Goal: Task Accomplishment & Management: Manage account settings

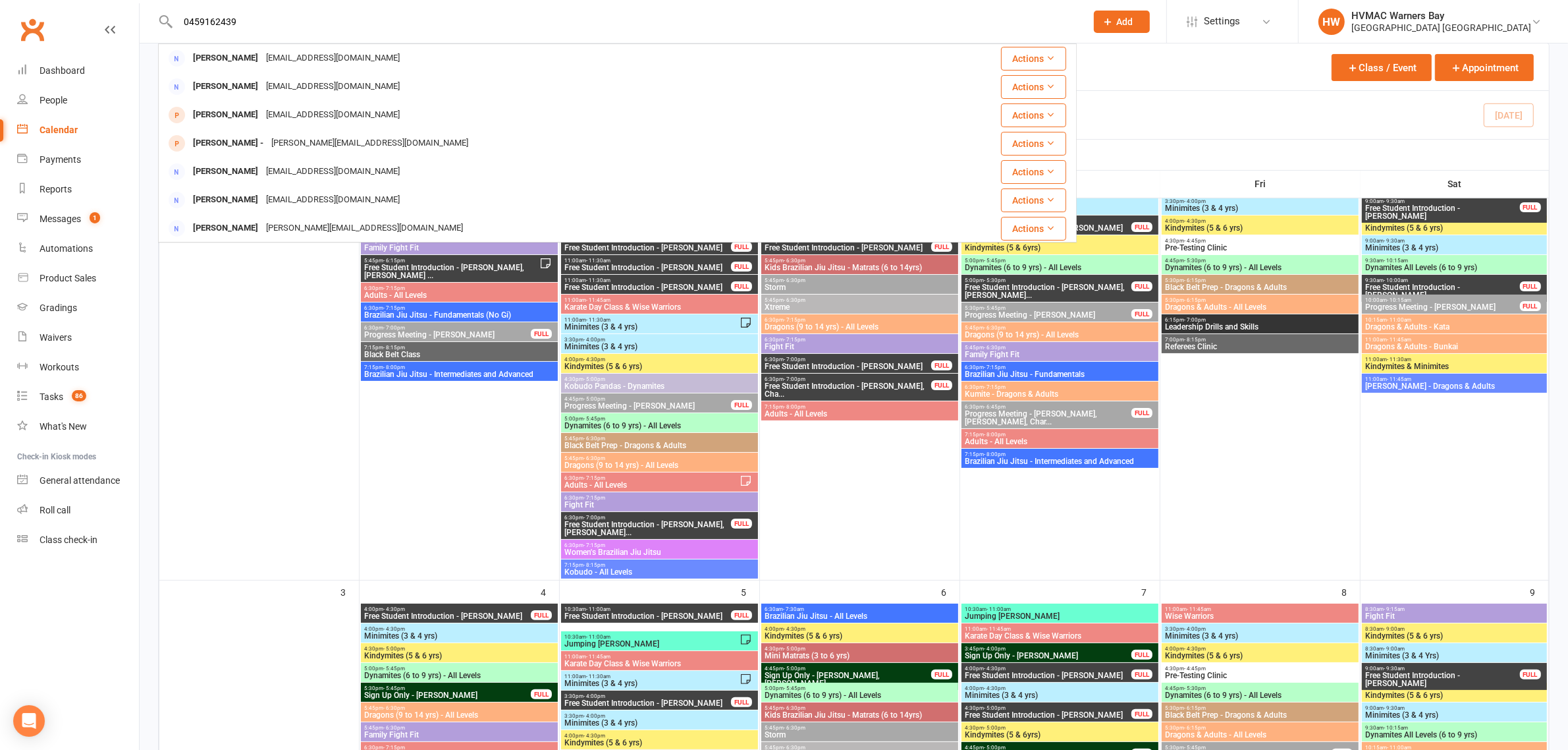
type input "0459162439"
click at [223, 67] on div "Michael Carter" at bounding box center [225, 59] width 73 height 19
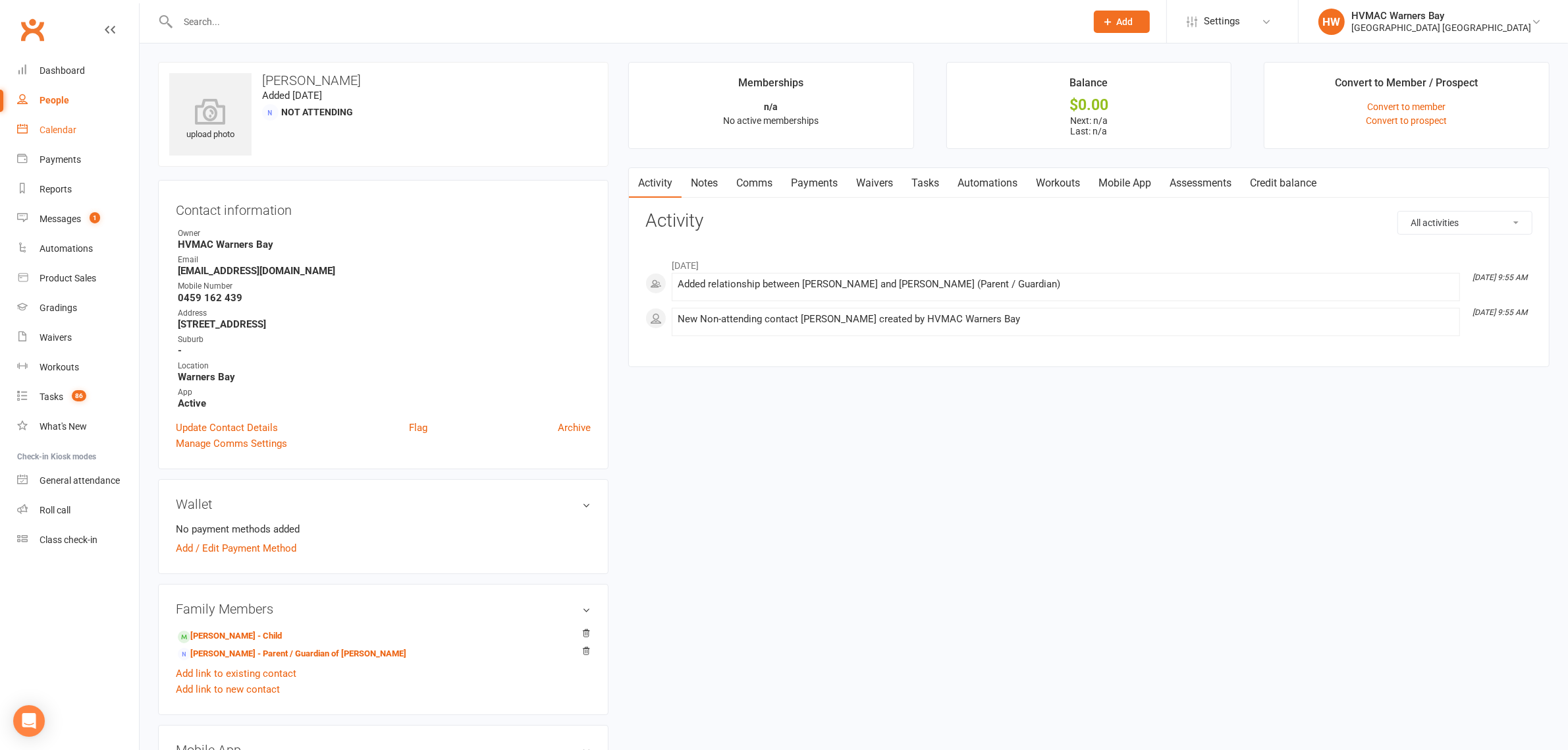
click at [73, 128] on div "Calendar" at bounding box center [58, 129] width 37 height 10
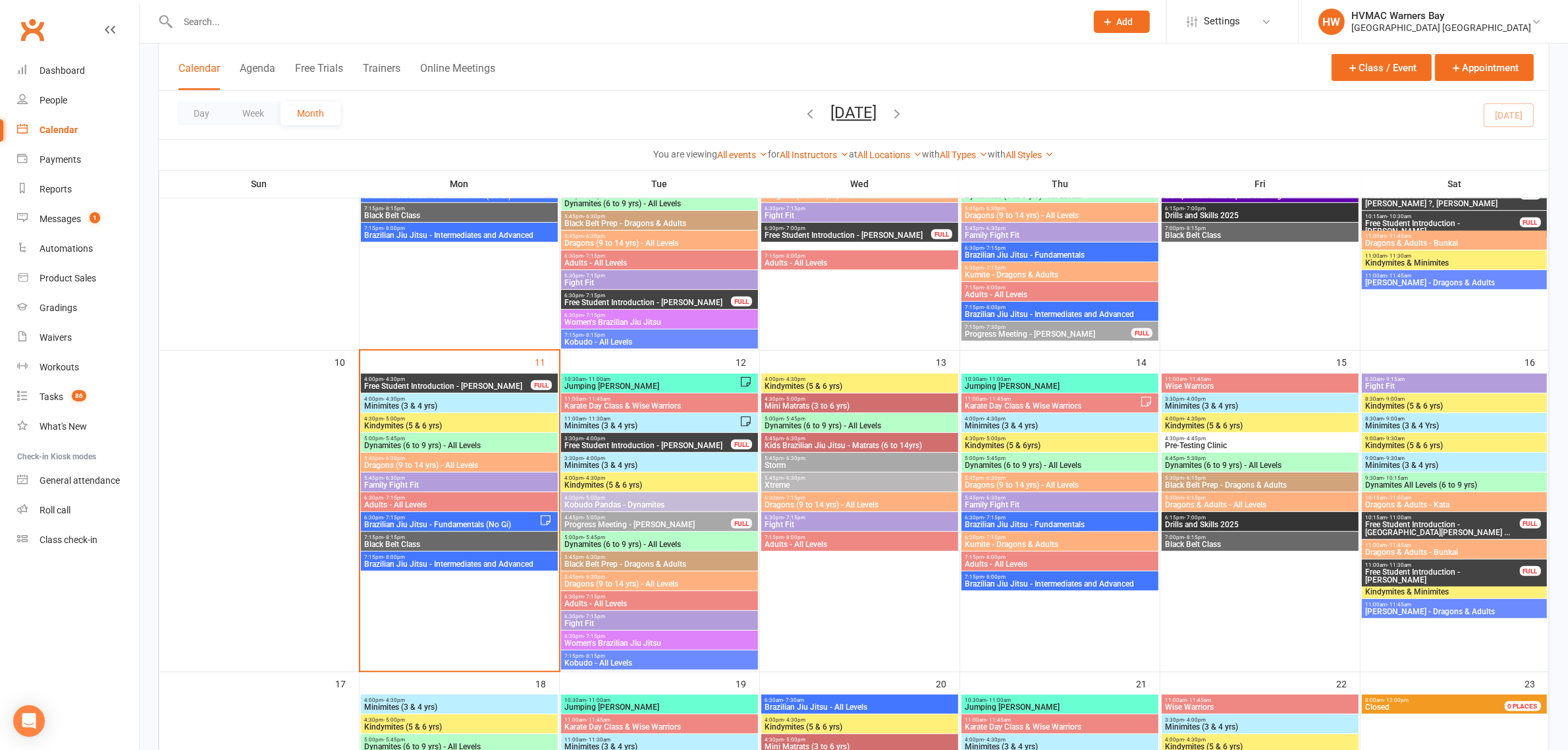
scroll to position [741, 0]
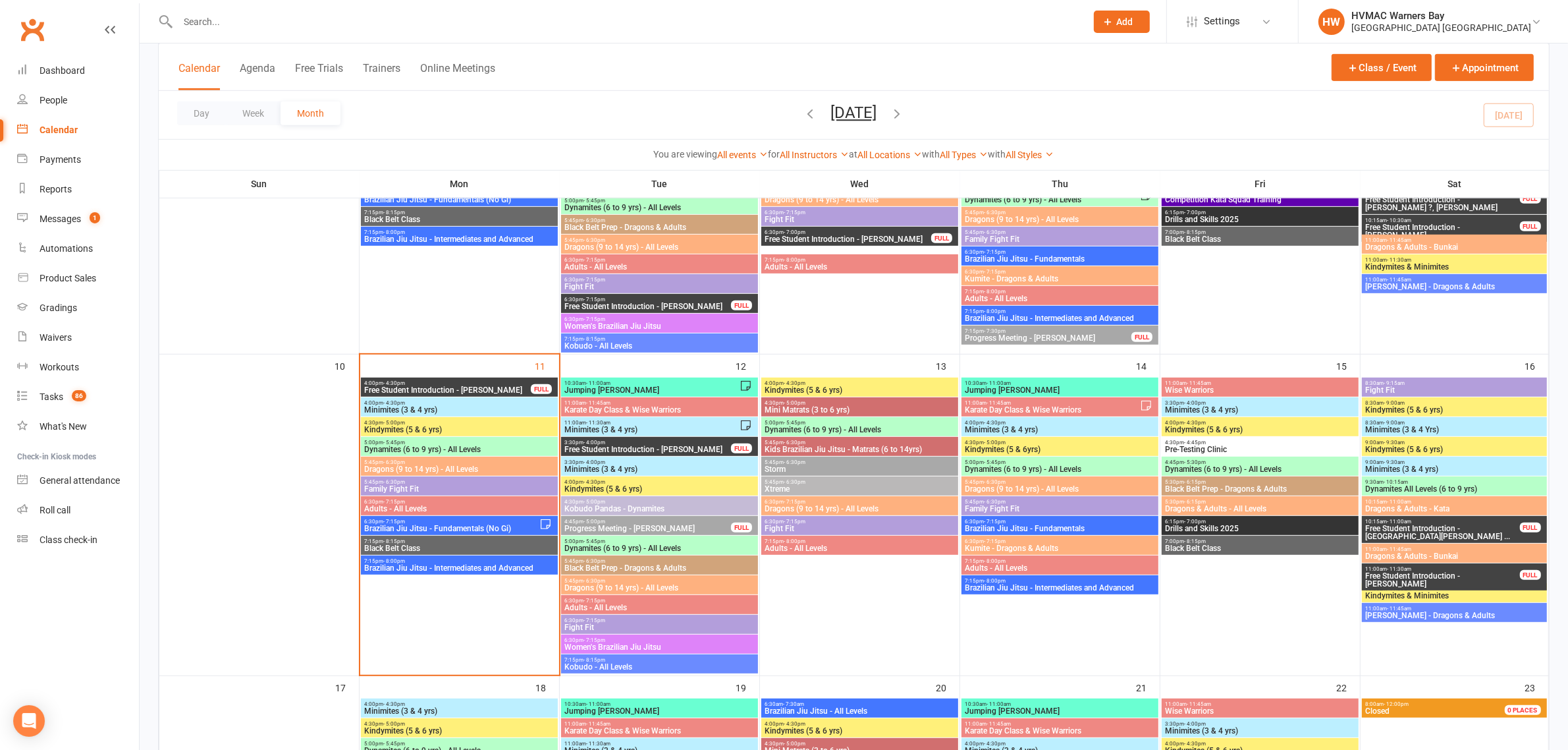
click at [447, 446] on span "Dynamites (6 to 9 yrs) - All Levels" at bounding box center [459, 450] width 192 height 8
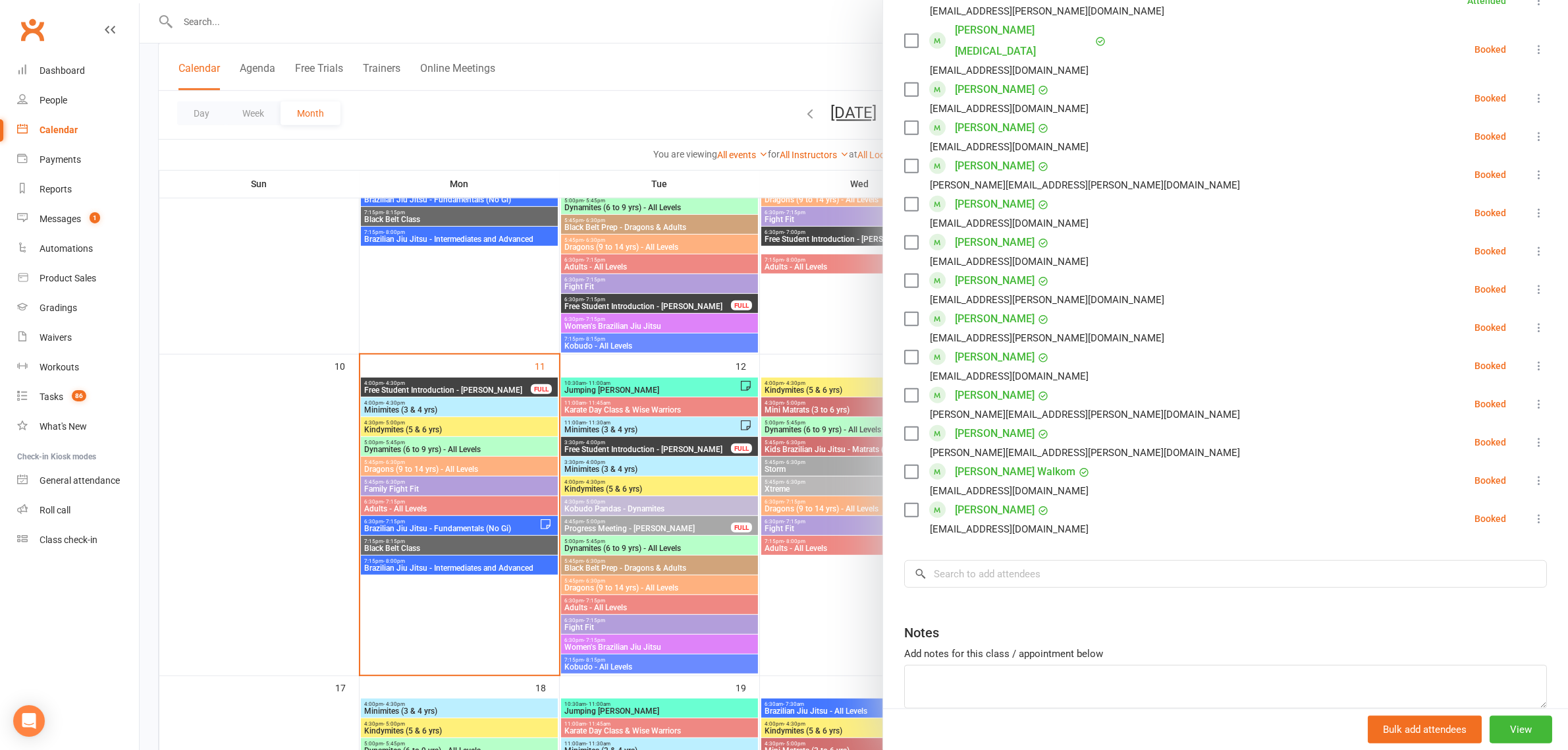
scroll to position [1036, 0]
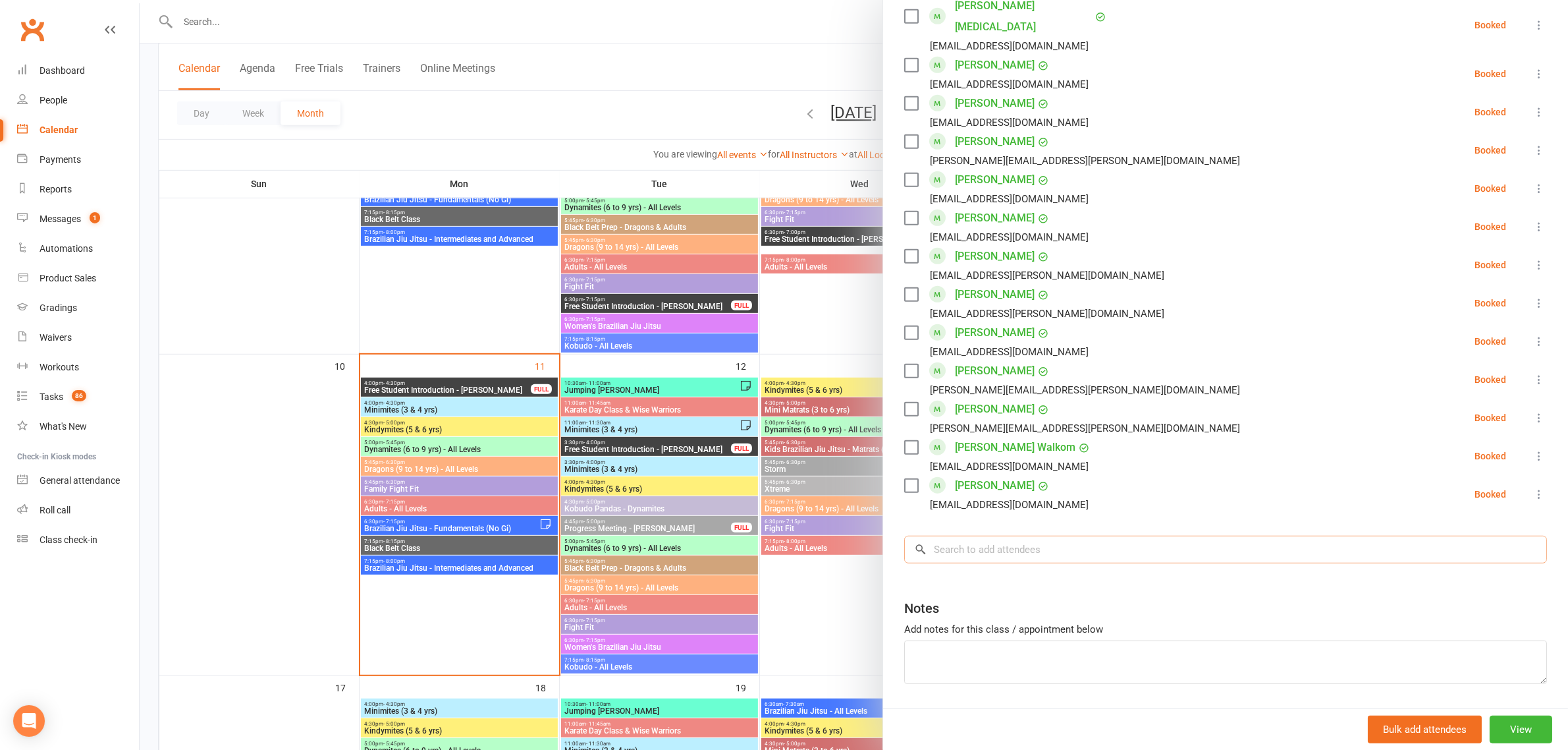
click at [1028, 536] on input "search" at bounding box center [1225, 549] width 643 height 27
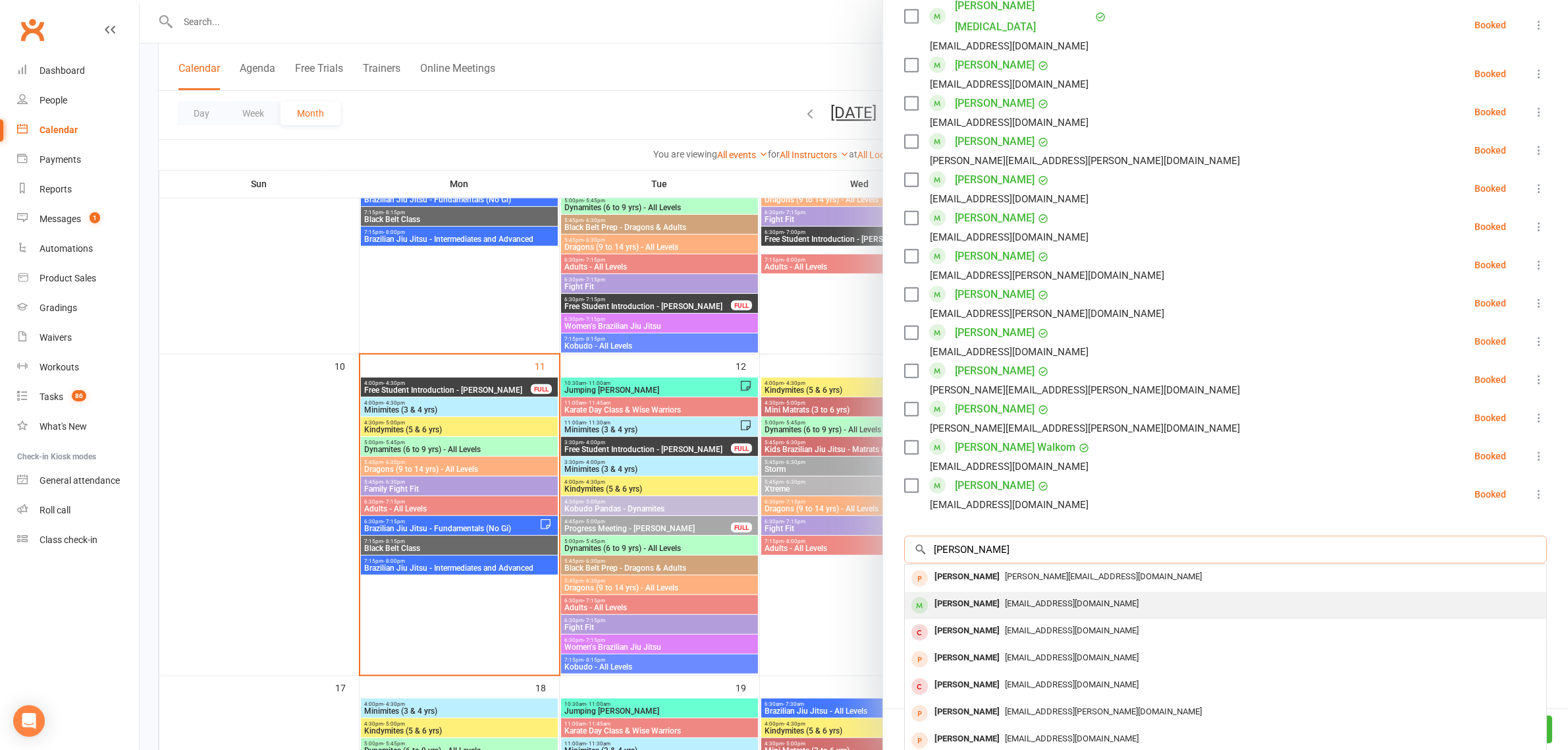
type input "theodore"
click at [982, 594] on div "Theodore Carter" at bounding box center [968, 604] width 76 height 19
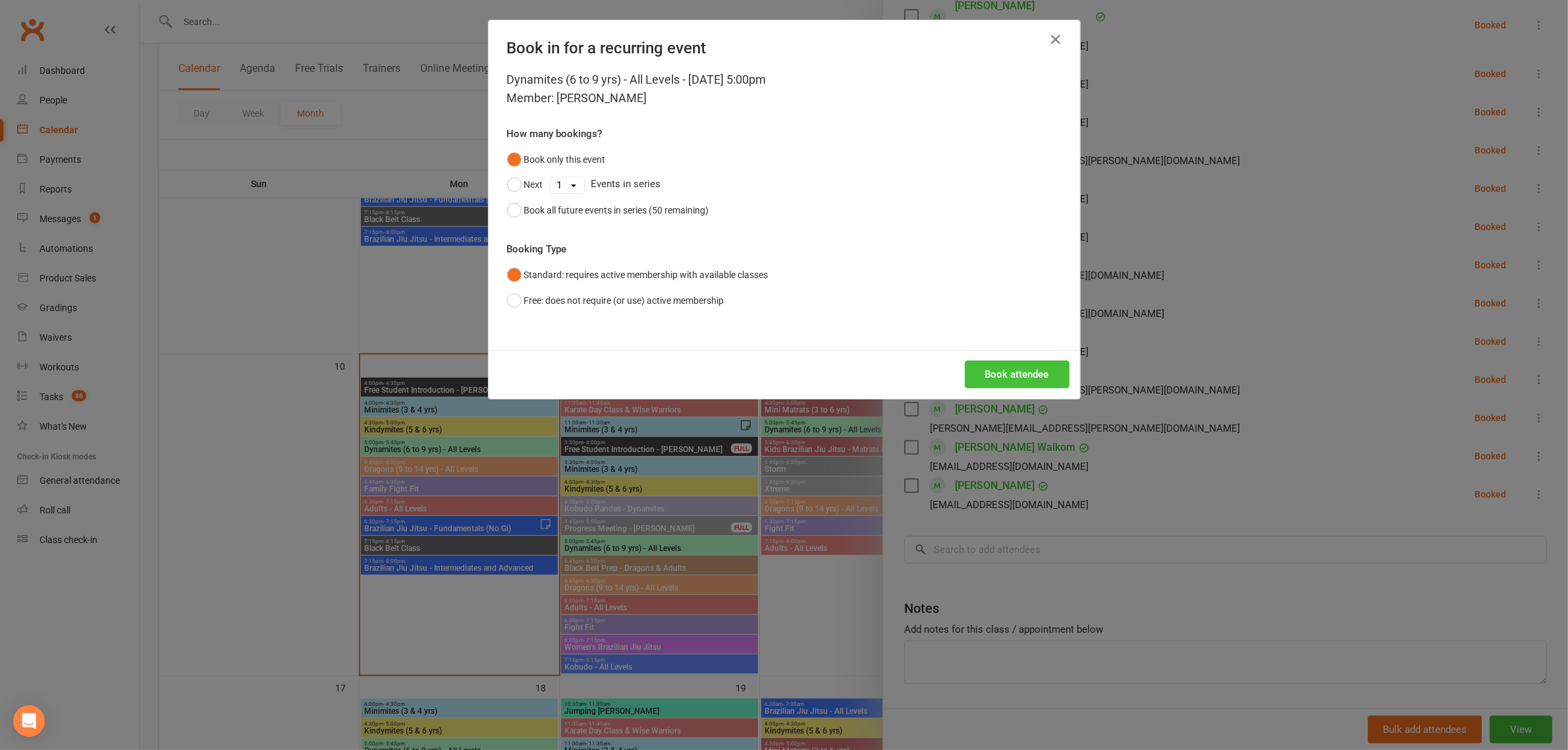
click at [991, 376] on button "Book attendee" at bounding box center [1017, 374] width 105 height 27
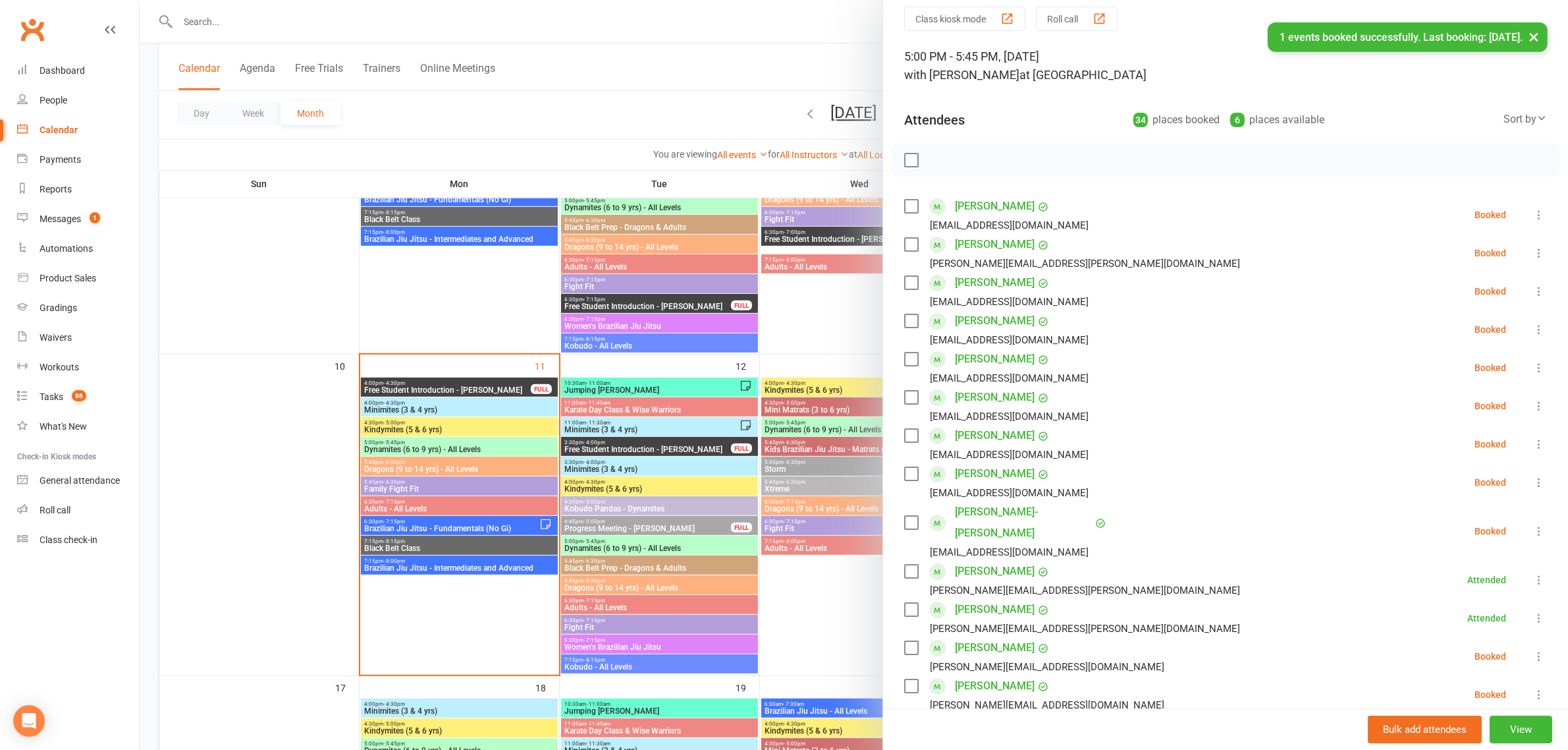
scroll to position [0, 0]
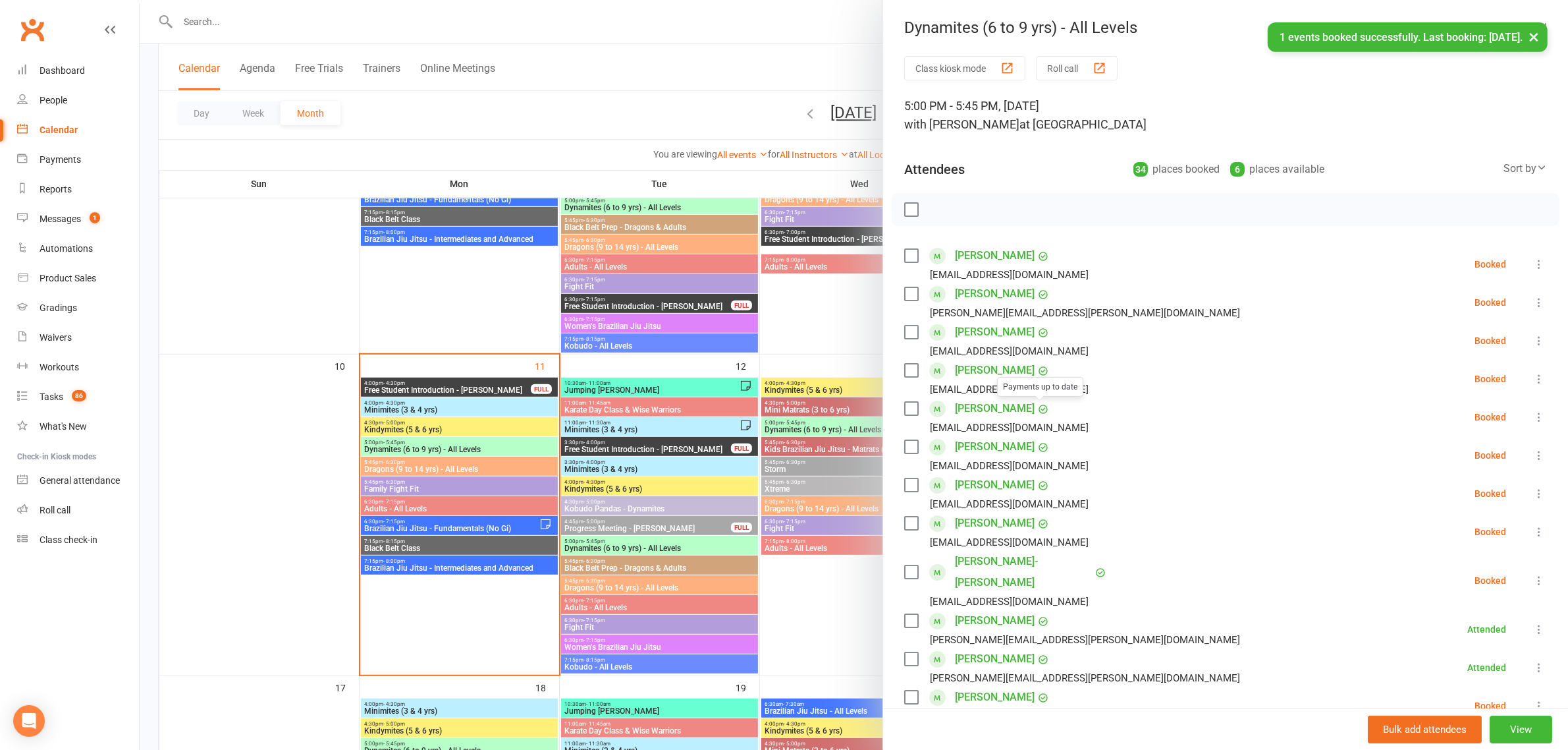
click at [237, 239] on div at bounding box center [853, 375] width 1428 height 750
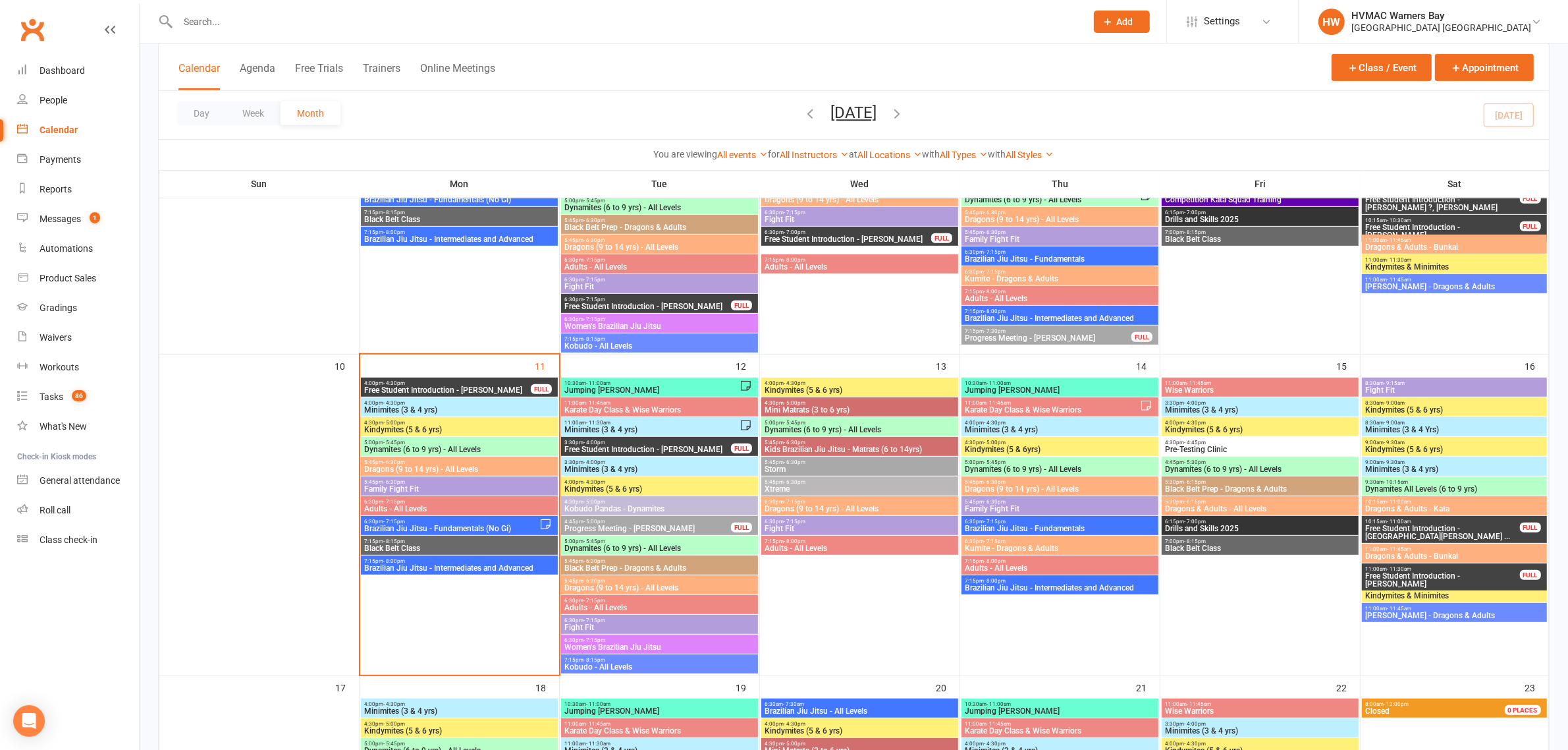
click at [324, 27] on input "text" at bounding box center [625, 22] width 903 height 19
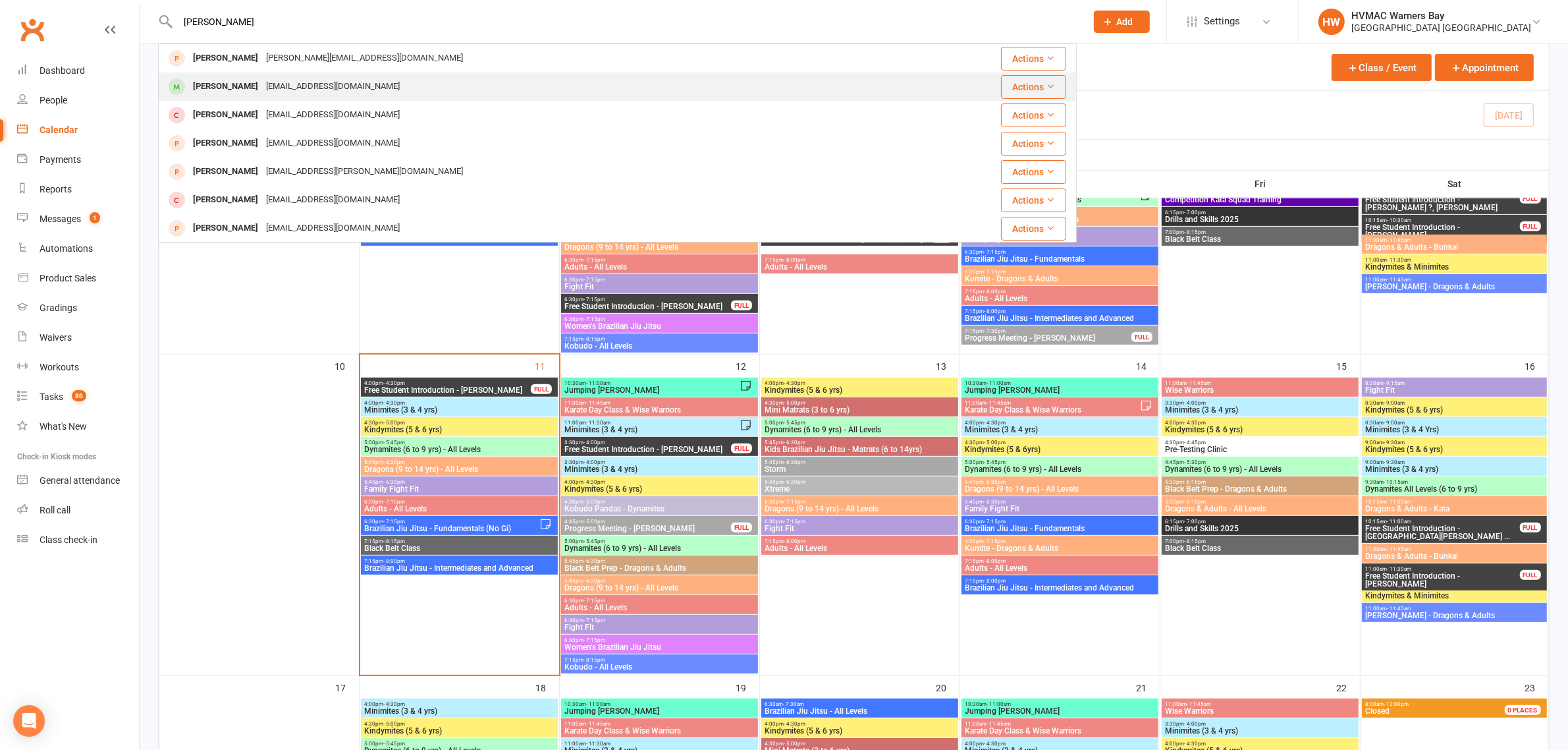
type input "theodore"
click at [252, 84] on div "Theodore Carter" at bounding box center [225, 87] width 73 height 19
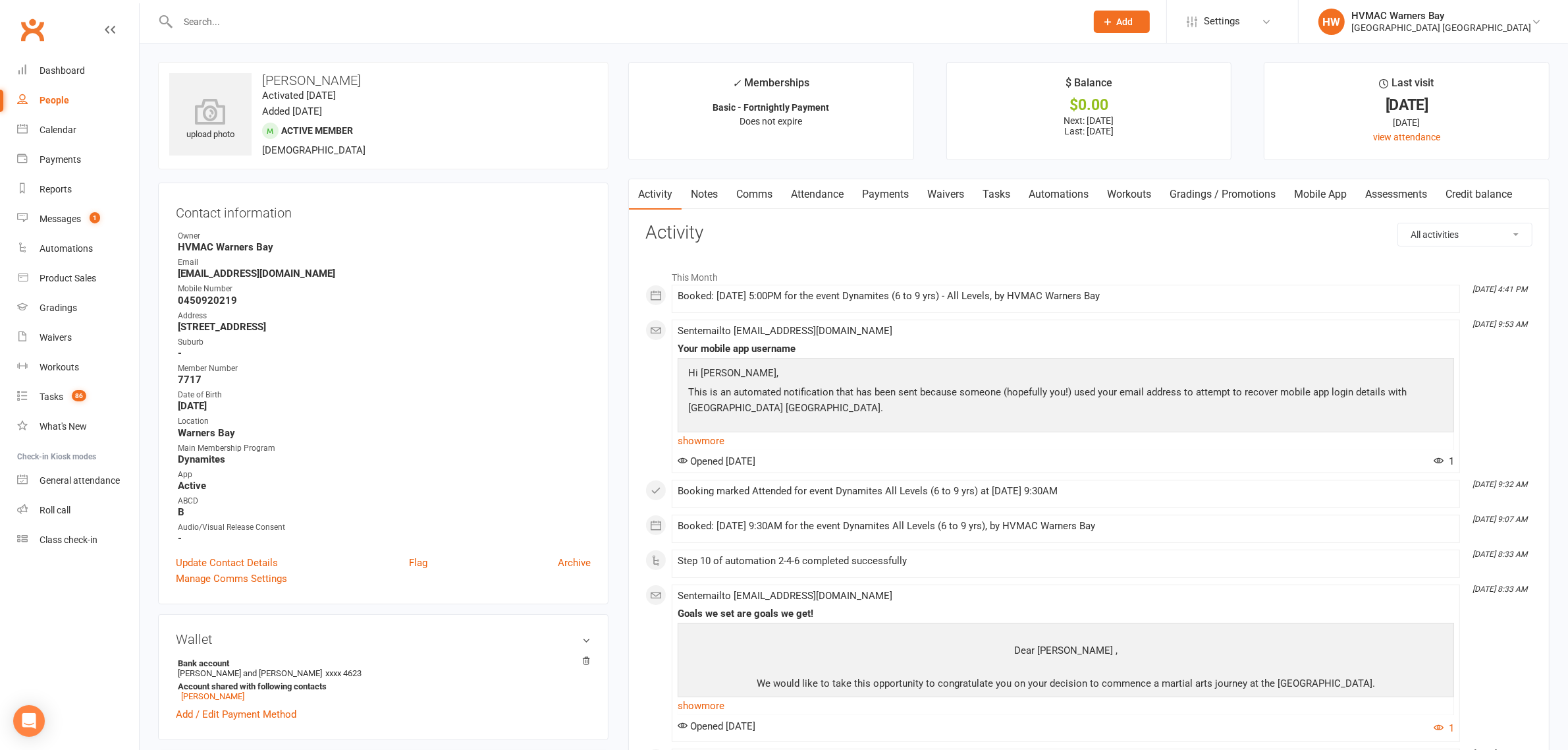
click at [1338, 196] on link "Mobile App" at bounding box center [1320, 195] width 71 height 30
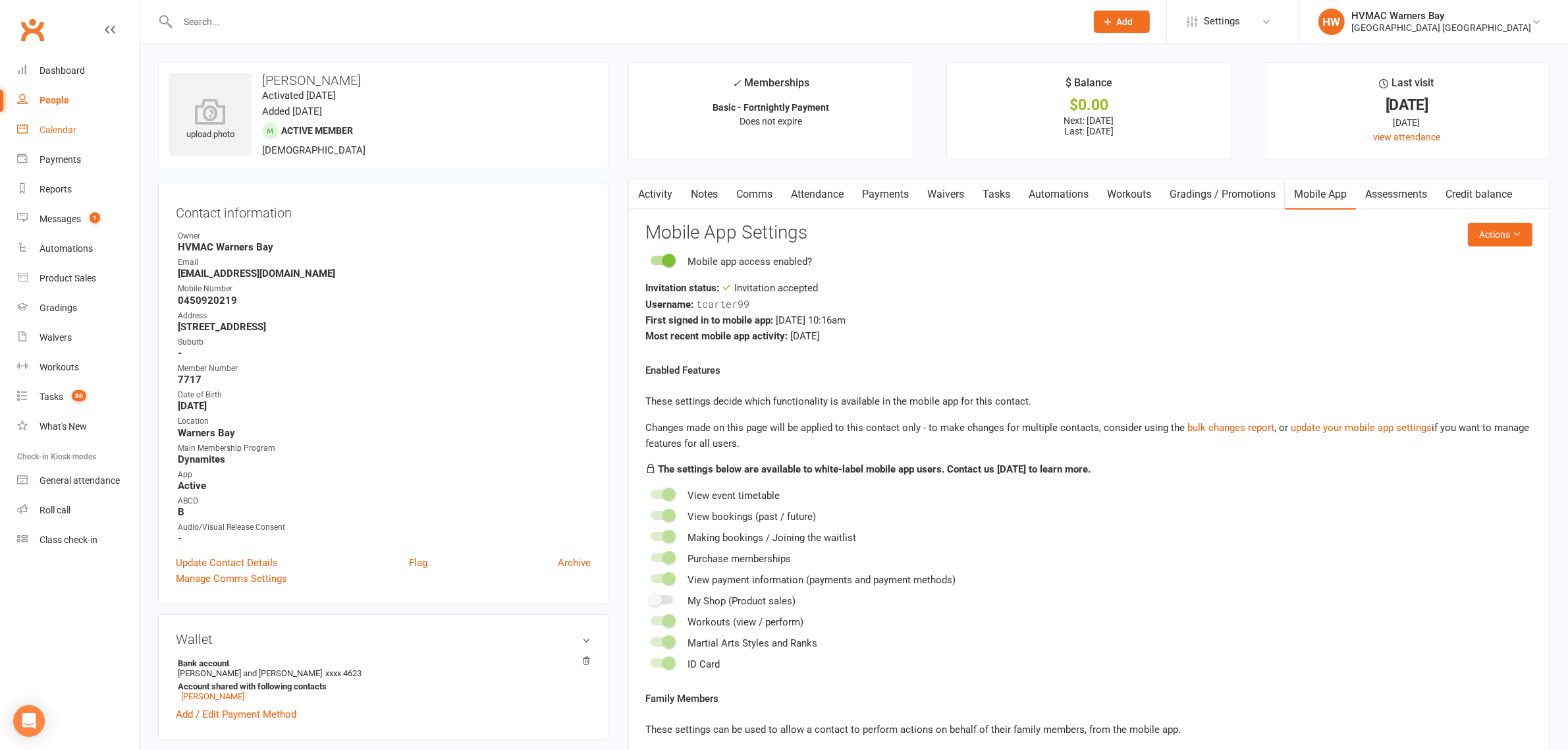
click at [48, 126] on div "Calendar" at bounding box center [58, 129] width 37 height 10
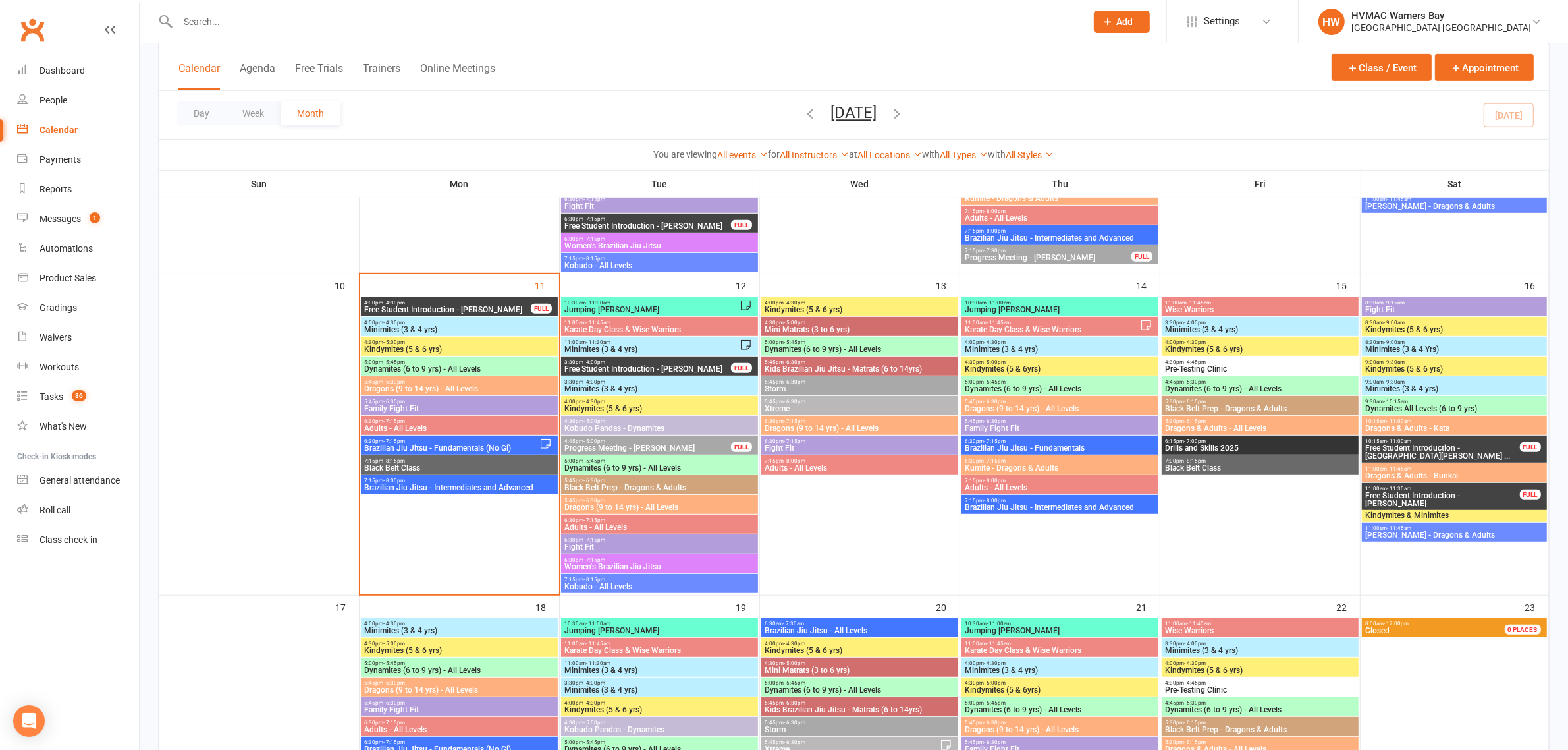
scroll to position [824, 0]
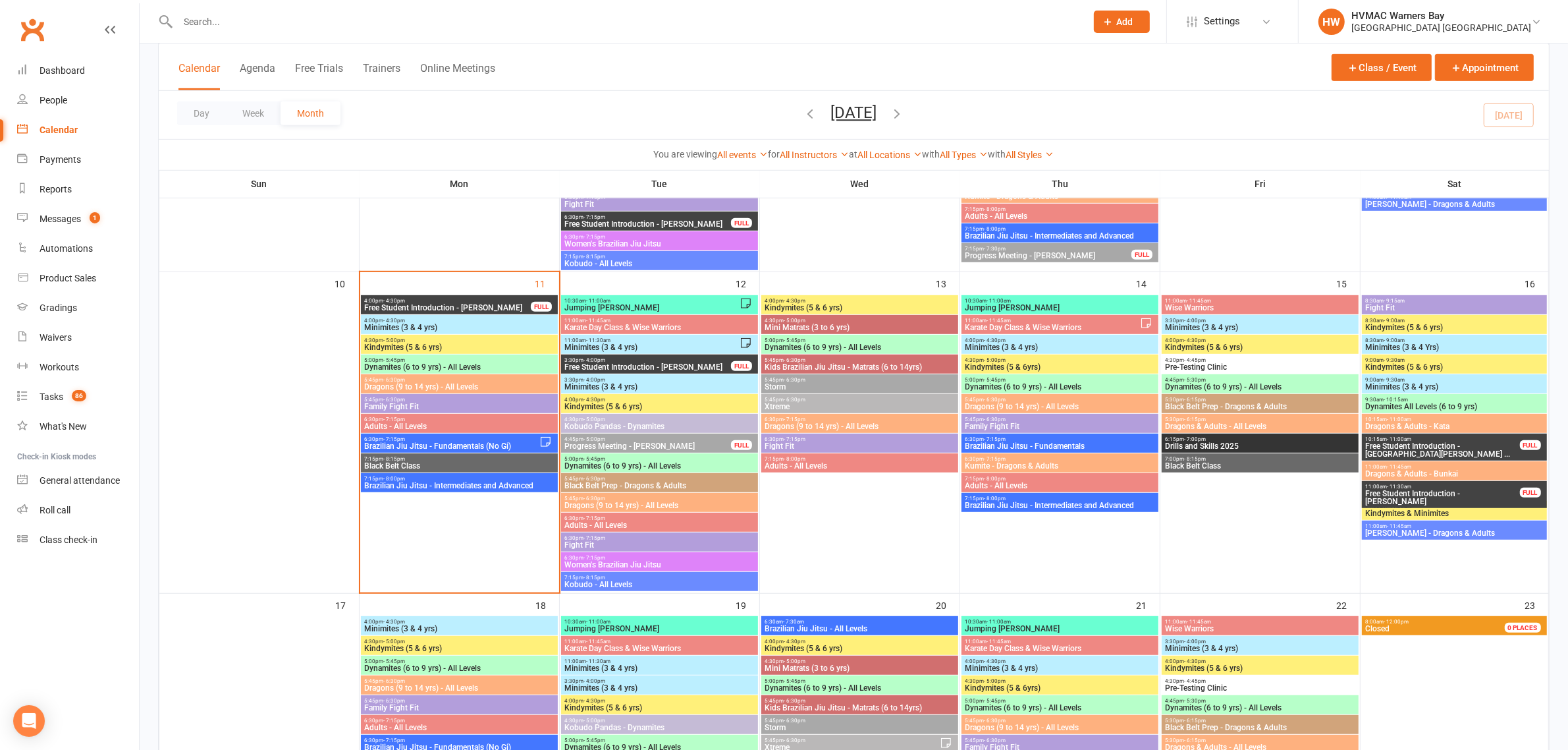
click at [422, 330] on span "Minimites (3 & 4 yrs)" at bounding box center [459, 328] width 192 height 8
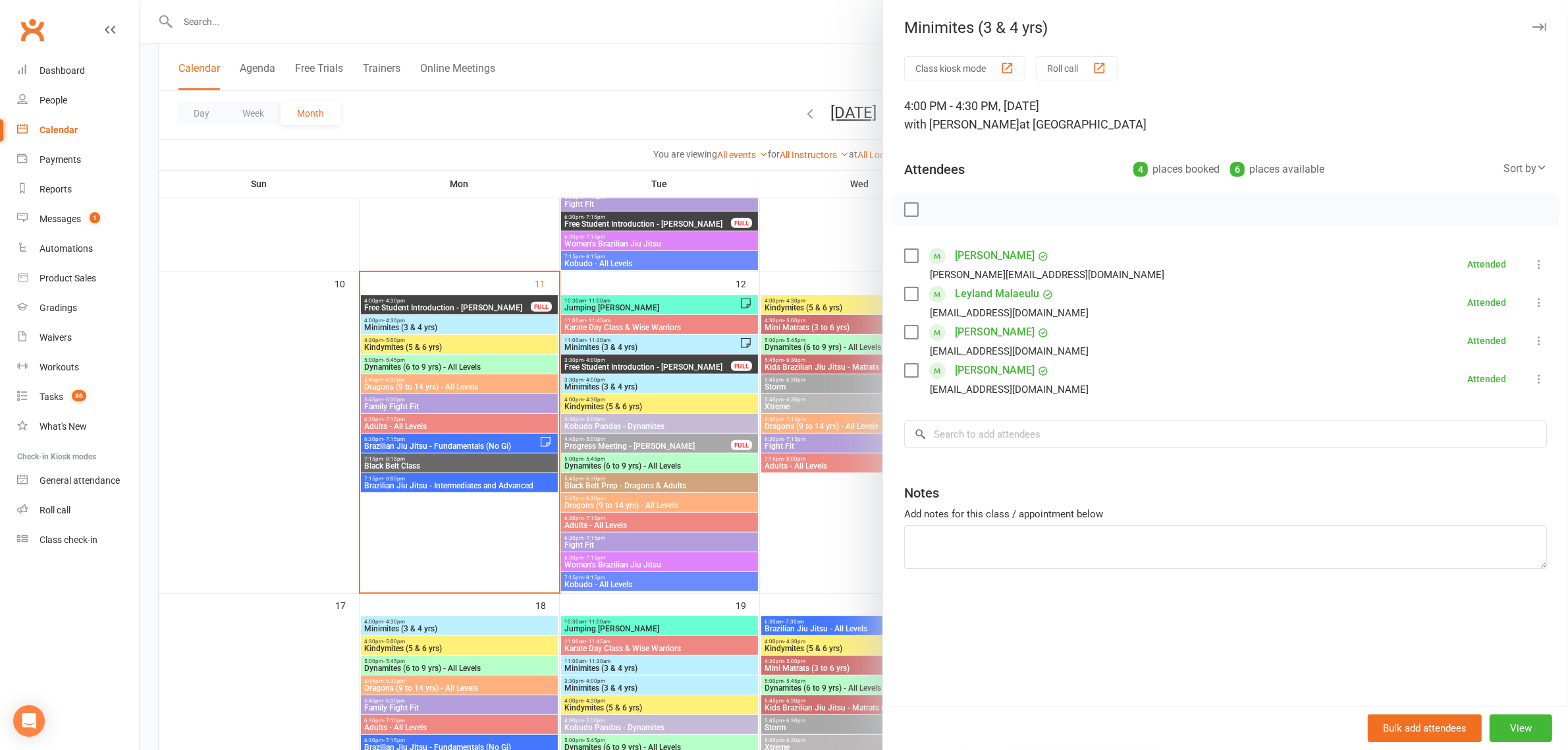
click at [496, 396] on div at bounding box center [853, 375] width 1428 height 750
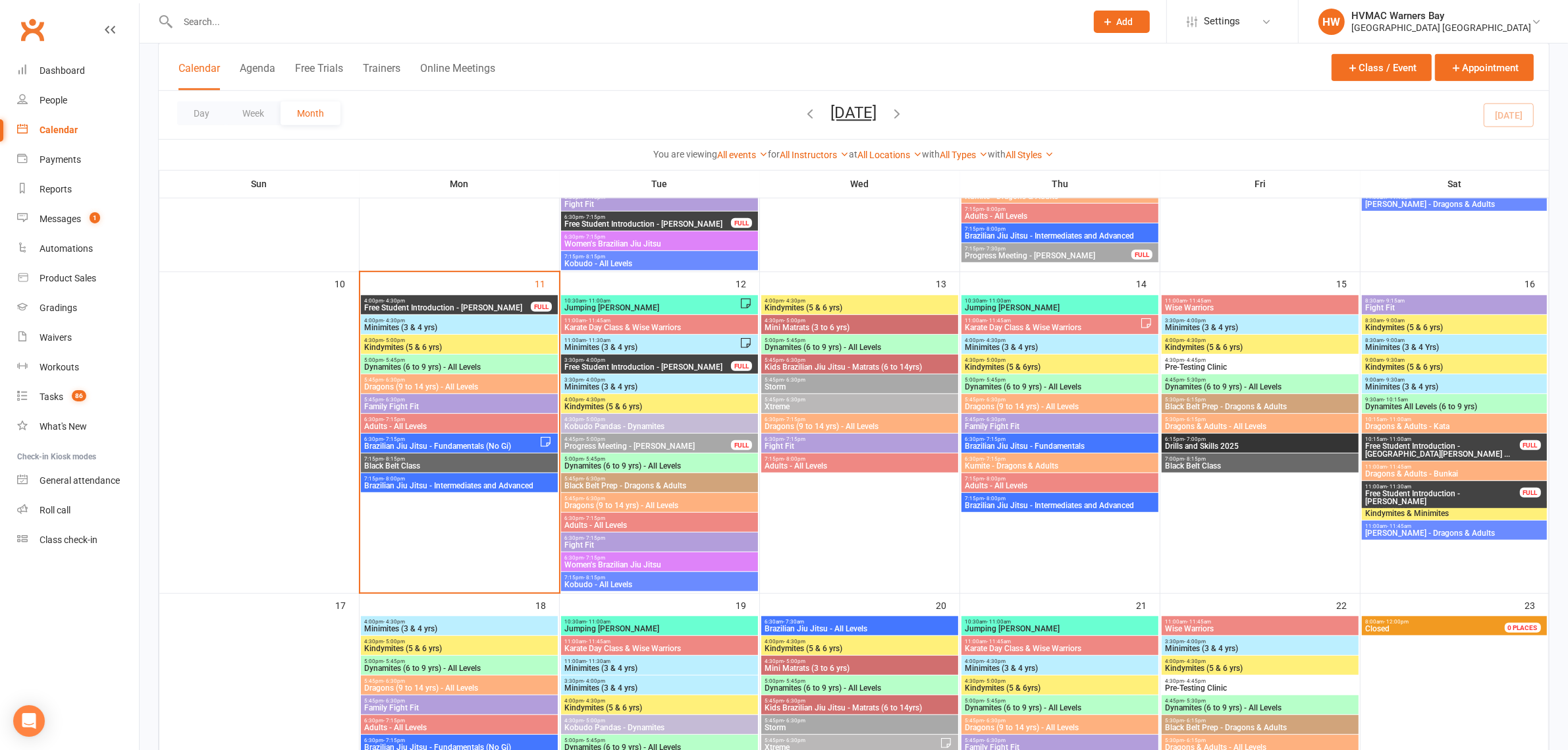
click at [407, 366] on span "Dynamites (6 to 9 yrs) - All Levels" at bounding box center [459, 366] width 192 height 8
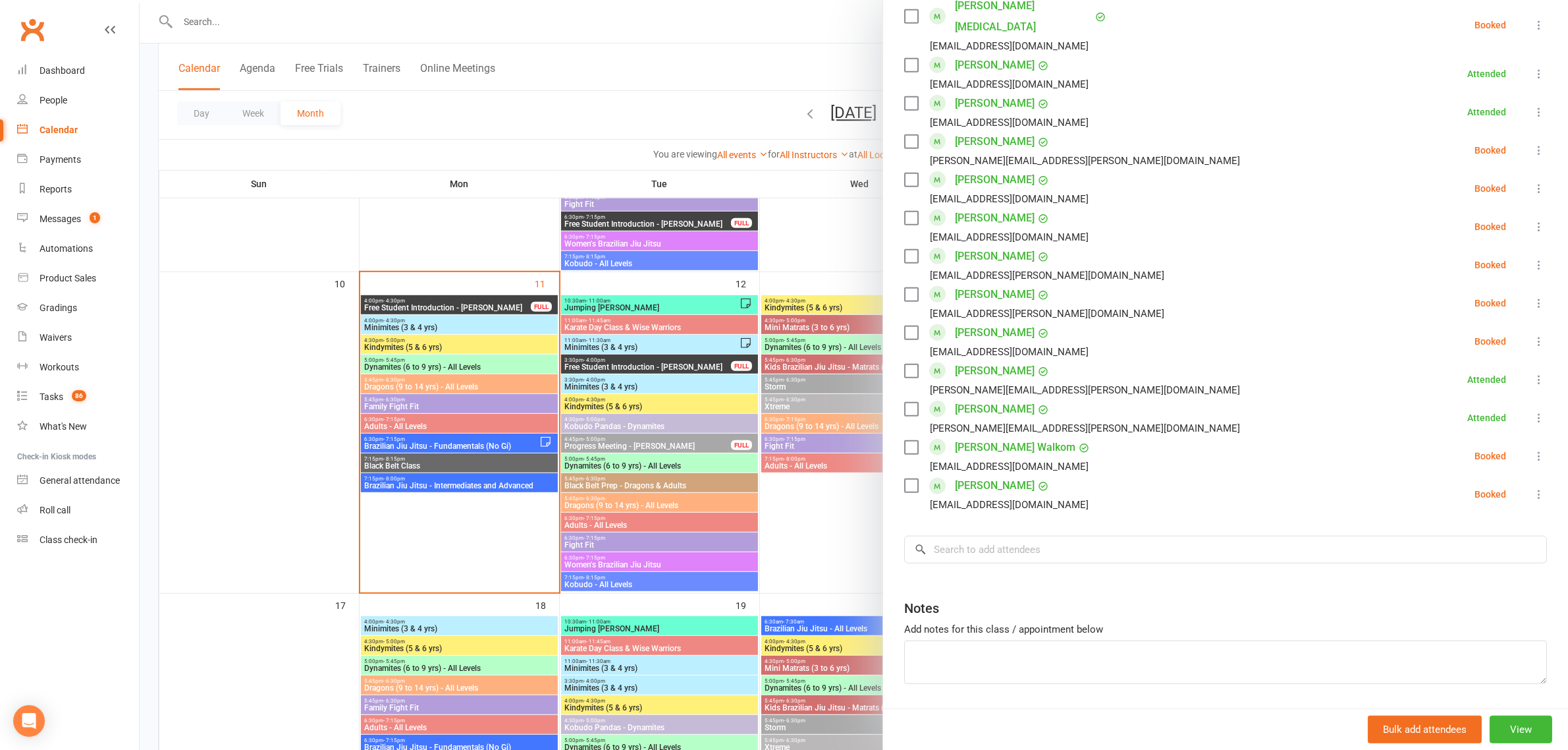
scroll to position [1153, 0]
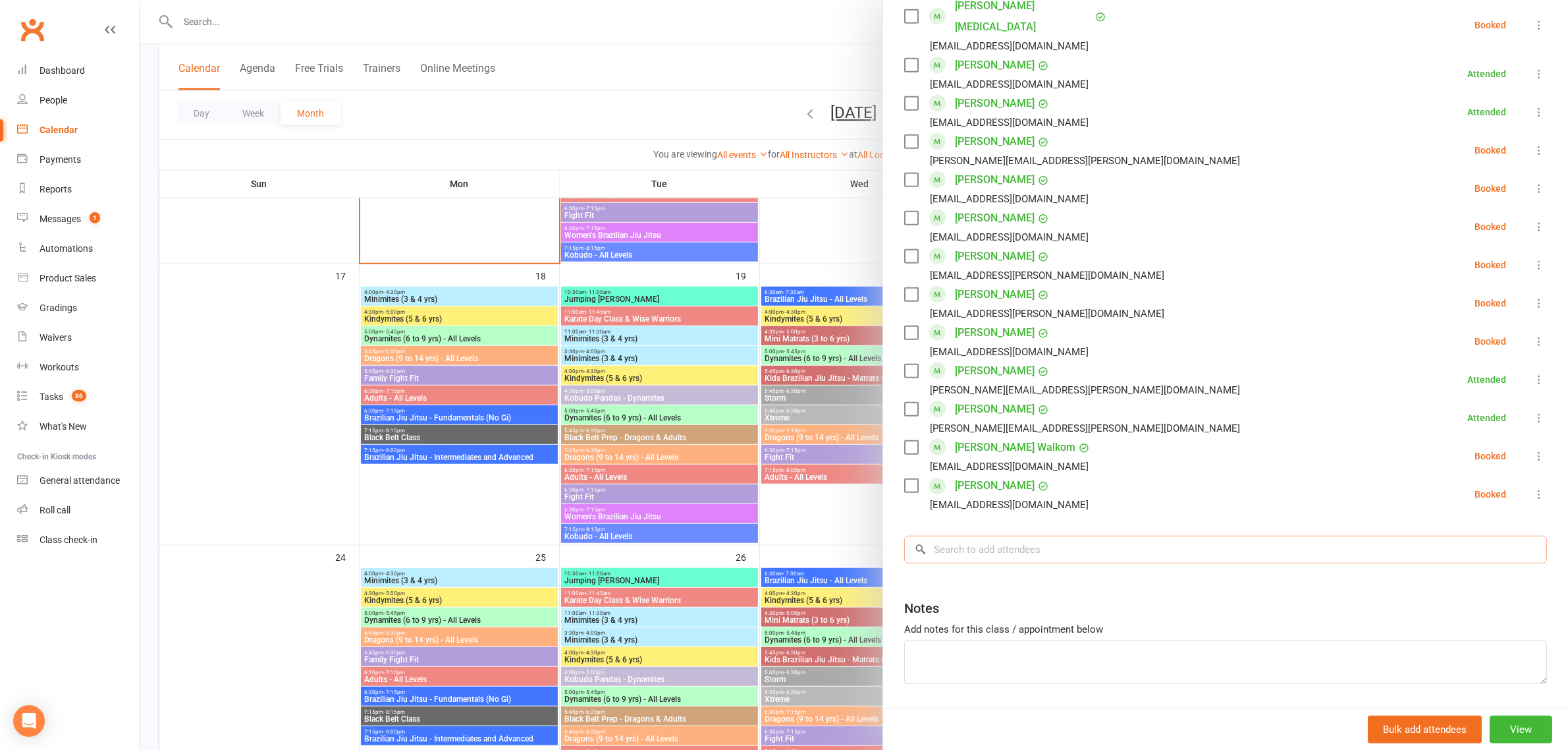
click at [985, 536] on input "search" at bounding box center [1225, 549] width 643 height 27
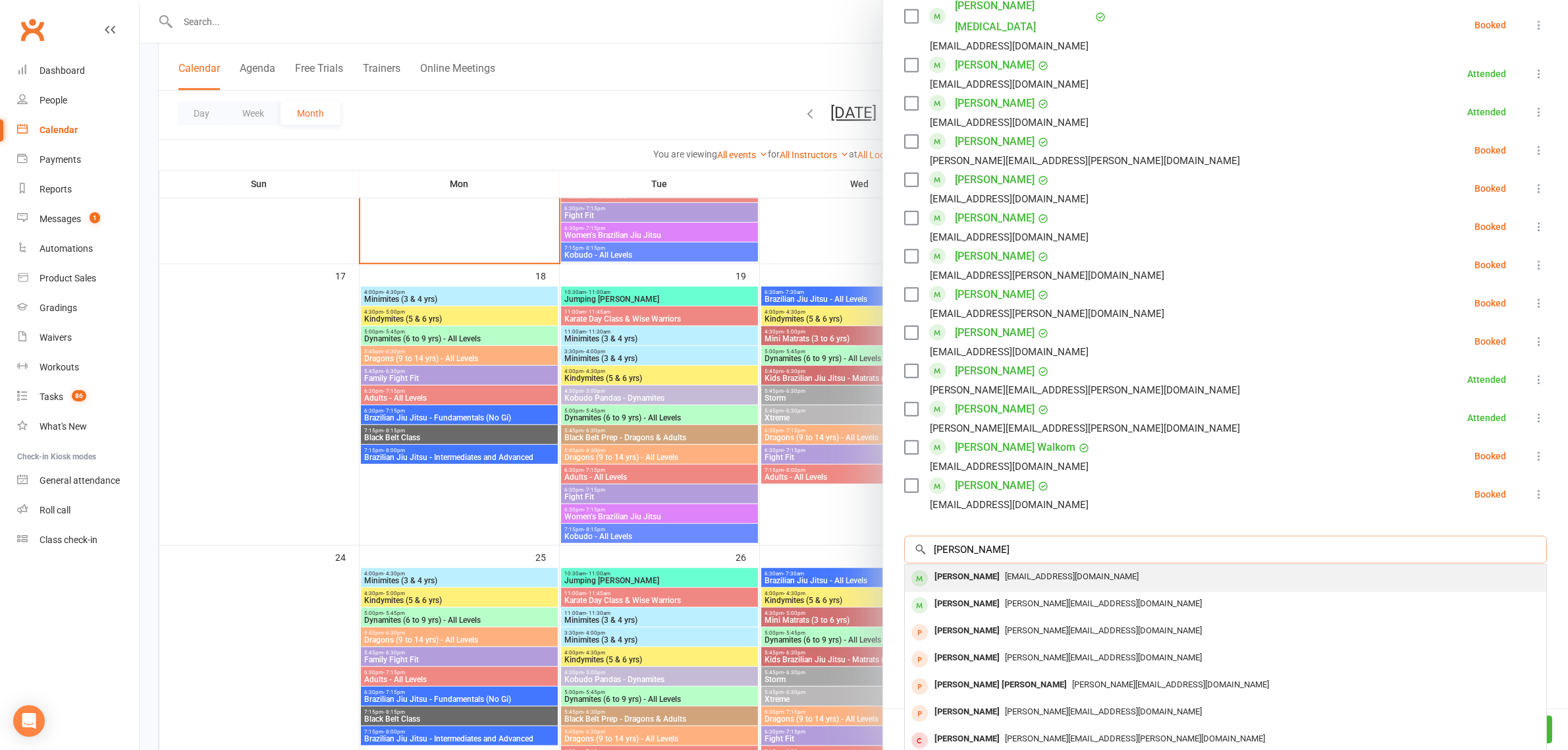
type input "everley hobson"
click at [982, 568] on div "Everley Hobson-Riley" at bounding box center [968, 577] width 76 height 19
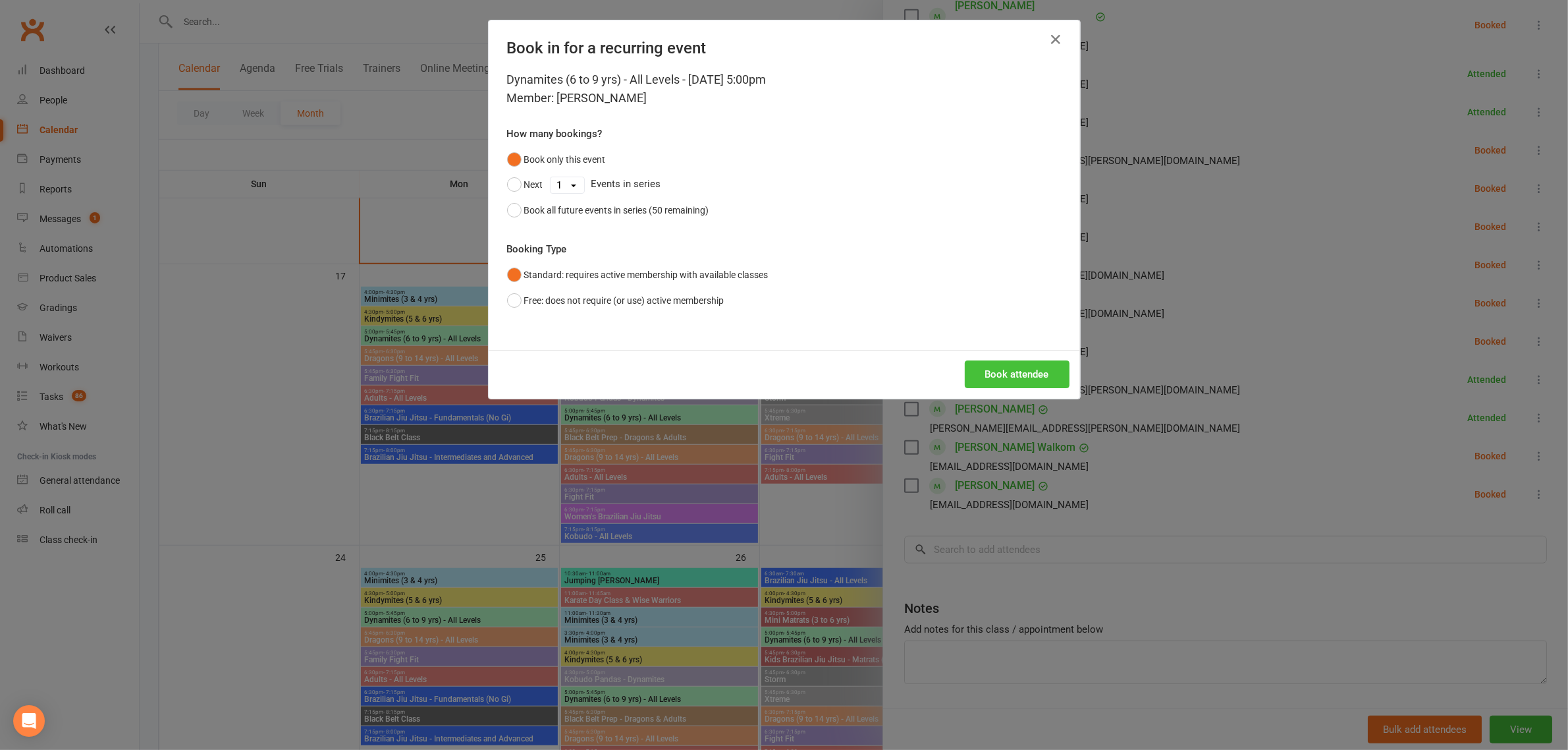
click at [1038, 376] on button "Book attendee" at bounding box center [1017, 374] width 105 height 27
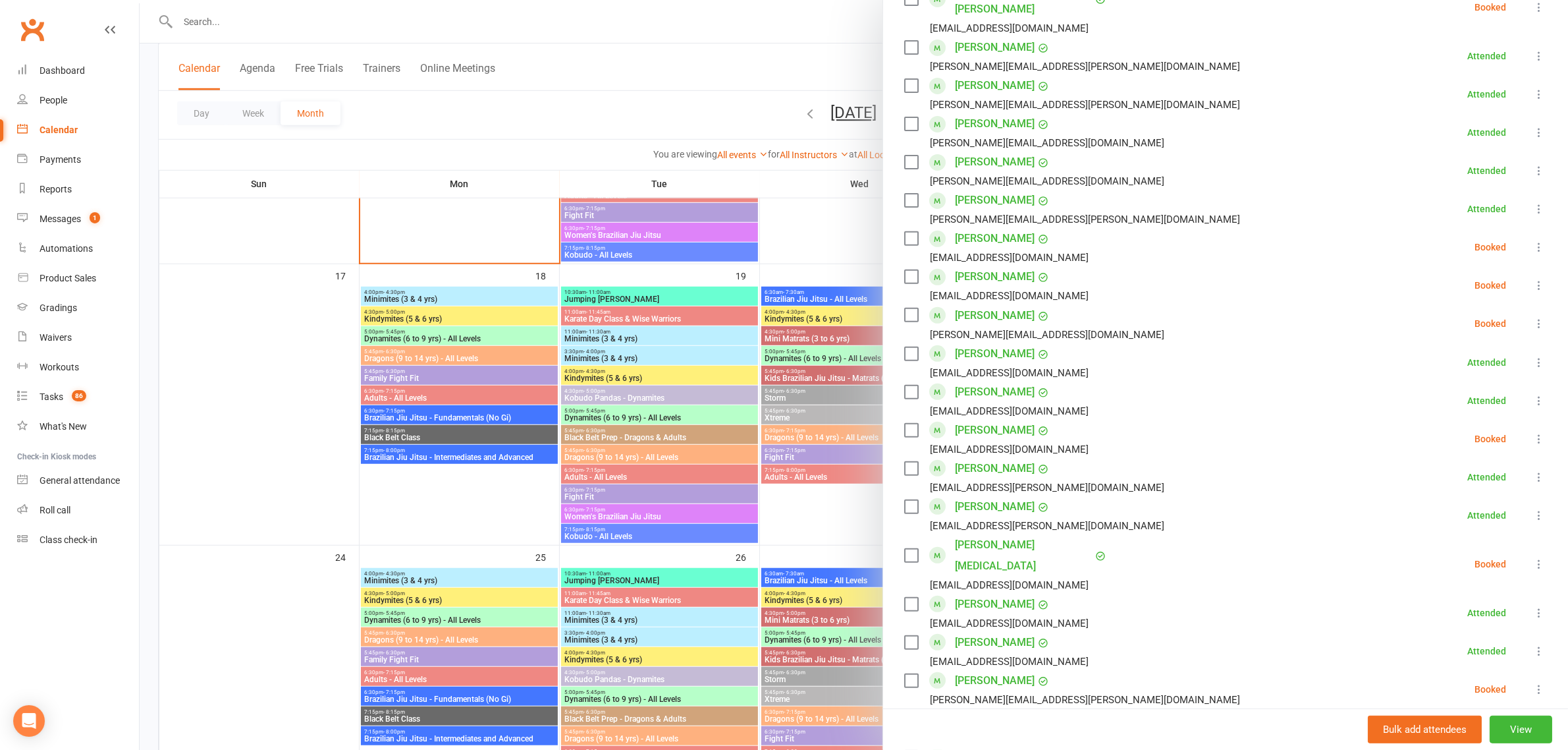
scroll to position [536, 0]
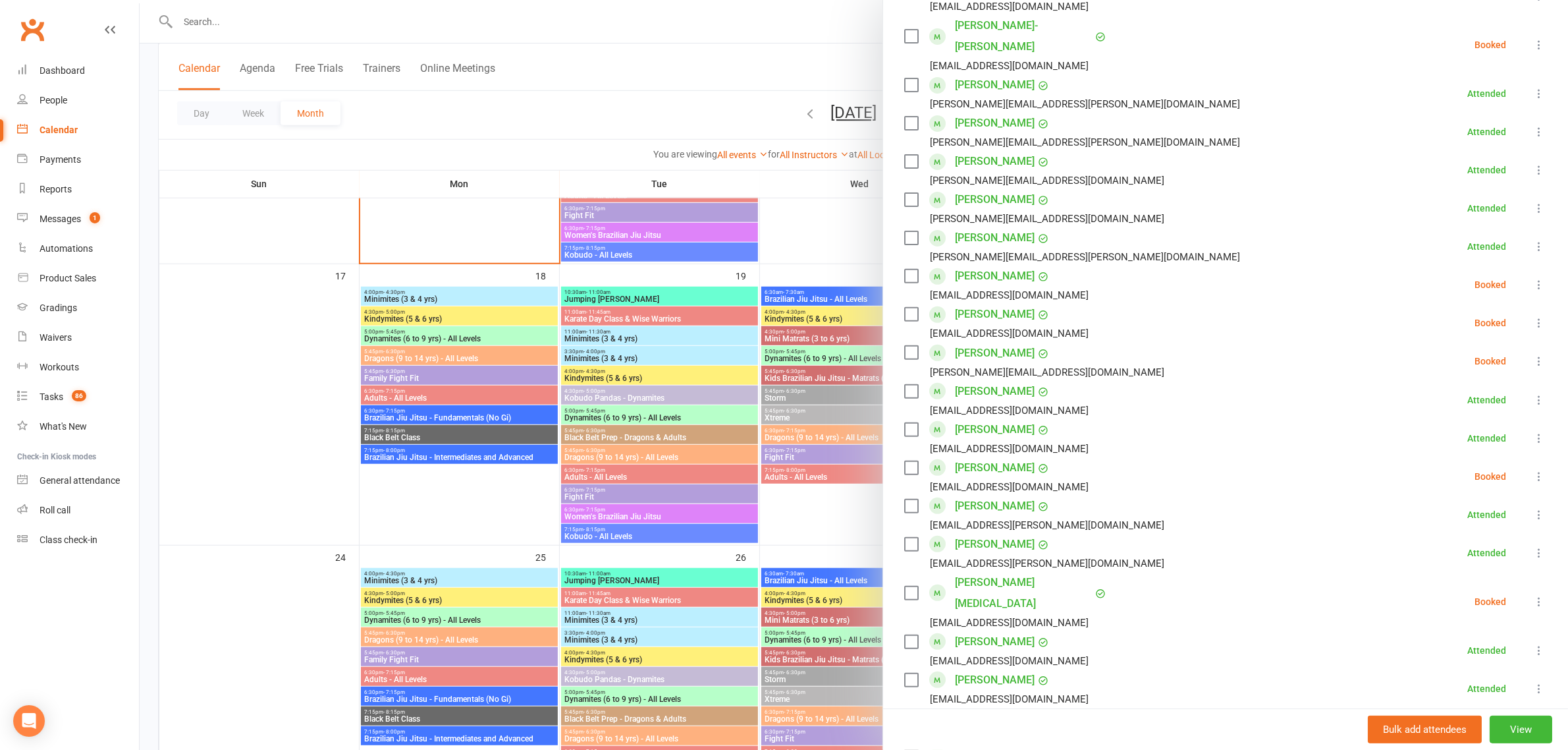
click at [1533, 278] on icon at bounding box center [1540, 284] width 13 height 13
click at [1483, 350] on link "Check in" at bounding box center [1475, 364] width 142 height 26
click at [452, 95] on div at bounding box center [853, 375] width 1428 height 750
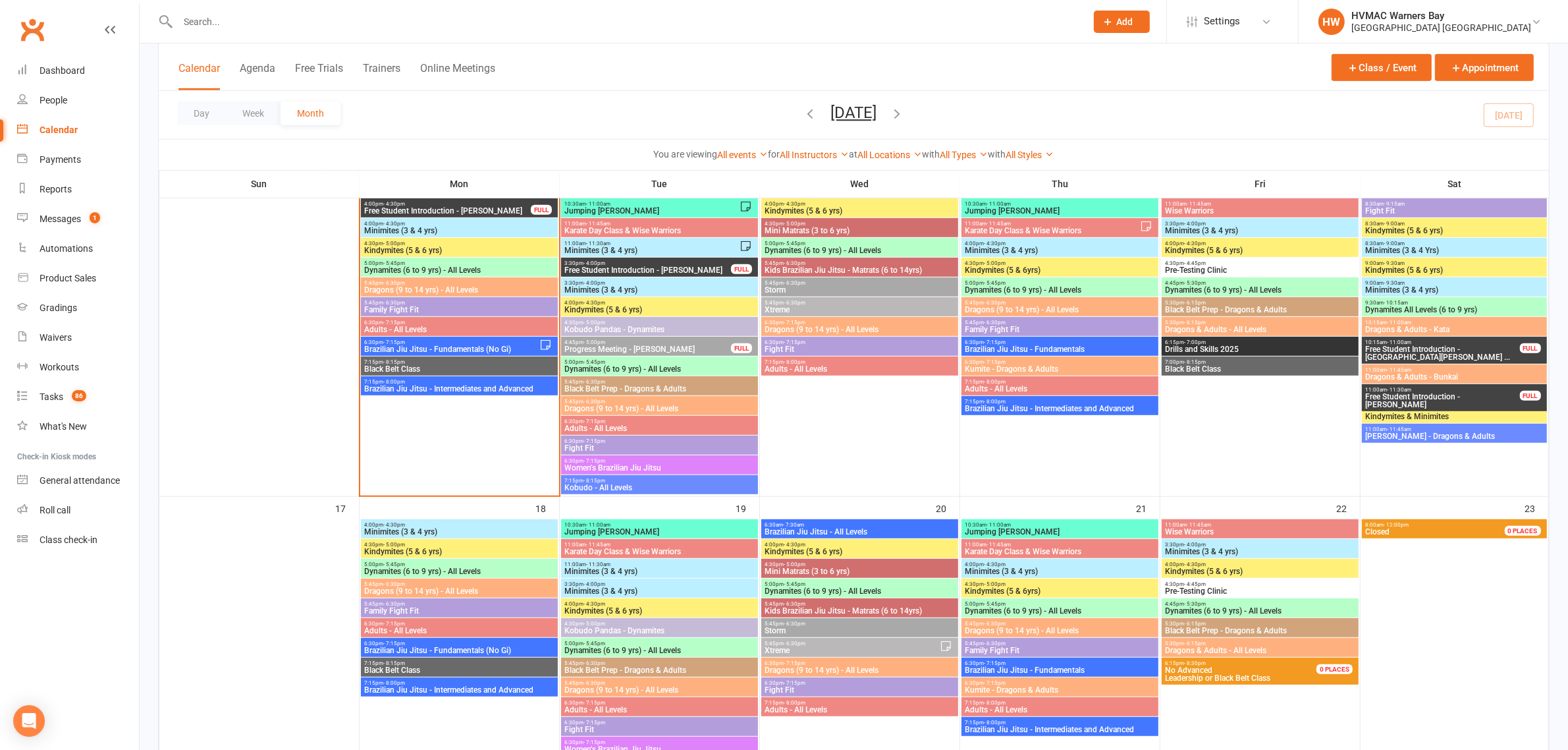
scroll to position [906, 0]
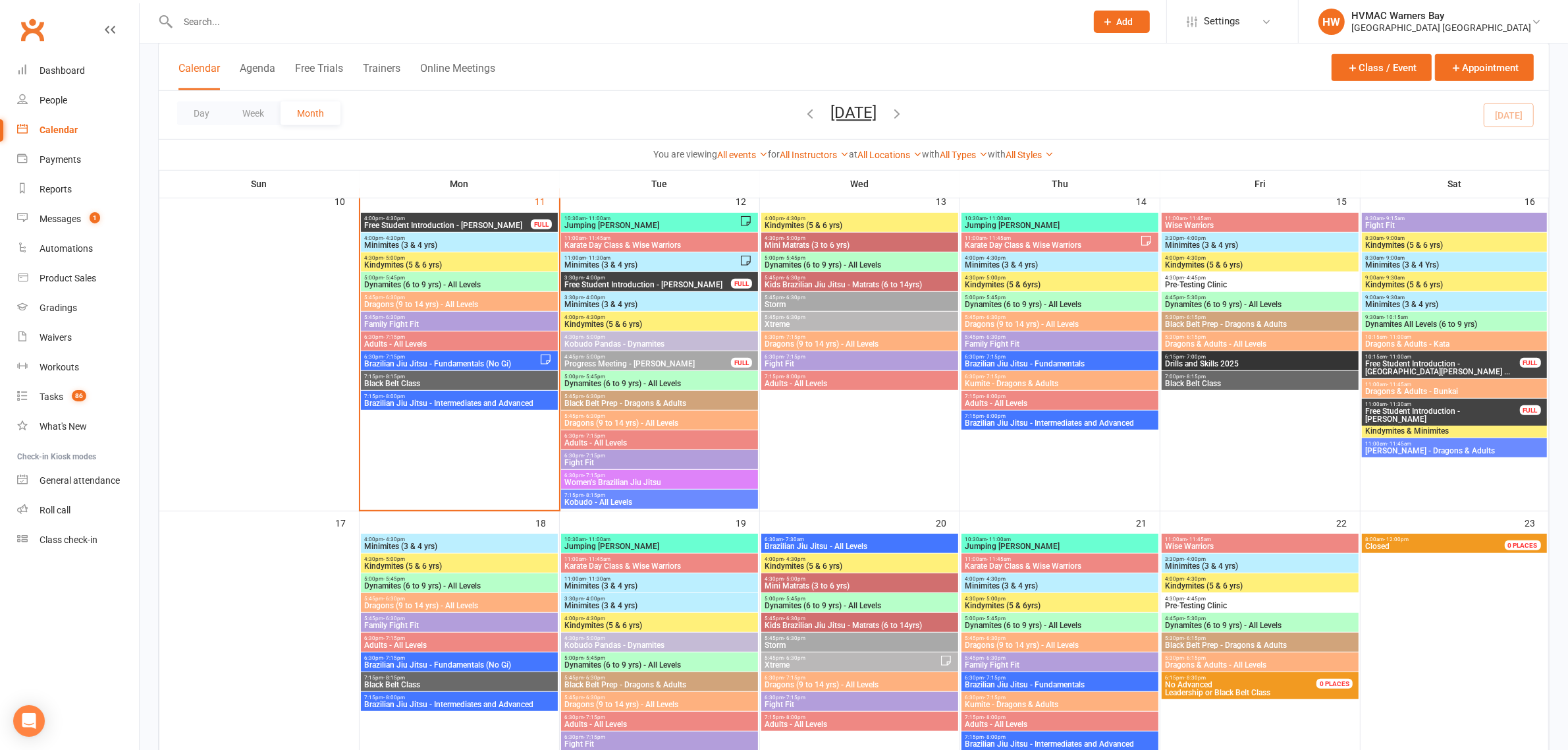
click at [438, 279] on span "5:00pm - 5:45pm" at bounding box center [459, 278] width 192 height 6
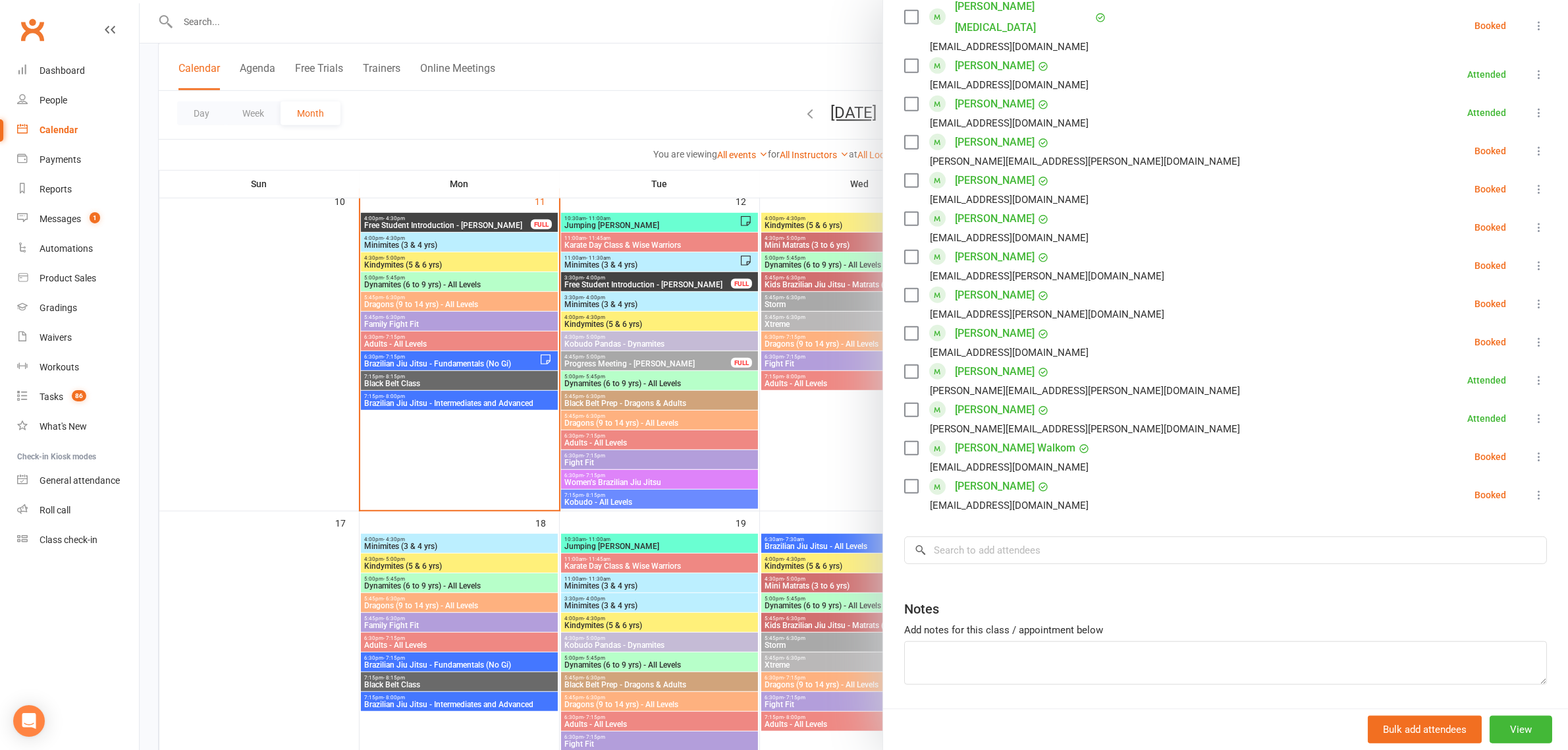
scroll to position [1113, 0]
click at [1045, 536] on input "search" at bounding box center [1225, 549] width 643 height 27
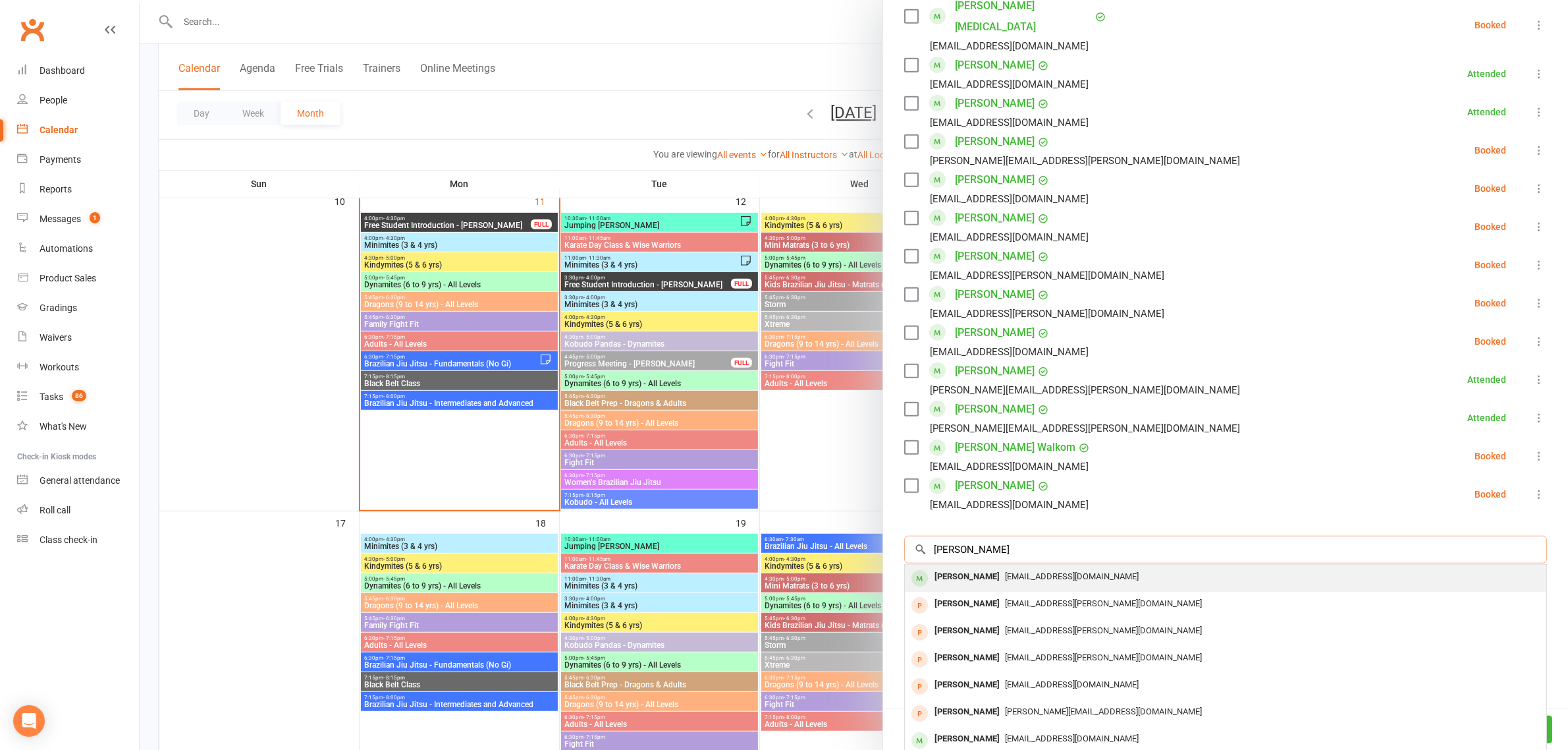
type input "amara ferna"
click at [1019, 571] on span "Kourmpatsos39@hotmail.com" at bounding box center [1072, 576] width 134 height 9
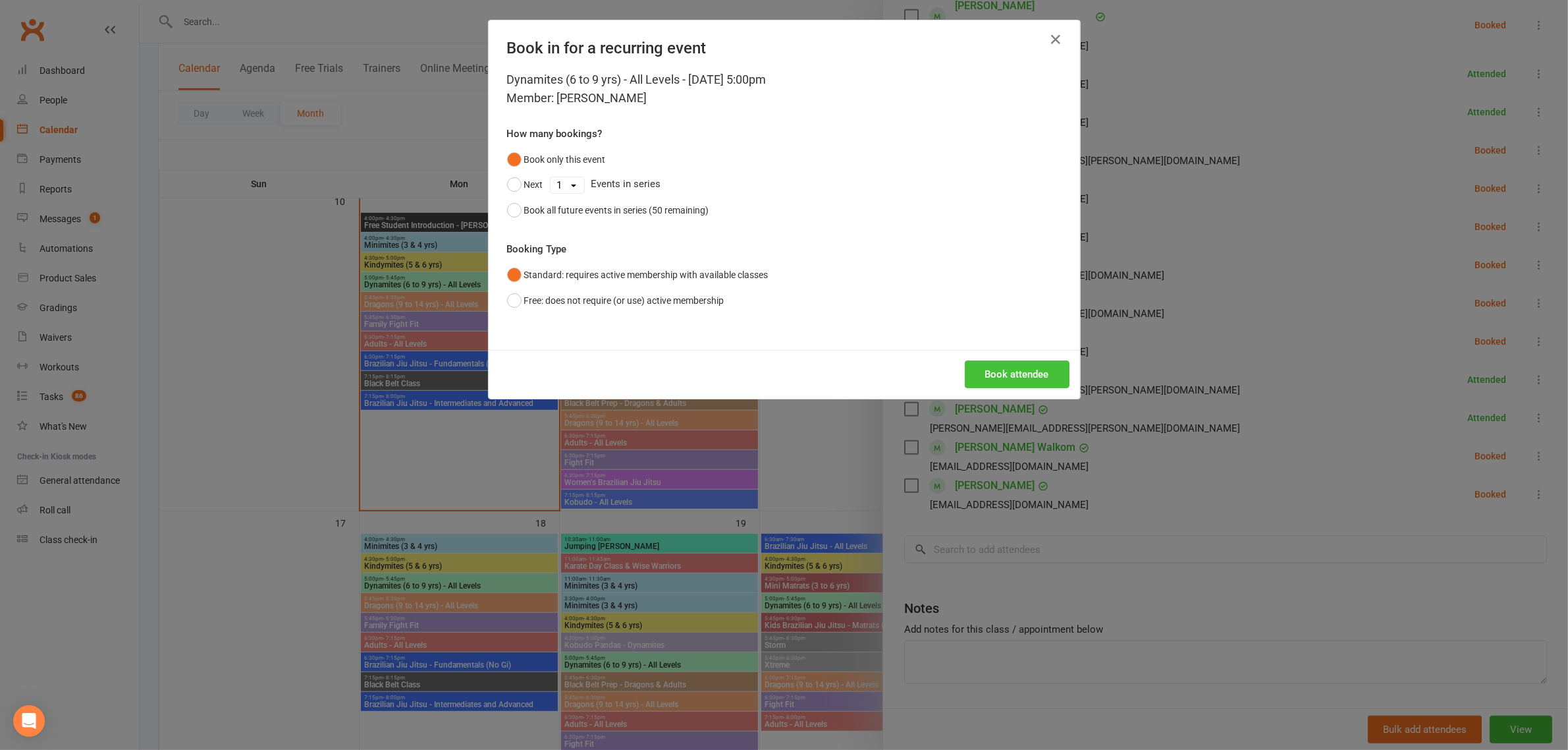
click at [1018, 370] on button "Book attendee" at bounding box center [1017, 374] width 105 height 27
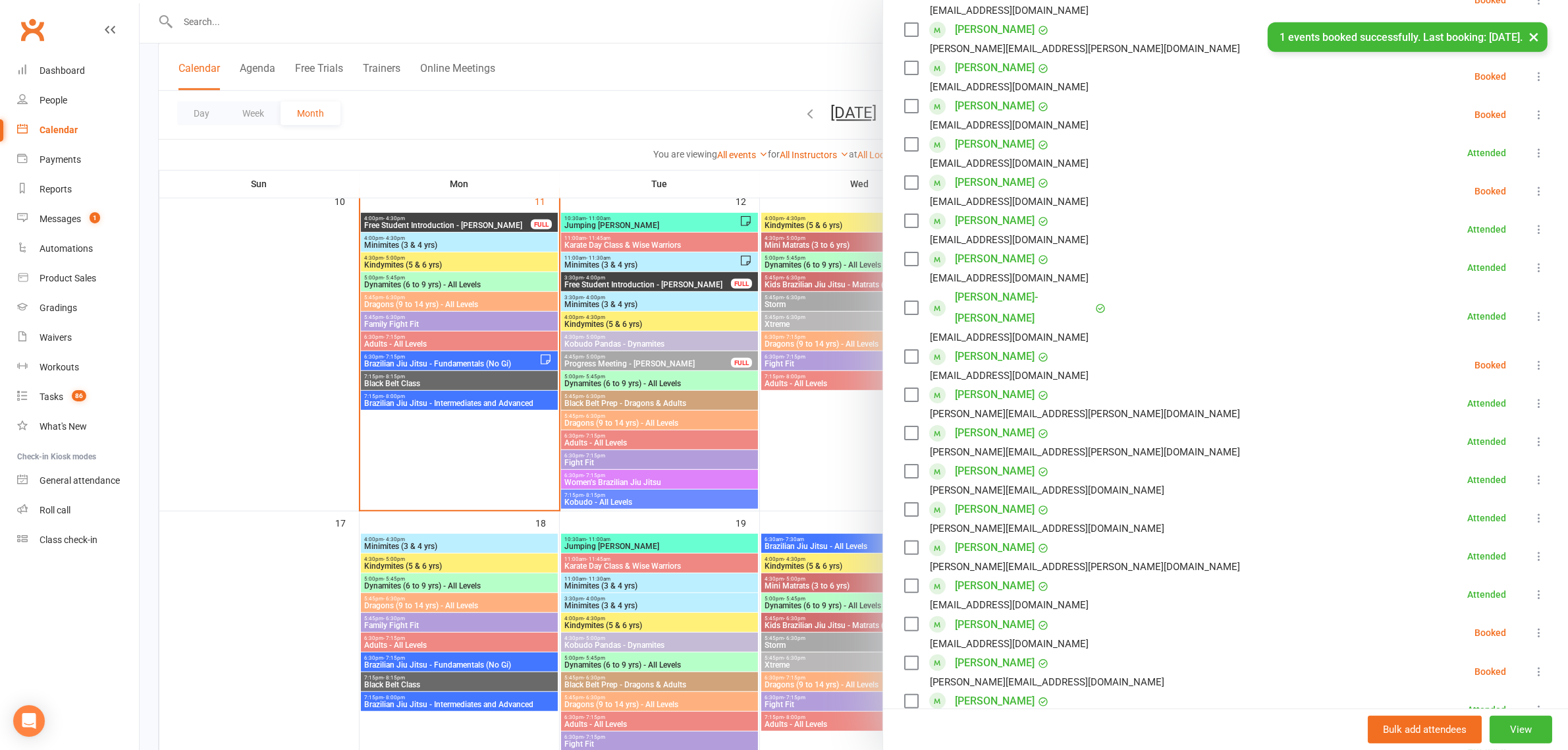
scroll to position [246, 0]
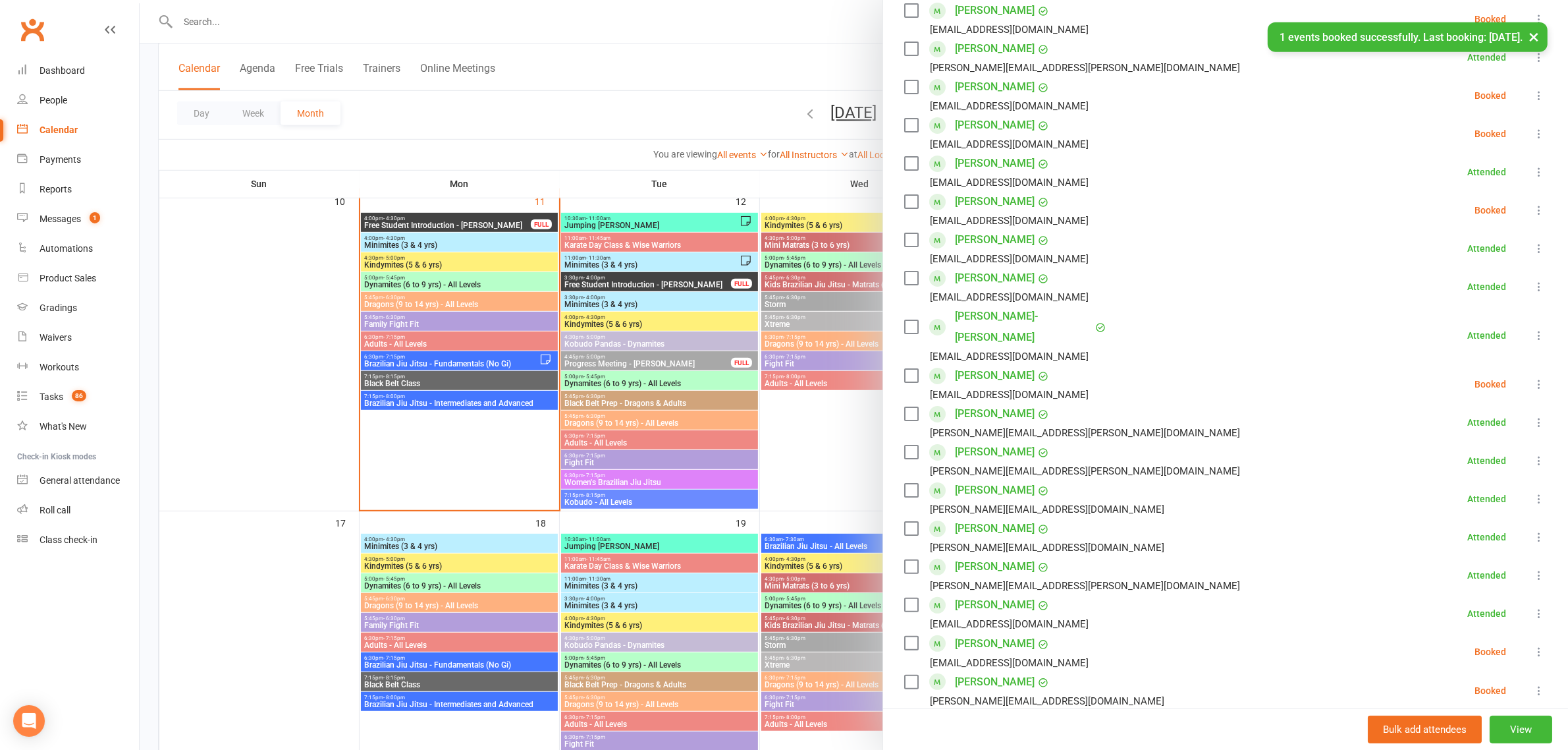
click at [1533, 378] on icon at bounding box center [1540, 384] width 13 height 13
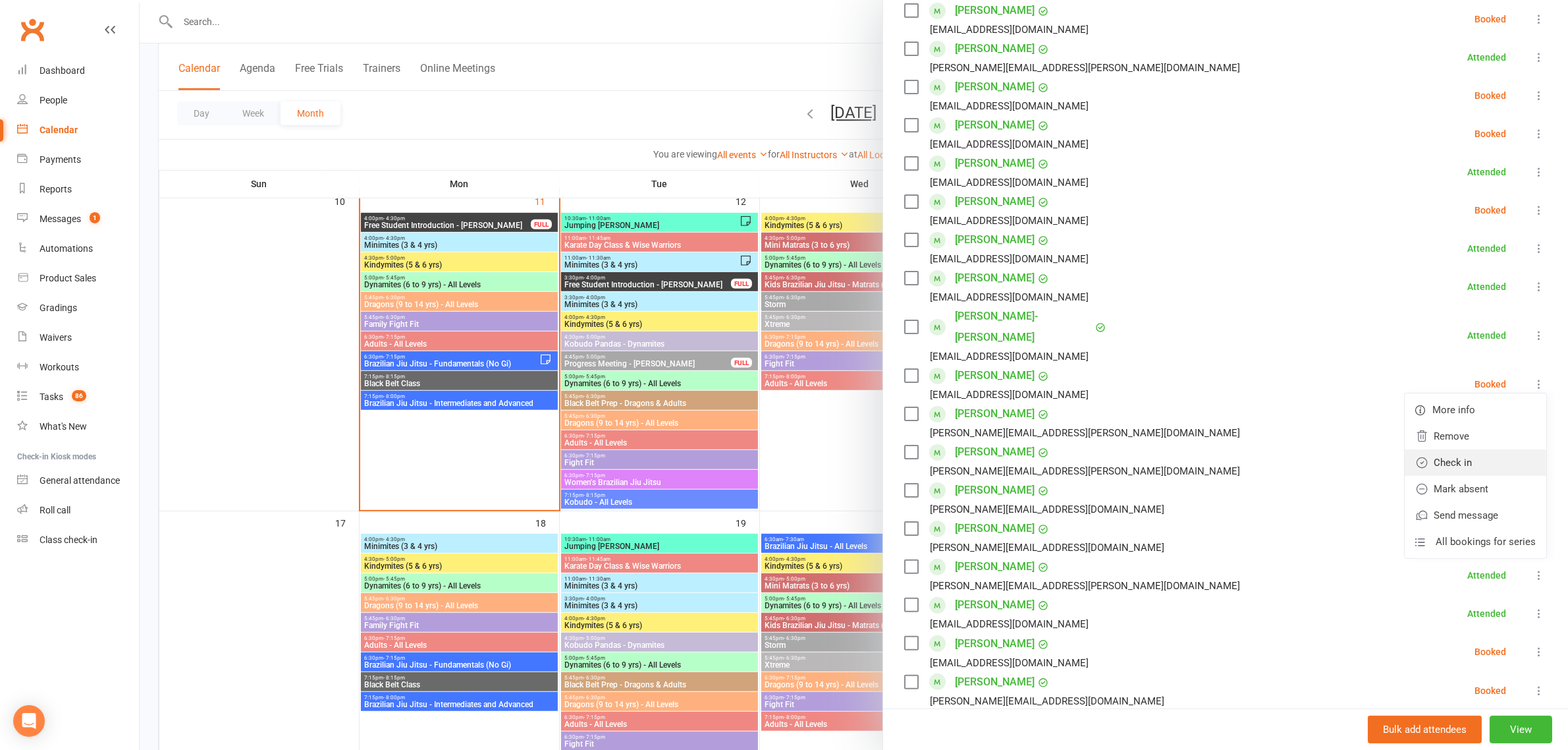
click at [1451, 450] on link "Check in" at bounding box center [1475, 463] width 142 height 26
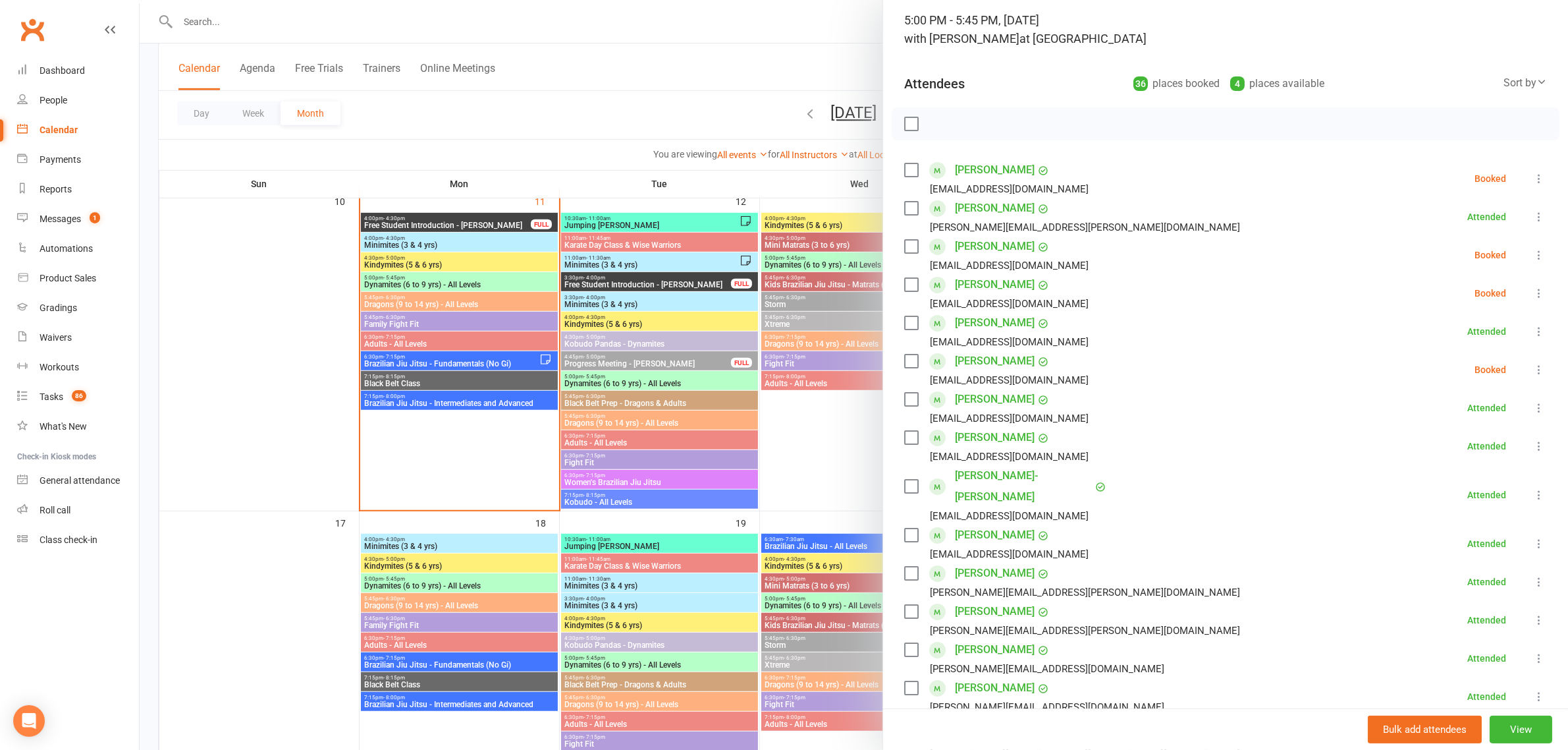
scroll to position [80, 0]
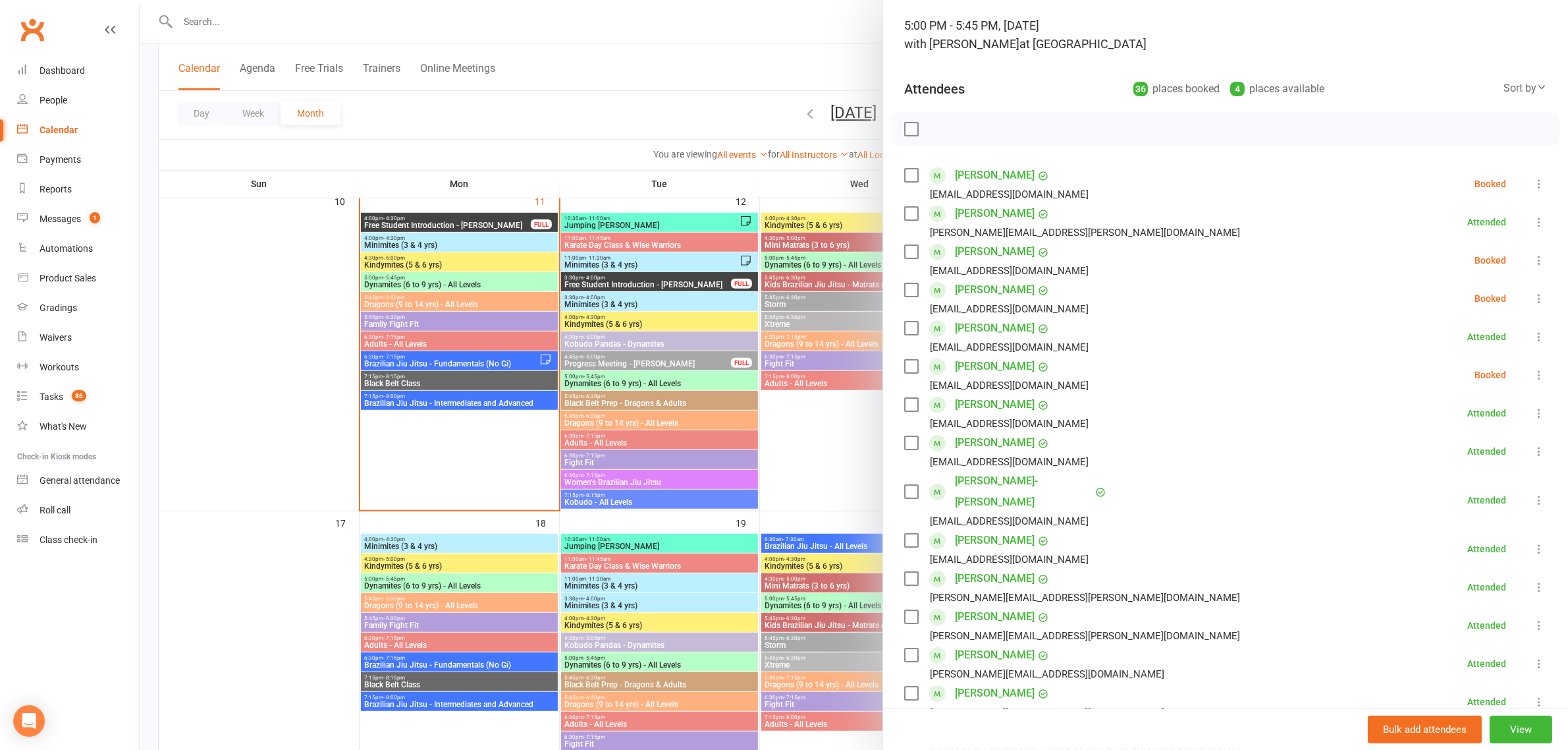
click at [531, 71] on div at bounding box center [853, 375] width 1428 height 750
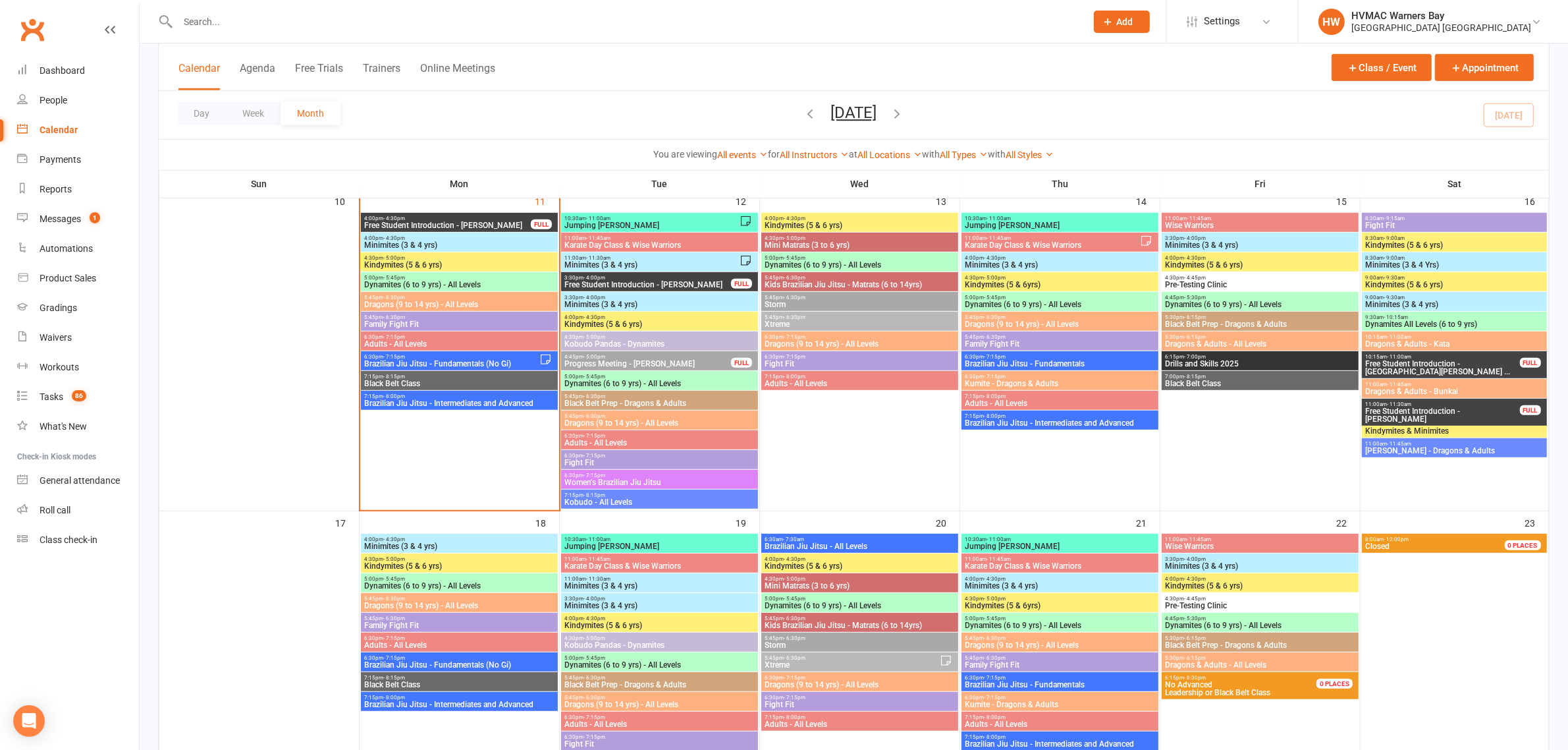
click at [472, 222] on span "Free Student Introduction - Luca Francis" at bounding box center [447, 225] width 168 height 8
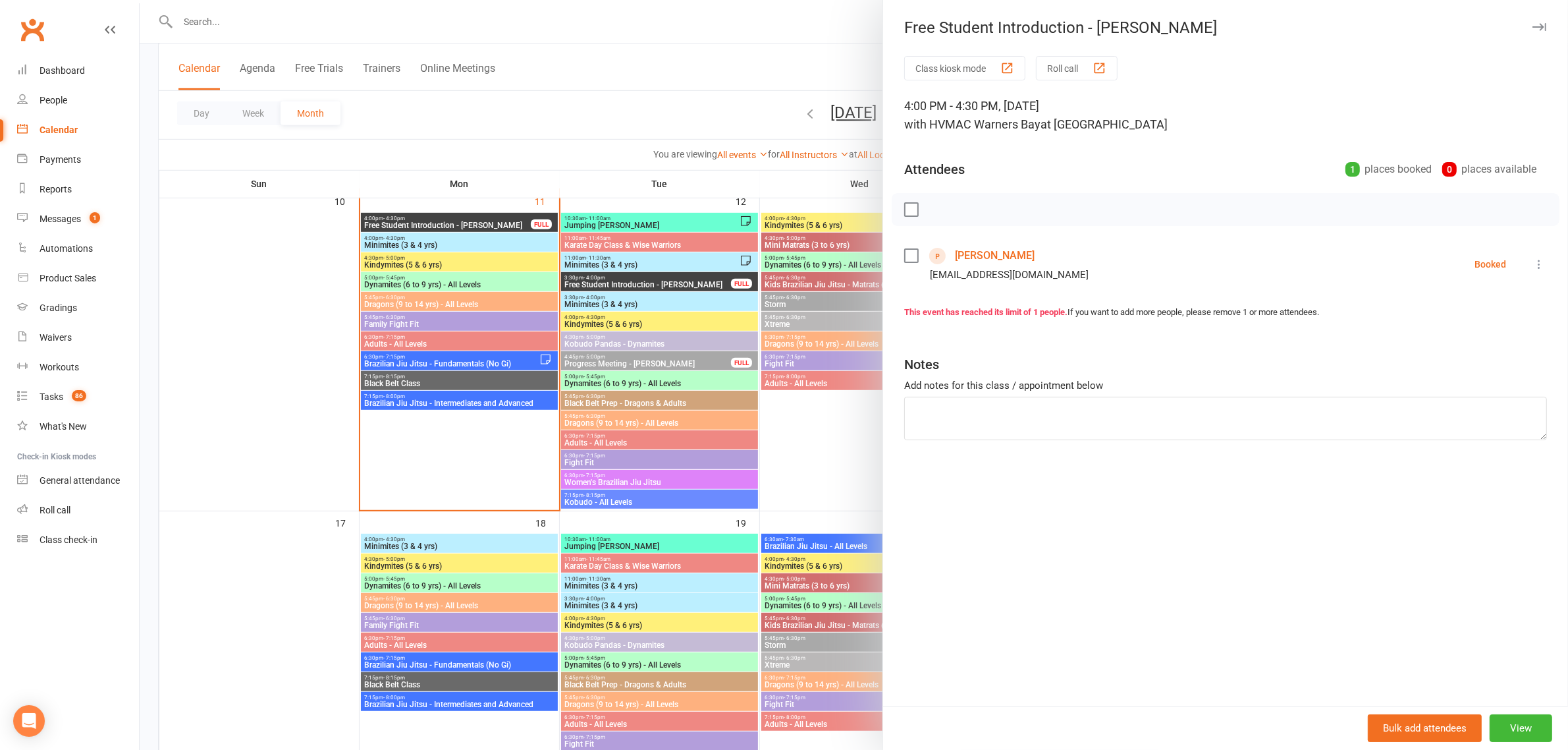
click at [1533, 263] on icon at bounding box center [1540, 264] width 13 height 13
click at [1497, 334] on link "Check in" at bounding box center [1481, 343] width 130 height 26
click at [1318, 426] on textarea at bounding box center [1225, 418] width 643 height 43
type textarea "Signed up"
click at [562, 93] on div at bounding box center [853, 375] width 1428 height 750
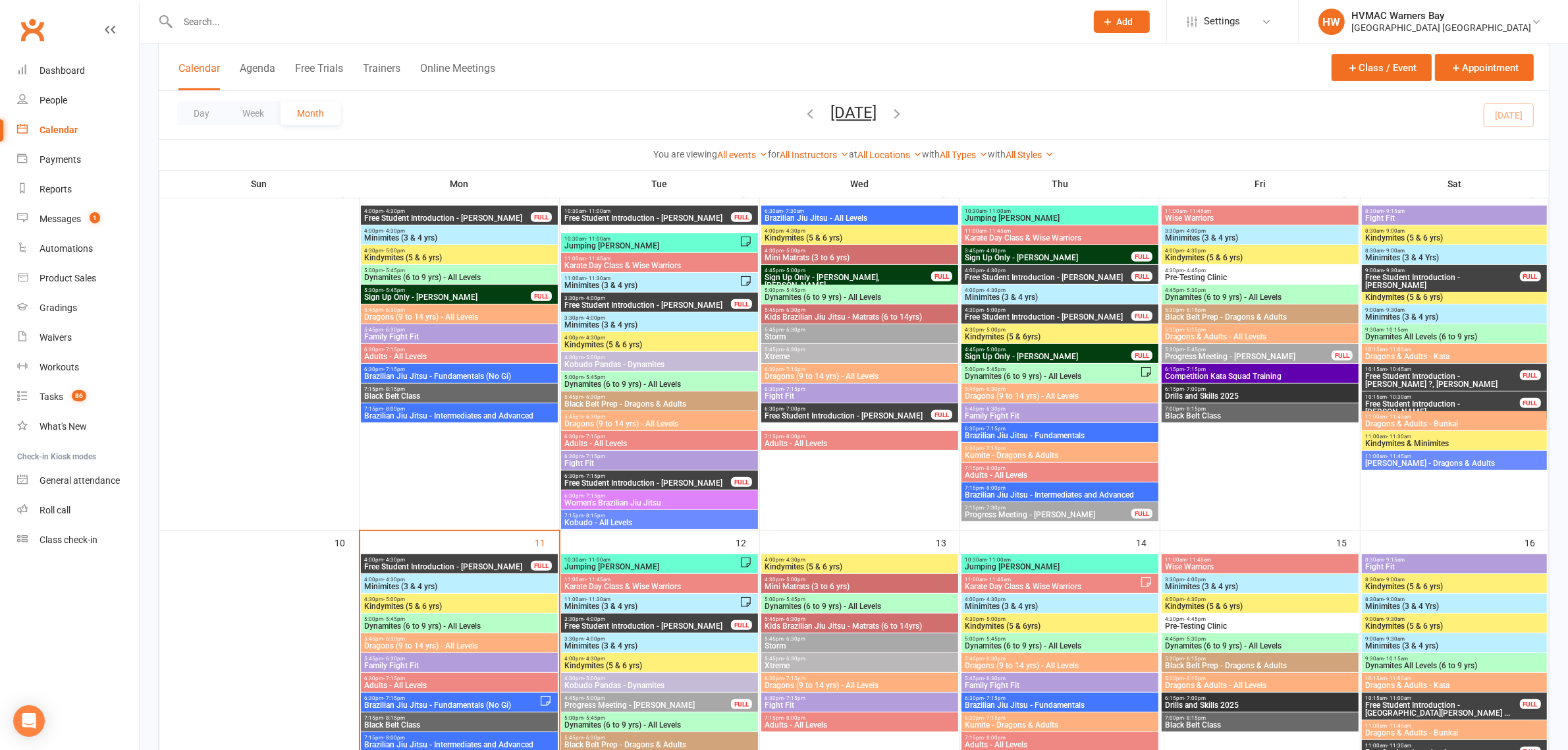
scroll to position [494, 0]
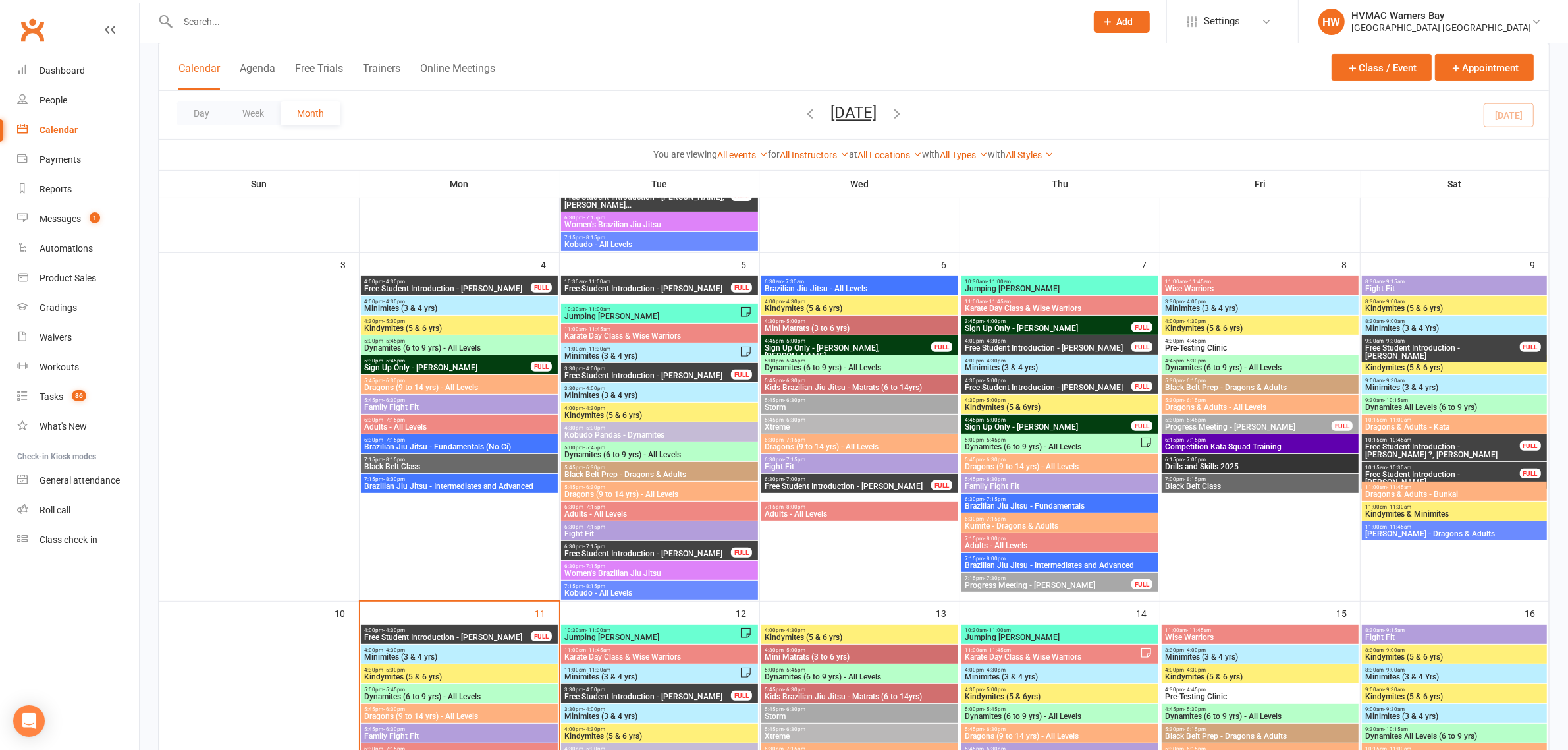
click at [1483, 476] on span "Free Student Introduction - Logan Wyatt" at bounding box center [1442, 478] width 156 height 16
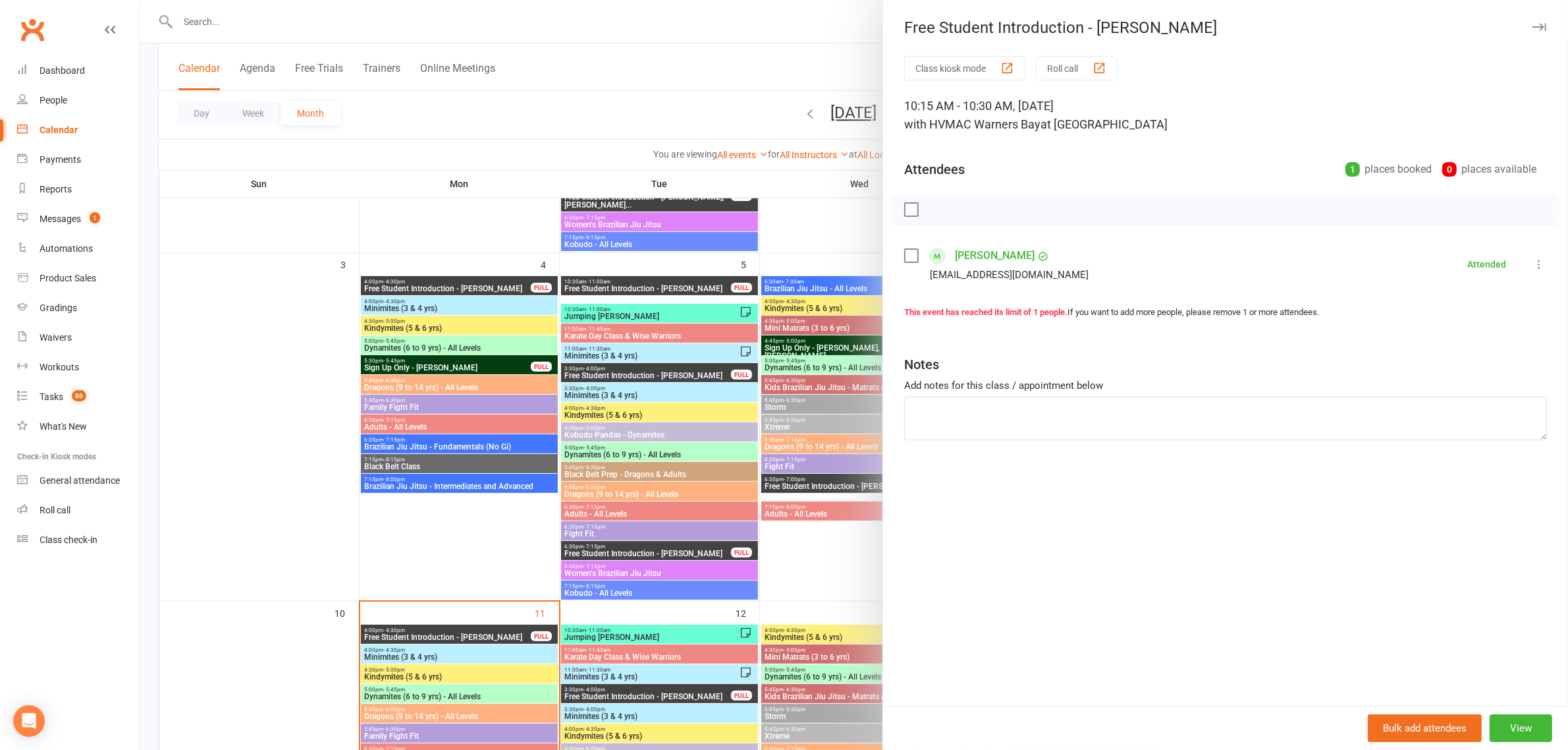
click at [784, 199] on div at bounding box center [853, 375] width 1428 height 750
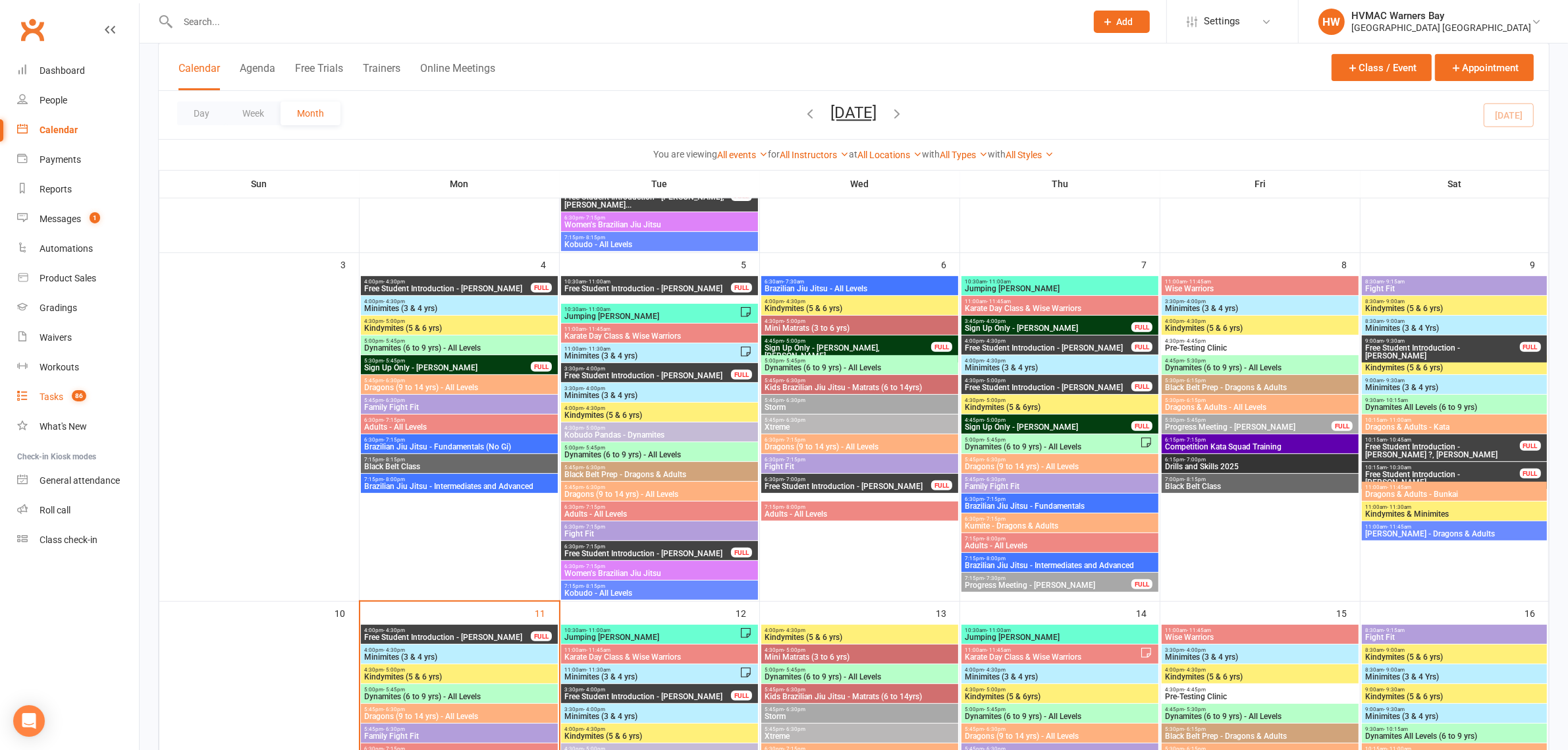
click at [73, 399] on count-badge "86" at bounding box center [76, 396] width 21 height 10
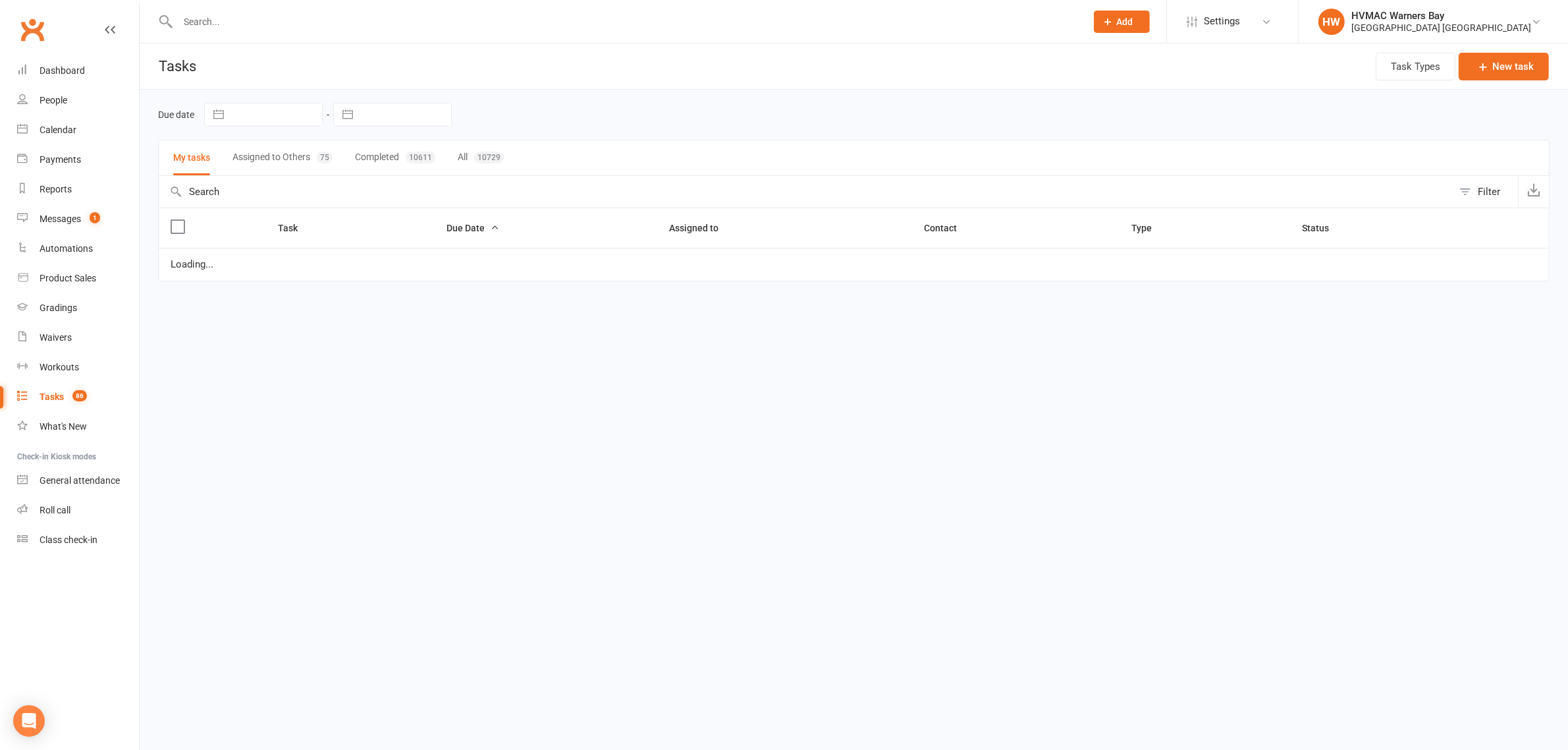
select select "started"
select select "waiting"
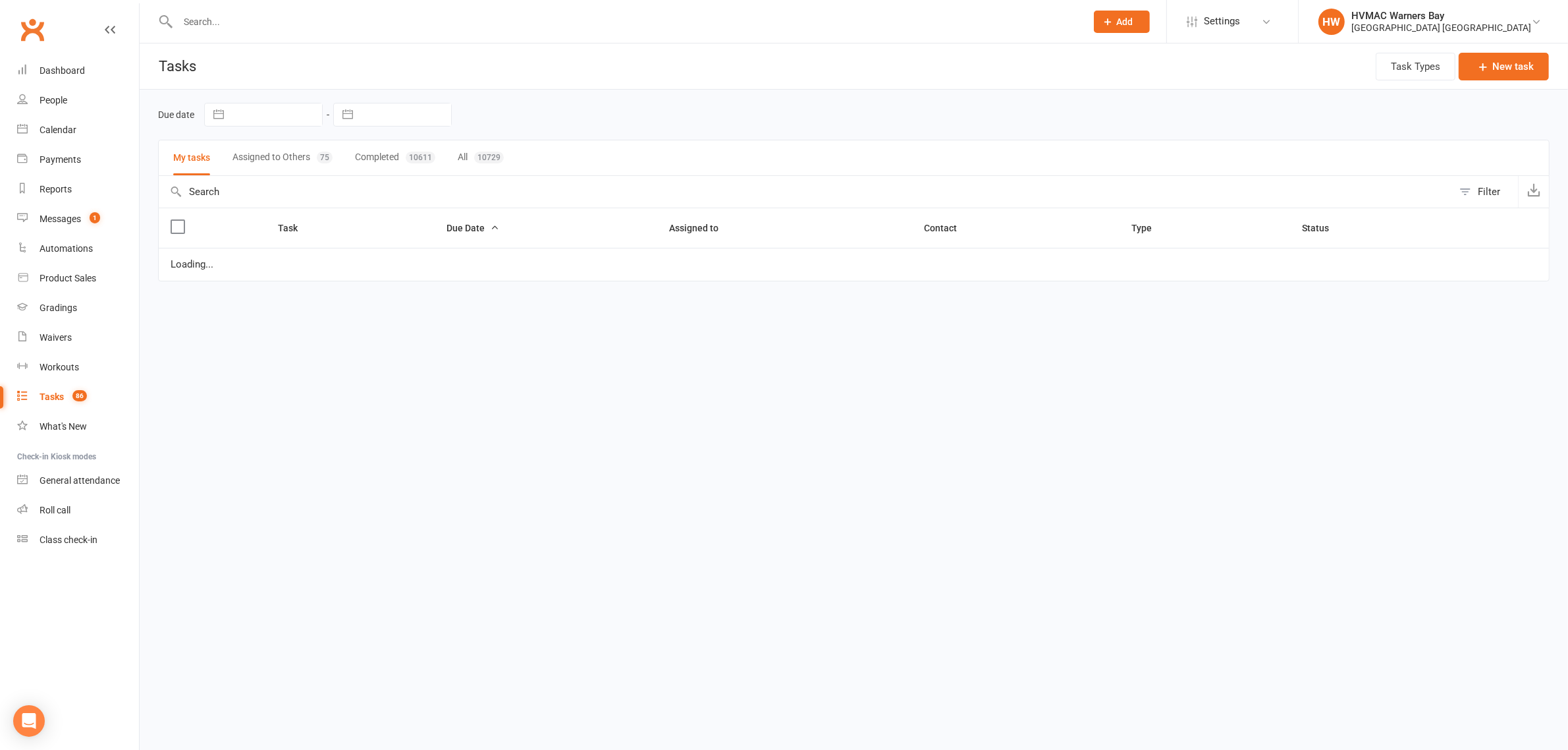
select select "started"
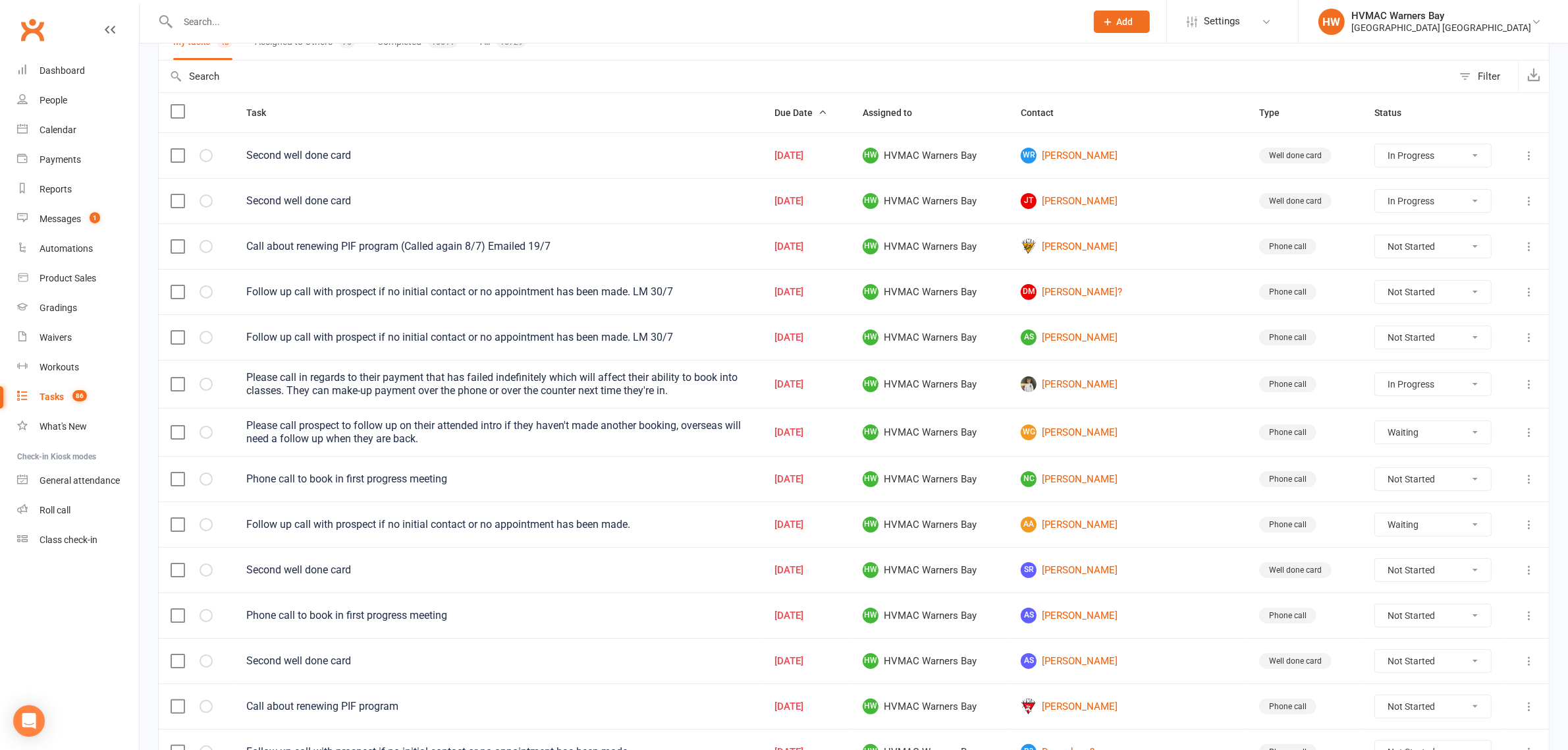
scroll to position [164, 0]
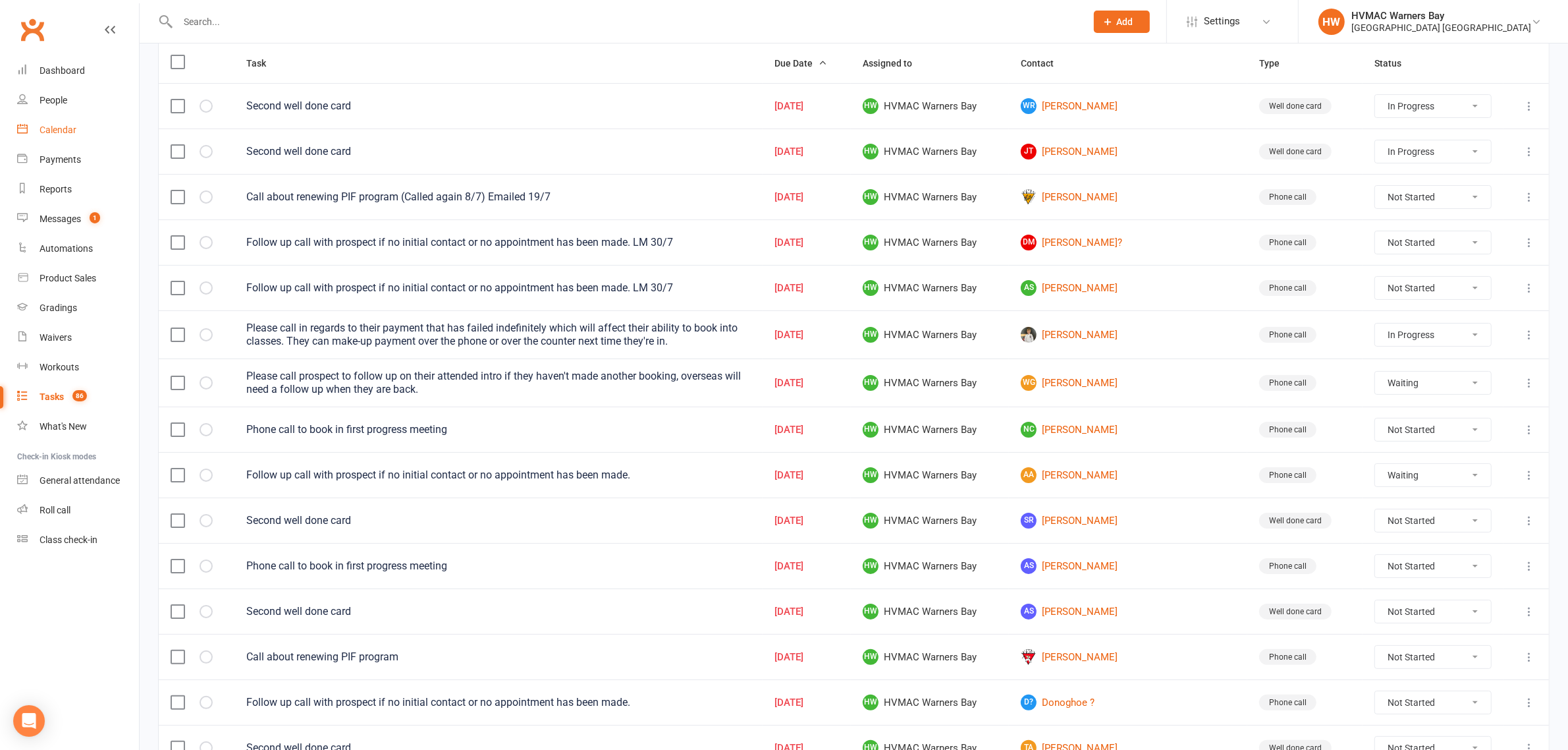
click at [79, 132] on link "Calendar" at bounding box center [77, 129] width 122 height 29
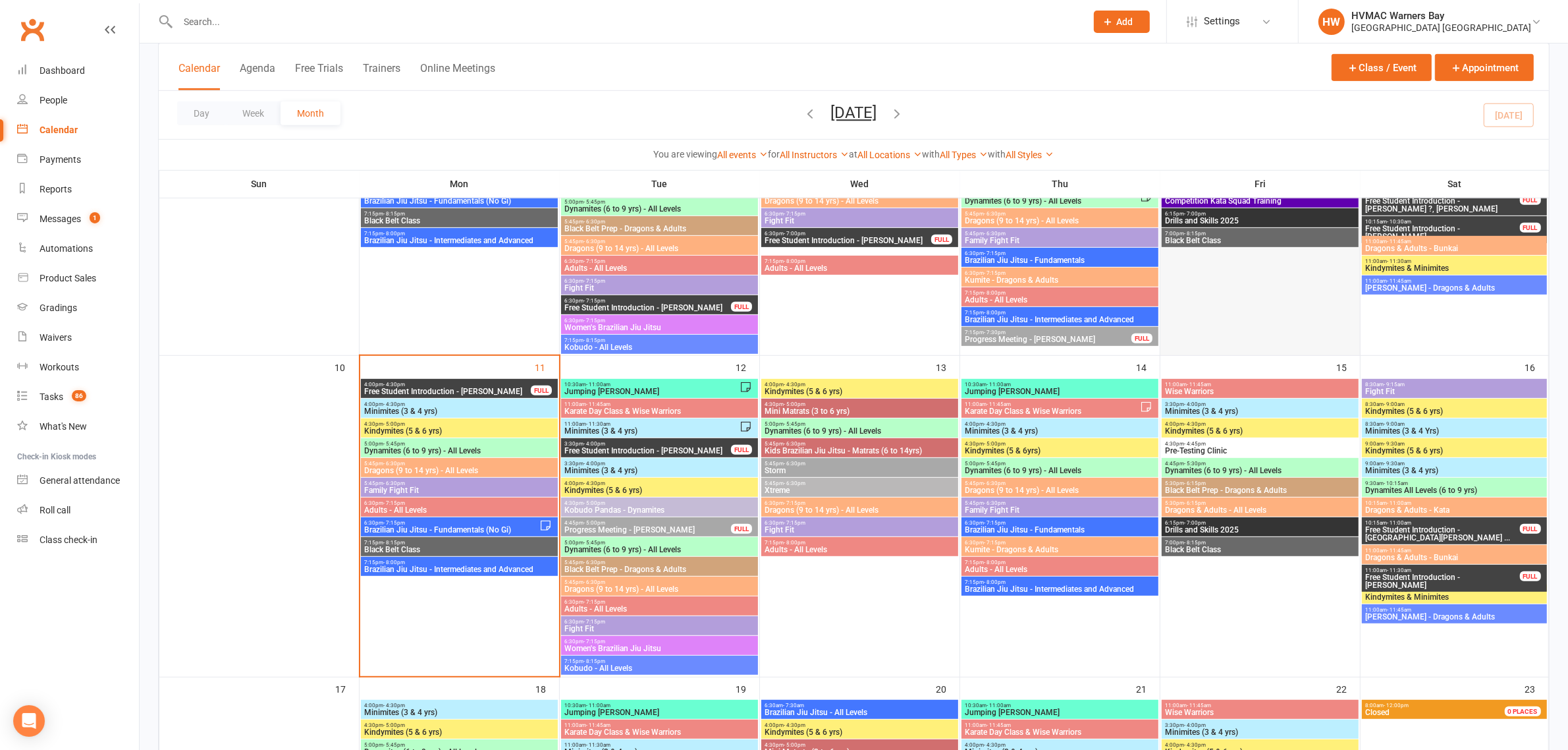
scroll to position [741, 0]
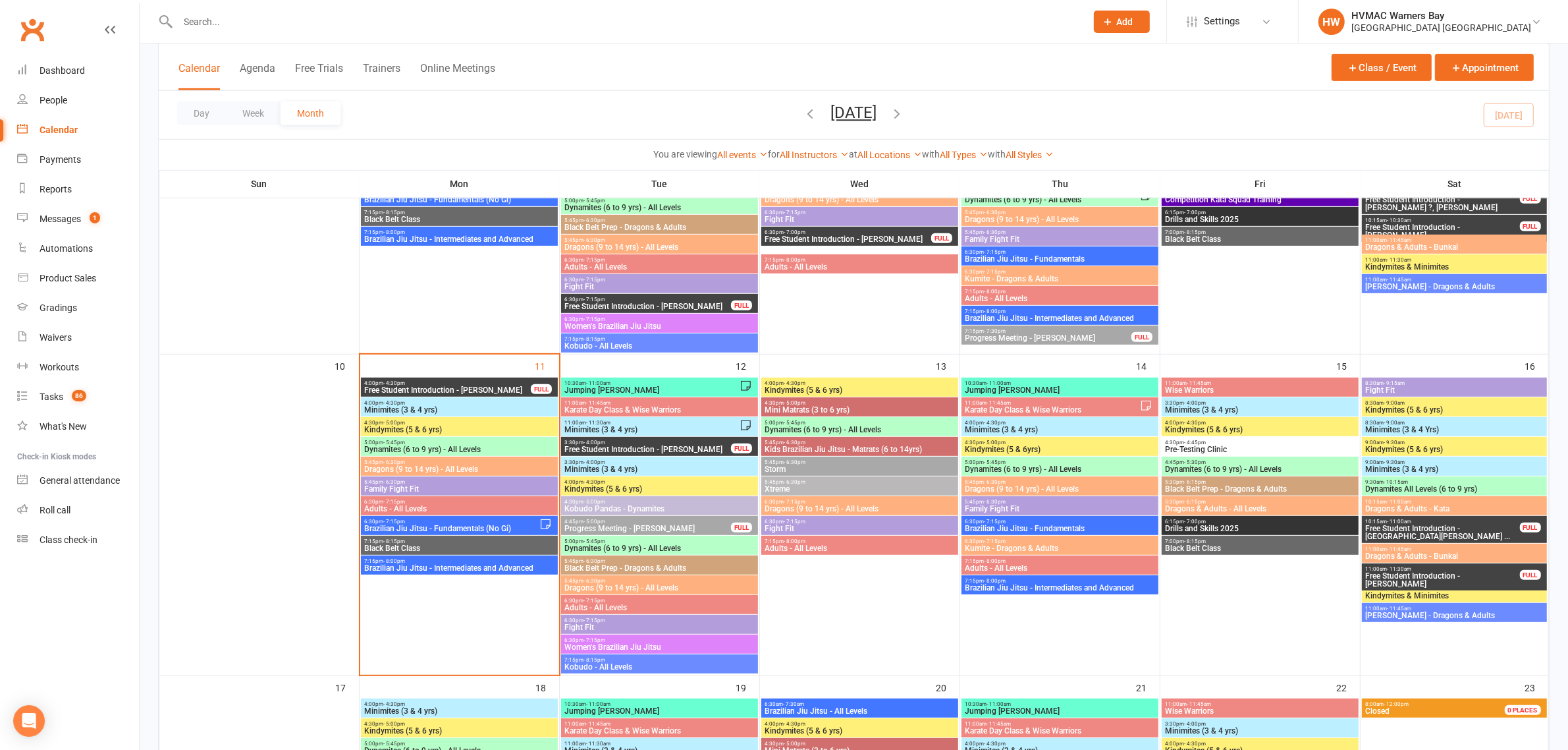
click at [1402, 389] on span "Fight Fit" at bounding box center [1455, 390] width 179 height 8
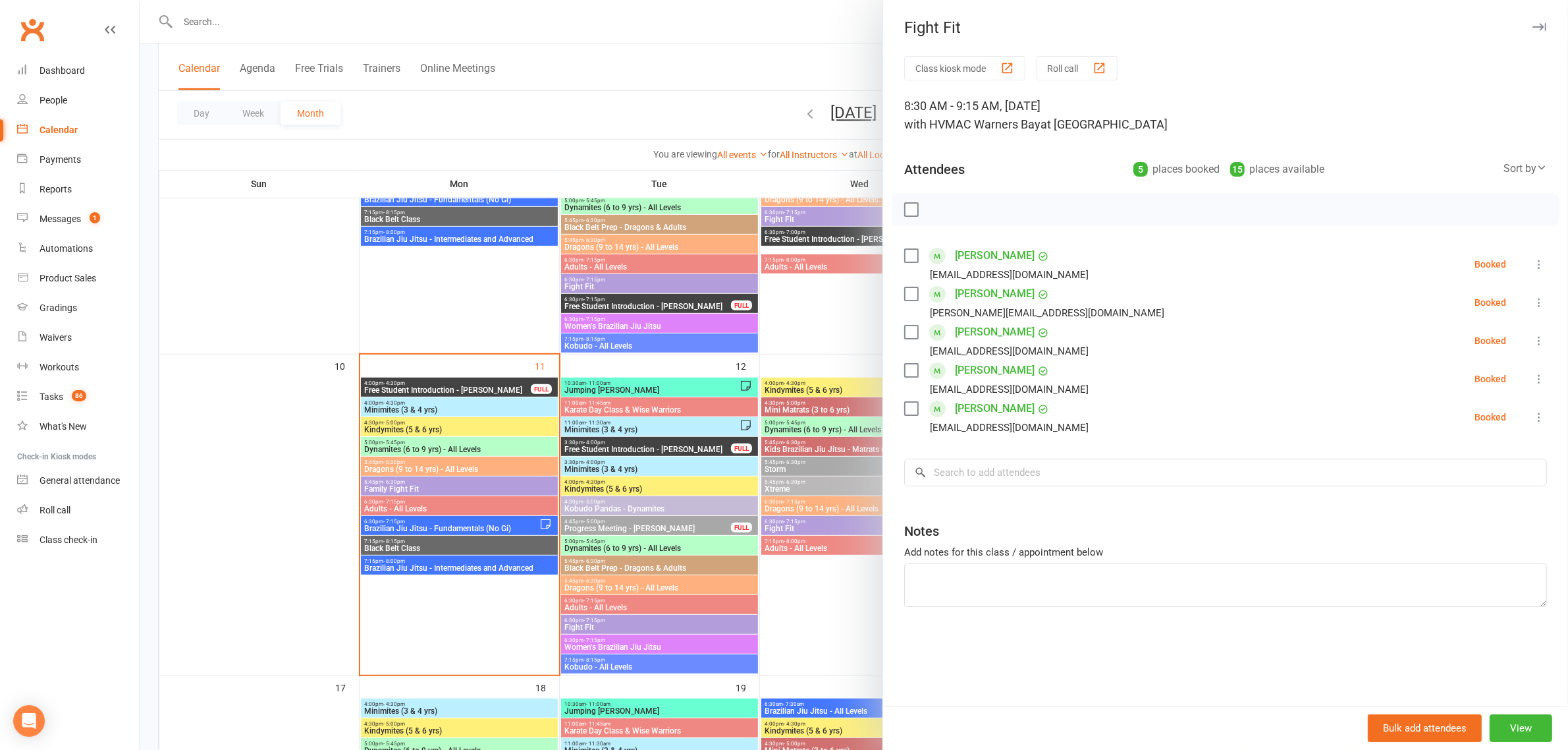
click at [670, 91] on div at bounding box center [853, 375] width 1428 height 750
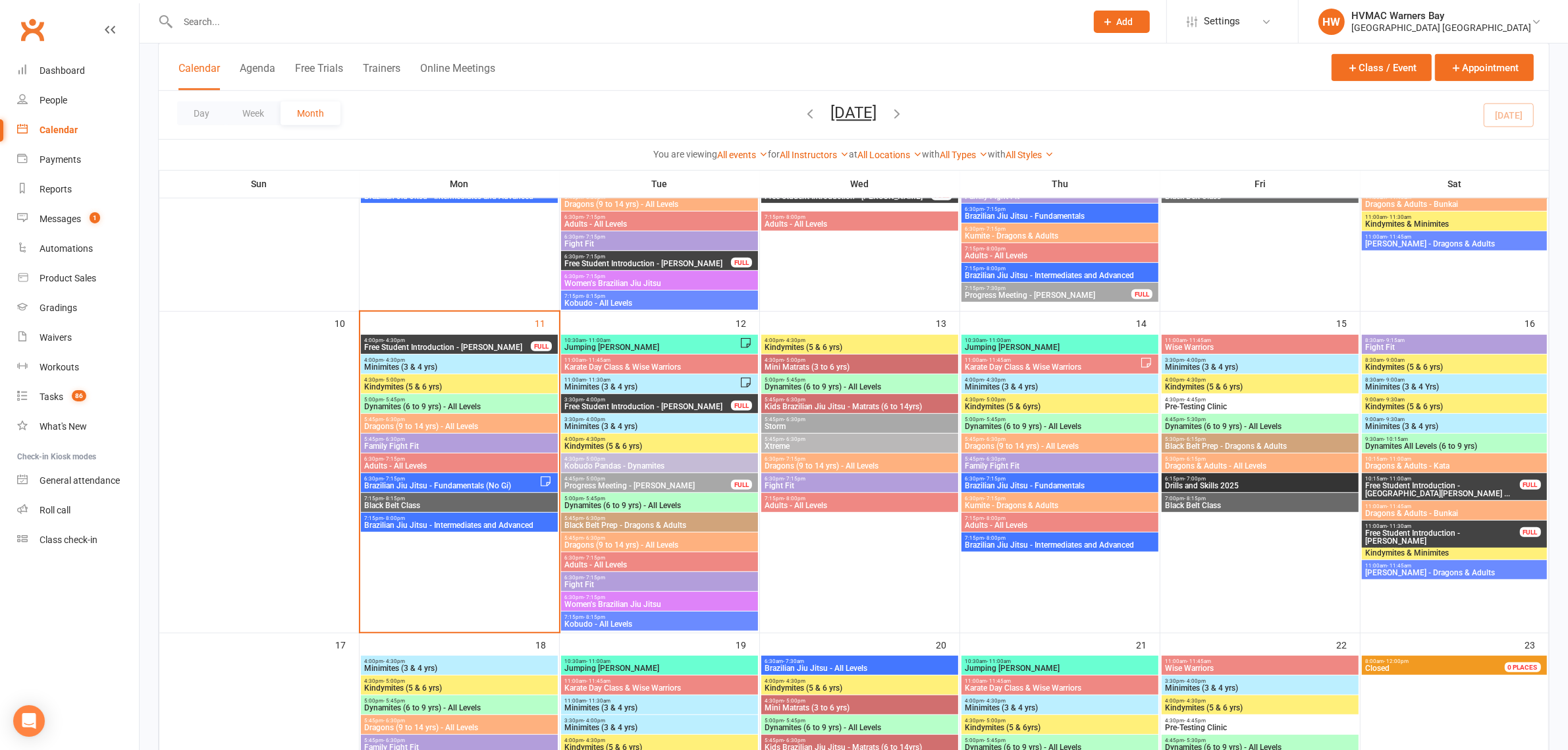
scroll to position [824, 0]
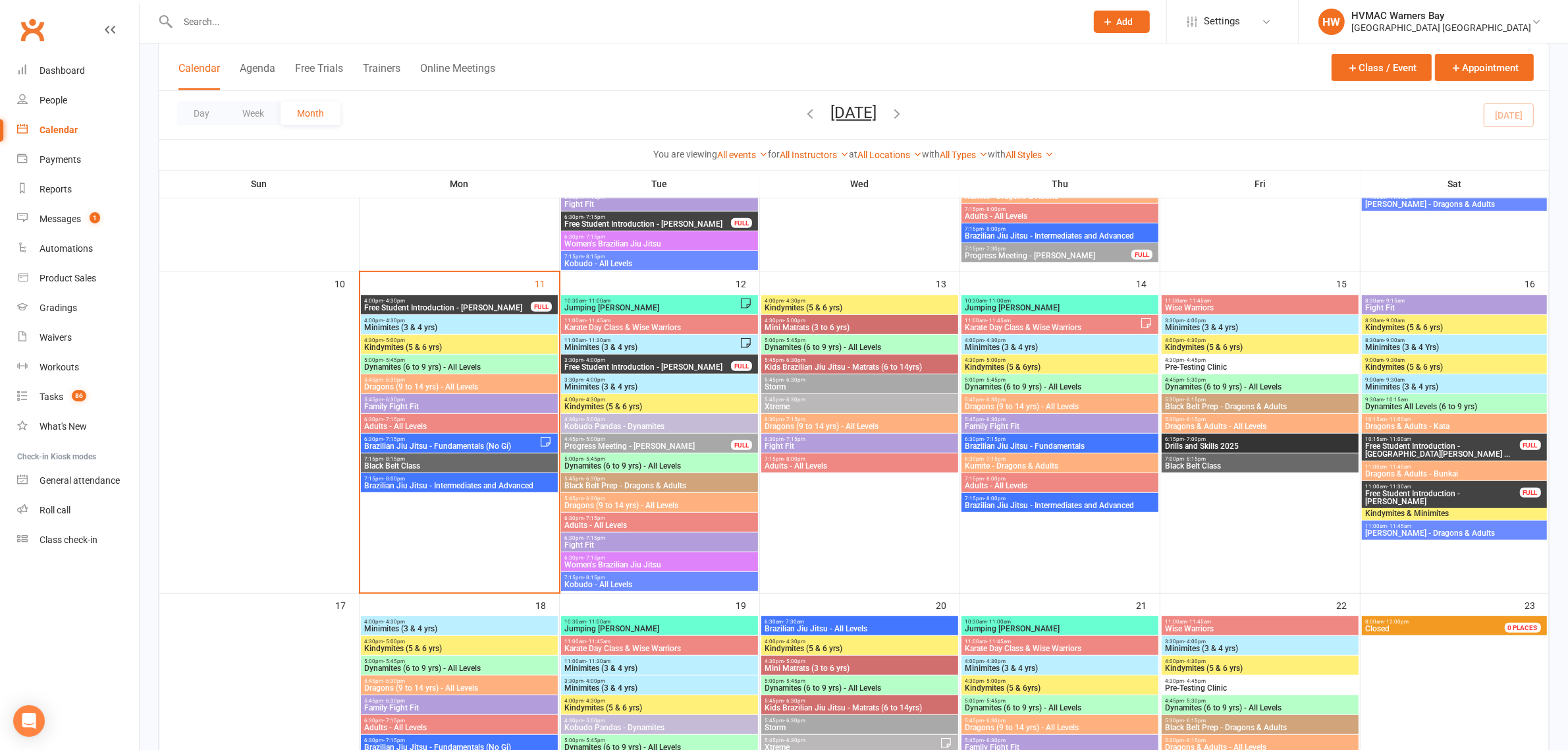
click at [1424, 304] on span "Fight Fit" at bounding box center [1455, 308] width 179 height 8
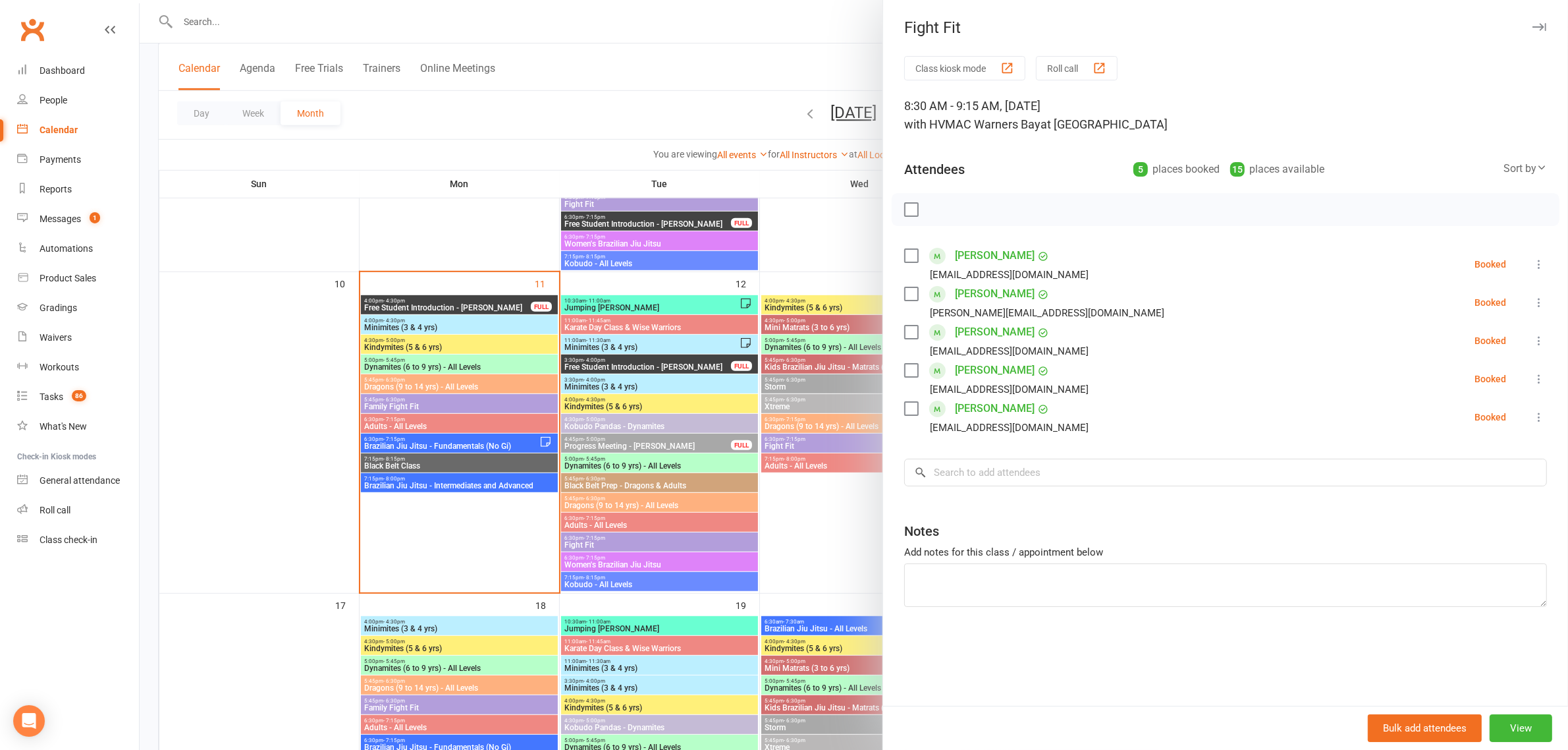
click at [744, 103] on div at bounding box center [853, 375] width 1428 height 750
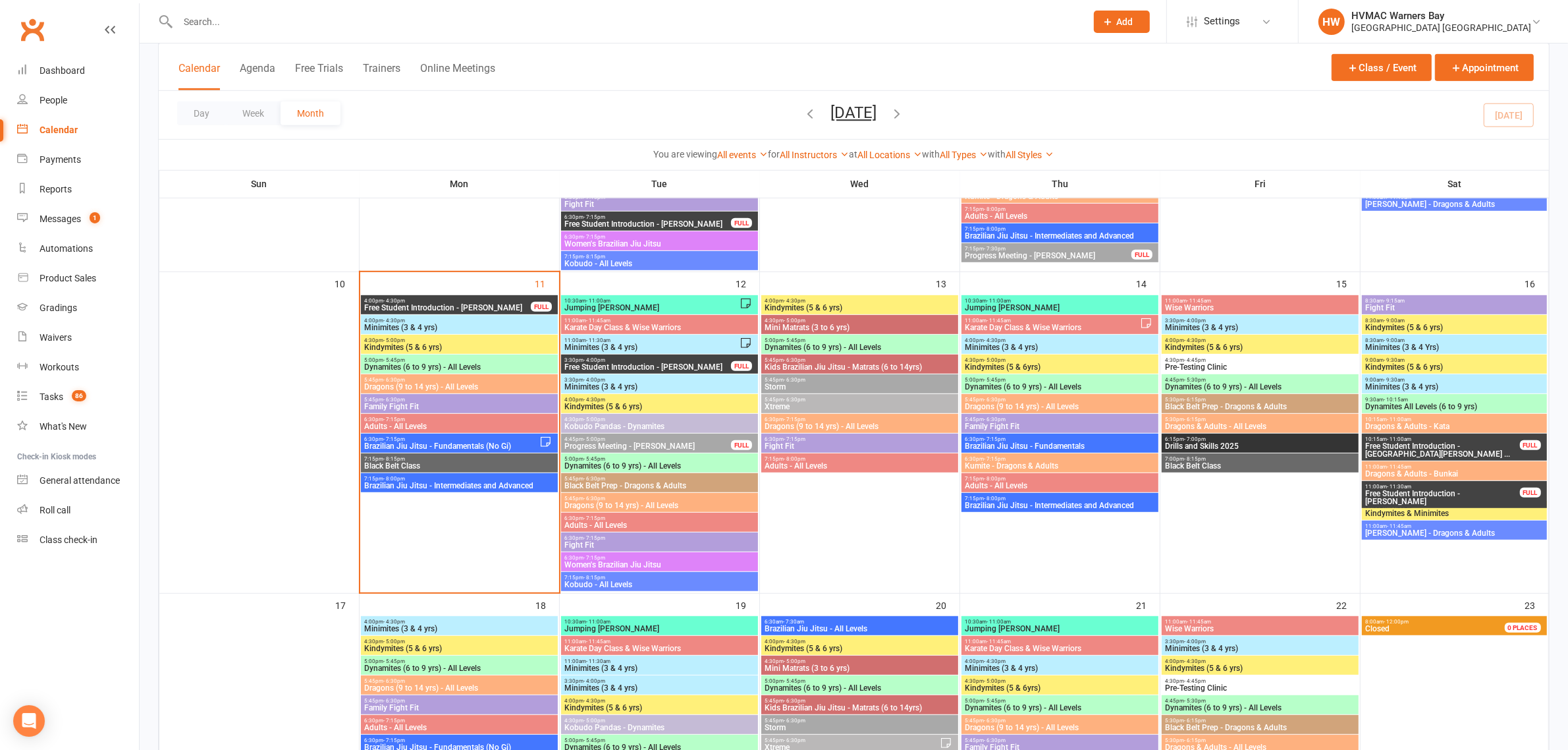
click at [1405, 302] on span "8:30am - 9:15am" at bounding box center [1455, 300] width 179 height 6
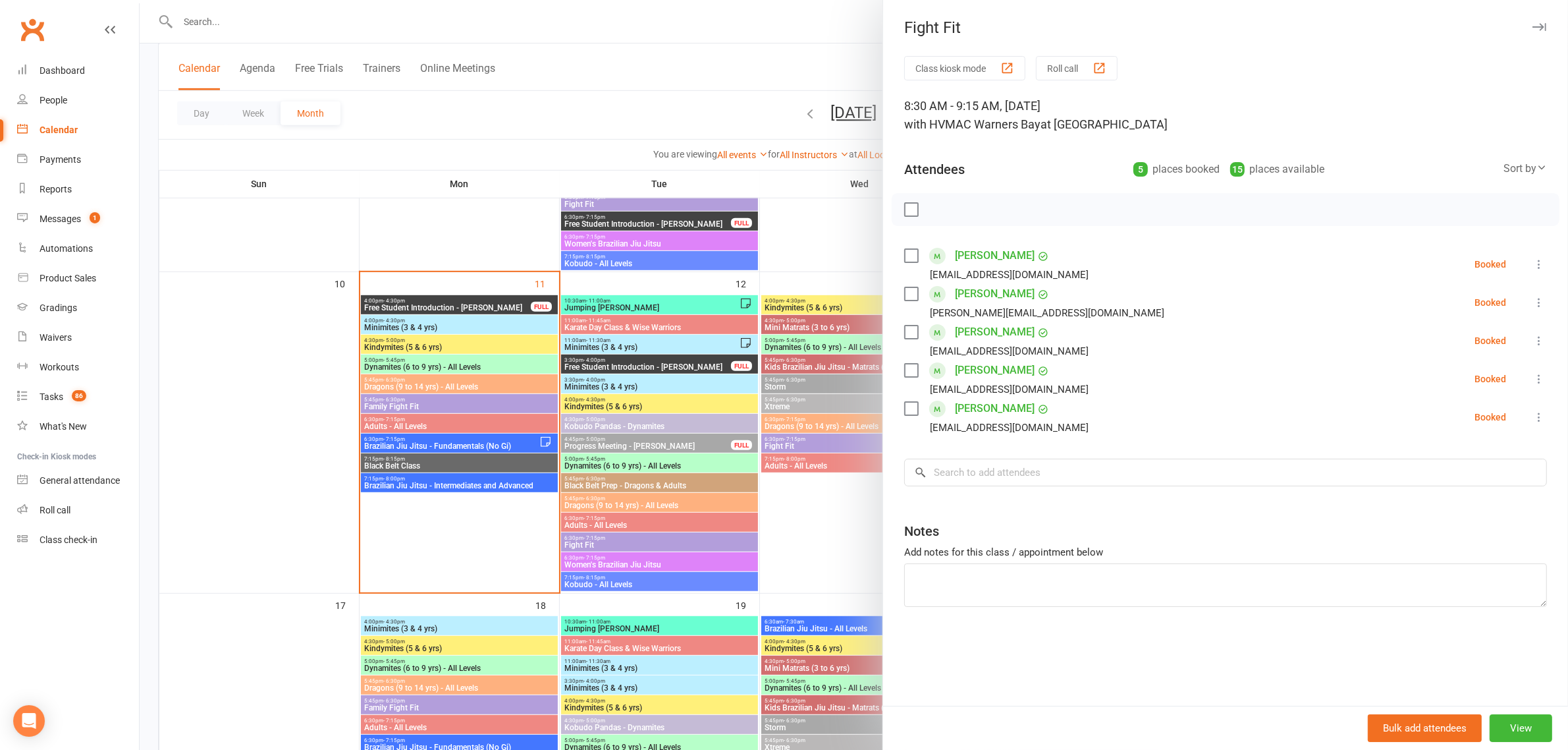
click at [672, 80] on div at bounding box center [853, 375] width 1428 height 750
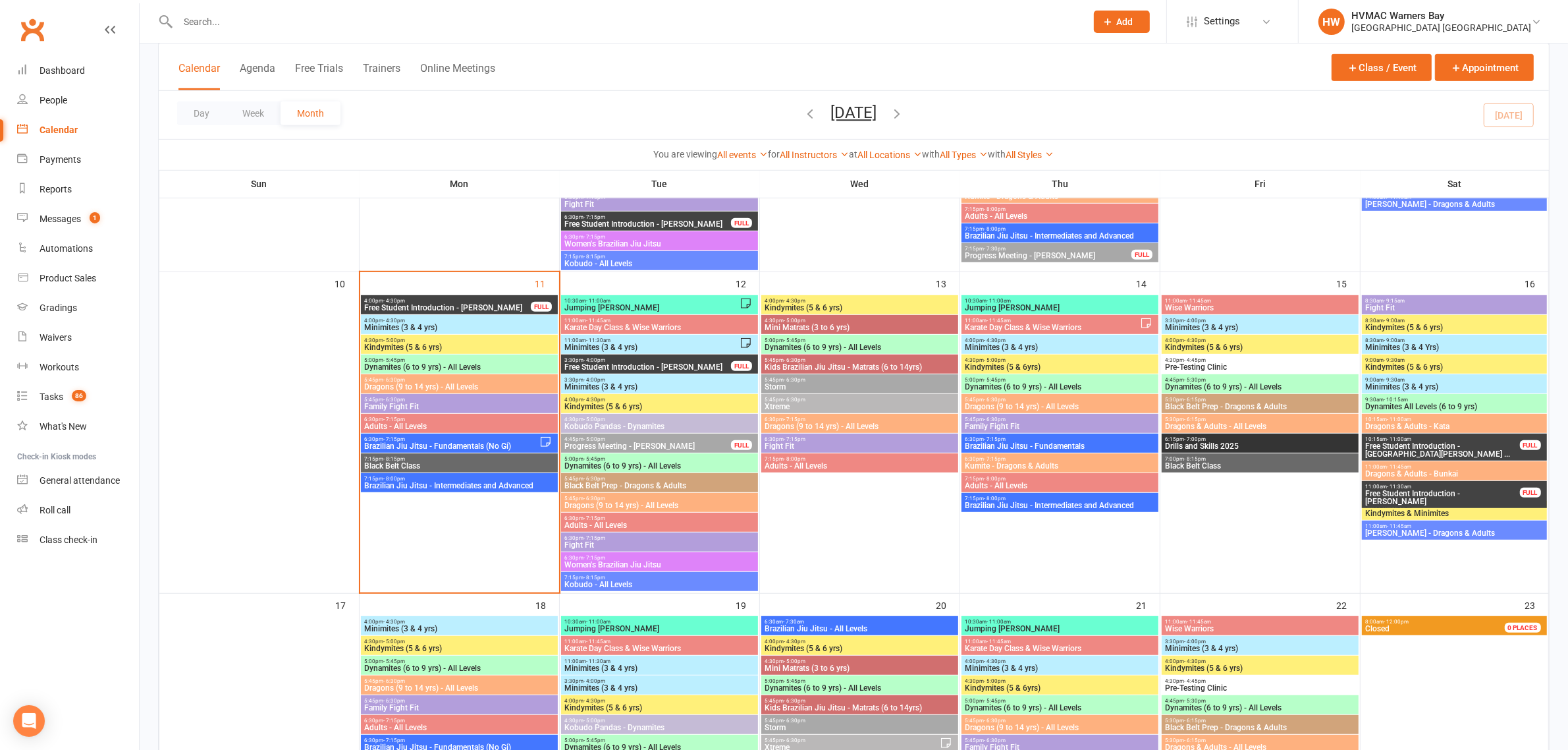
click at [1420, 303] on span "8:30am - 9:15am" at bounding box center [1455, 300] width 179 height 6
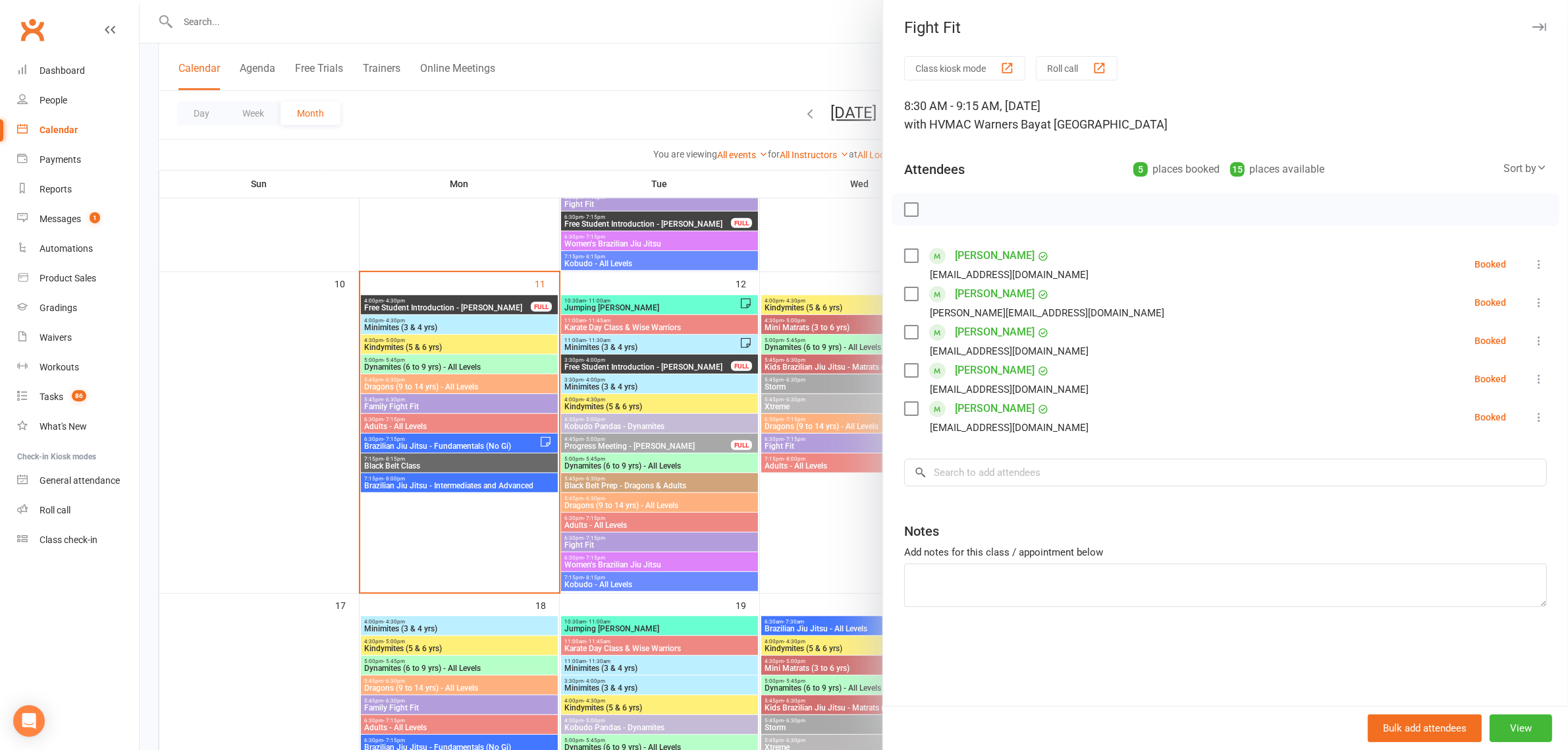
click at [496, 250] on div at bounding box center [853, 375] width 1428 height 750
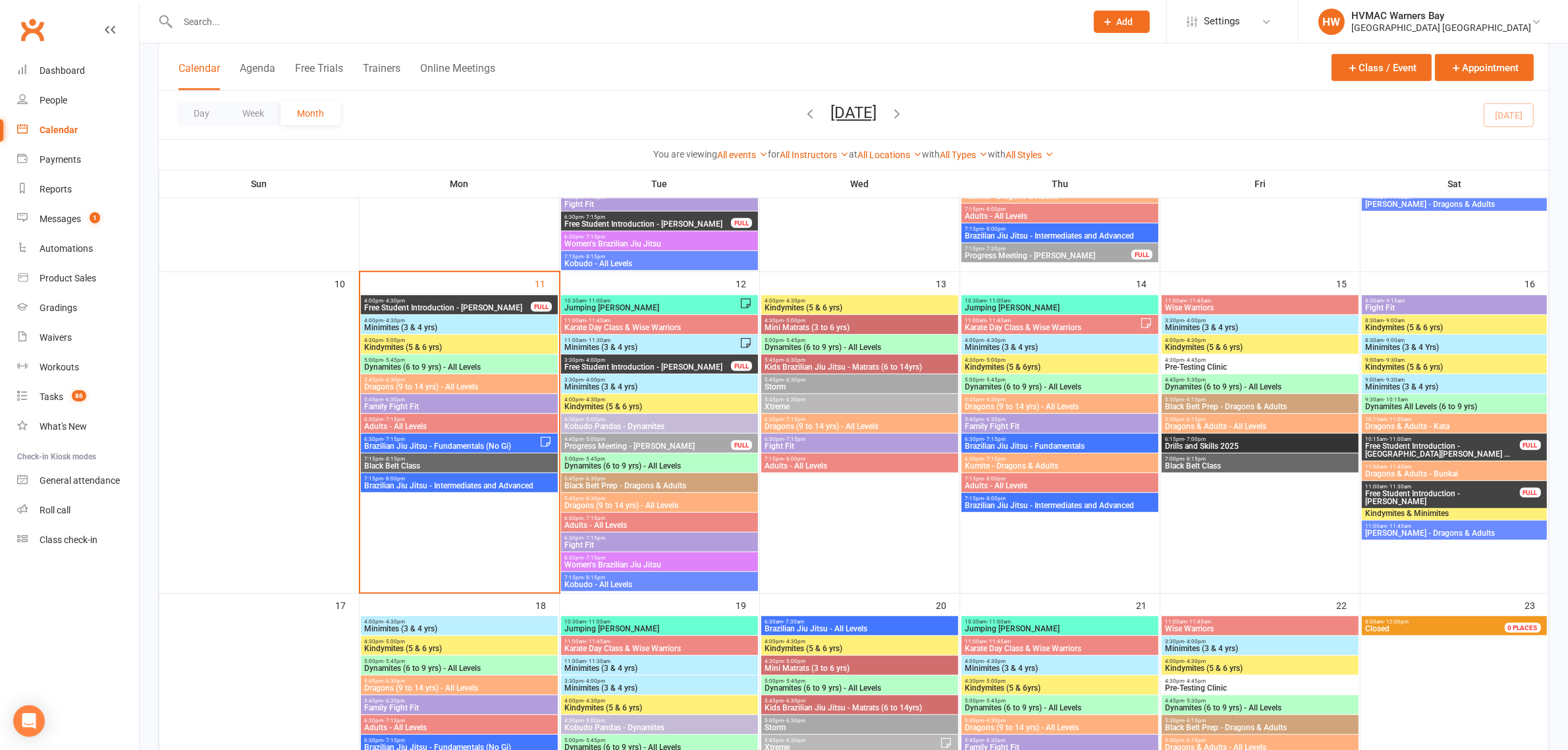
click at [387, 363] on span "Dynamites (6 to 9 yrs) - All Levels" at bounding box center [459, 366] width 192 height 8
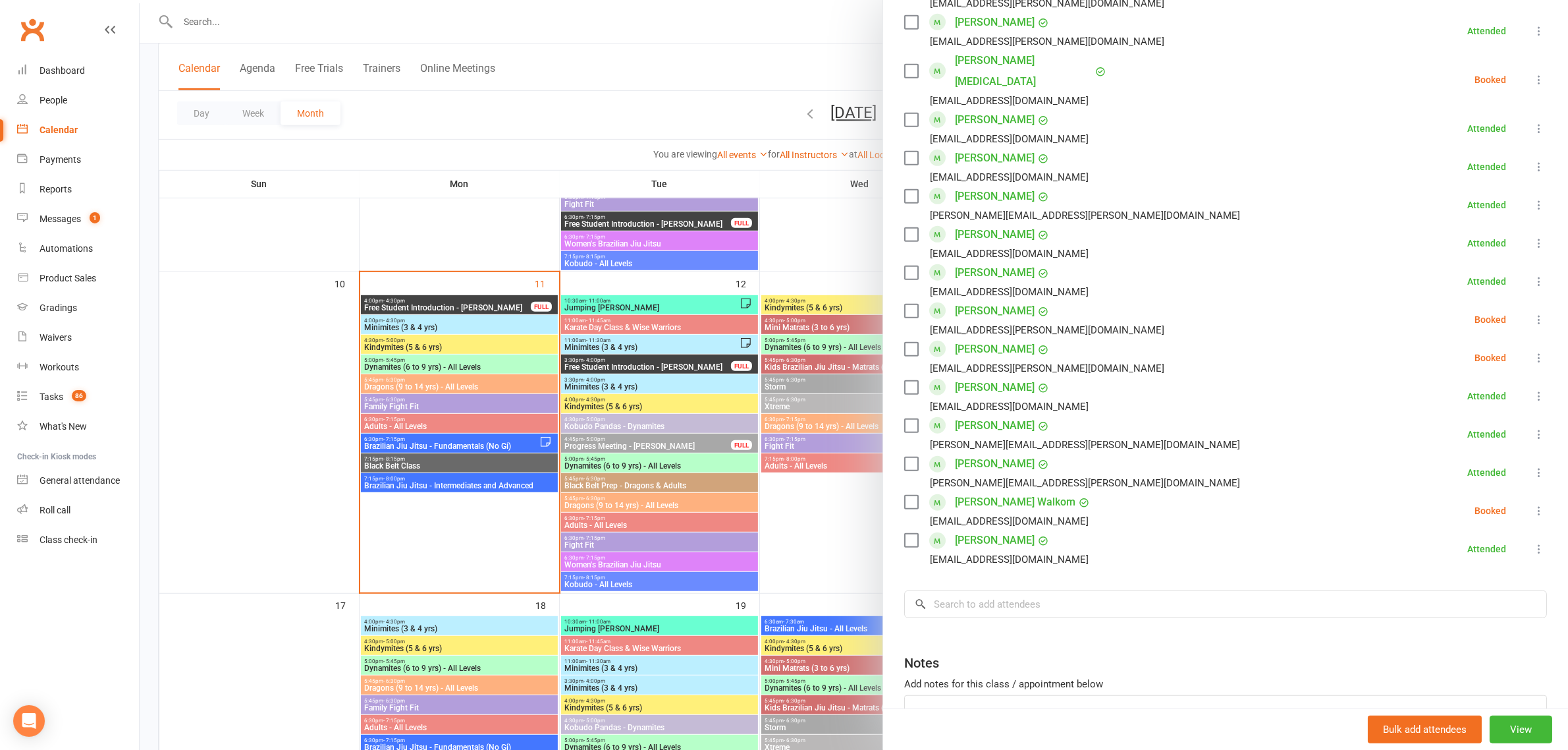
scroll to position [1068, 0]
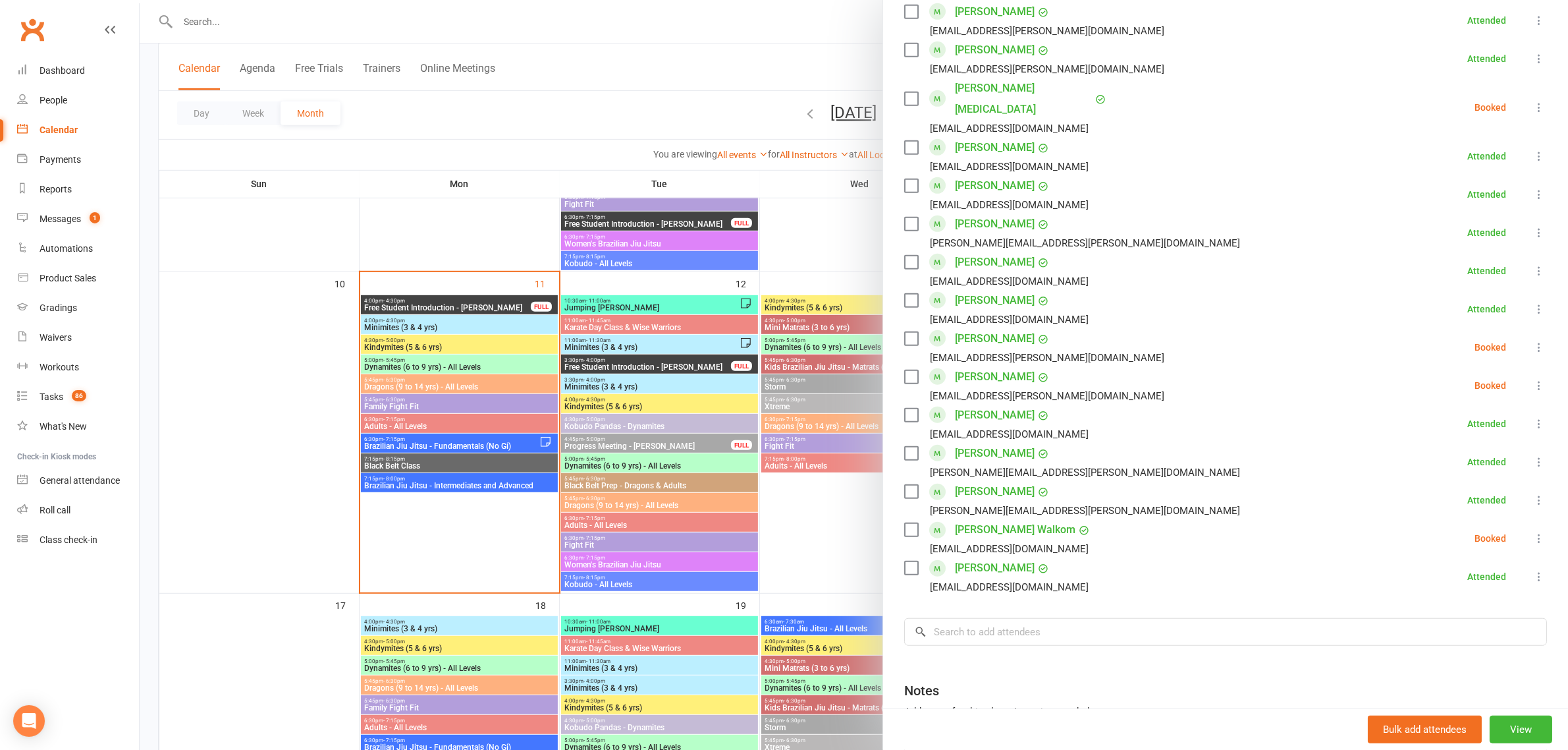
click at [439, 360] on div at bounding box center [853, 375] width 1428 height 750
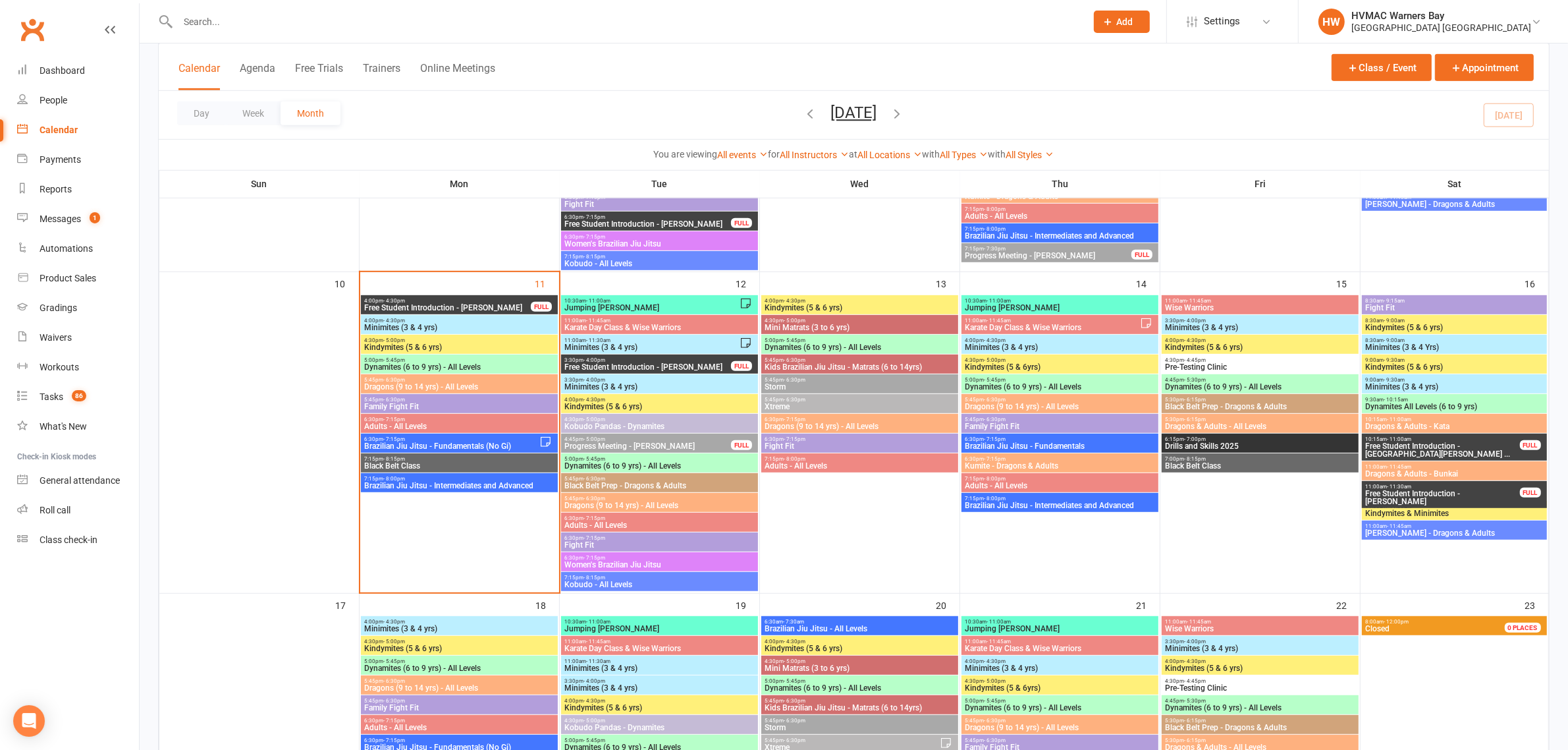
click at [439, 360] on span "5:00pm - 5:45pm" at bounding box center [459, 360] width 192 height 6
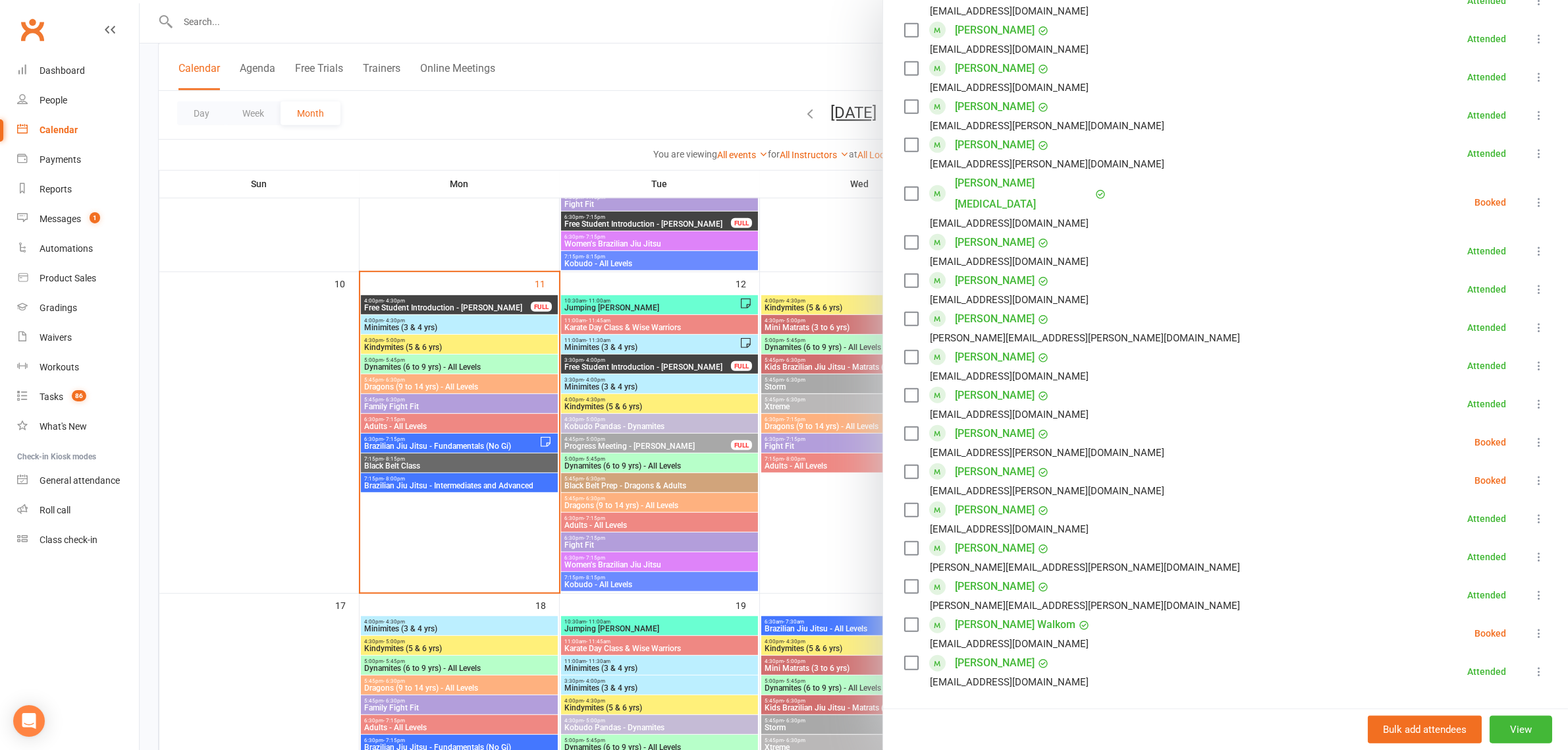
scroll to position [1071, 0]
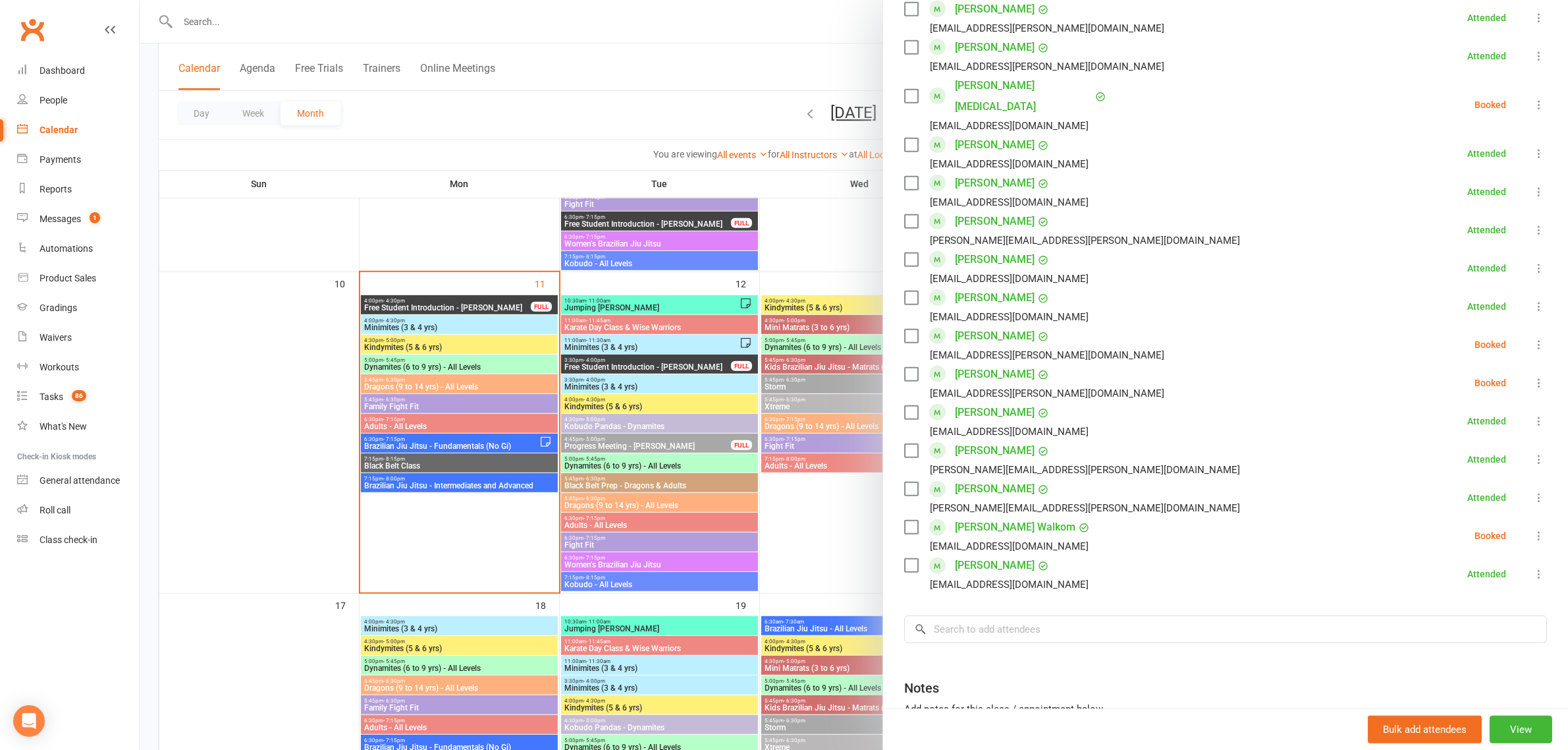
click at [432, 409] on div at bounding box center [853, 375] width 1428 height 750
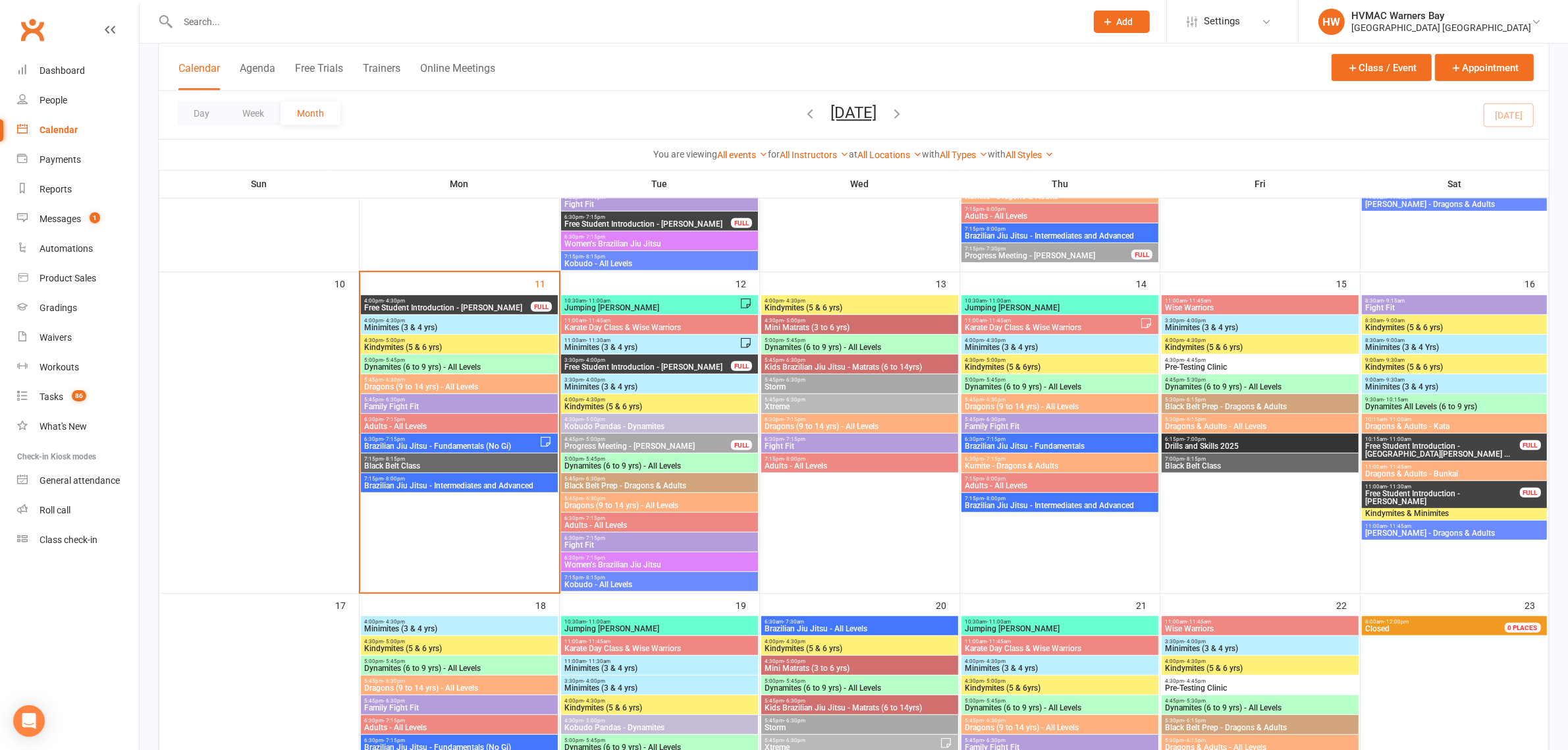
click at [437, 381] on span "5:45pm - 6:30pm" at bounding box center [459, 380] width 192 height 6
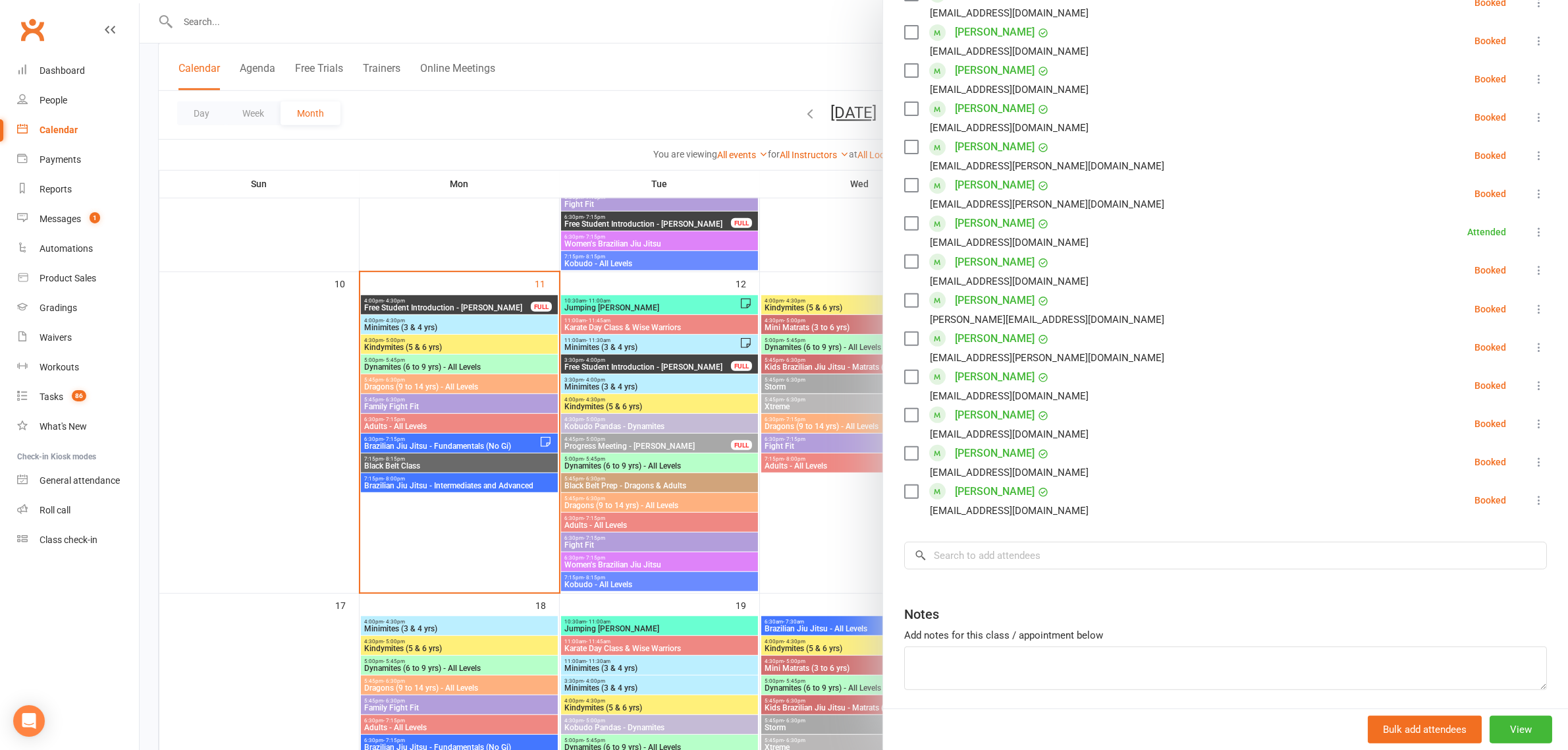
scroll to position [577, 0]
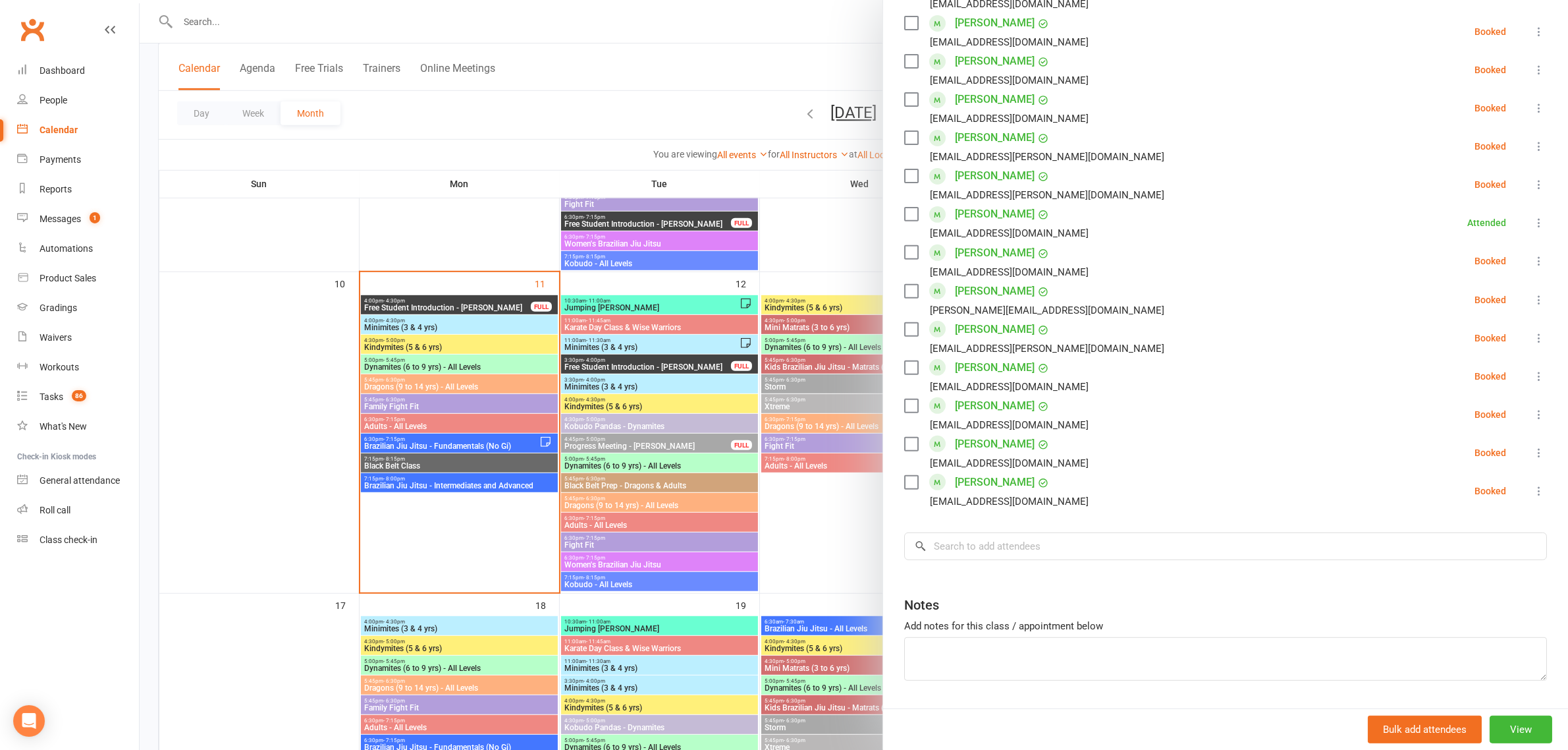
click at [399, 115] on div at bounding box center [853, 375] width 1428 height 750
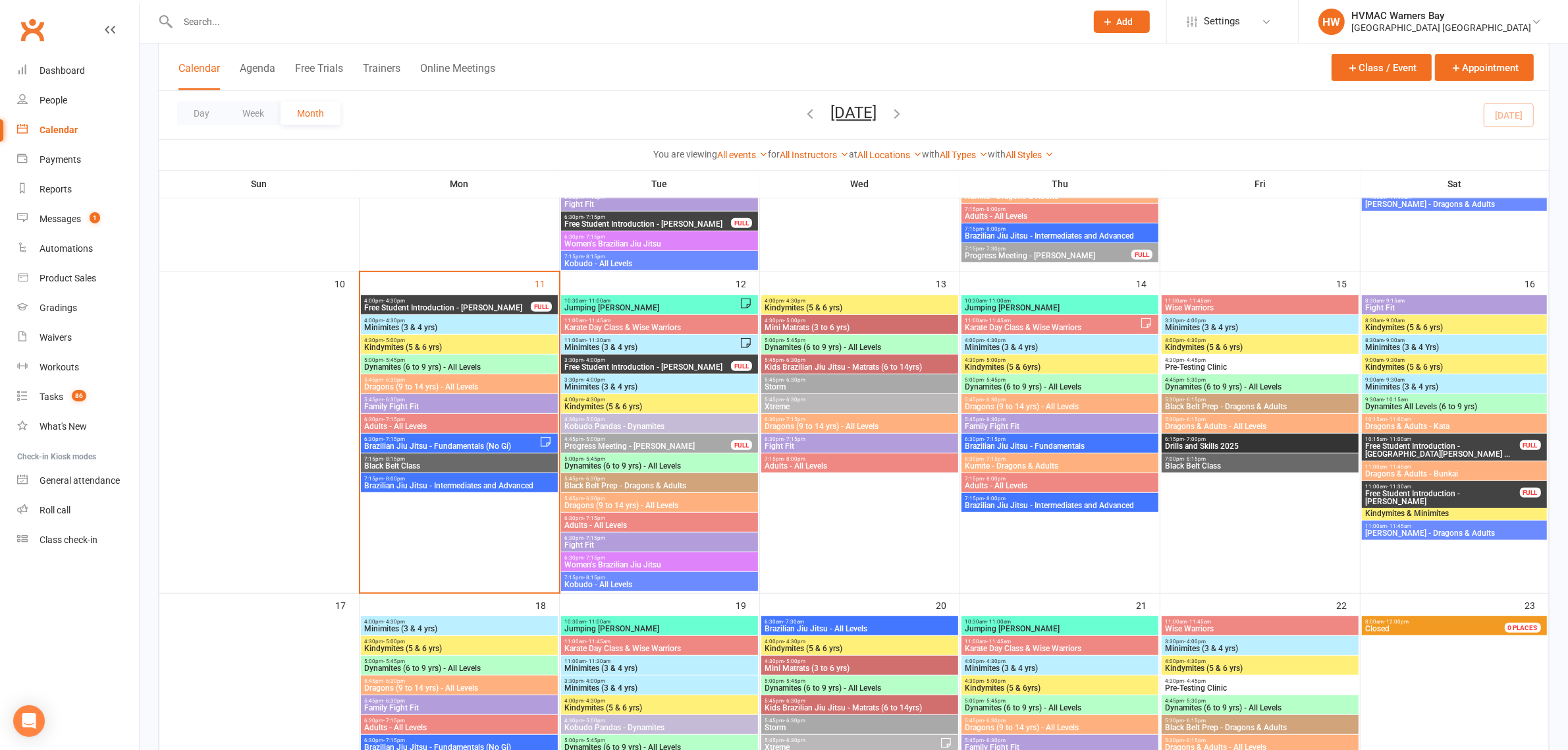
click at [1124, 20] on span "Add" at bounding box center [1124, 21] width 16 height 10
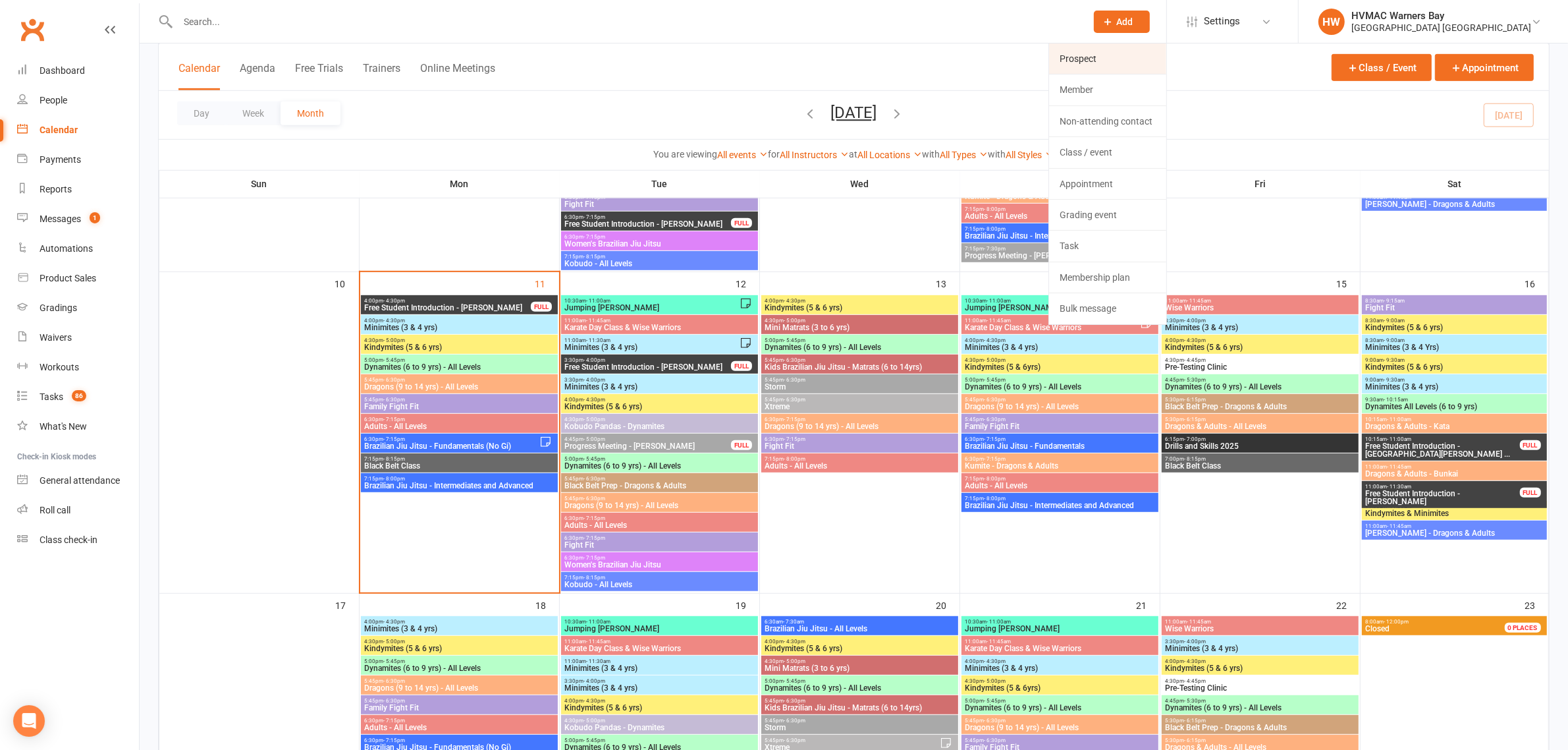
click at [1108, 62] on link "Prospect" at bounding box center [1108, 59] width 117 height 30
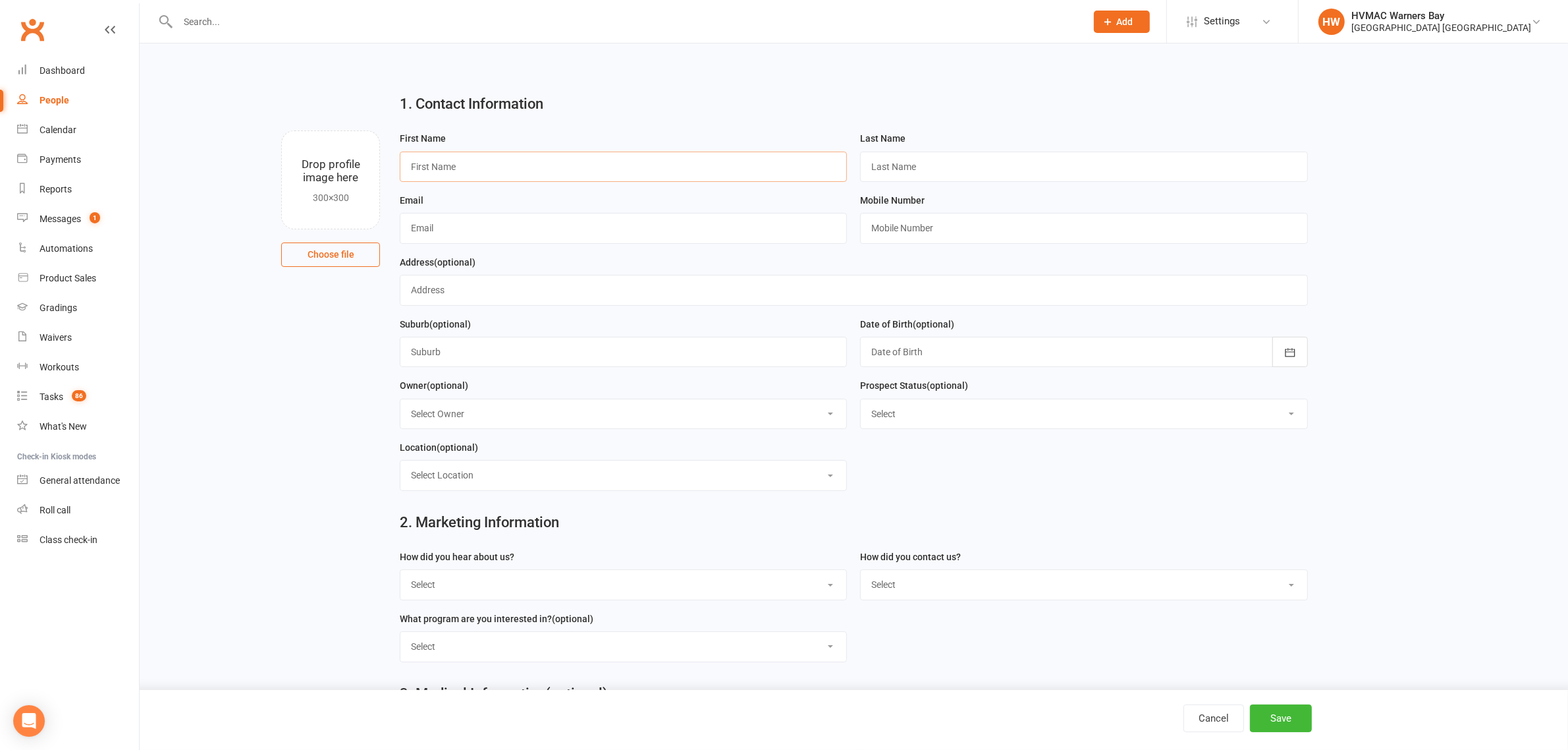
click at [464, 164] on input "text" at bounding box center [624, 166] width 447 height 30
type input "Alana"
type input "Jolly"
type input "alanaparrottjolly@gmail.com"
click at [952, 214] on input "text" at bounding box center [1084, 228] width 447 height 30
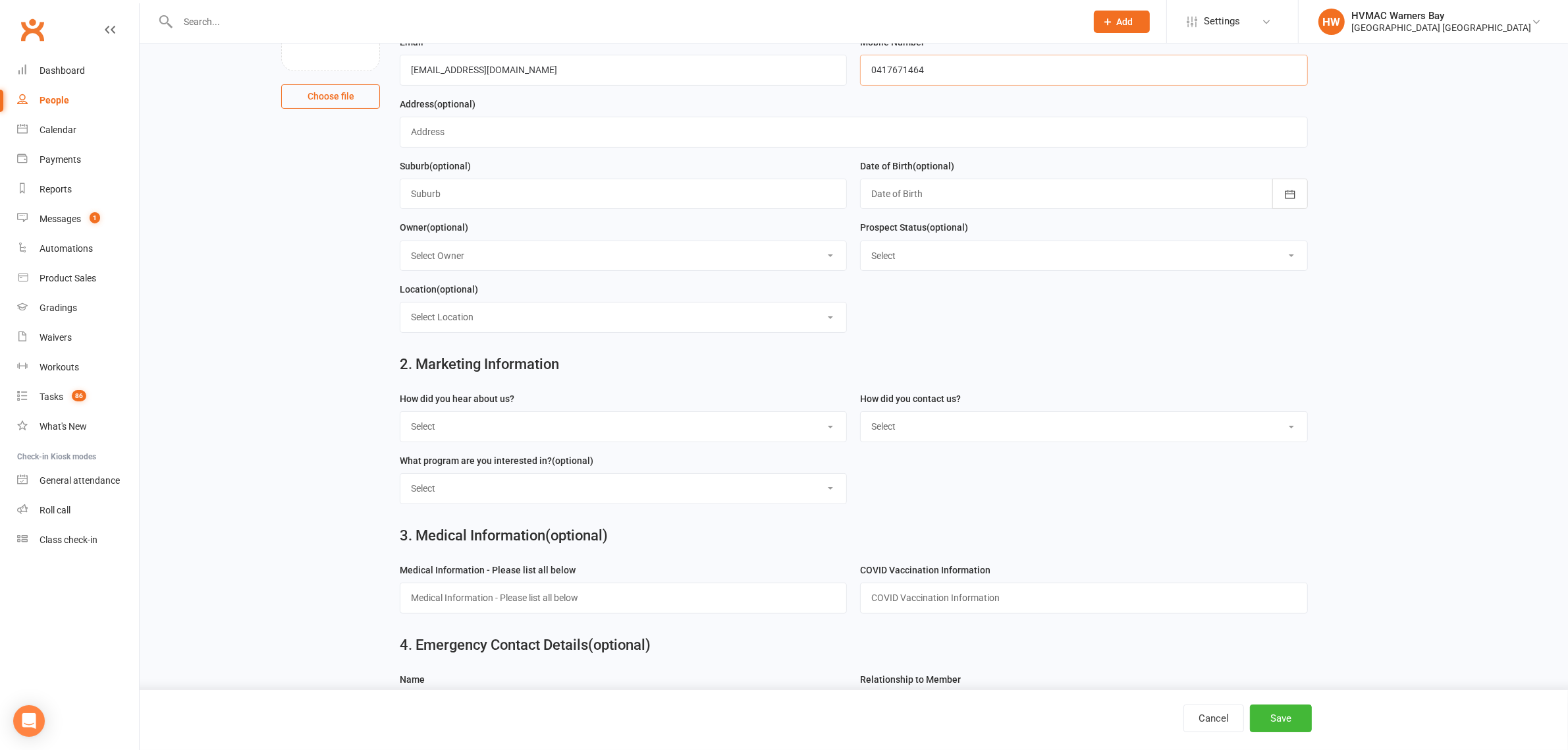
scroll to position [164, 0]
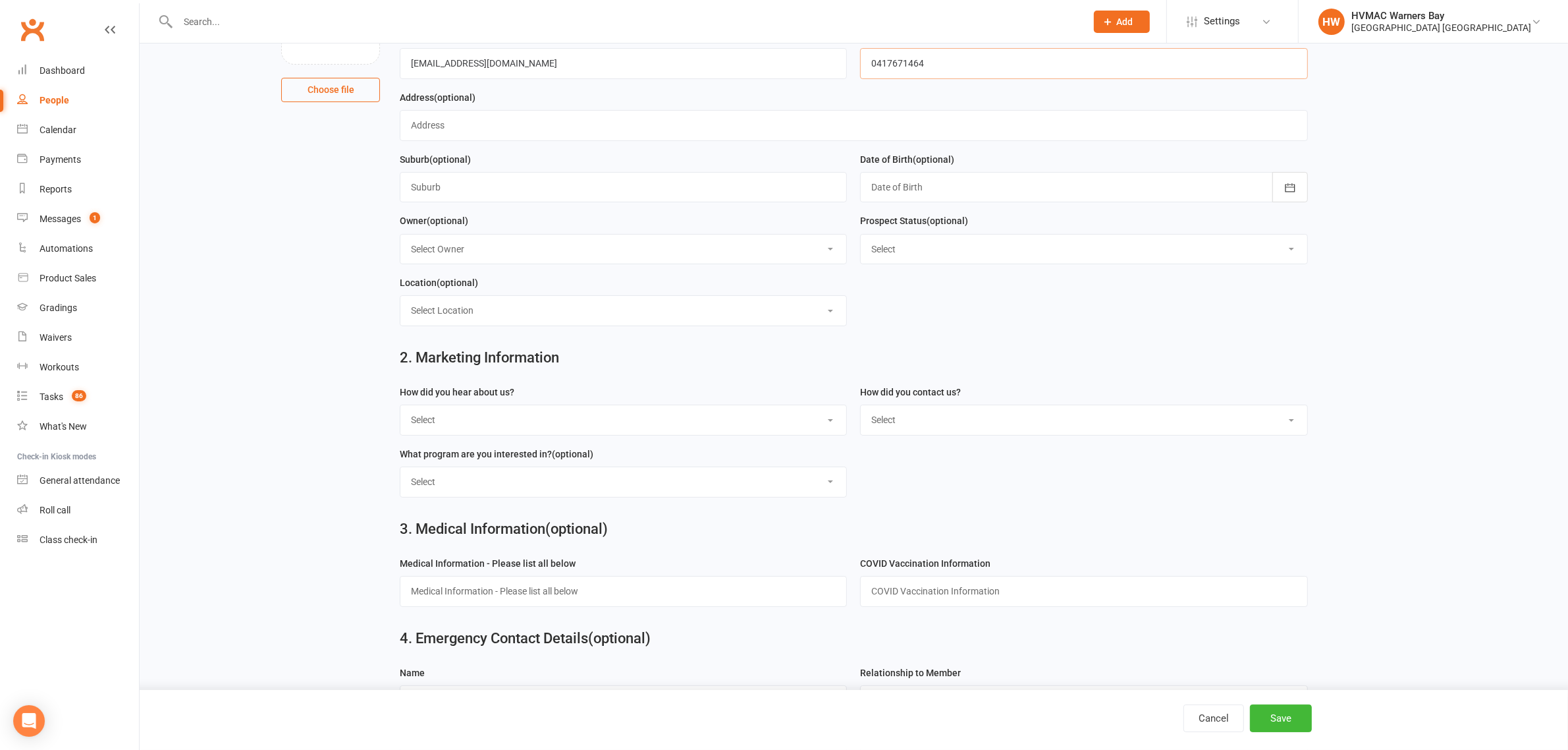
type input "0417671464"
click at [524, 411] on select "Select Internet Facebook Referral Flyer Sign Direct Mail Demo Other" at bounding box center [623, 419] width 446 height 29
select select "Other"
click at [400, 409] on select "Select Internet Facebook Referral Flyer Sign Direct Mail Demo Other" at bounding box center [623, 419] width 446 height 29
click at [923, 411] on select "Select Phone Email In-Facility" at bounding box center [1084, 419] width 446 height 29
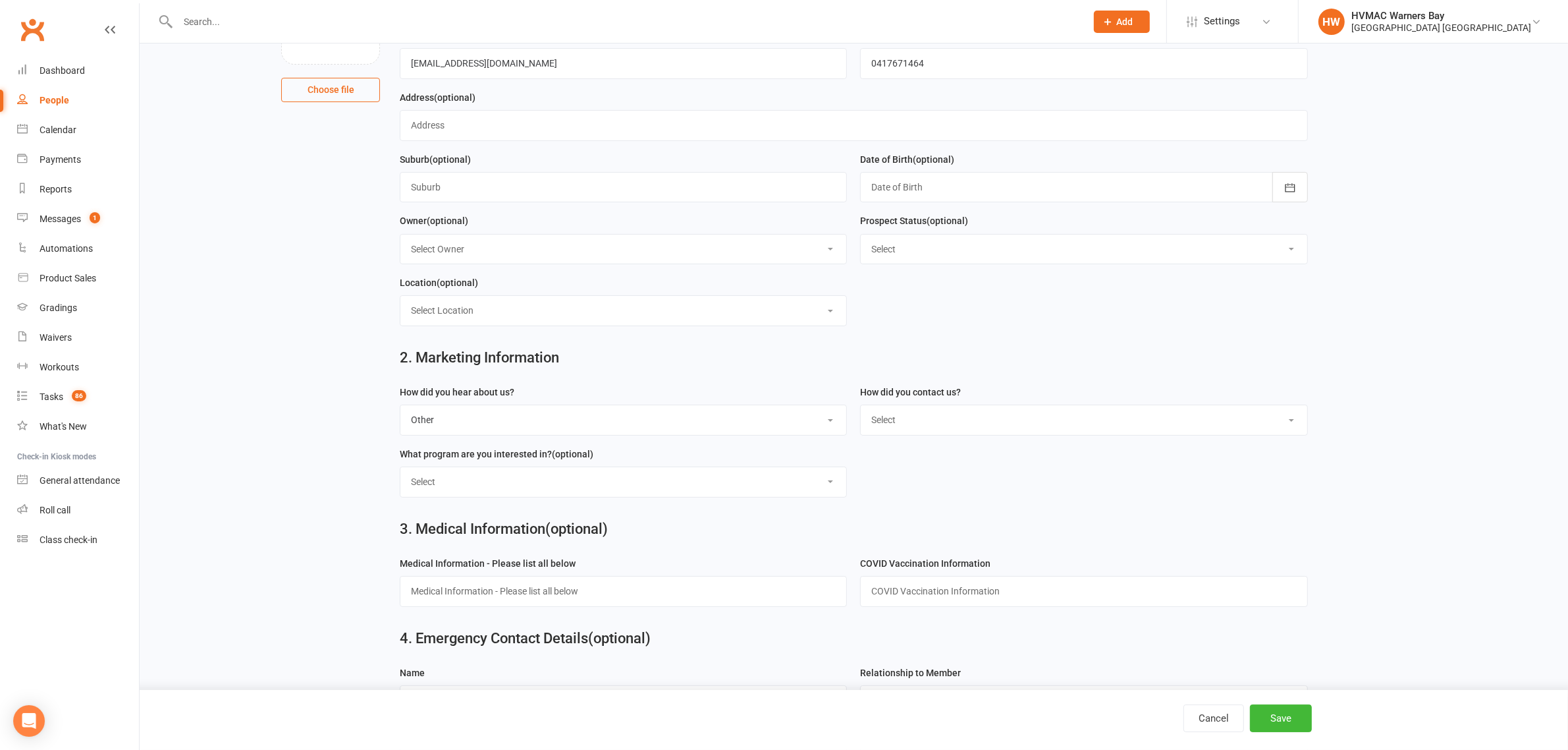
select select "Phone"
click at [861, 409] on select "Select Phone Email In-Facility" at bounding box center [1084, 419] width 446 height 29
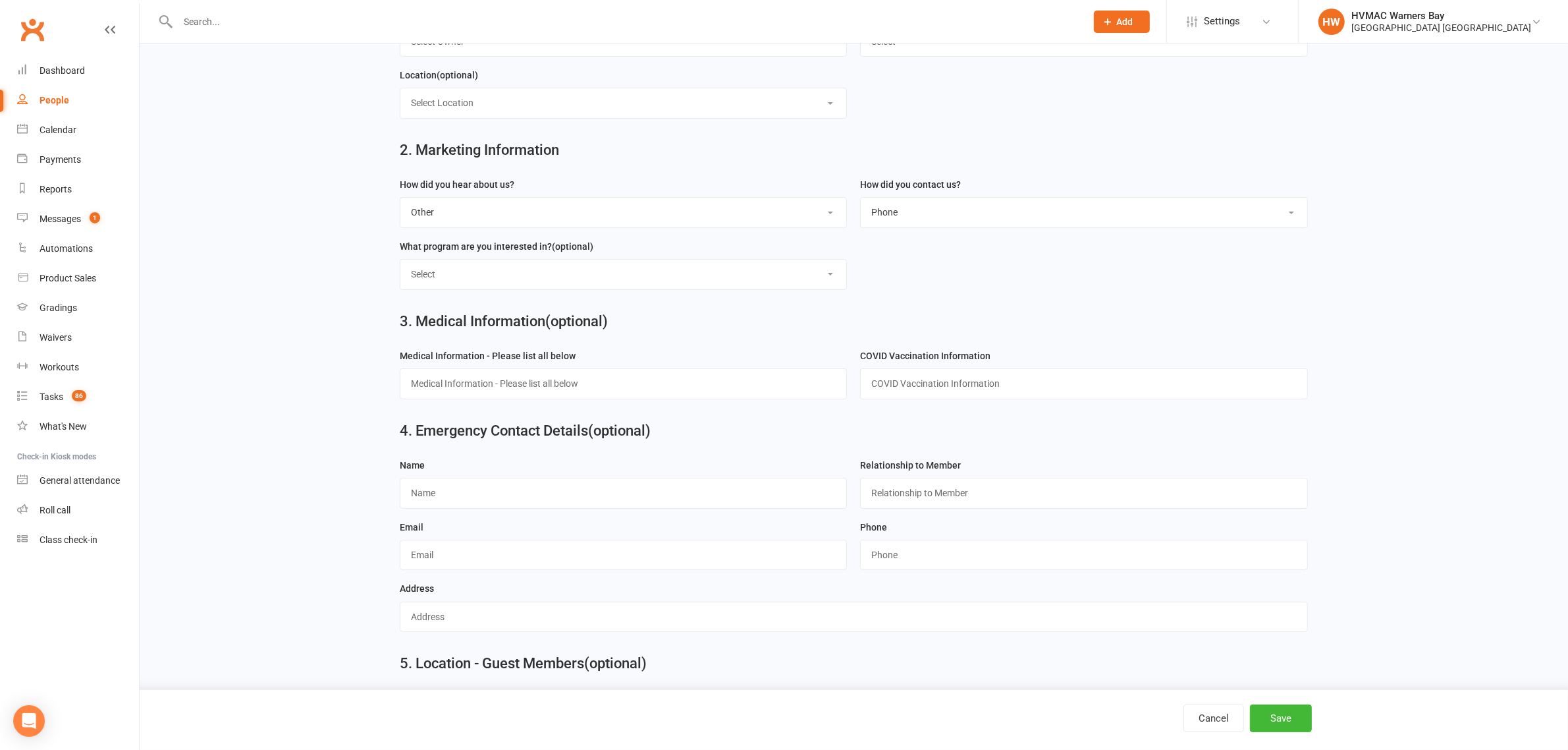
scroll to position [412, 0]
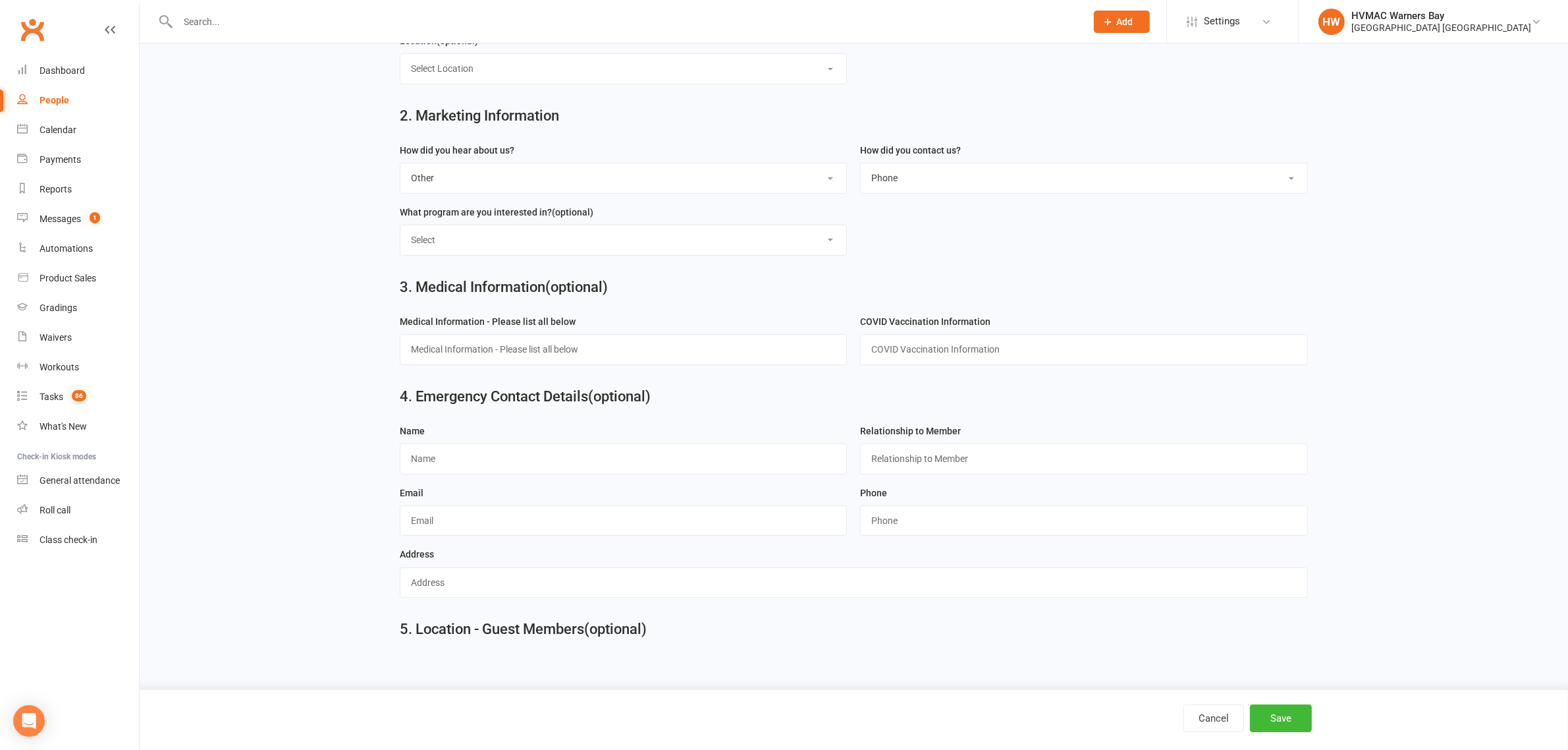
click at [688, 230] on select "Select Kids Karate Adults Karate Kids Brazilian Jiu Jitsu Adults Brazilian Jiu …" at bounding box center [623, 240] width 446 height 29
select select "Hunter Fight Fit"
click at [400, 226] on select "Select Kids Karate Adults Karate Kids Brazilian Jiu Jitsu Adults Brazilian Jiu …" at bounding box center [623, 240] width 446 height 29
click at [1303, 709] on button "Save" at bounding box center [1281, 718] width 62 height 27
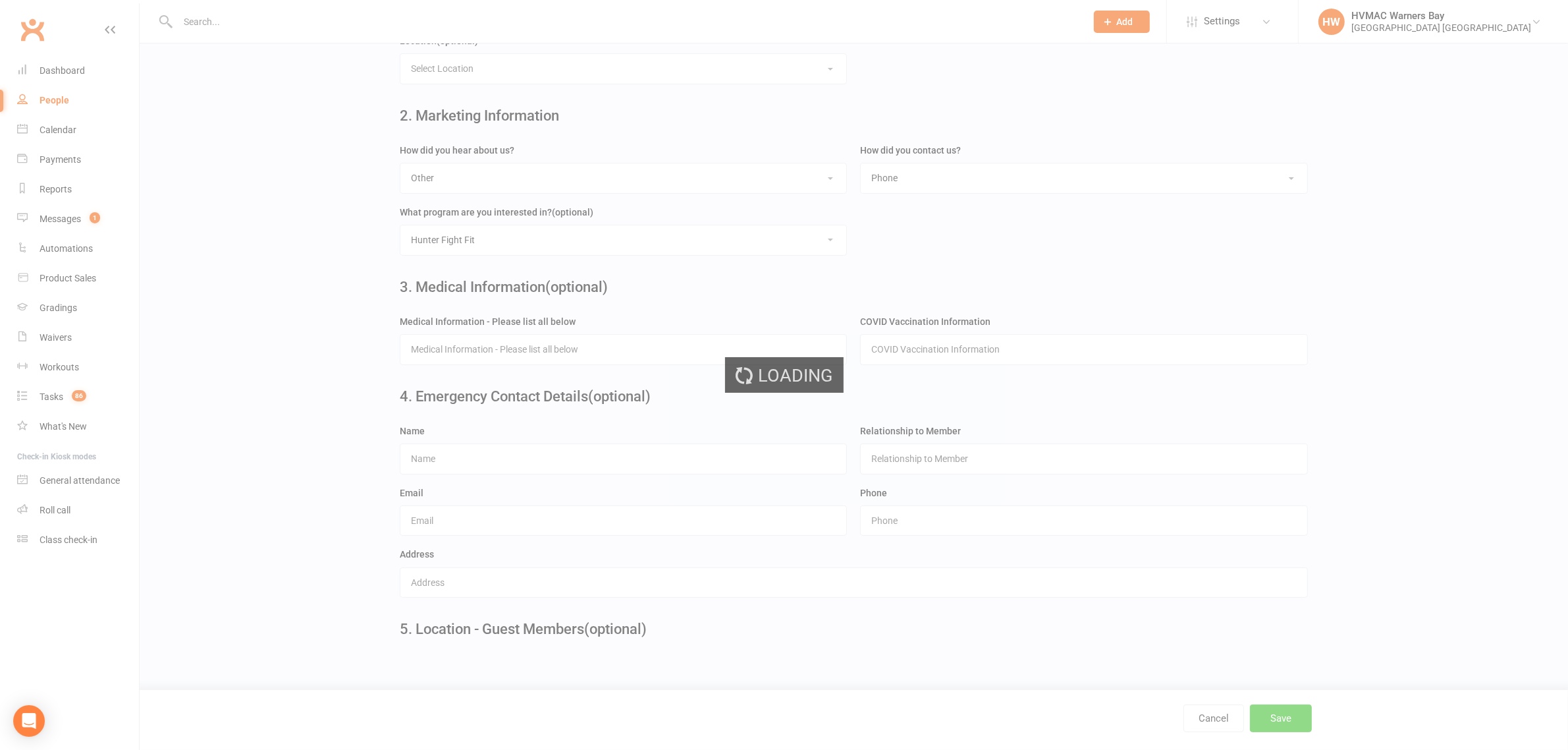
scroll to position [0, 0]
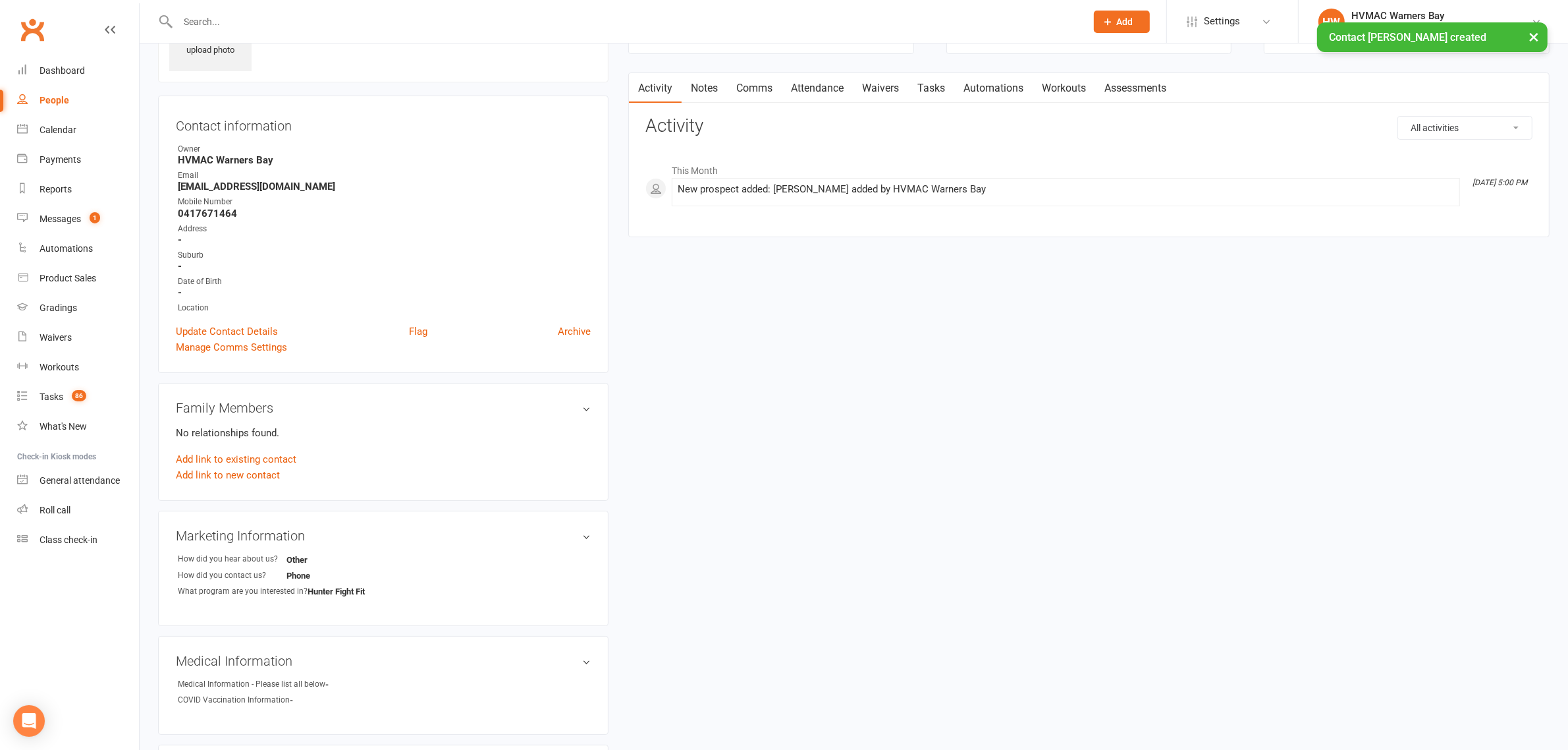
scroll to position [164, 0]
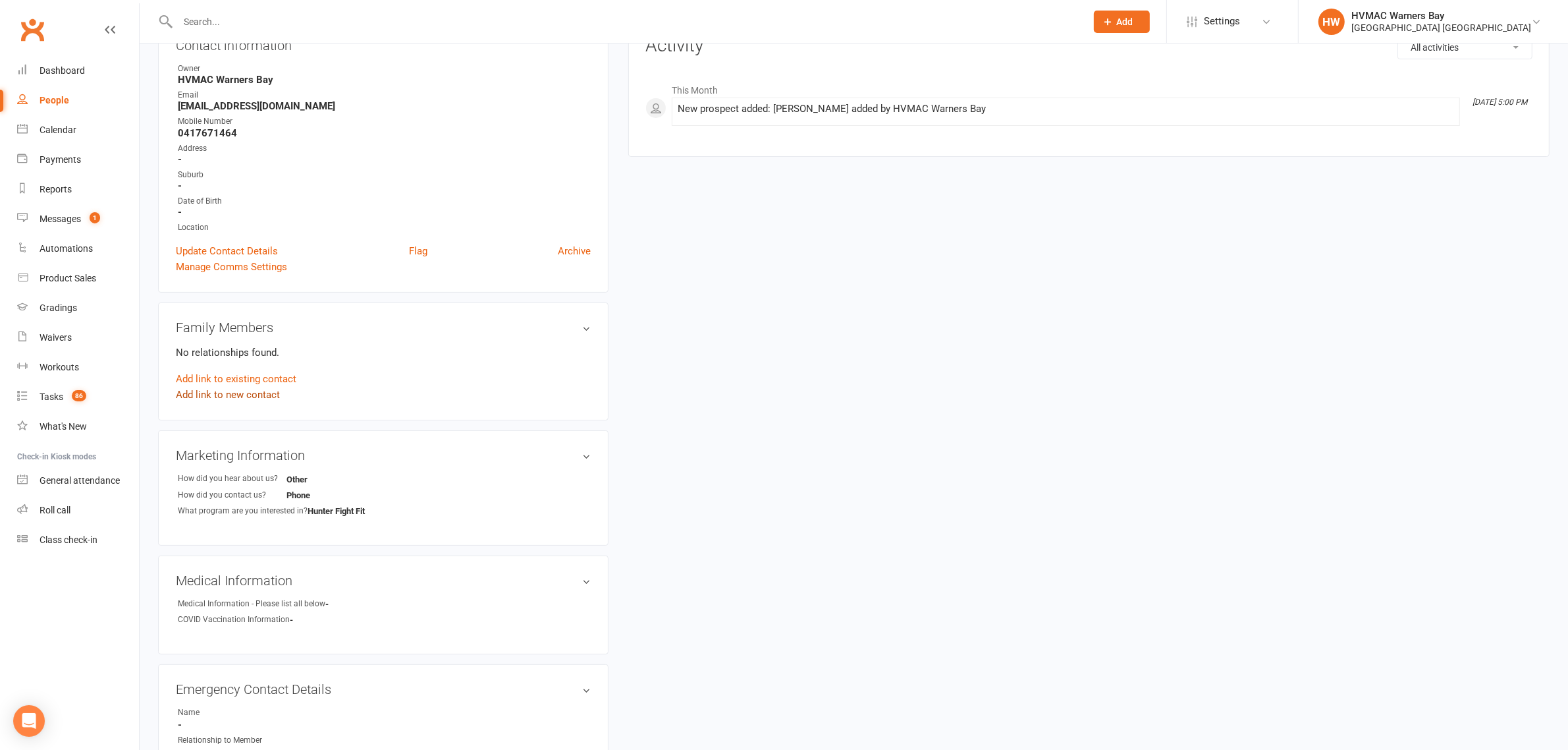
click at [231, 400] on link "Add link to new contact" at bounding box center [228, 395] width 104 height 16
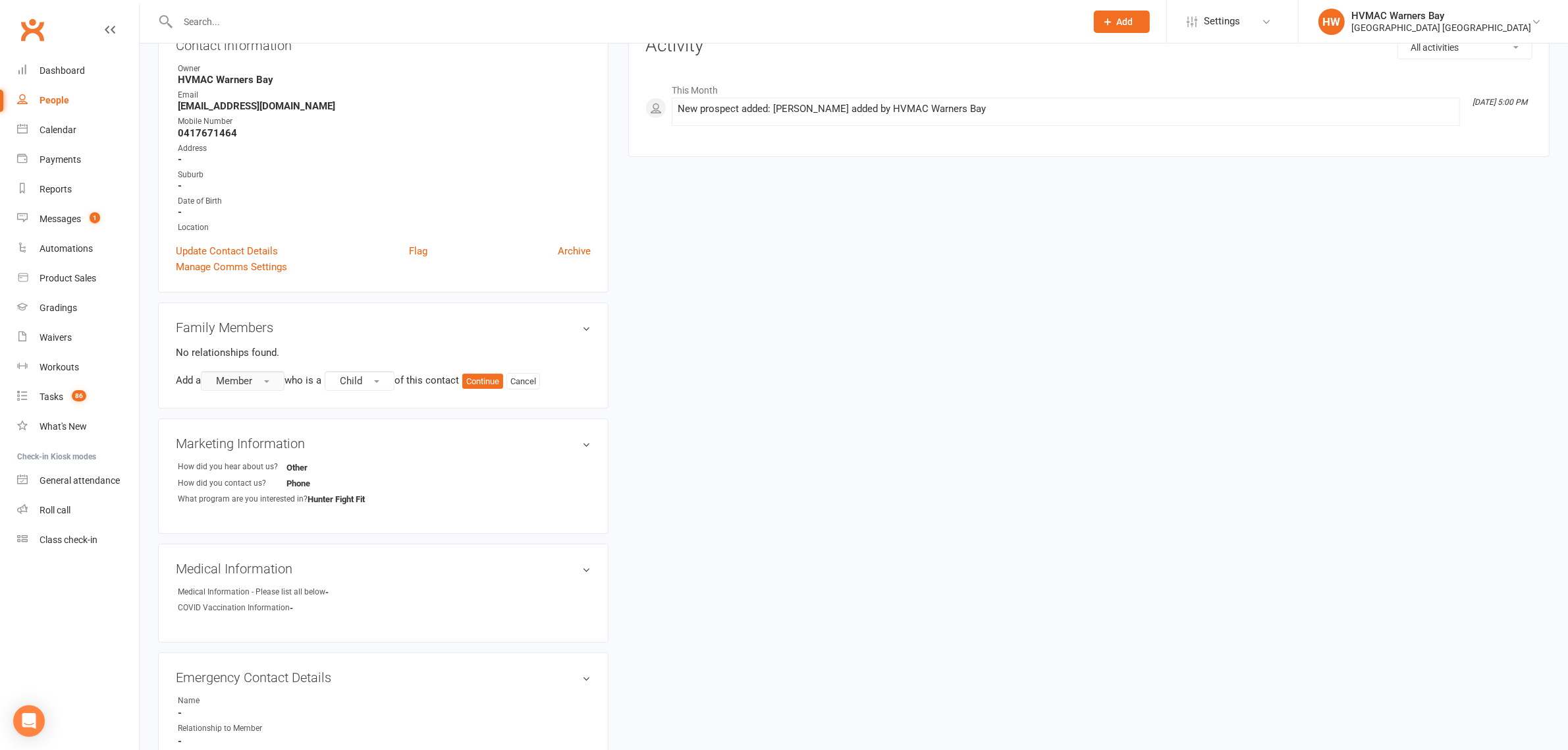
click at [261, 387] on button "Member" at bounding box center [243, 381] width 84 height 20
click at [263, 427] on link "Prospect" at bounding box center [267, 435] width 130 height 26
click at [489, 381] on button "Continue" at bounding box center [485, 382] width 41 height 16
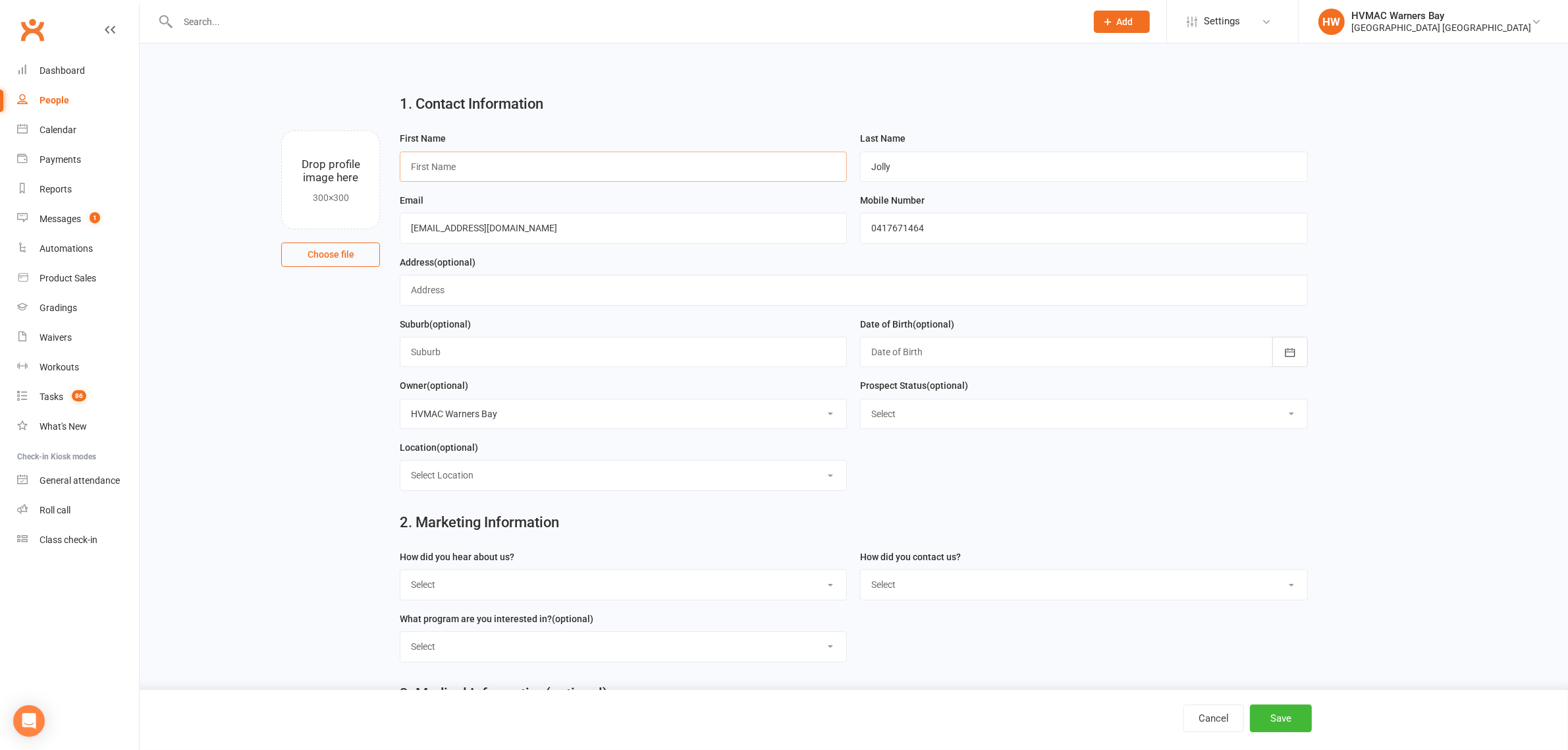
click at [664, 162] on input "text" at bounding box center [624, 166] width 447 height 30
type input "Eadie"
click at [970, 166] on input "Jolly" at bounding box center [1084, 166] width 447 height 30
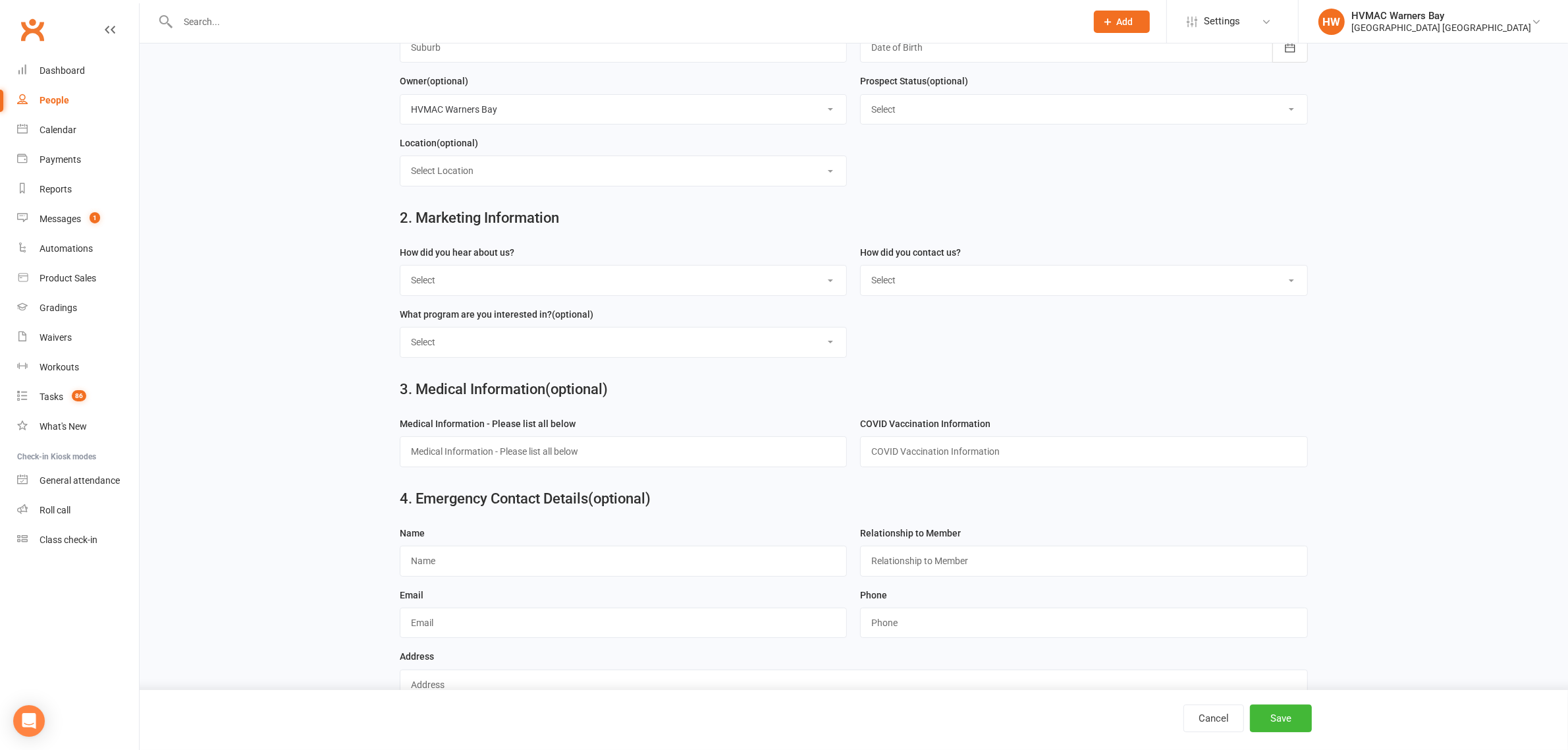
scroll to position [330, 0]
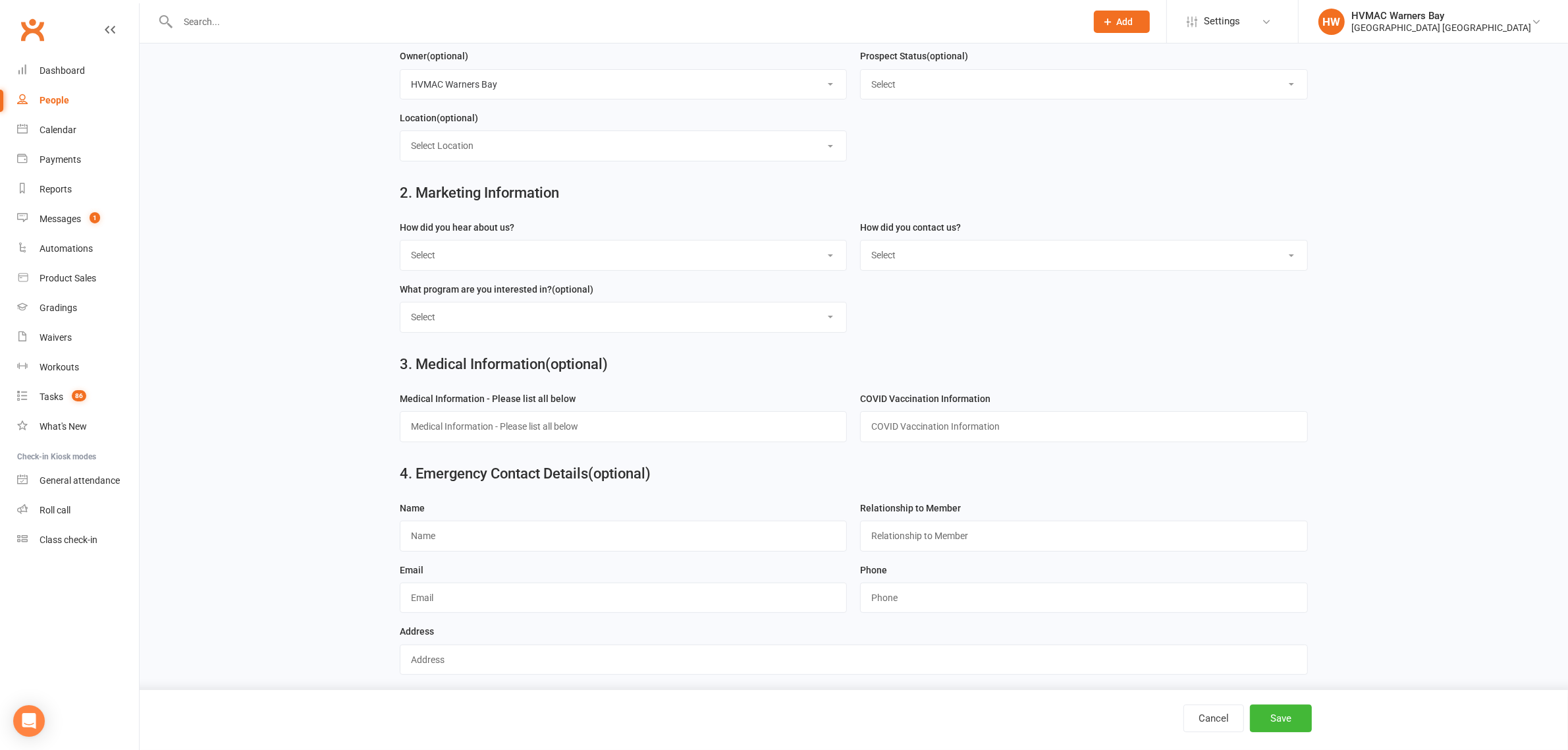
type input "Jolly-Fox"
click at [583, 252] on select "Select Internet Facebook Referral Flyer Sign Direct Mail Demo Other" at bounding box center [623, 255] width 446 height 29
select select "Other"
click at [400, 244] on select "Select Internet Facebook Referral Flyer Sign Direct Mail Demo Other" at bounding box center [623, 255] width 446 height 29
click at [886, 245] on select "Select Phone Email In-Facility" at bounding box center [1084, 255] width 446 height 29
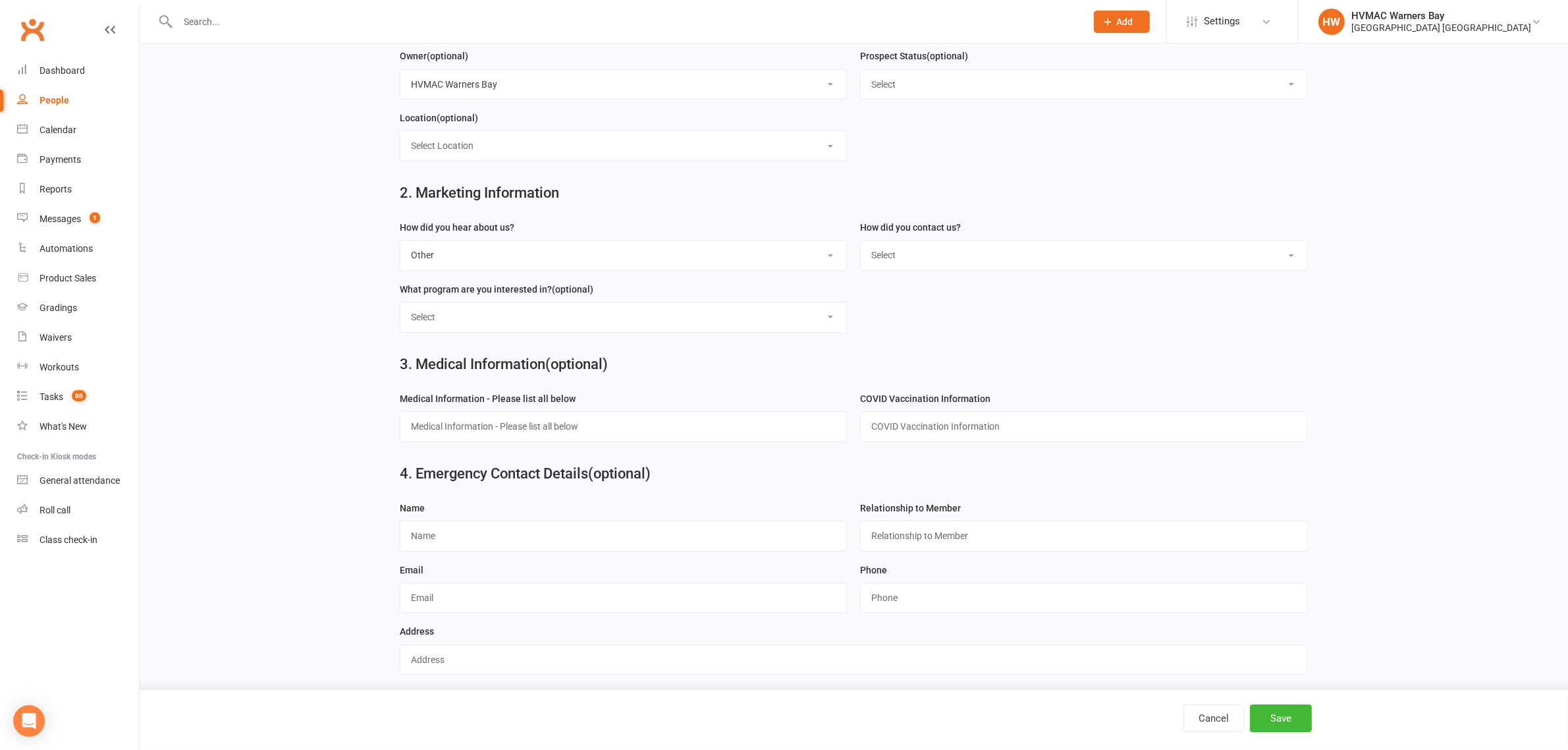
select select "Phone"
click at [861, 244] on select "Select Phone Email In-Facility" at bounding box center [1084, 255] width 446 height 29
click at [579, 302] on div "What program are you interested in? (optional) Select Kids Karate Adults Karate…" at bounding box center [624, 307] width 447 height 51
click at [570, 317] on select "Select Kids Karate Adults Karate Kids Brazilian Jiu Jitsu Adults Brazilian Jiu …" at bounding box center [623, 316] width 446 height 29
select select "Hunter Fight Fit"
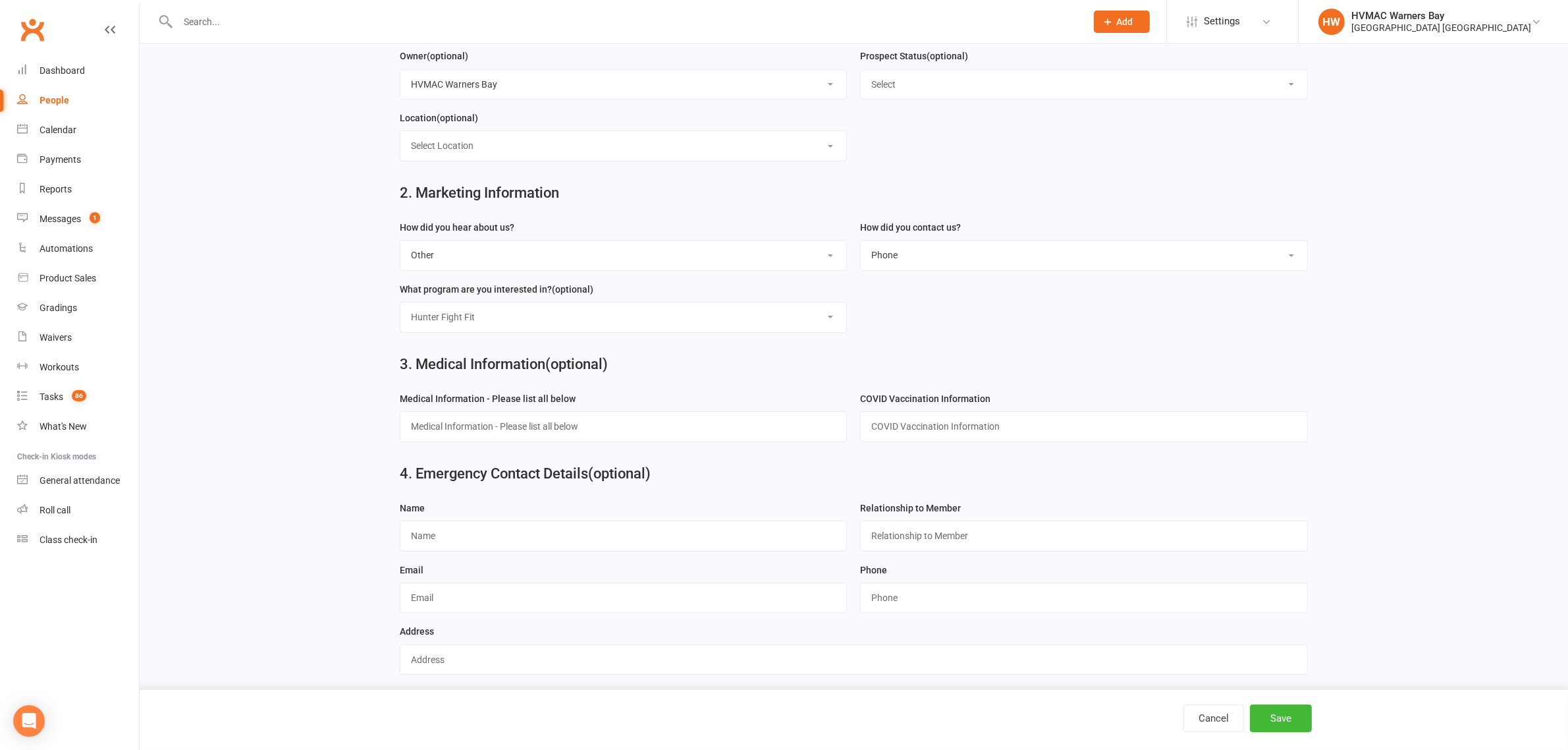
click at [400, 306] on select "Select Kids Karate Adults Karate Kids Brazilian Jiu Jitsu Adults Brazilian Jiu …" at bounding box center [623, 316] width 446 height 29
click at [1266, 721] on button "Save" at bounding box center [1281, 718] width 62 height 27
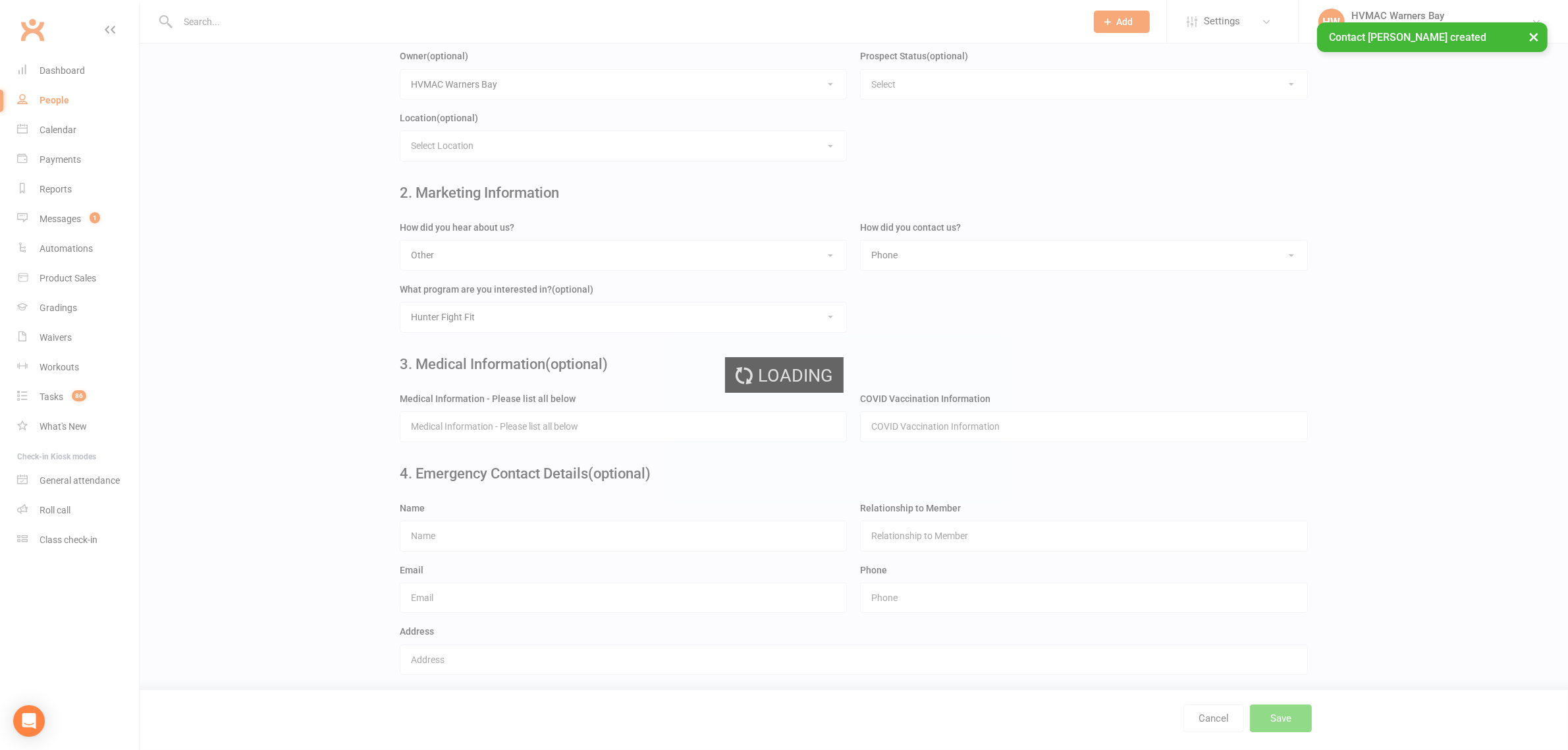
scroll to position [0, 0]
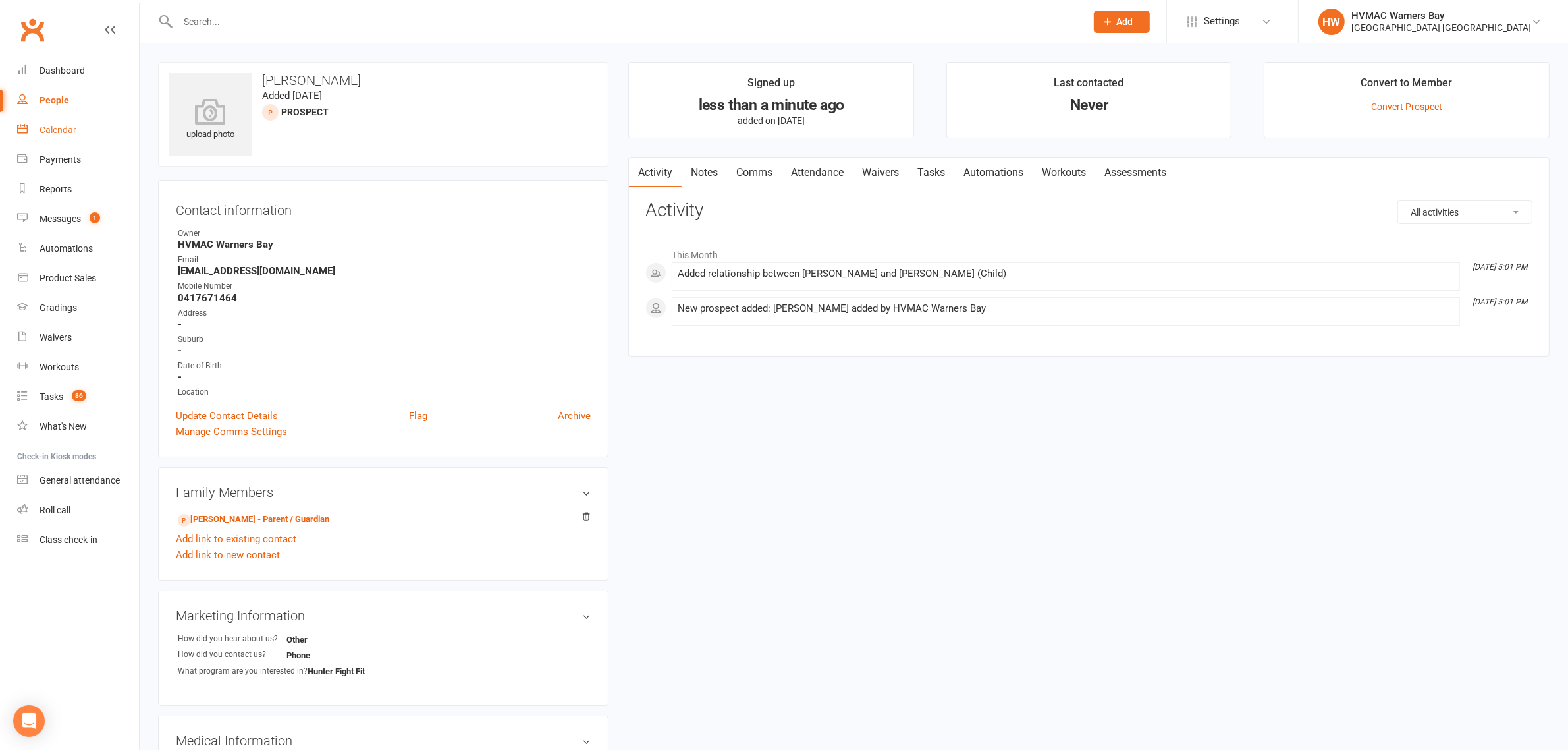
click at [58, 133] on div "Calendar" at bounding box center [58, 129] width 37 height 10
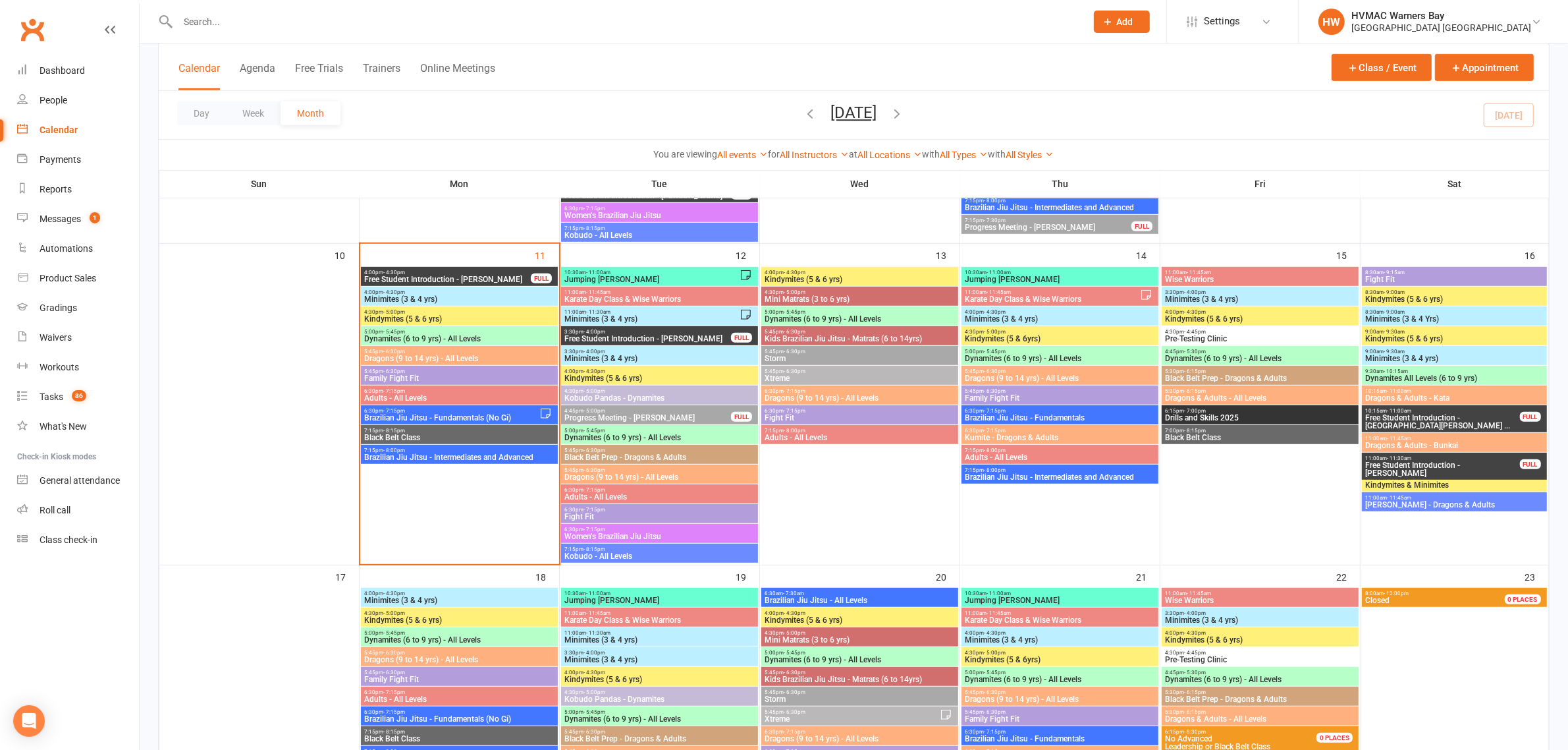
scroll to position [824, 0]
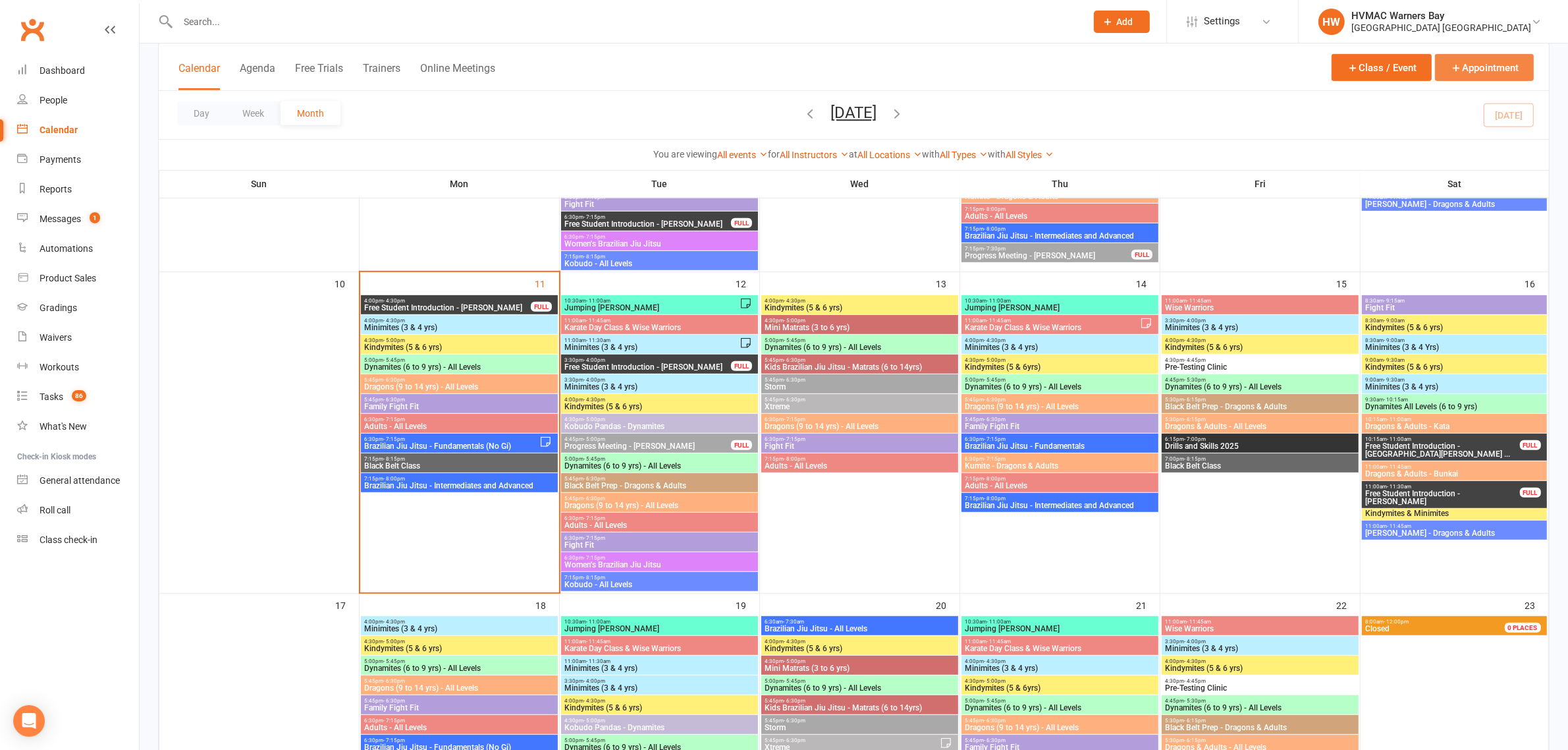
click at [1492, 77] on button "Appointment" at bounding box center [1484, 67] width 99 height 27
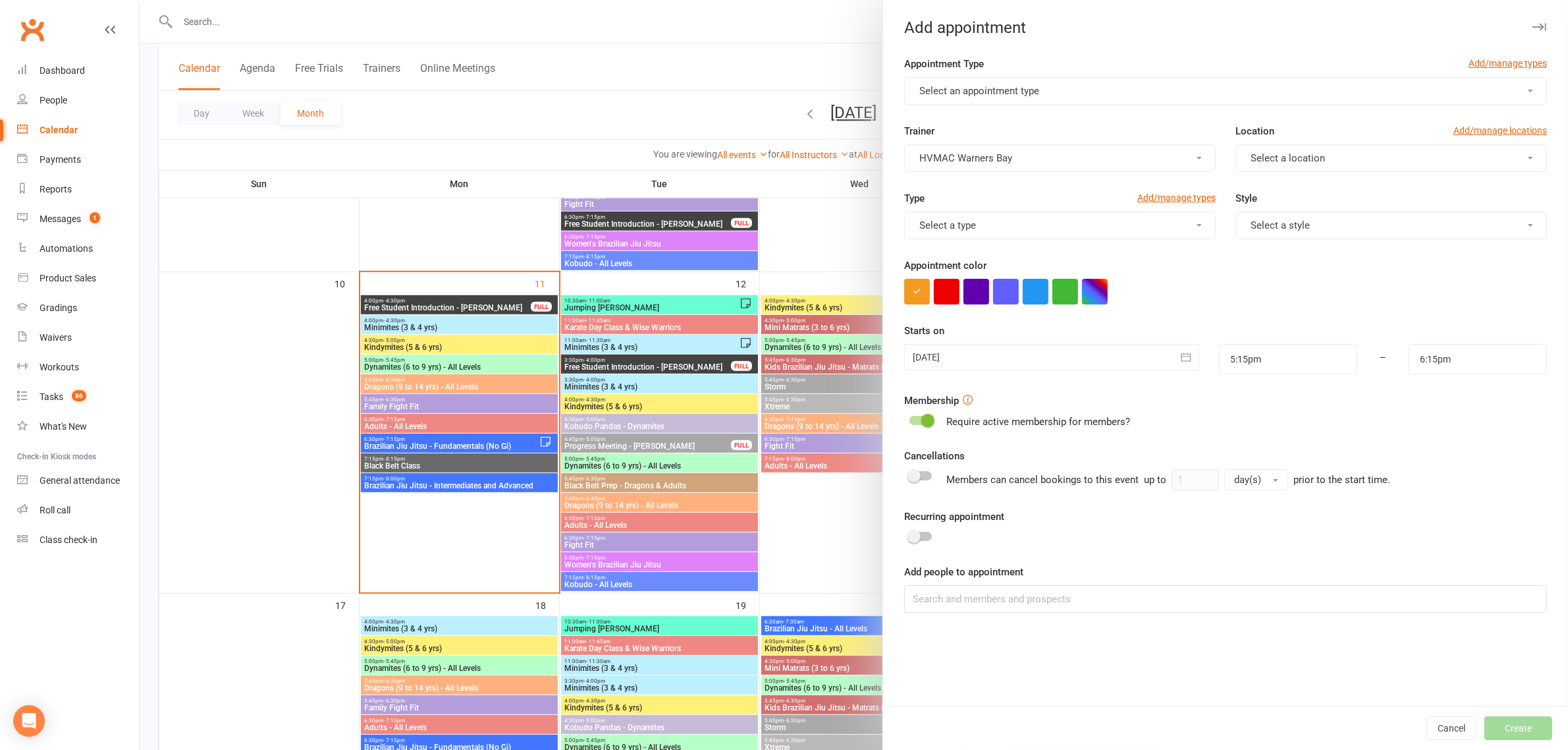
click at [1110, 90] on button "Select an appointment type" at bounding box center [1225, 91] width 643 height 27
click at [957, 216] on link "Free Student Introduction" at bounding box center [975, 228] width 141 height 26
type input "5:45pm"
click at [1261, 150] on button "Select a location" at bounding box center [1391, 158] width 312 height 27
click at [1272, 179] on link "Warners Bay" at bounding box center [1302, 190] width 130 height 26
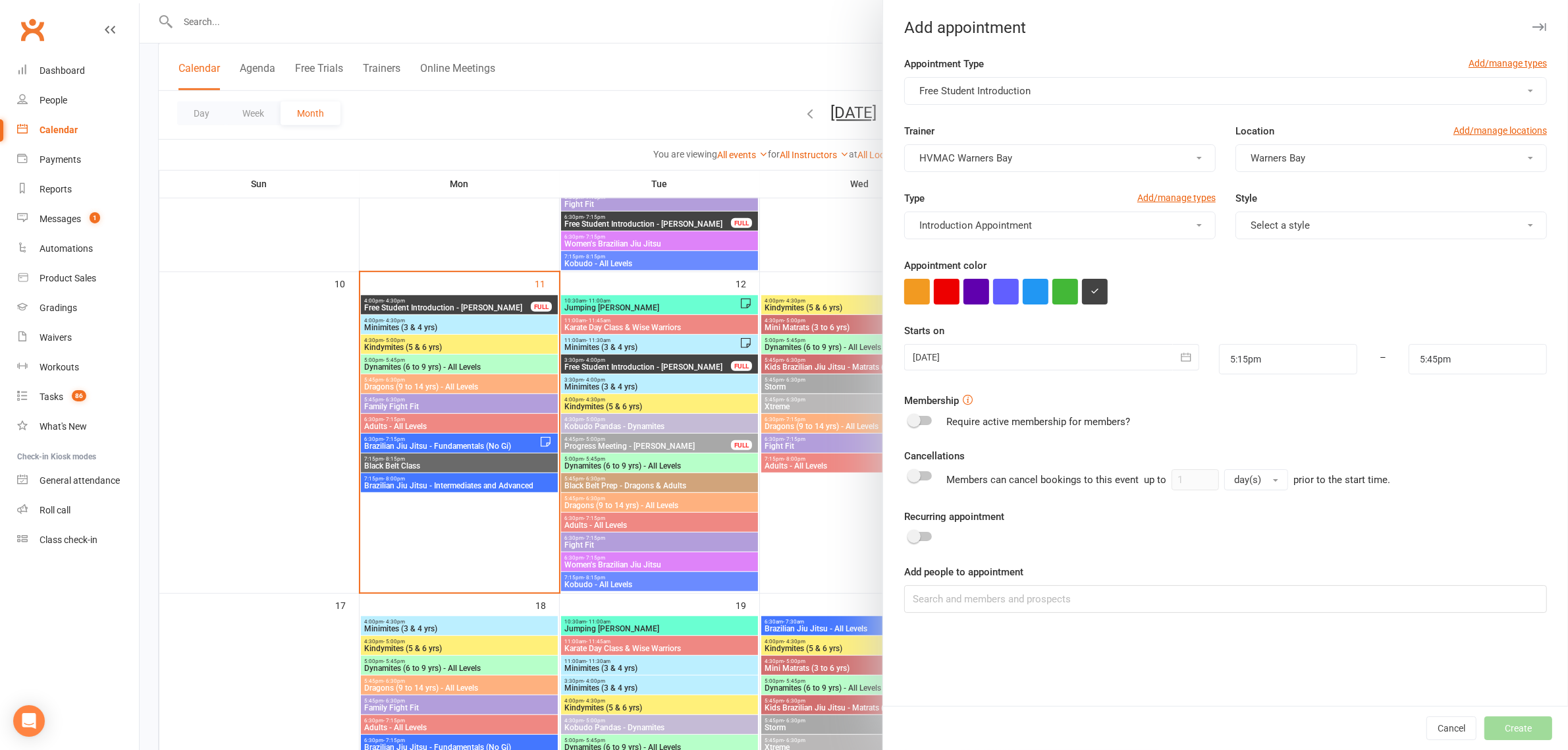
click at [1274, 216] on button "Select a style" at bounding box center [1391, 225] width 312 height 27
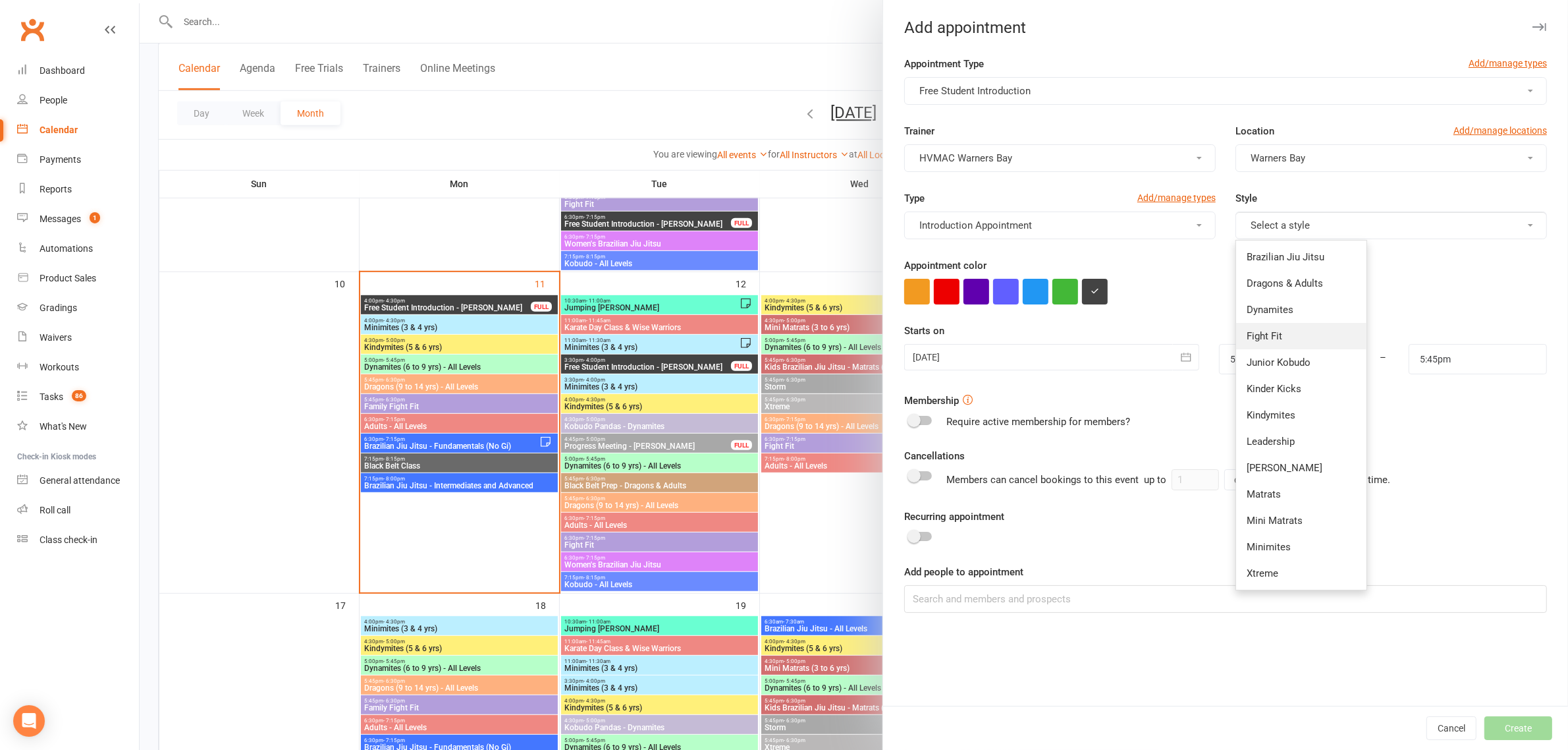
click at [1265, 339] on span "Fight Fit" at bounding box center [1265, 336] width 36 height 12
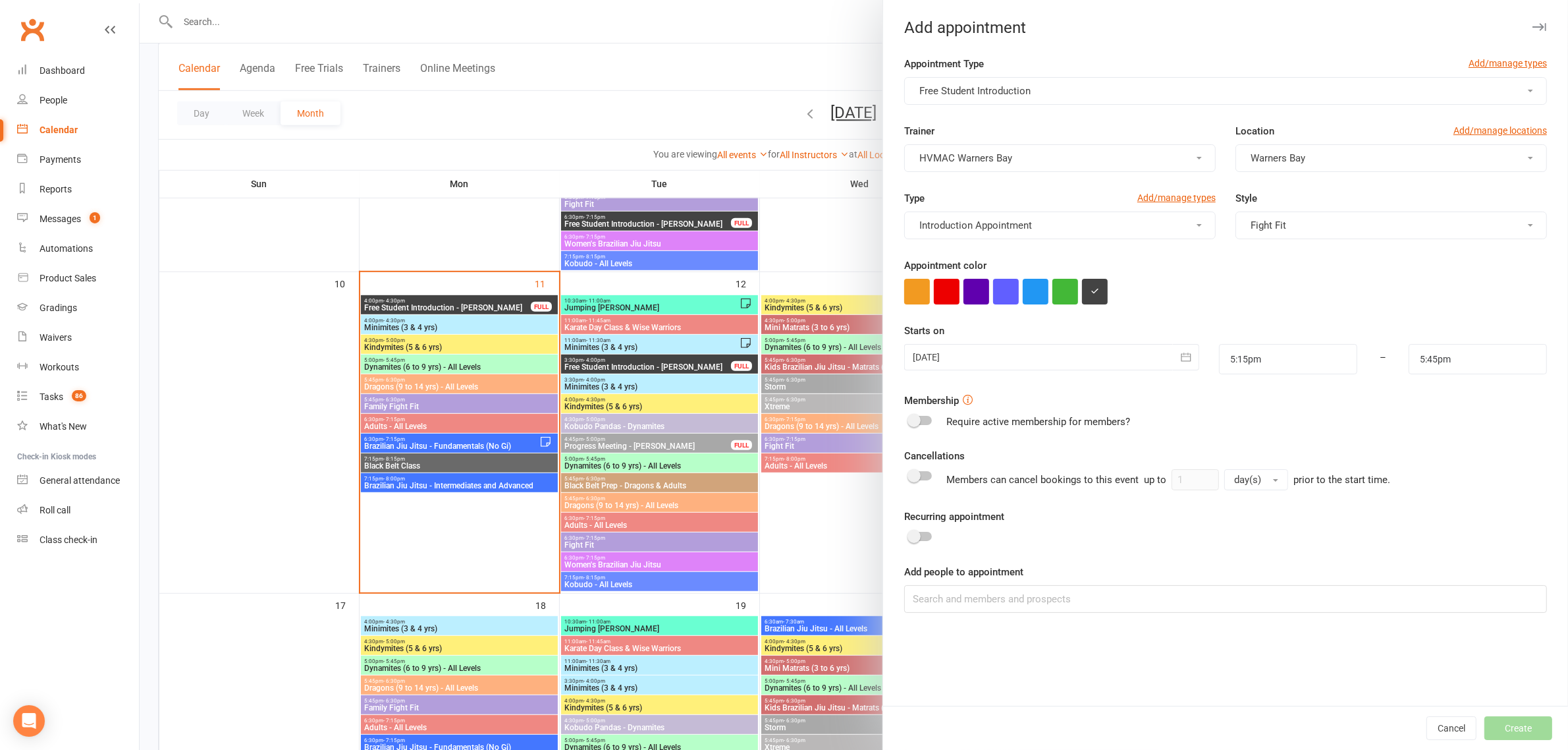
click at [1121, 354] on div at bounding box center [1052, 357] width 295 height 26
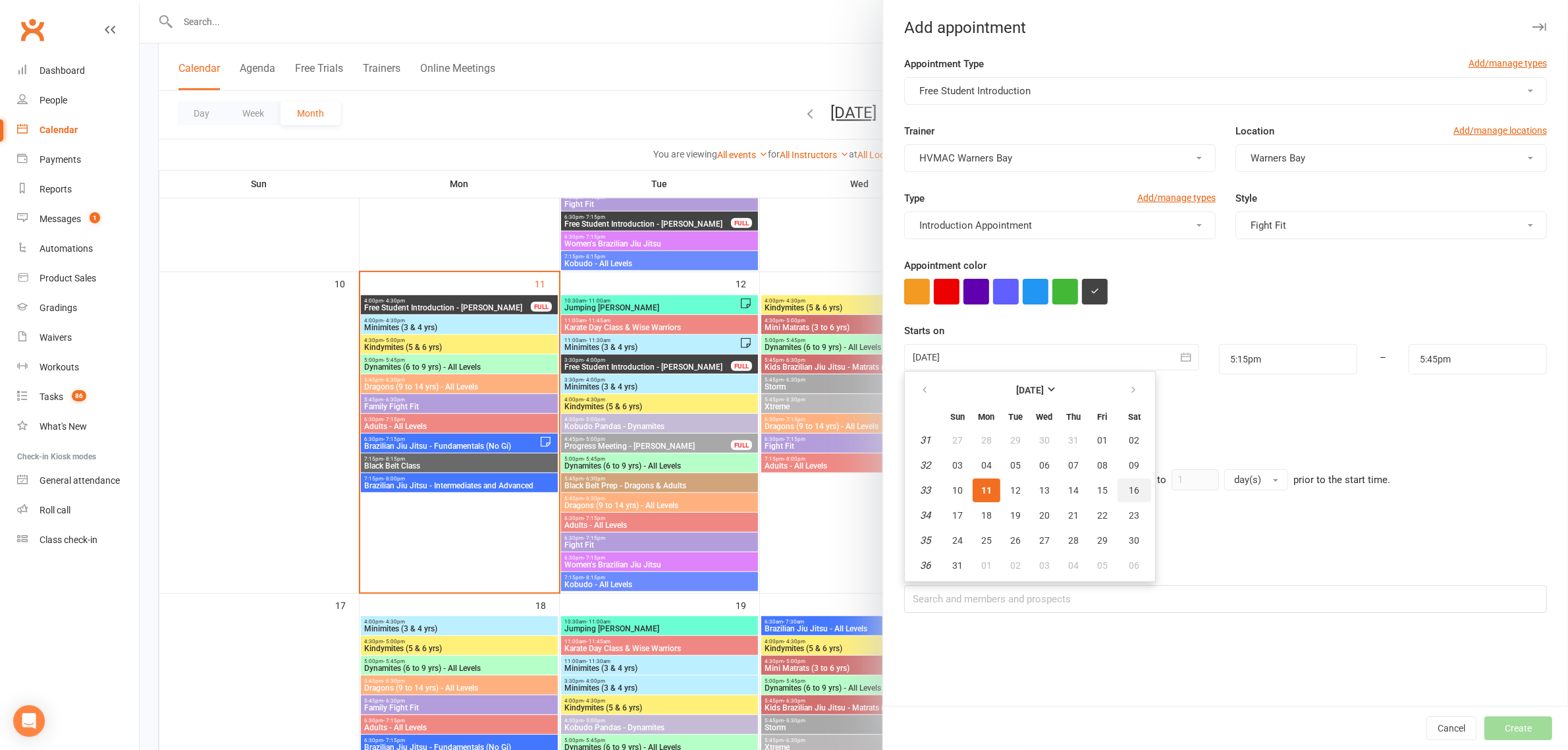
click at [1129, 491] on span "16" at bounding box center [1134, 490] width 10 height 10
type input "16 Aug 2025"
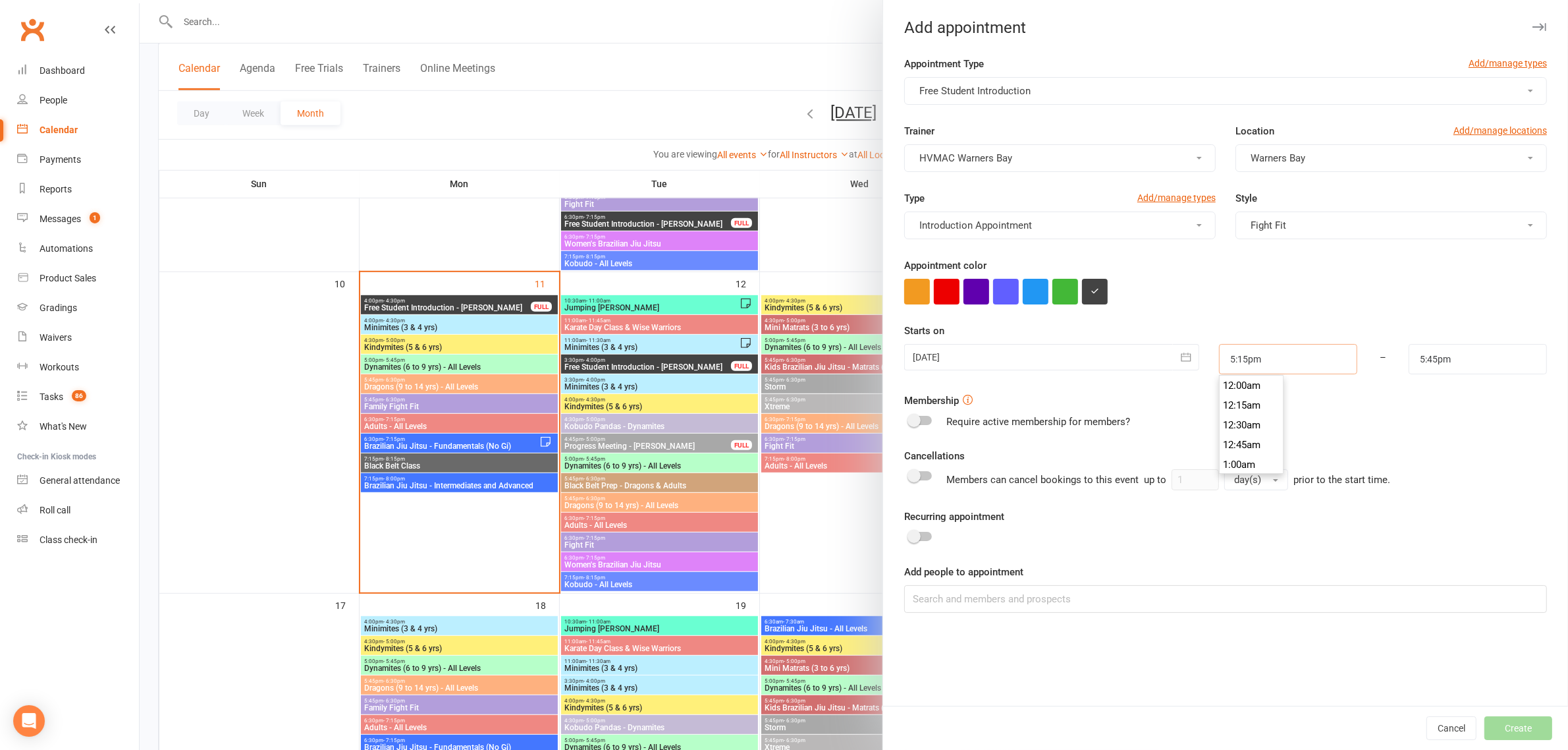
click at [1267, 354] on input "5:15pm" at bounding box center [1289, 359] width 139 height 30
type input "8:30am"
click at [1237, 455] on li "8:30am" at bounding box center [1251, 456] width 63 height 20
click at [1450, 361] on input "5:45pm" at bounding box center [1478, 359] width 139 height 30
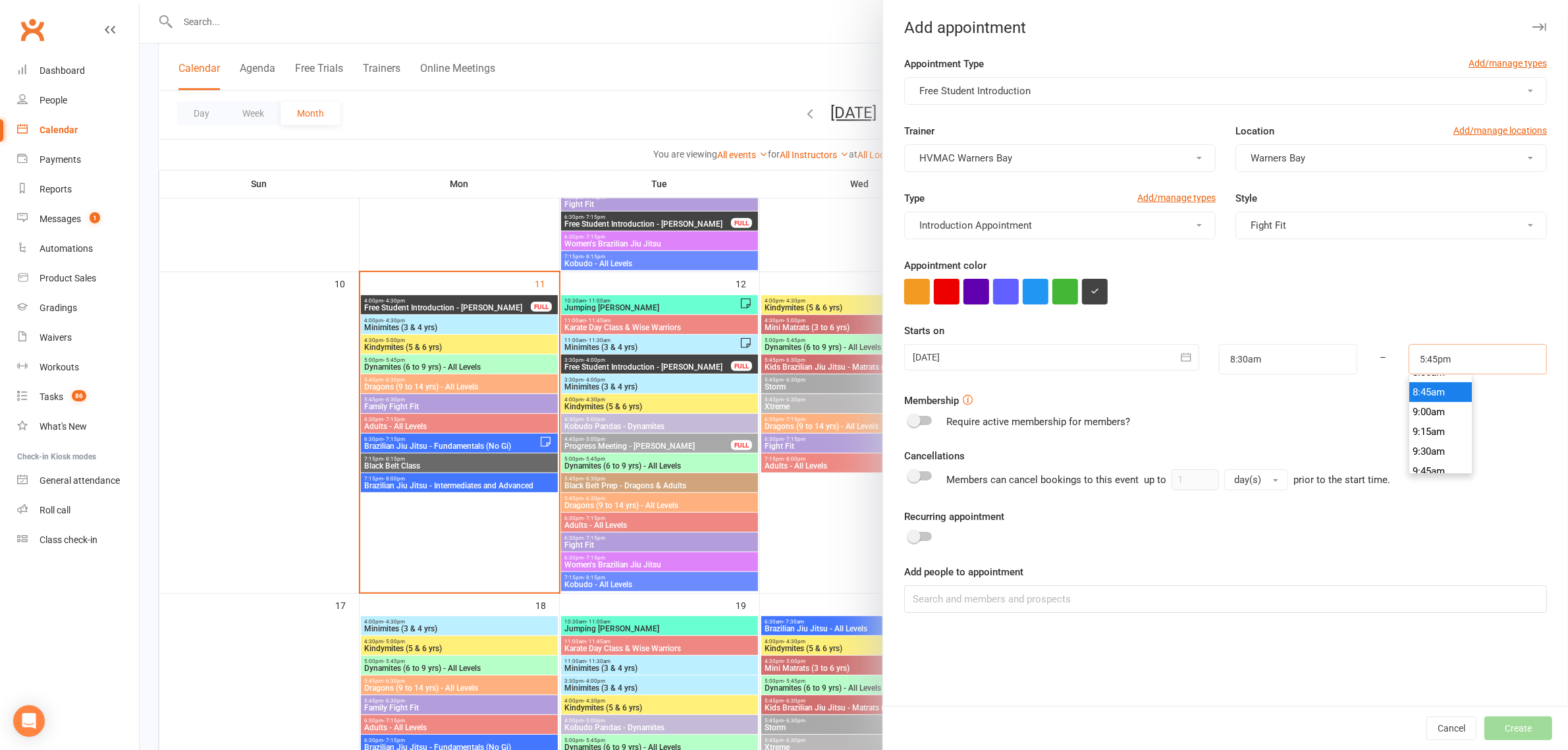
scroll to position [723, 0]
type input "9:15am"
click at [1427, 401] on li "9:15am" at bounding box center [1441, 394] width 63 height 20
click at [1039, 601] on input at bounding box center [1225, 599] width 643 height 27
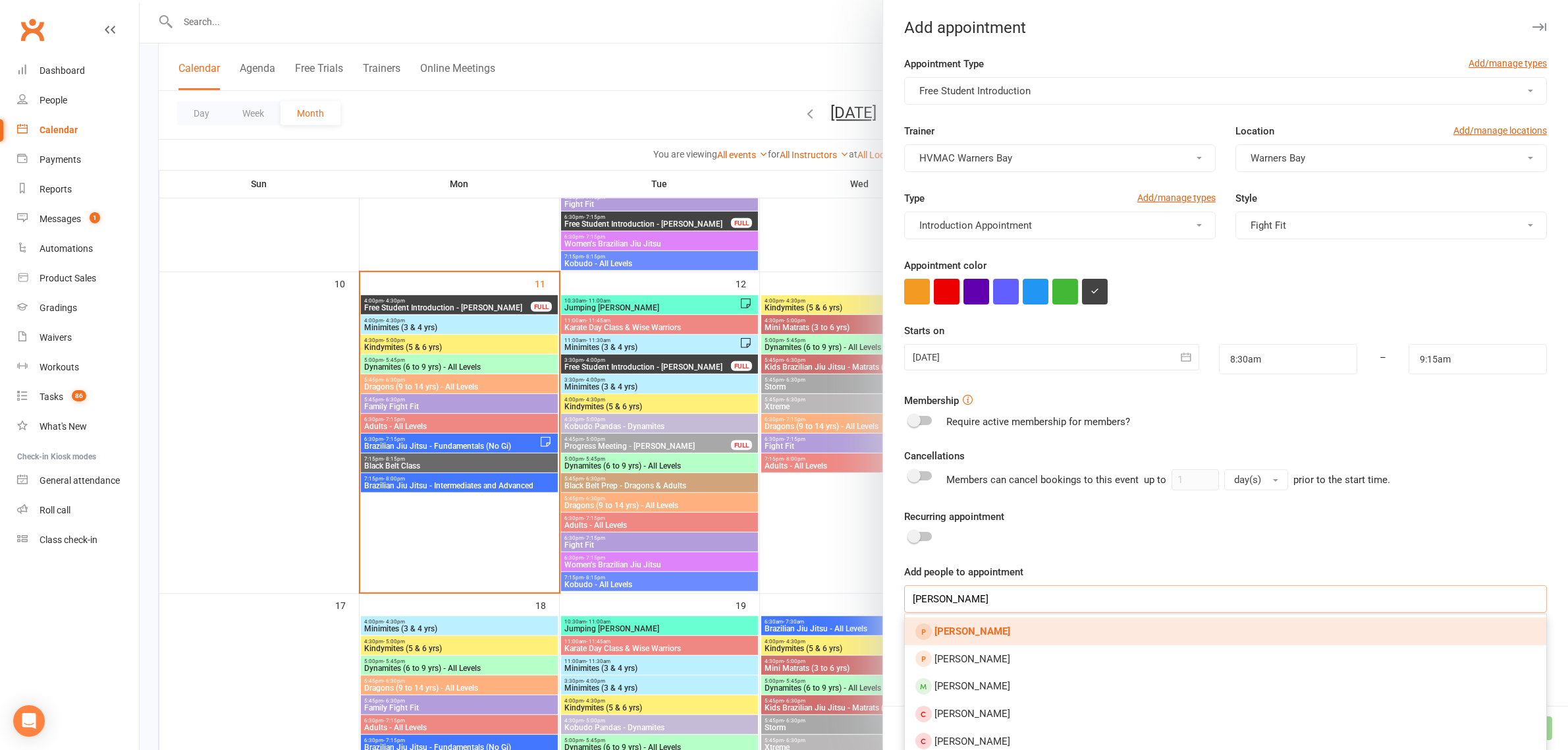
type input "alana jolly"
click at [986, 630] on link "Alana Jolly" at bounding box center [1226, 631] width 642 height 27
type input "eadie"
click at [964, 631] on span "Eadie Jolly-Fox" at bounding box center [1010, 631] width 151 height 12
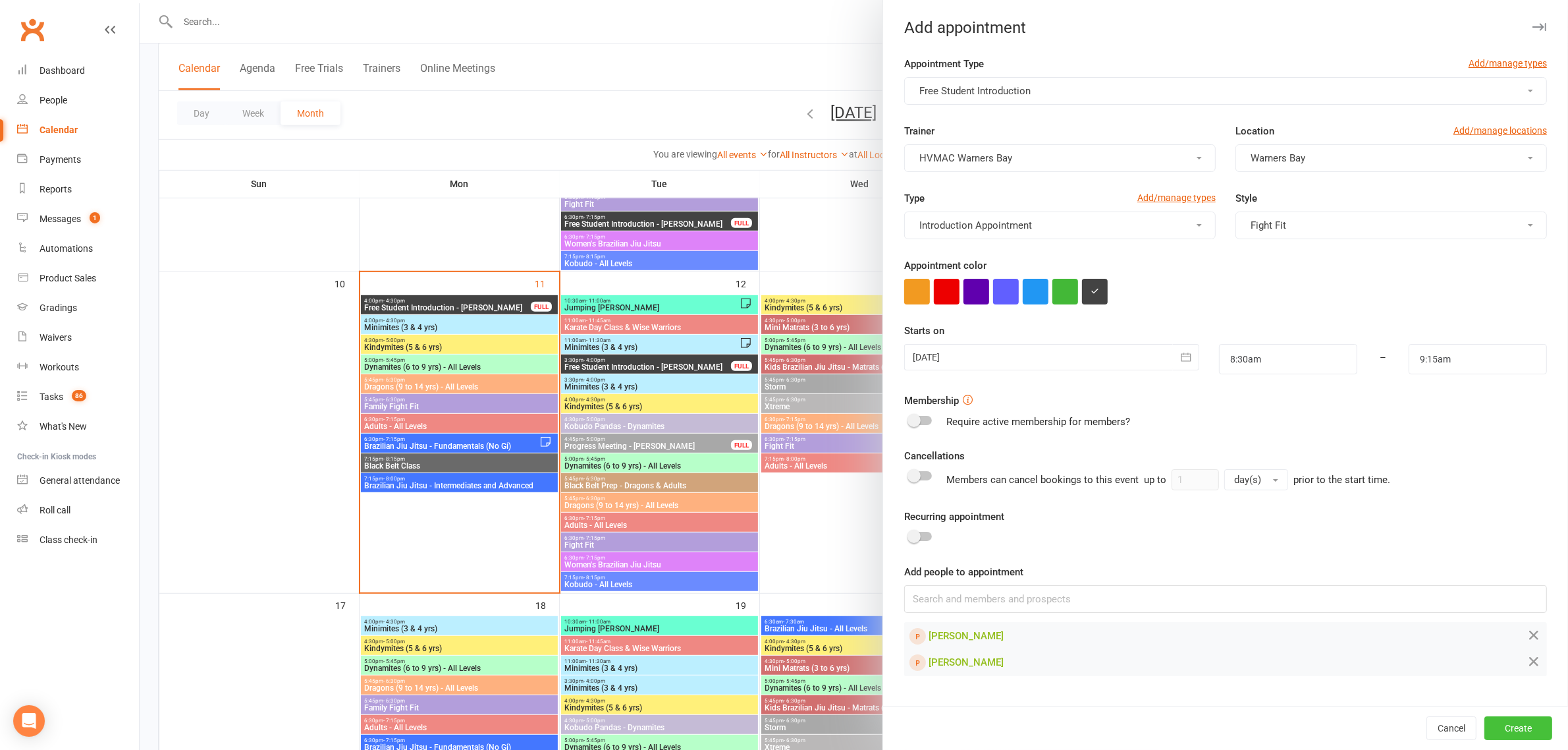
click at [1504, 724] on button "Create" at bounding box center [1519, 727] width 68 height 24
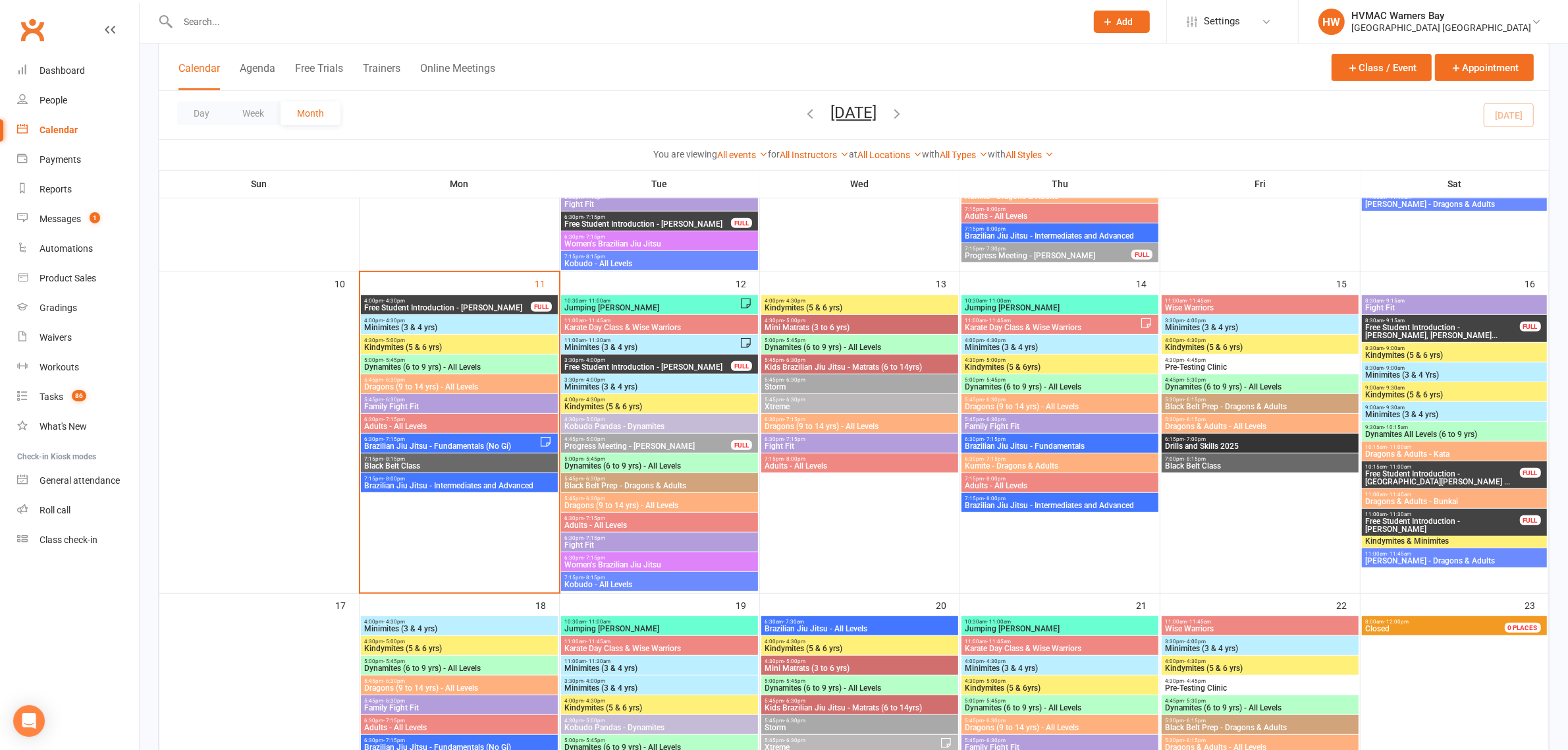
click at [1403, 298] on span "- 9:15am" at bounding box center [1394, 300] width 21 height 6
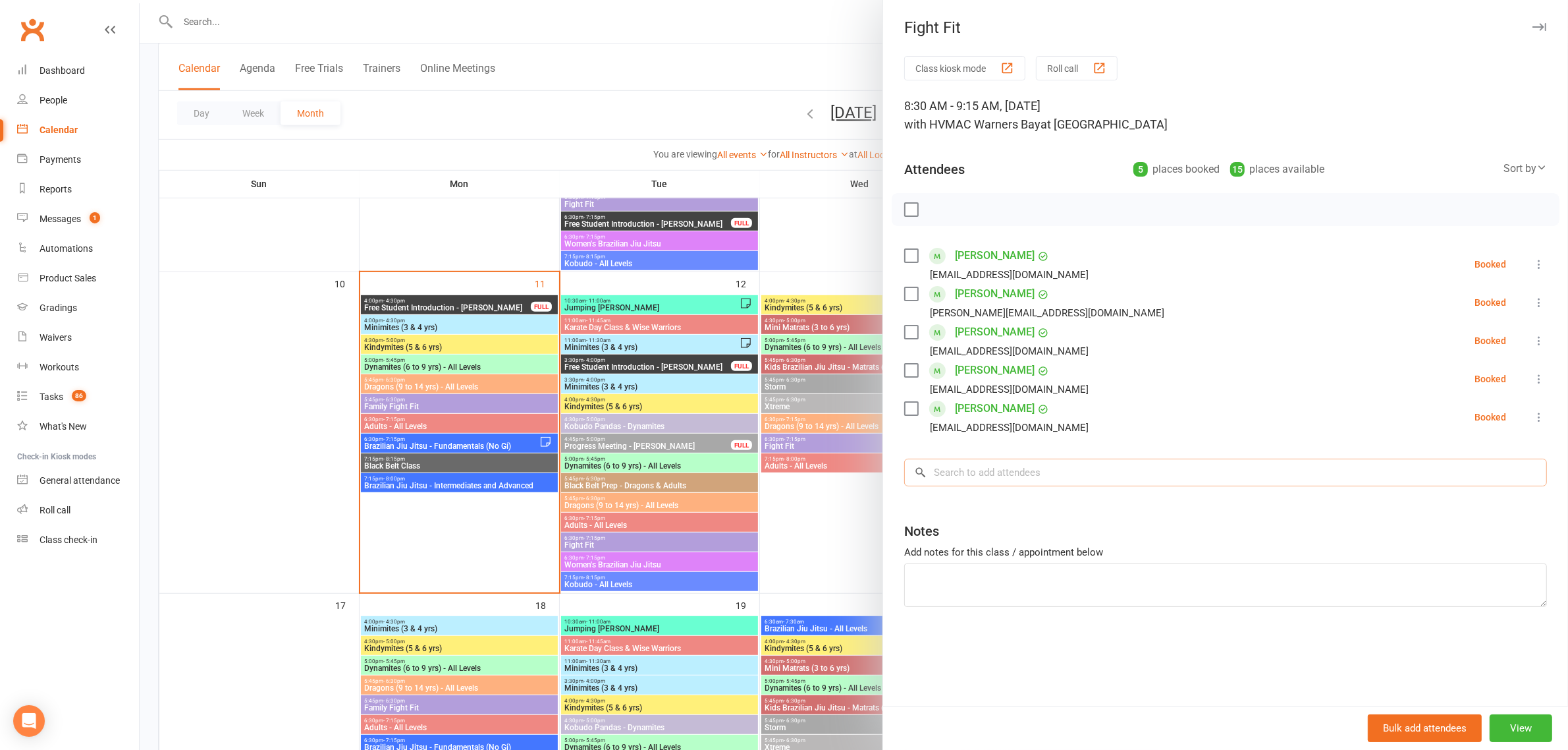
click at [1008, 471] on input "search" at bounding box center [1225, 472] width 643 height 27
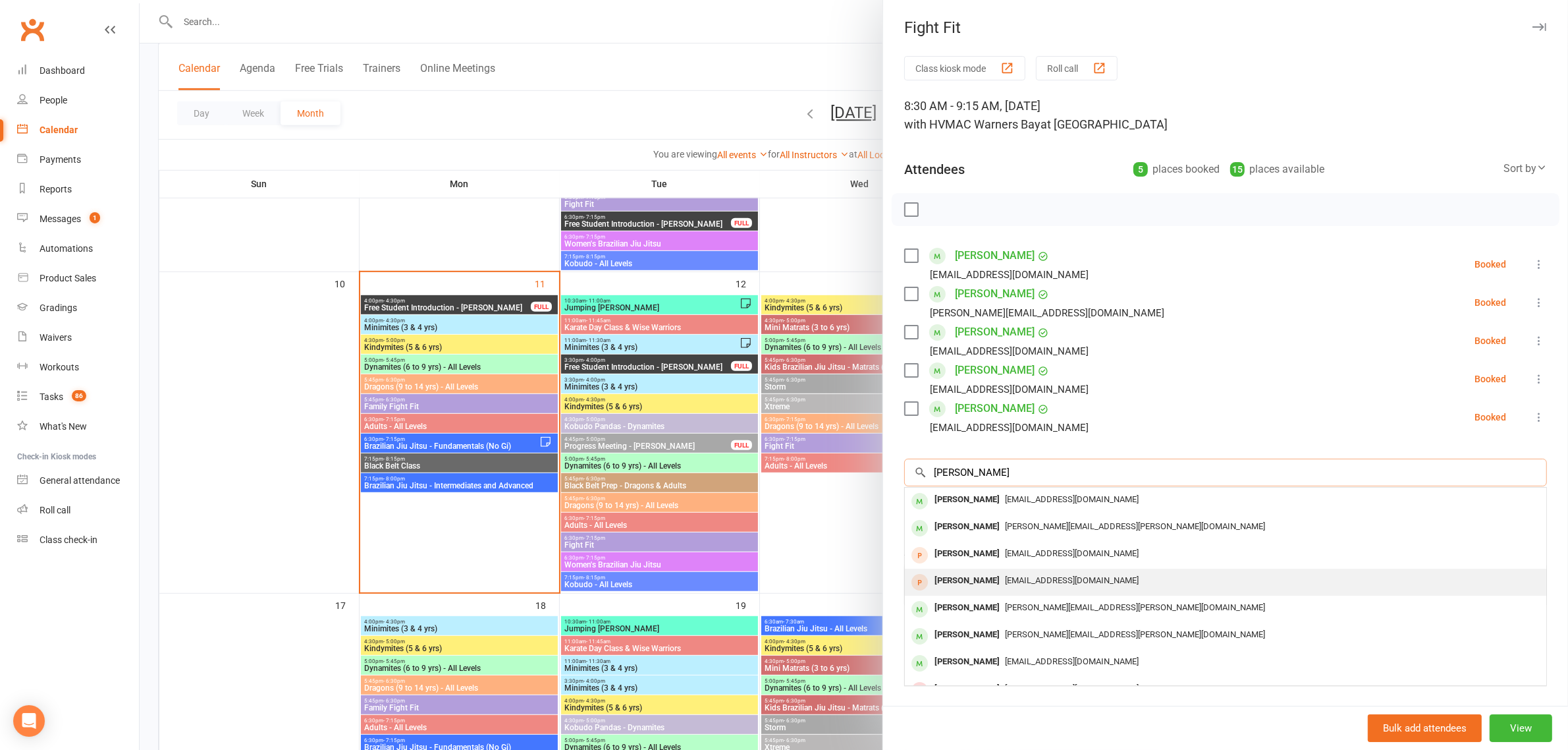
type input "alana"
click at [1005, 584] on span "alanaparrottjolly@gmail.com" at bounding box center [1072, 580] width 134 height 9
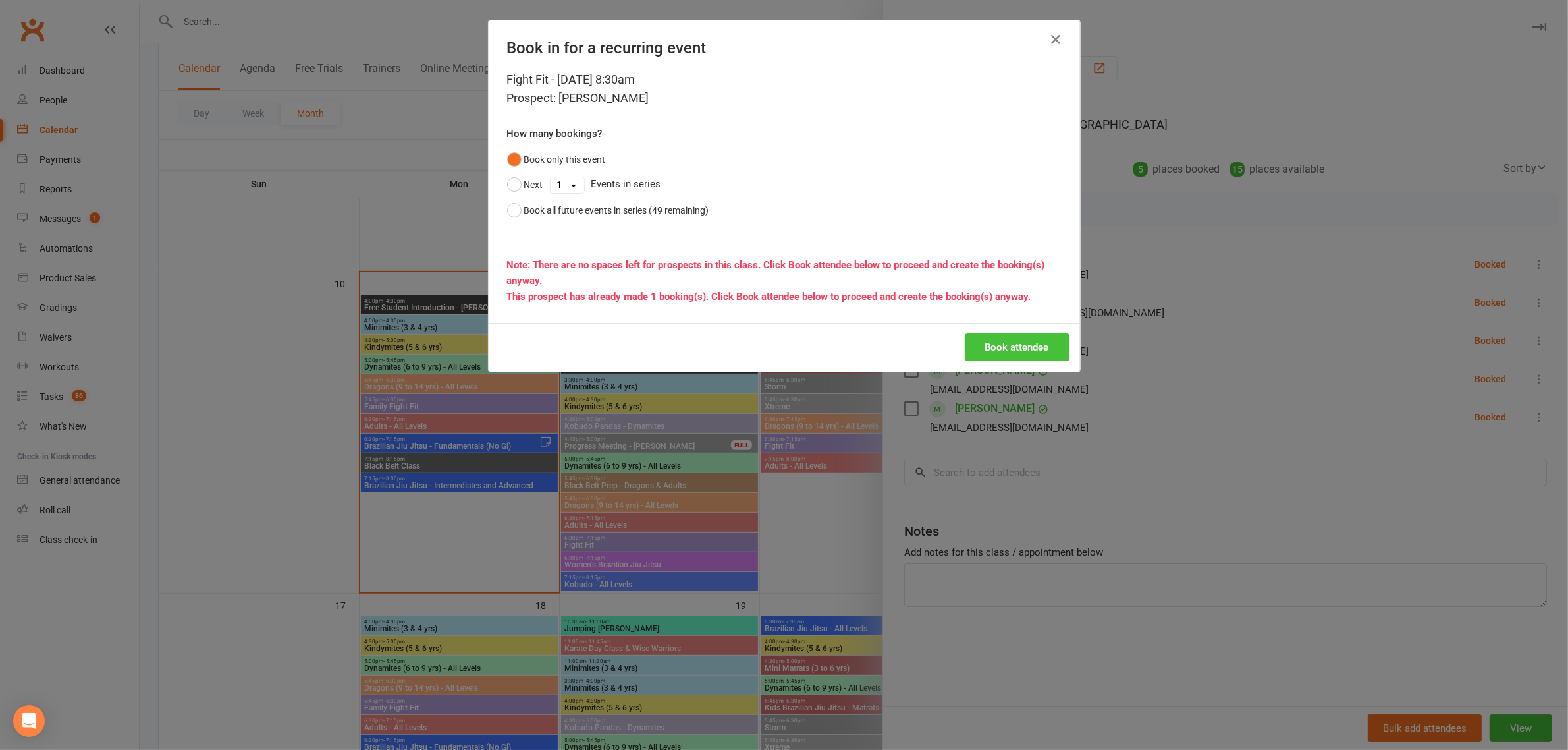
click at [1000, 352] on button "Book attendee" at bounding box center [1017, 347] width 105 height 27
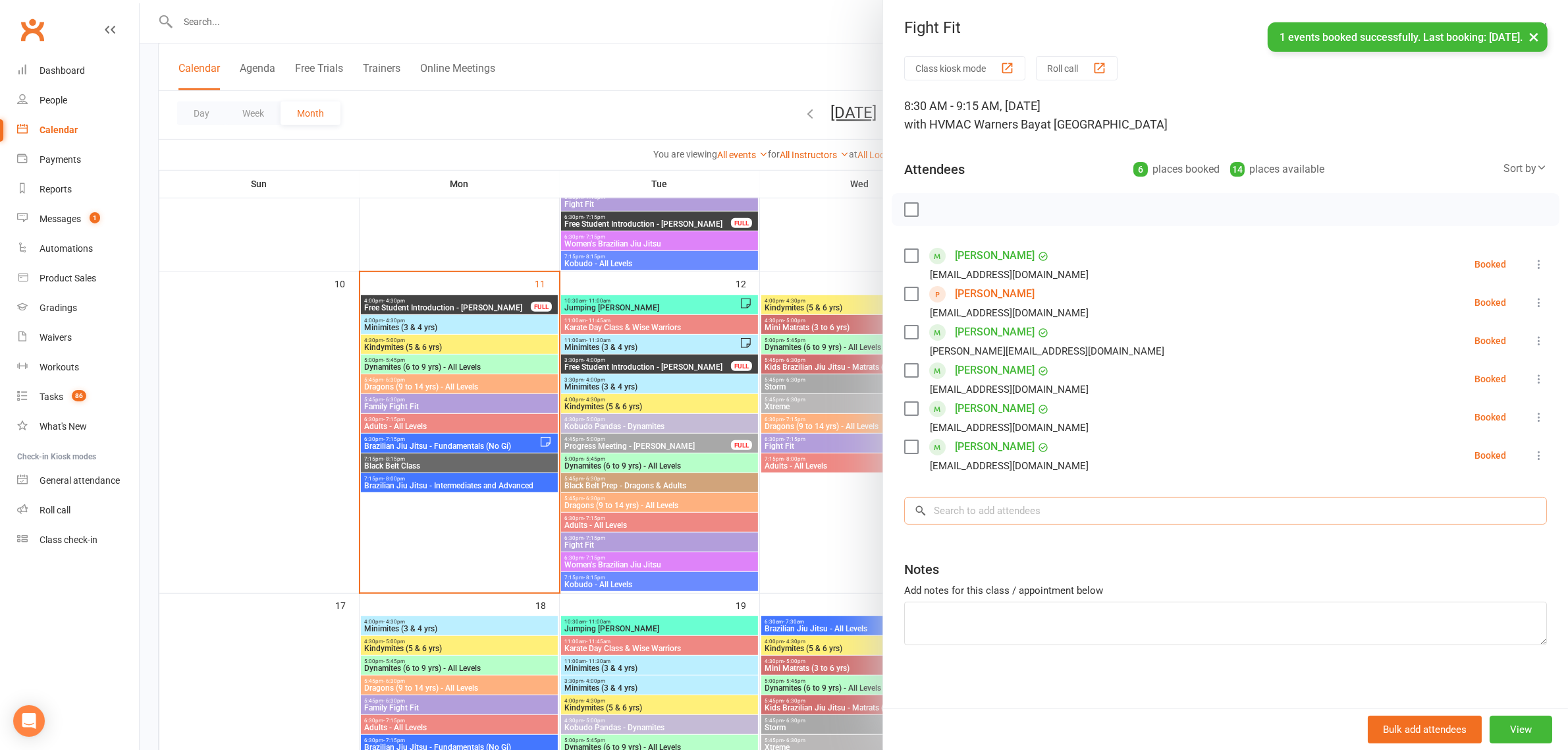
click at [993, 509] on input "search" at bounding box center [1225, 510] width 643 height 27
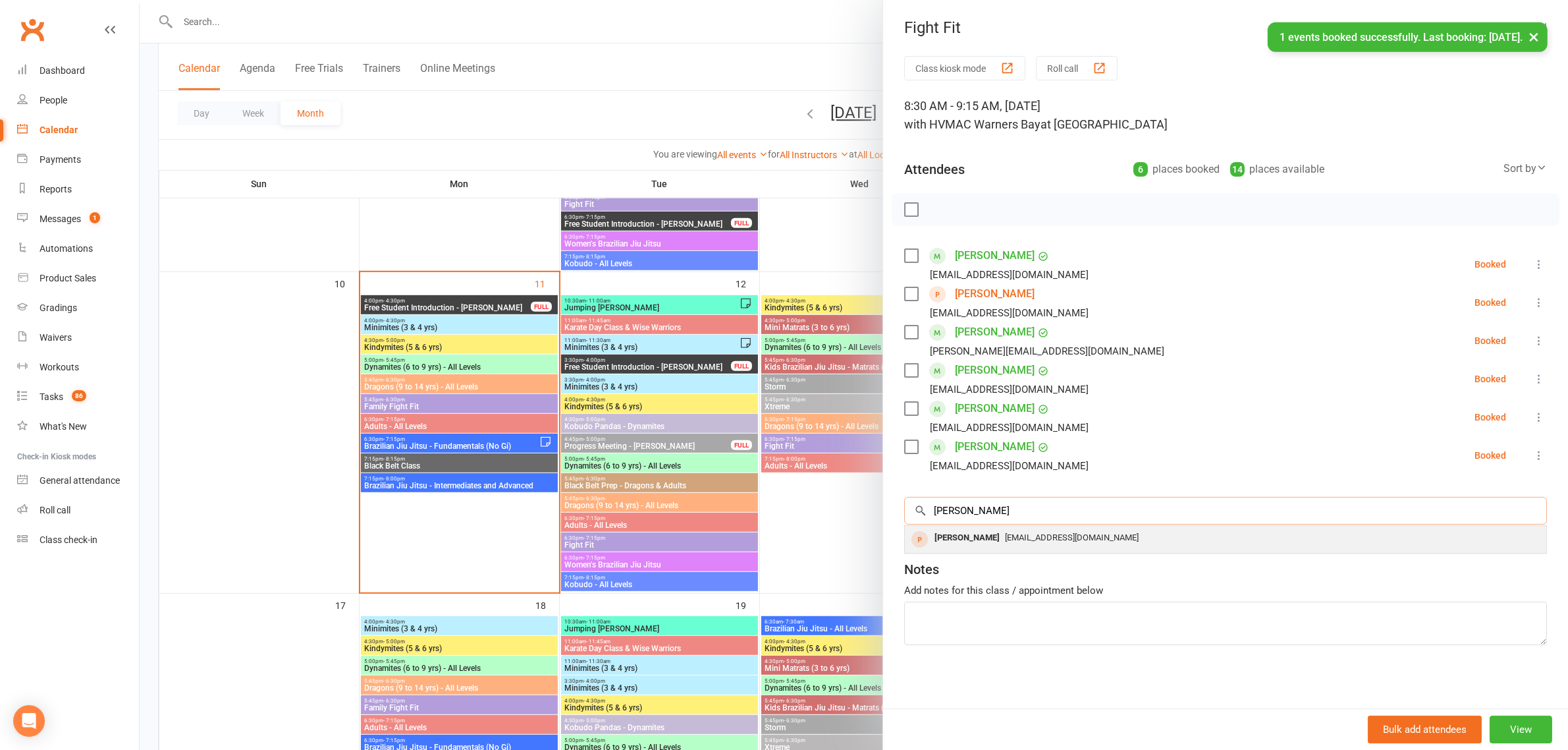
type input "eadie"
click at [969, 535] on div "Eadie Jolly-Fox" at bounding box center [968, 538] width 76 height 19
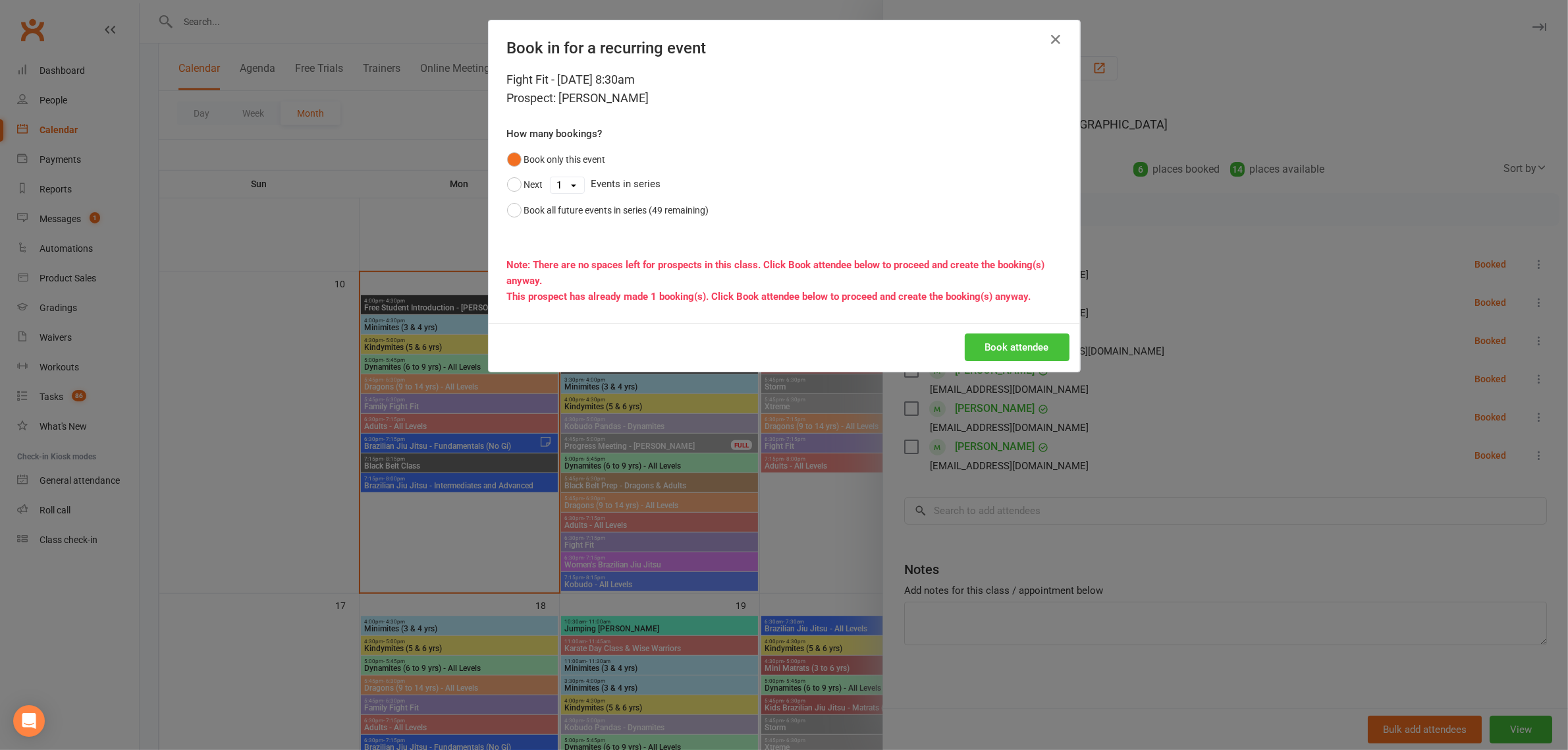
click at [1029, 344] on button "Book attendee" at bounding box center [1017, 347] width 105 height 27
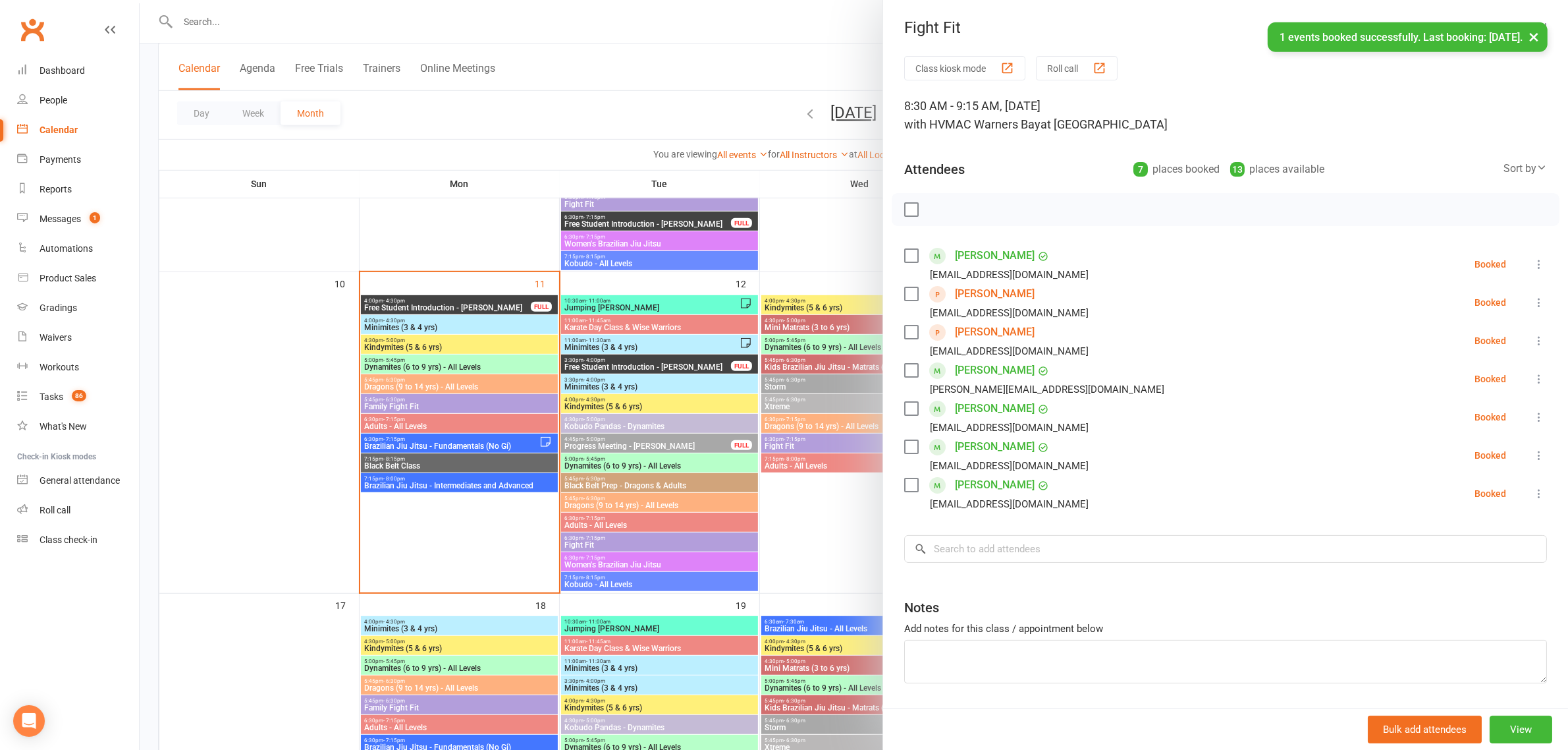
click at [448, 106] on div at bounding box center [853, 375] width 1428 height 750
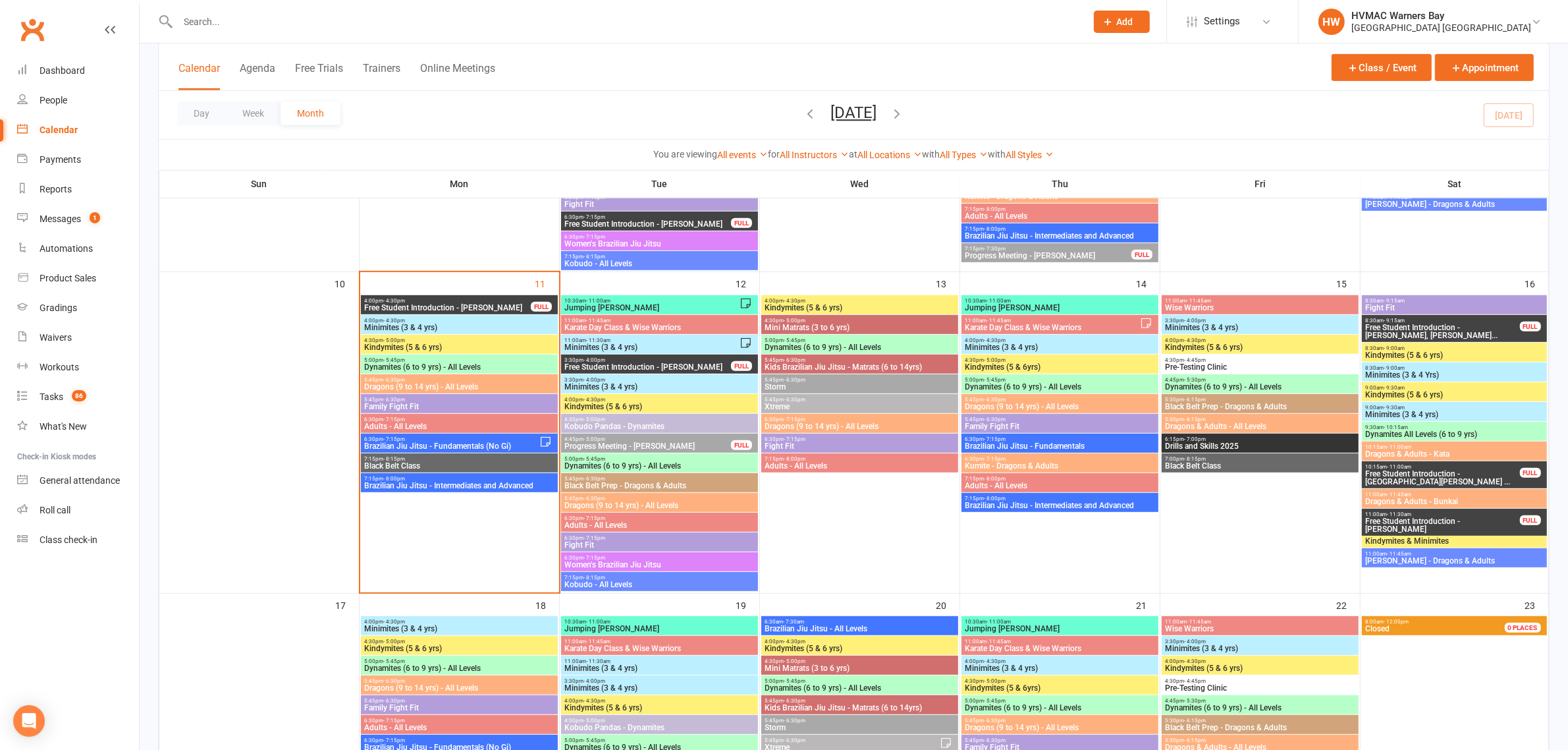
click at [400, 442] on span "Brazilian Jiu Jitsu - Fundamentals (No Gi)" at bounding box center [451, 446] width 176 height 8
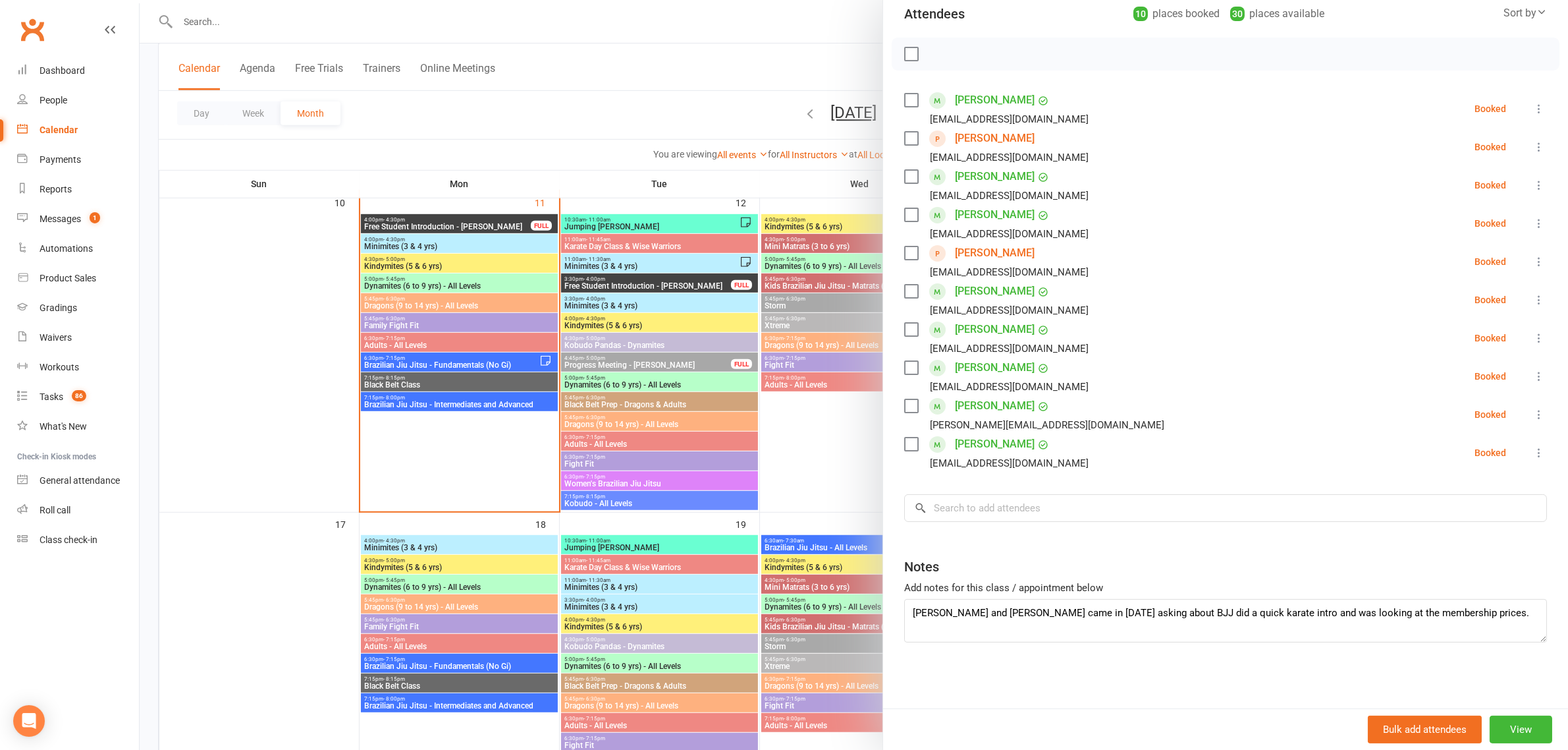
scroll to position [906, 0]
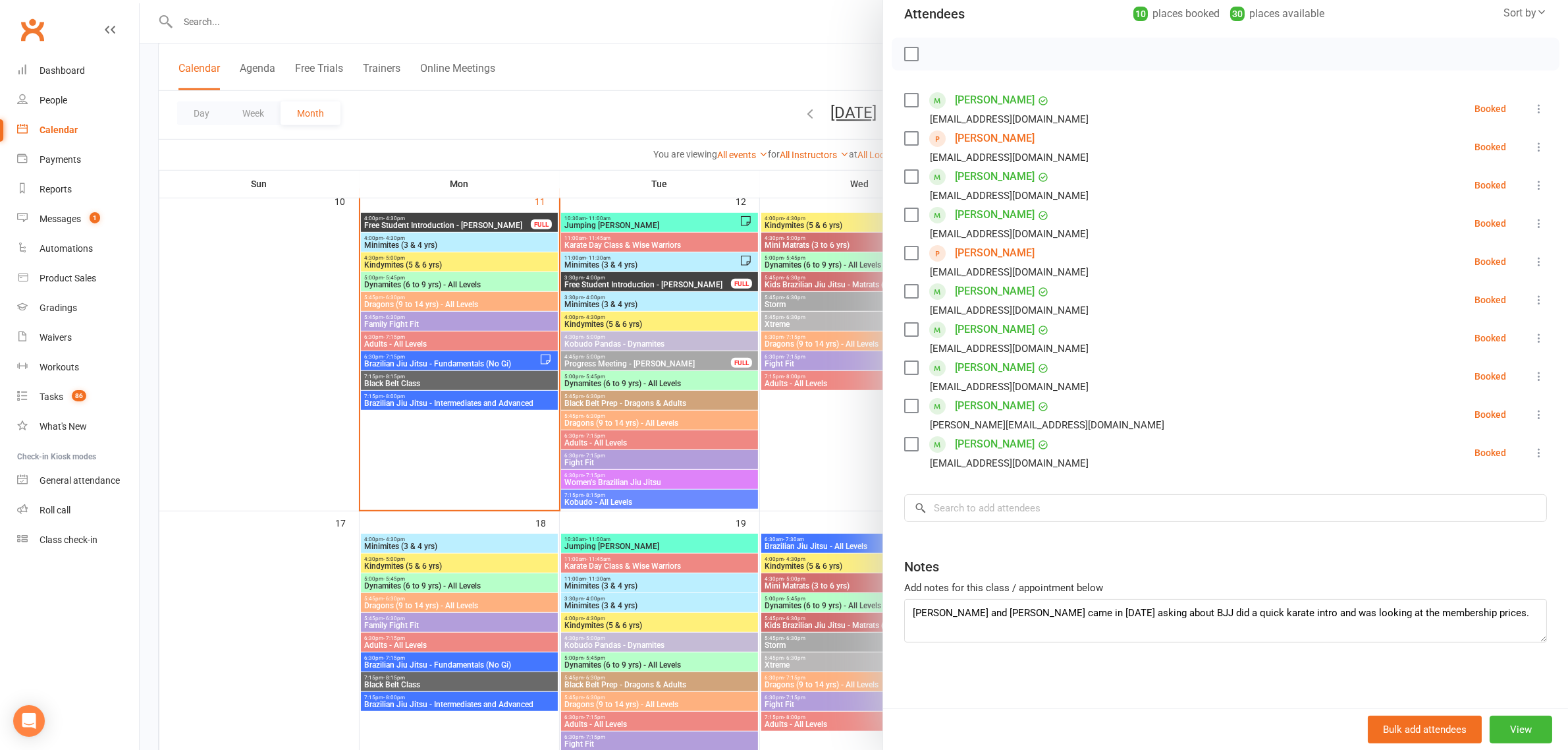
click at [394, 398] on div at bounding box center [853, 375] width 1428 height 750
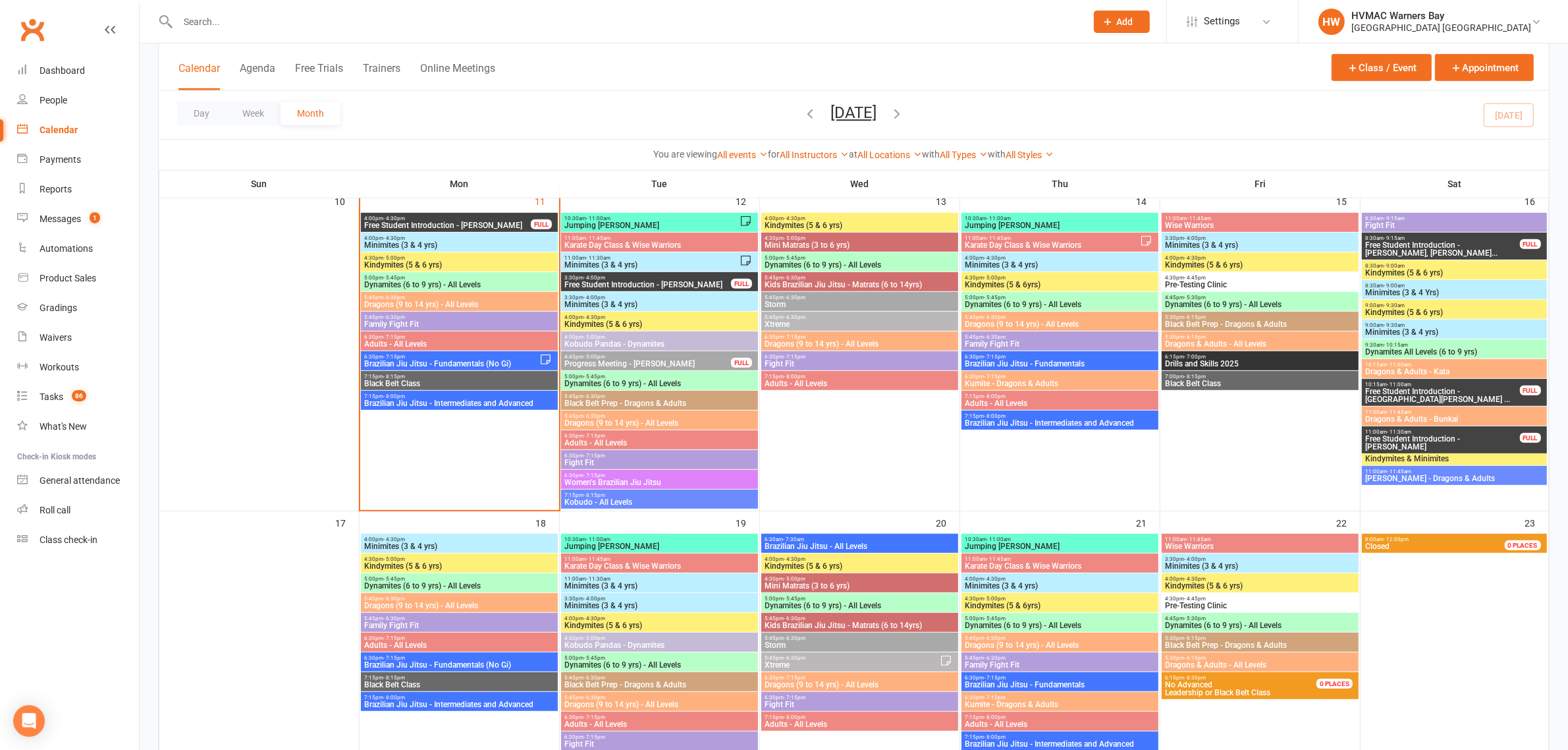
click at [438, 281] on span "Dynamites (6 to 9 yrs) - All Levels" at bounding box center [459, 284] width 192 height 8
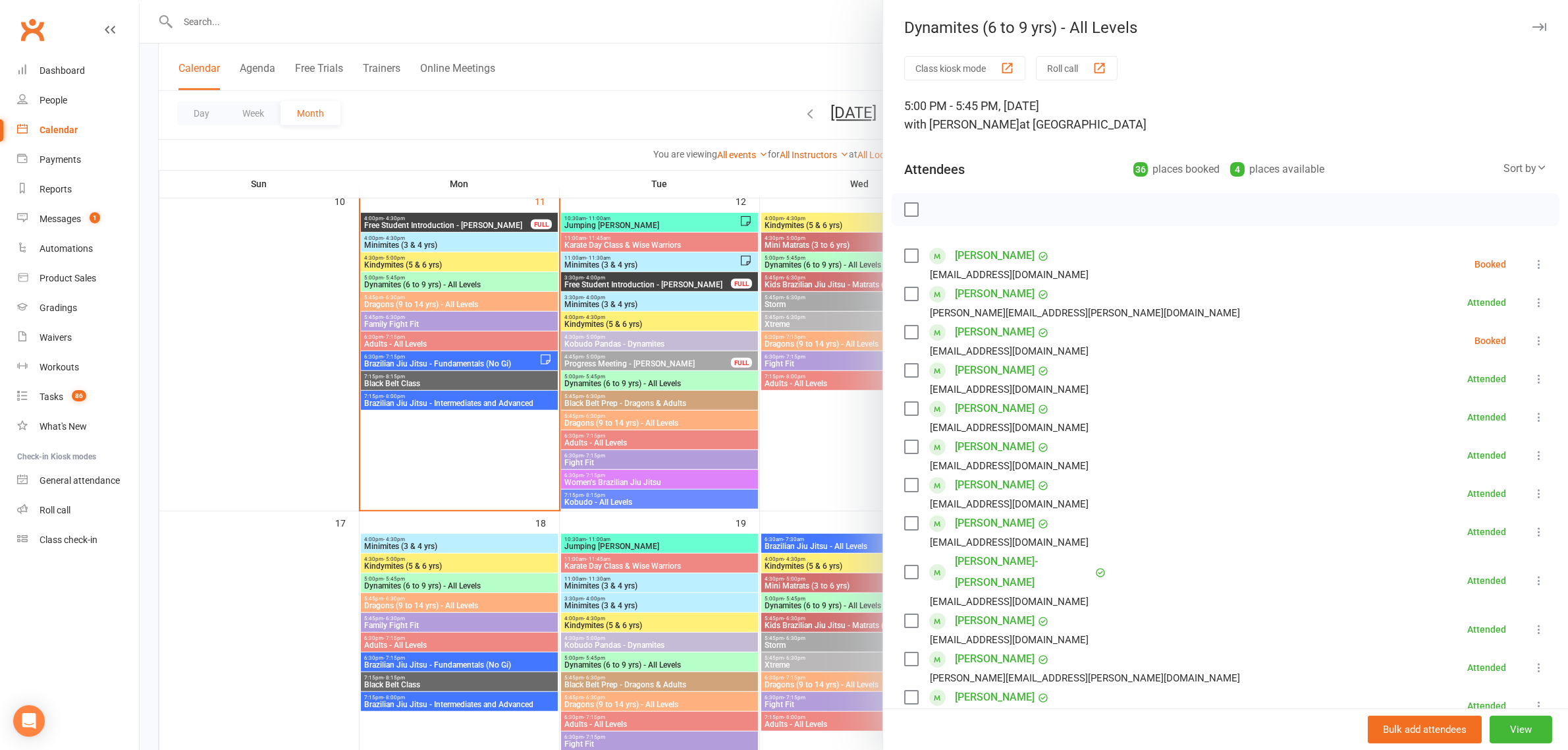
click at [583, 124] on div at bounding box center [853, 375] width 1428 height 750
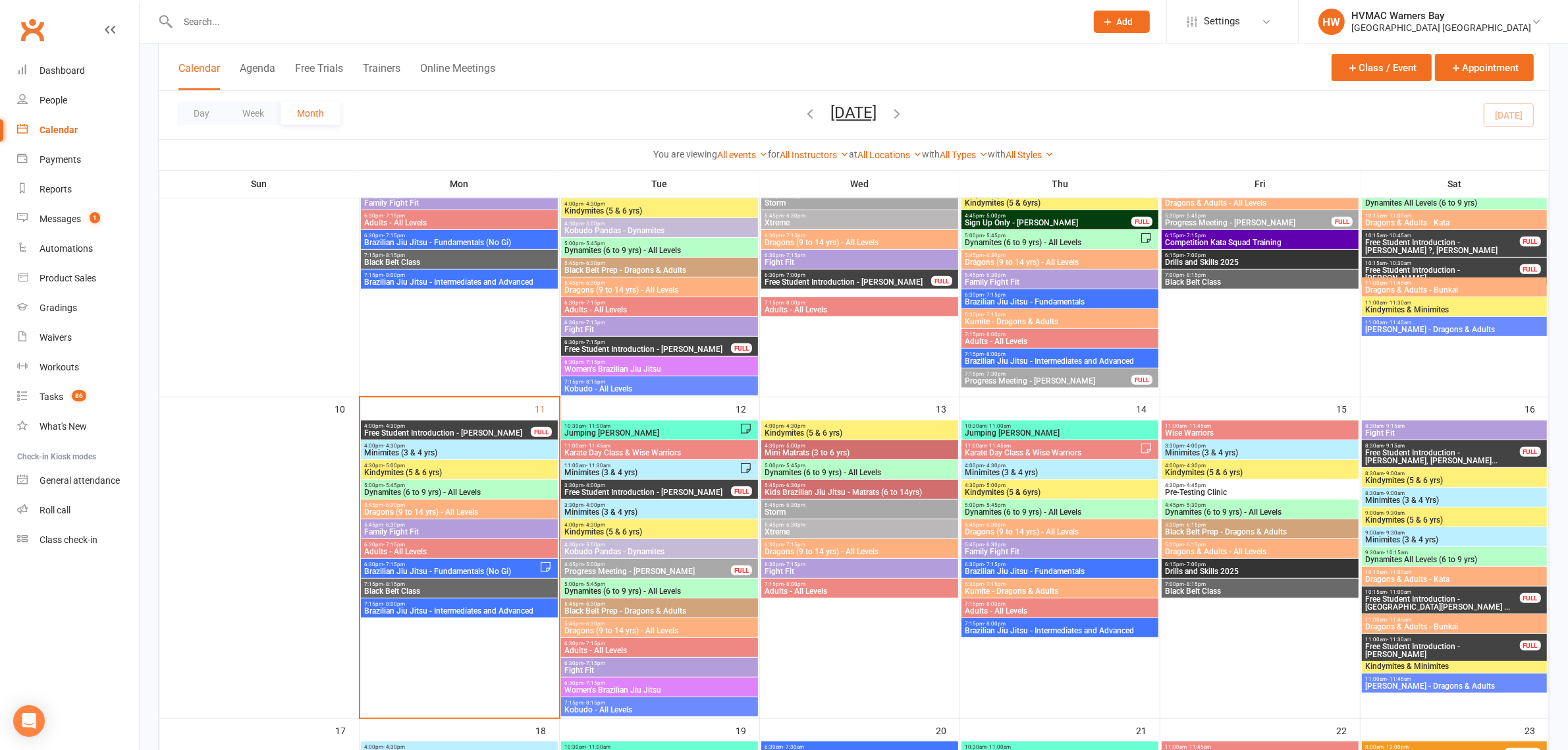
scroll to position [659, 0]
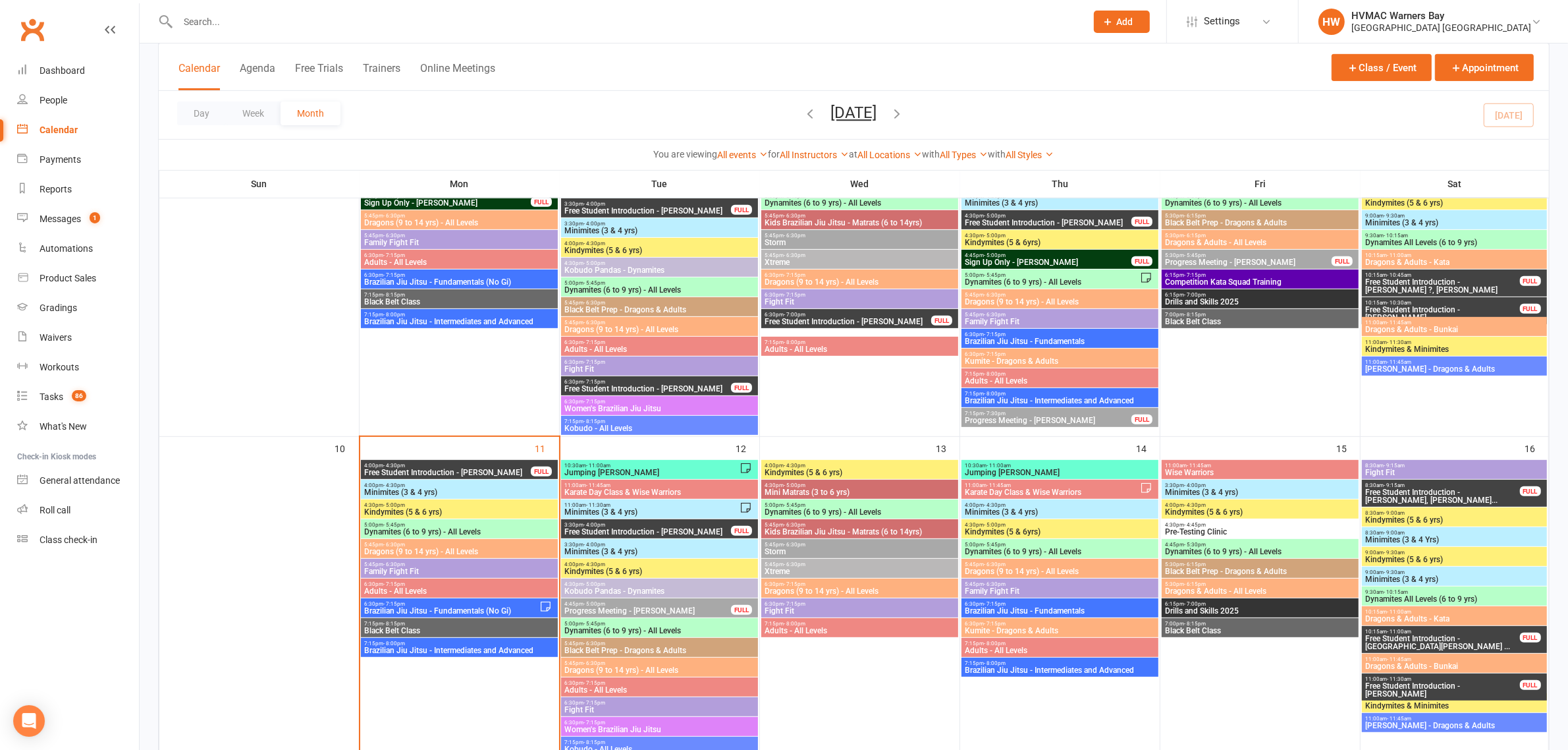
click at [439, 531] on span "Dynamites (6 to 9 yrs) - All Levels" at bounding box center [459, 532] width 192 height 8
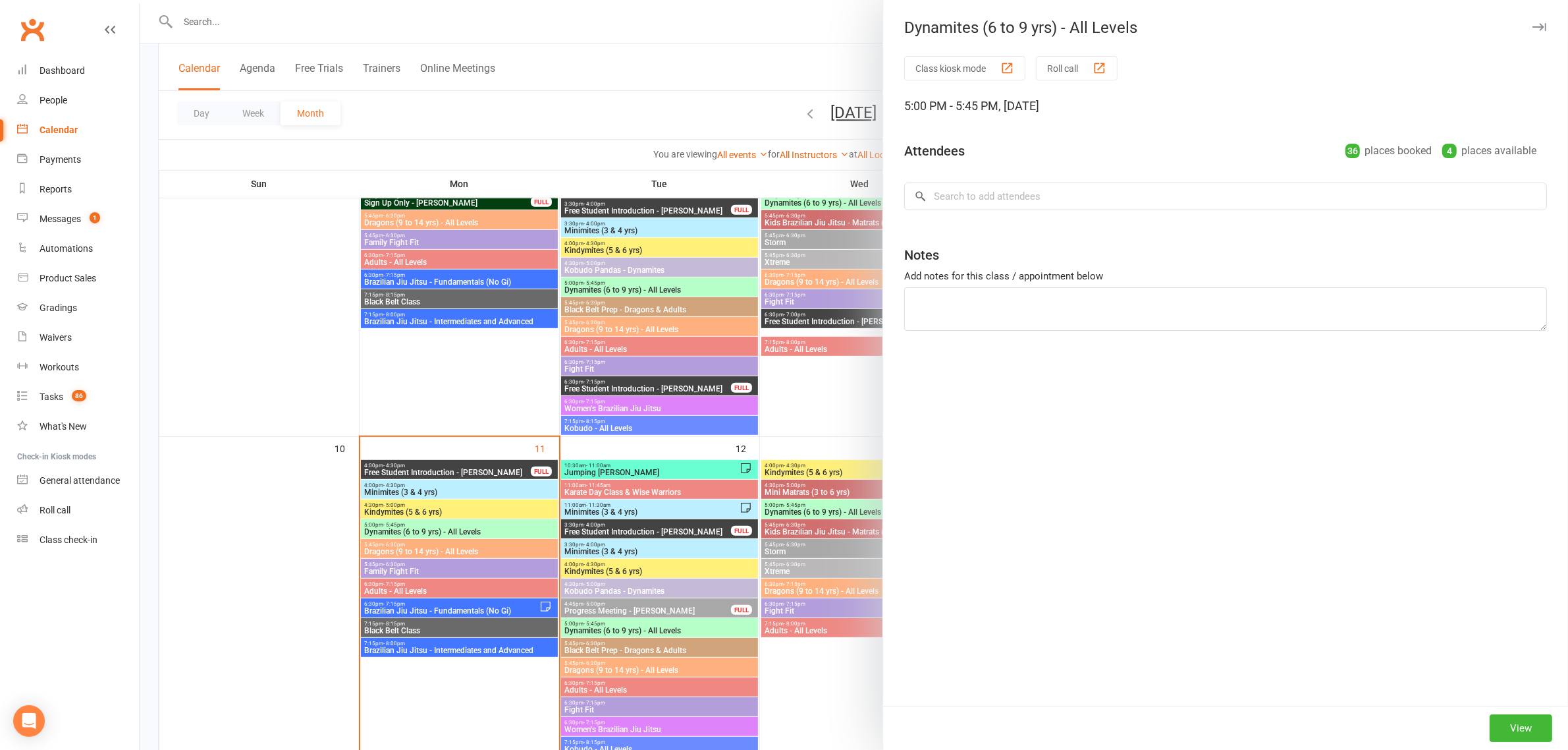
click at [447, 506] on div at bounding box center [853, 375] width 1428 height 750
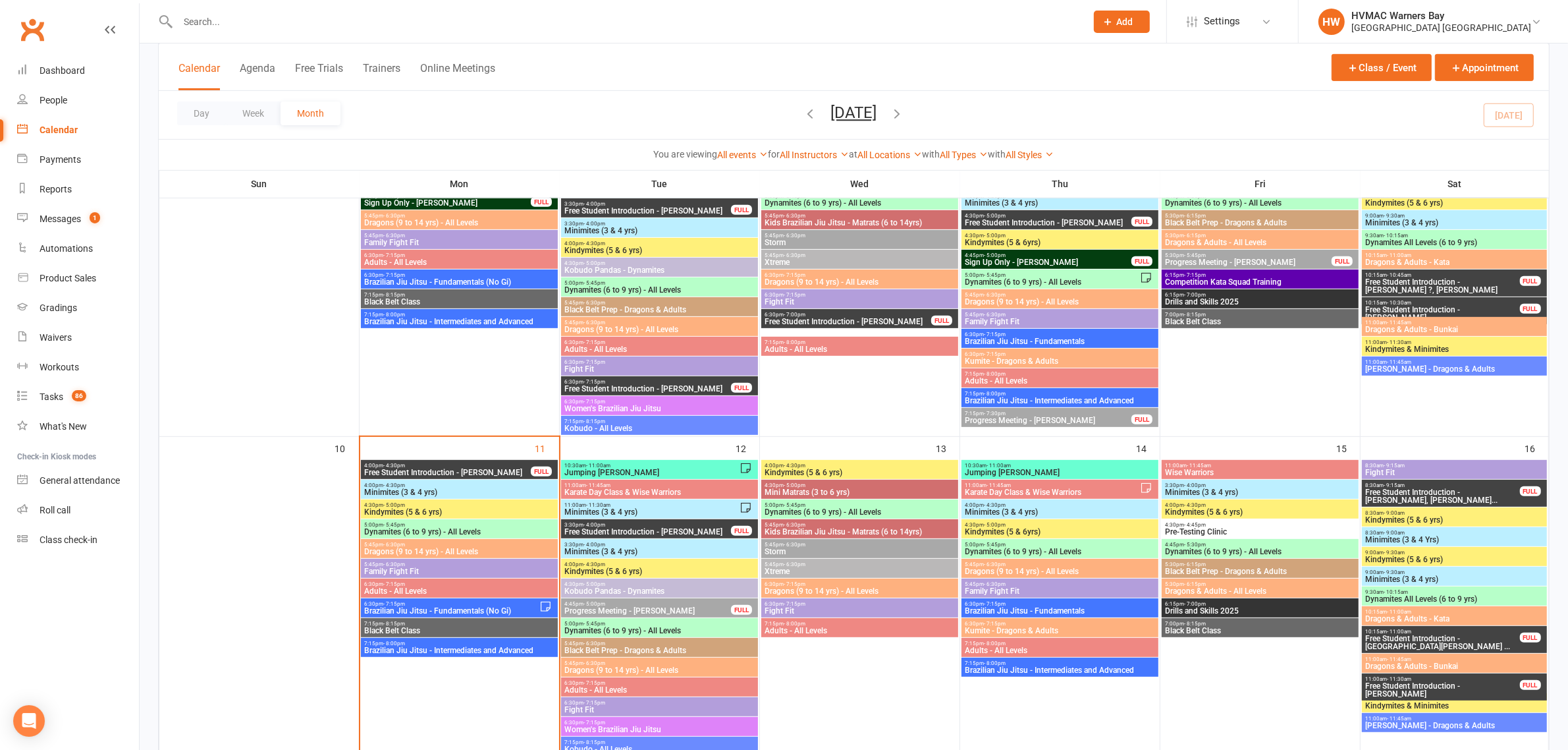
click at [447, 507] on span "4:30pm - 5:00pm" at bounding box center [459, 505] width 192 height 6
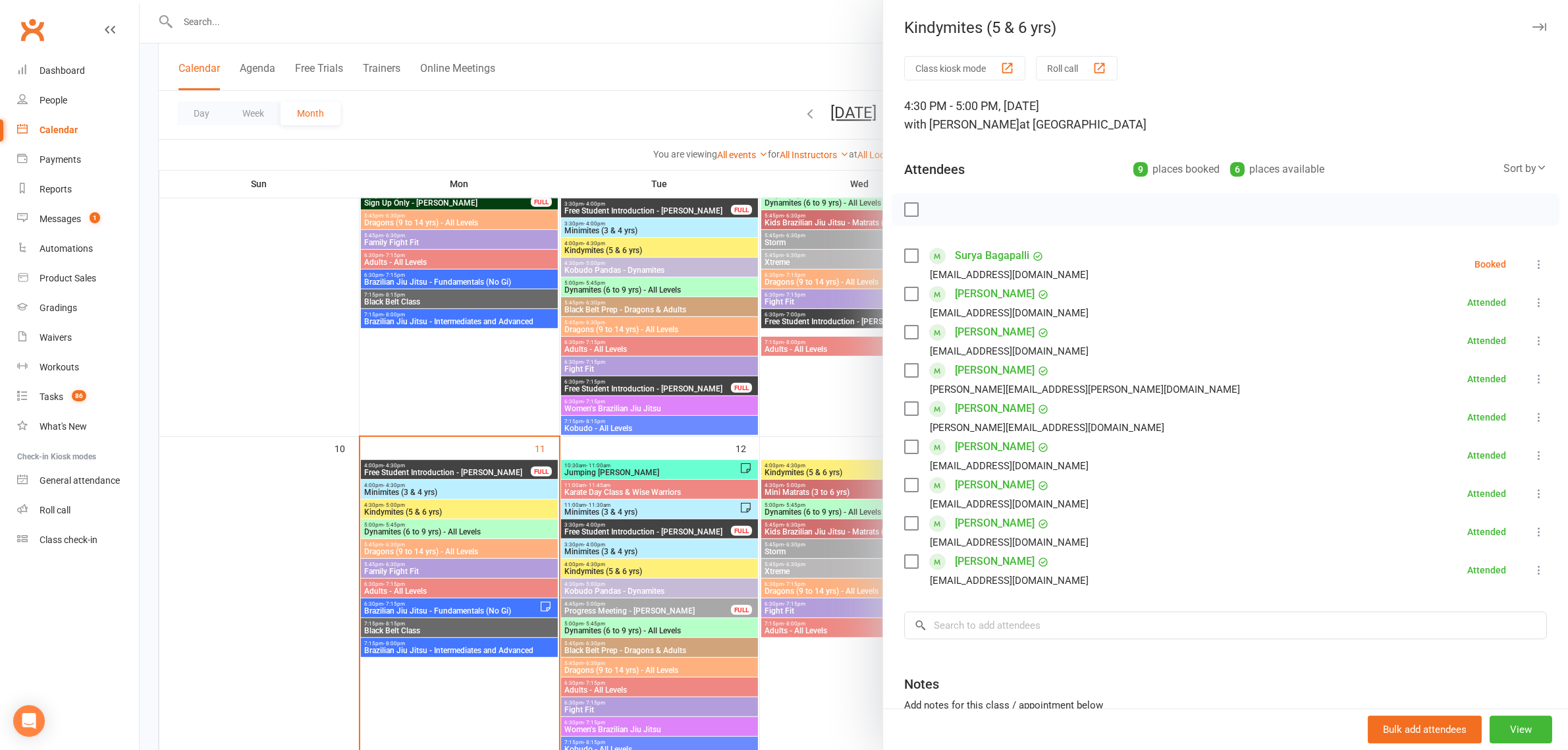
click at [1533, 263] on icon at bounding box center [1540, 264] width 13 height 13
click at [1431, 309] on link "Remove" at bounding box center [1475, 316] width 142 height 26
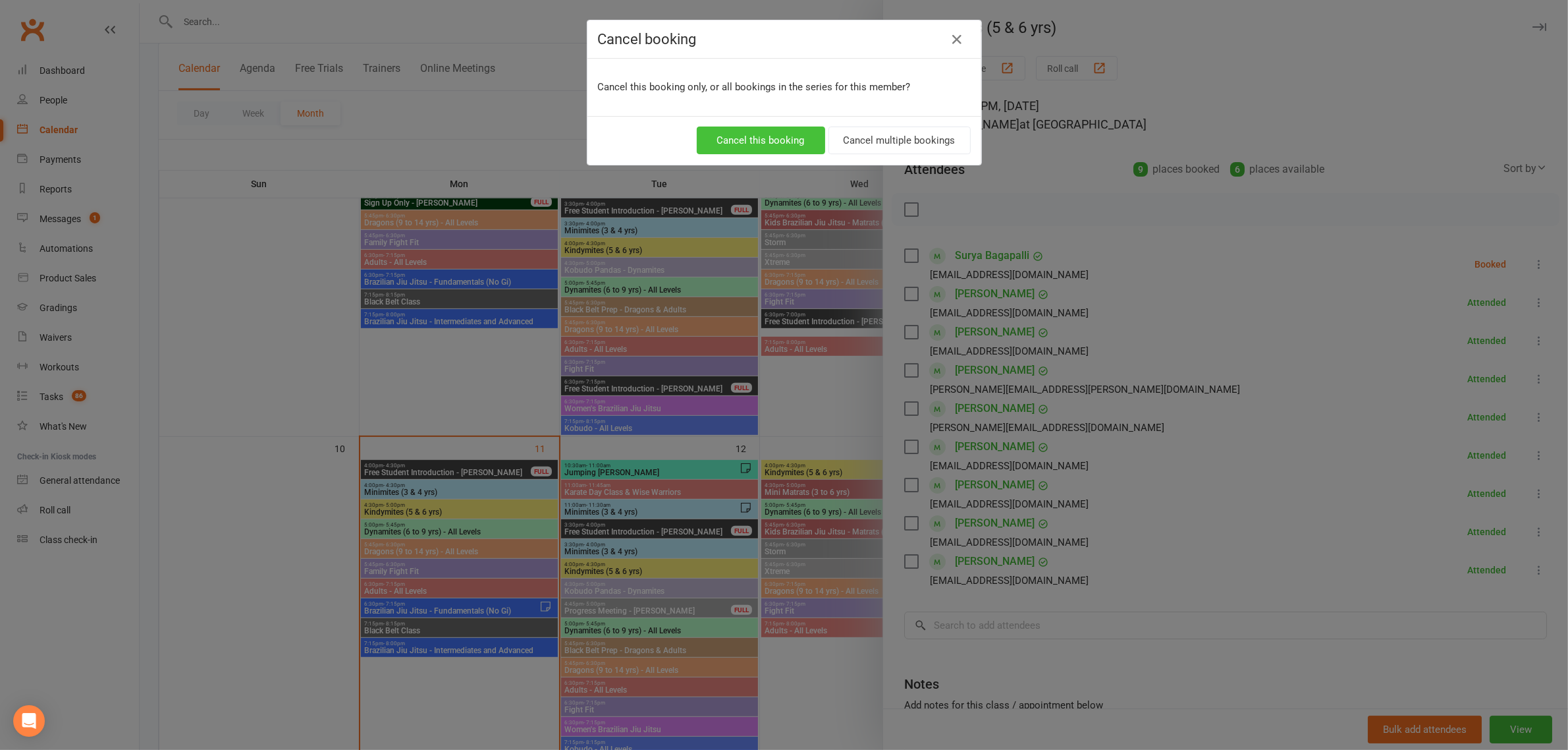
click at [795, 135] on button "Cancel this booking" at bounding box center [761, 140] width 128 height 27
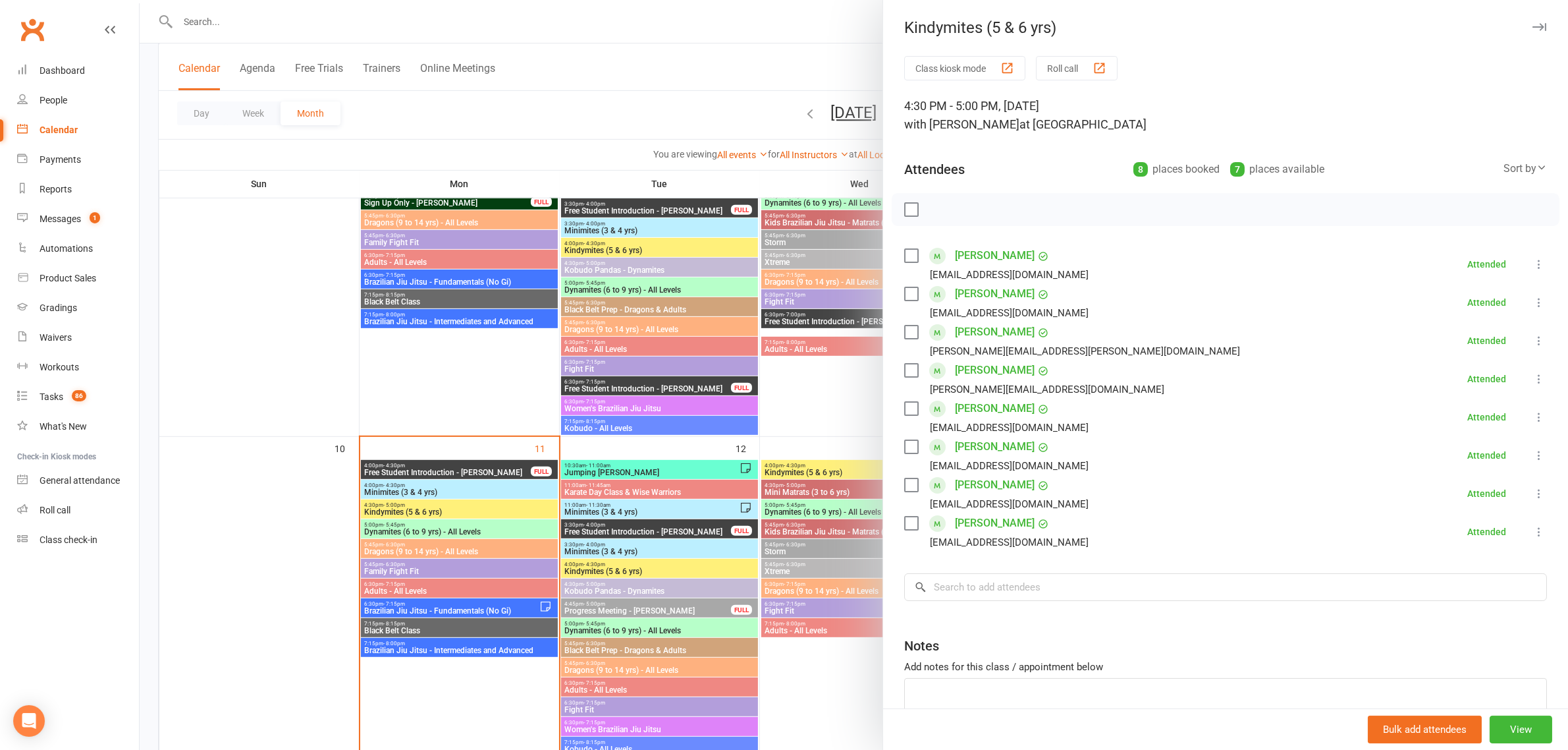
click at [458, 117] on div at bounding box center [853, 375] width 1428 height 750
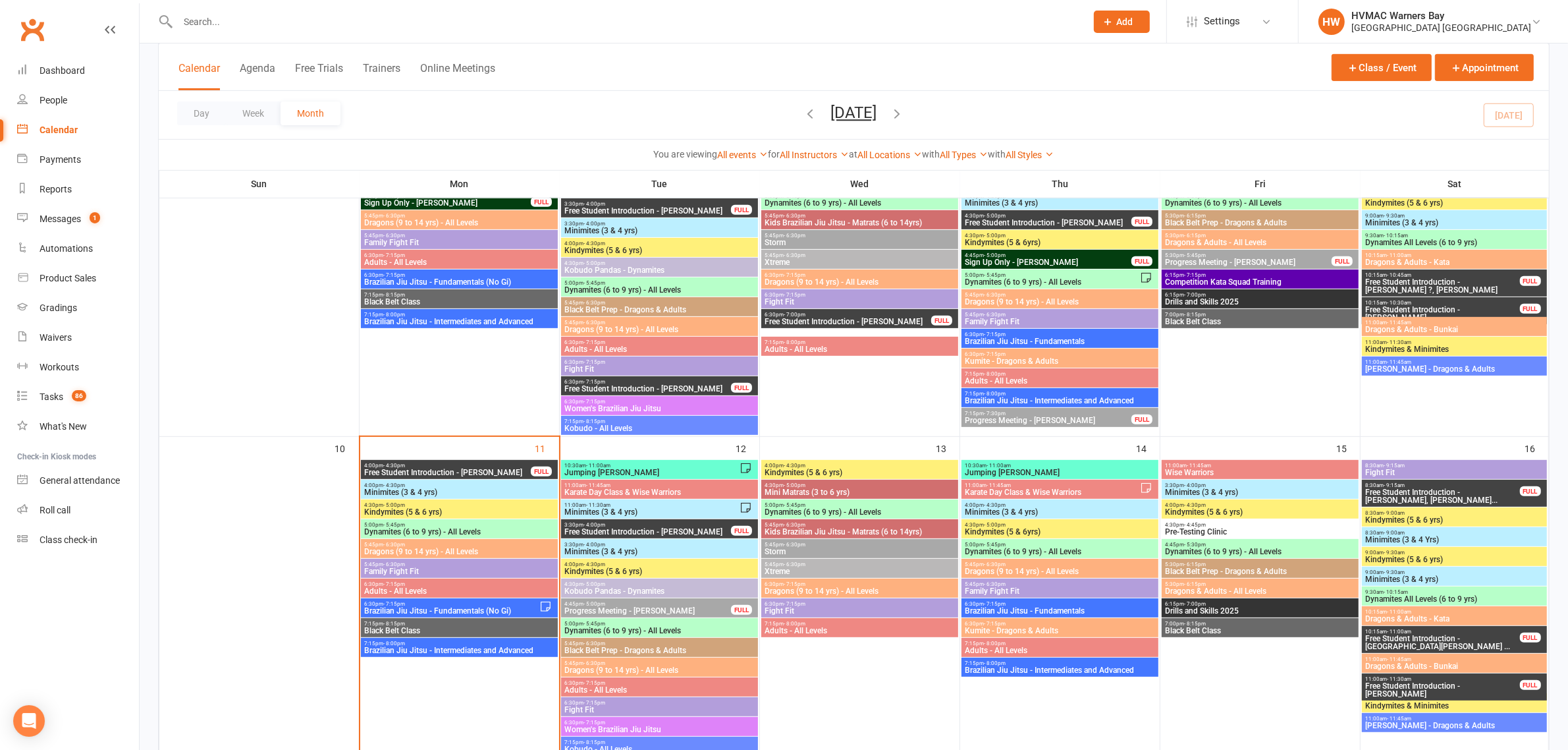
scroll to position [906, 0]
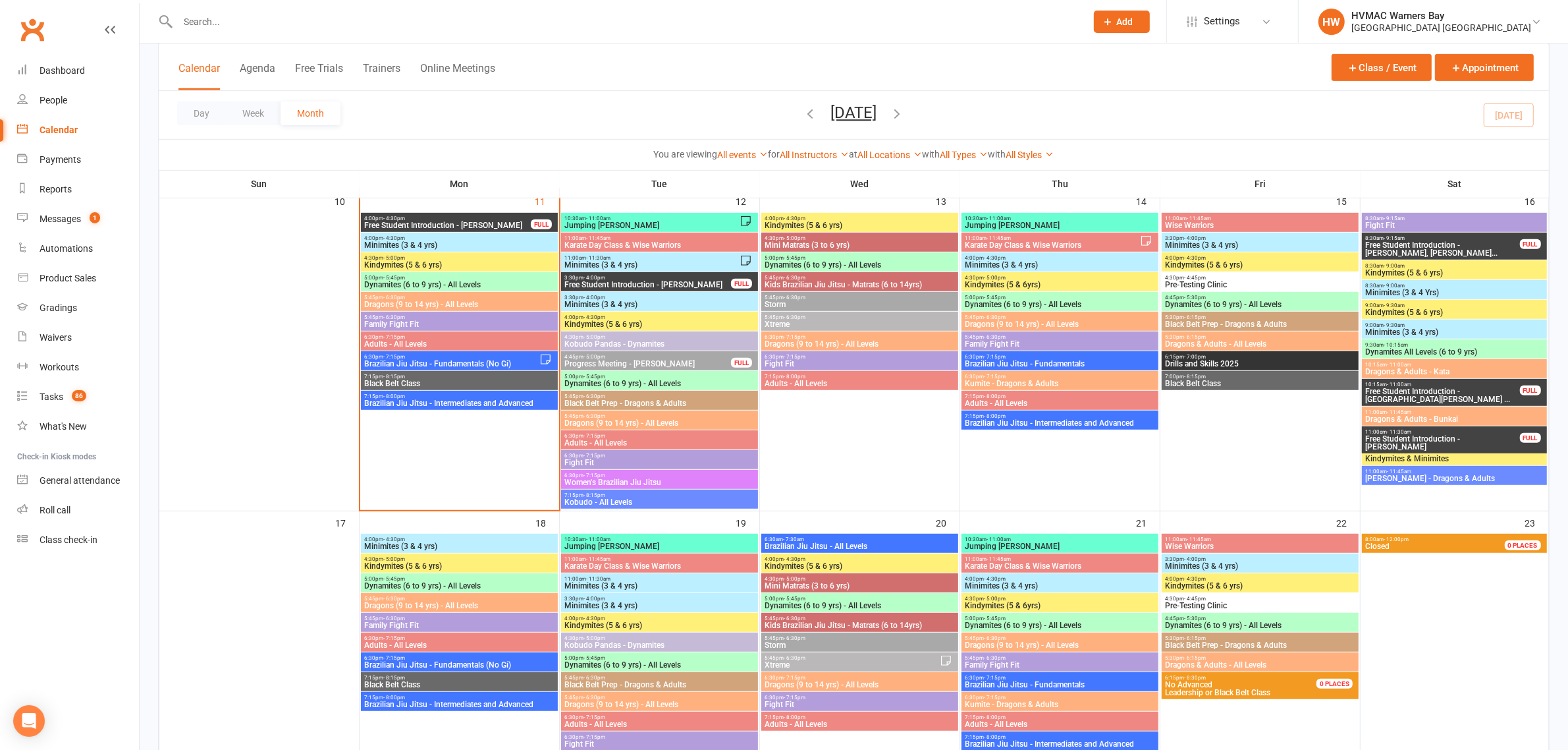
click at [447, 281] on span "Dynamites (6 to 9 yrs) - All Levels" at bounding box center [459, 284] width 192 height 8
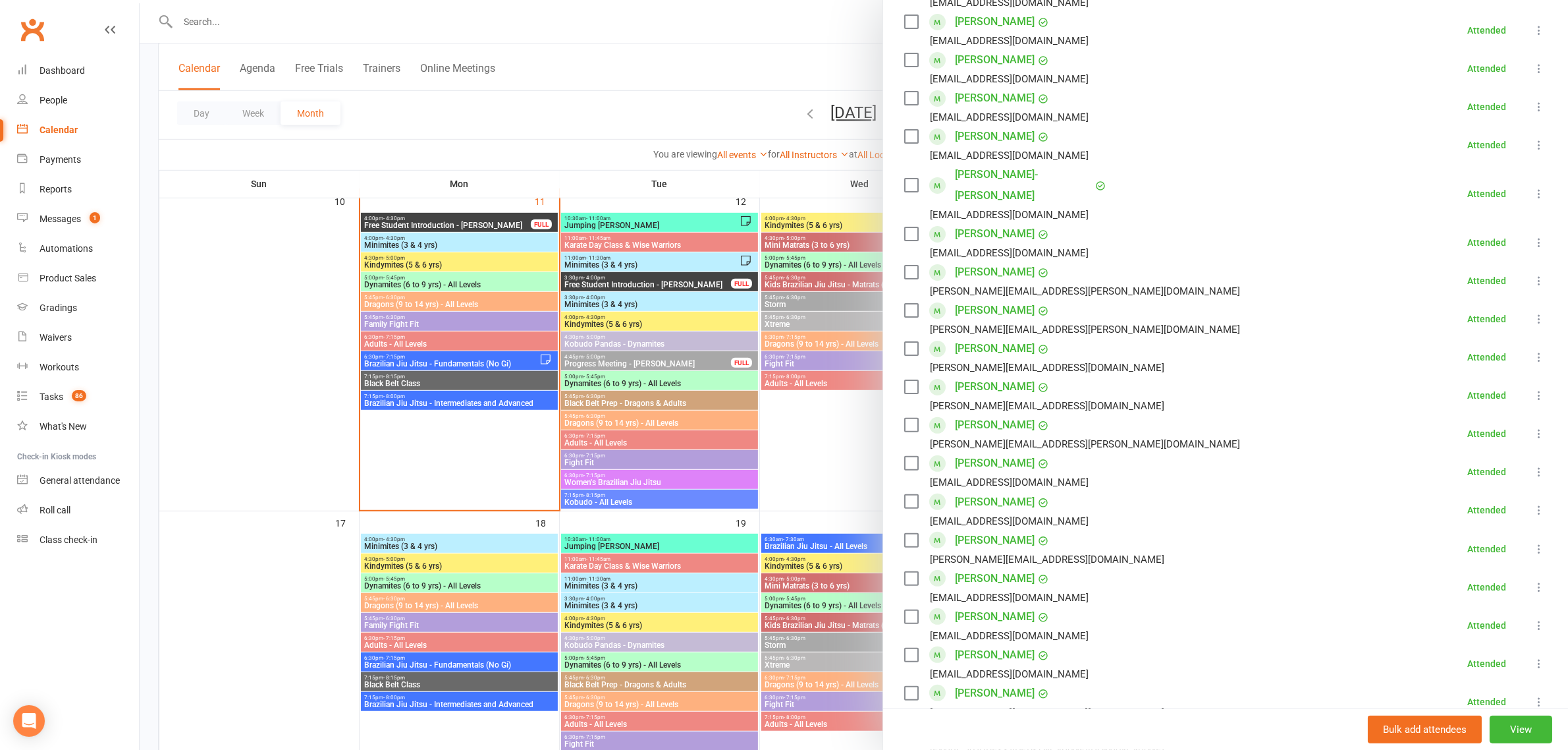
scroll to position [412, 0]
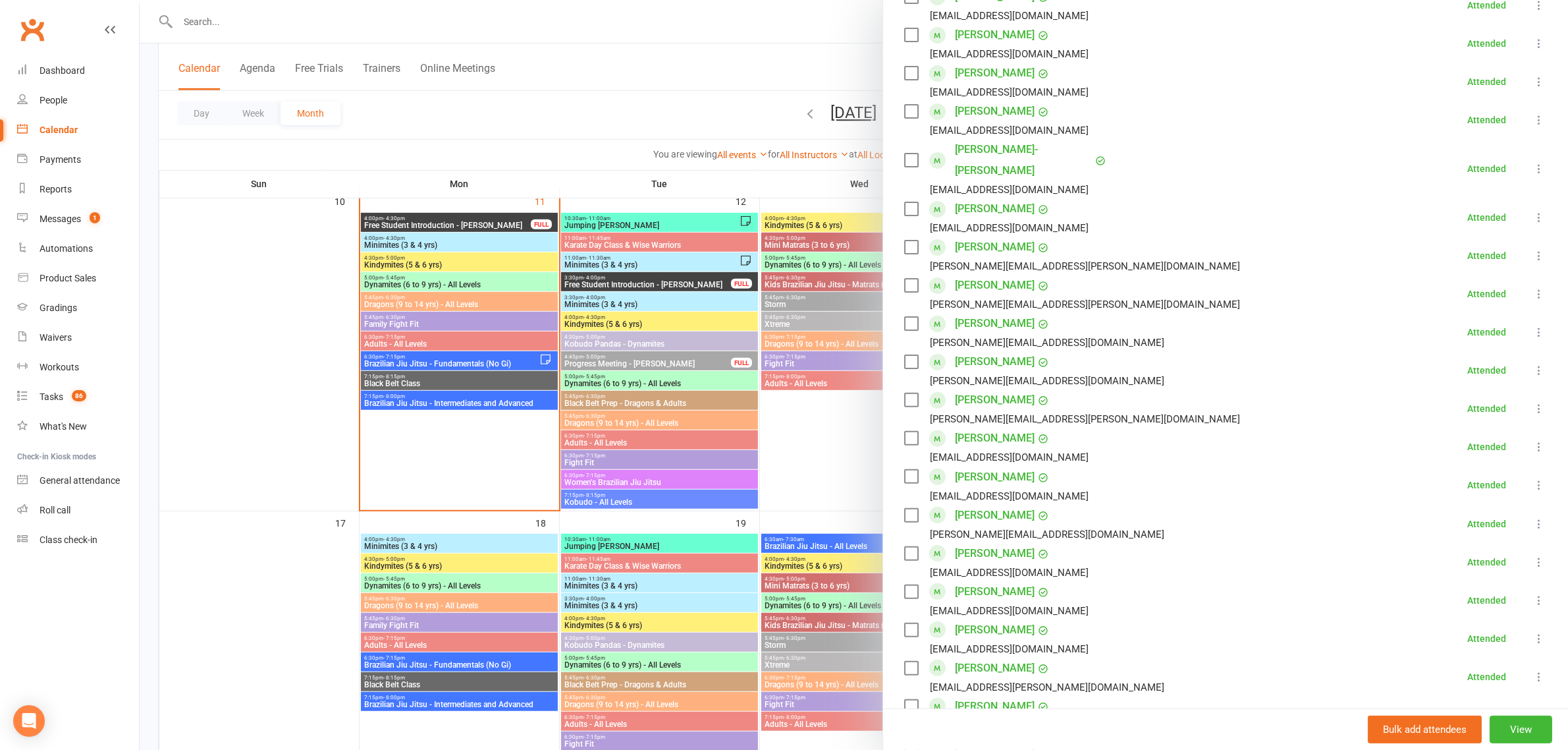
click at [1533, 326] on icon at bounding box center [1540, 332] width 13 height 13
click at [1453, 371] on link "Remove" at bounding box center [1475, 384] width 142 height 26
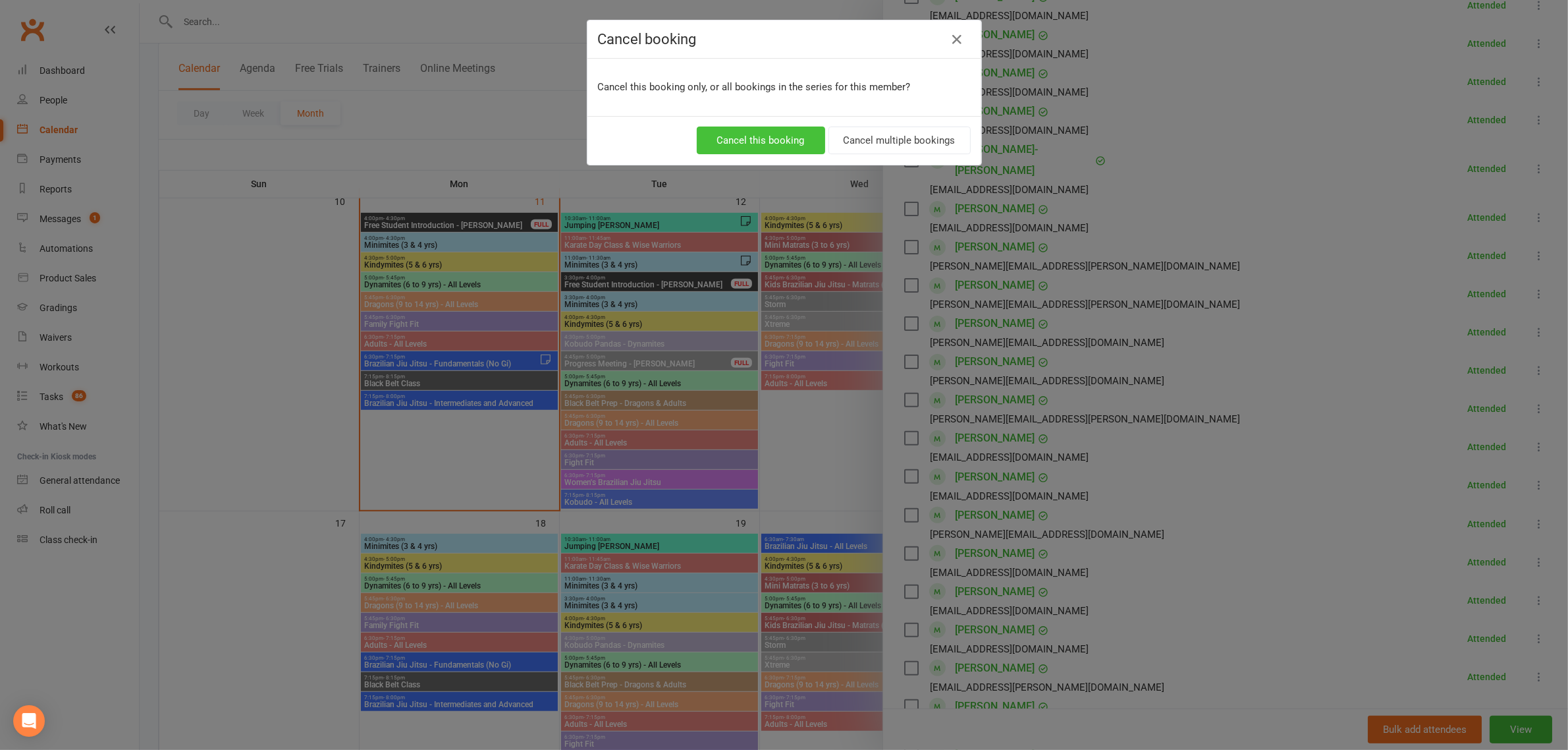
click at [738, 132] on button "Cancel this booking" at bounding box center [761, 140] width 128 height 27
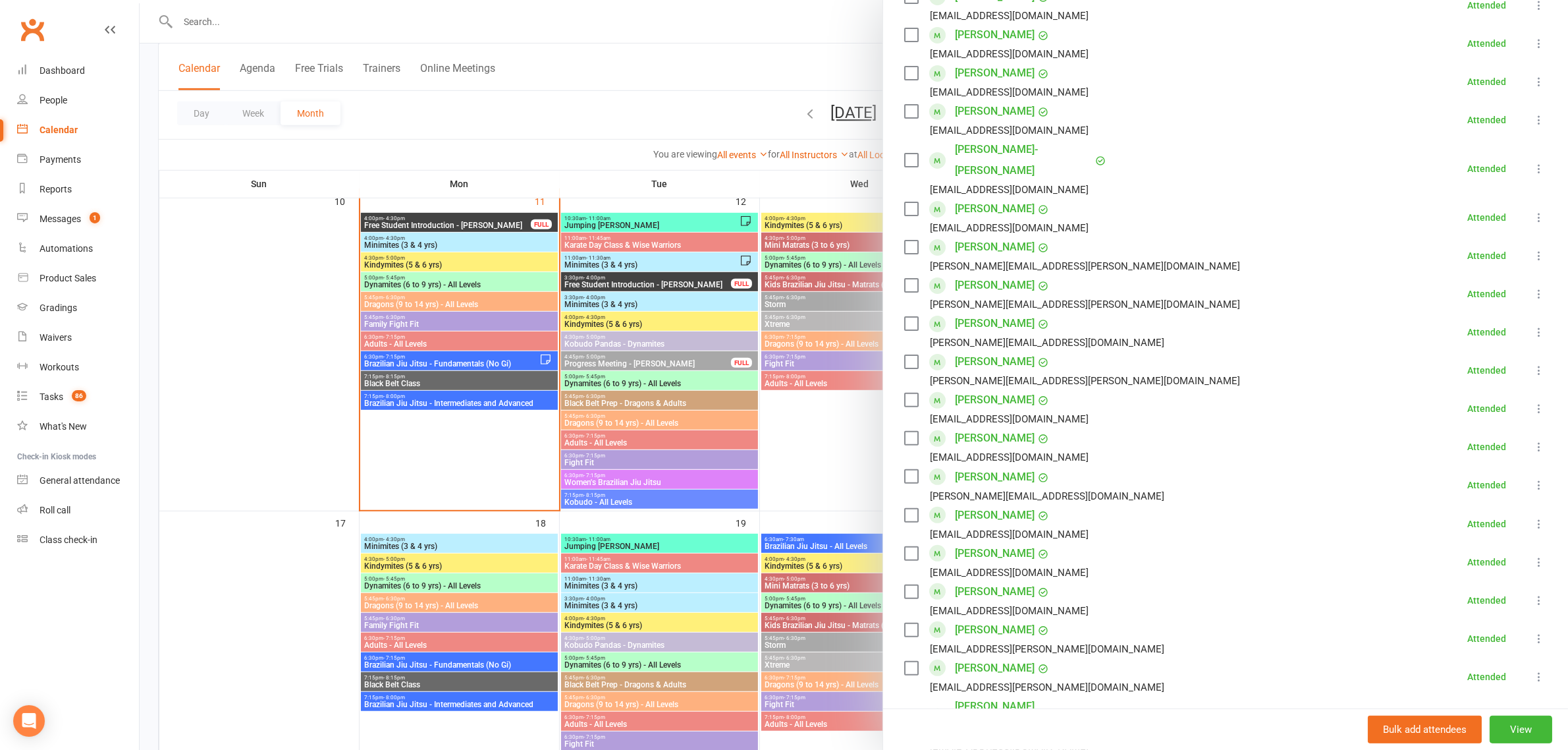
click at [593, 71] on div at bounding box center [853, 375] width 1428 height 750
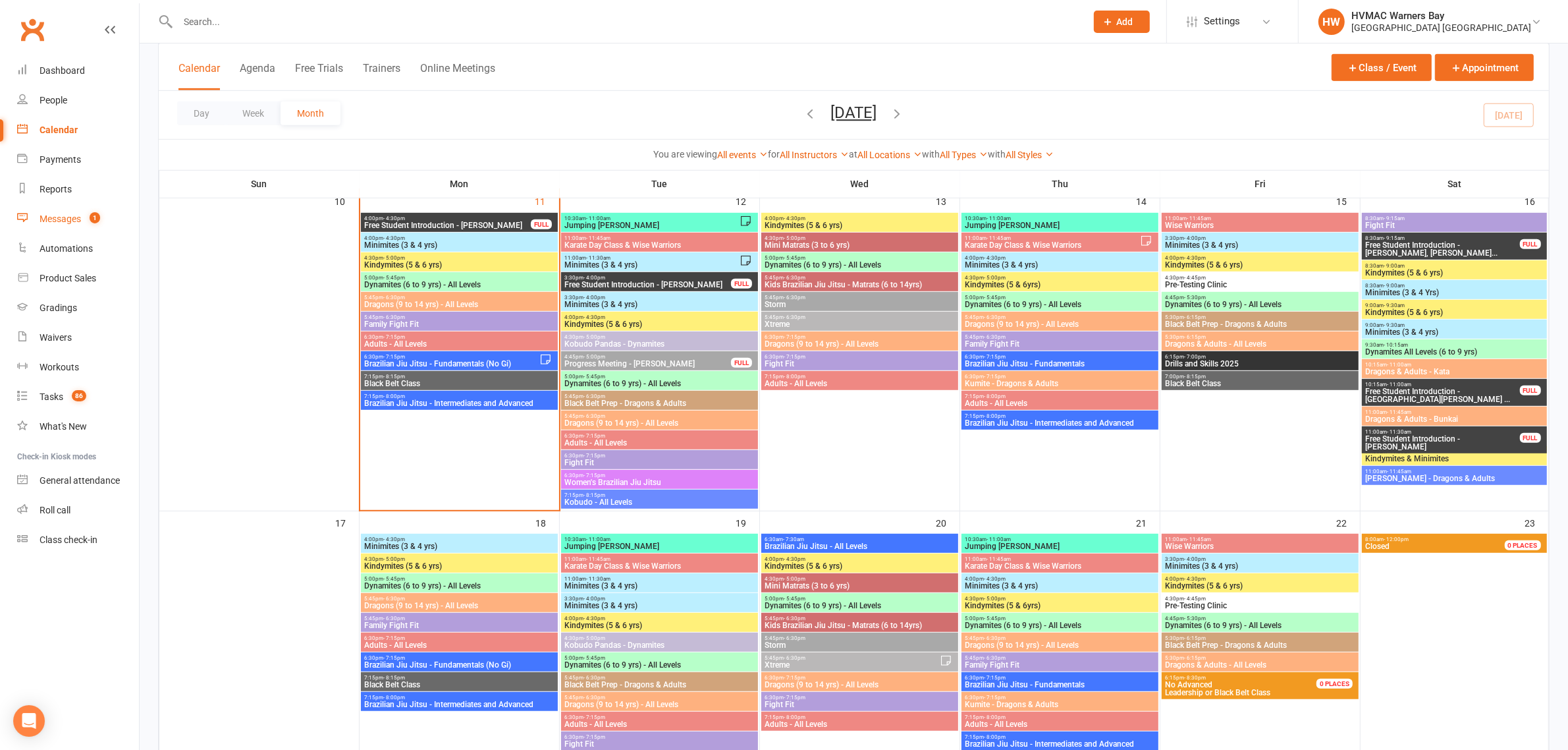
click at [44, 214] on div "Messages" at bounding box center [60, 218] width 42 height 10
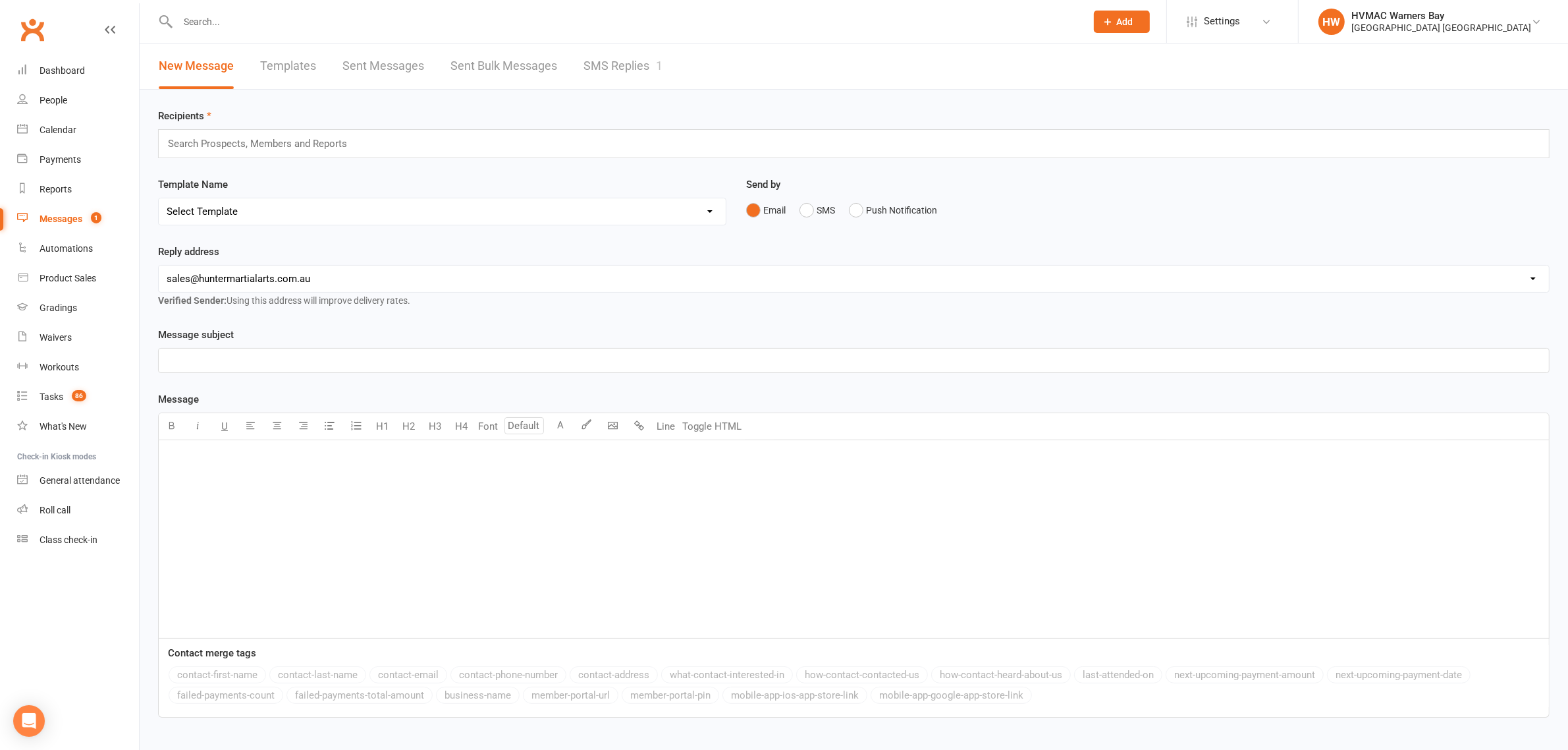
click at [636, 64] on link "SMS Replies 1" at bounding box center [623, 66] width 79 height 45
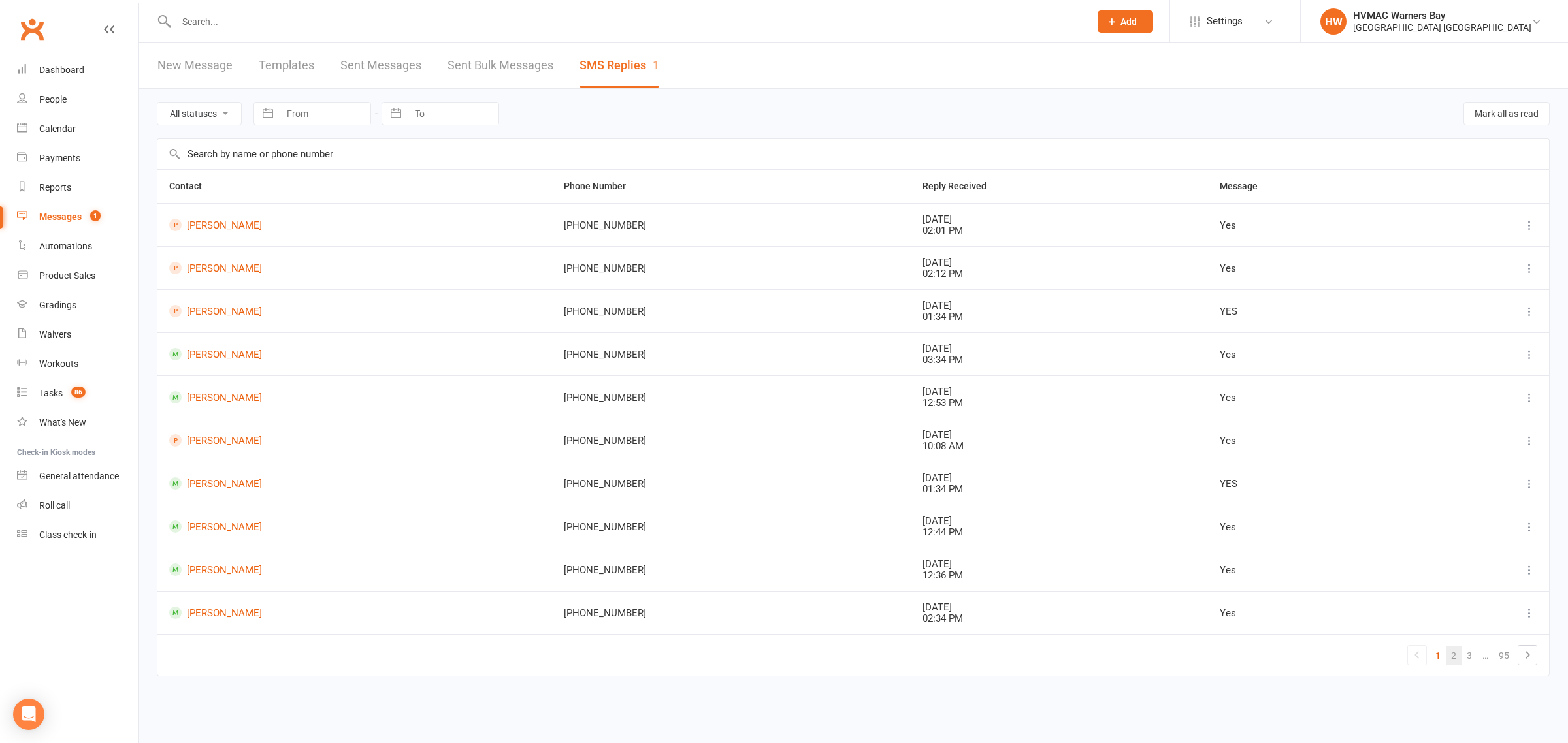
click at [1445, 656] on link "2" at bounding box center [1453, 656] width 16 height 19
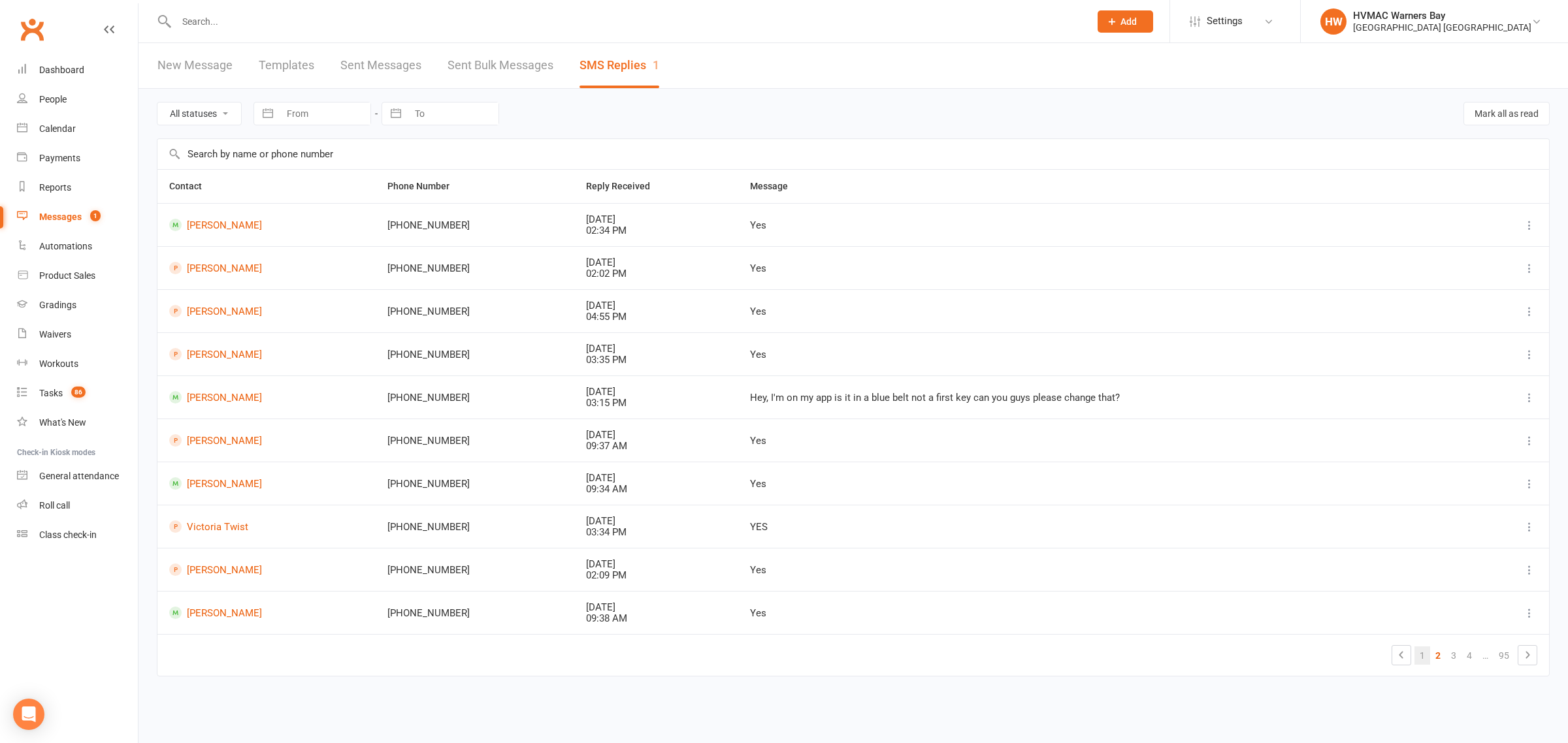
click at [1419, 655] on link "1" at bounding box center [1422, 656] width 16 height 19
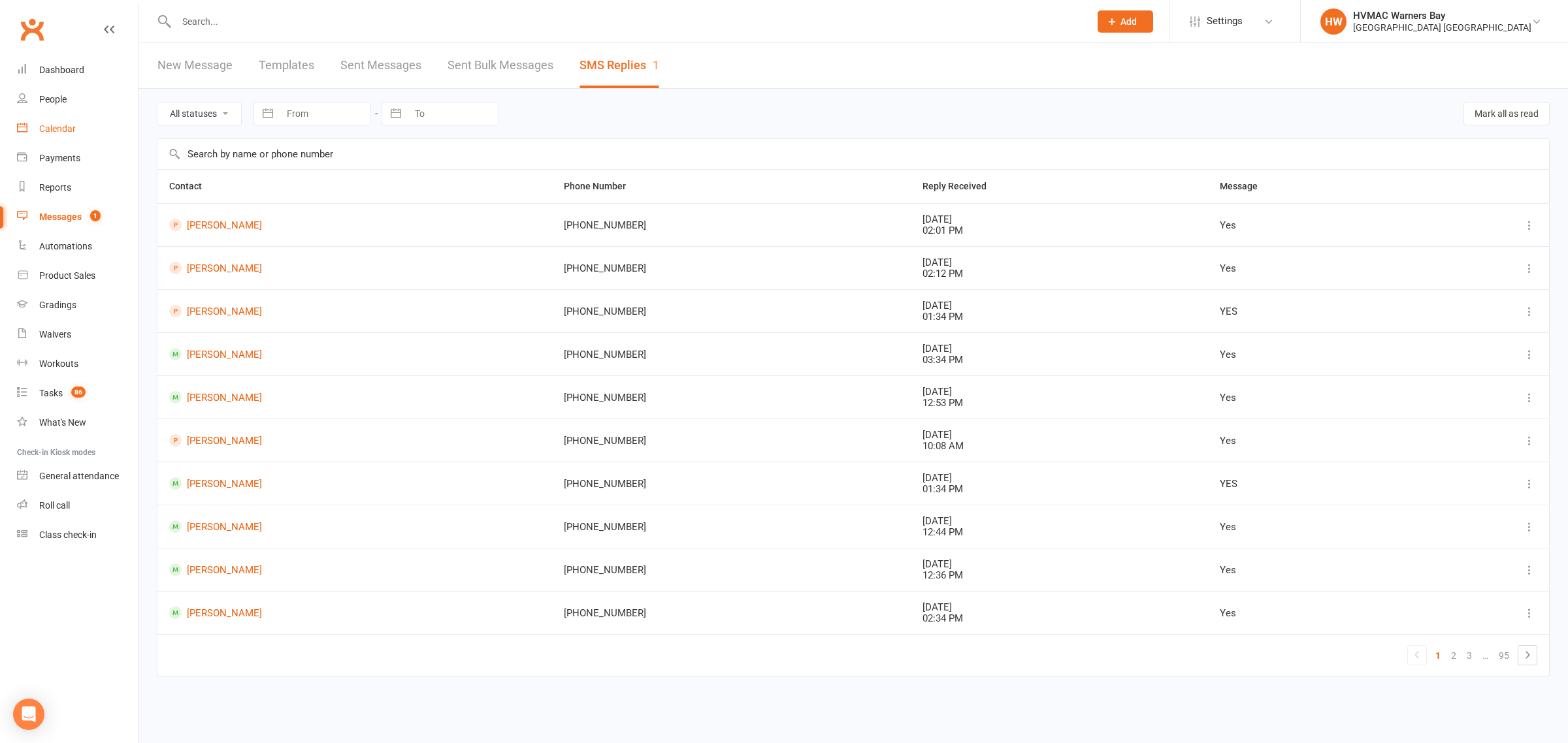
click at [88, 123] on link "Calendar" at bounding box center [77, 128] width 121 height 29
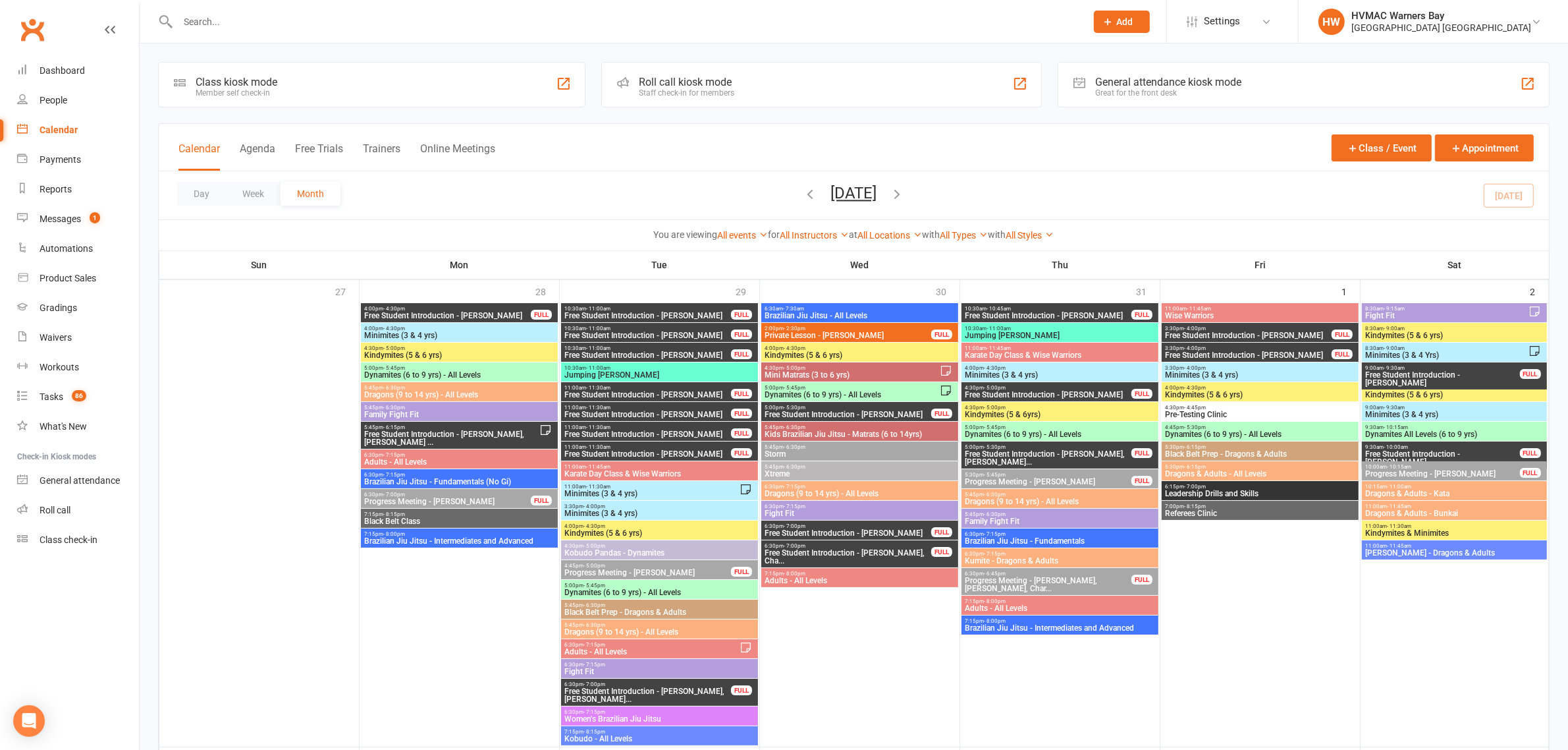
click at [259, 20] on input "text" at bounding box center [625, 22] width 903 height 19
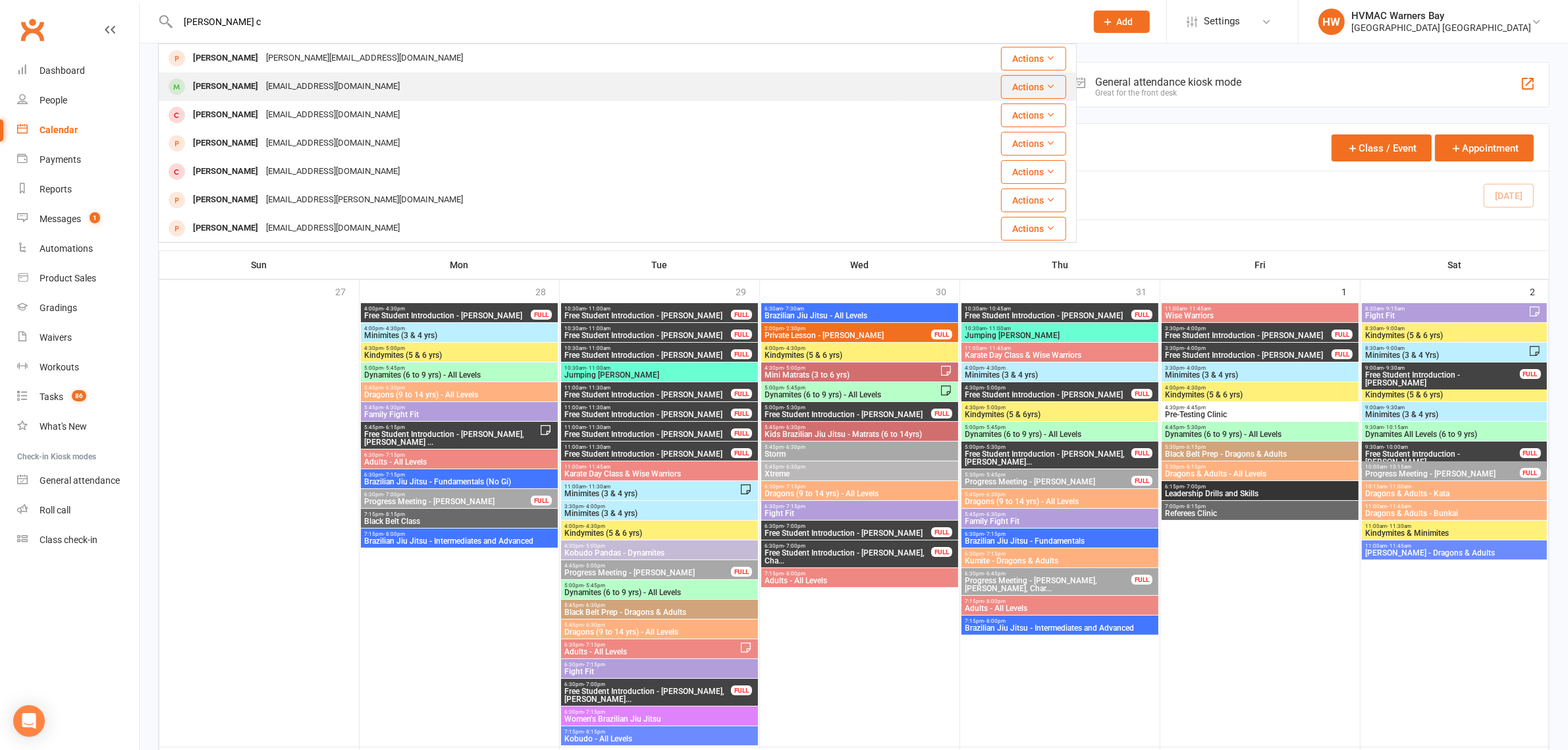
type input "thedore c"
click at [255, 86] on div "Theodore Carter" at bounding box center [225, 87] width 73 height 19
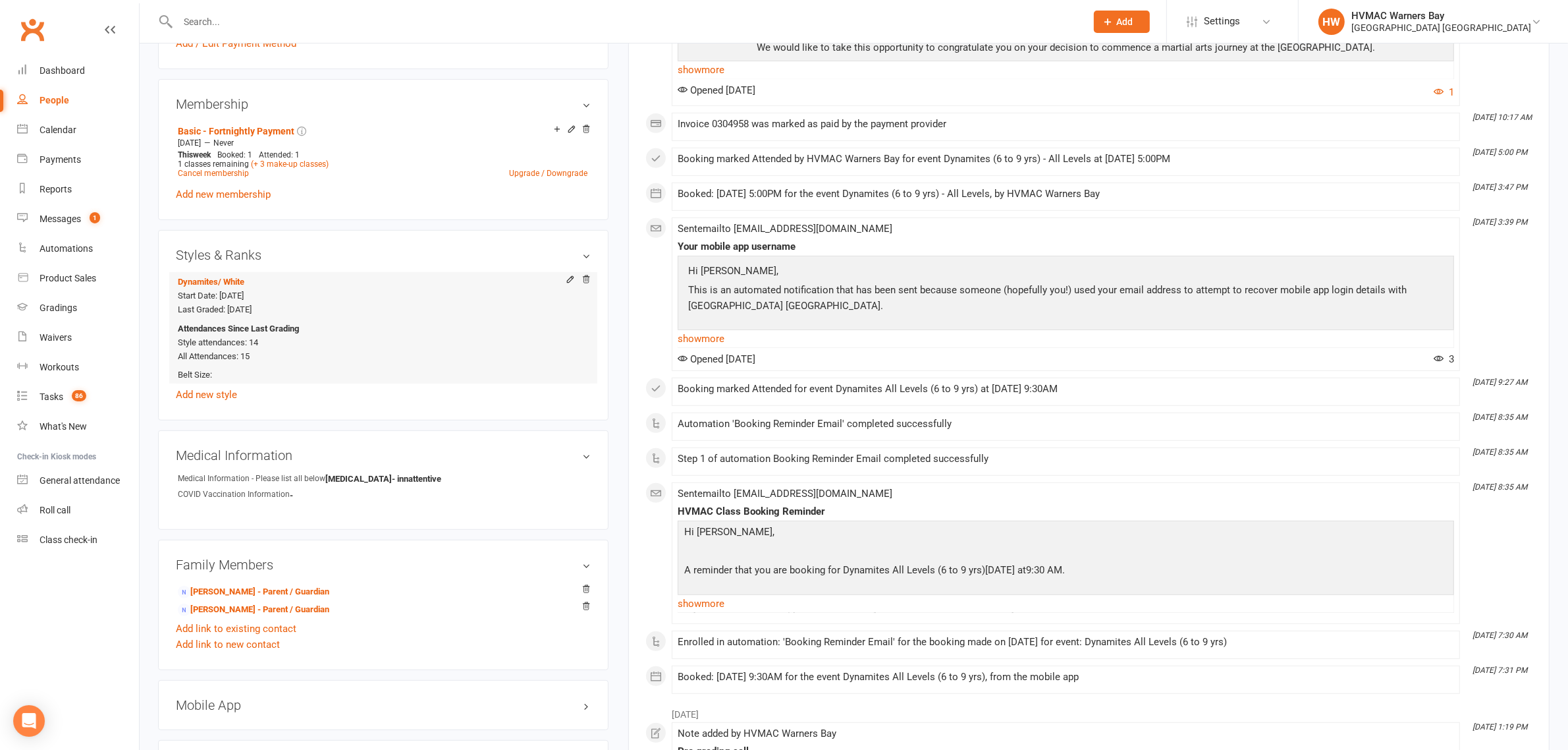
scroll to position [824, 0]
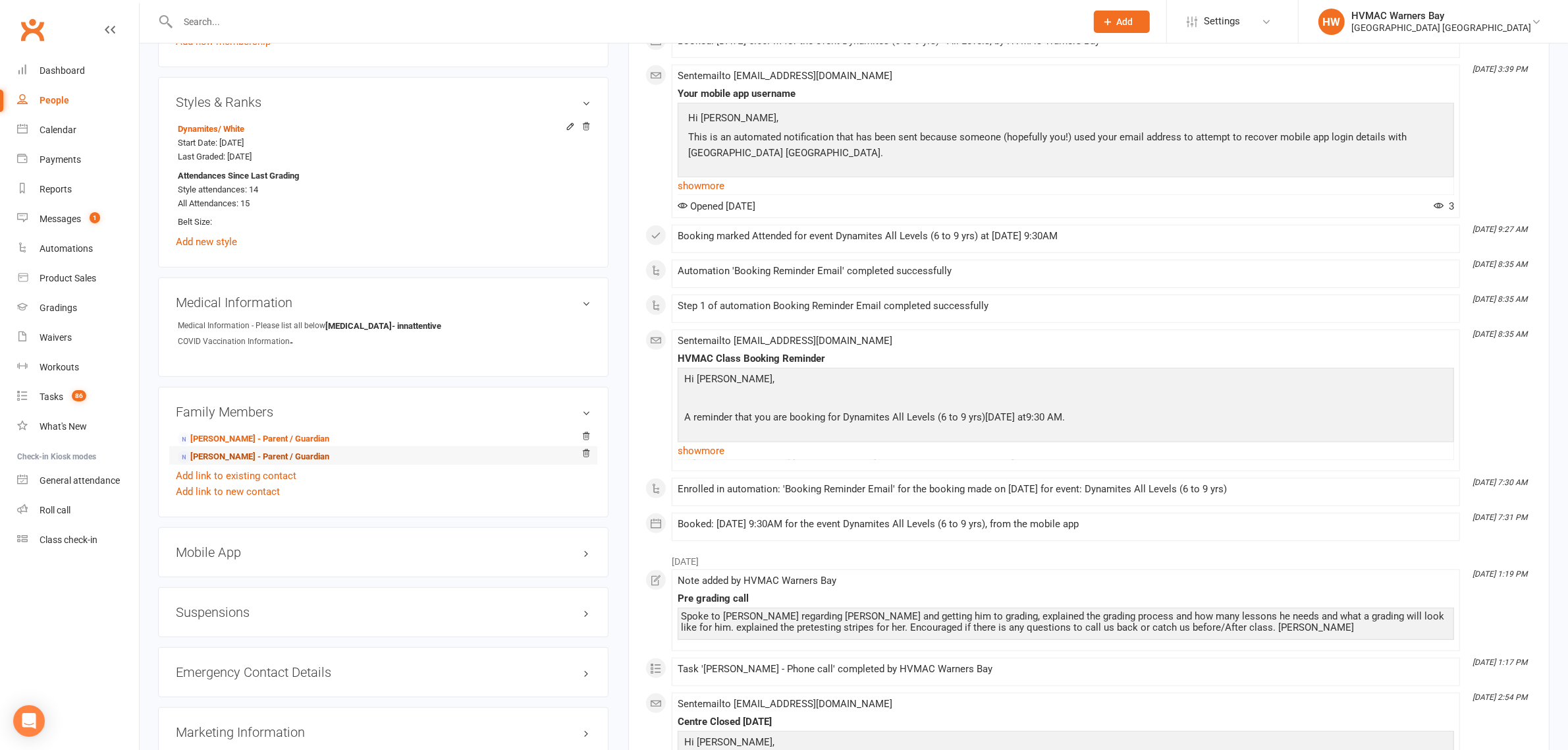
click at [221, 452] on link "Michael Carter - Parent / Guardian" at bounding box center [253, 457] width 151 height 14
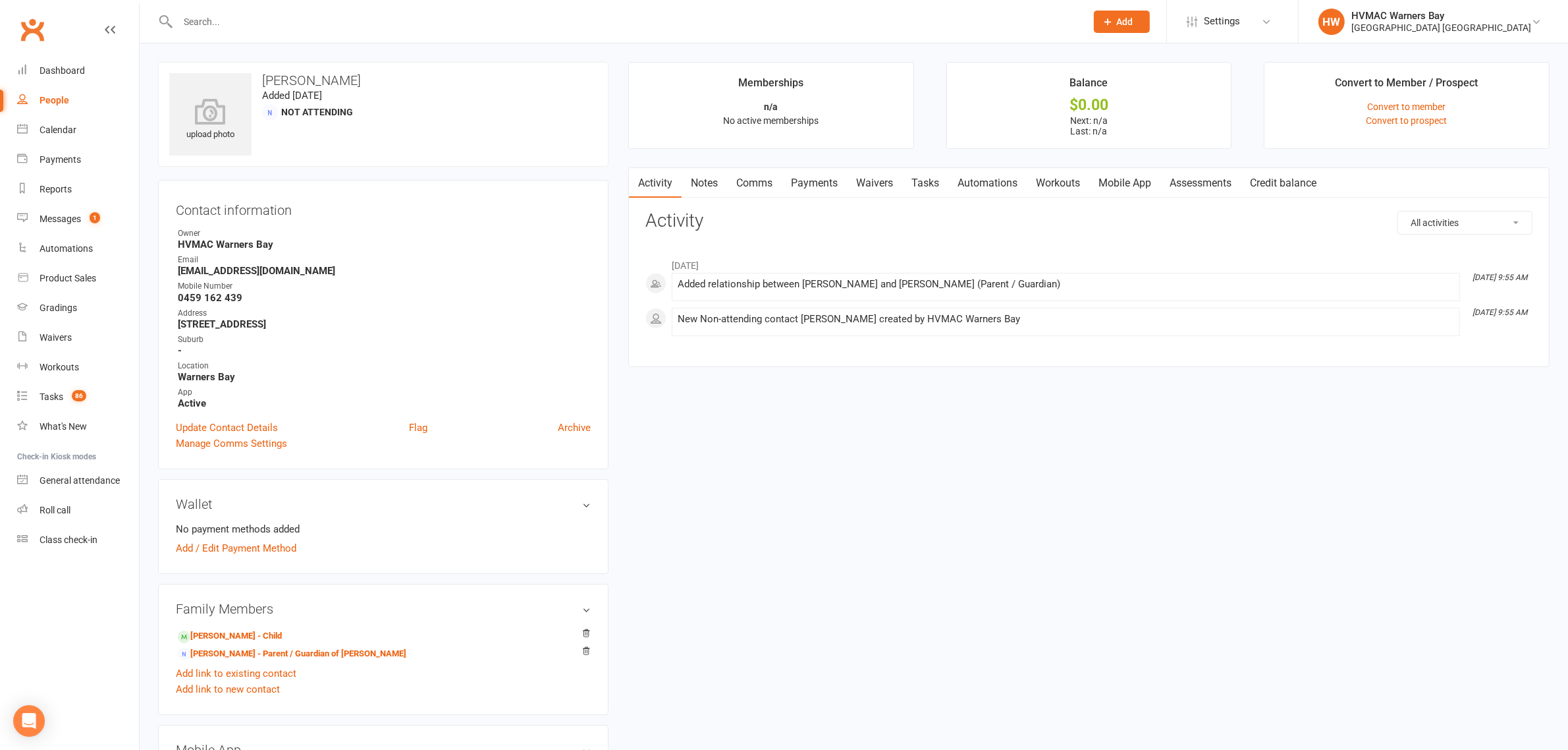
click at [1123, 176] on link "Mobile App" at bounding box center [1124, 183] width 71 height 30
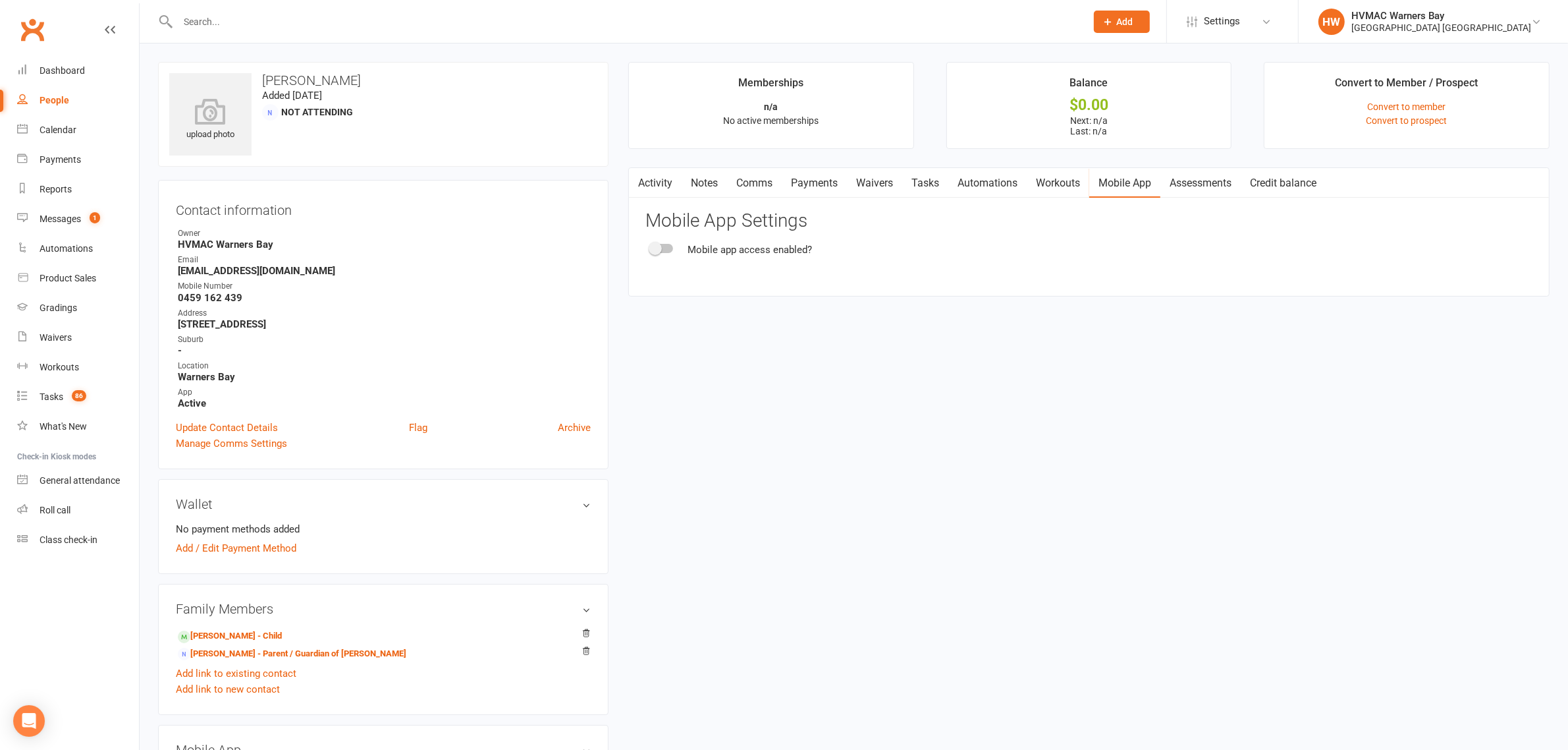
click at [653, 250] on span at bounding box center [655, 248] width 13 height 13
click at [650, 247] on input "checkbox" at bounding box center [650, 247] width 0 height 0
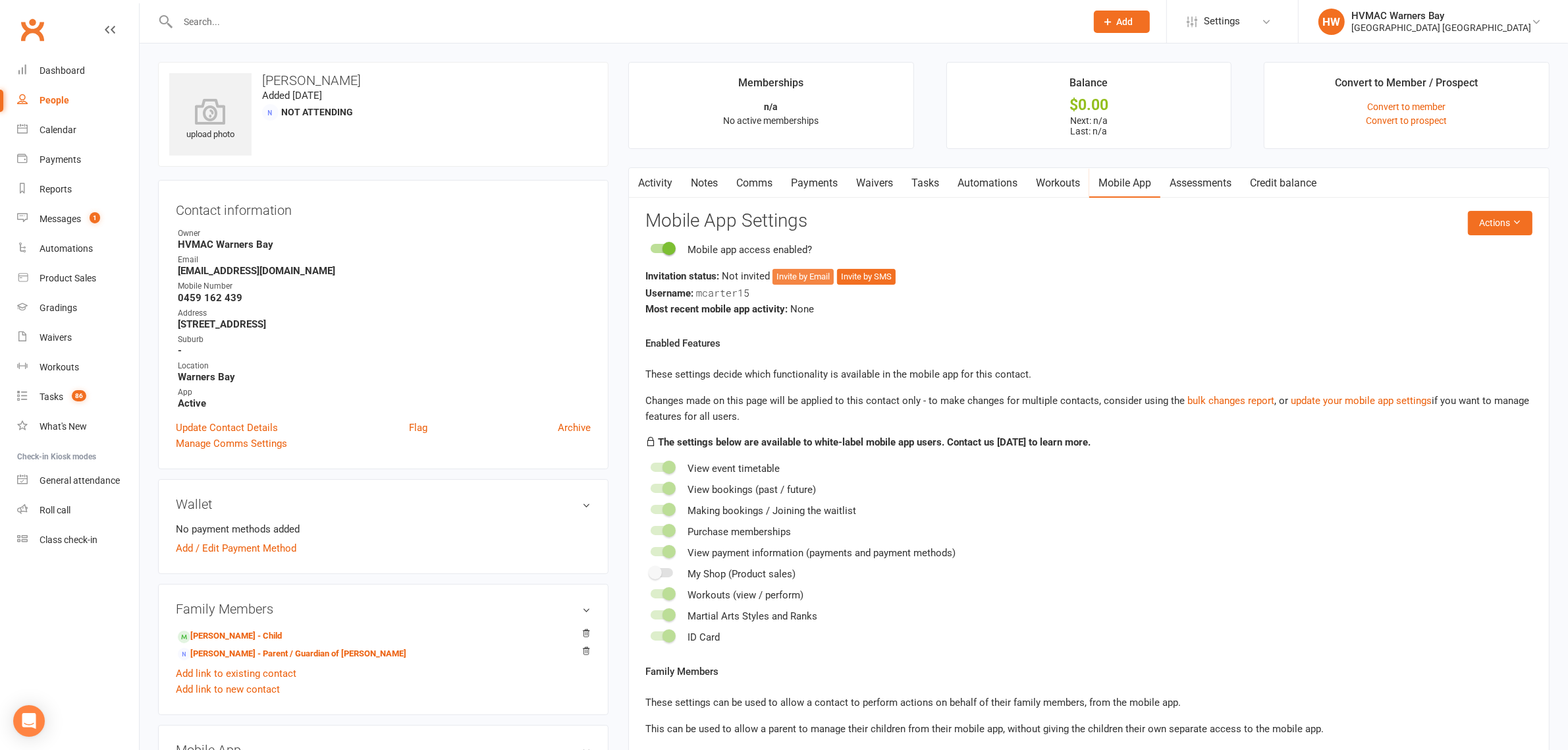
click at [809, 269] on button "Invite by Email" at bounding box center [802, 277] width 61 height 16
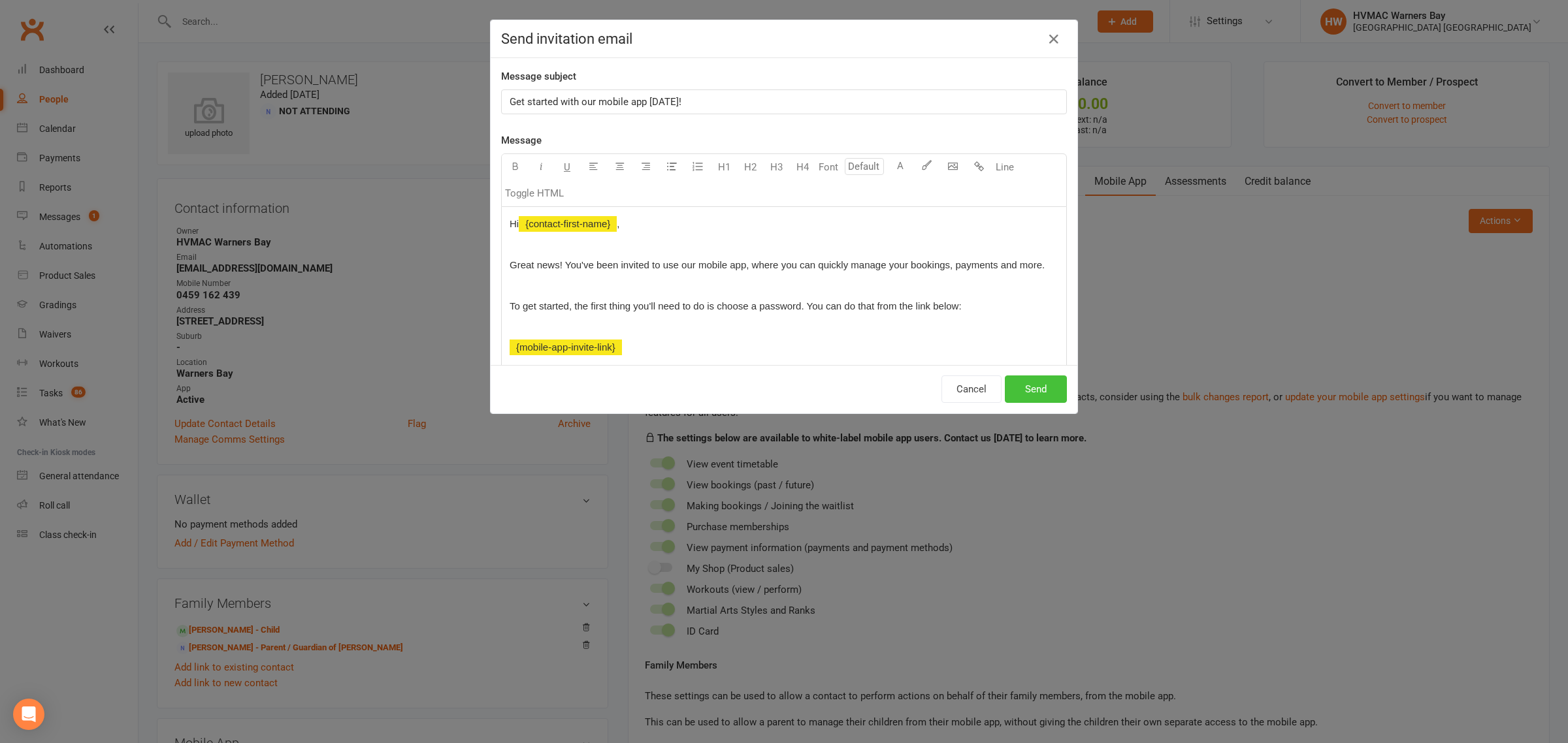
click at [1035, 377] on button "Send" at bounding box center [1035, 388] width 62 height 27
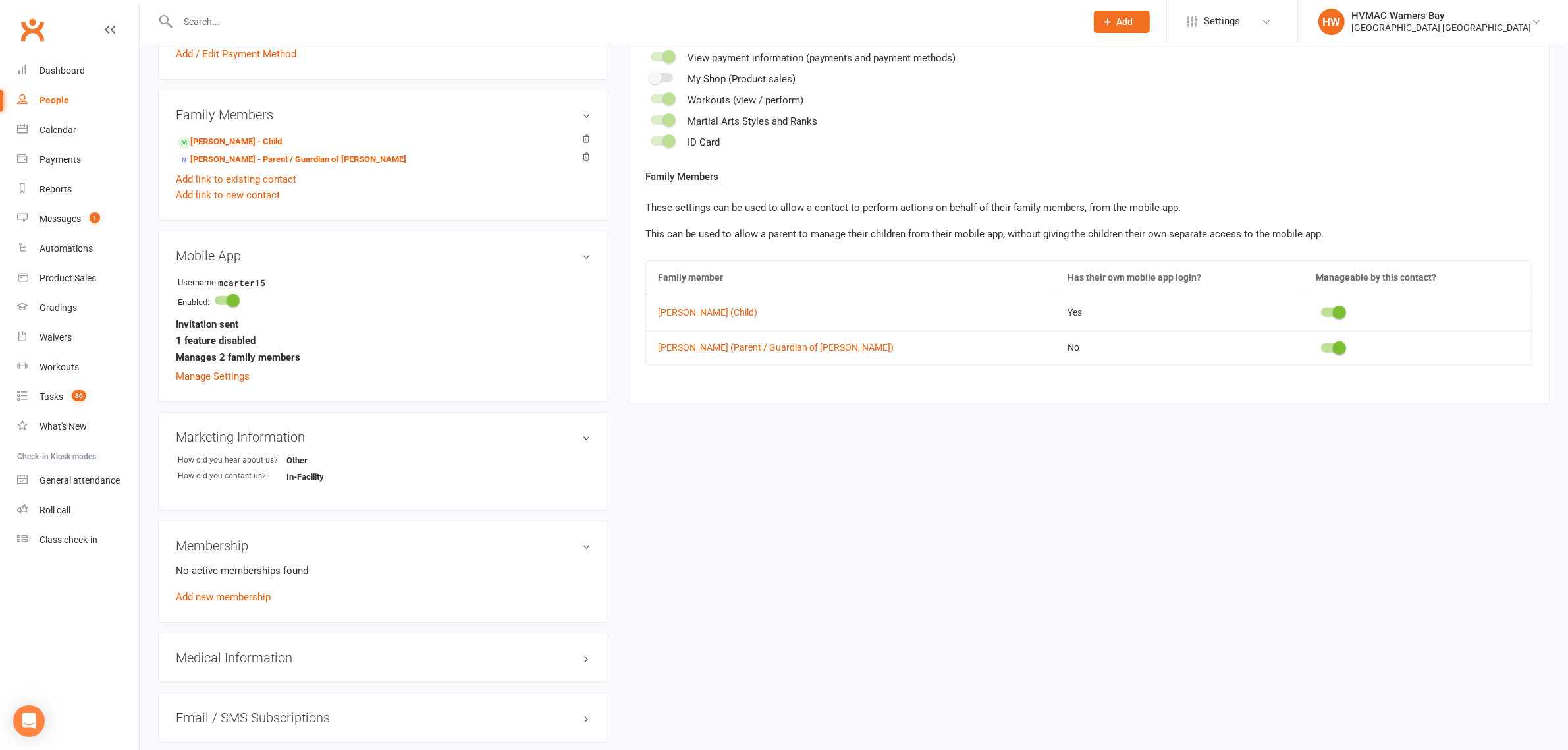
scroll to position [412, 0]
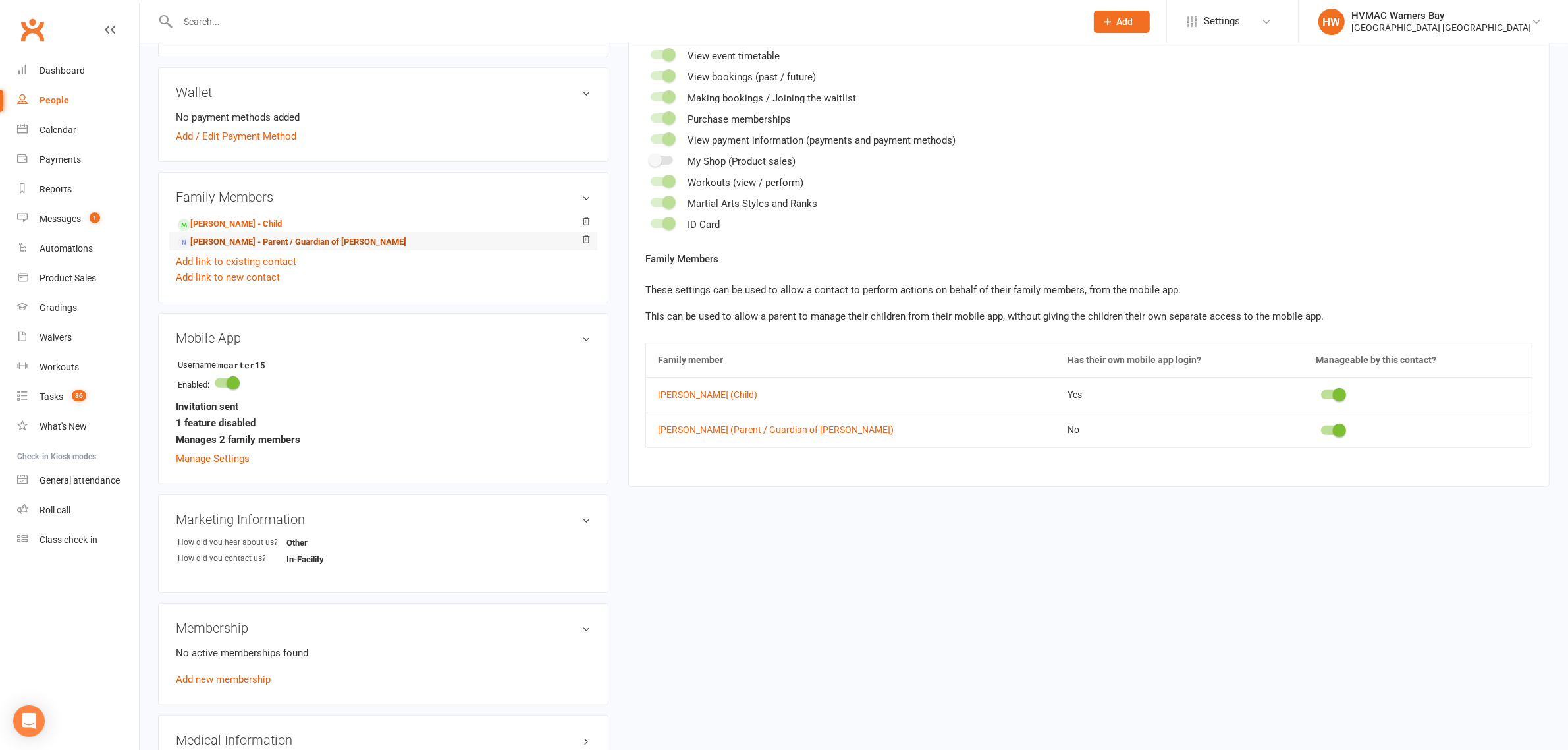
click at [252, 235] on link "Alena Carter - Parent / Guardian of Theodore Carter" at bounding box center [292, 242] width 228 height 14
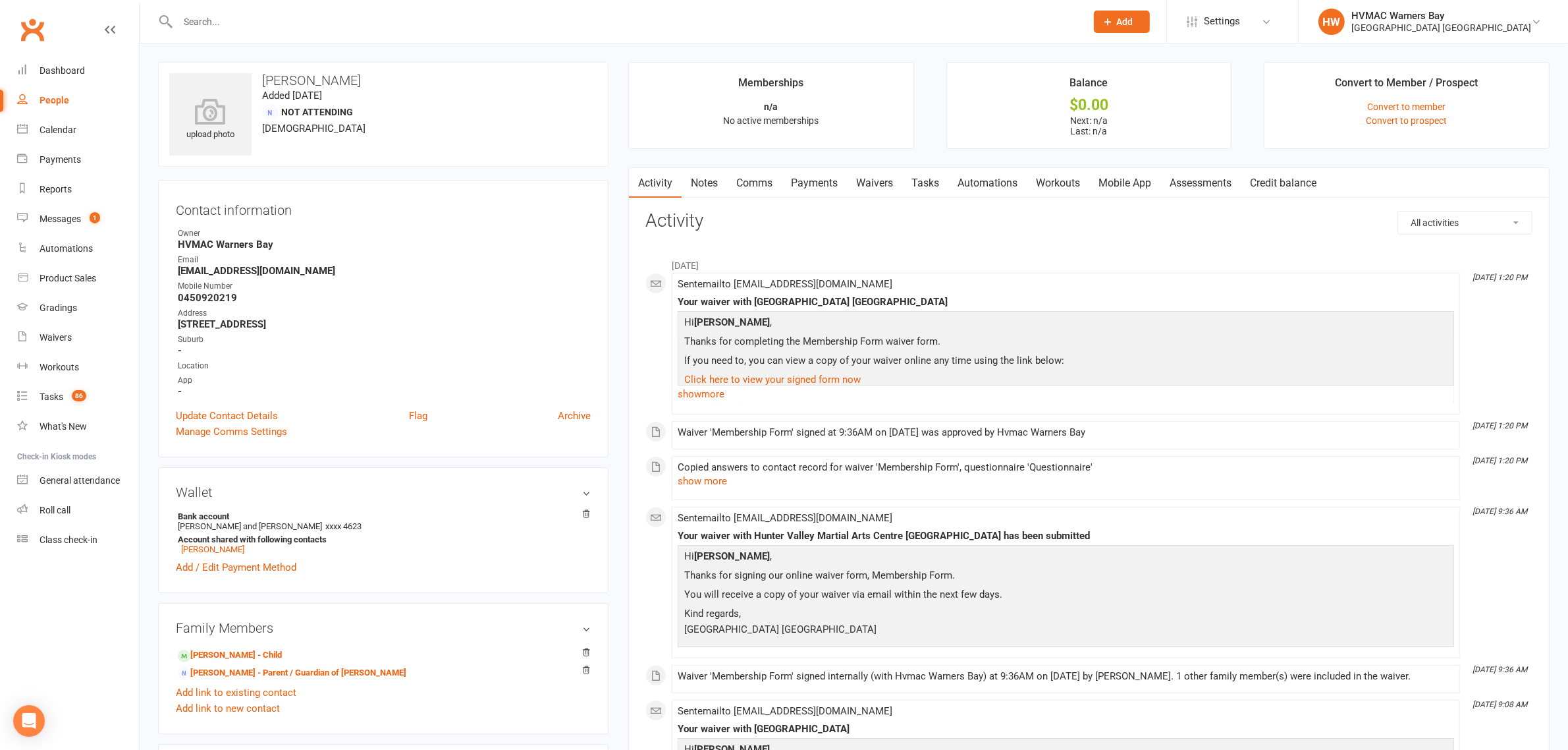
click at [1097, 169] on link "Mobile App" at bounding box center [1124, 183] width 71 height 30
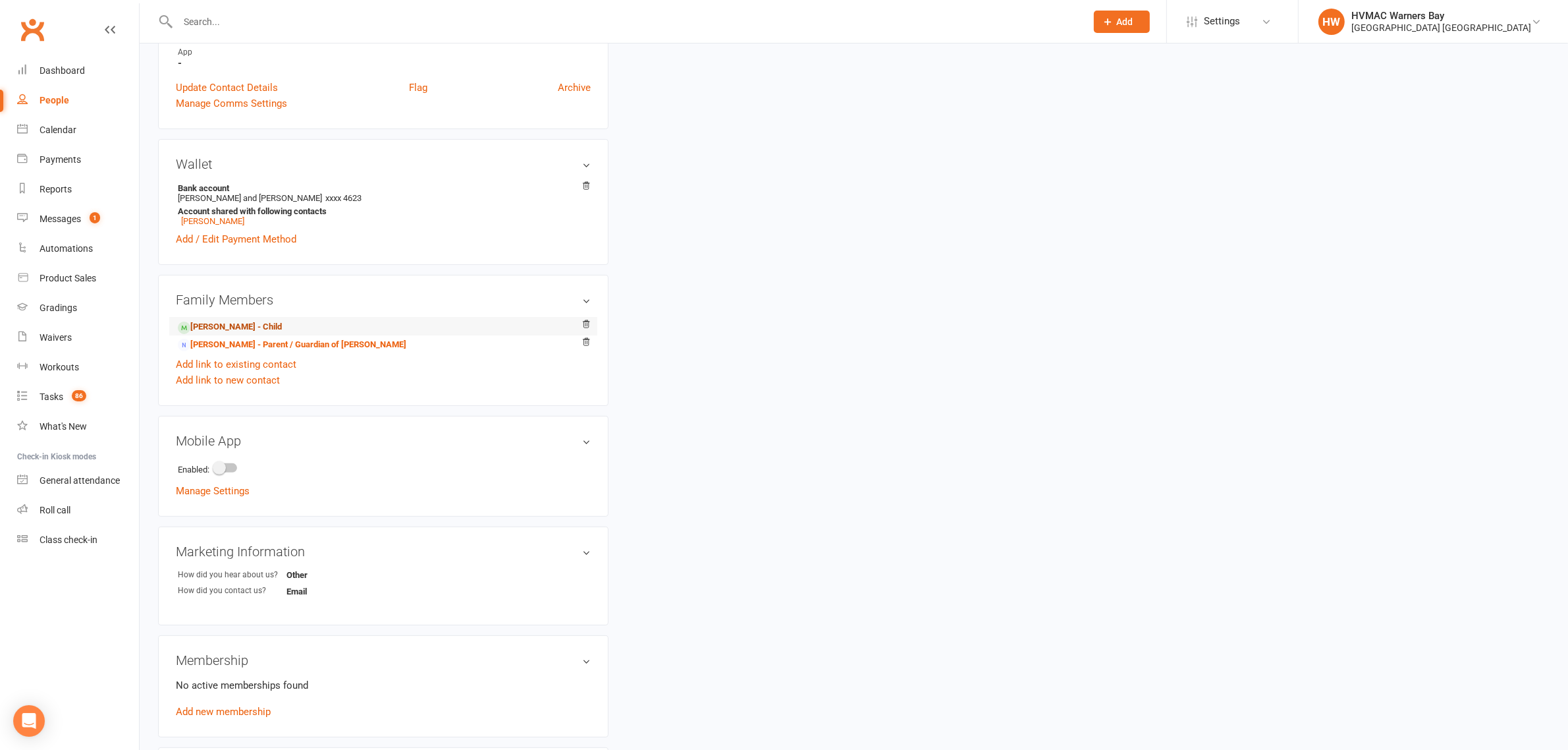
scroll to position [330, 0]
click at [218, 325] on link "Theodore Carter - Child" at bounding box center [229, 326] width 104 height 14
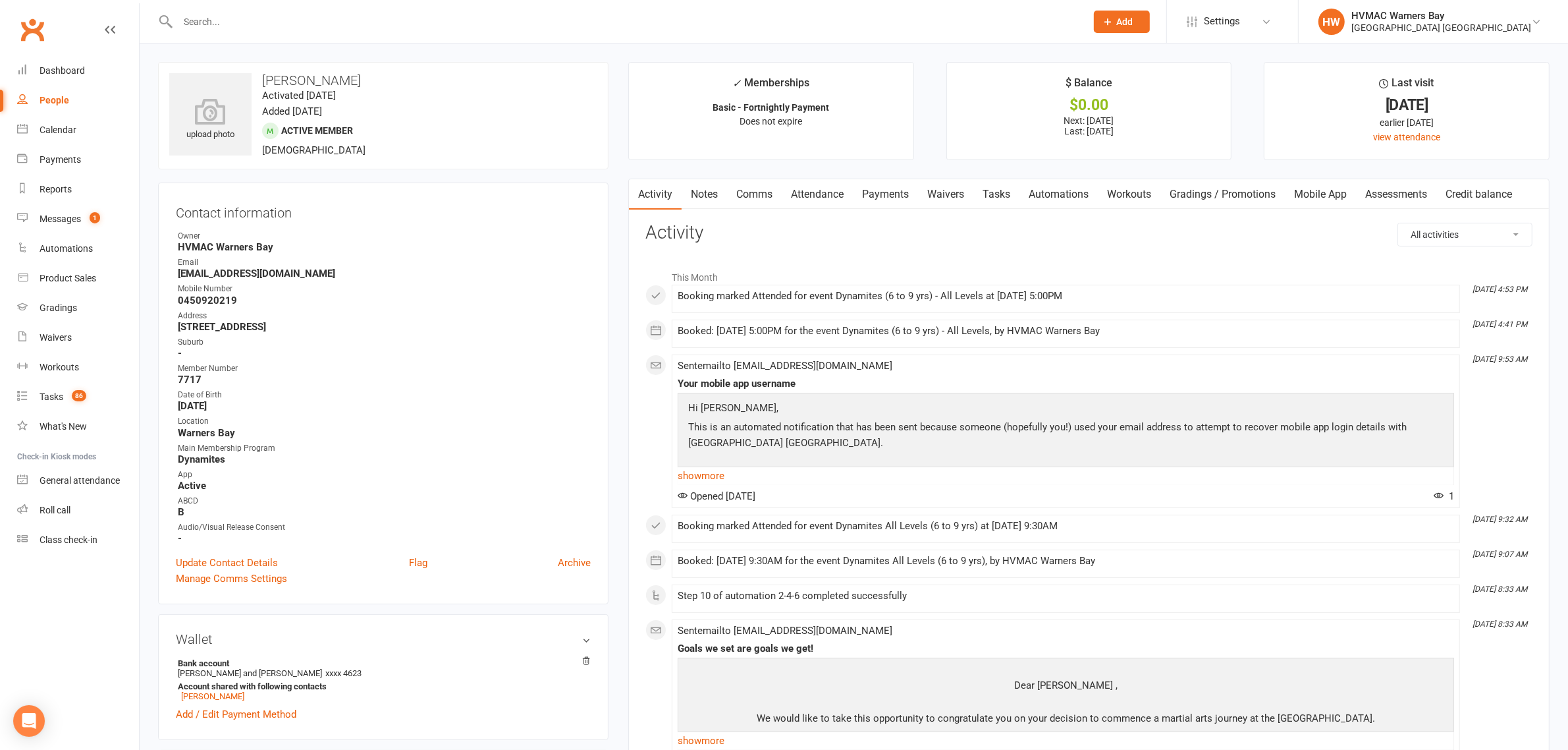
click at [1298, 196] on link "Mobile App" at bounding box center [1320, 195] width 71 height 30
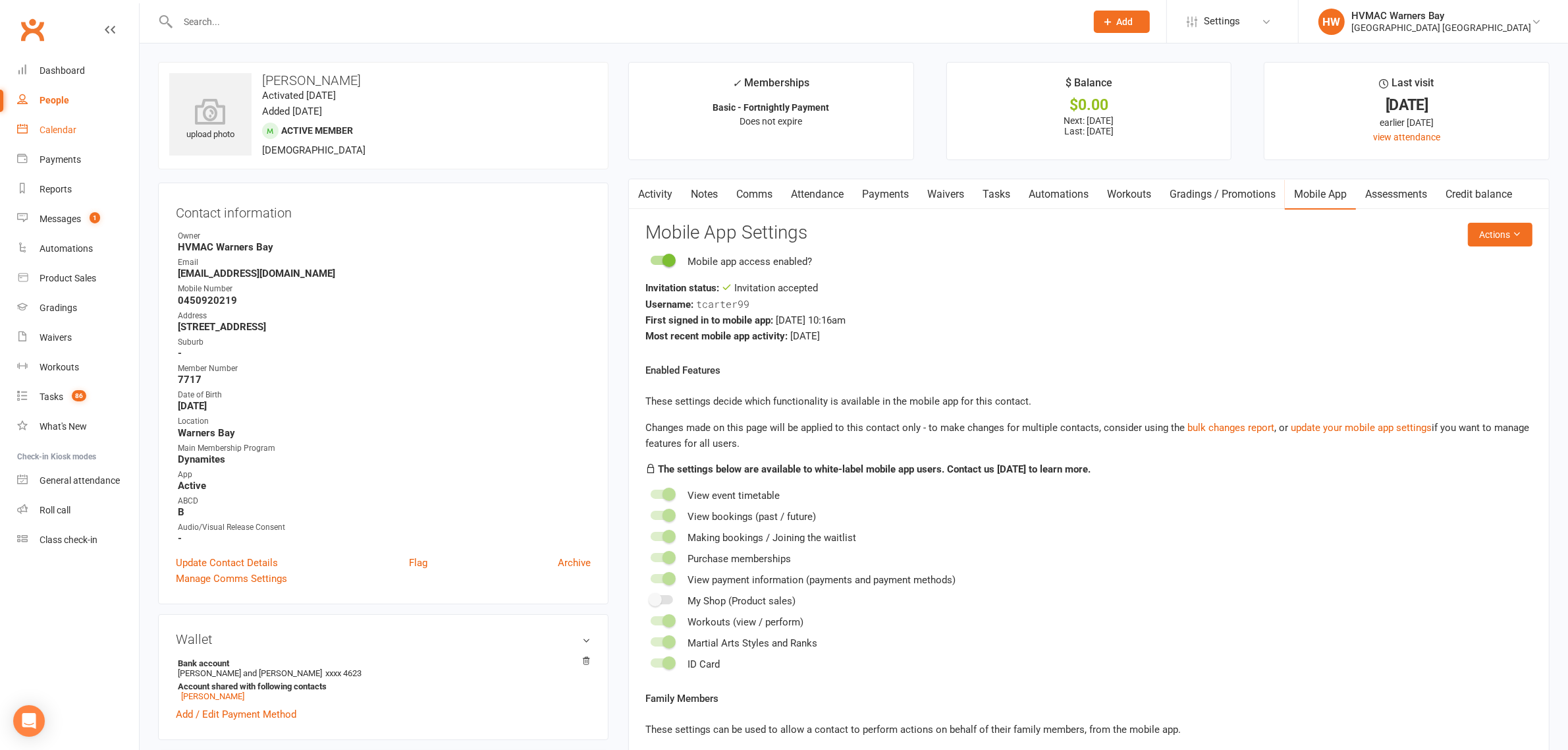
click at [79, 117] on link "Calendar" at bounding box center [77, 129] width 122 height 29
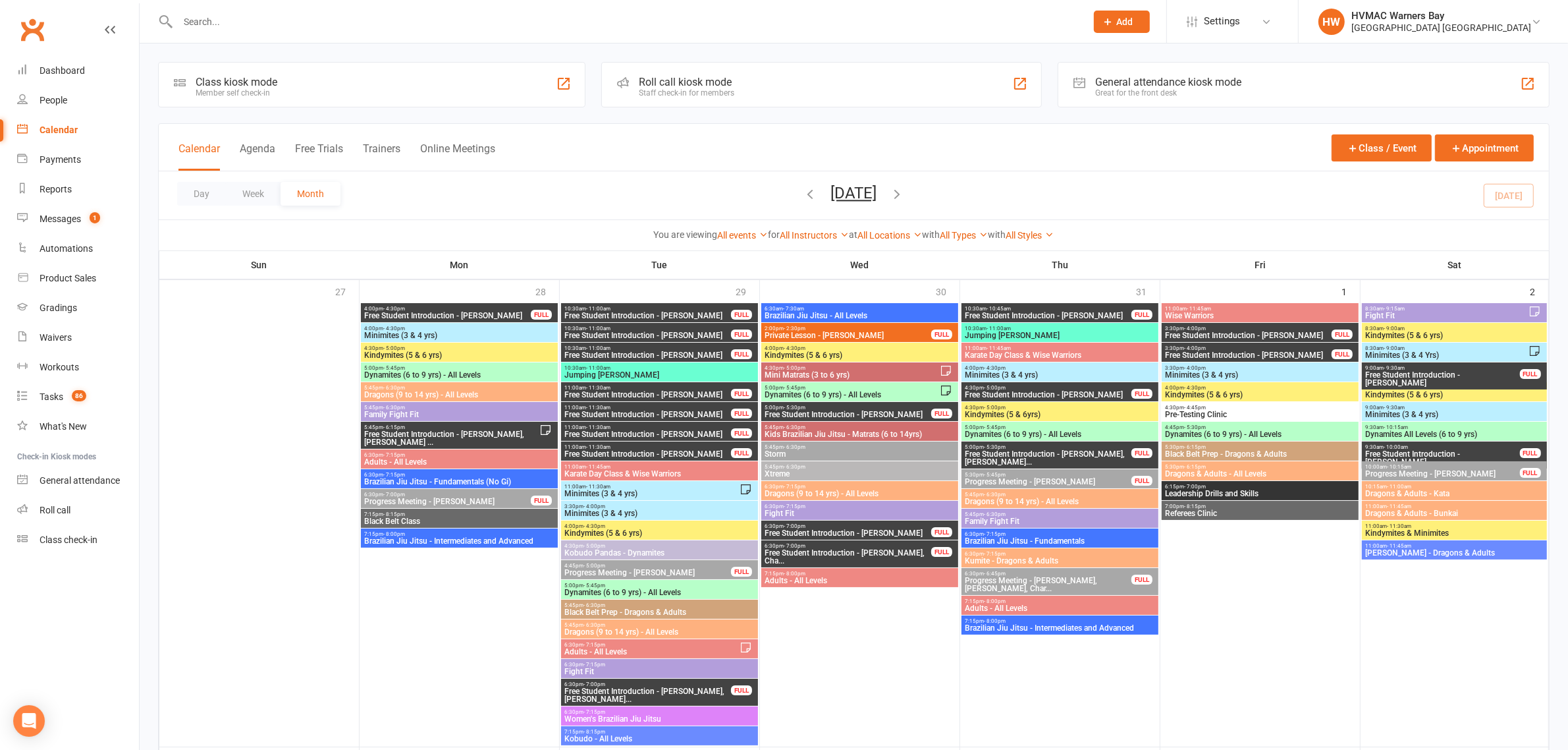
click at [313, 14] on input "text" at bounding box center [625, 22] width 903 height 19
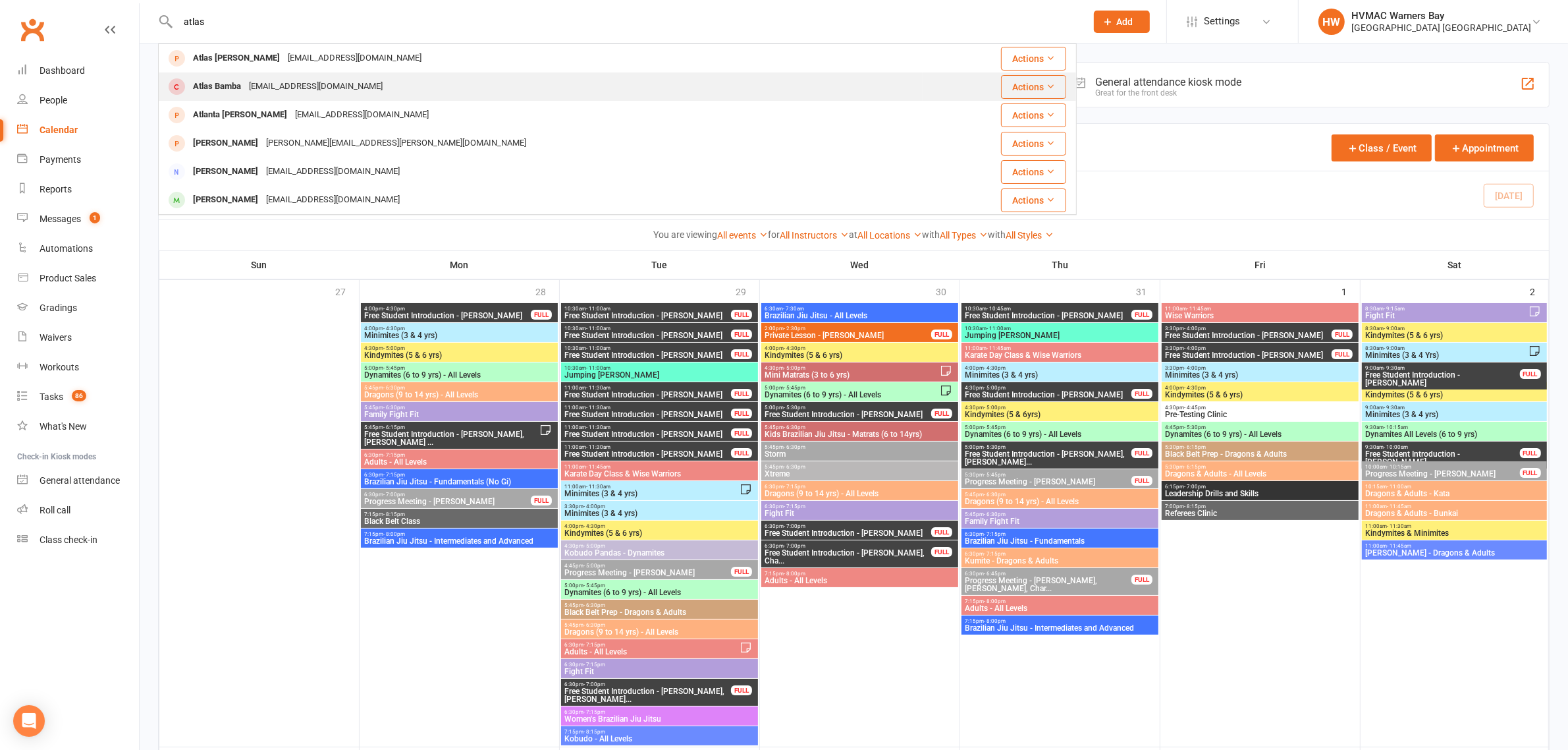
type input "atlas"
click at [280, 83] on div "steffanie_m_l@hotmail.com" at bounding box center [316, 87] width 142 height 19
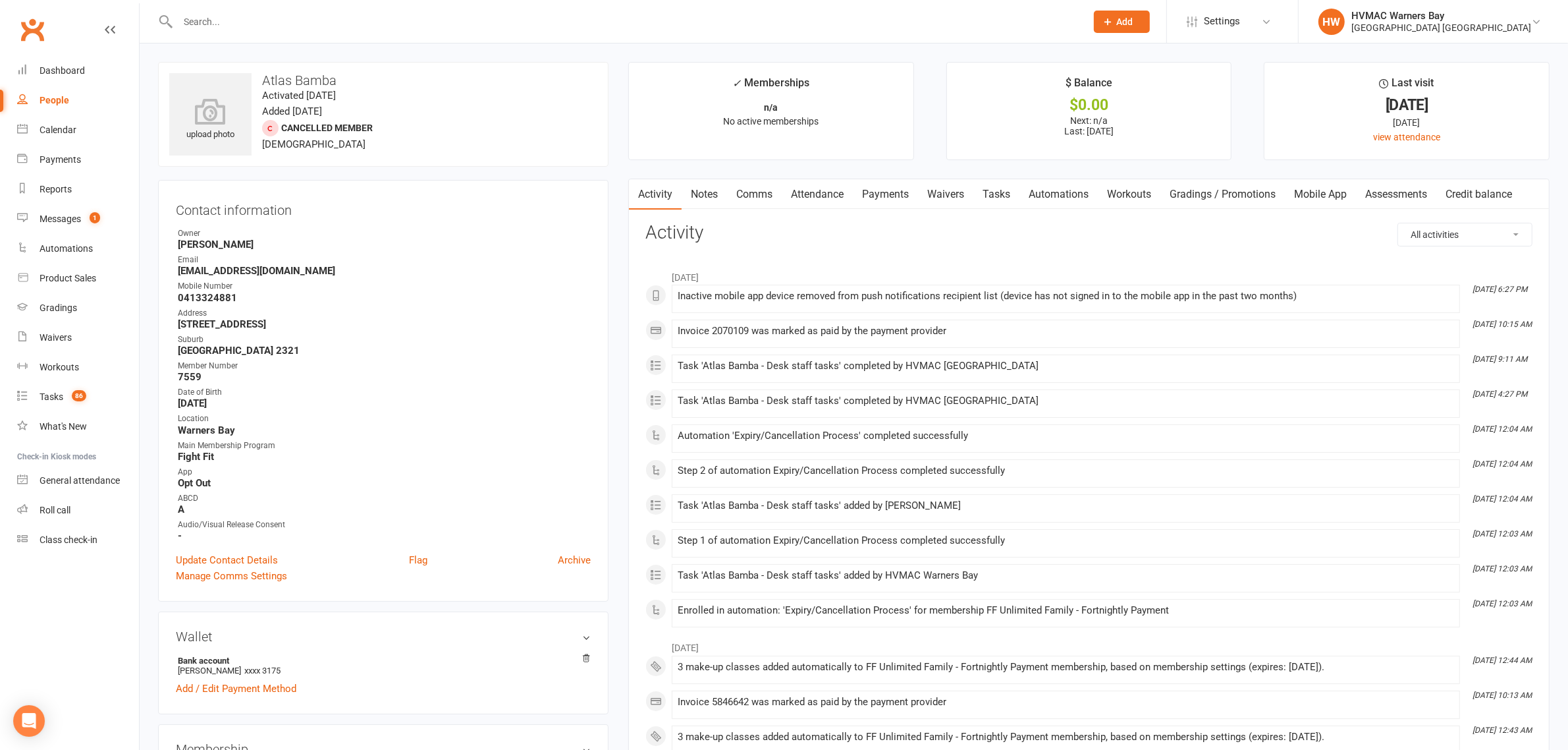
click at [940, 189] on link "Waivers" at bounding box center [946, 195] width 56 height 30
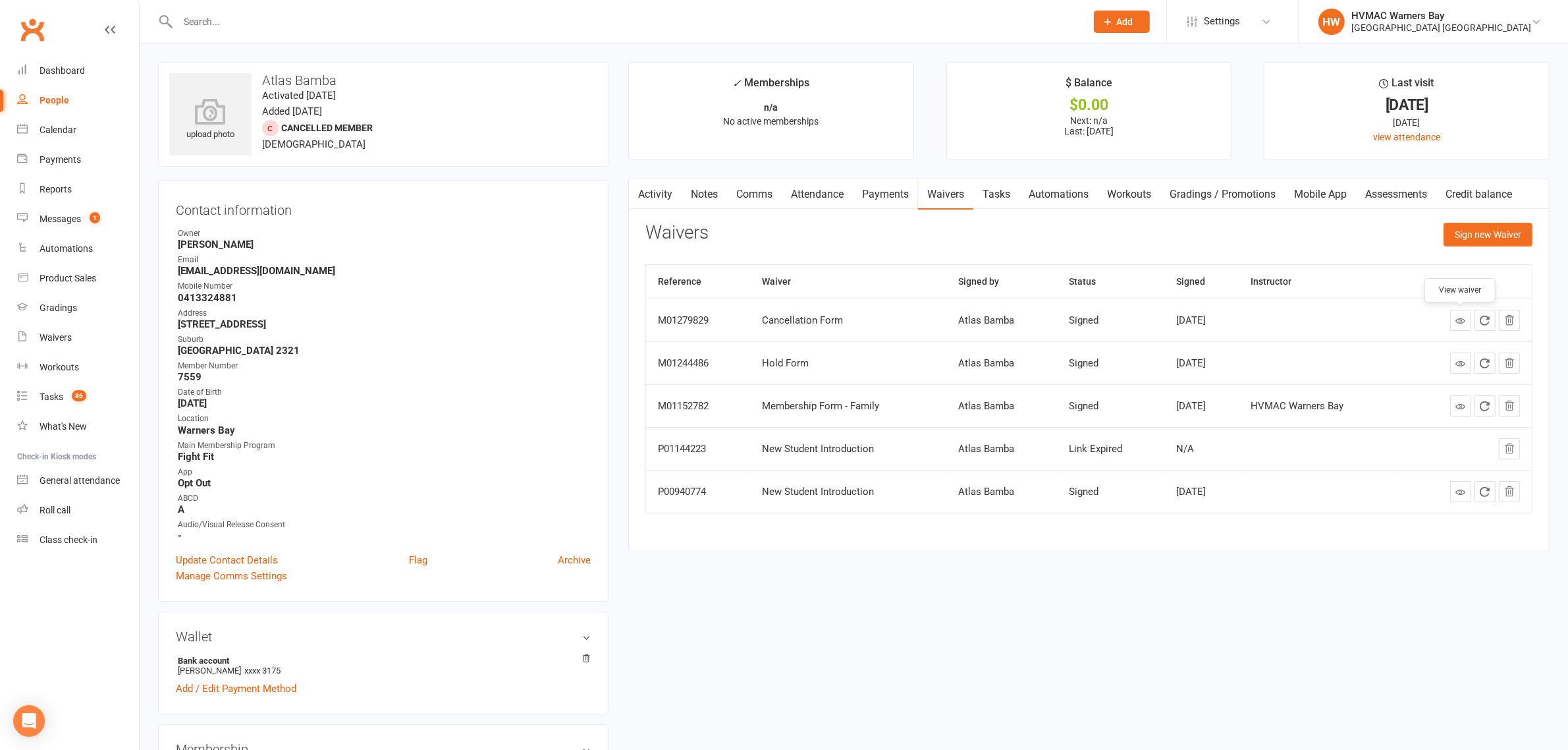
click at [1458, 319] on icon at bounding box center [1460, 320] width 9 height 9
click at [280, 23] on input "text" at bounding box center [625, 22] width 903 height 19
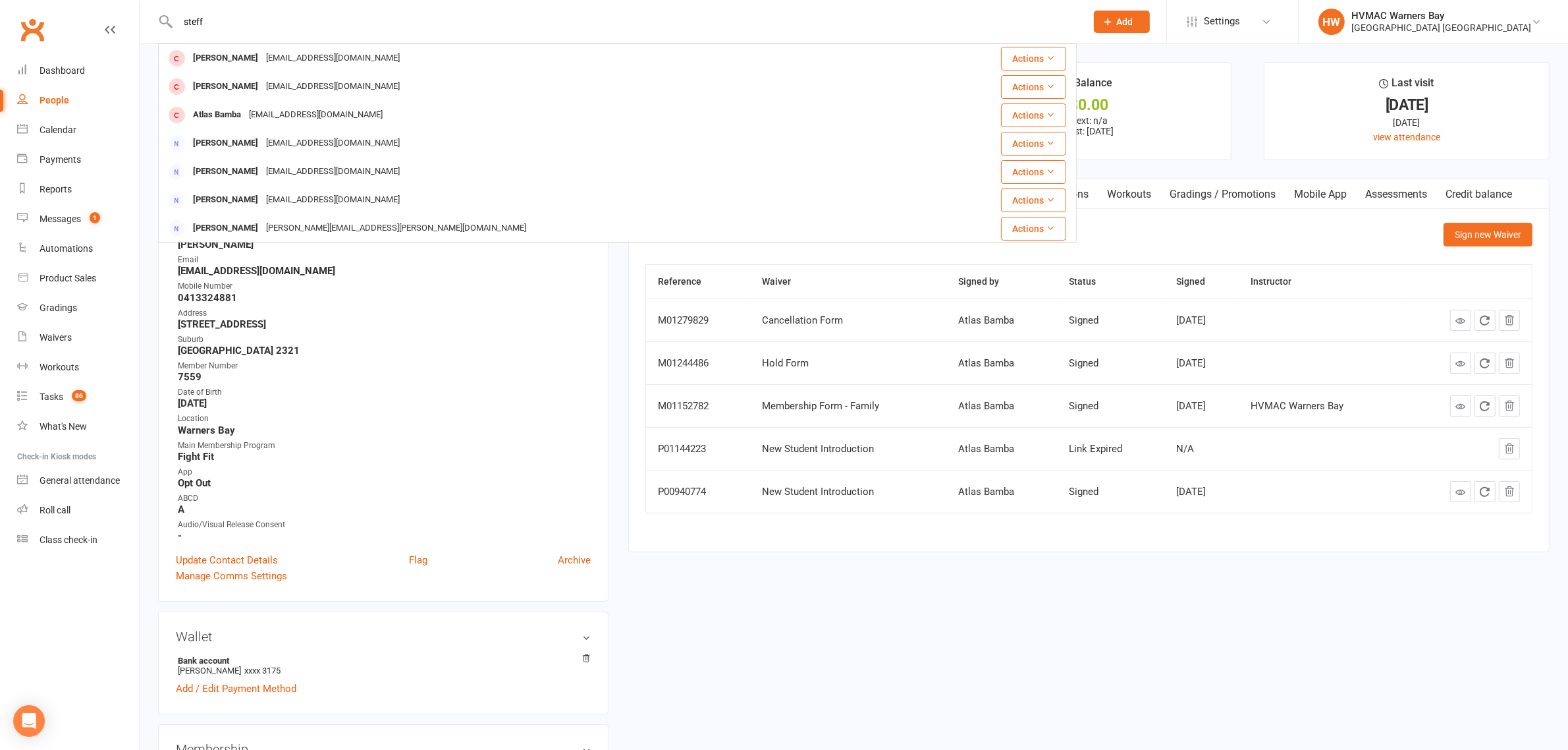
drag, startPoint x: 261, startPoint y: 20, endPoint x: 155, endPoint y: 27, distance: 106.2
click at [155, 27] on react-component "steff Steffanie Lockwood steffanie_m_l@hotmail.com Actions Stefan Kotze stefank…" at bounding box center [538, 21] width 1077 height 43
type input "steff"
click at [155, 27] on react-component "steff Steffanie Lockwood steffanie_m_l@hotmail.com Actions Stefan Kotze stefank…" at bounding box center [538, 21] width 1077 height 43
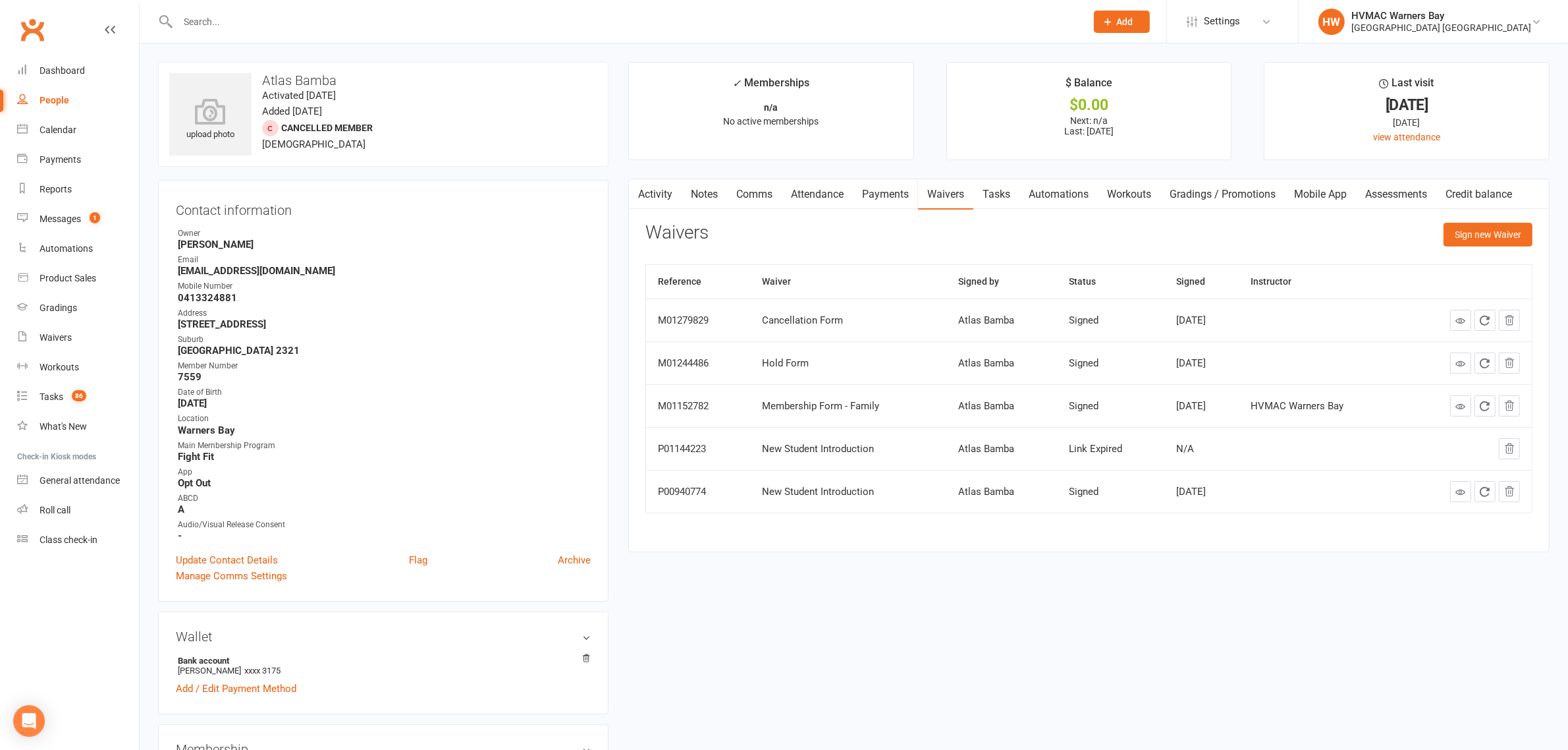
click at [234, 15] on input "text" at bounding box center [625, 22] width 903 height 19
click at [83, 139] on link "Calendar" at bounding box center [77, 129] width 122 height 29
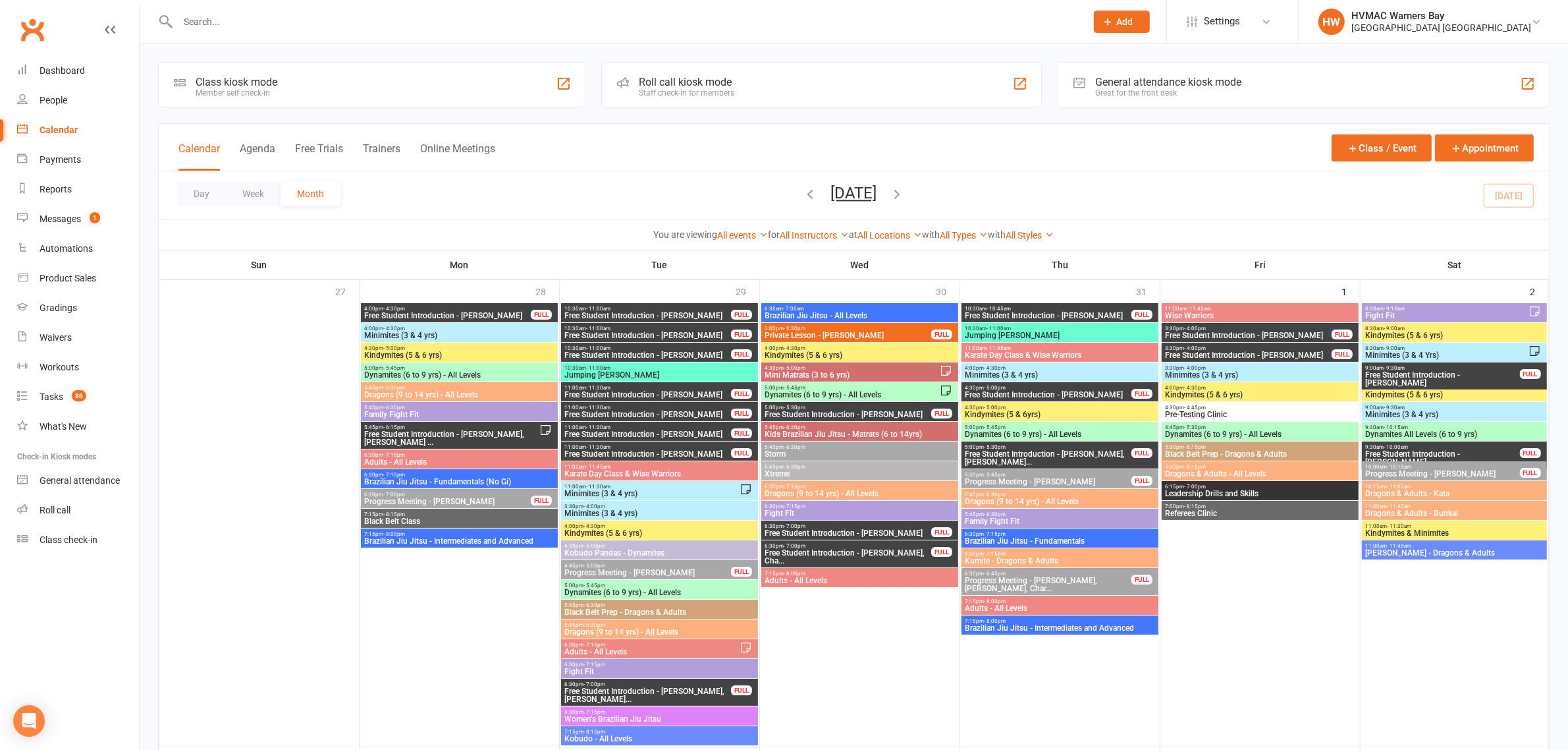
click at [311, 27] on input "text" at bounding box center [625, 22] width 903 height 19
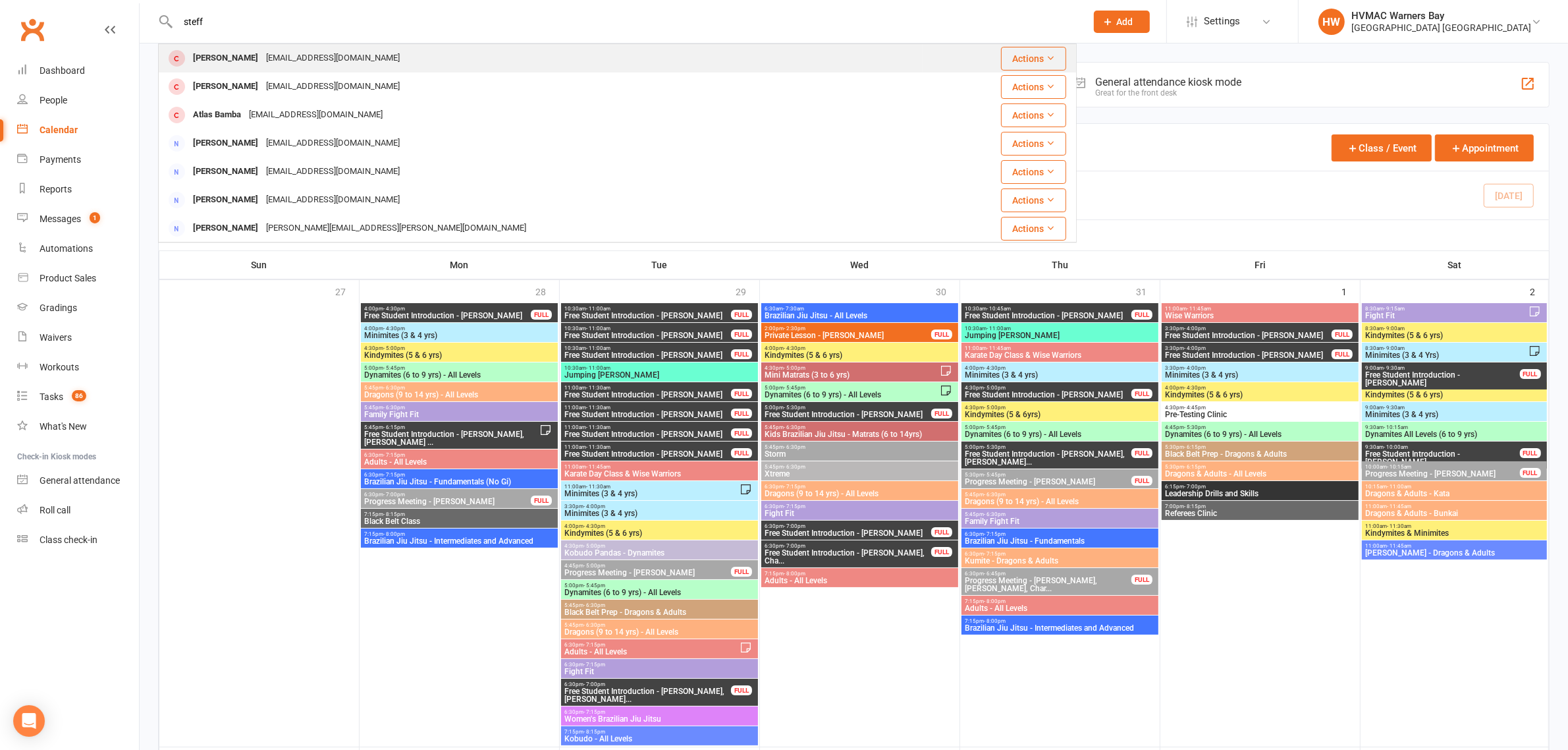
type input "steff"
click at [290, 55] on div "steffanie_m_l@hotmail.com" at bounding box center [333, 59] width 142 height 19
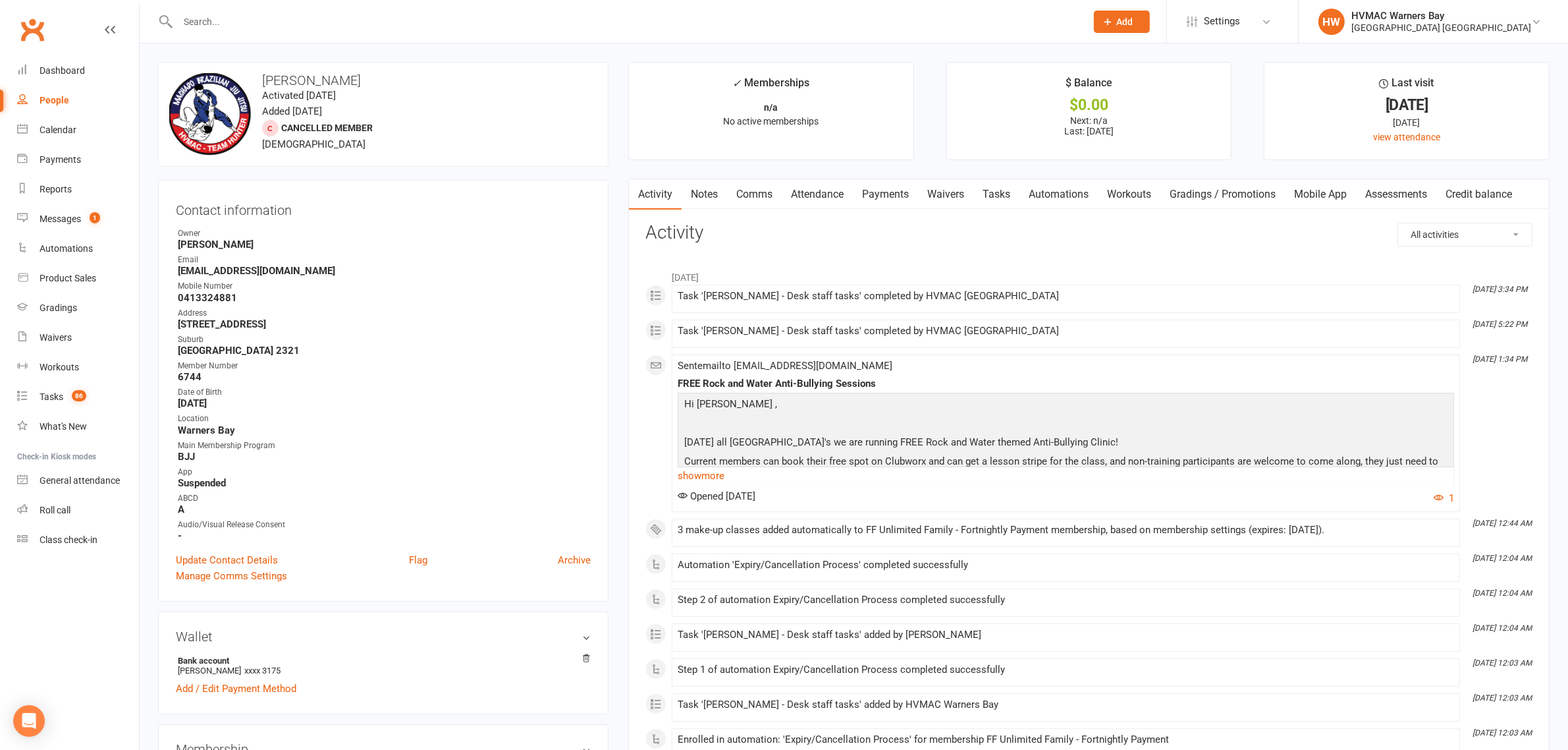
click at [943, 190] on link "Waivers" at bounding box center [946, 195] width 56 height 30
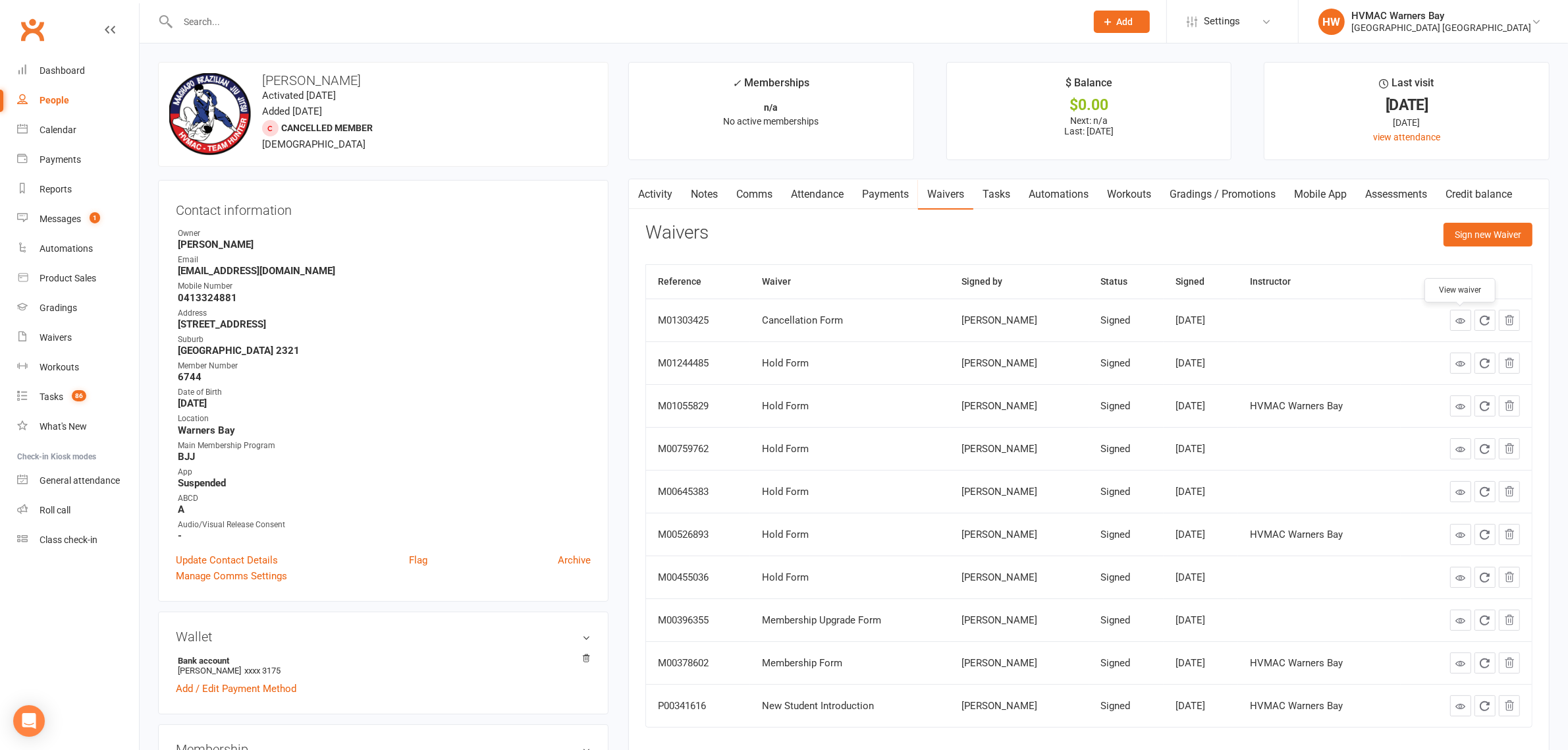
click at [1463, 321] on icon at bounding box center [1460, 320] width 9 height 9
click at [59, 134] on div "Calendar" at bounding box center [58, 129] width 37 height 10
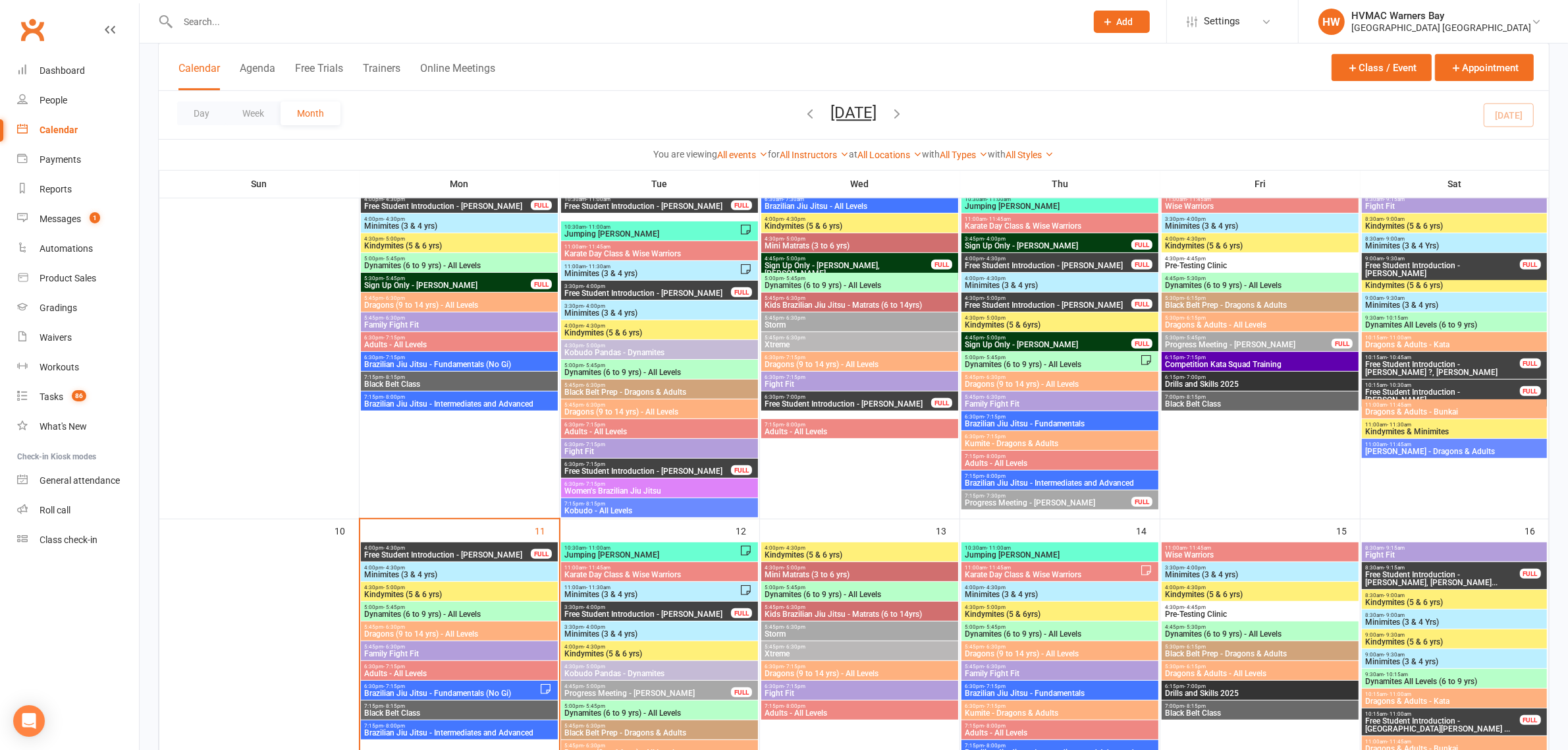
scroll to position [824, 0]
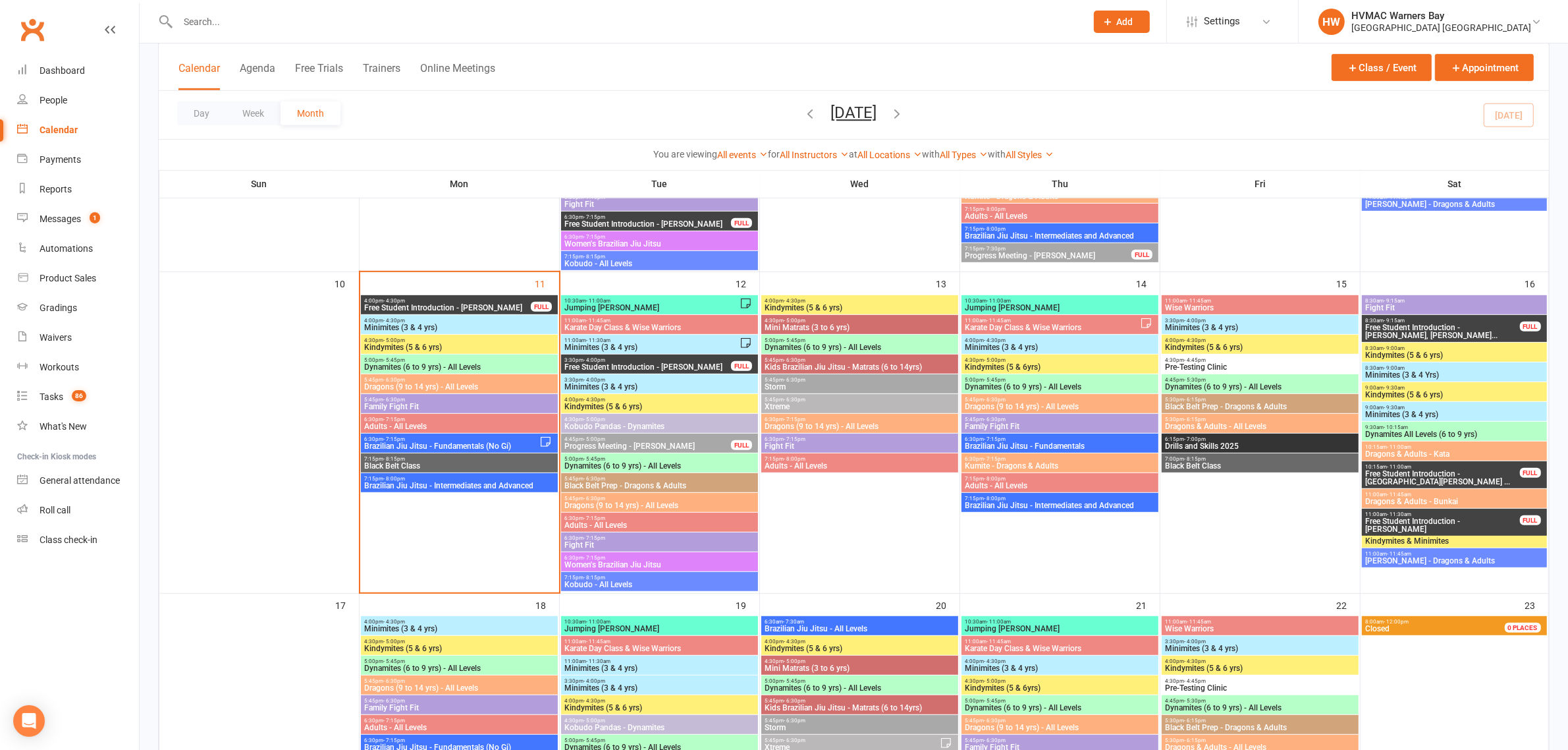
click at [461, 360] on span "5:00pm - 5:45pm" at bounding box center [459, 360] width 192 height 6
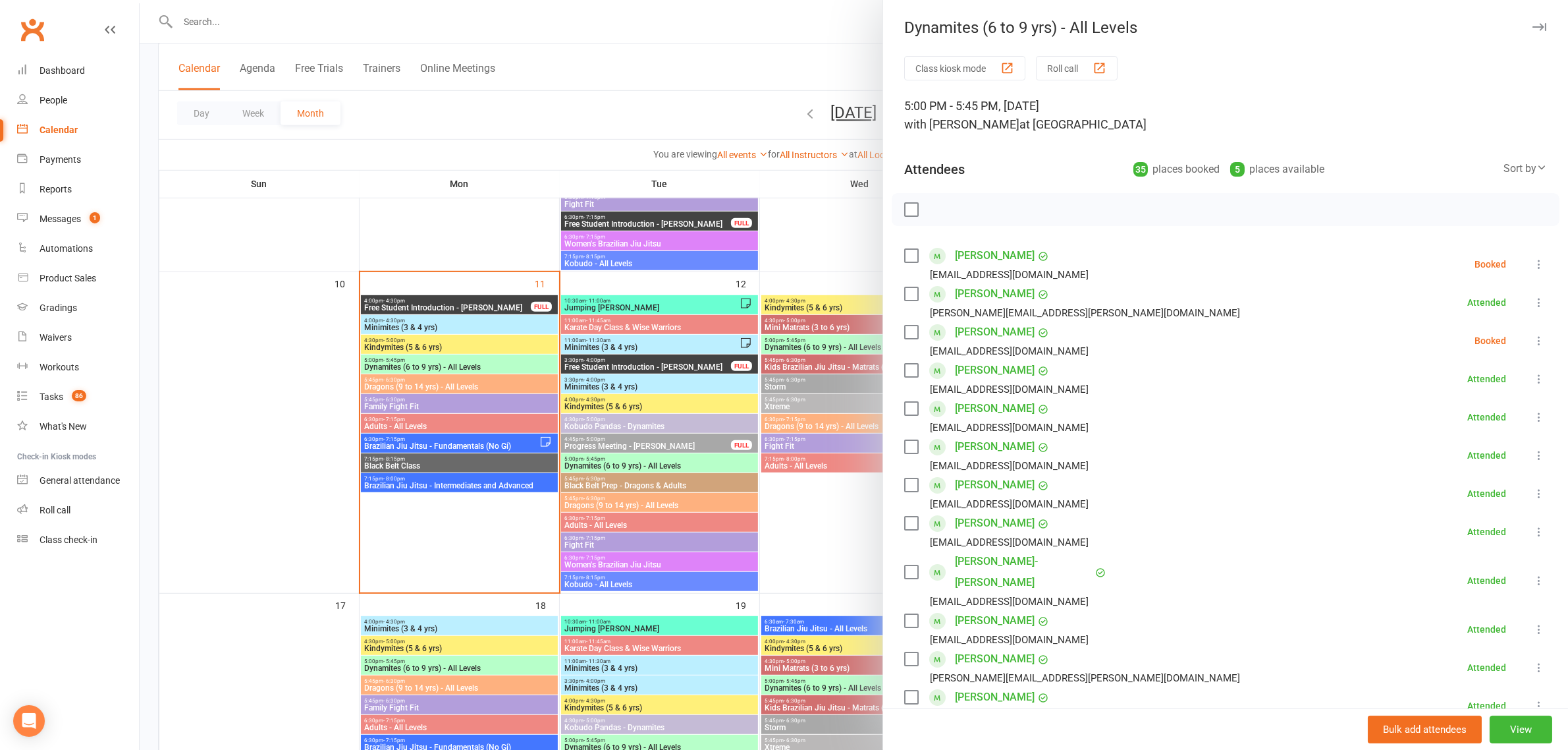
click at [496, 397] on div at bounding box center [853, 375] width 1428 height 750
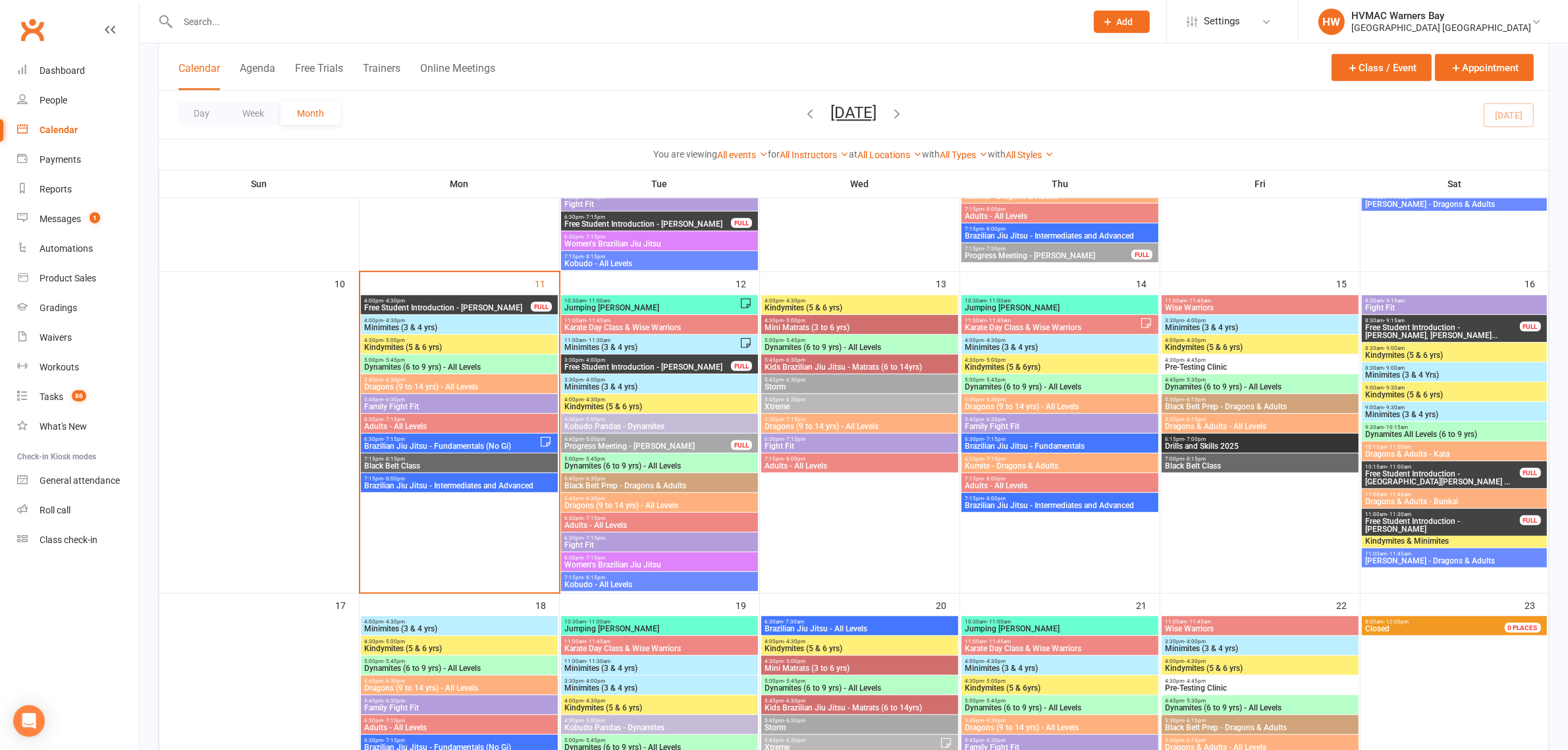
click at [494, 369] on span "Dynamites (6 to 9 yrs) - All Levels" at bounding box center [459, 366] width 192 height 8
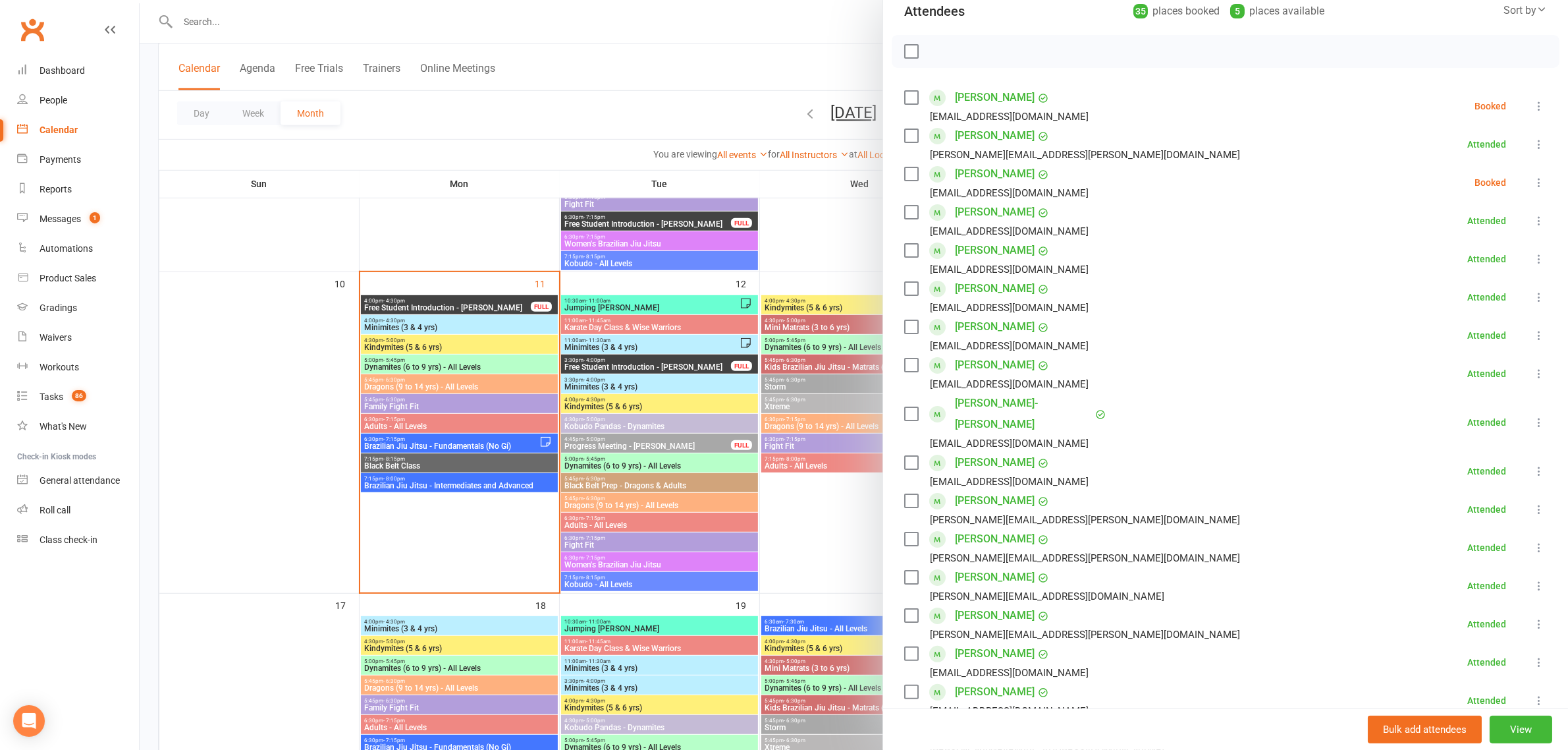
scroll to position [164, 0]
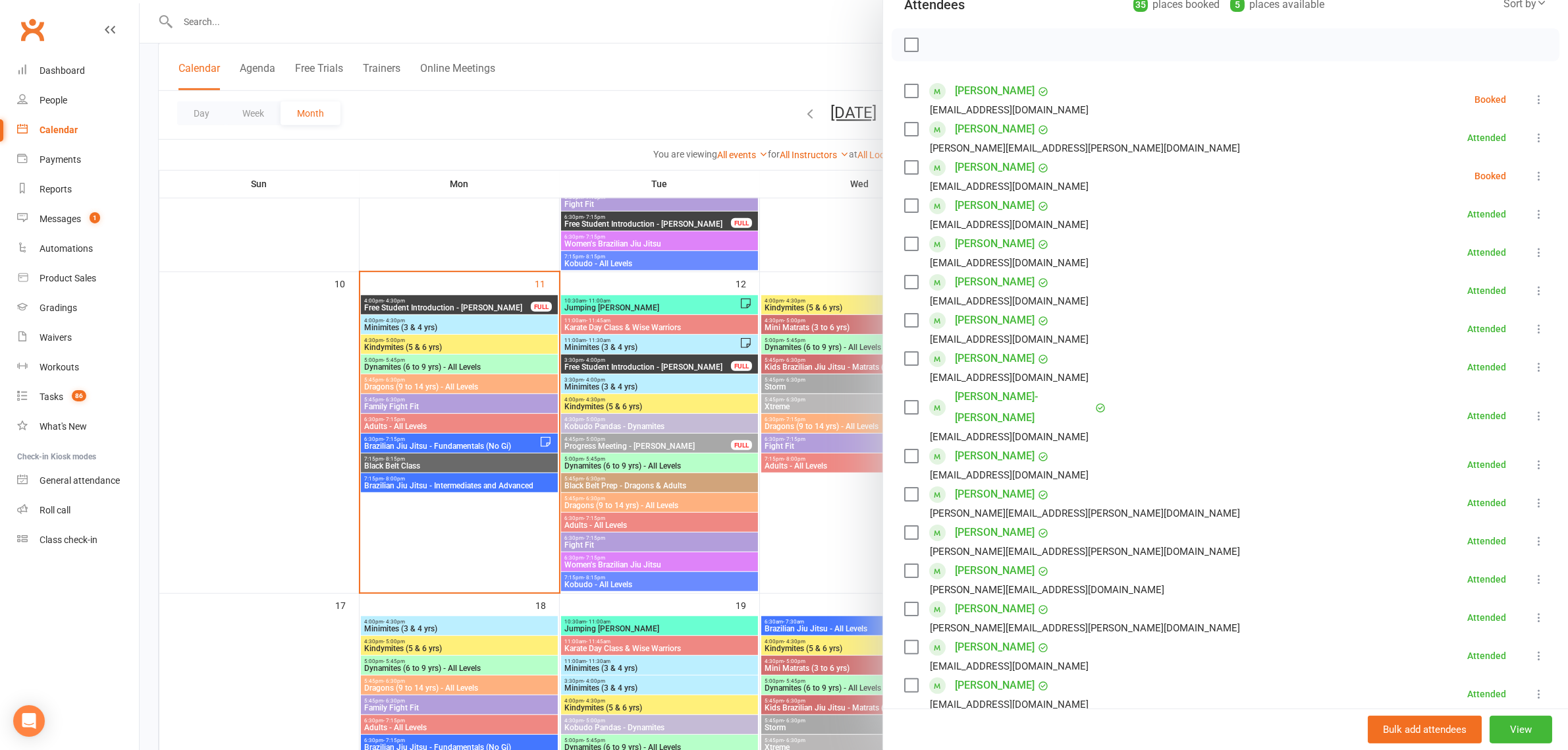
click at [426, 389] on div at bounding box center [853, 375] width 1428 height 750
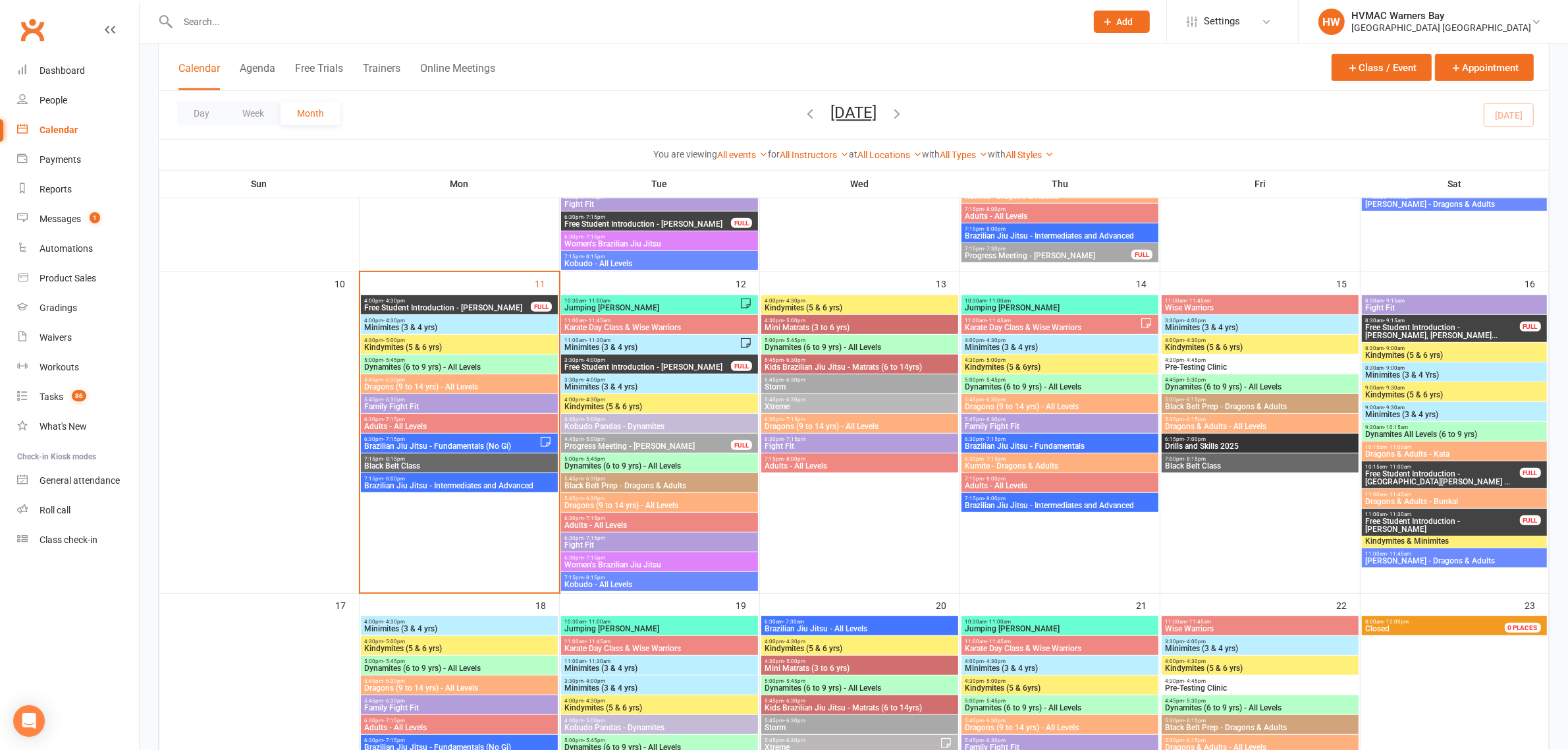
click at [424, 389] on span "Dragons (9 to 14 yrs) - All Levels" at bounding box center [459, 386] width 192 height 8
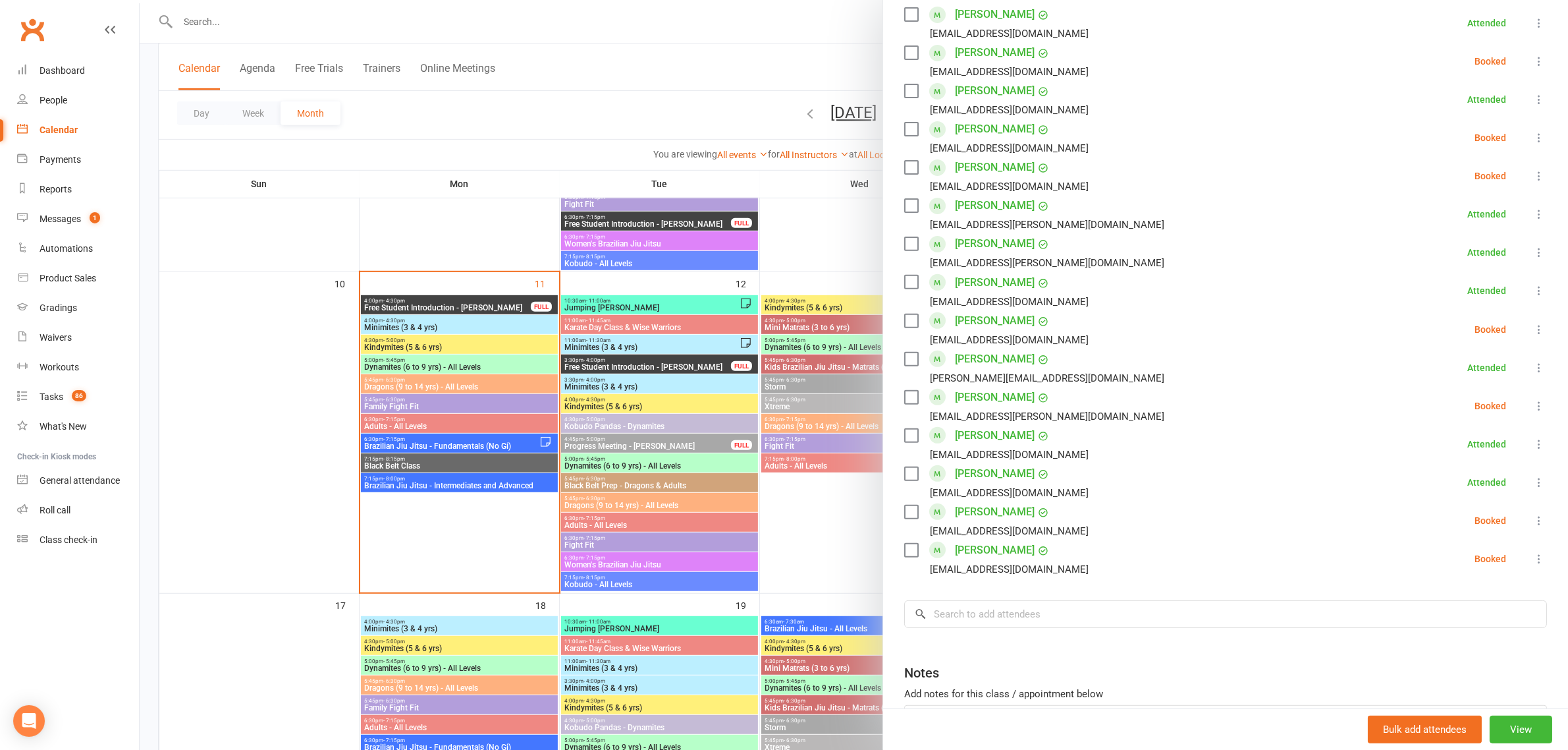
scroll to position [577, 0]
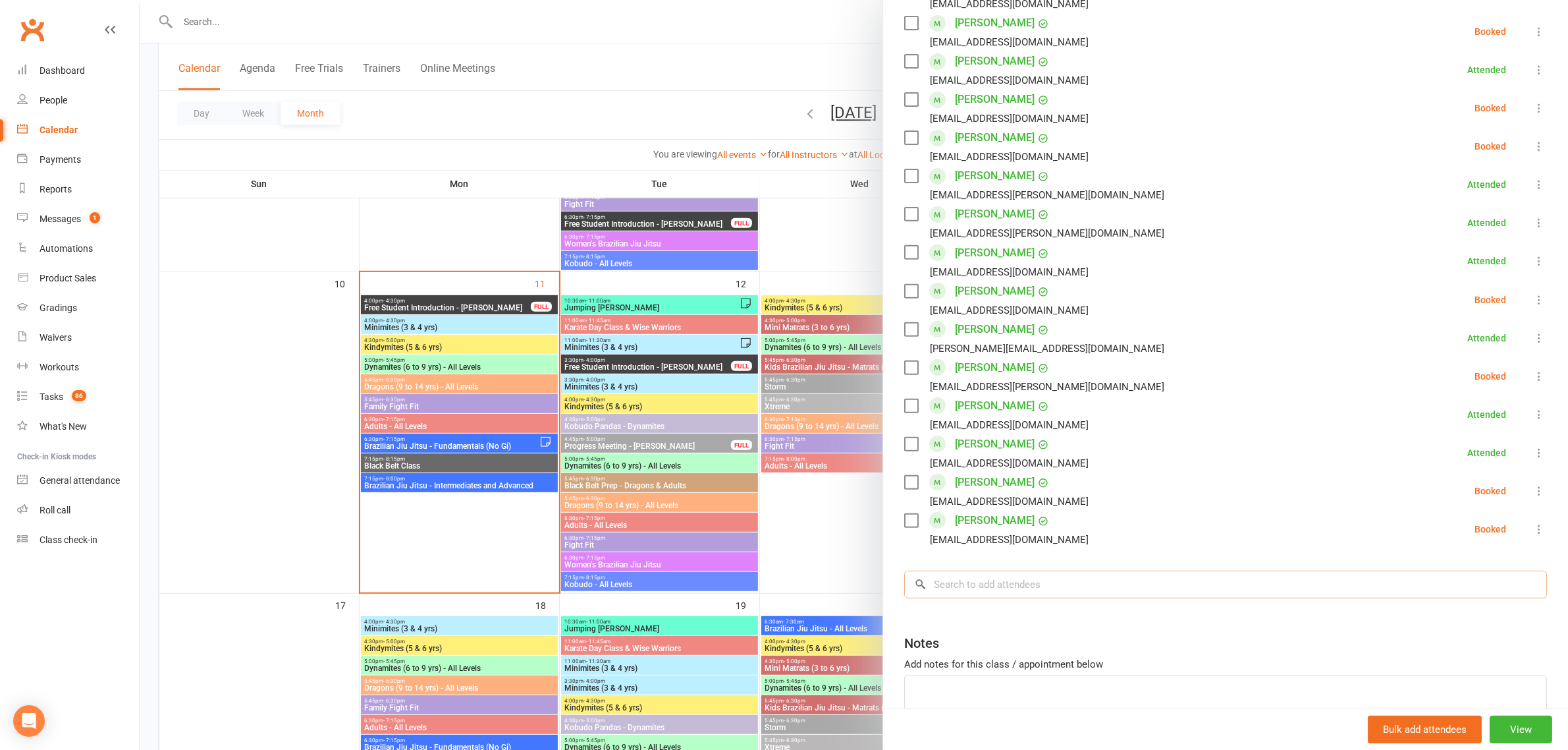
click at [1036, 575] on input "search" at bounding box center [1225, 584] width 643 height 27
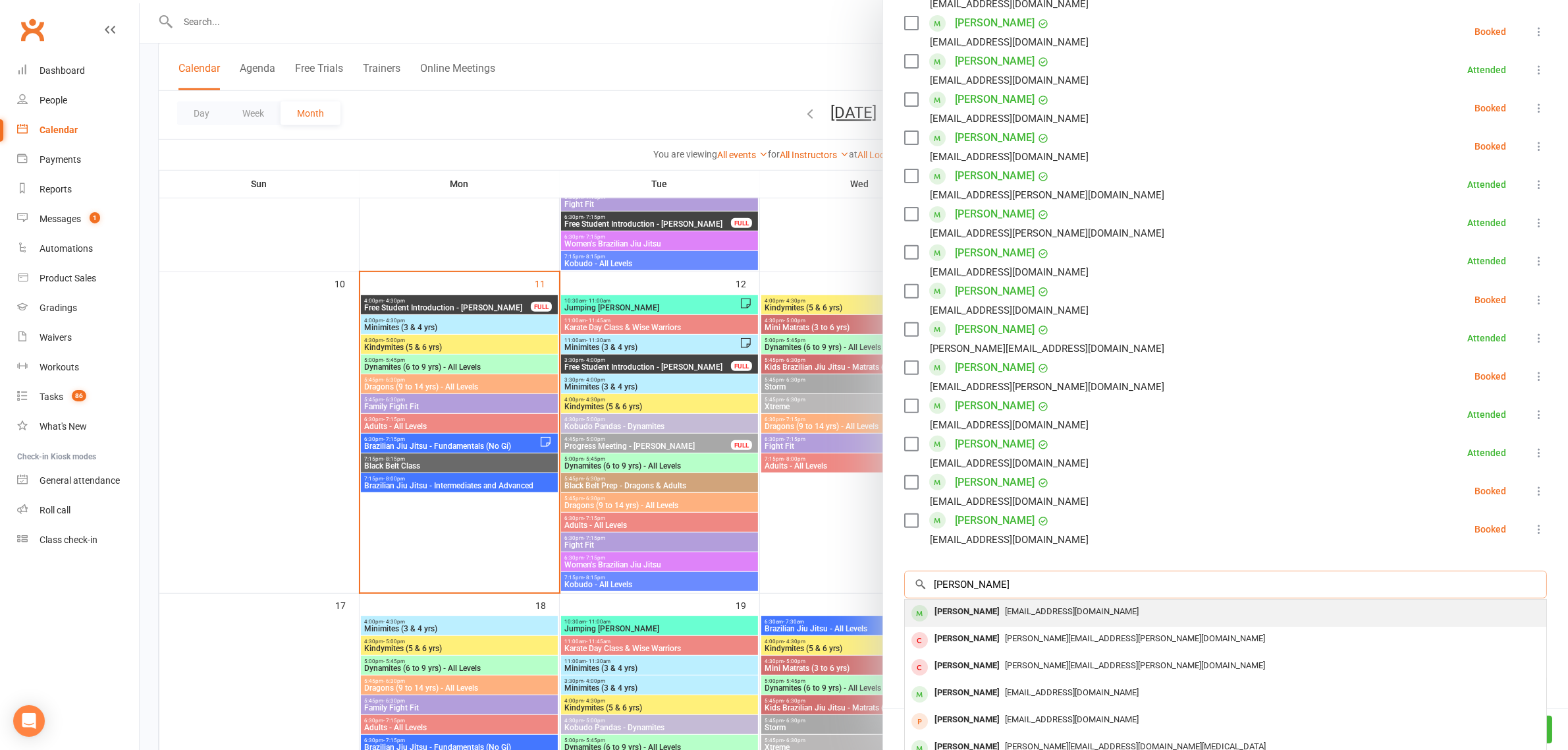
type input "annie casey"
click at [934, 612] on div "Annie Casey" at bounding box center [968, 612] width 76 height 19
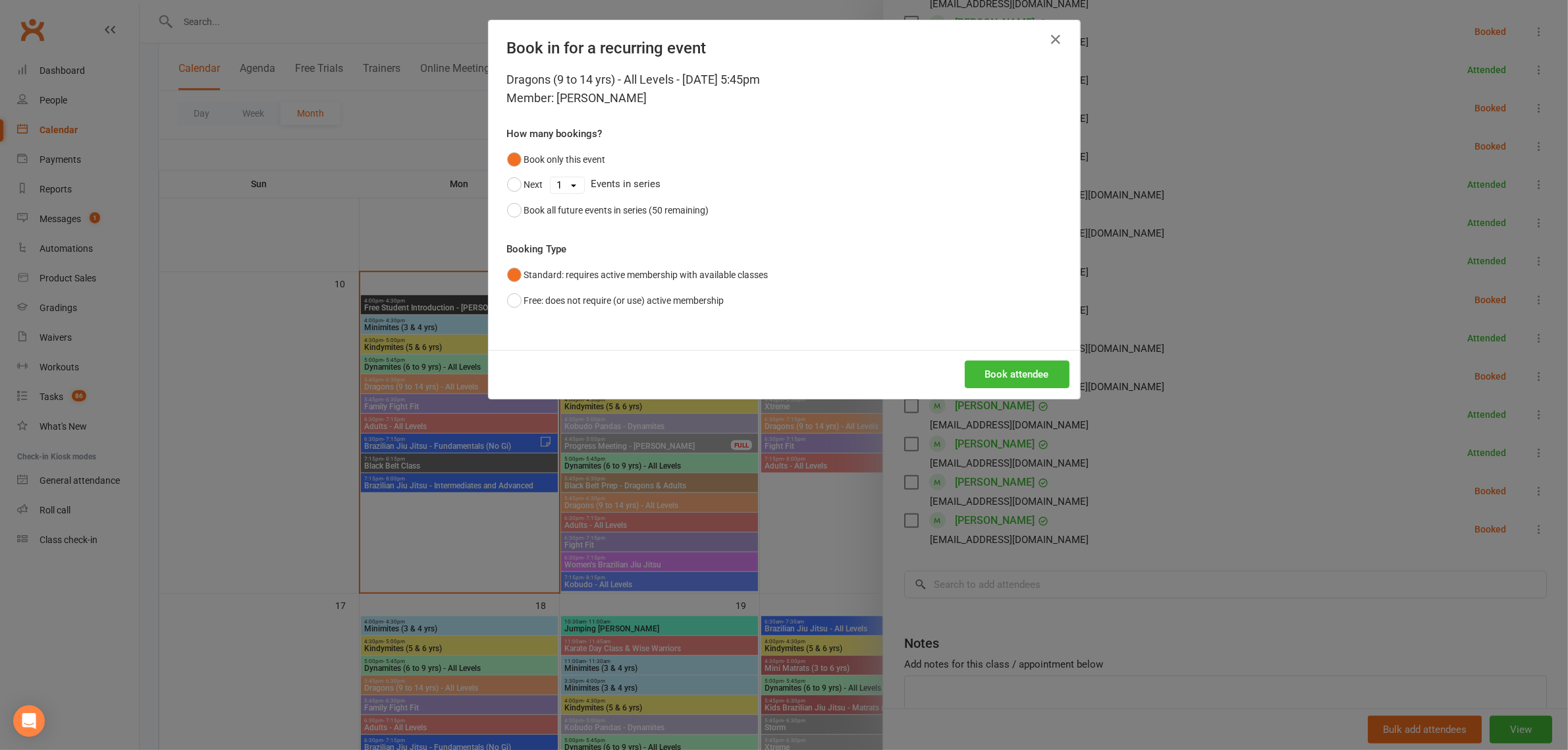
click at [993, 359] on div "Book attendee" at bounding box center [784, 375] width 592 height 49
click at [983, 365] on button "Book attendee" at bounding box center [1017, 374] width 105 height 27
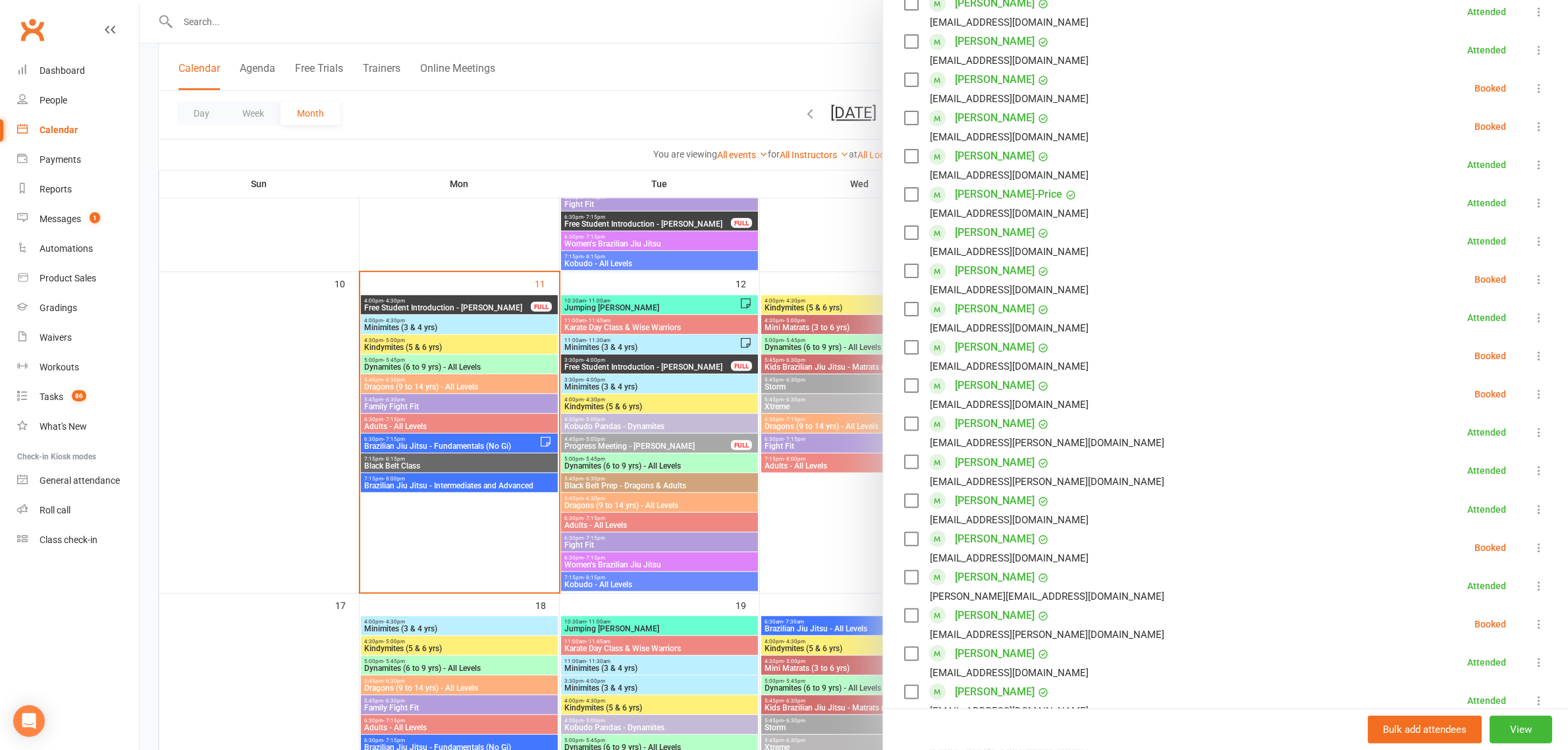
scroll to position [284, 0]
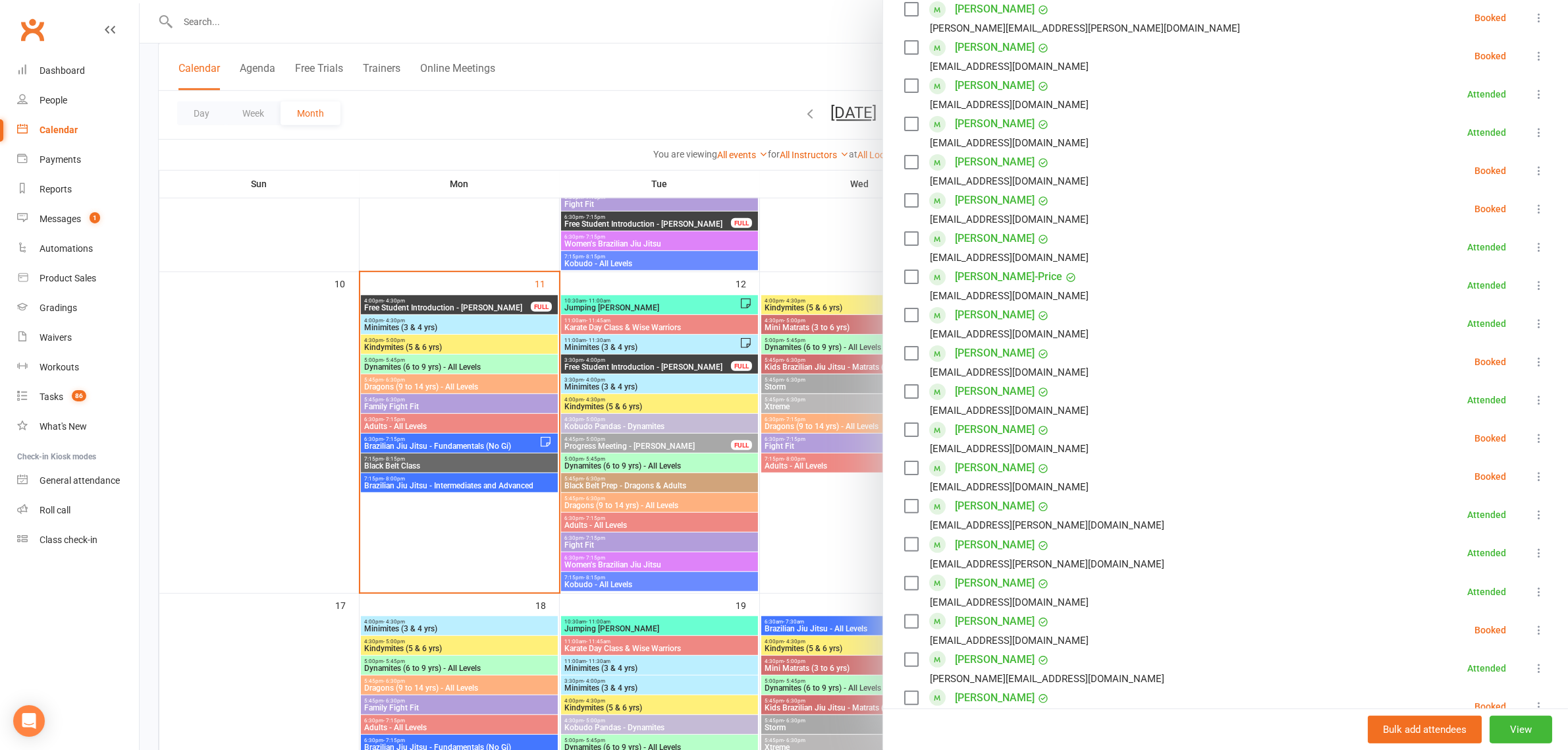
click at [1533, 206] on icon at bounding box center [1540, 209] width 13 height 13
click at [1442, 294] on link "Check in" at bounding box center [1475, 287] width 142 height 26
click at [485, 502] on div at bounding box center [853, 375] width 1428 height 750
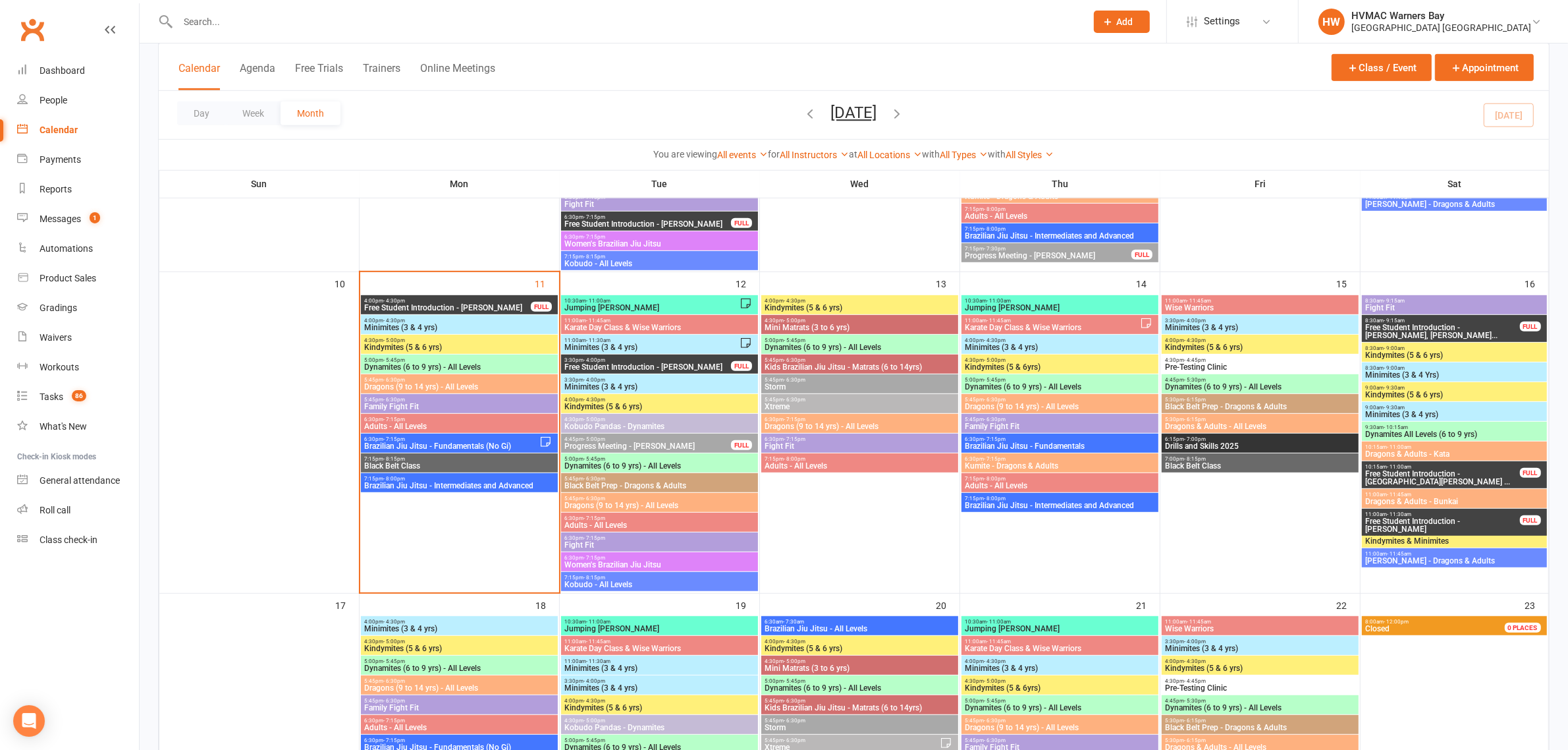
click at [667, 482] on span "Black Belt Prep - Dragons & Adults" at bounding box center [659, 486] width 192 height 8
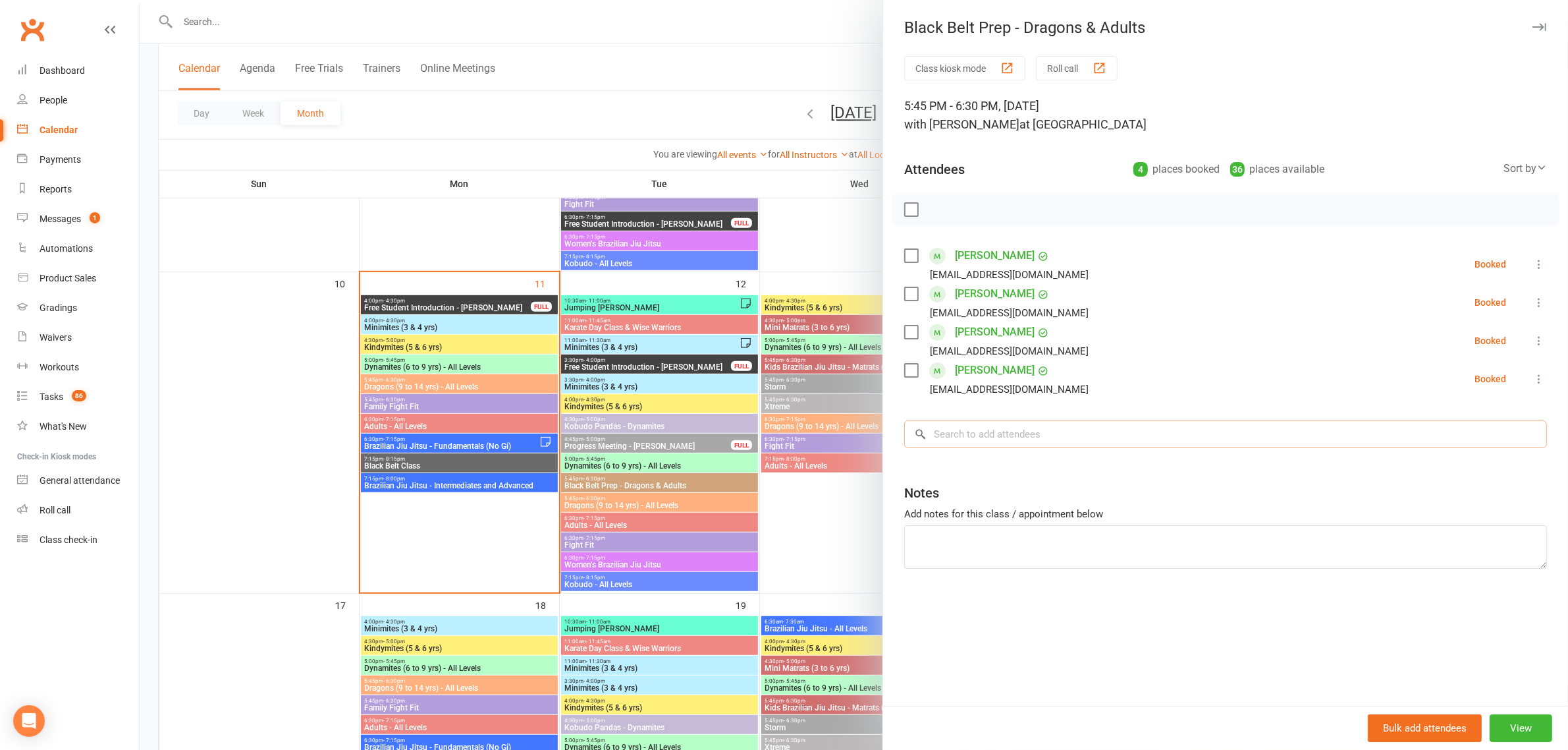
click at [967, 438] on input "search" at bounding box center [1225, 434] width 643 height 27
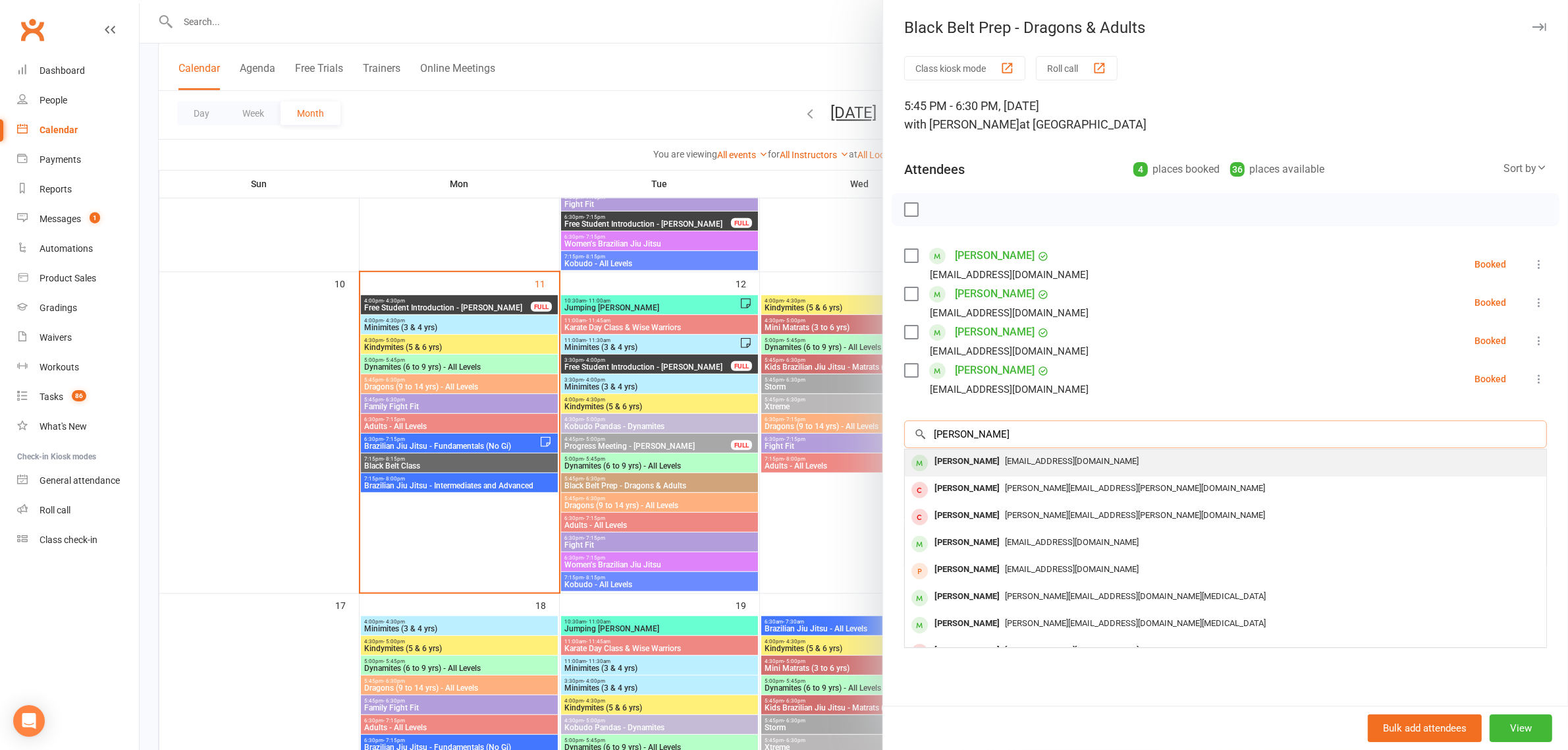
type input "annie casey"
click at [1005, 464] on span "lelee2611@yahoo.com" at bounding box center [1072, 461] width 134 height 9
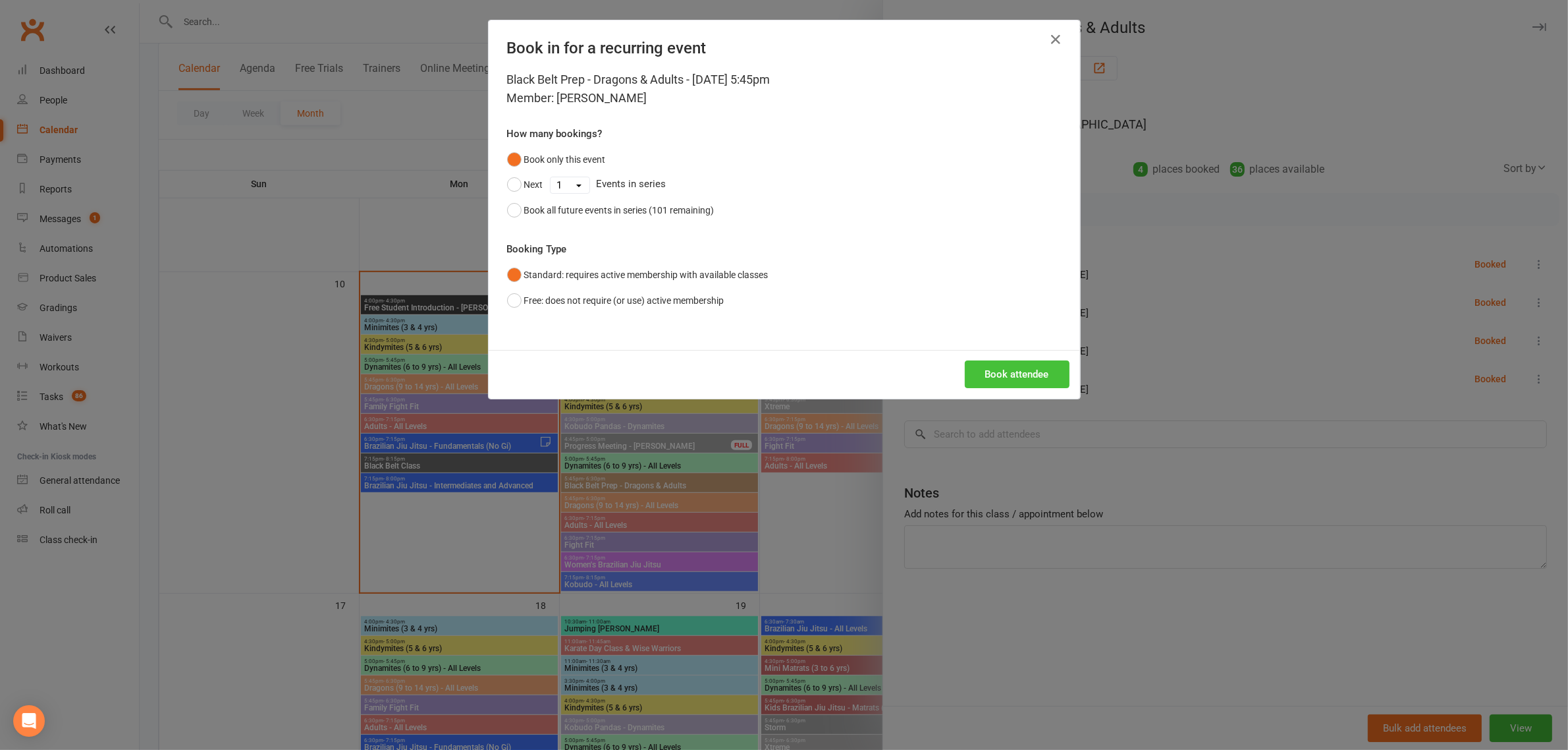
click at [999, 366] on button "Book attendee" at bounding box center [1017, 374] width 105 height 27
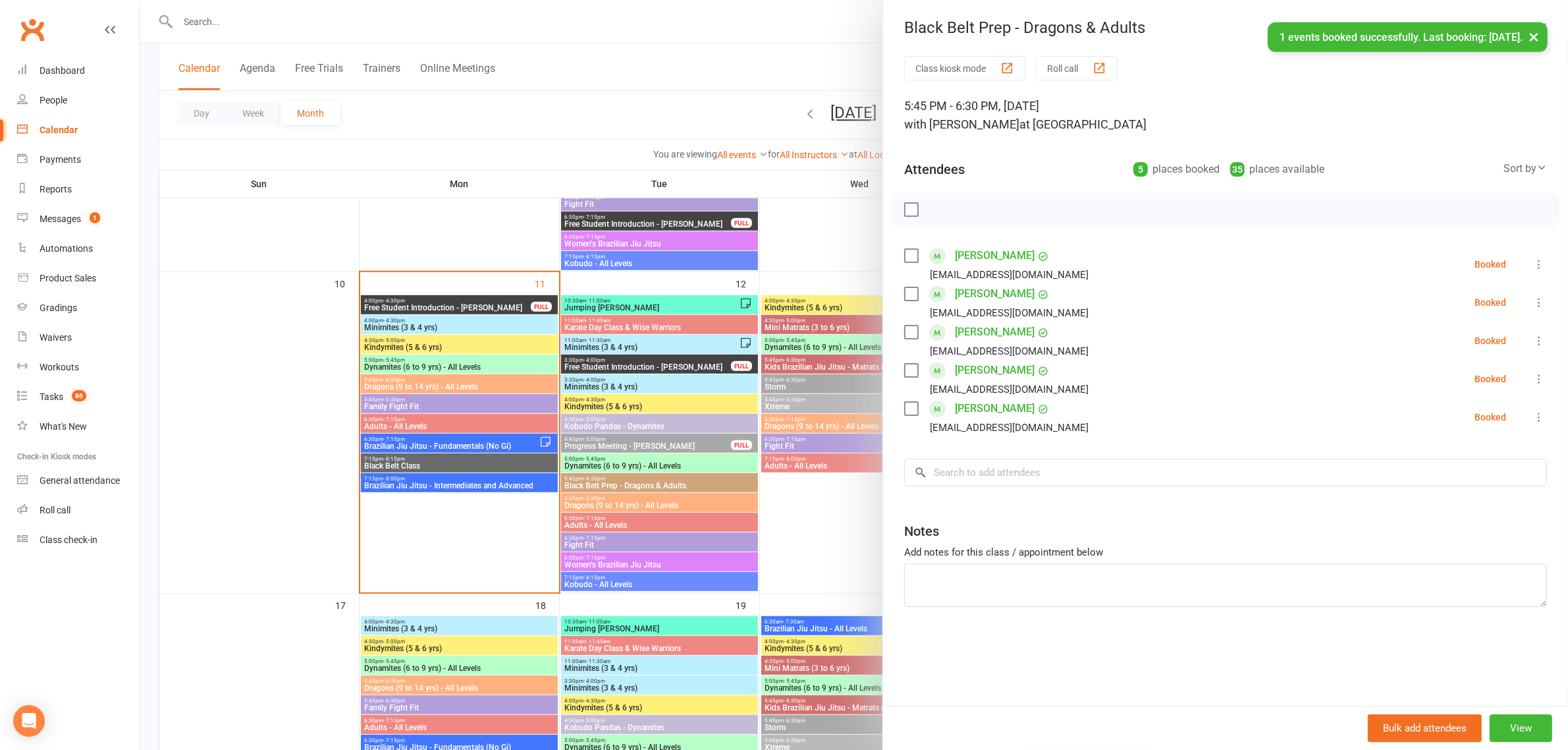
click at [494, 100] on div at bounding box center [853, 375] width 1428 height 750
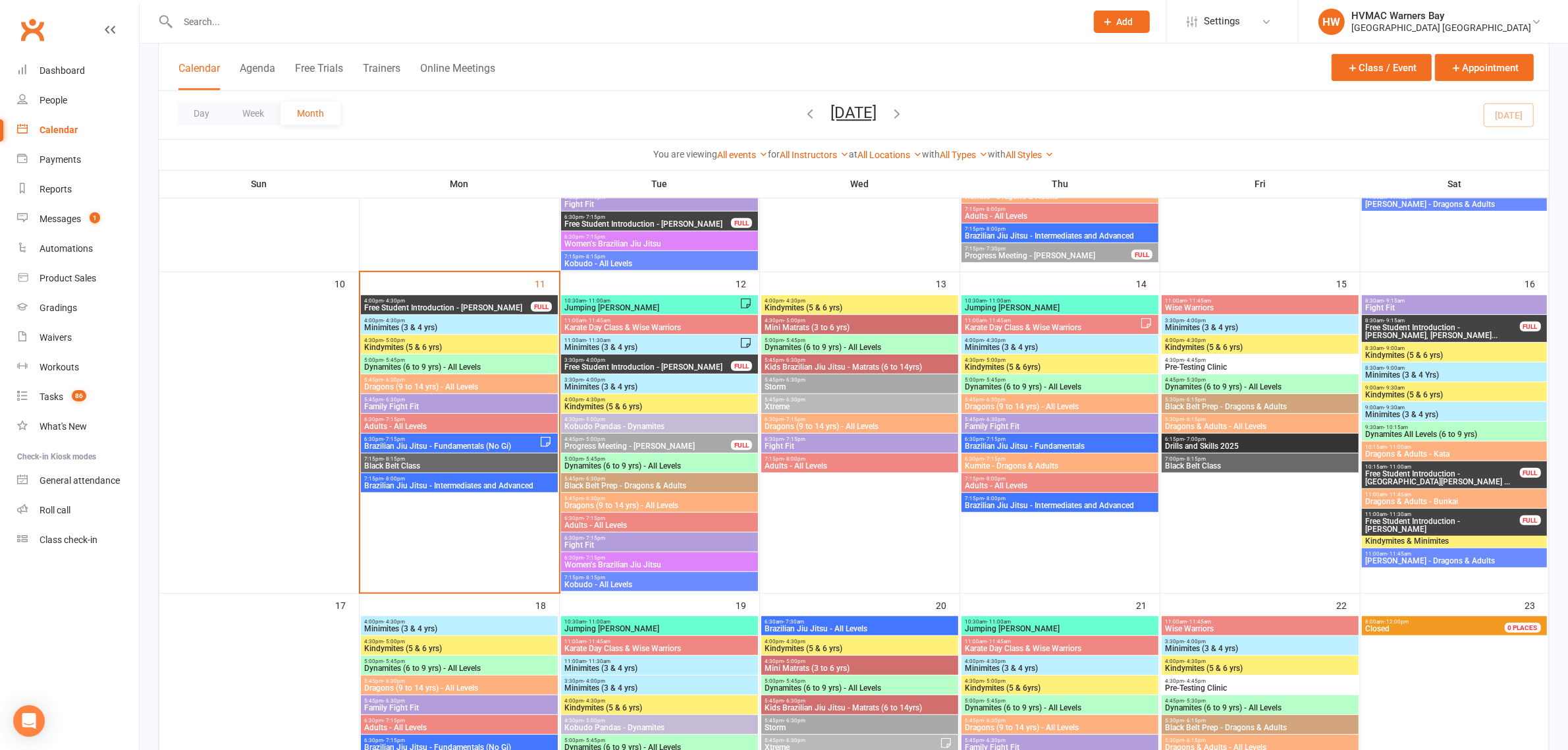
click at [998, 402] on span "Dragons (9 to 14 yrs) - All Levels" at bounding box center [1060, 406] width 192 height 8
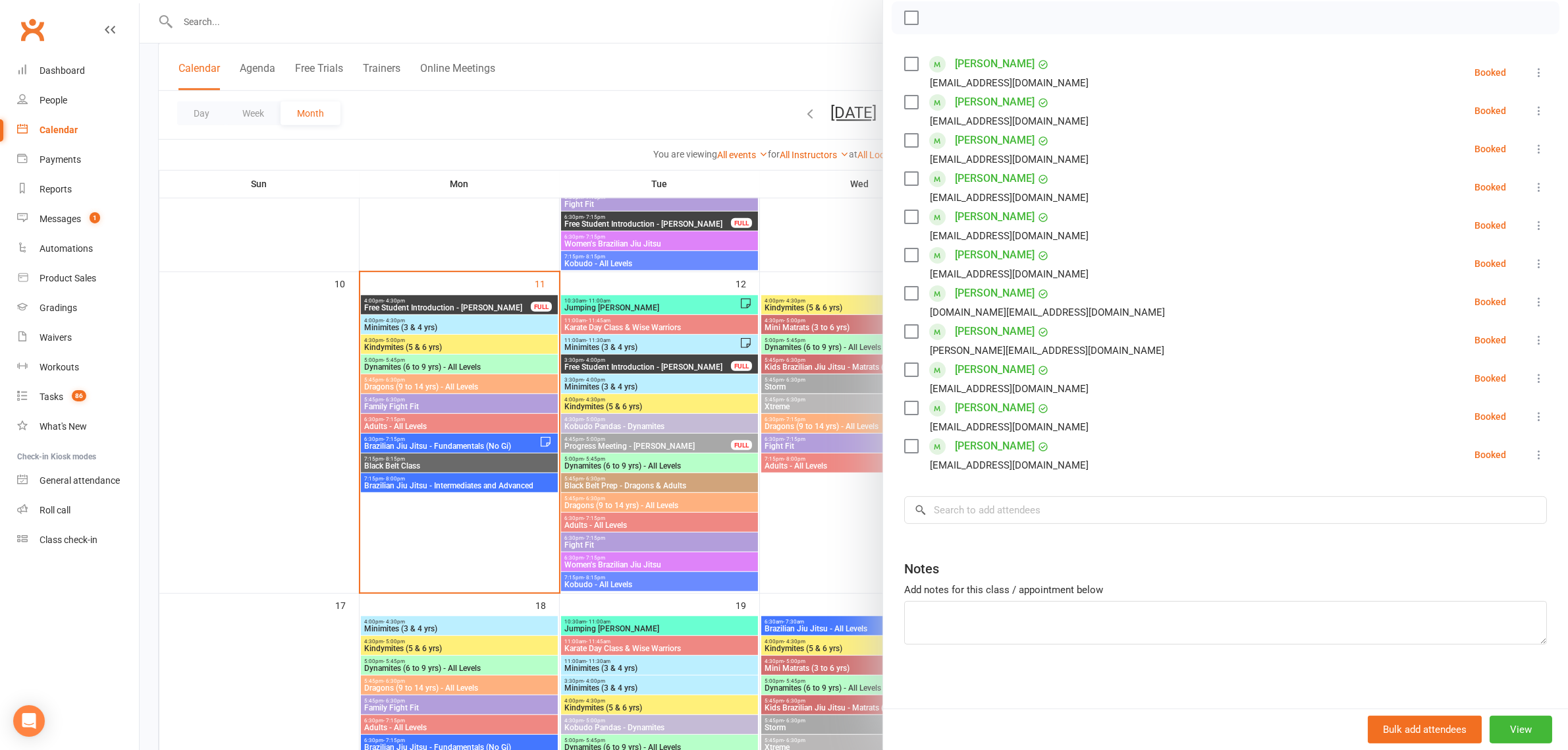
scroll to position [195, 0]
click at [1031, 504] on input "search" at bounding box center [1225, 507] width 643 height 27
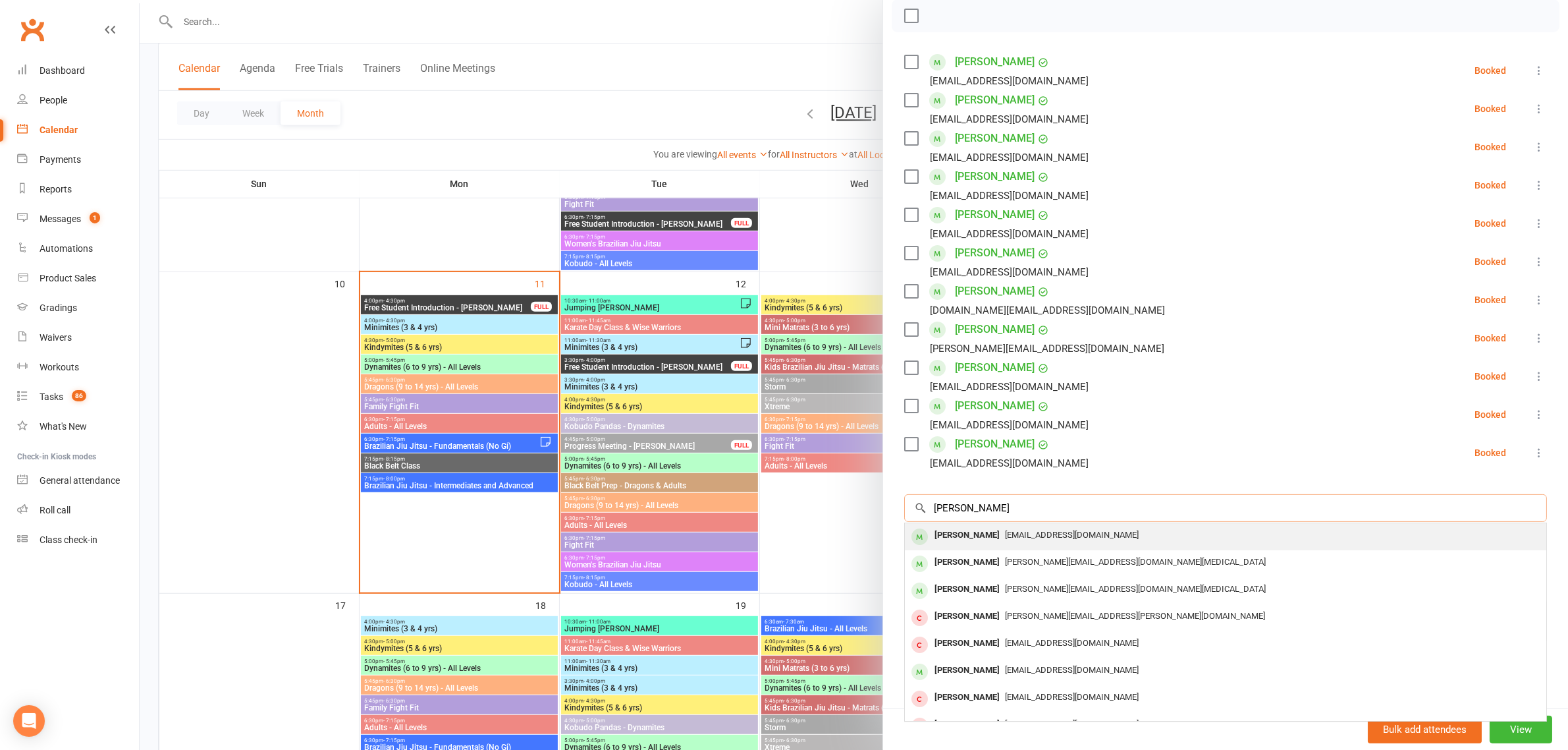
type input "annie case"
click at [991, 526] on div "lelee2611@yahoo.com" at bounding box center [1225, 536] width 631 height 19
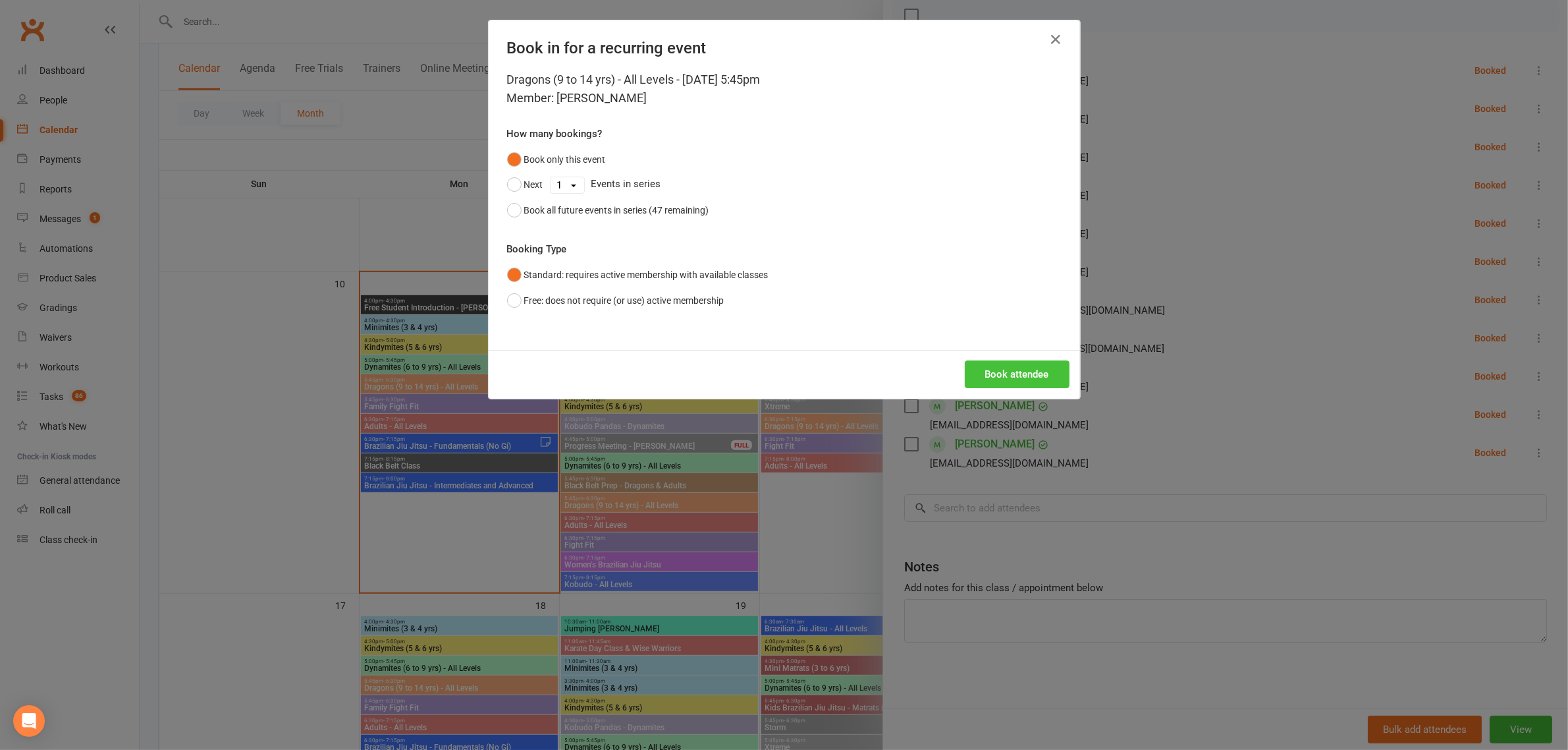
click at [1026, 366] on button "Book attendee" at bounding box center [1017, 374] width 105 height 27
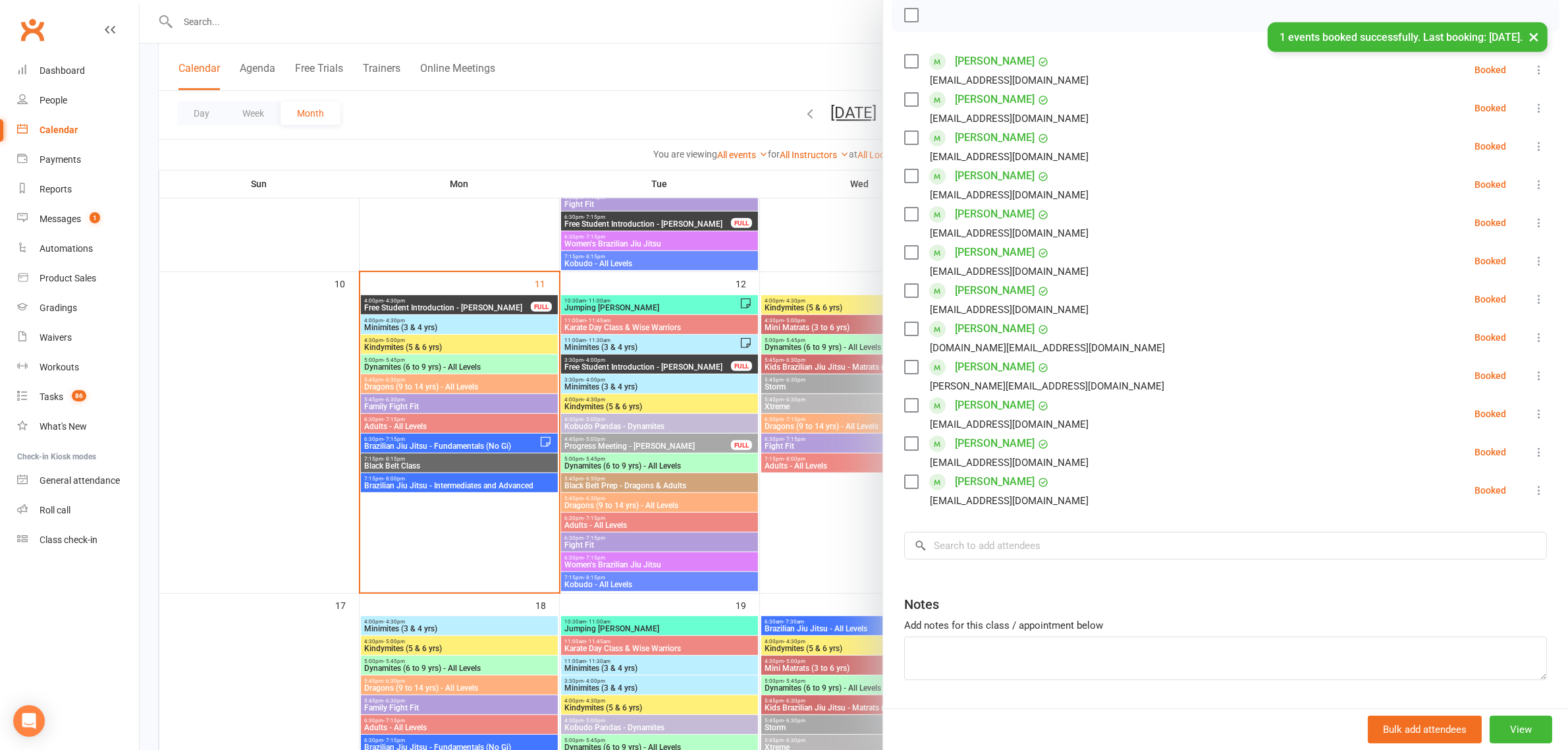
drag, startPoint x: 1002, startPoint y: 178, endPoint x: 1042, endPoint y: 186, distance: 40.8
click at [1042, 186] on li "Annie Casey lelee2611@yahoo.com Booked More info Remove Check in Mark absent Se…" at bounding box center [1225, 184] width 643 height 38
click at [540, 206] on div at bounding box center [853, 375] width 1428 height 750
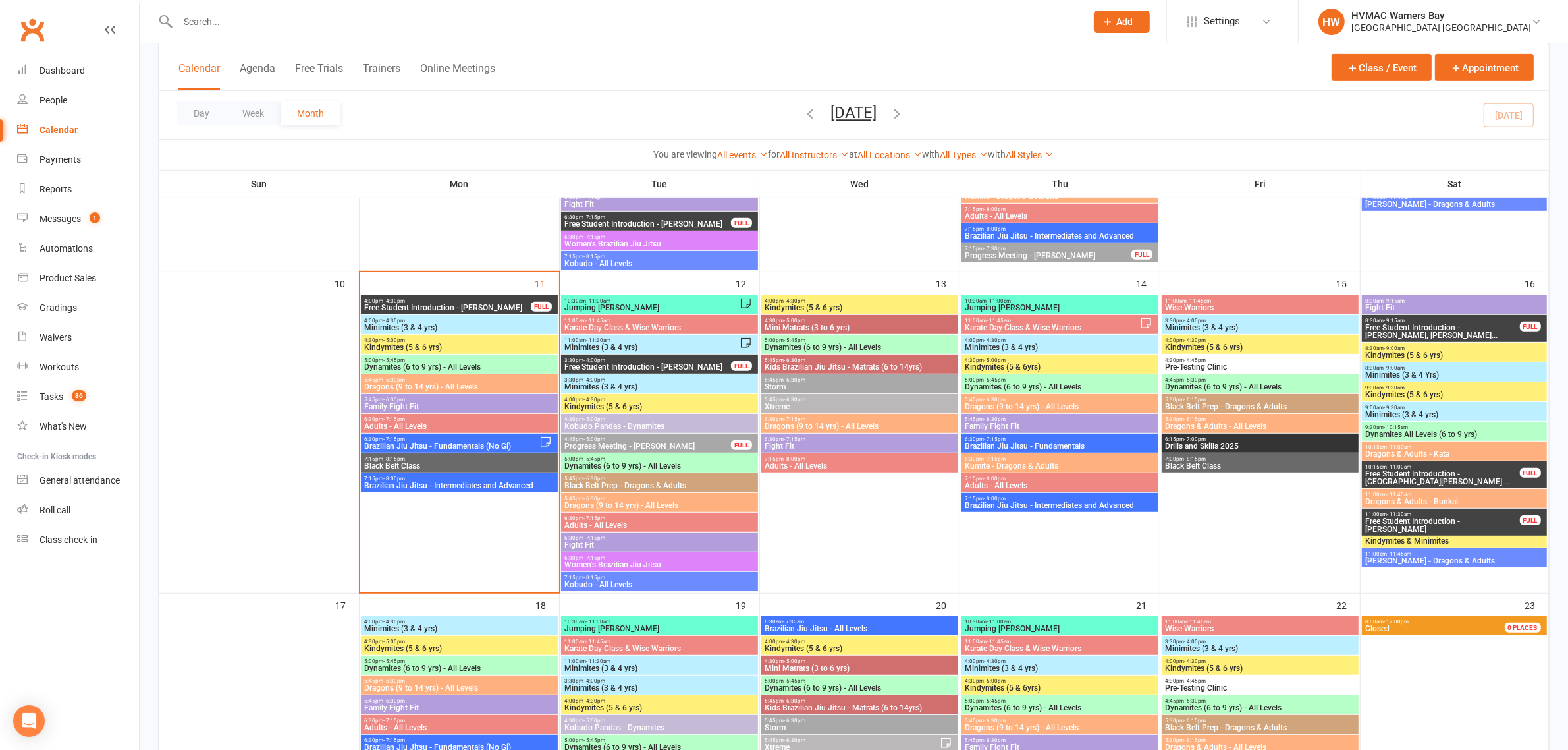
click at [426, 384] on span "Dragons (9 to 14 yrs) - All Levels" at bounding box center [459, 386] width 192 height 8
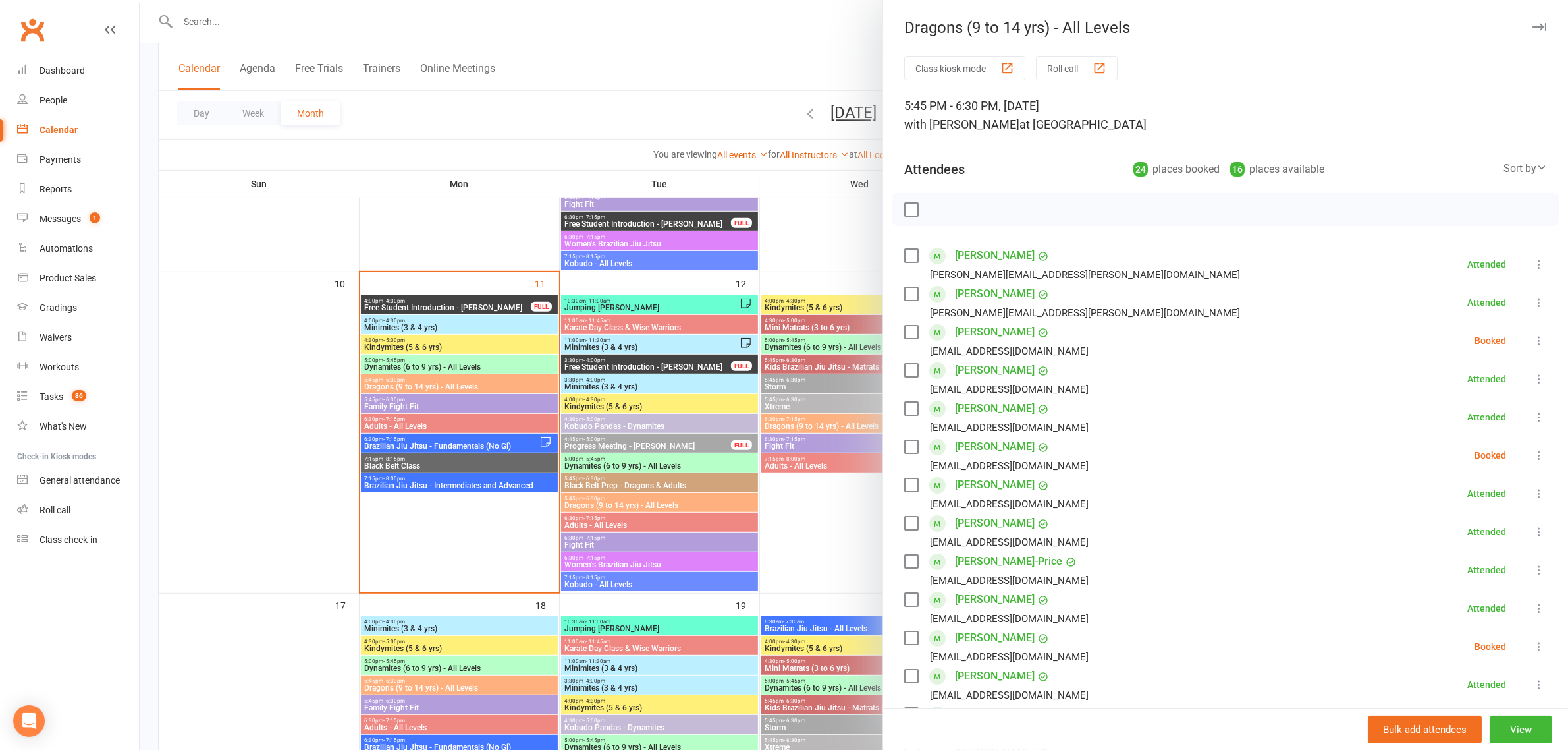
click at [451, 369] on div at bounding box center [853, 375] width 1428 height 750
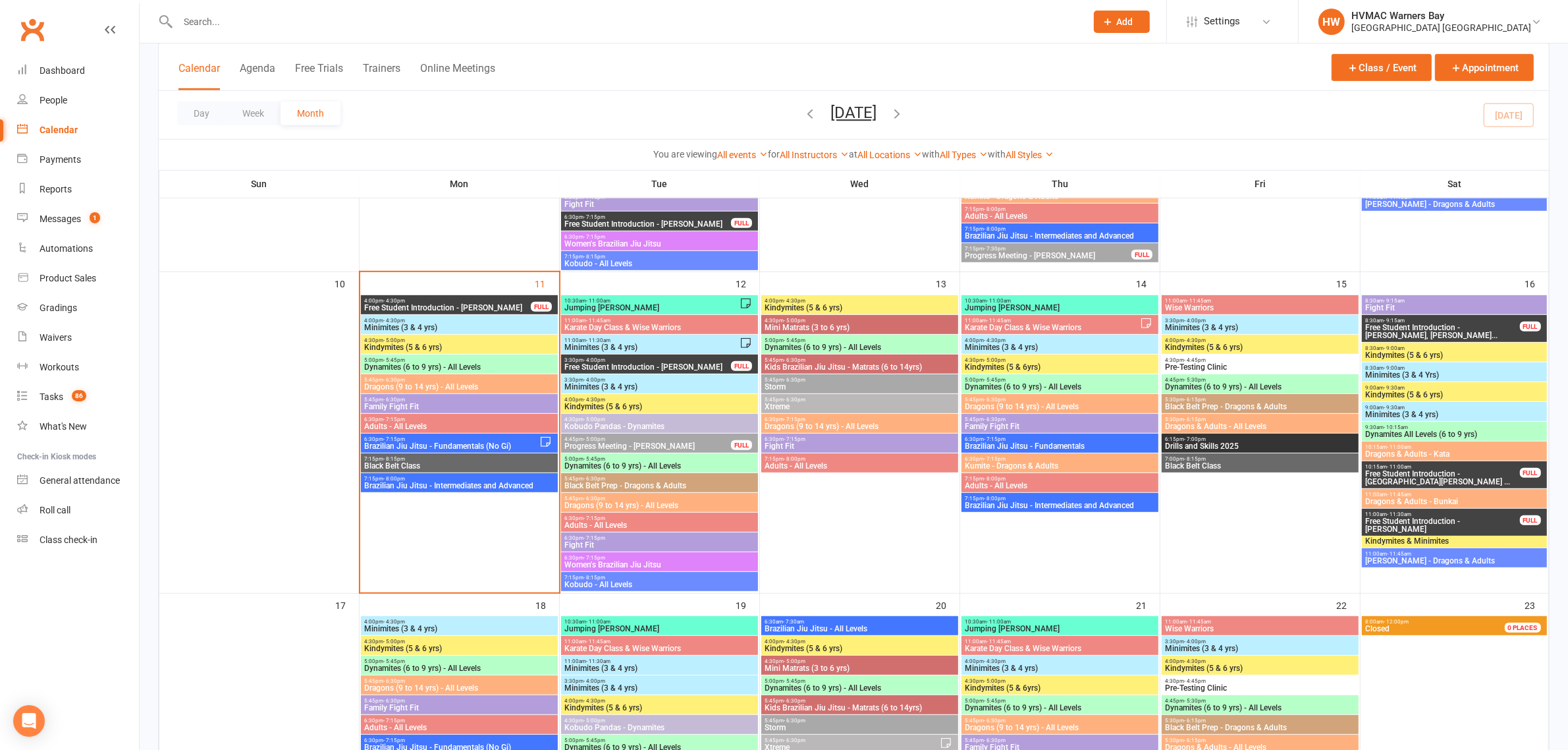
click at [451, 369] on span "Dynamites (6 to 9 yrs) - All Levels" at bounding box center [459, 366] width 192 height 8
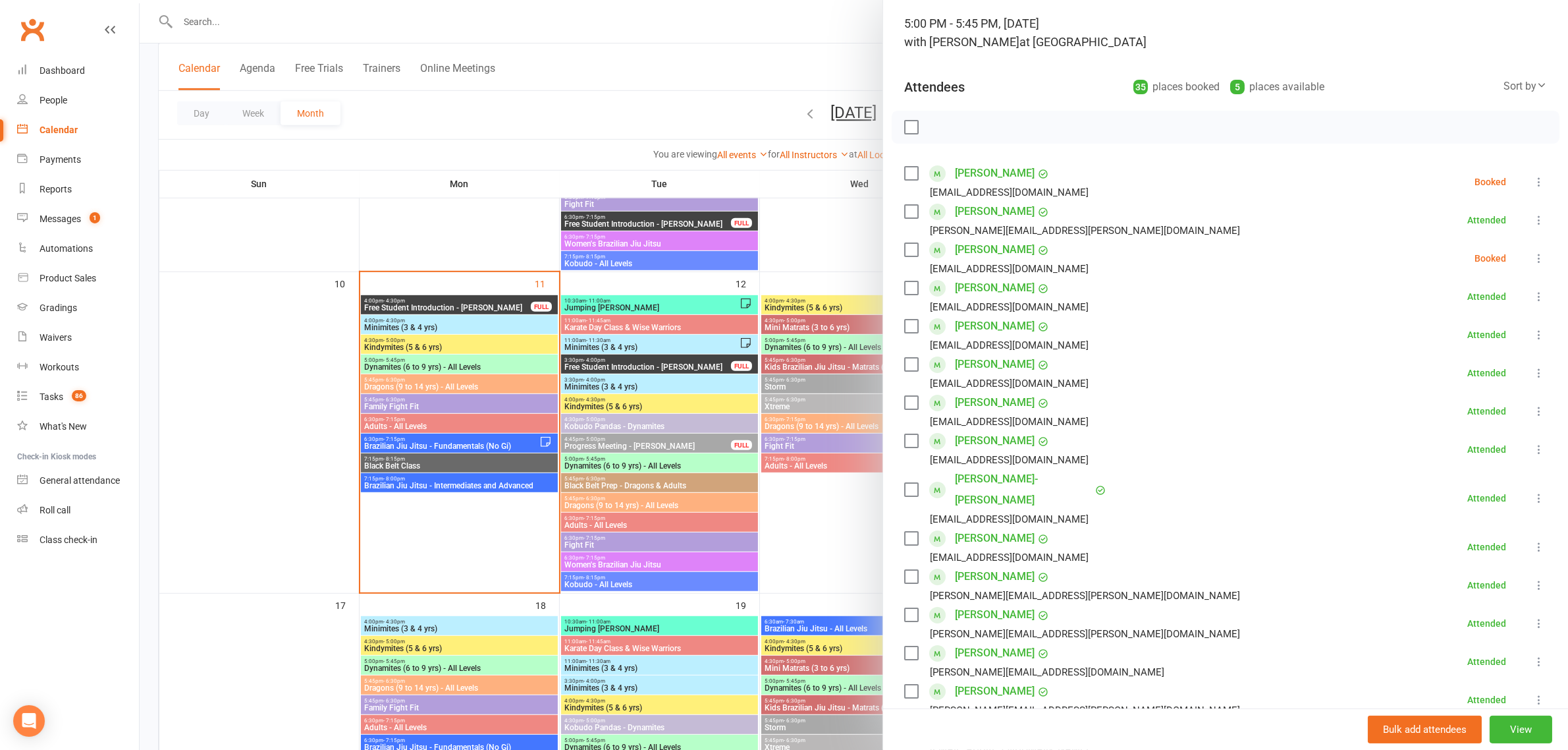
scroll to position [164, 0]
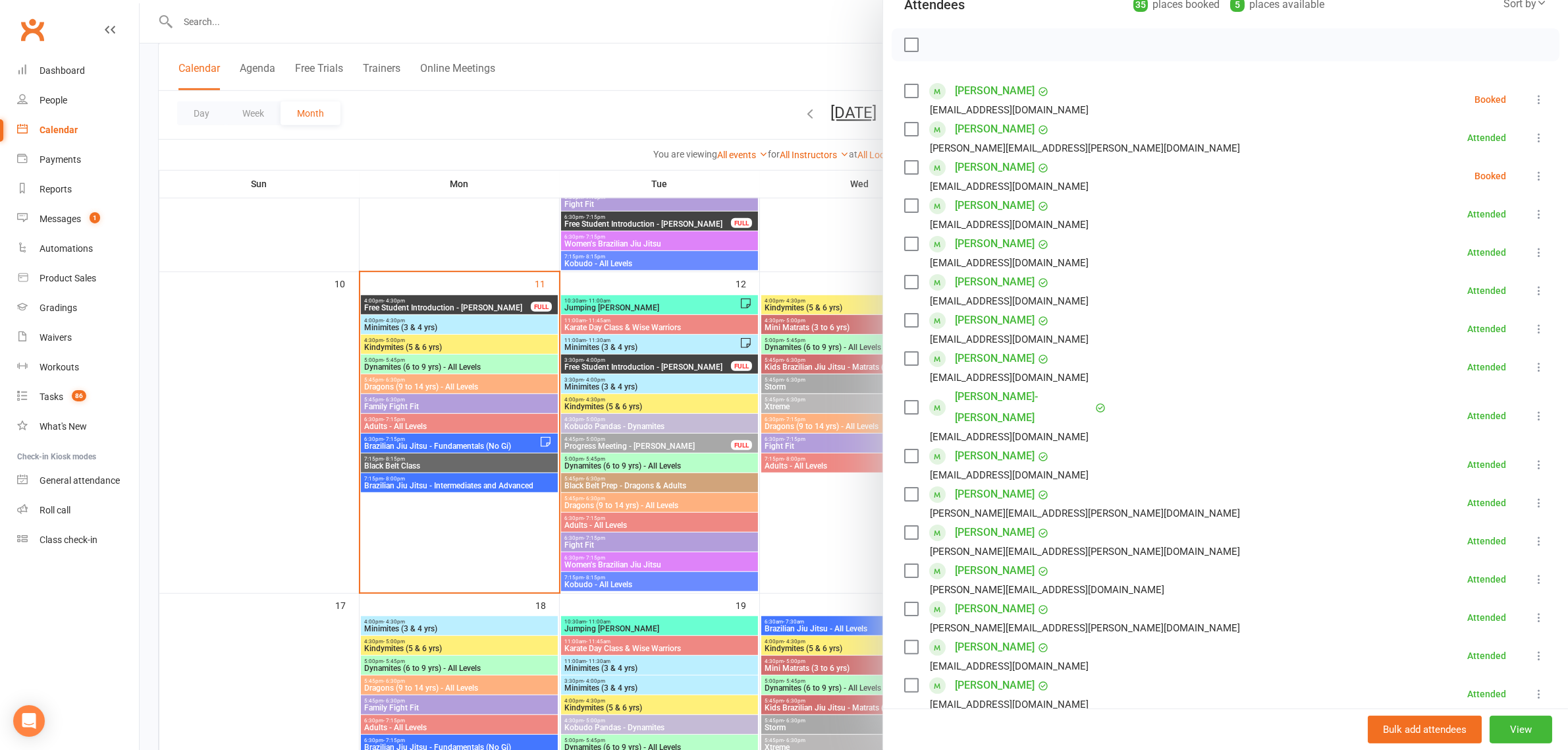
click at [1533, 93] on icon at bounding box center [1540, 99] width 13 height 13
click at [1467, 209] on link "Mark absent" at bounding box center [1475, 204] width 142 height 26
click at [407, 123] on div at bounding box center [853, 375] width 1428 height 750
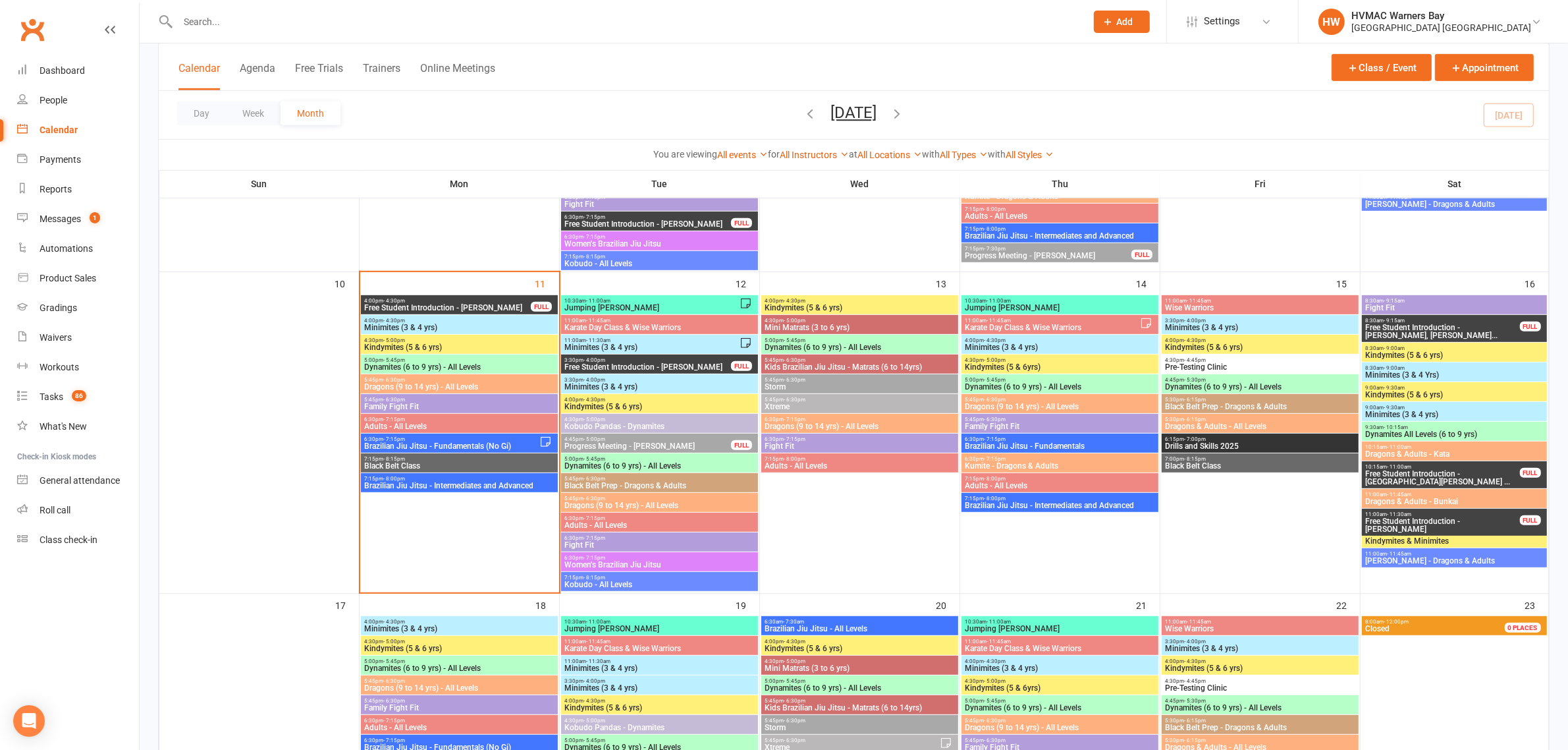
click at [226, 14] on input "text" at bounding box center [625, 22] width 903 height 19
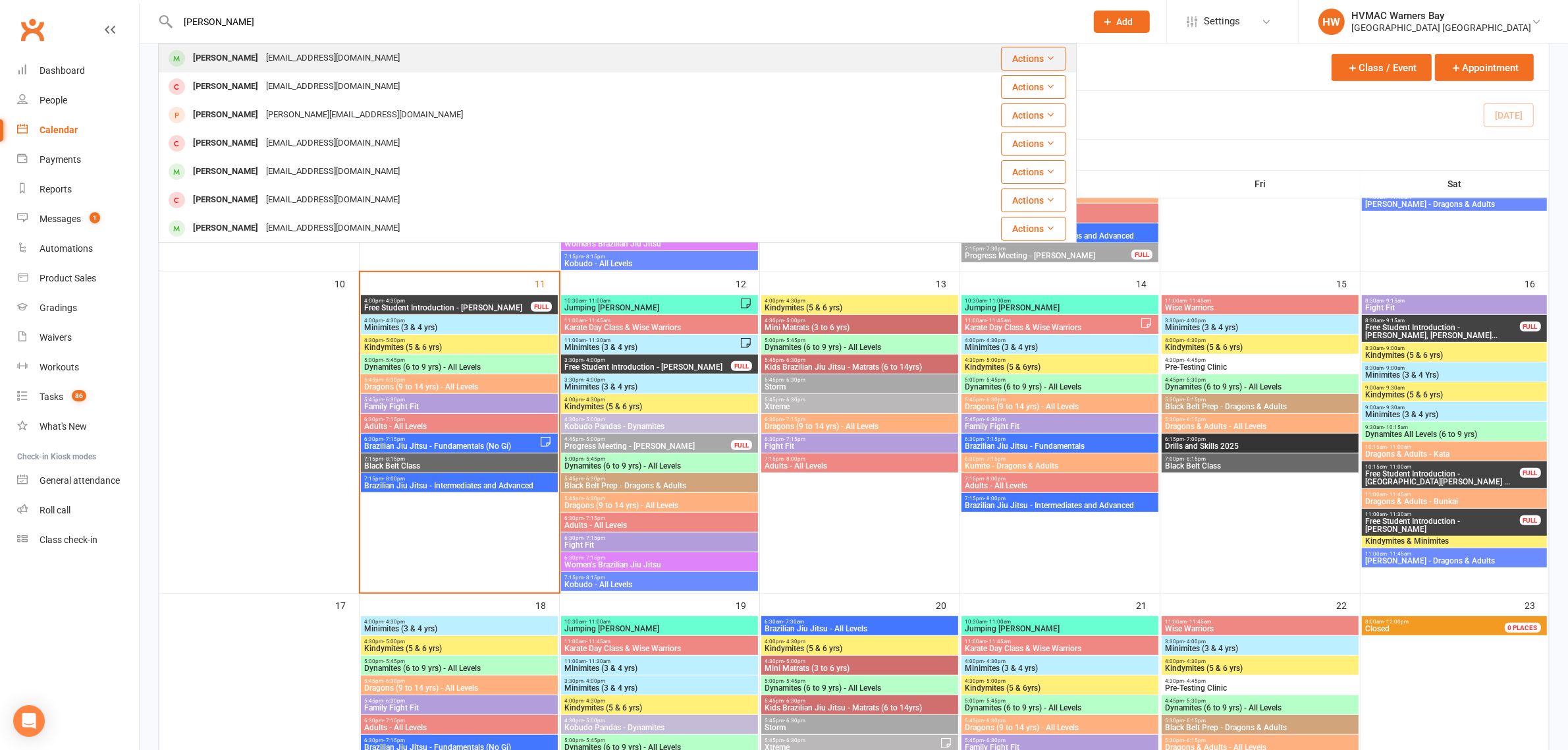
type input "logan wyatt"
click at [228, 47] on div "Logan Wyatt melroworth@outlook.com" at bounding box center [541, 58] width 763 height 27
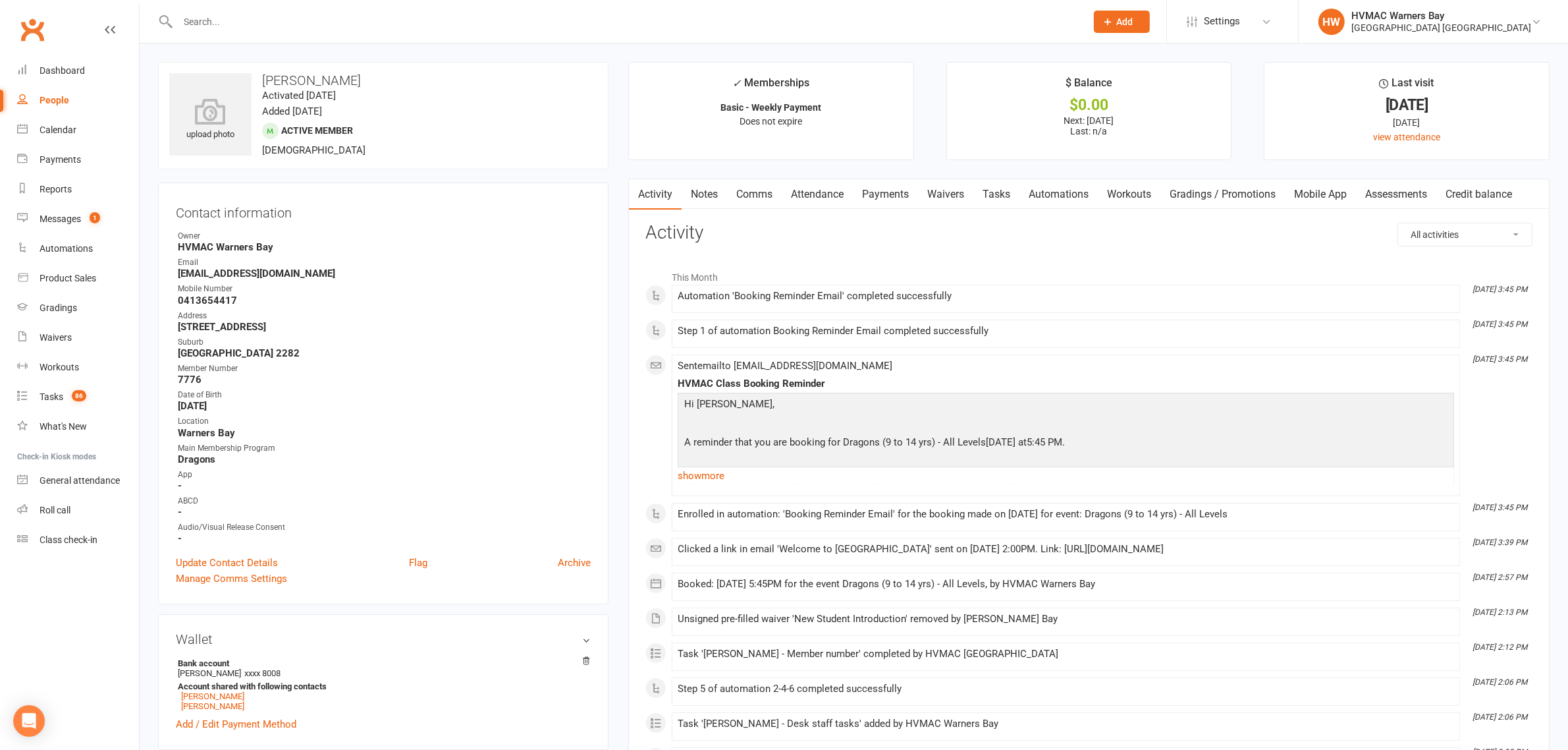
click at [1315, 199] on link "Mobile App" at bounding box center [1320, 195] width 71 height 30
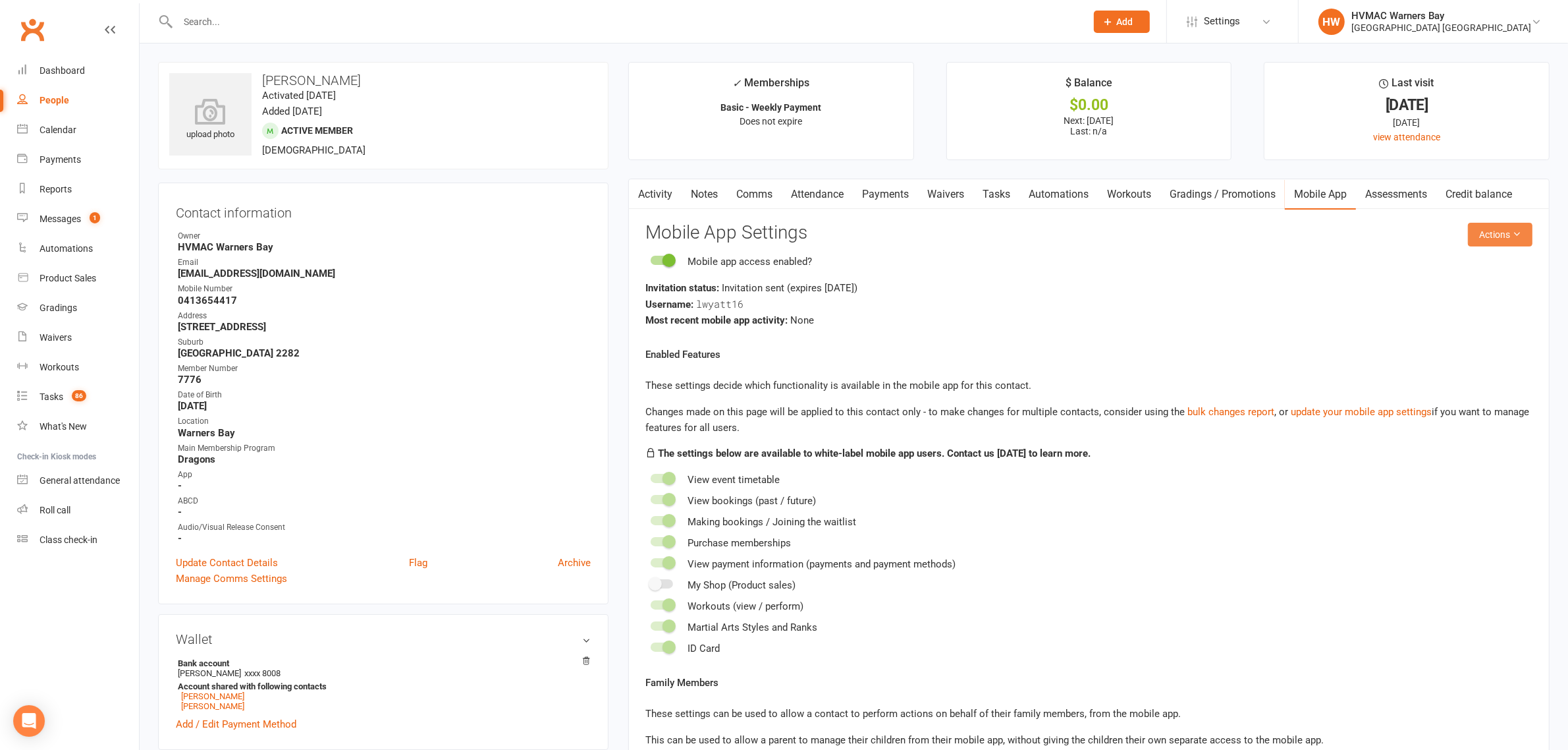
click at [1482, 239] on button "Actions" at bounding box center [1500, 234] width 64 height 24
click at [1437, 265] on link "Send invitation email" at bounding box center [1455, 265] width 130 height 26
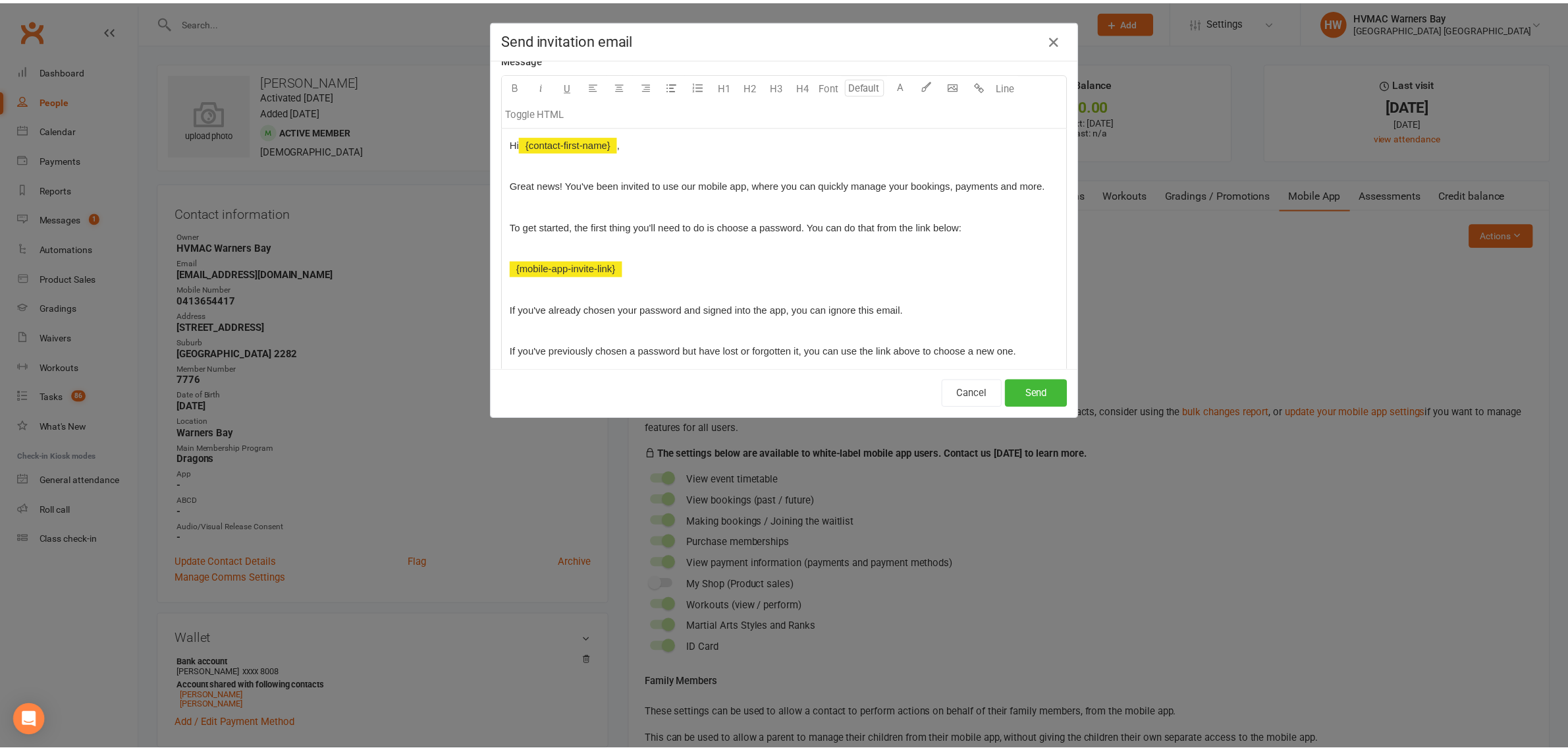
scroll to position [247, 0]
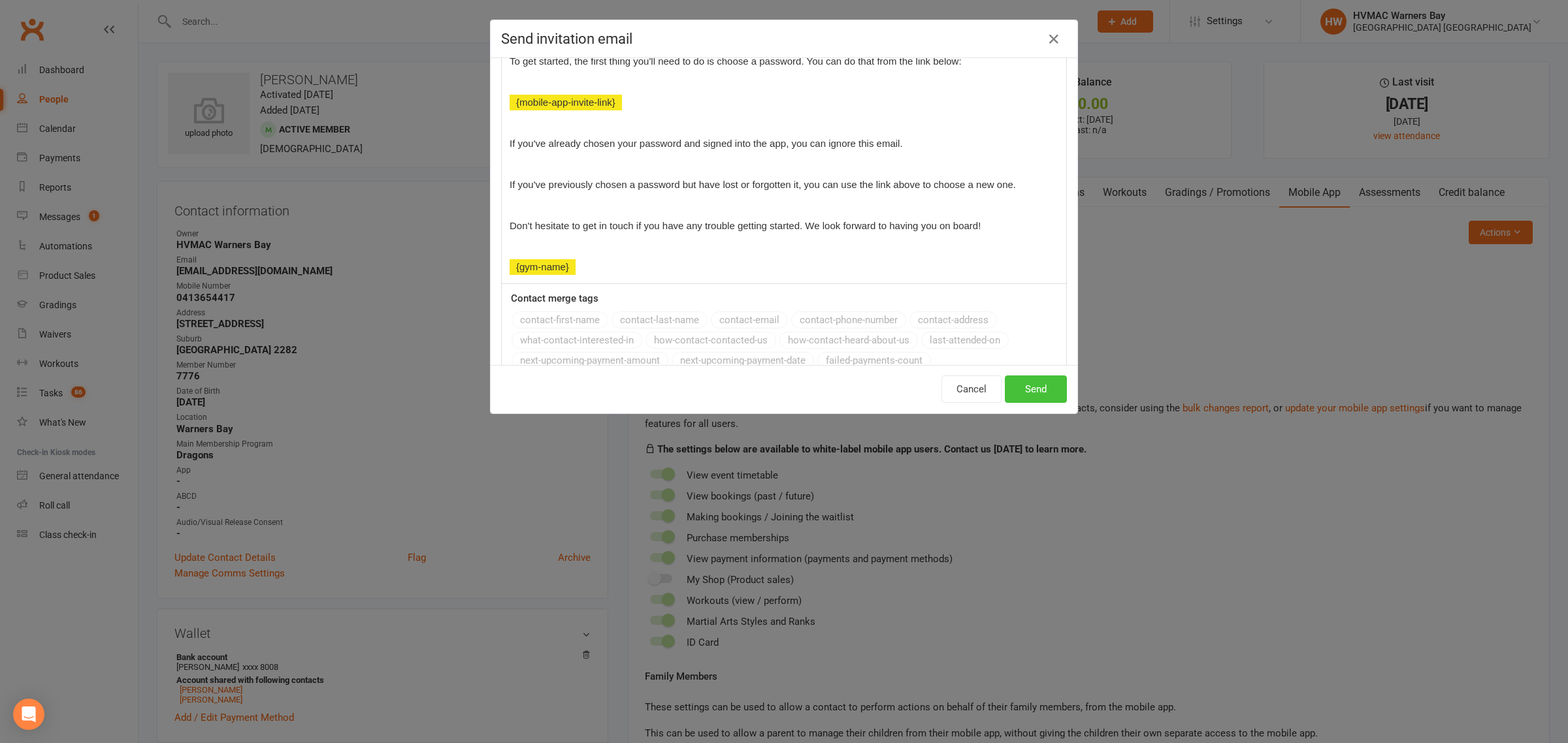
click at [1044, 383] on button "Send" at bounding box center [1035, 388] width 62 height 27
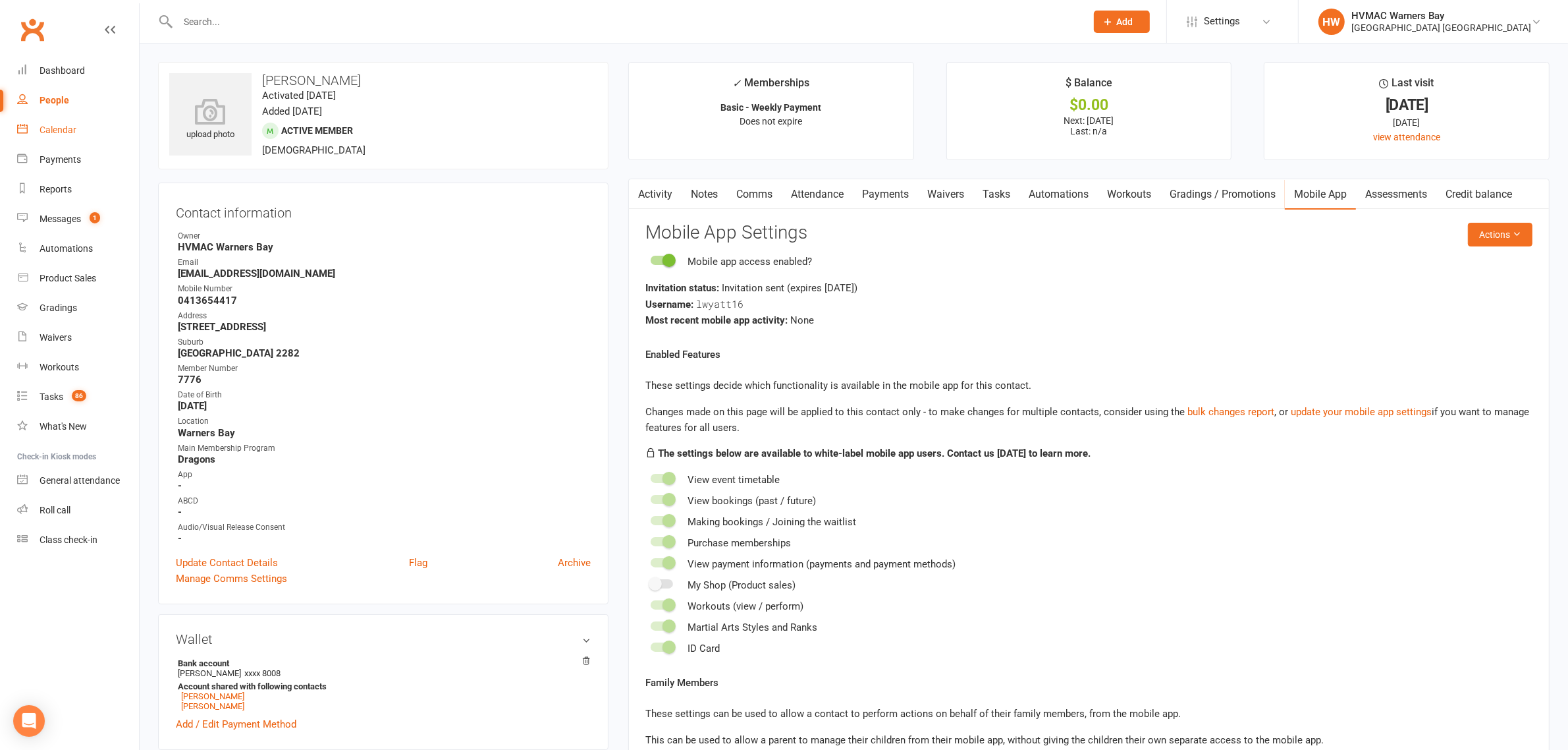
click at [87, 123] on link "Calendar" at bounding box center [77, 129] width 122 height 29
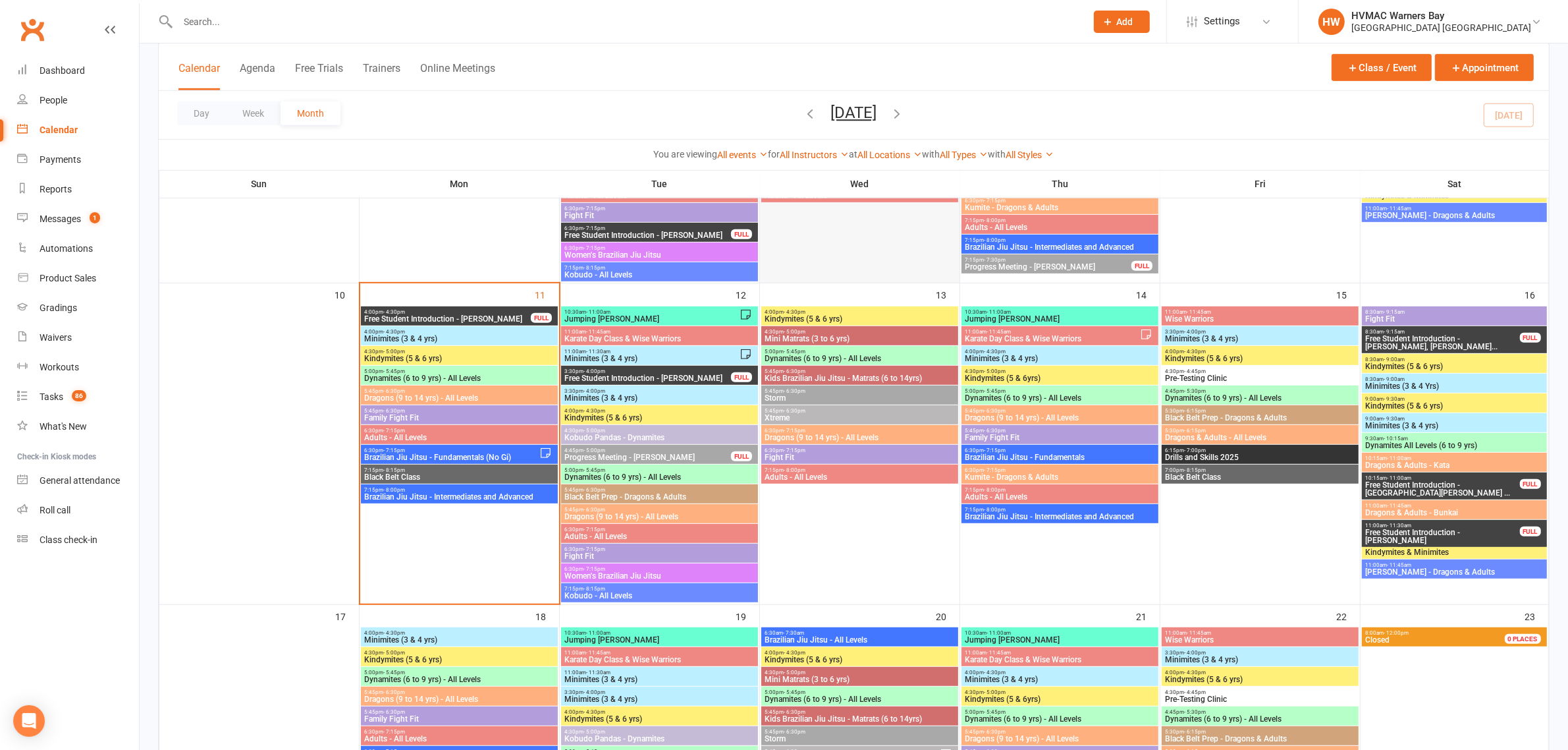
scroll to position [824, 0]
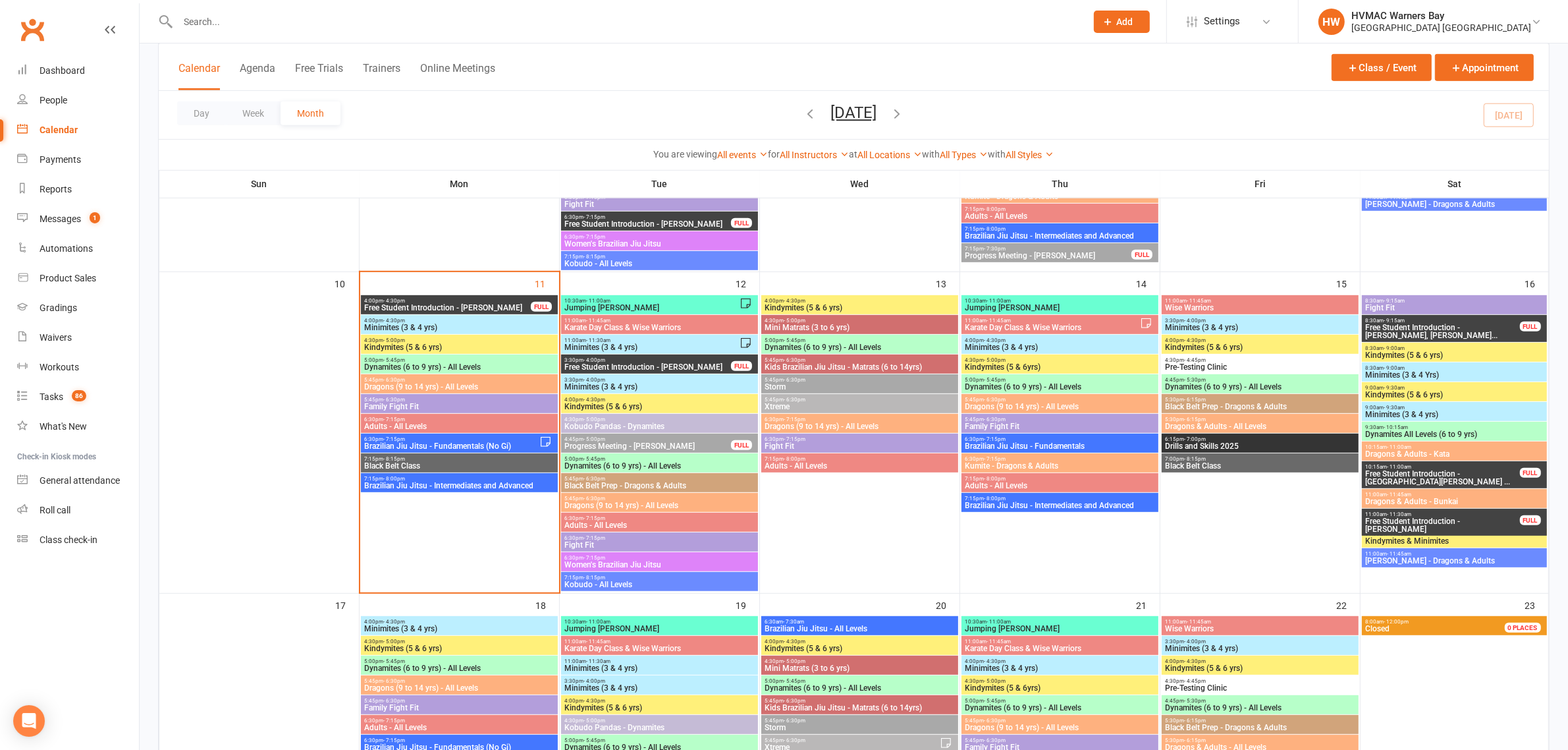
click at [422, 366] on span "Dynamites (6 to 9 yrs) - All Levels" at bounding box center [459, 366] width 192 height 8
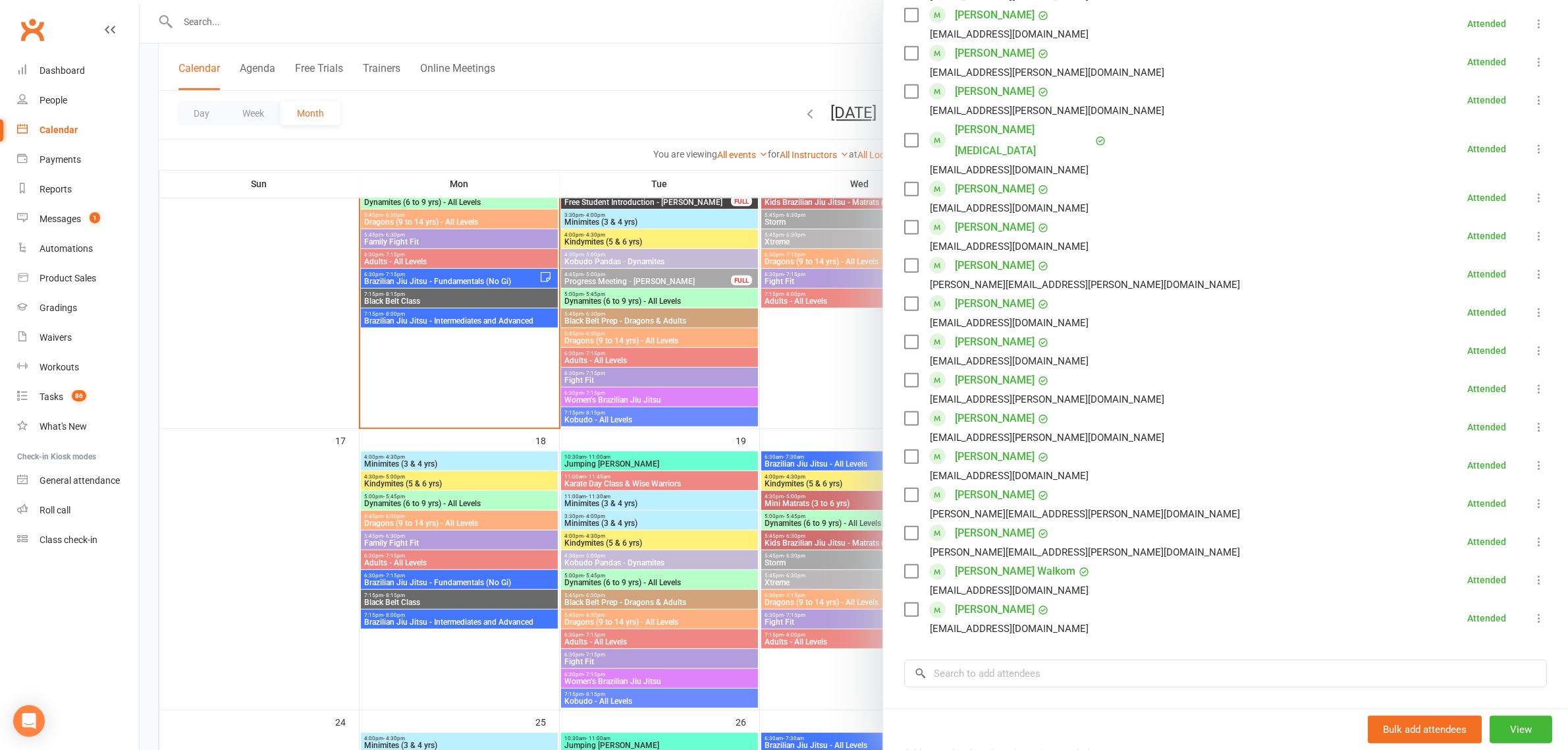
scroll to position [1071, 0]
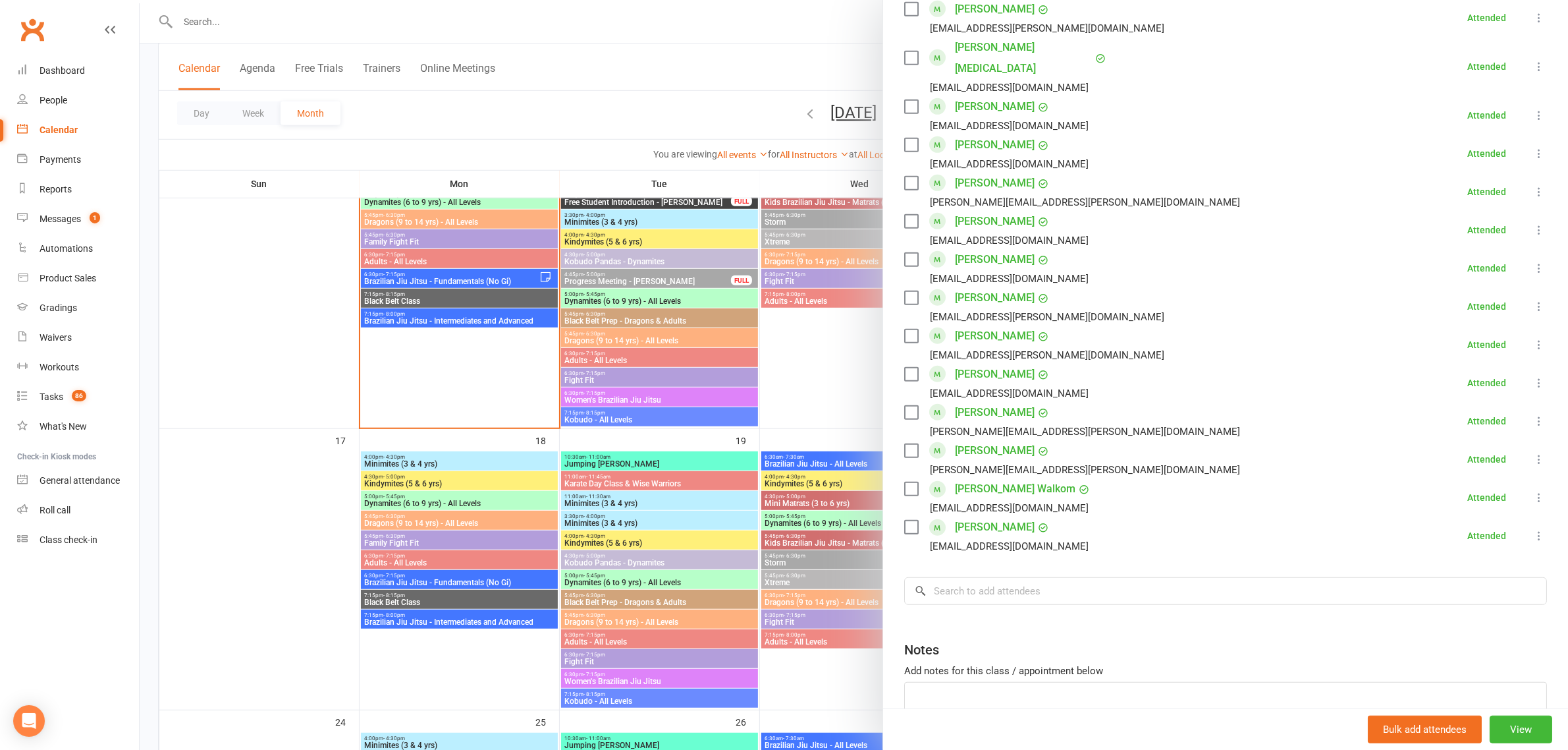
click at [394, 223] on div at bounding box center [853, 375] width 1428 height 750
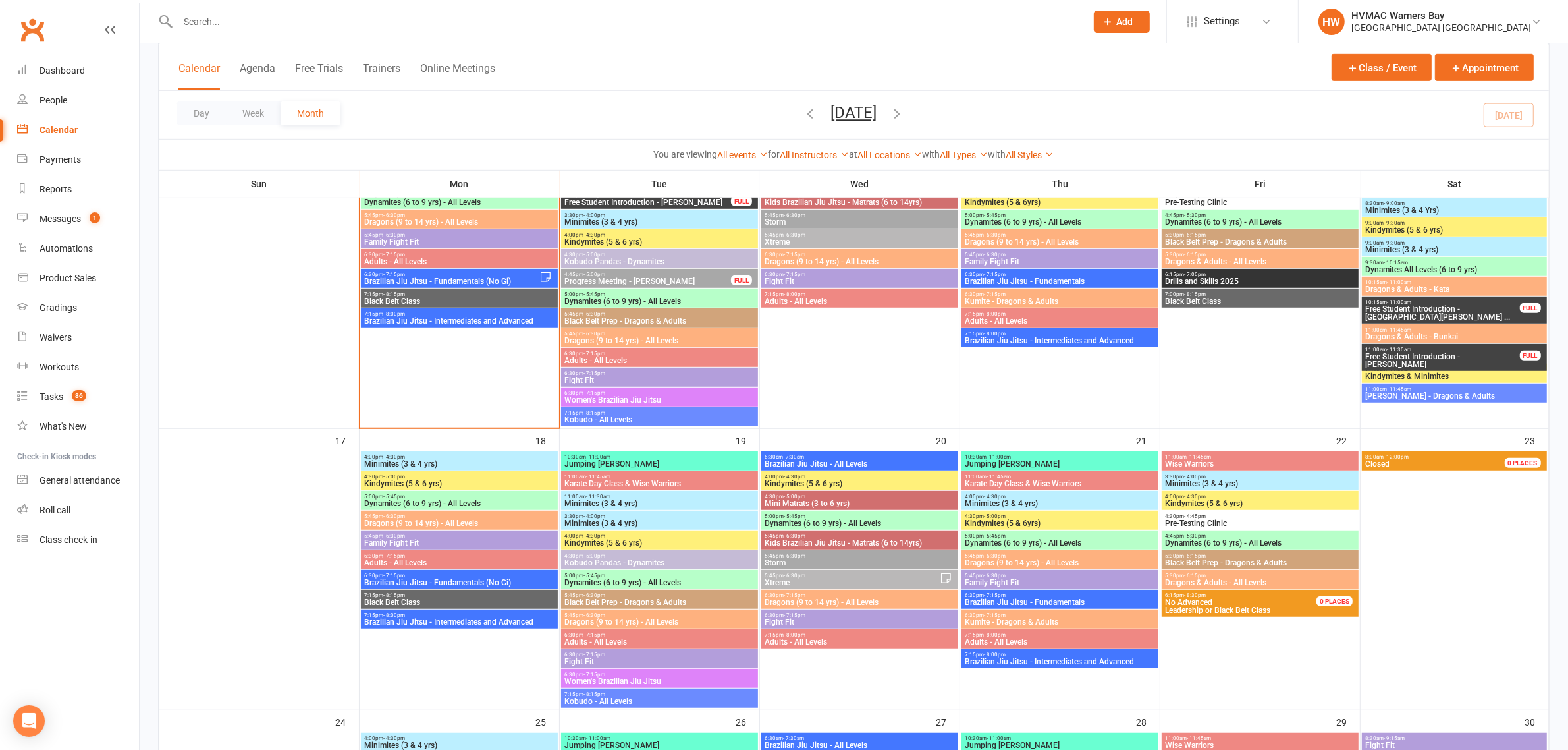
click at [396, 221] on span "Dragons (9 to 14 yrs) - All Levels" at bounding box center [459, 222] width 192 height 8
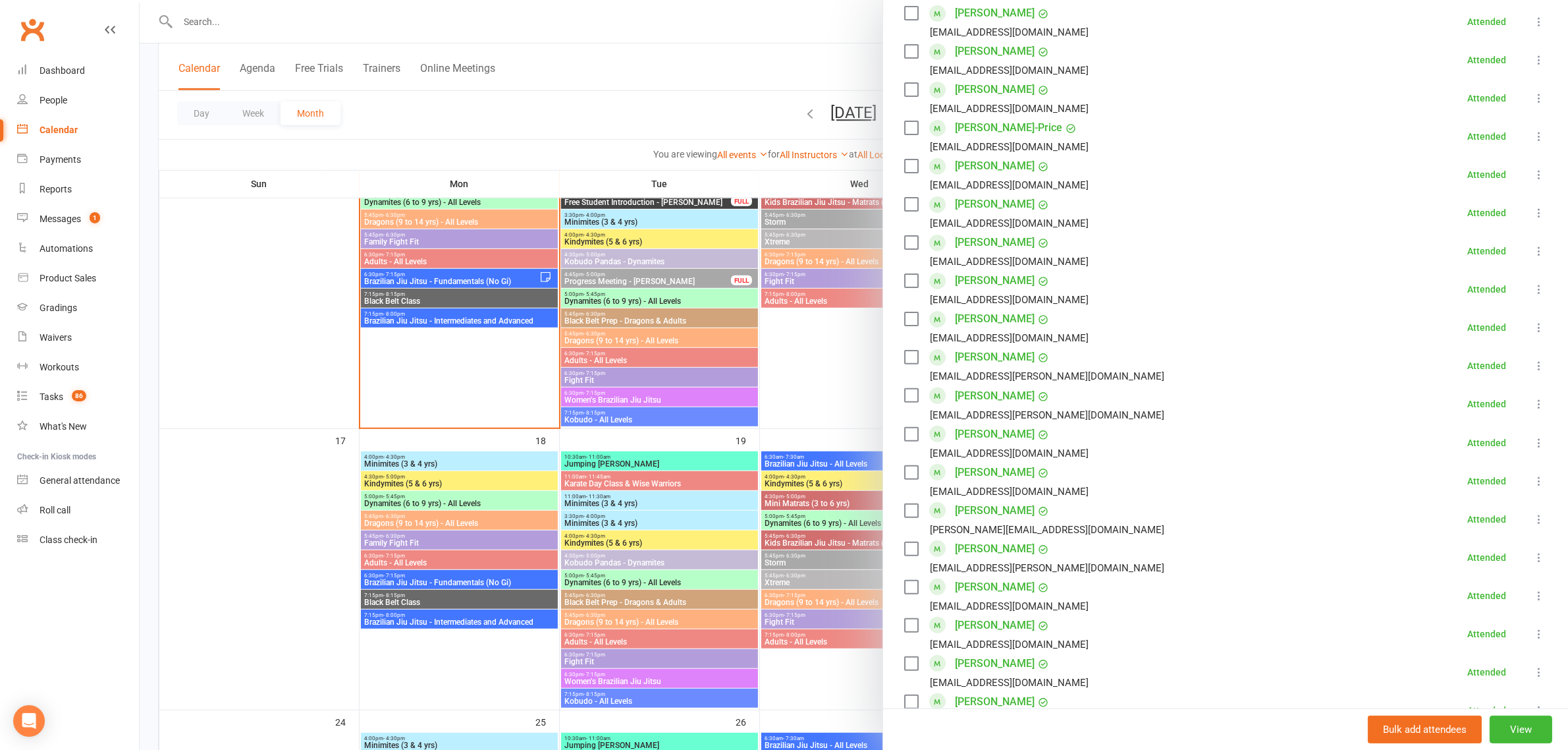
scroll to position [577, 0]
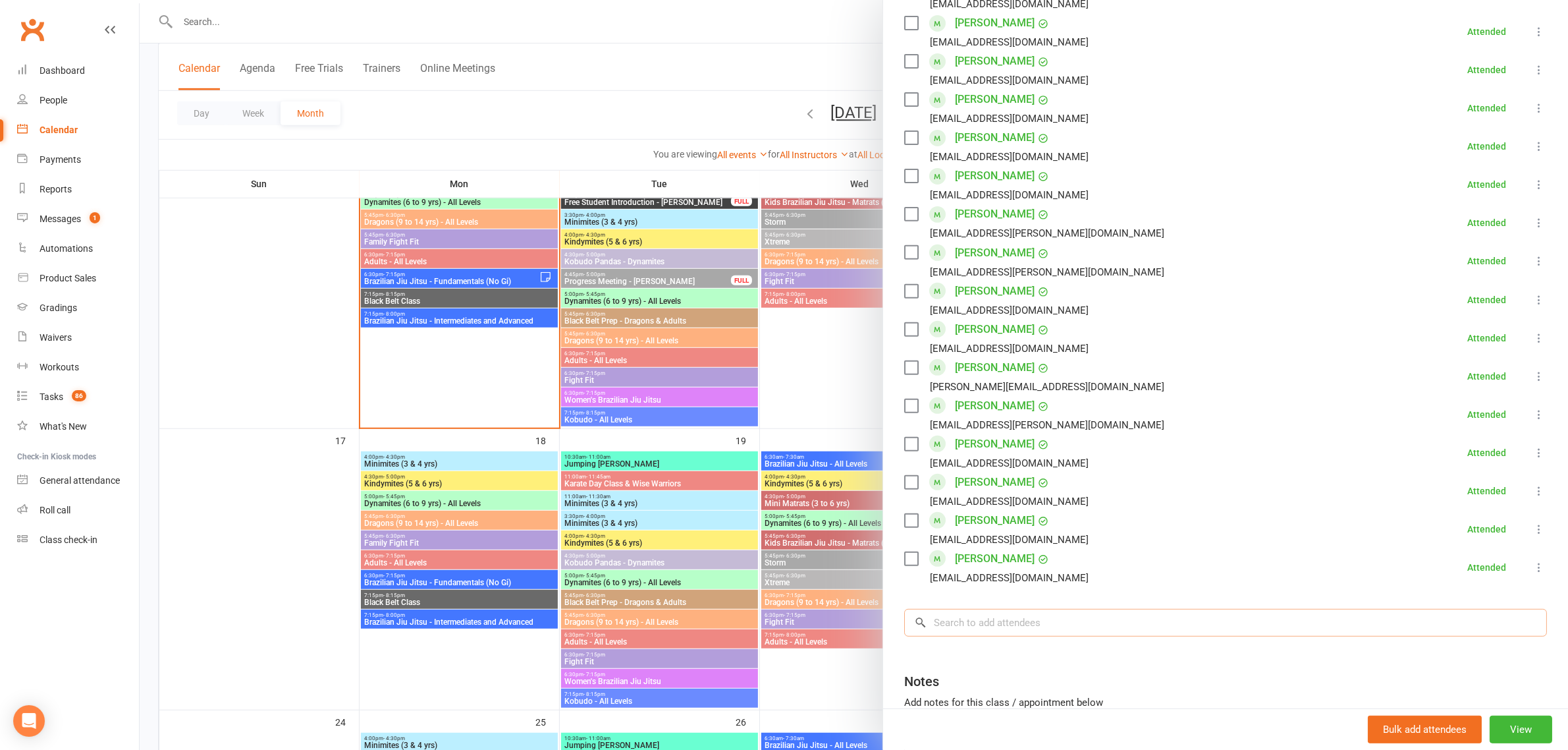
click at [1045, 611] on input "search" at bounding box center [1225, 622] width 643 height 27
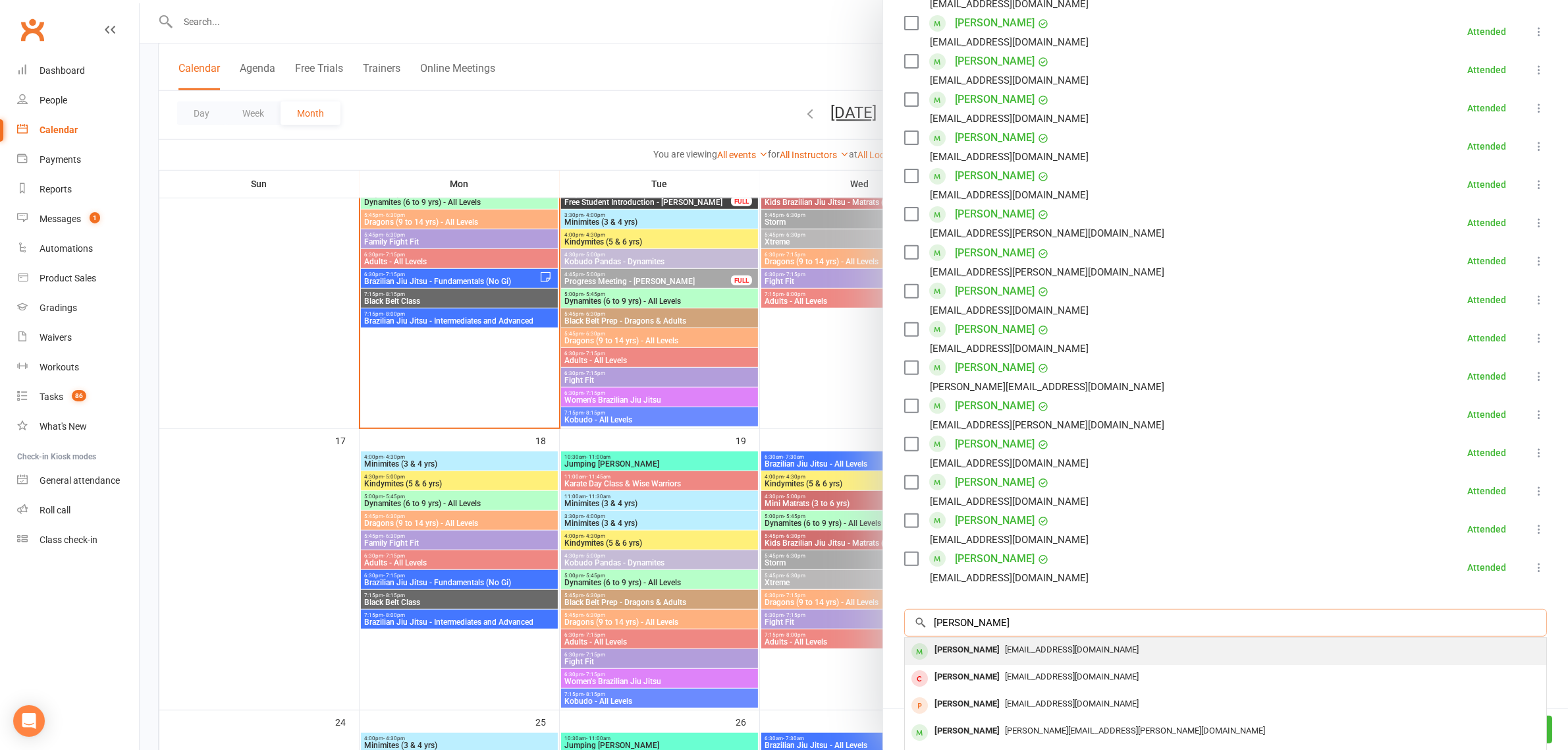
type input "nico arana"
click at [976, 651] on div "Nicholas Arana" at bounding box center [968, 650] width 76 height 19
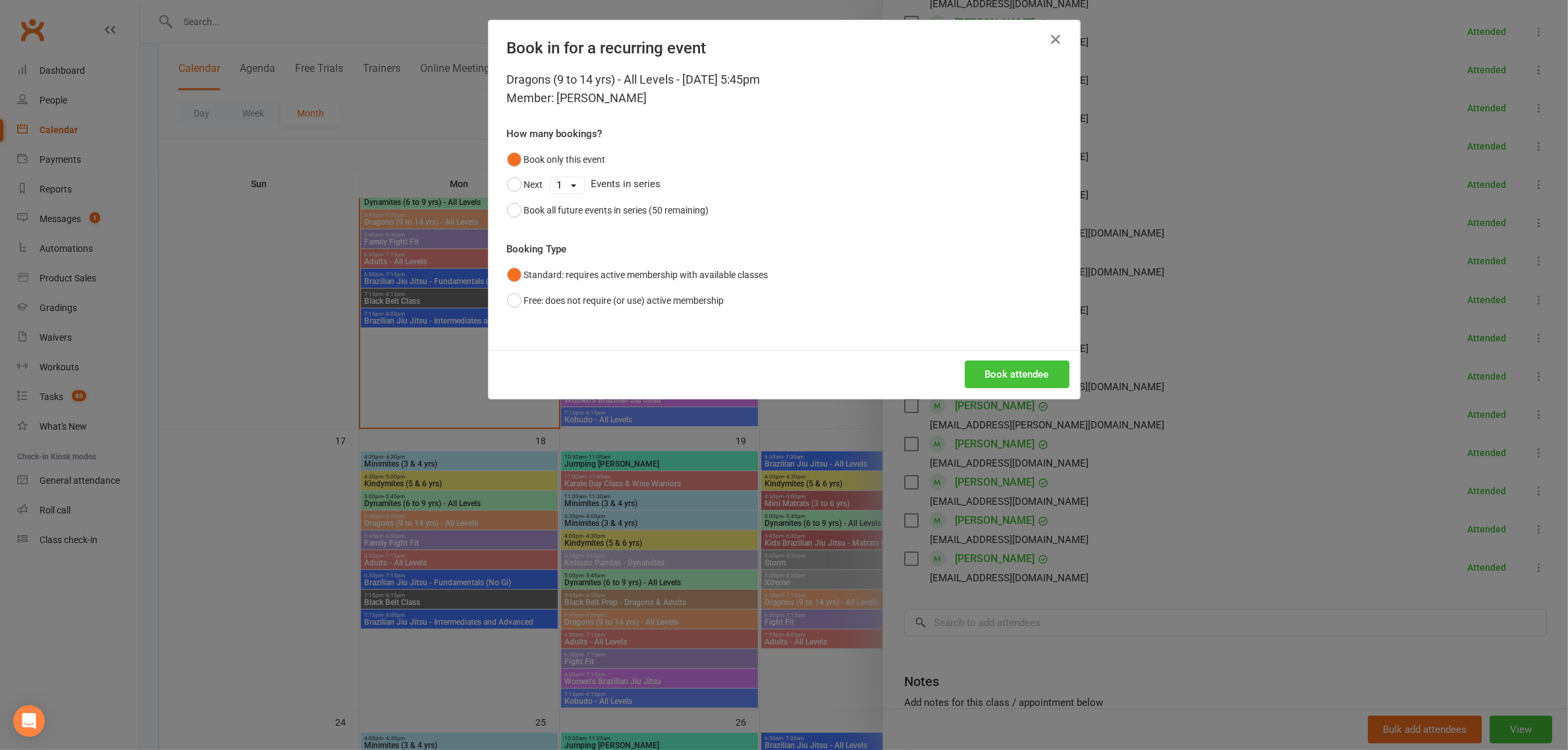
click at [1022, 380] on button "Book attendee" at bounding box center [1017, 374] width 105 height 27
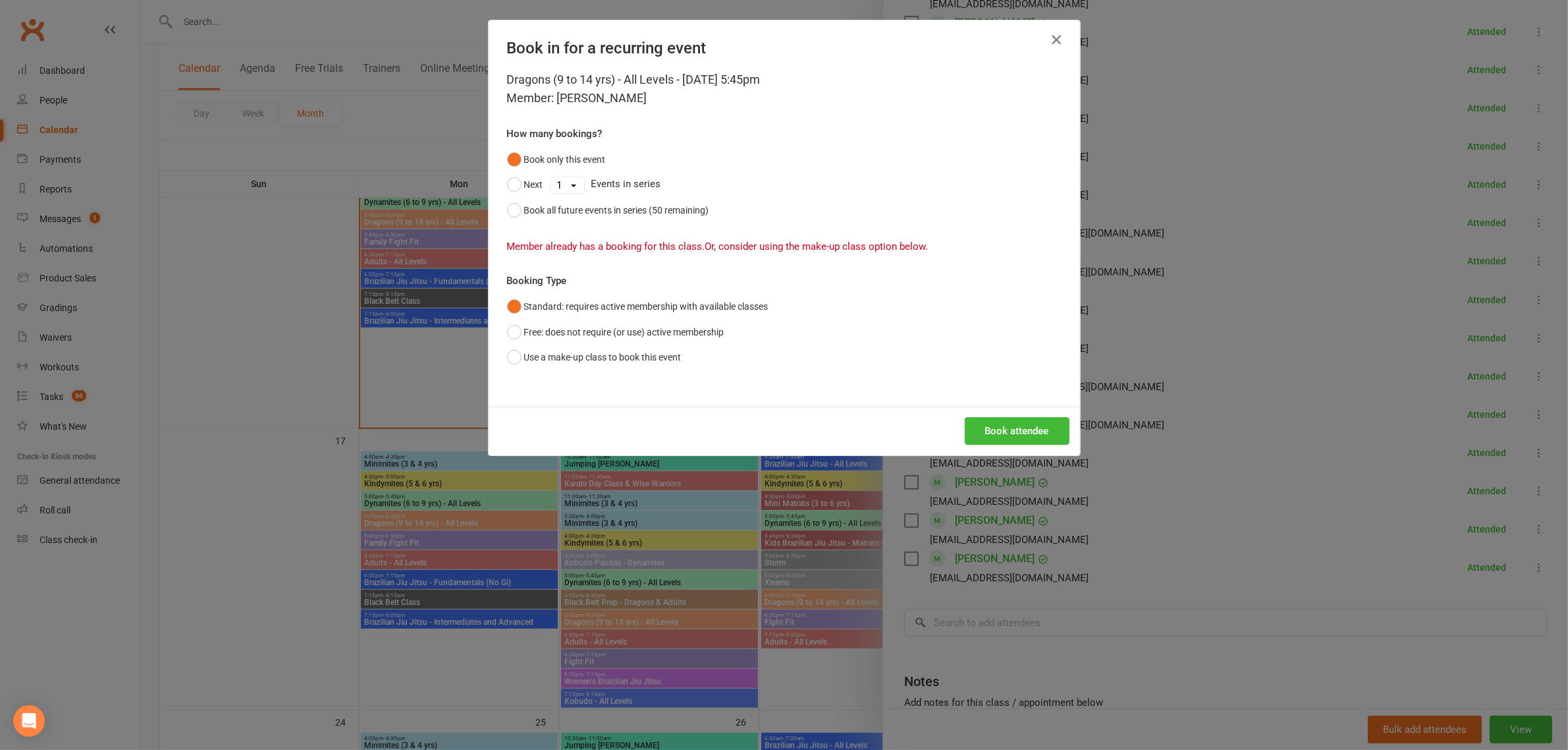
click at [1049, 44] on icon "button" at bounding box center [1056, 39] width 16 height 16
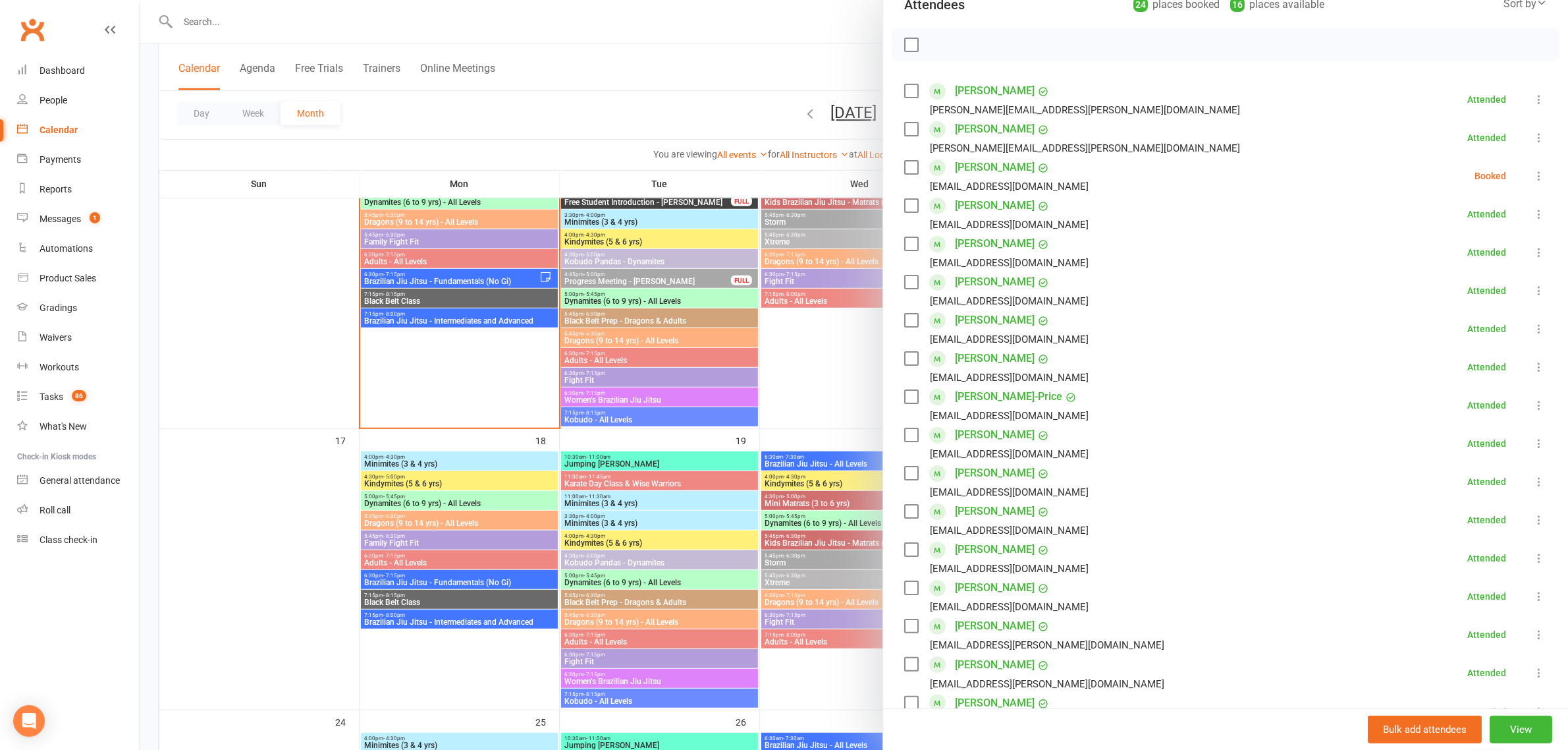
scroll to position [0, 0]
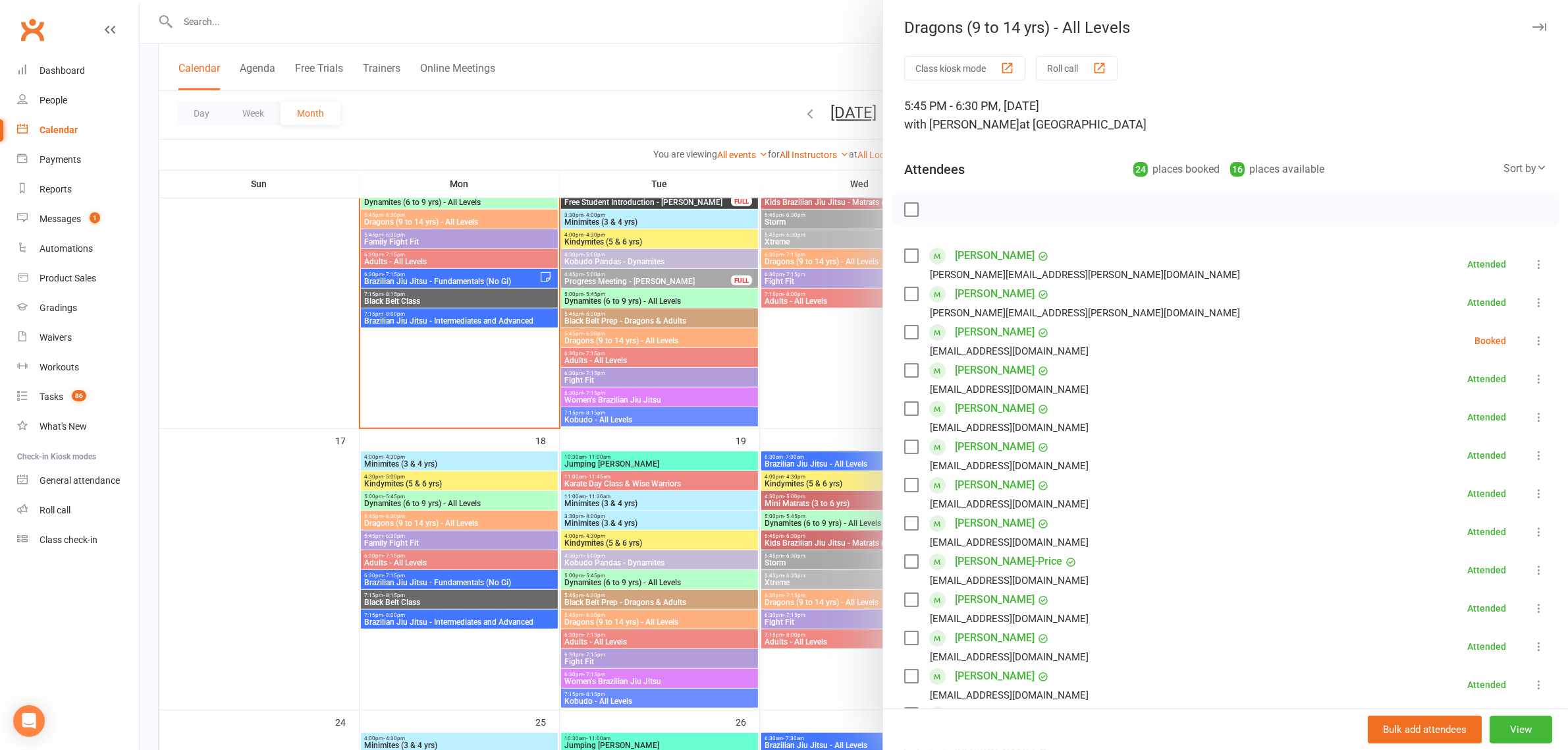
click at [1533, 343] on icon at bounding box center [1540, 341] width 13 height 13
click at [1464, 424] on link "Check in" at bounding box center [1475, 419] width 142 height 26
click at [494, 202] on div at bounding box center [853, 375] width 1428 height 750
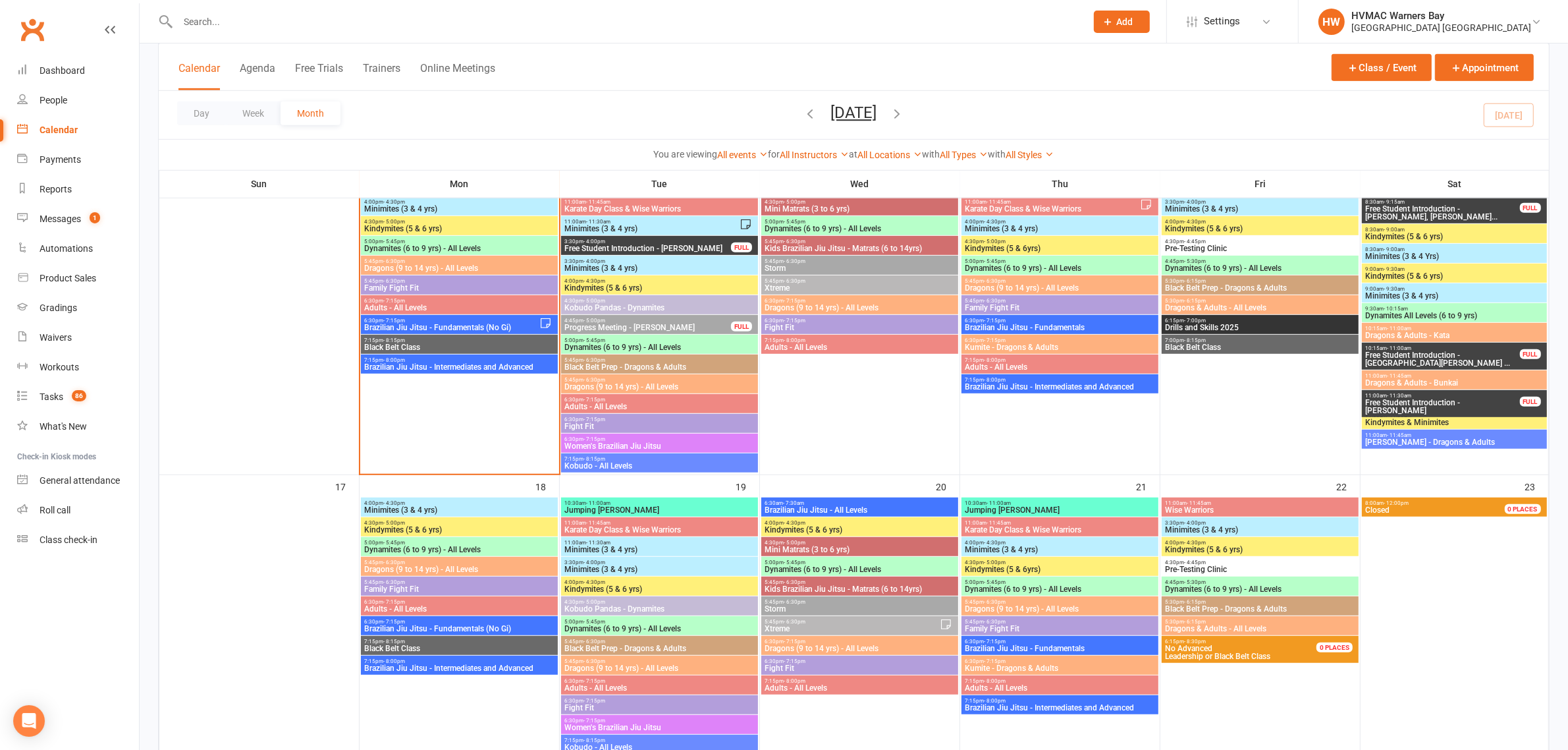
scroll to position [906, 0]
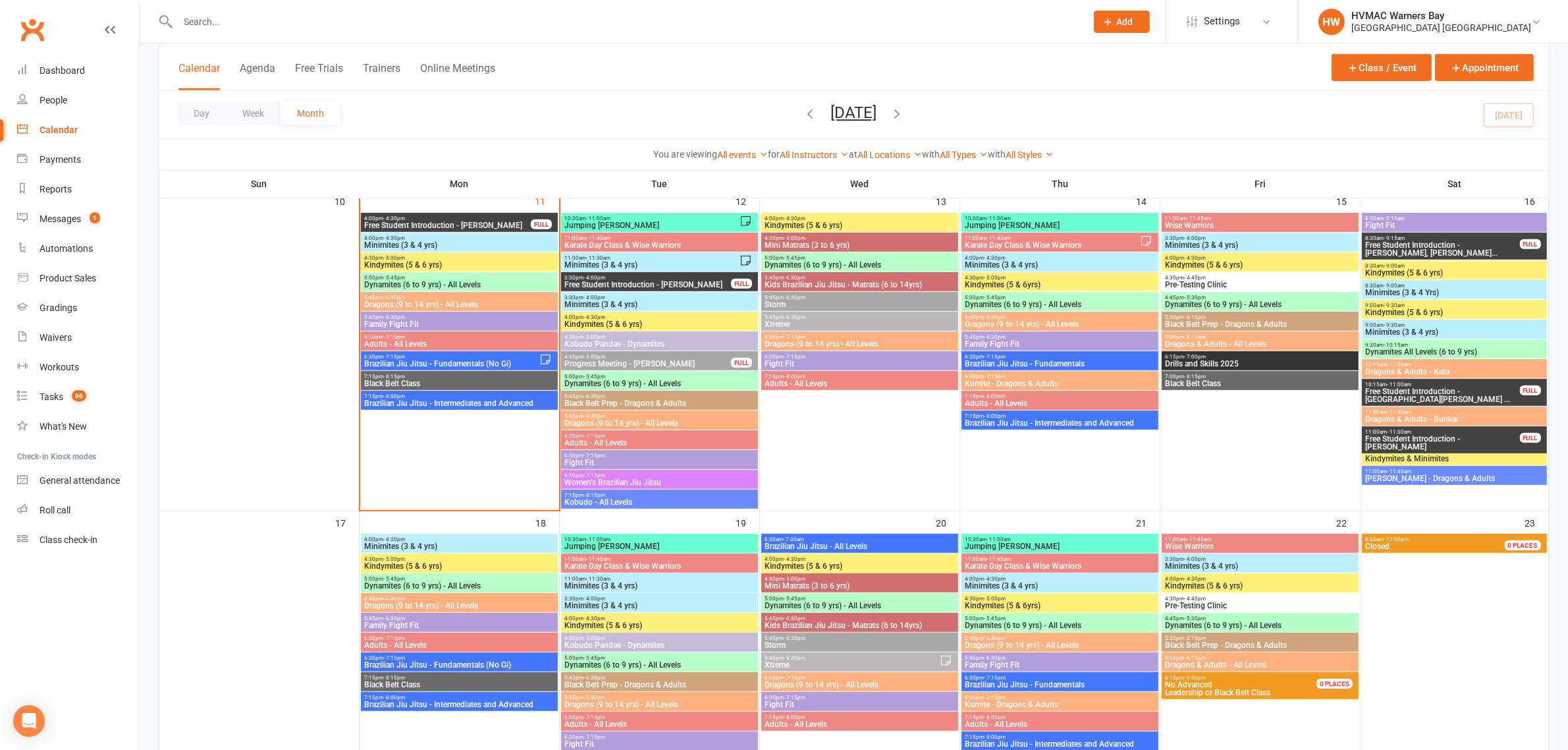
click at [447, 275] on span "5:00pm - 5:45pm" at bounding box center [459, 278] width 192 height 6
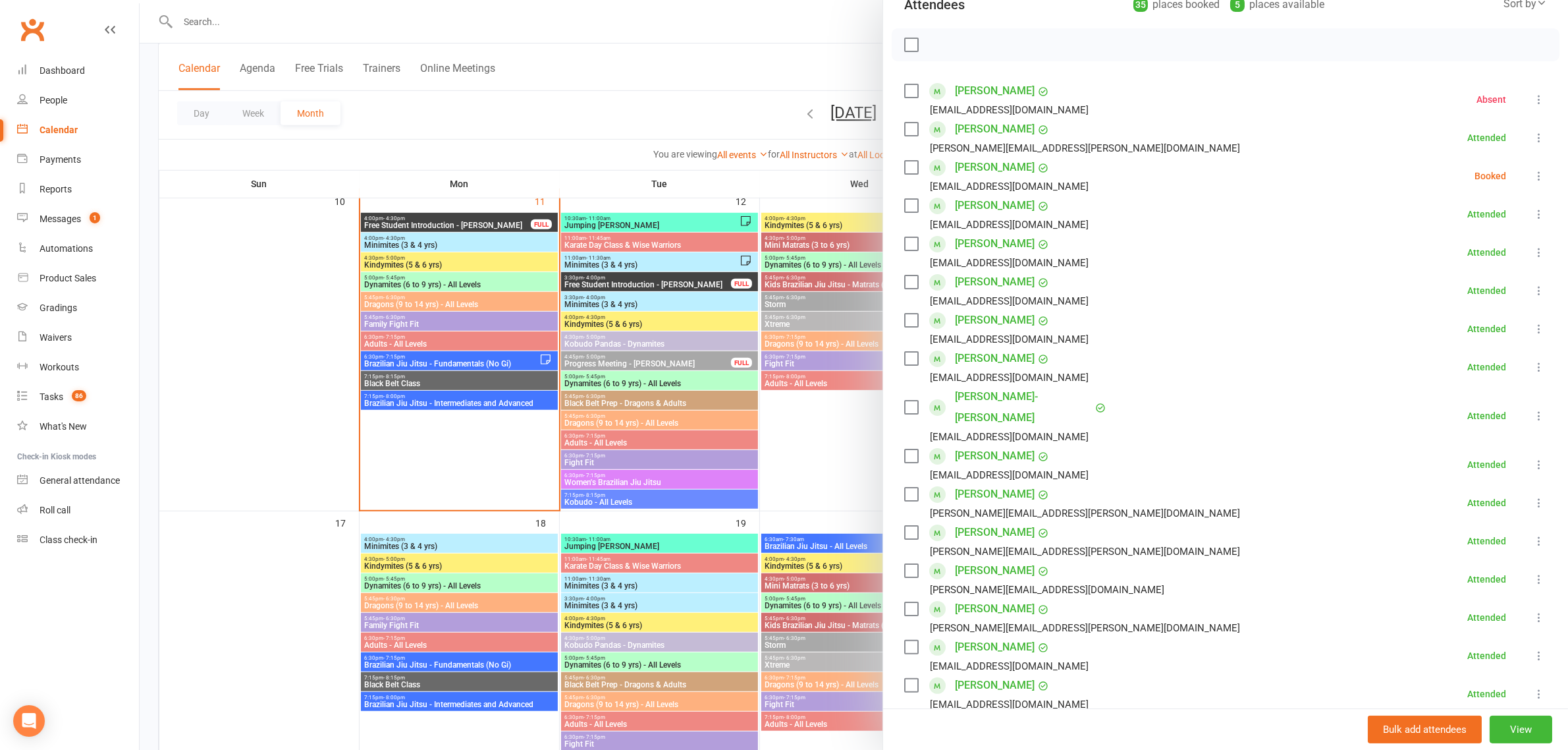
scroll to position [247, 0]
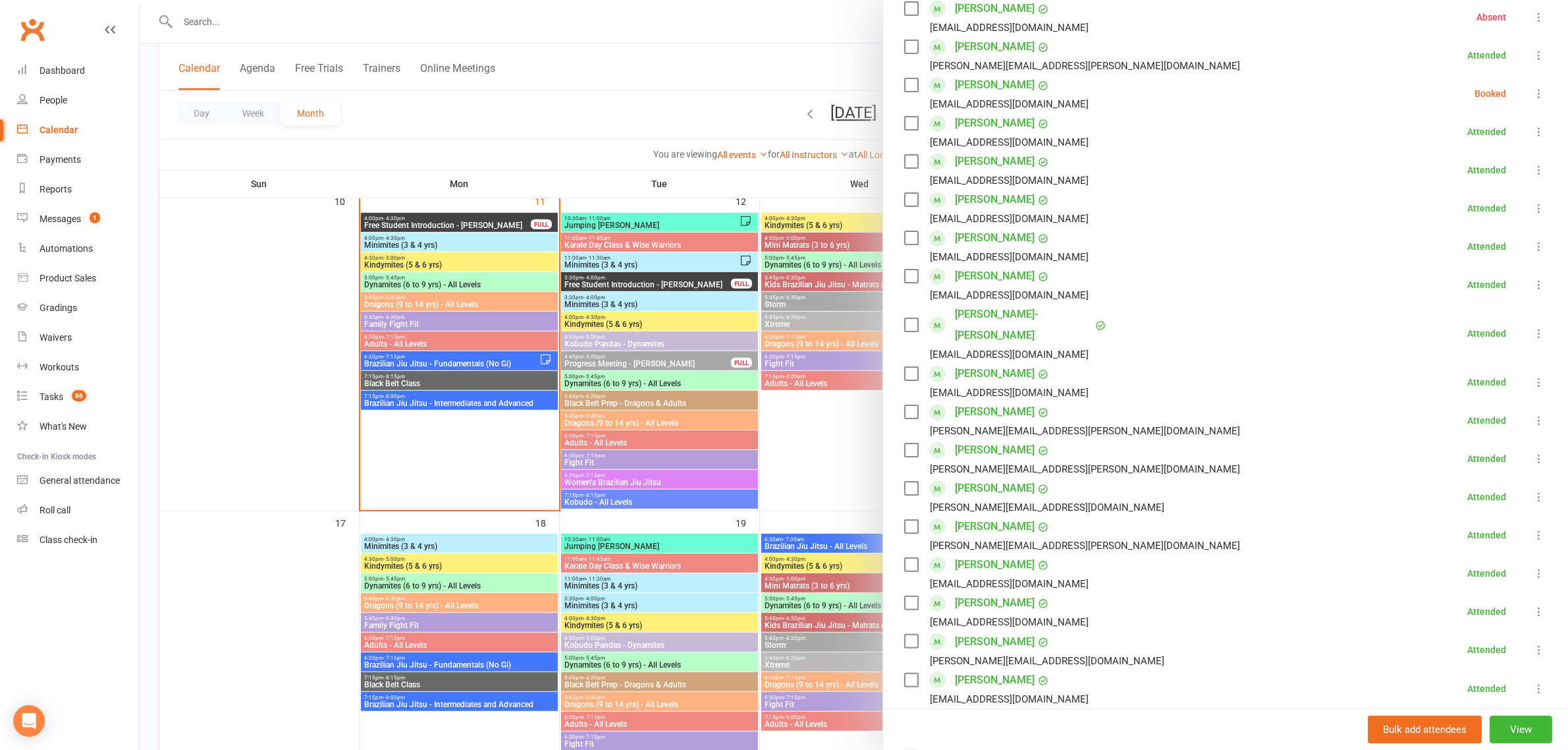
click at [446, 304] on div at bounding box center [853, 375] width 1428 height 750
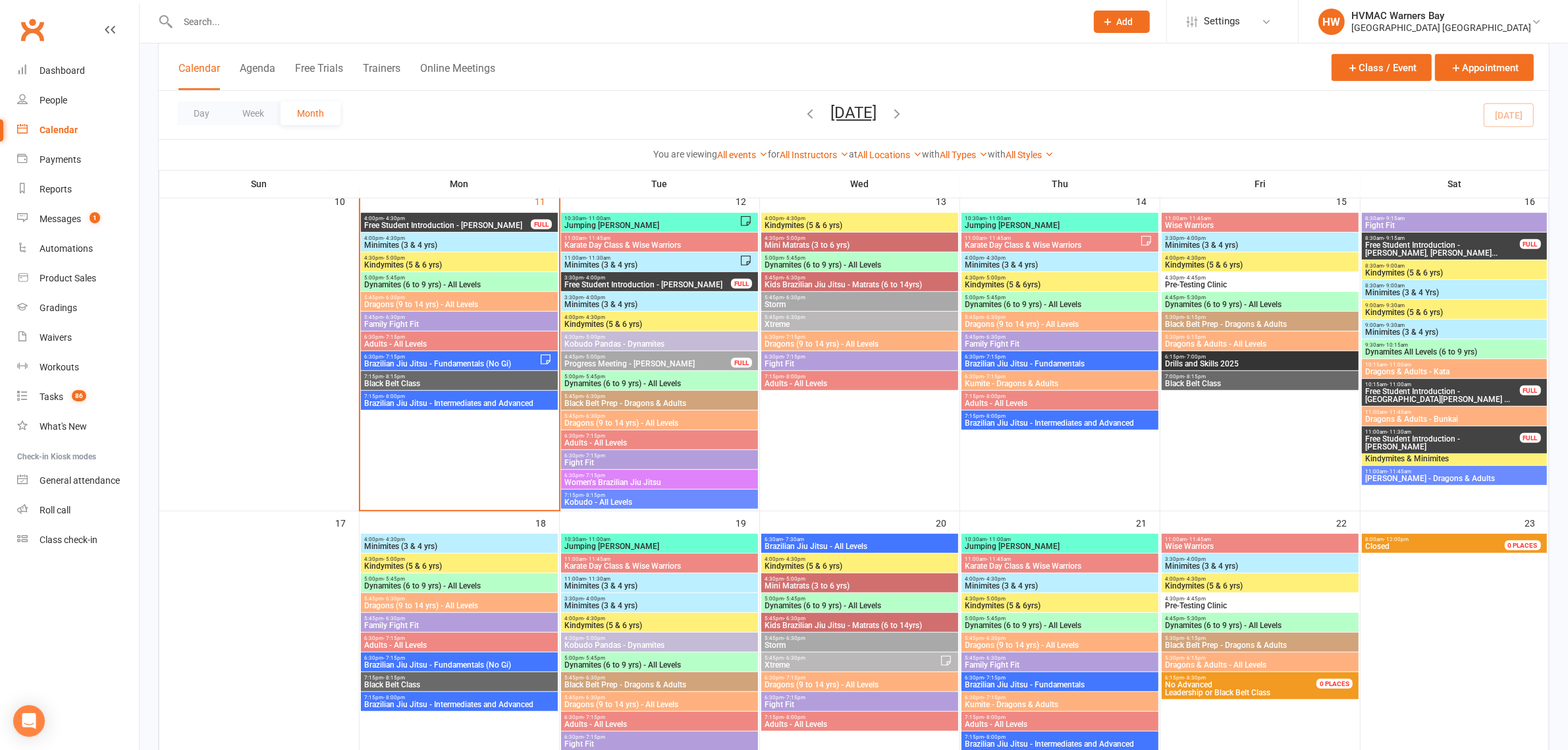
click at [445, 348] on div "6:30pm - 7:15pm Adults - All Levels" at bounding box center [459, 341] width 197 height 19
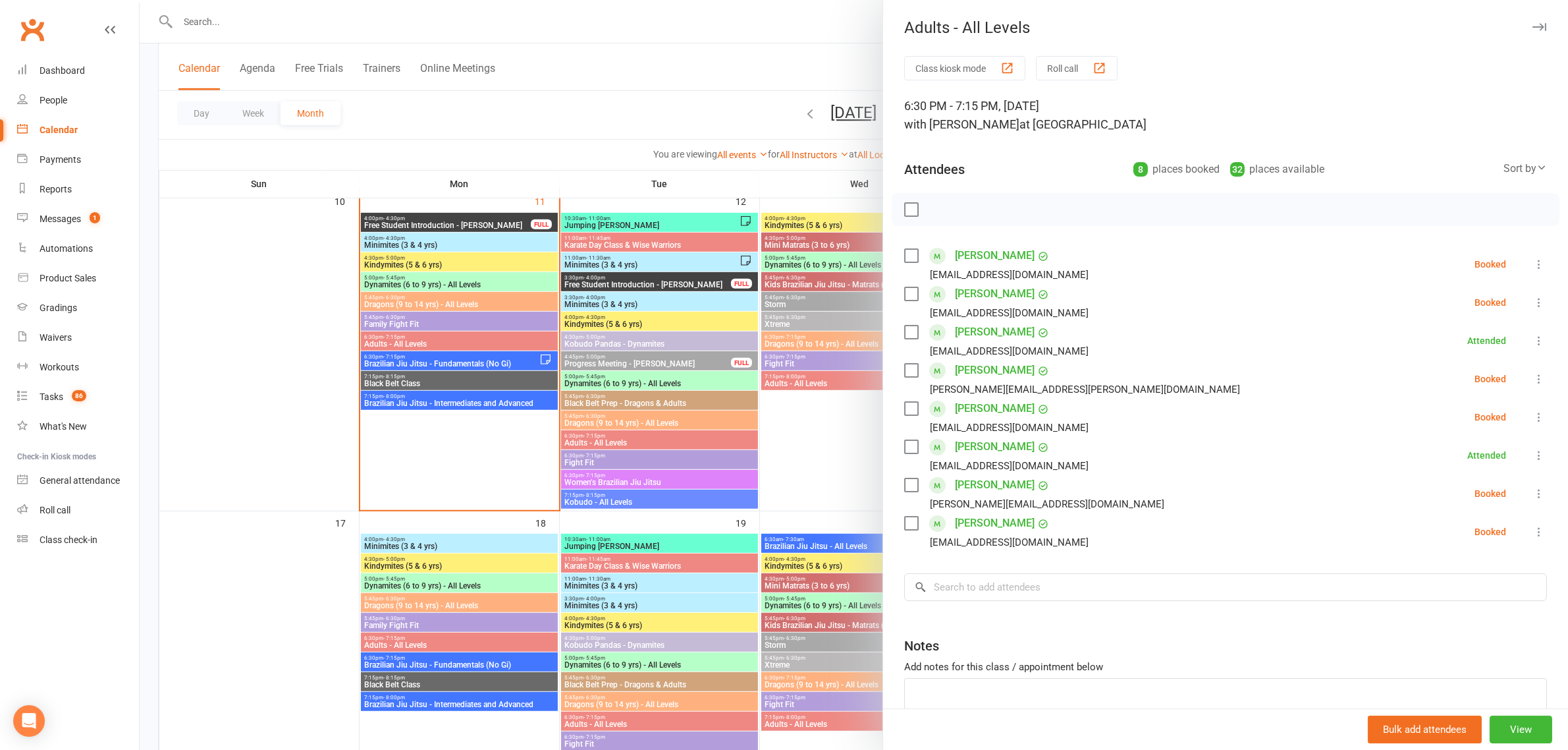
click at [1533, 489] on icon at bounding box center [1540, 494] width 13 height 13
click at [1453, 577] on link "Check in" at bounding box center [1475, 572] width 142 height 26
click at [439, 367] on div at bounding box center [853, 375] width 1428 height 750
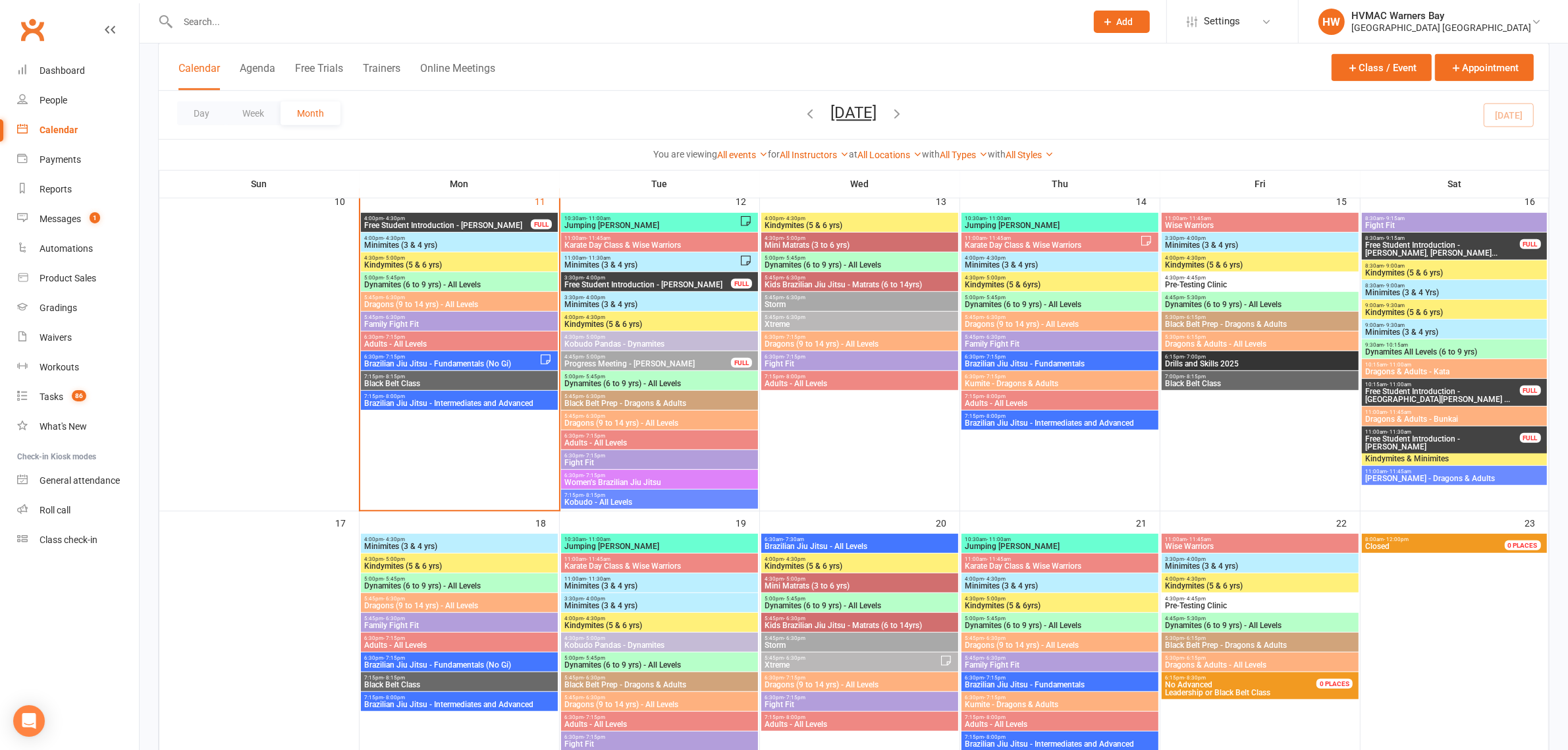
click at [429, 384] on span "Black Belt Class" at bounding box center [459, 384] width 192 height 8
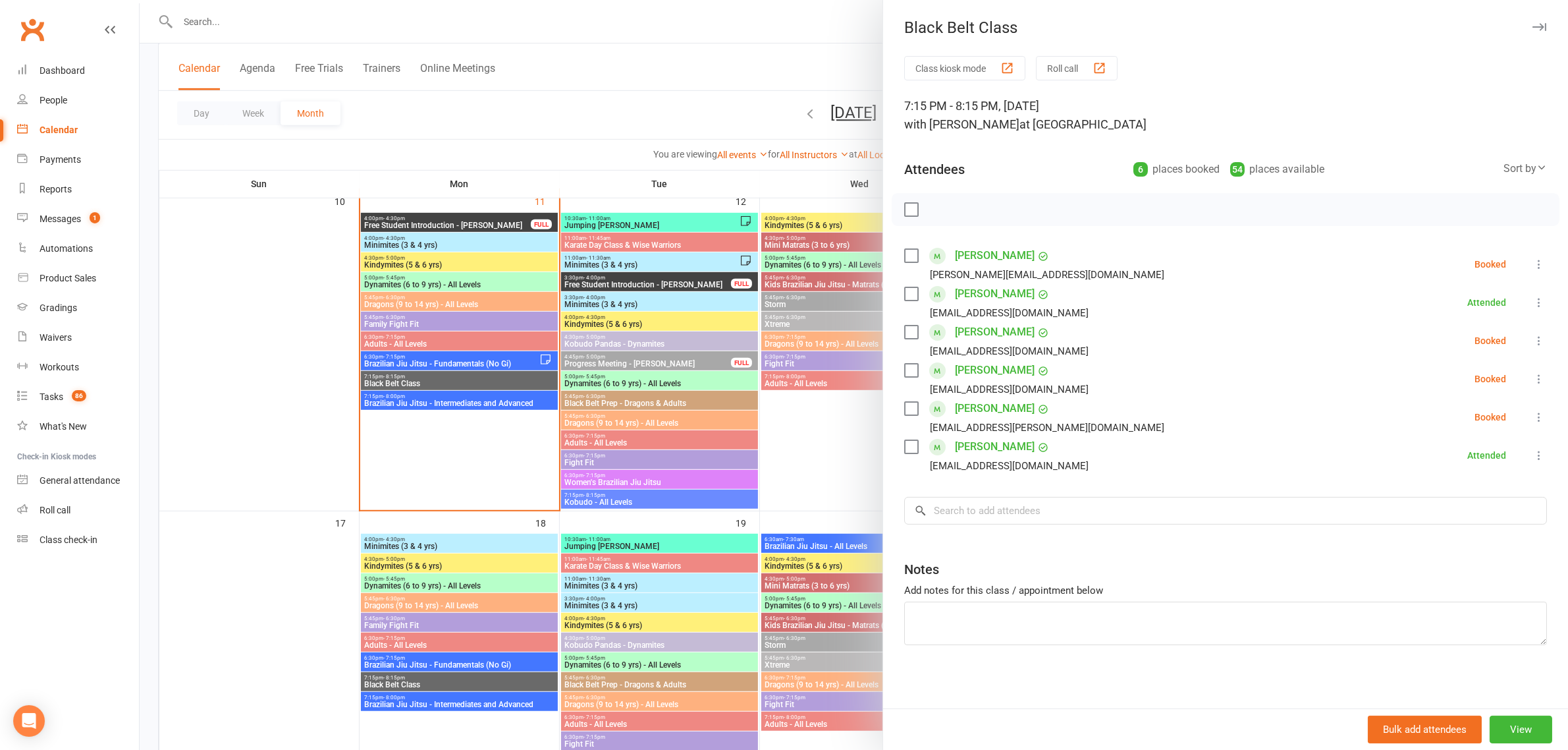
click at [429, 384] on div at bounding box center [853, 375] width 1428 height 750
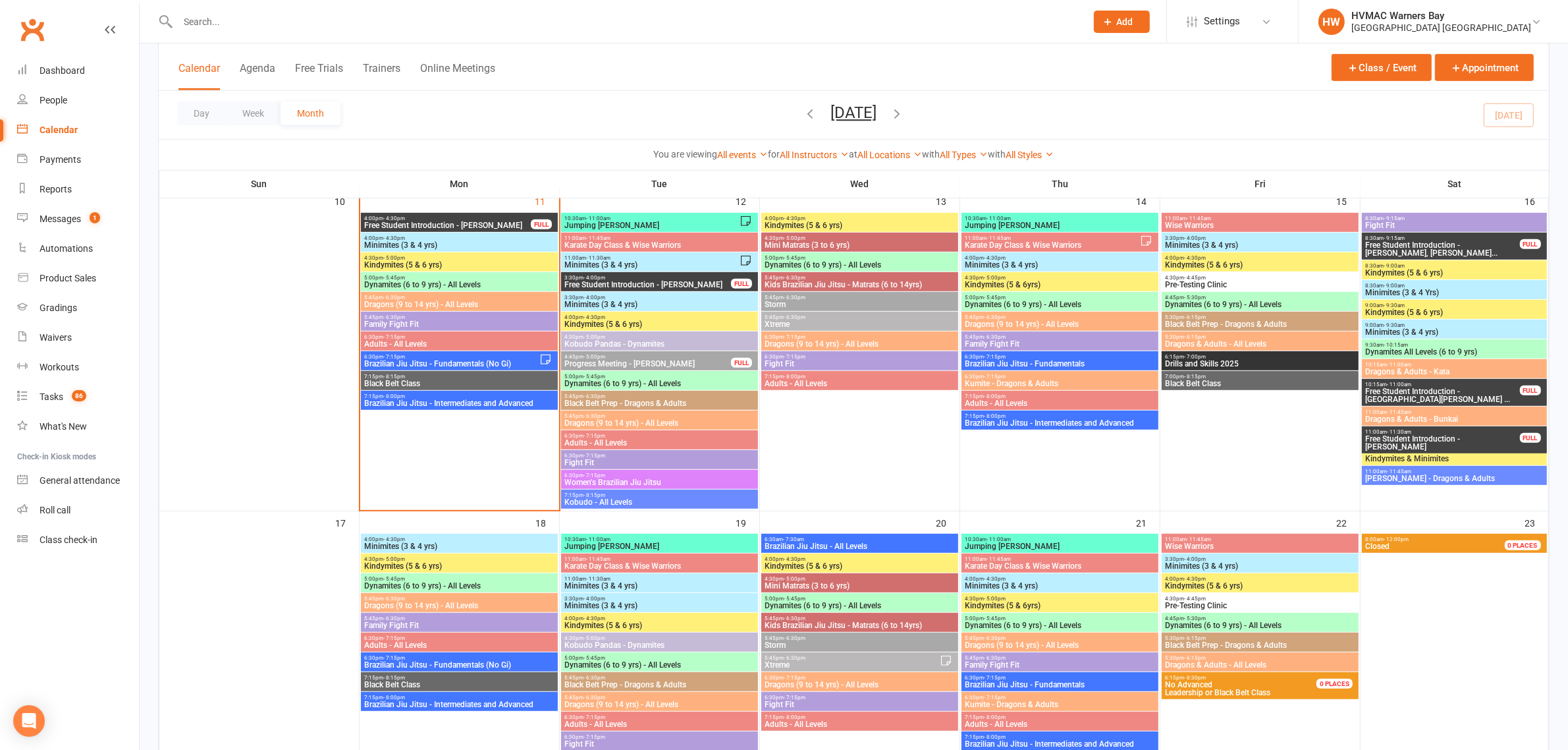
click at [435, 298] on span "5:45pm - 6:30pm" at bounding box center [459, 298] width 192 height 6
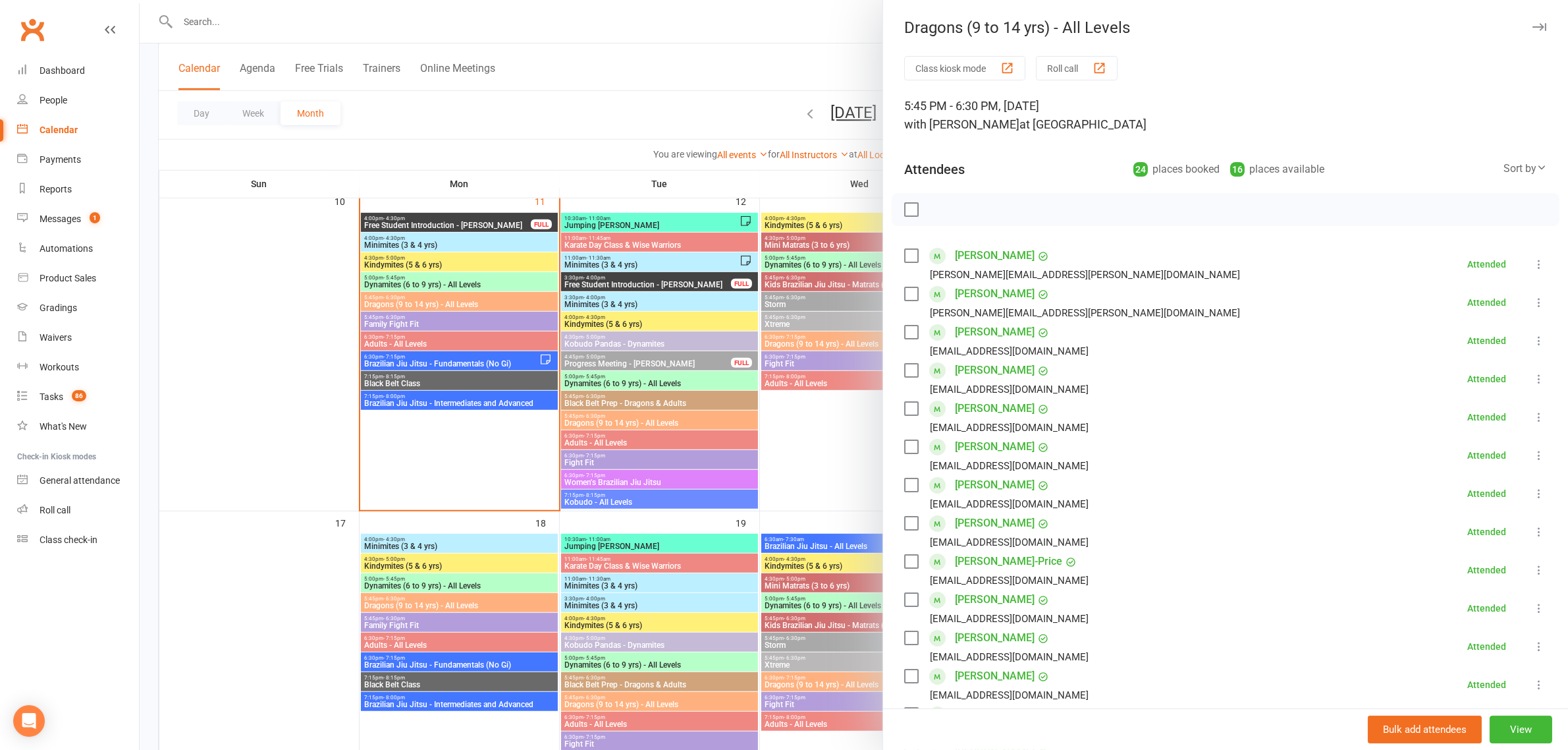
click at [439, 291] on div at bounding box center [853, 375] width 1428 height 750
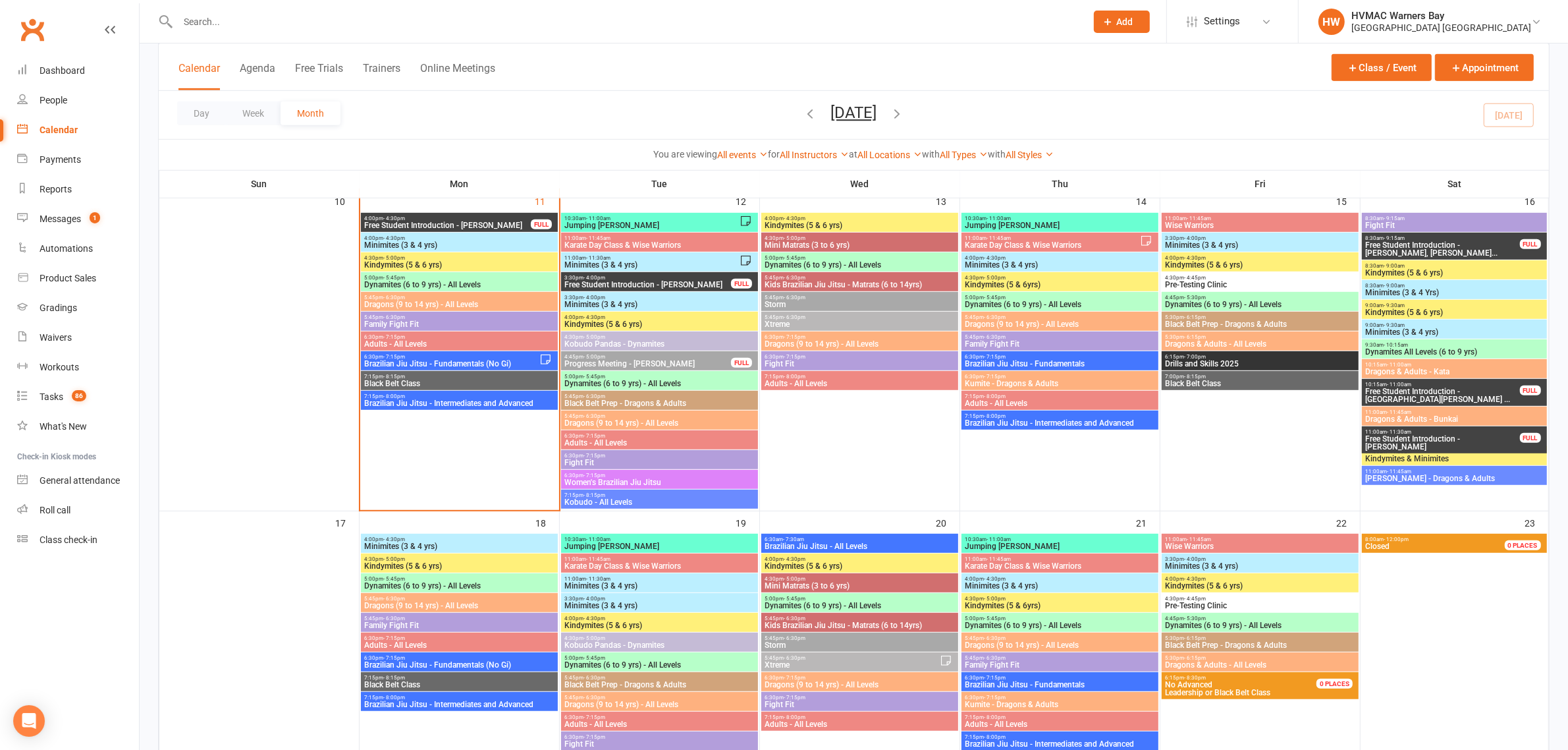
click at [442, 281] on span "Dynamites (6 to 9 yrs) - All Levels" at bounding box center [459, 284] width 192 height 8
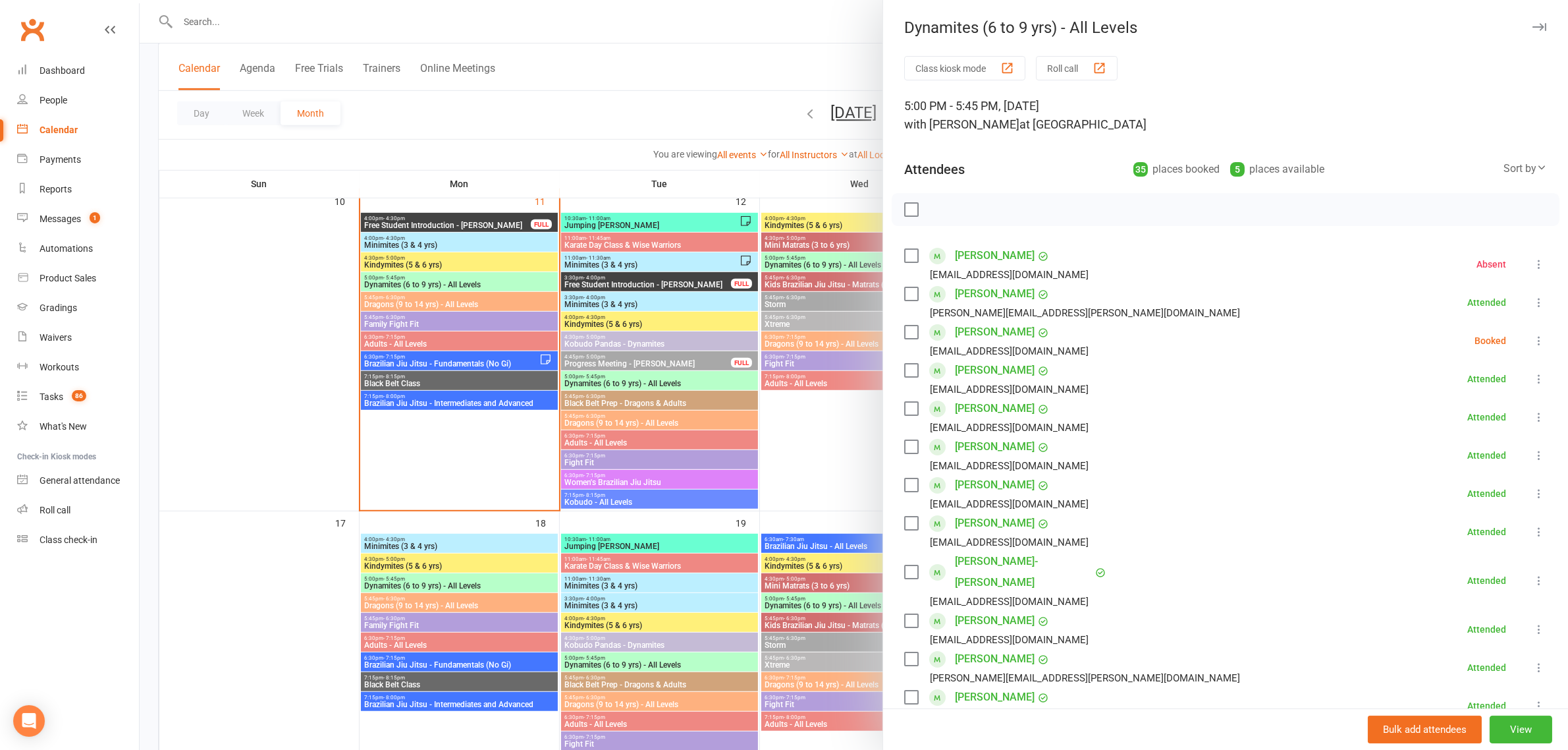
click at [1533, 340] on icon at bounding box center [1540, 341] width 13 height 13
click at [1438, 451] on link "Mark absent" at bounding box center [1475, 446] width 142 height 26
click at [330, 314] on div at bounding box center [853, 375] width 1428 height 750
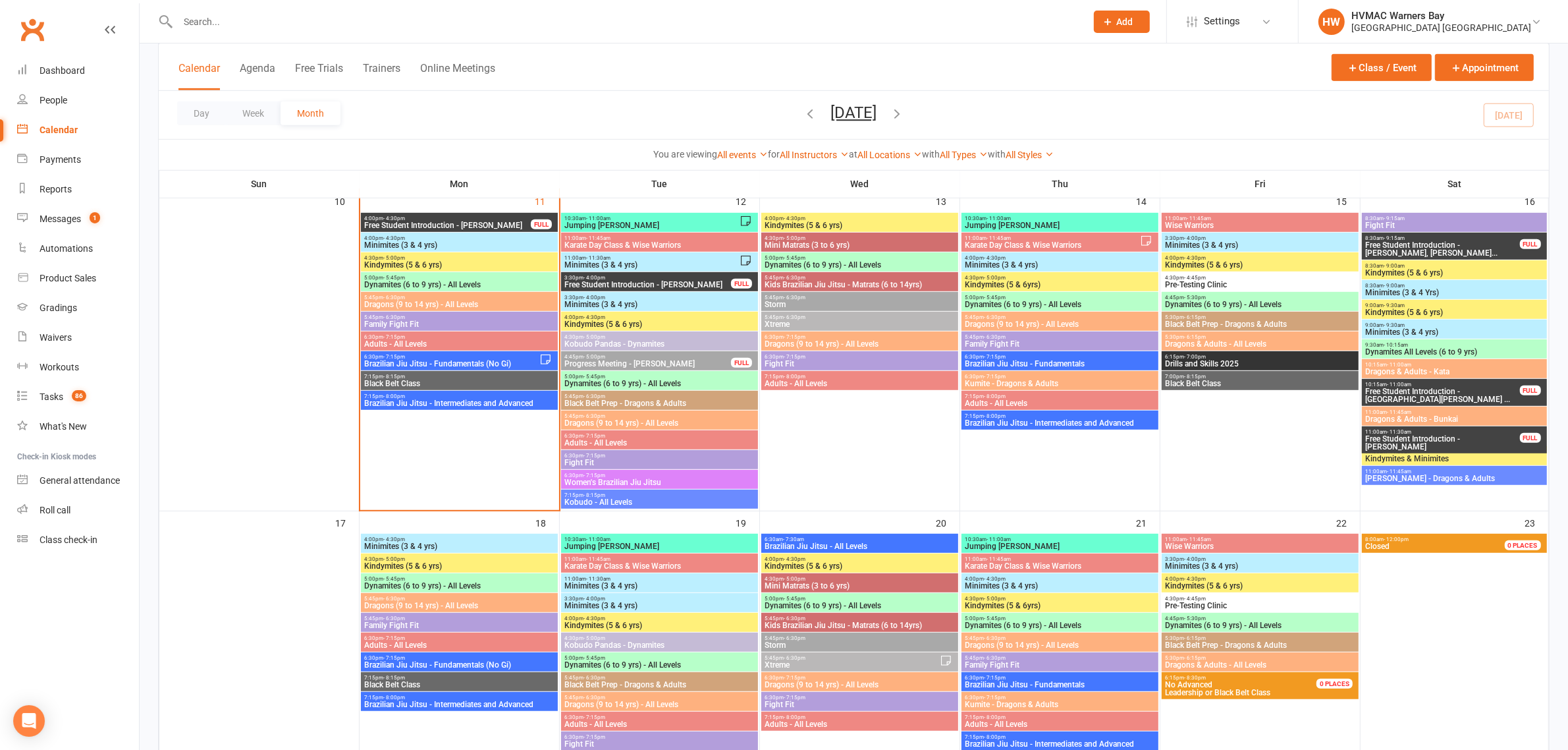
click at [425, 320] on span "Family Fight Fit" at bounding box center [459, 324] width 192 height 8
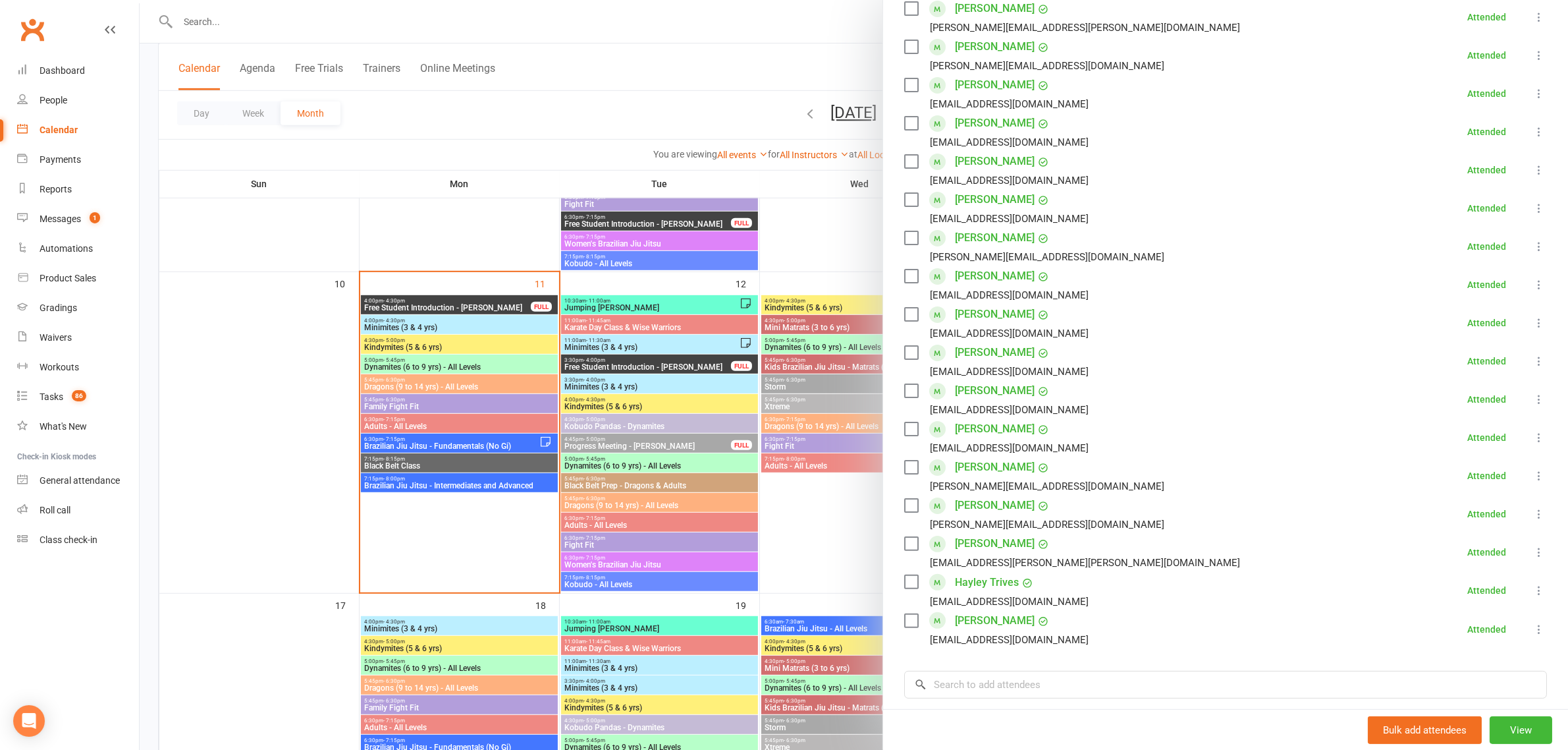
click at [439, 419] on div at bounding box center [853, 375] width 1428 height 750
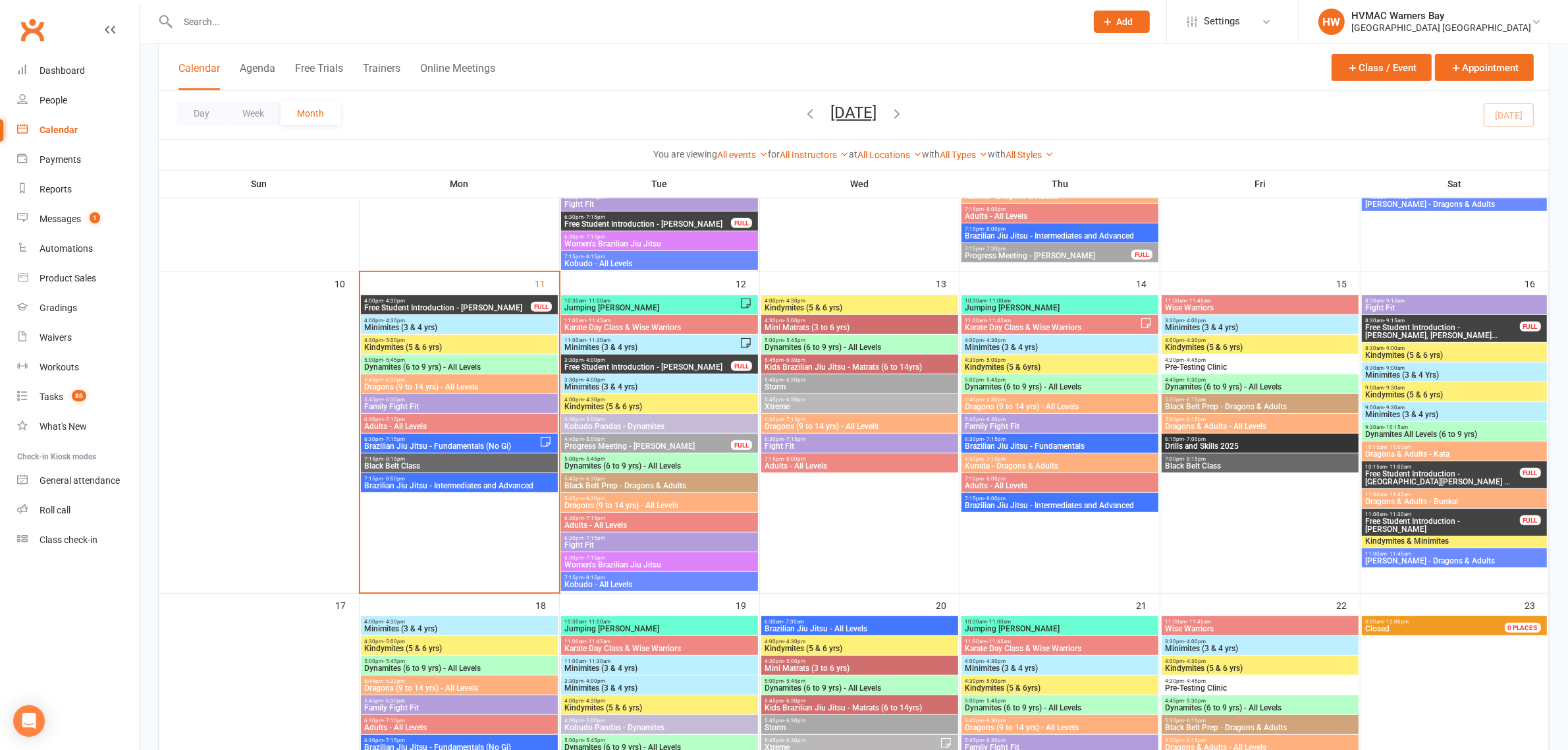
click at [446, 427] on span "Adults - All Levels" at bounding box center [459, 426] width 192 height 8
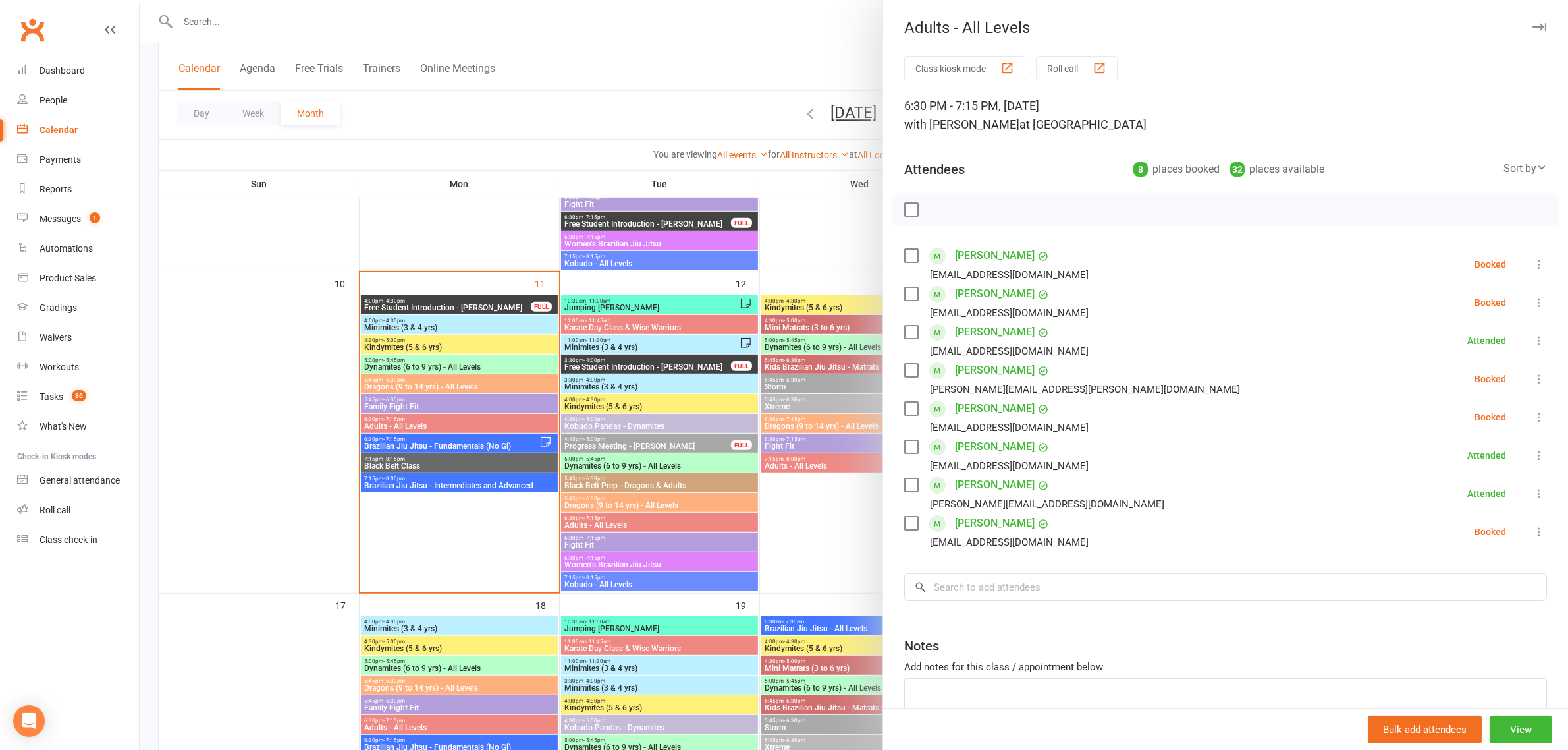
click at [446, 452] on div at bounding box center [853, 375] width 1428 height 750
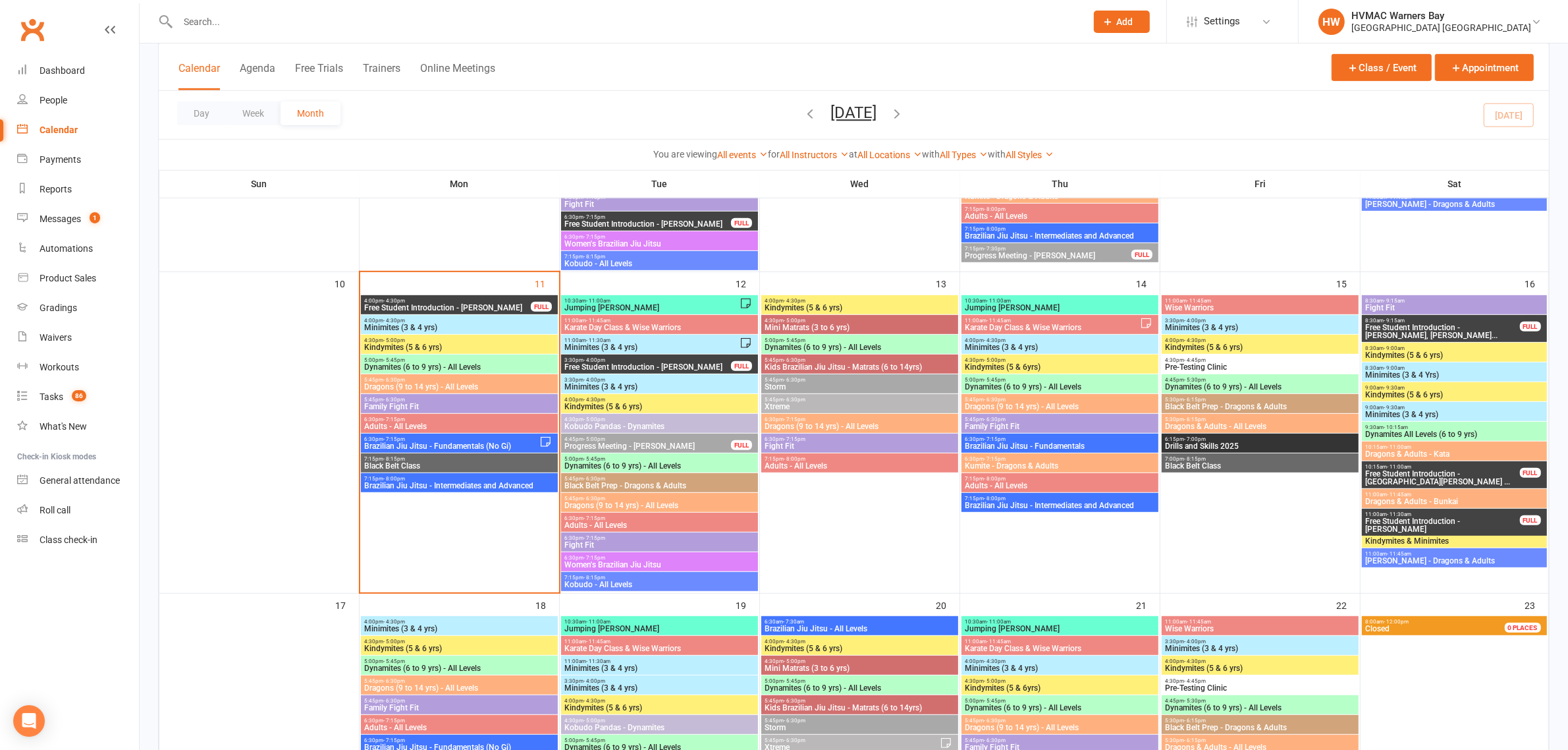
click at [439, 465] on span "Black Belt Class" at bounding box center [459, 466] width 192 height 8
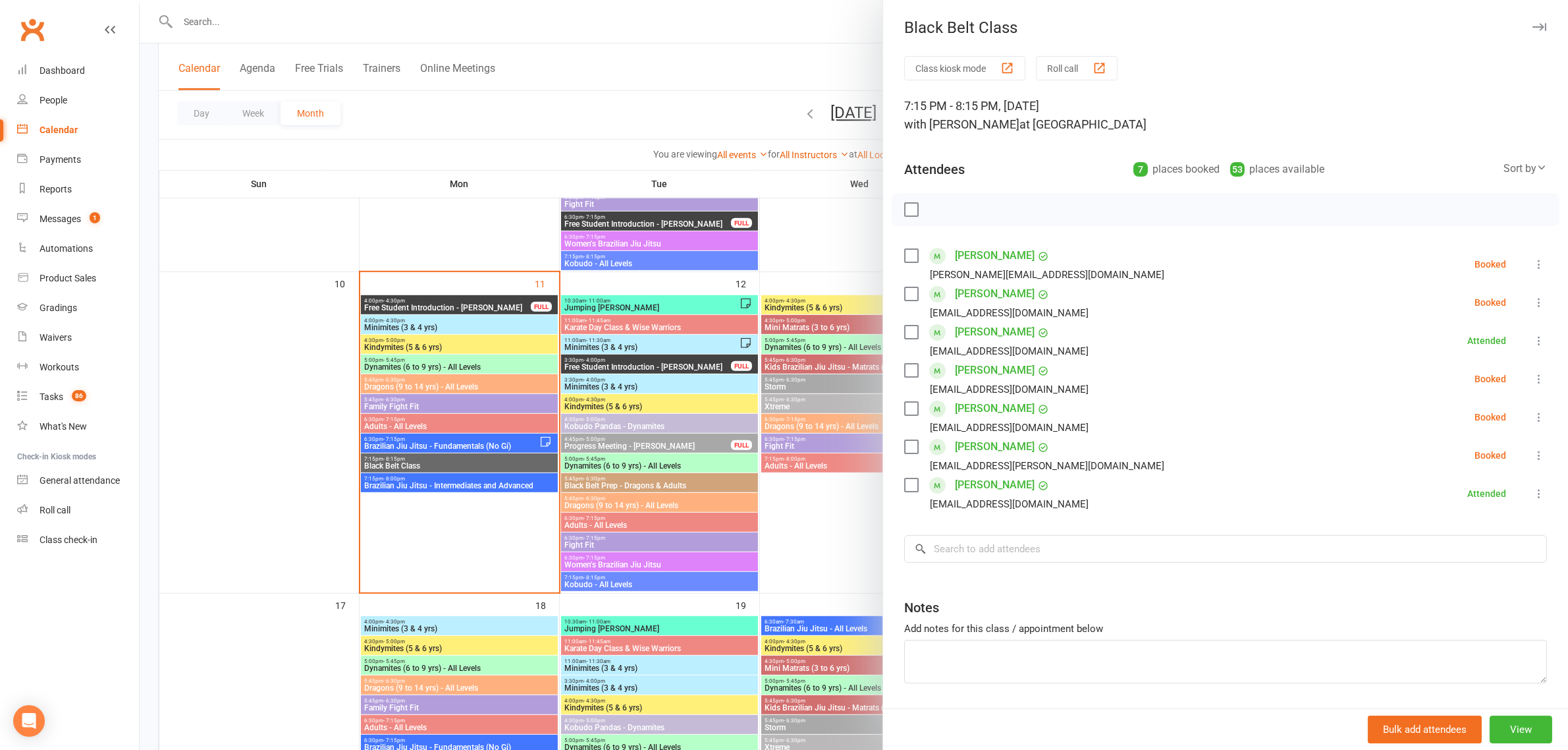
click at [438, 465] on div at bounding box center [853, 375] width 1428 height 750
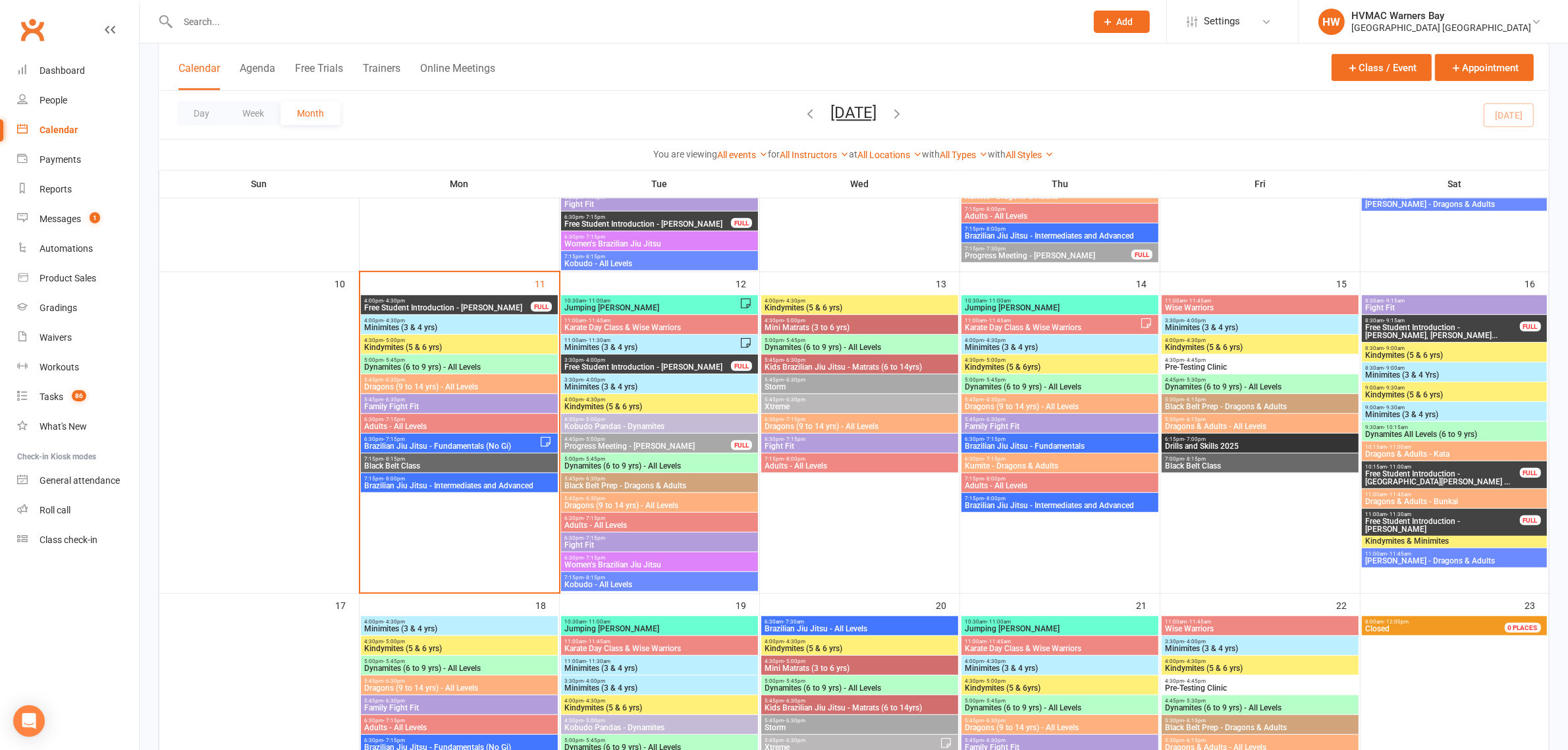
click at [432, 425] on span "Adults - All Levels" at bounding box center [459, 426] width 192 height 8
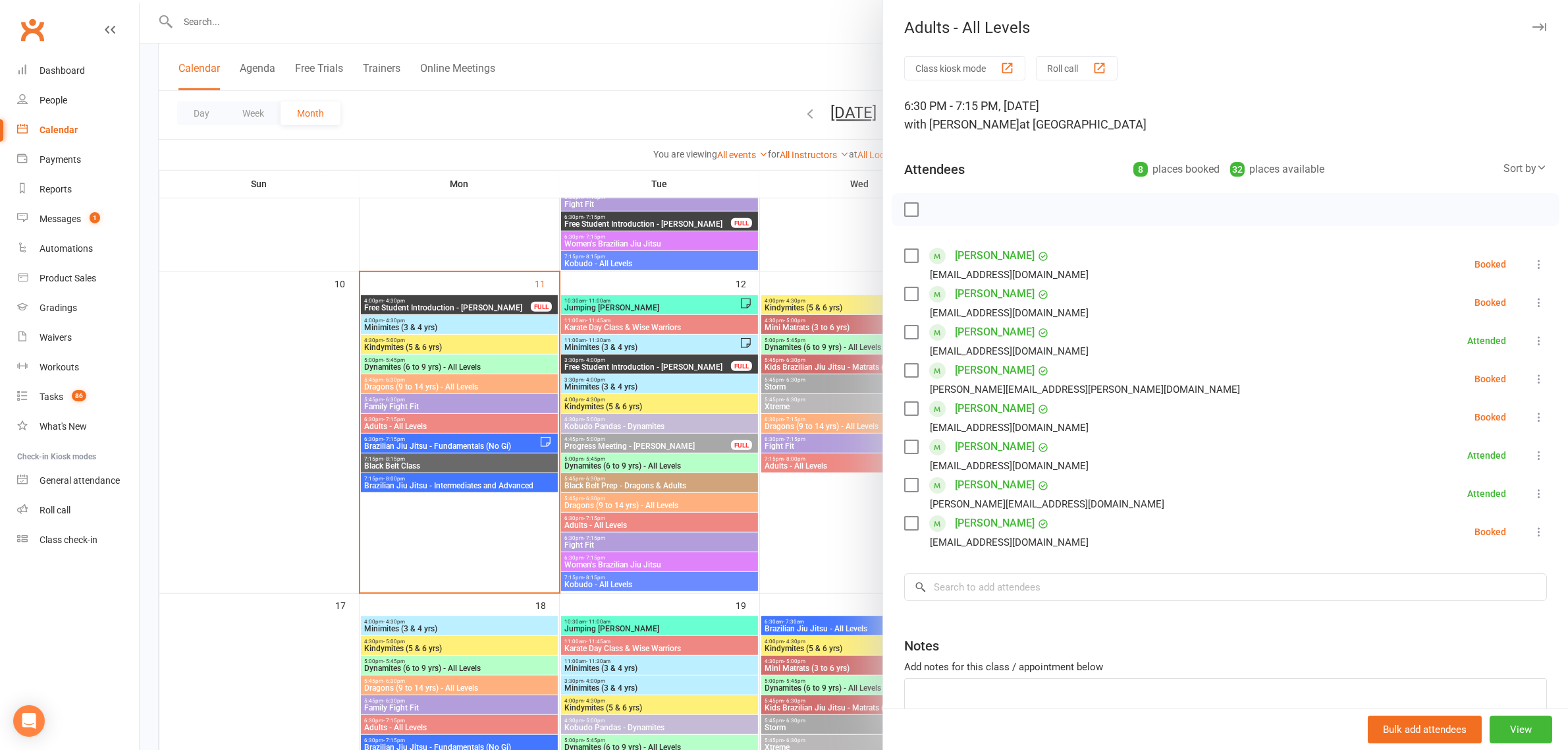
click at [396, 449] on div at bounding box center [853, 375] width 1428 height 750
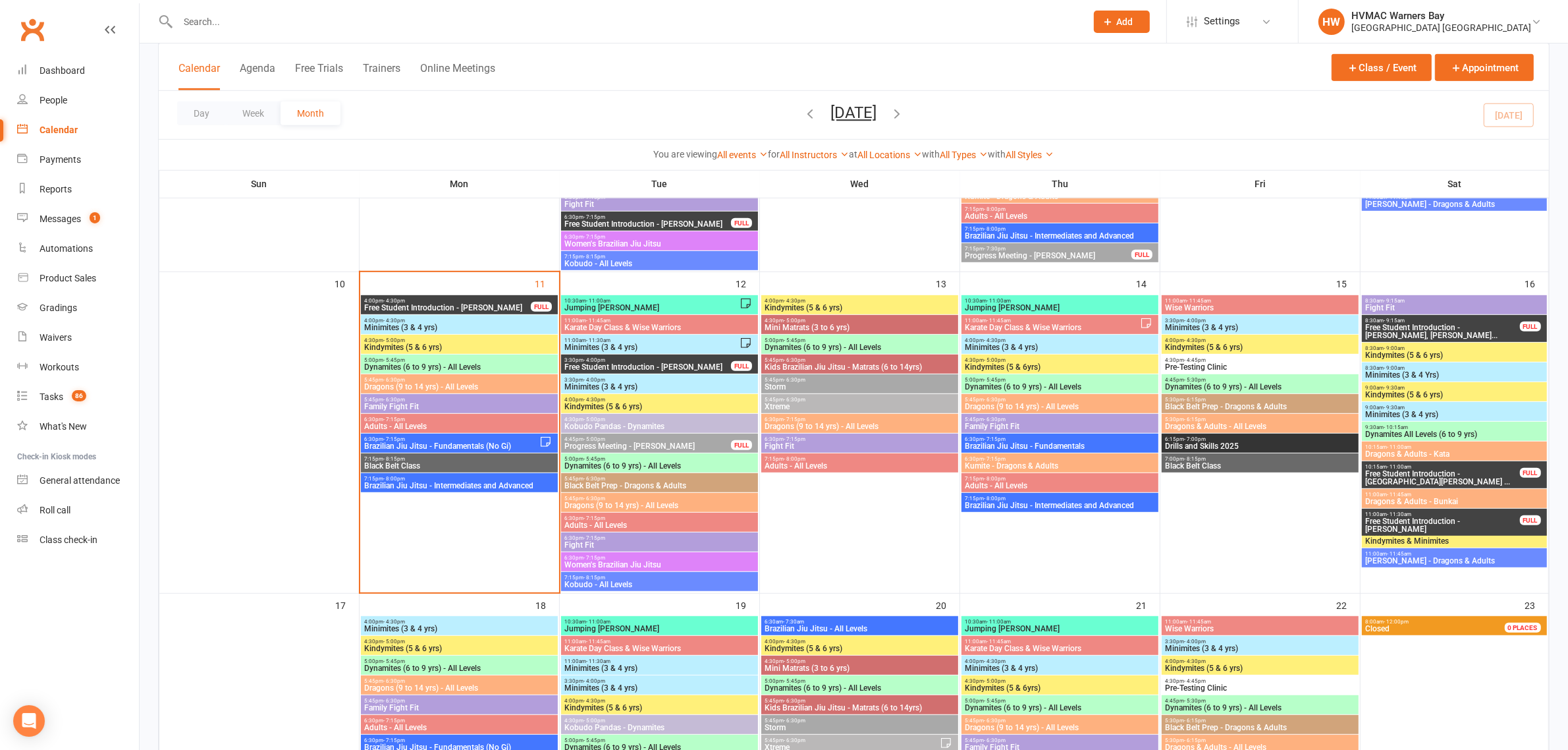
click at [386, 469] on span "Black Belt Class" at bounding box center [459, 466] width 192 height 8
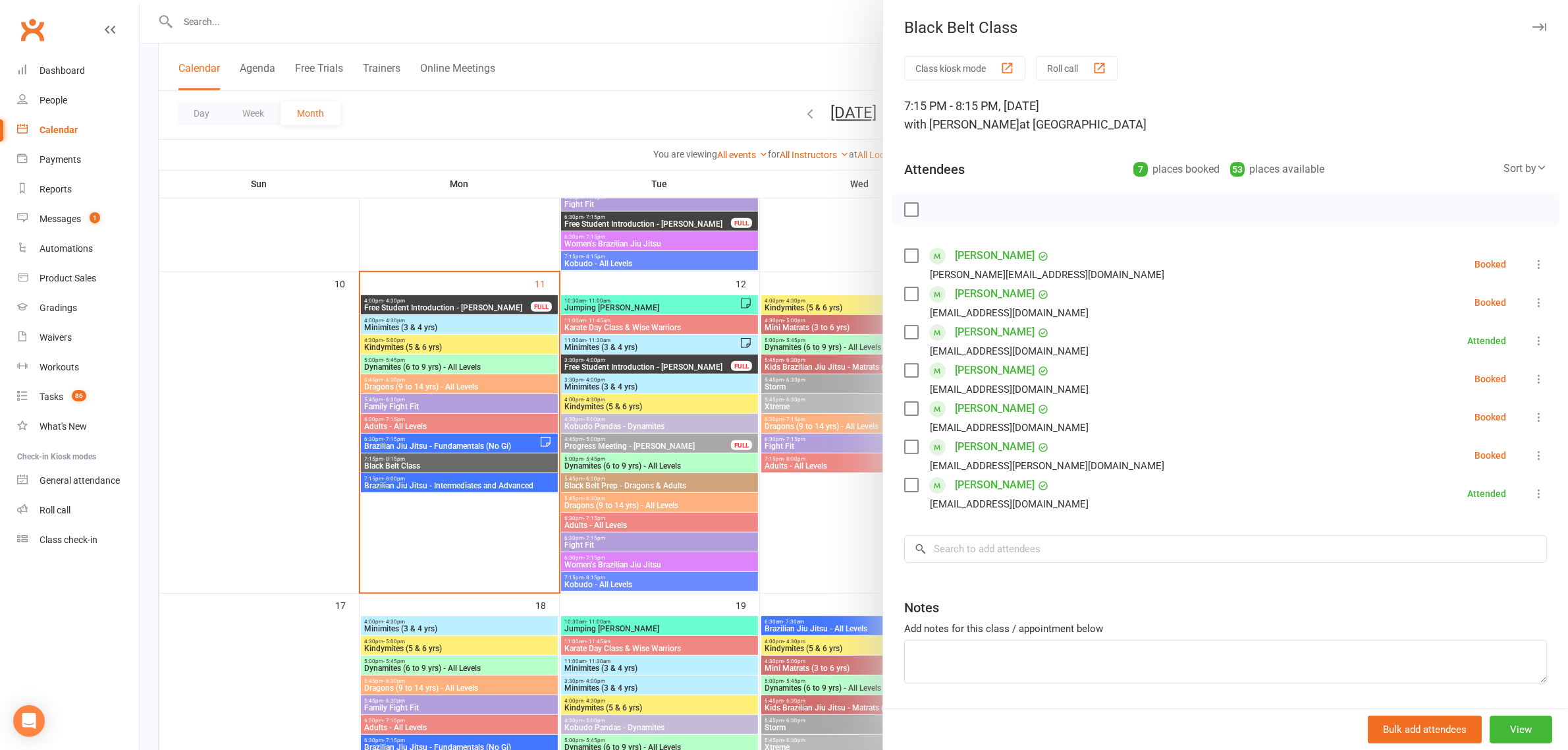
click at [433, 406] on div at bounding box center [853, 375] width 1428 height 750
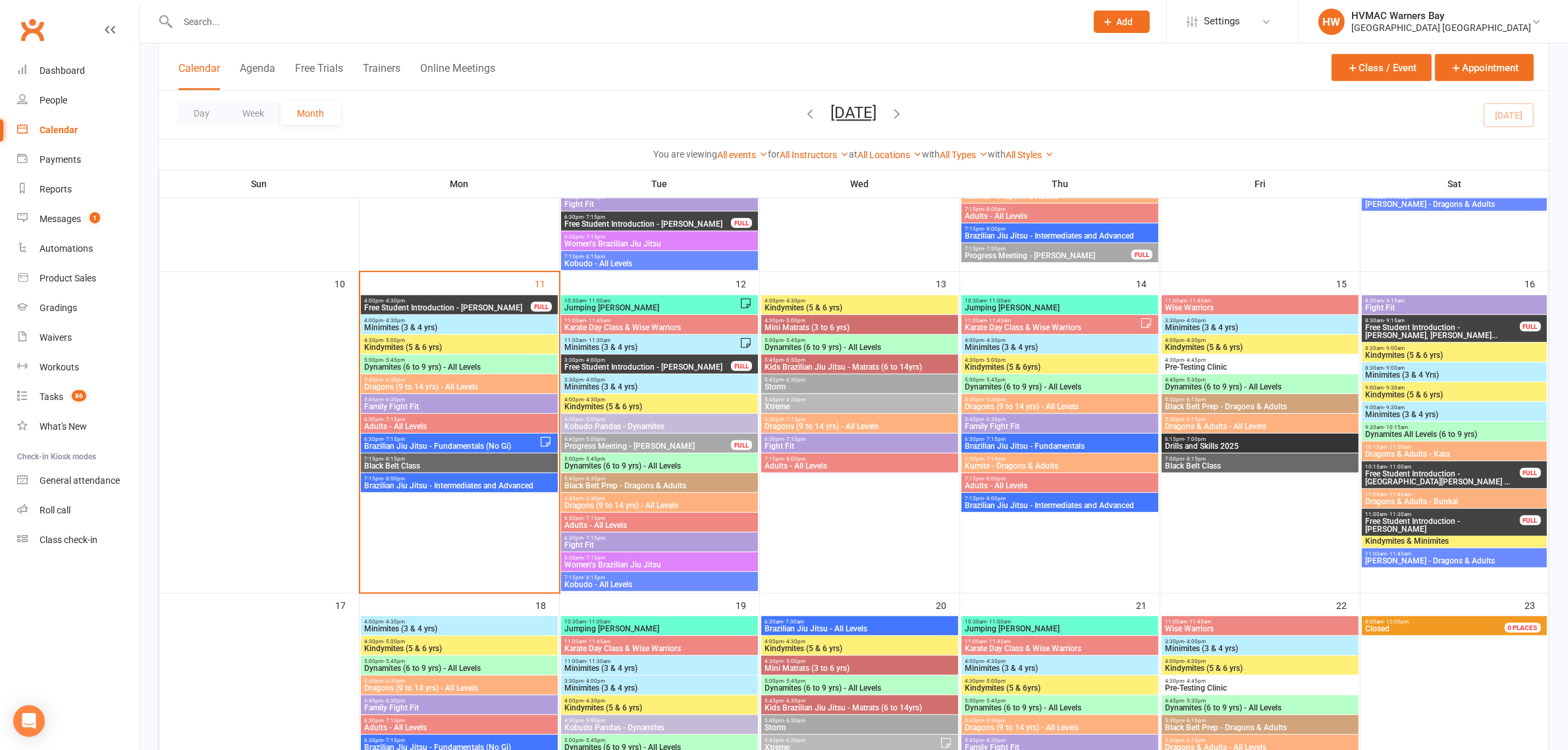
click at [426, 420] on span "6:30pm - 7:15pm" at bounding box center [459, 419] width 192 height 6
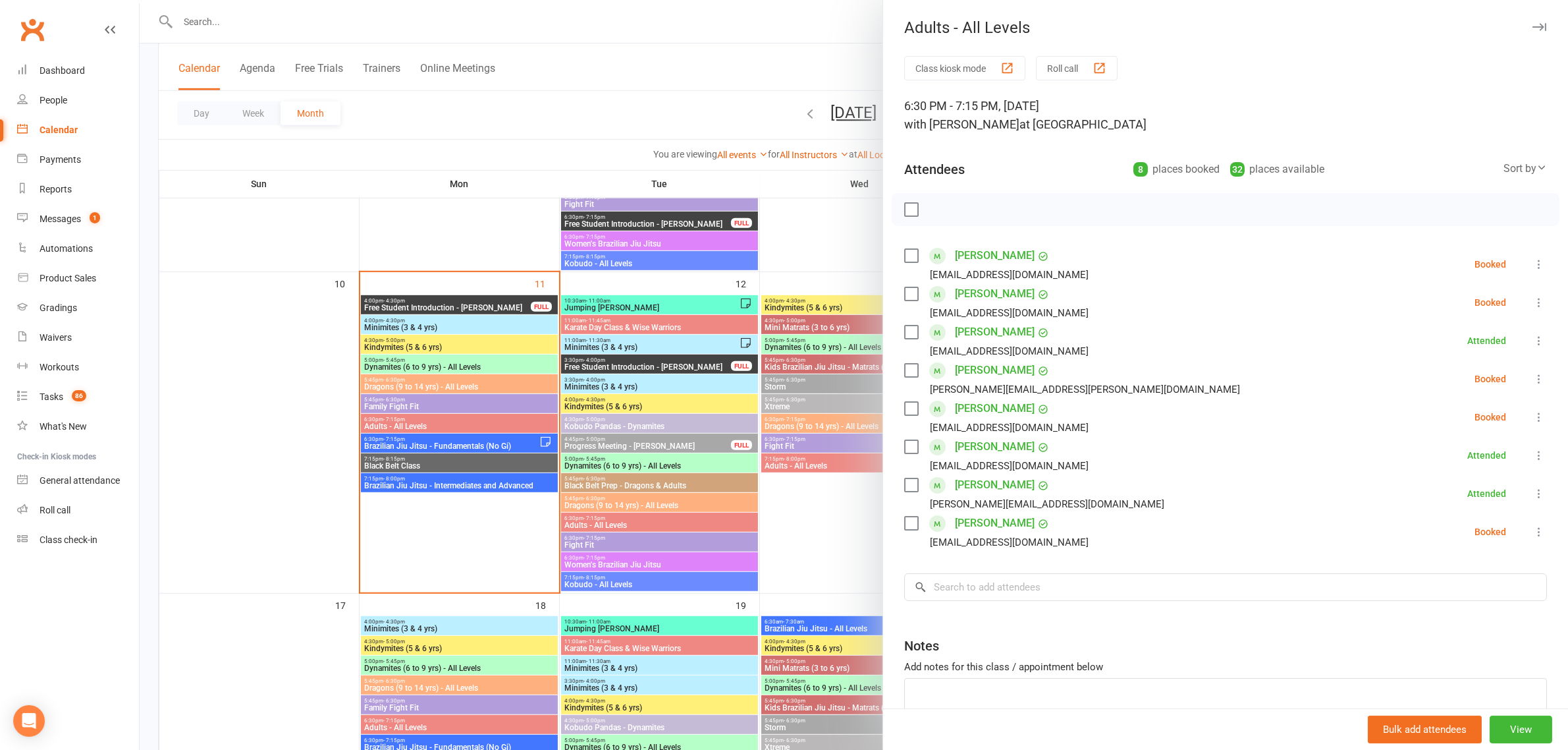
click at [526, 386] on div at bounding box center [853, 375] width 1428 height 750
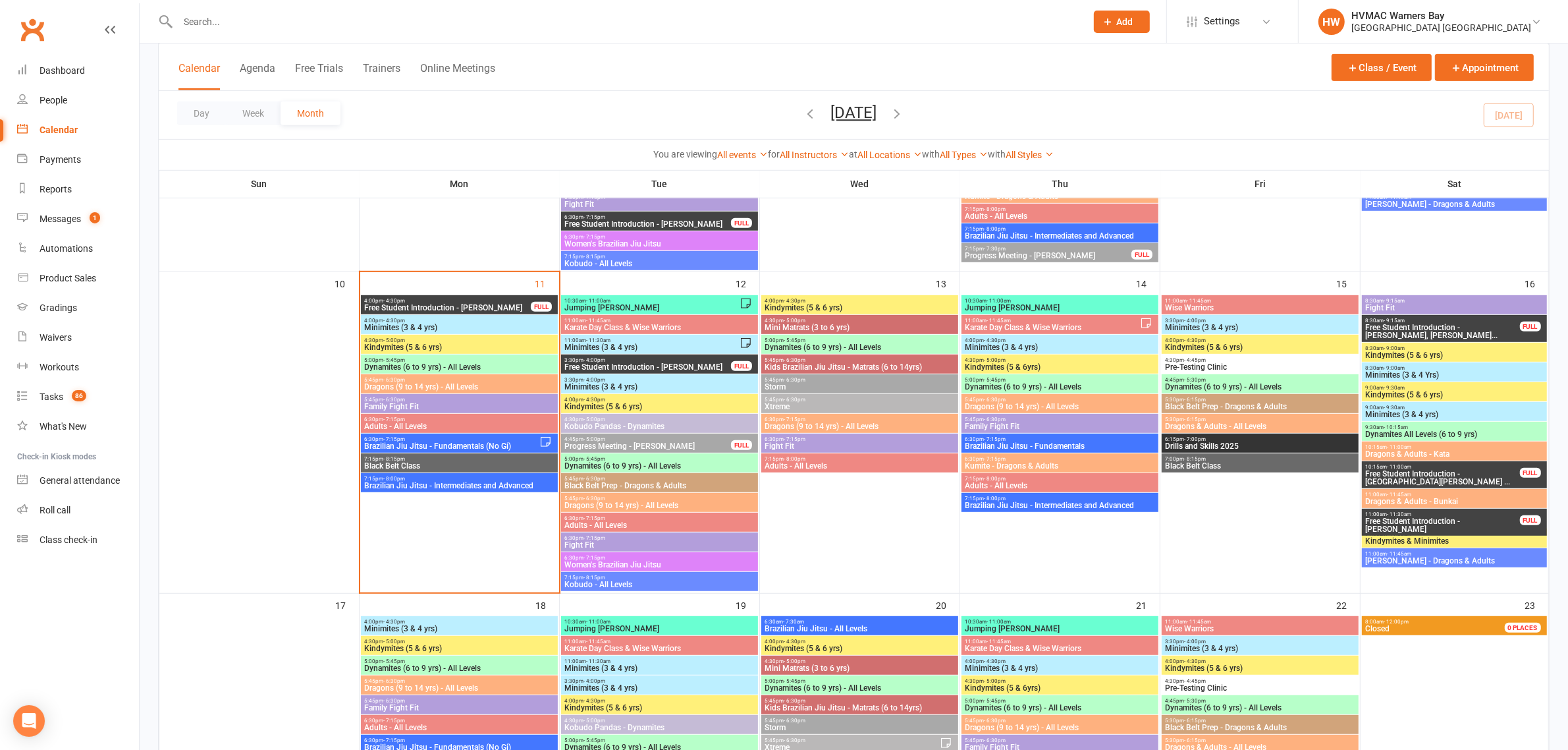
click at [415, 443] on span "Brazilian Jiu Jitsu - Fundamentals (No Gi)" at bounding box center [451, 446] width 176 height 8
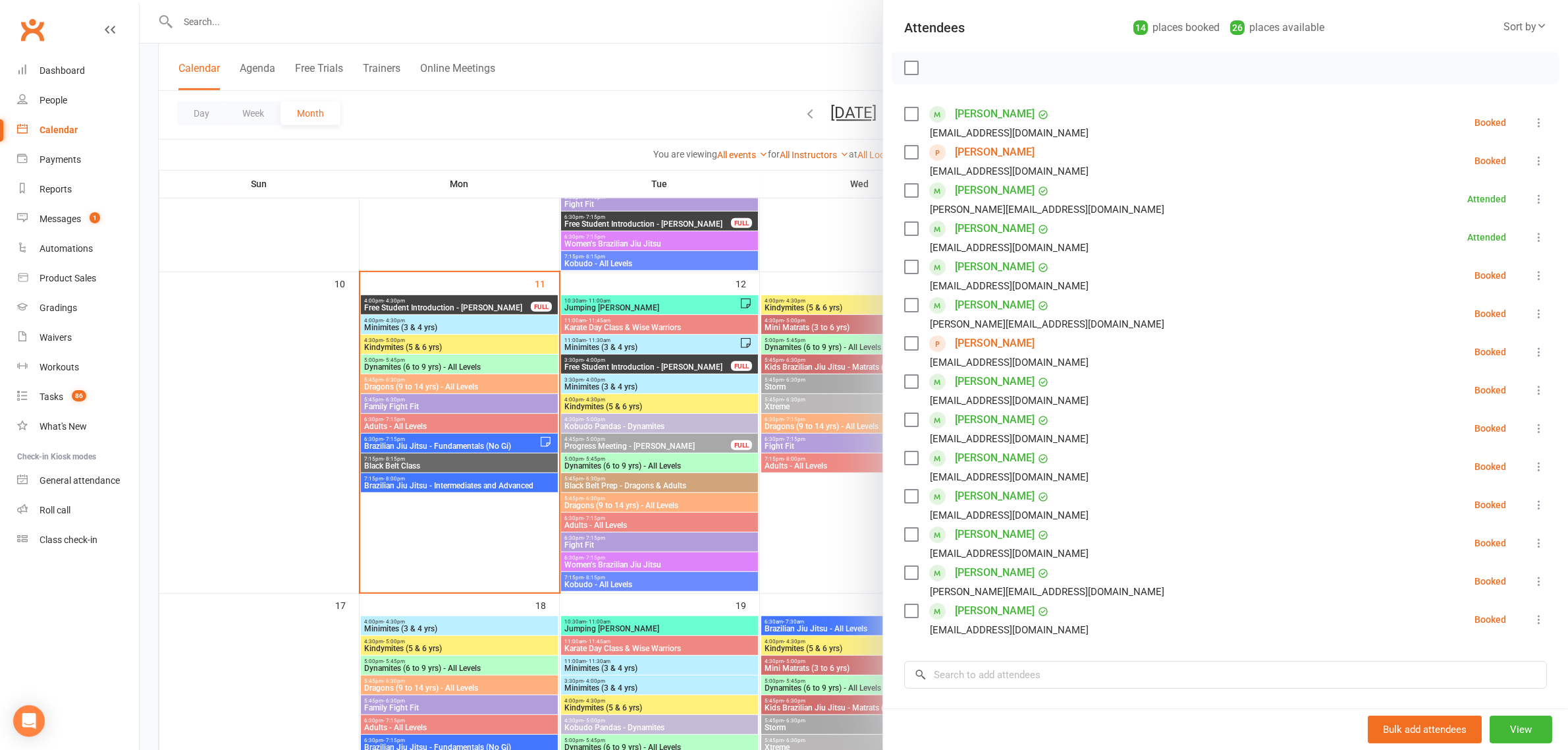
scroll to position [164, 0]
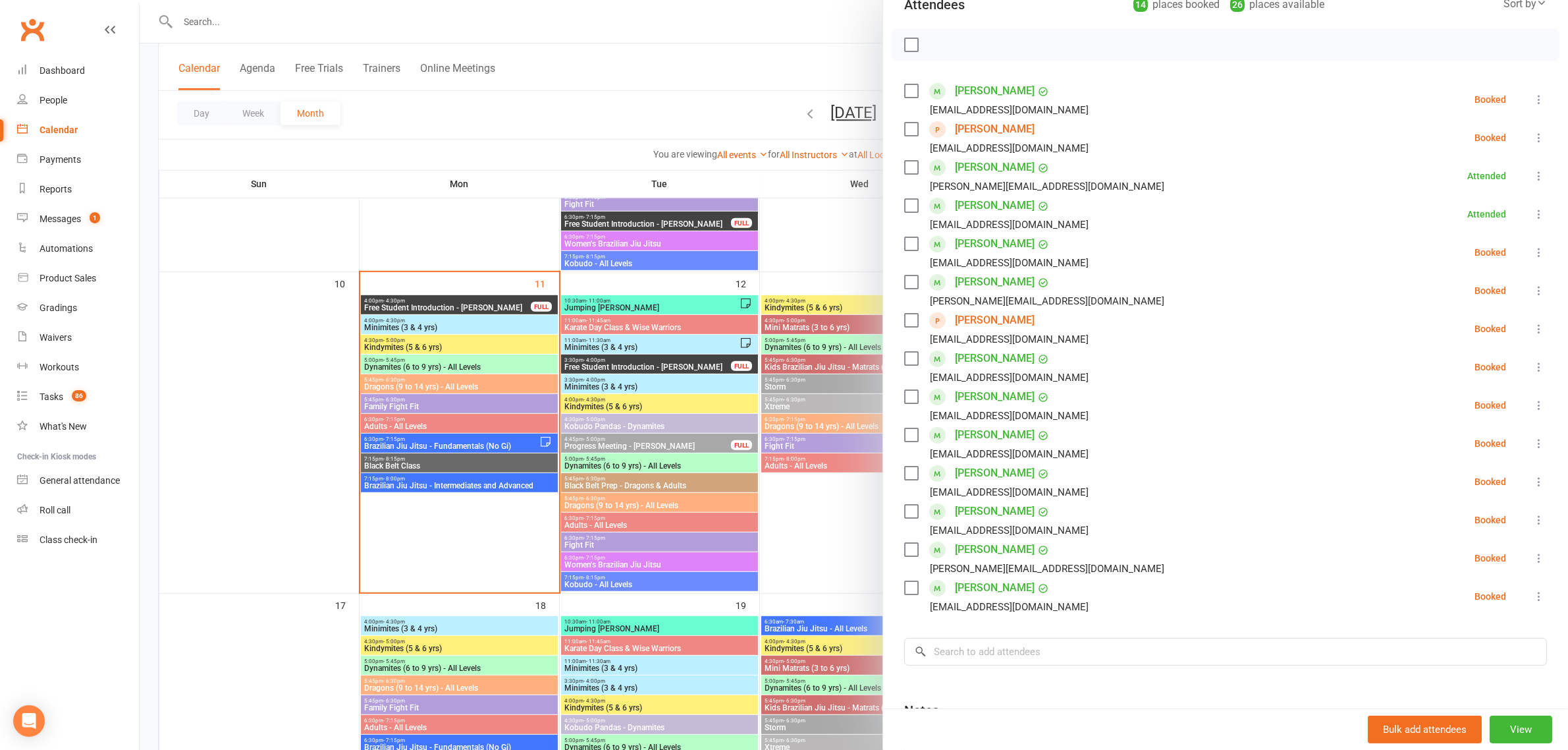
click at [657, 94] on div at bounding box center [853, 375] width 1428 height 750
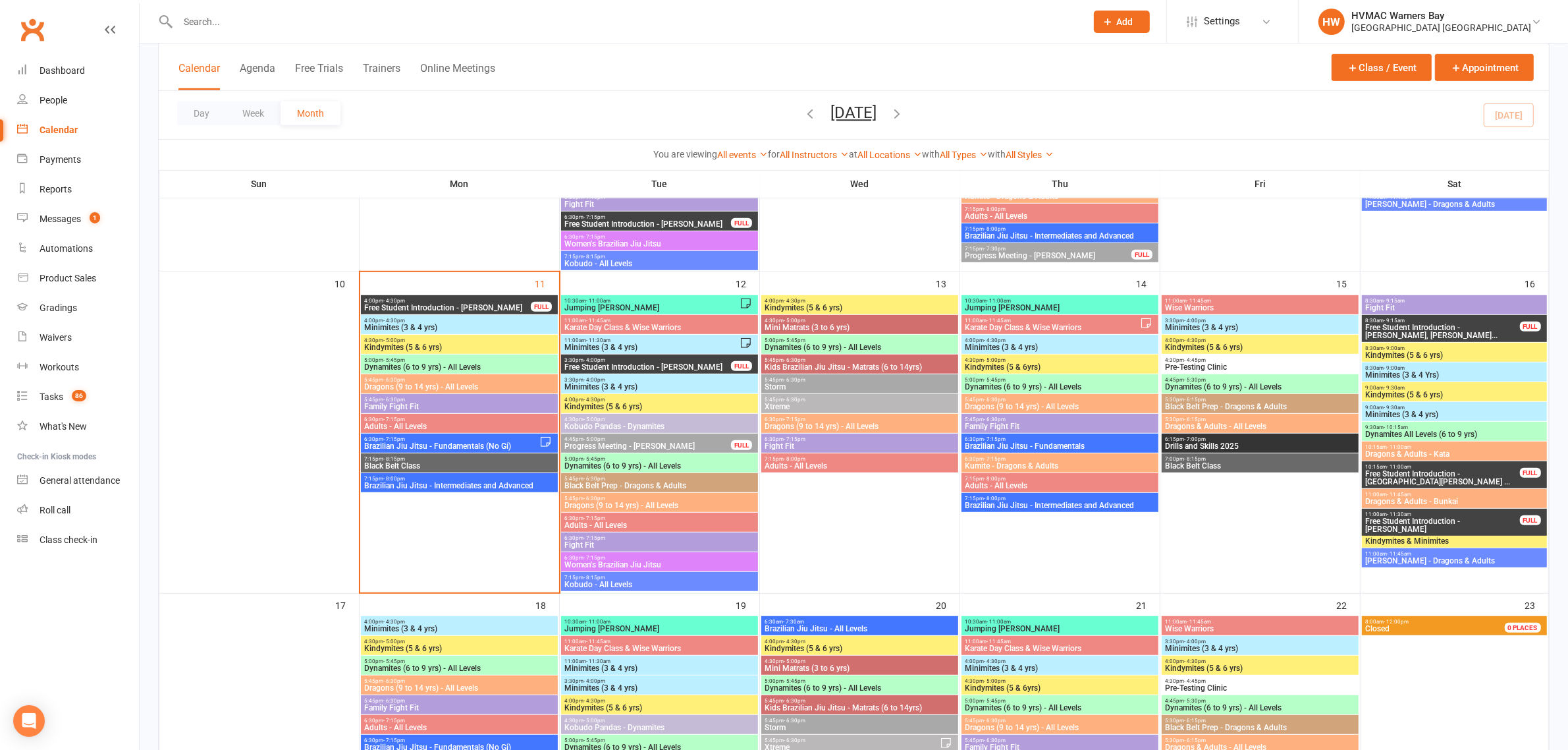
click at [448, 419] on span "6:30pm - 7:15pm" at bounding box center [459, 419] width 192 height 6
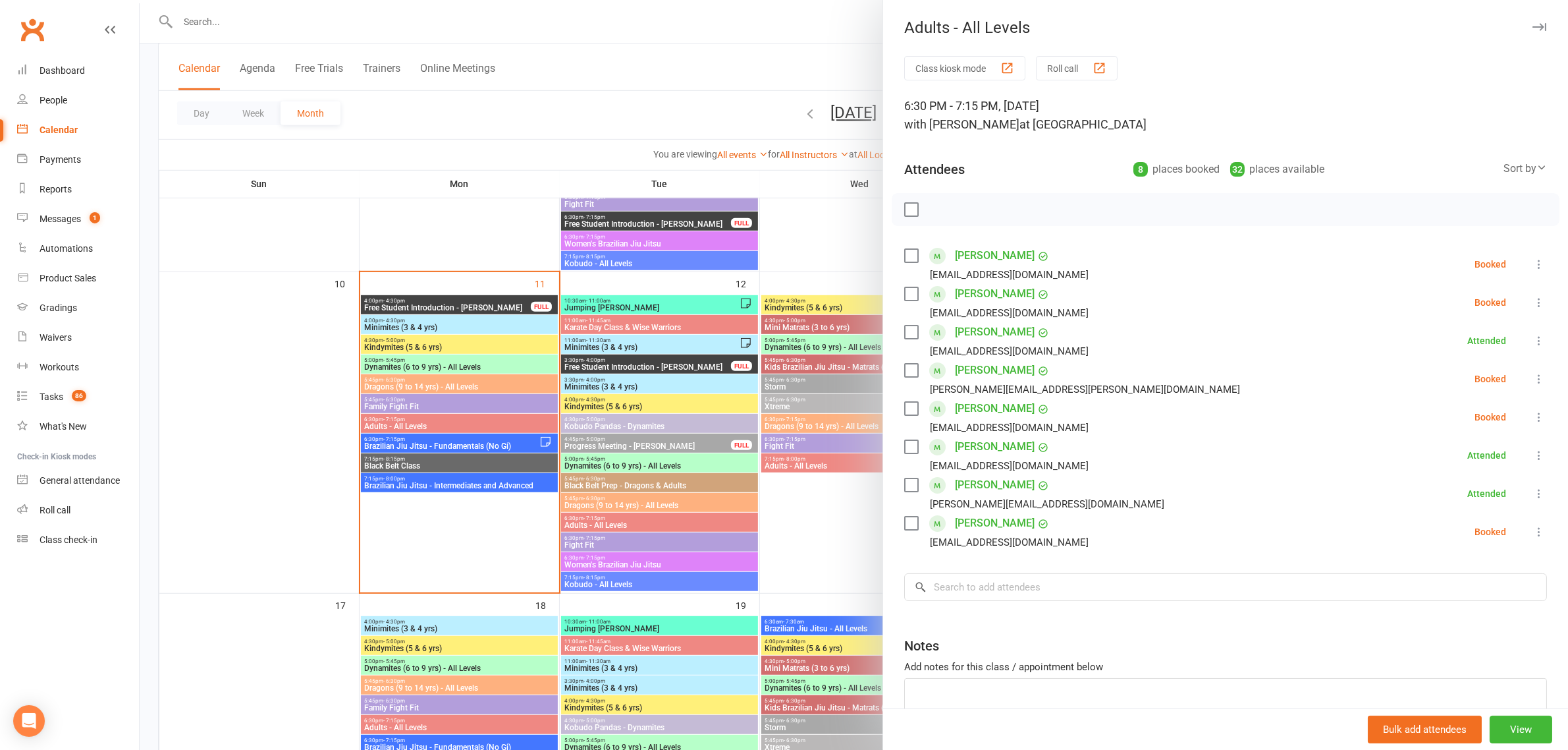
click at [484, 305] on div at bounding box center [853, 375] width 1428 height 750
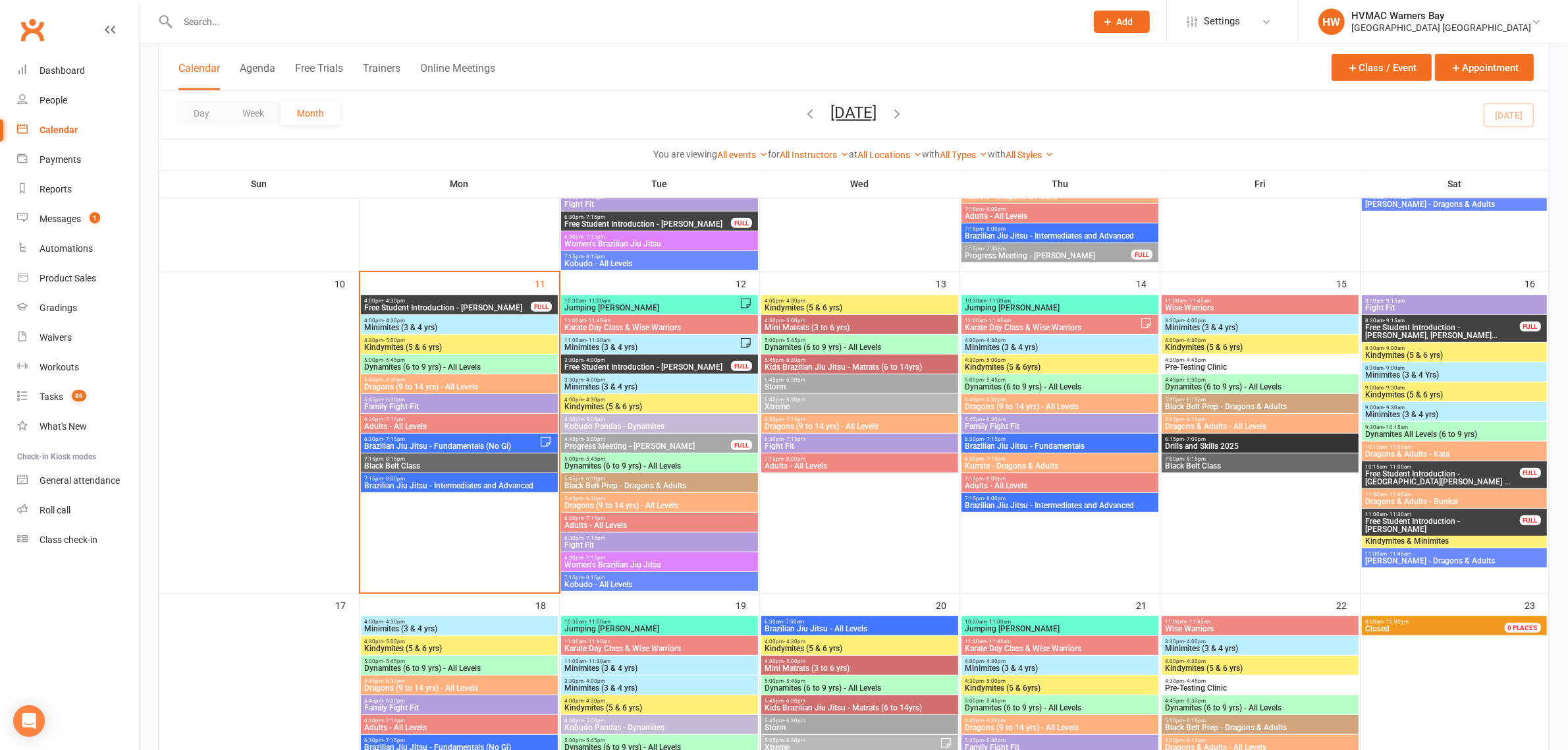
click at [409, 402] on span "Family Fight Fit" at bounding box center [459, 406] width 192 height 8
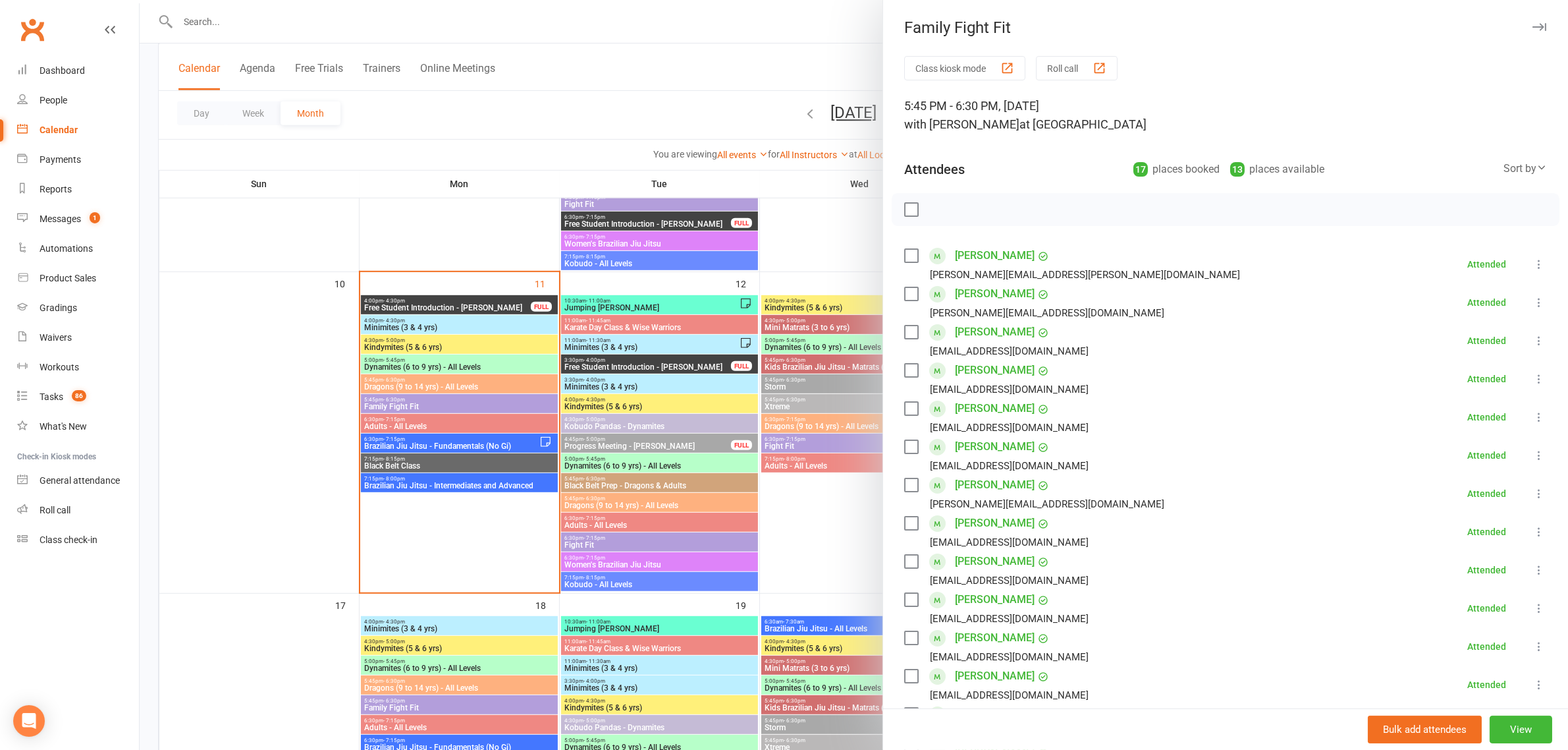
scroll to position [82, 0]
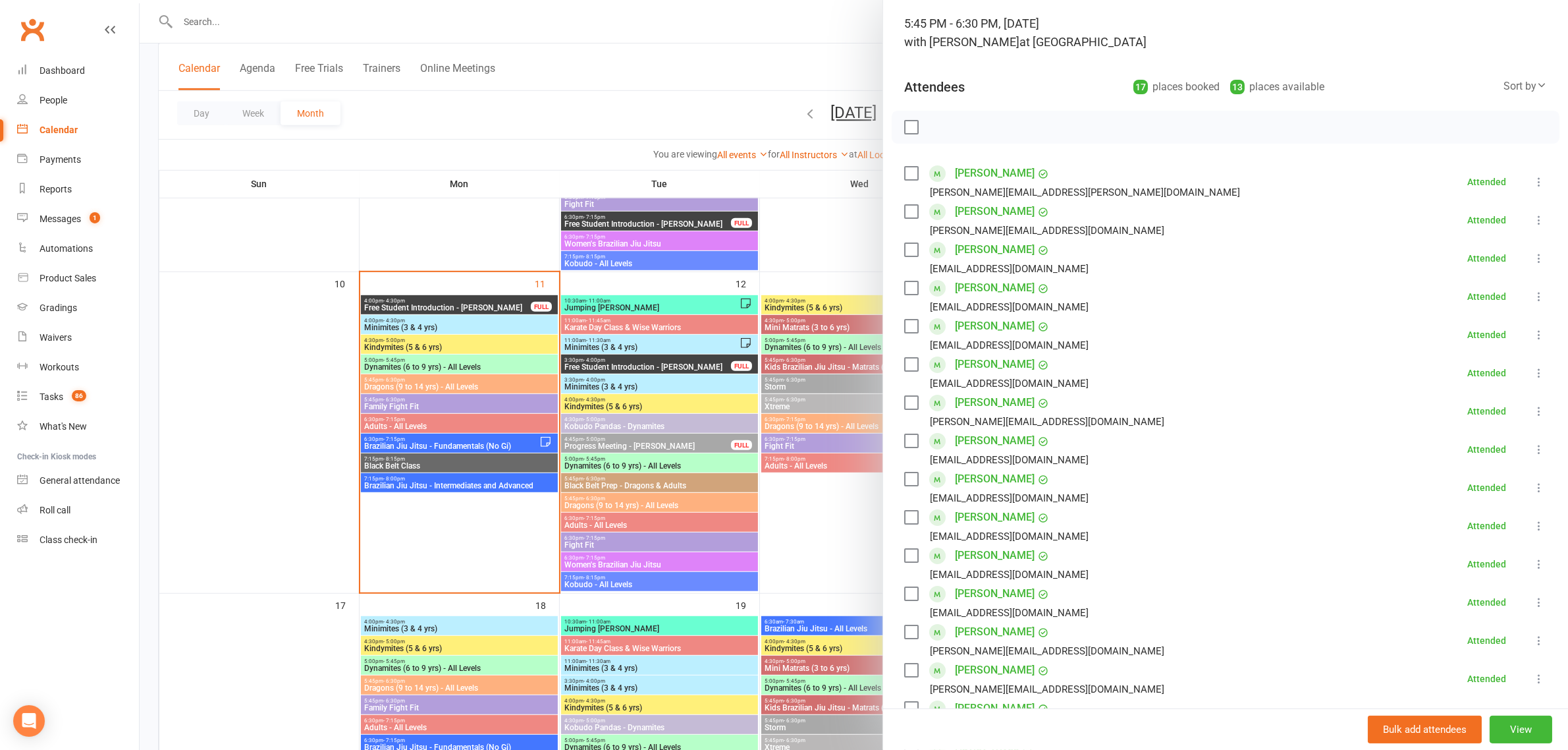
click at [484, 152] on div at bounding box center [853, 375] width 1428 height 750
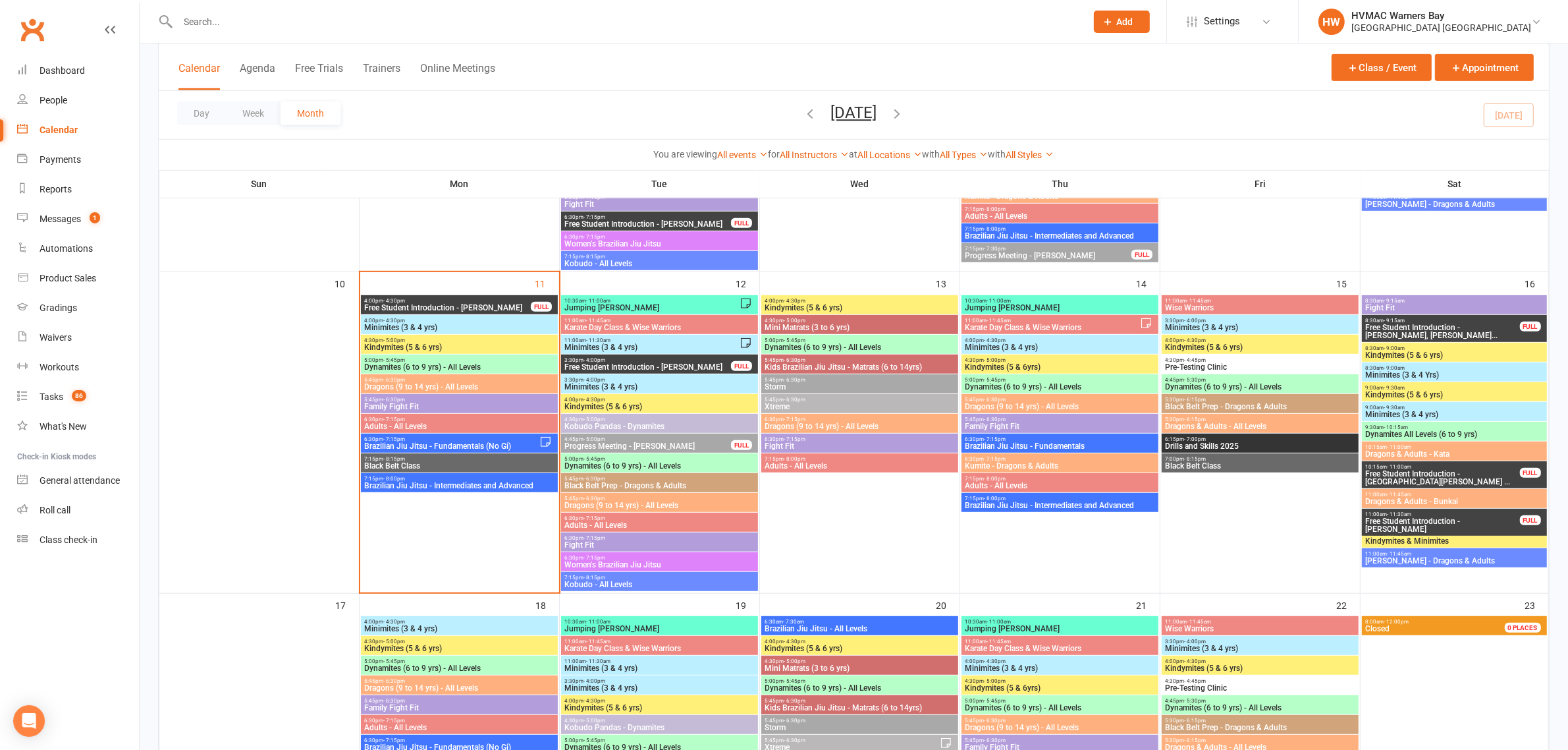
click at [608, 574] on span "7:15pm - 8:15pm" at bounding box center [659, 577] width 192 height 6
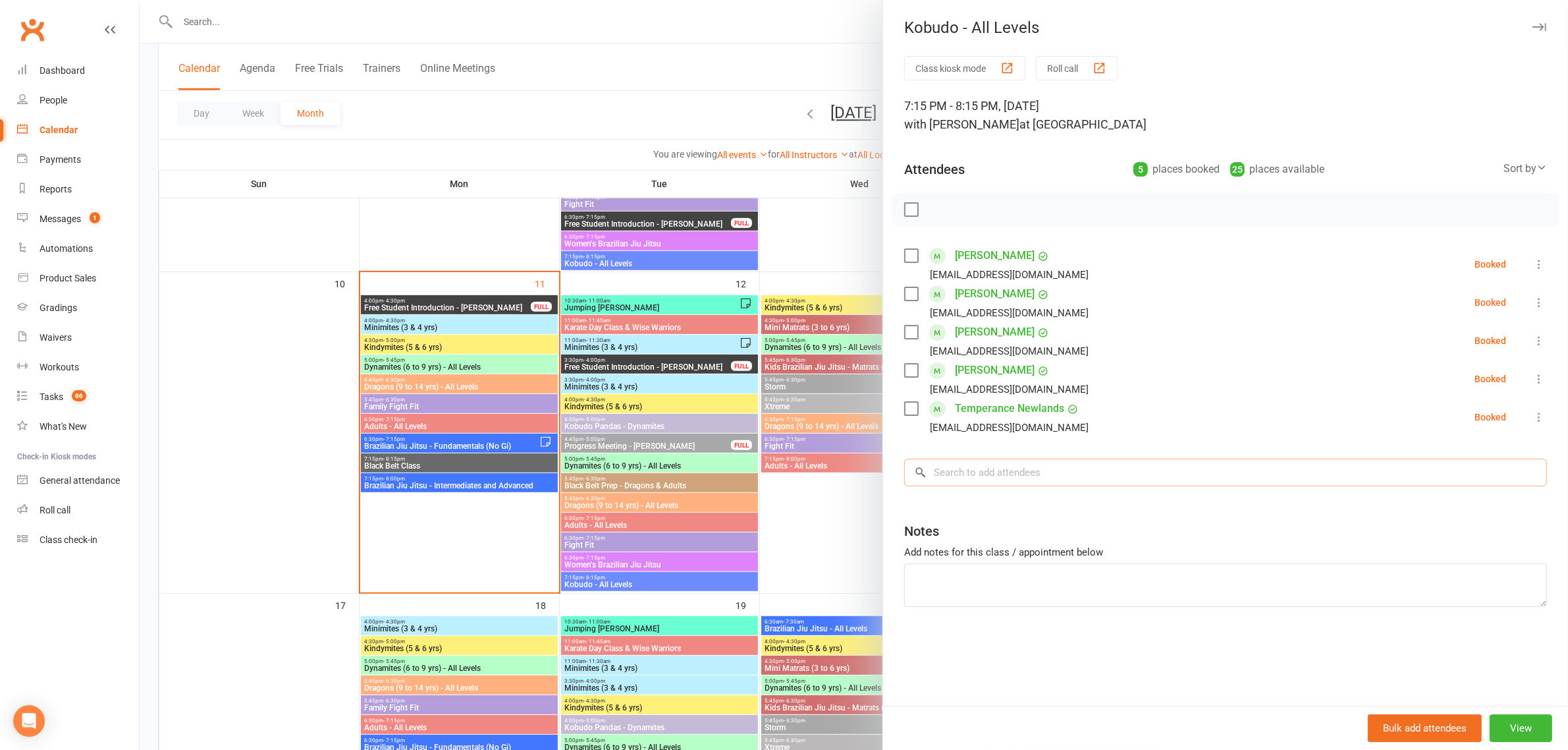
click at [975, 479] on input "search" at bounding box center [1225, 472] width 643 height 27
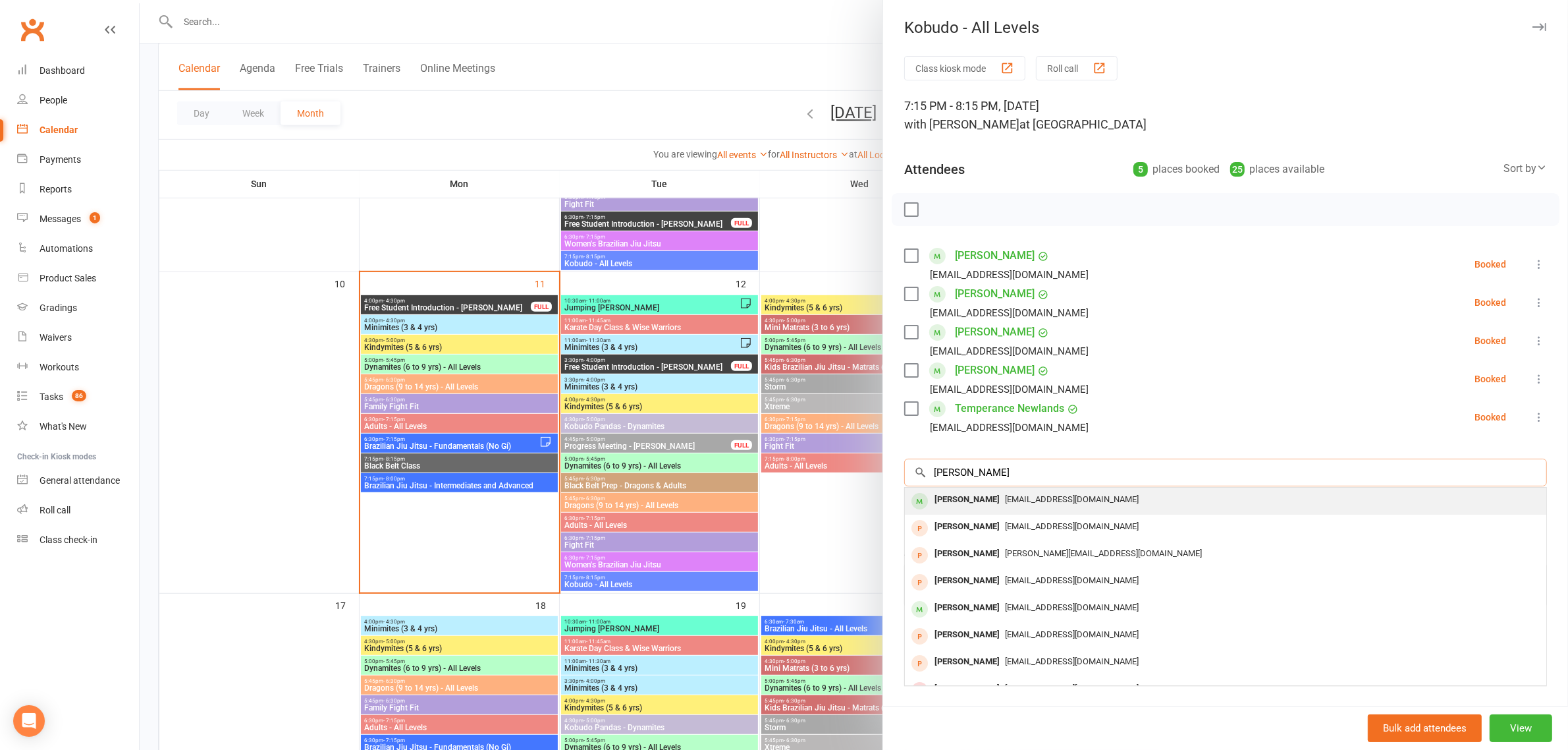
type input "thomas hendry"
click at [975, 503] on div "Thomas Hendy" at bounding box center [968, 500] width 76 height 19
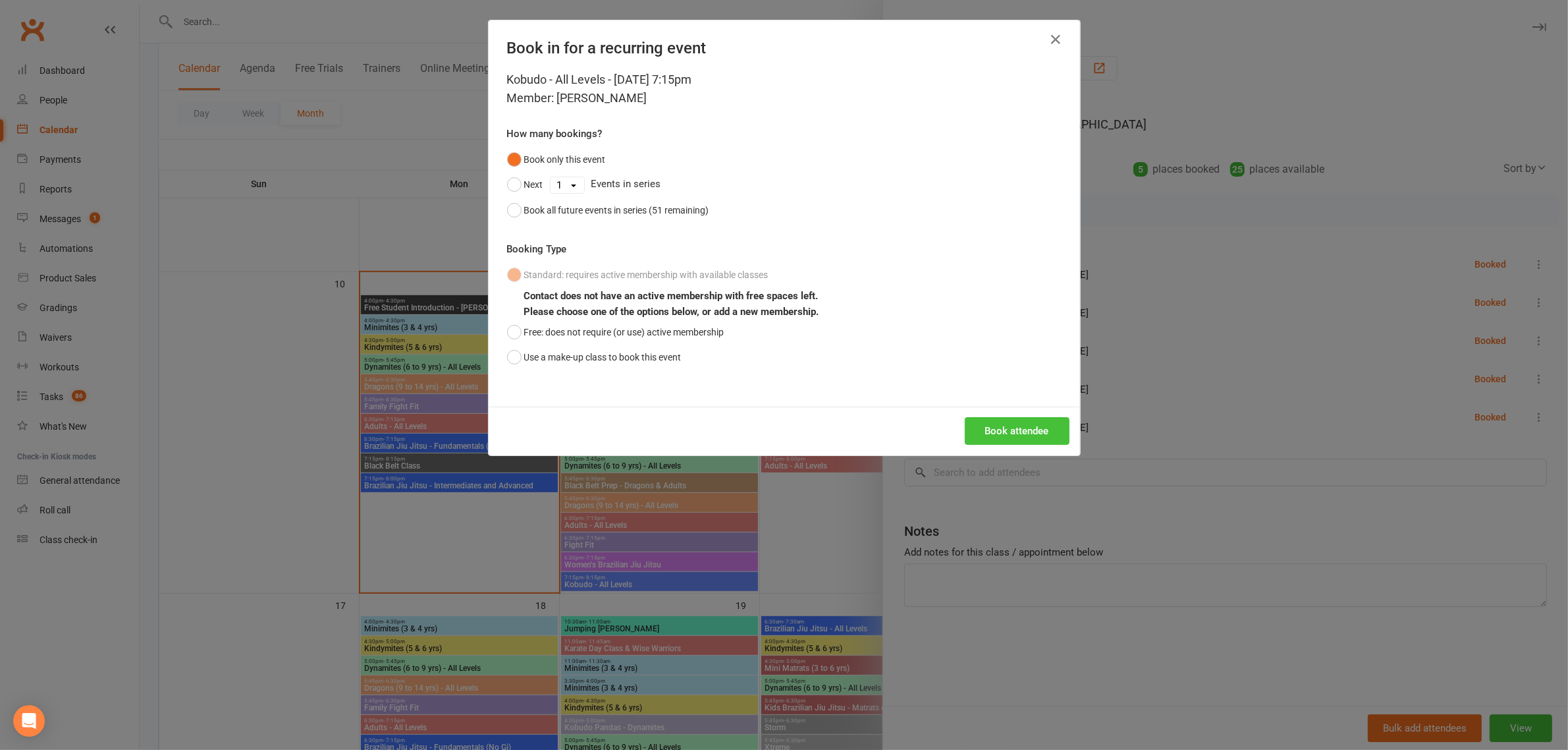
click at [1011, 431] on button "Book attendee" at bounding box center [1017, 431] width 105 height 27
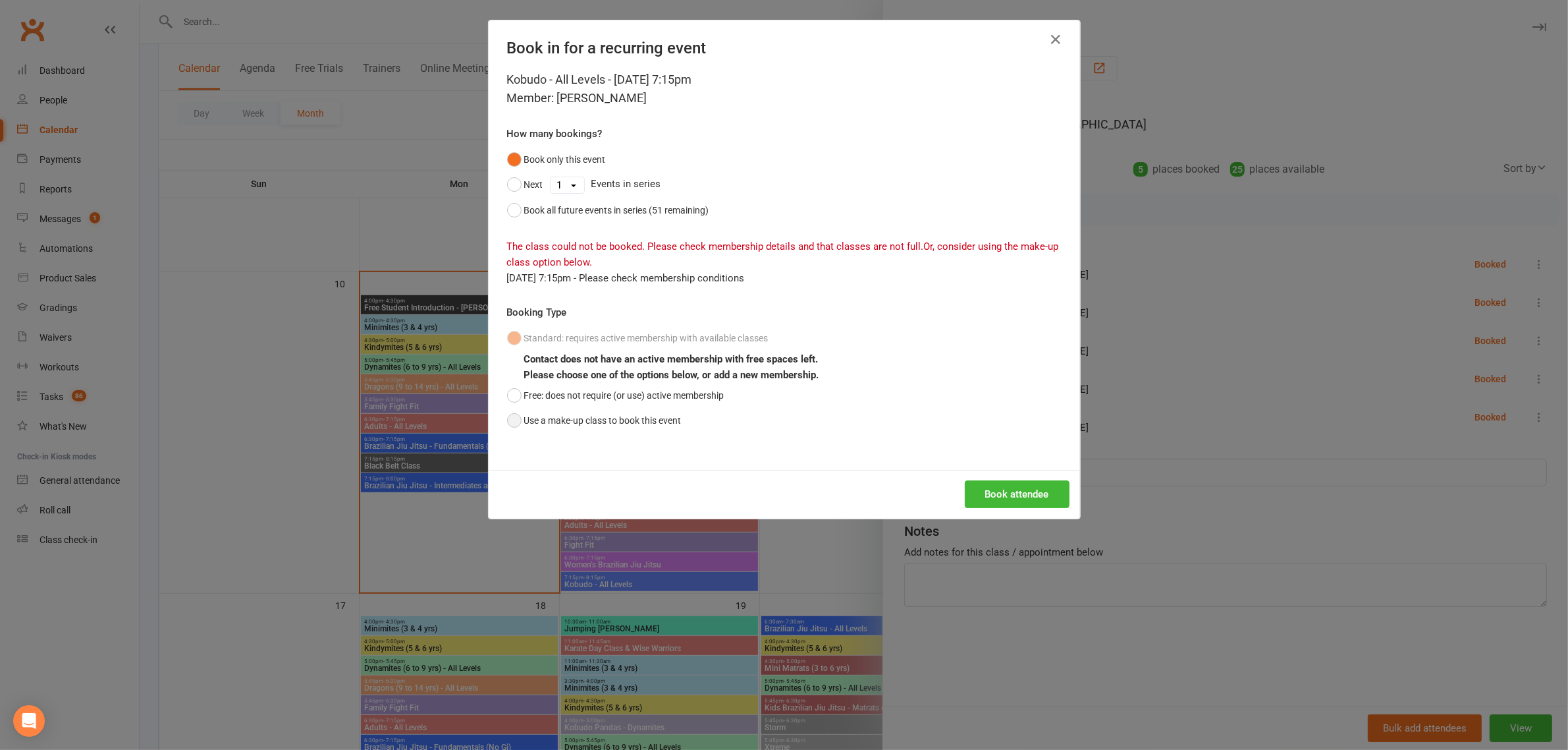
click at [514, 419] on button "Use a make-up class to book this event" at bounding box center [594, 420] width 175 height 26
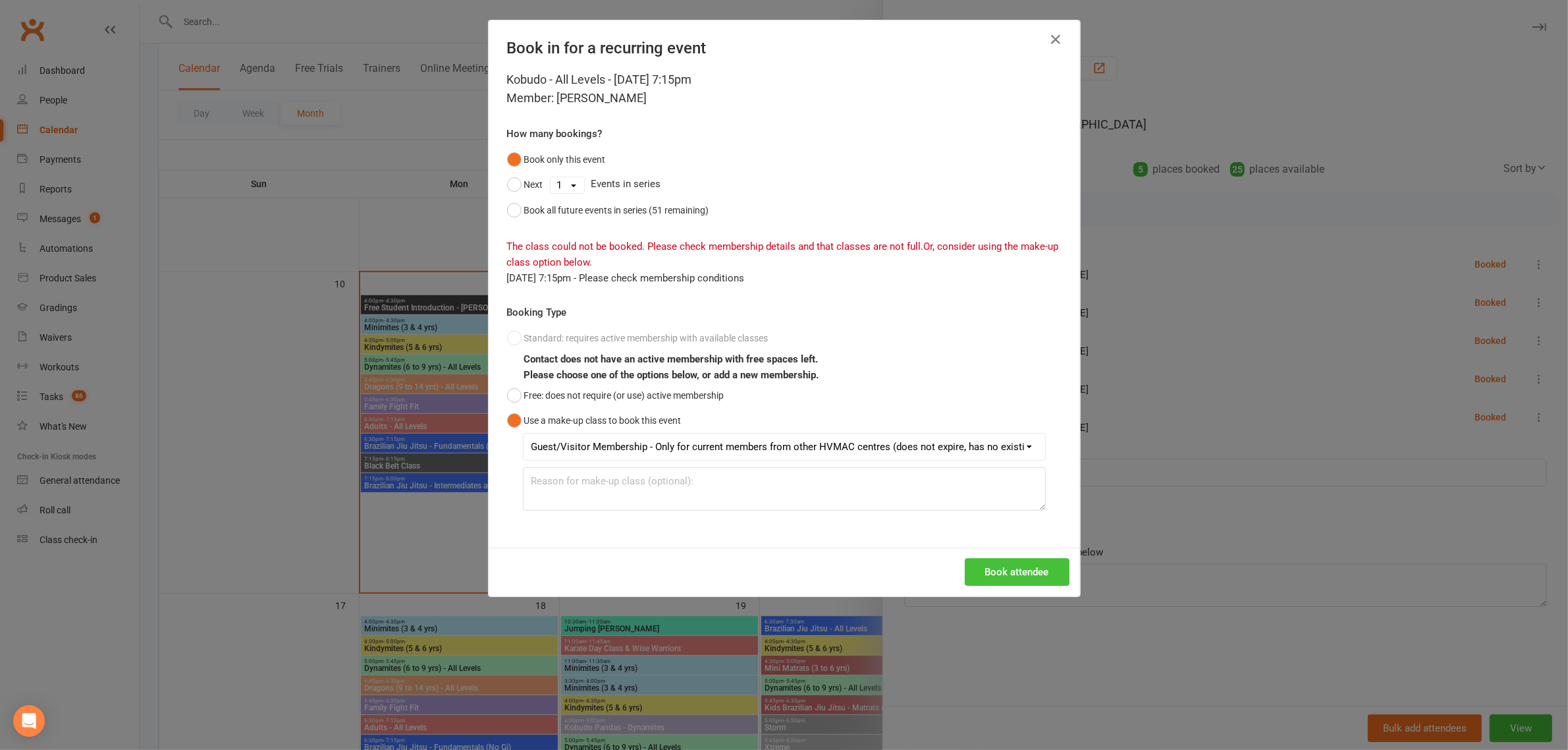
click at [1032, 586] on button "Book attendee" at bounding box center [1017, 571] width 105 height 27
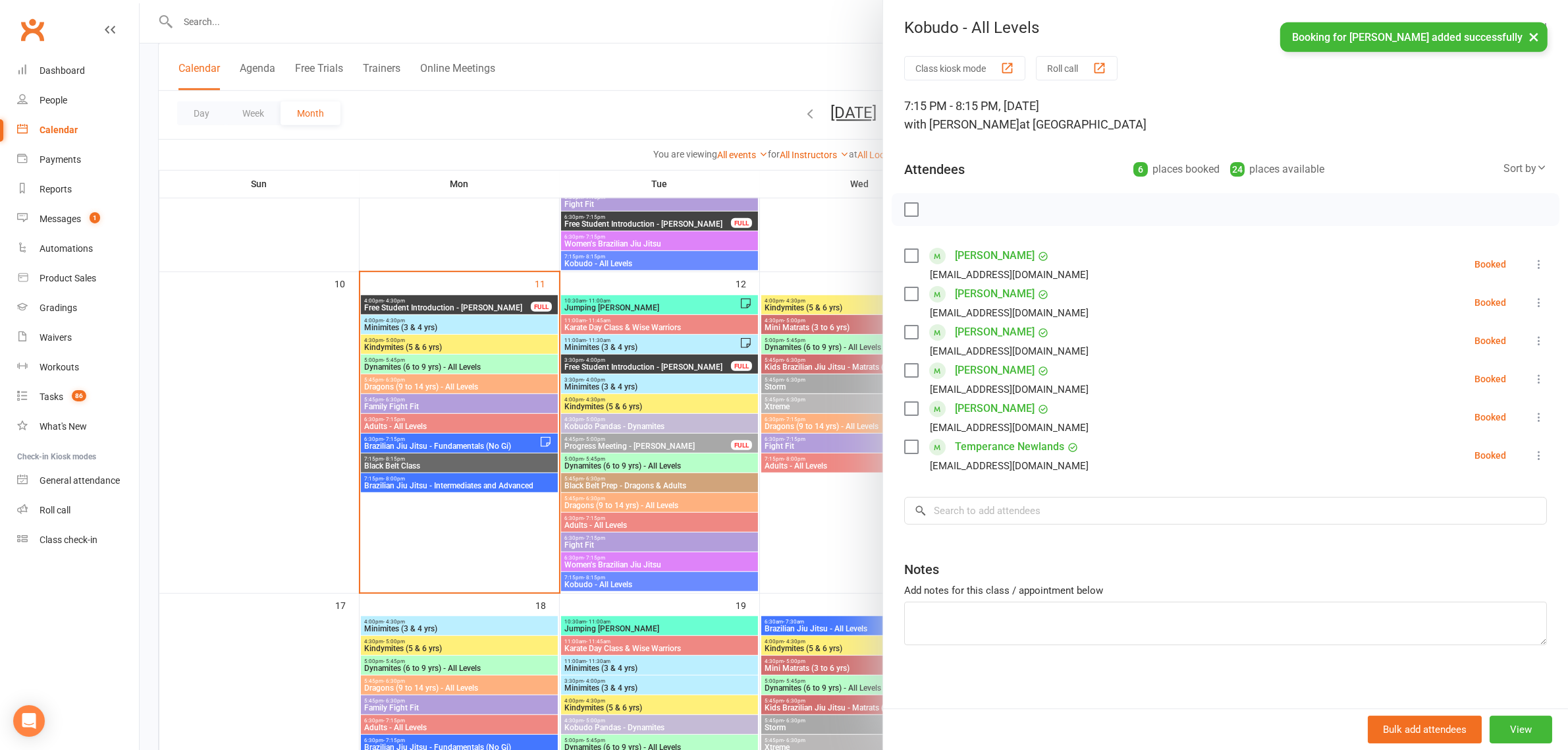
click at [672, 560] on div at bounding box center [853, 375] width 1428 height 750
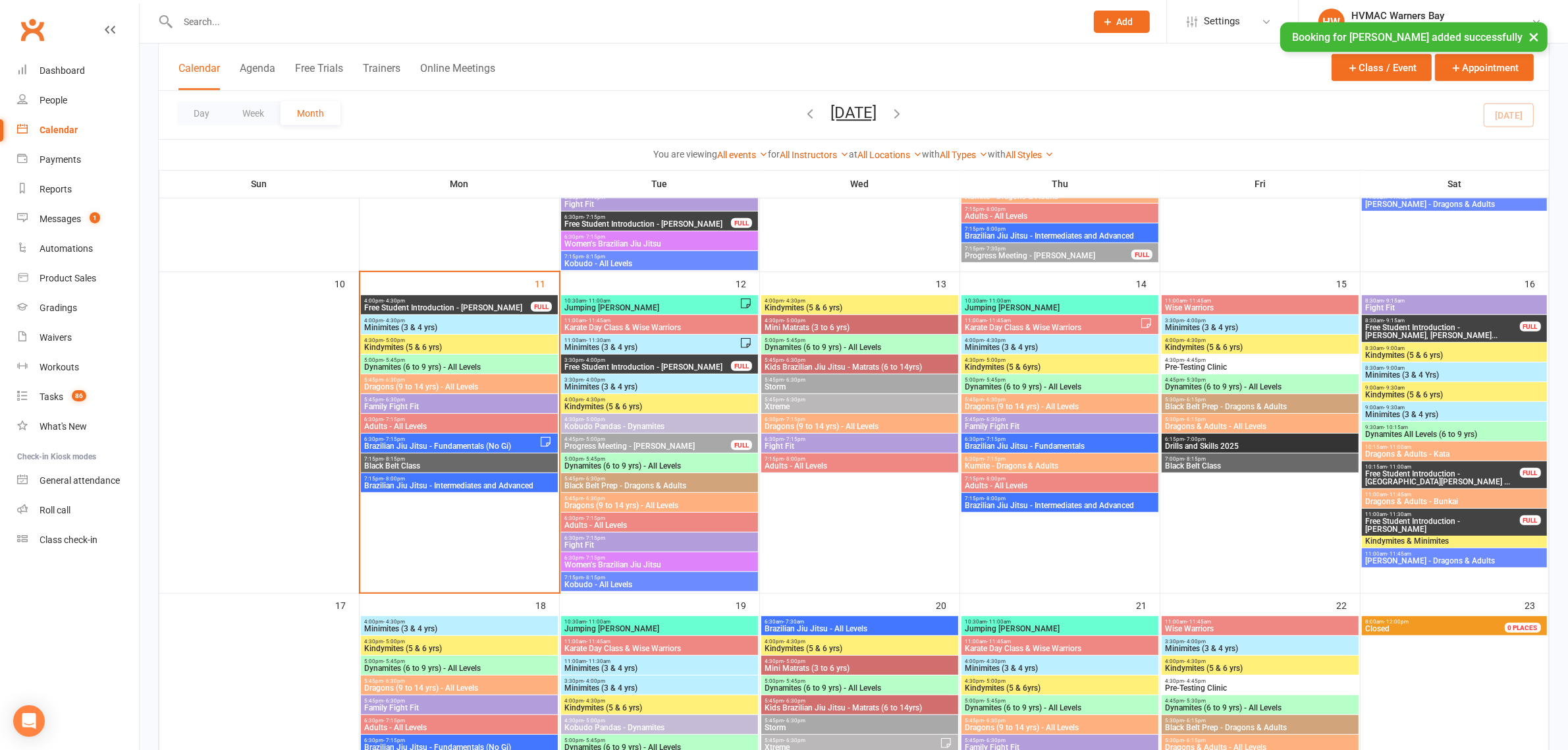
click at [1030, 446] on span "Brazilian Jiu Jitsu - Fundamentals" at bounding box center [1060, 446] width 192 height 8
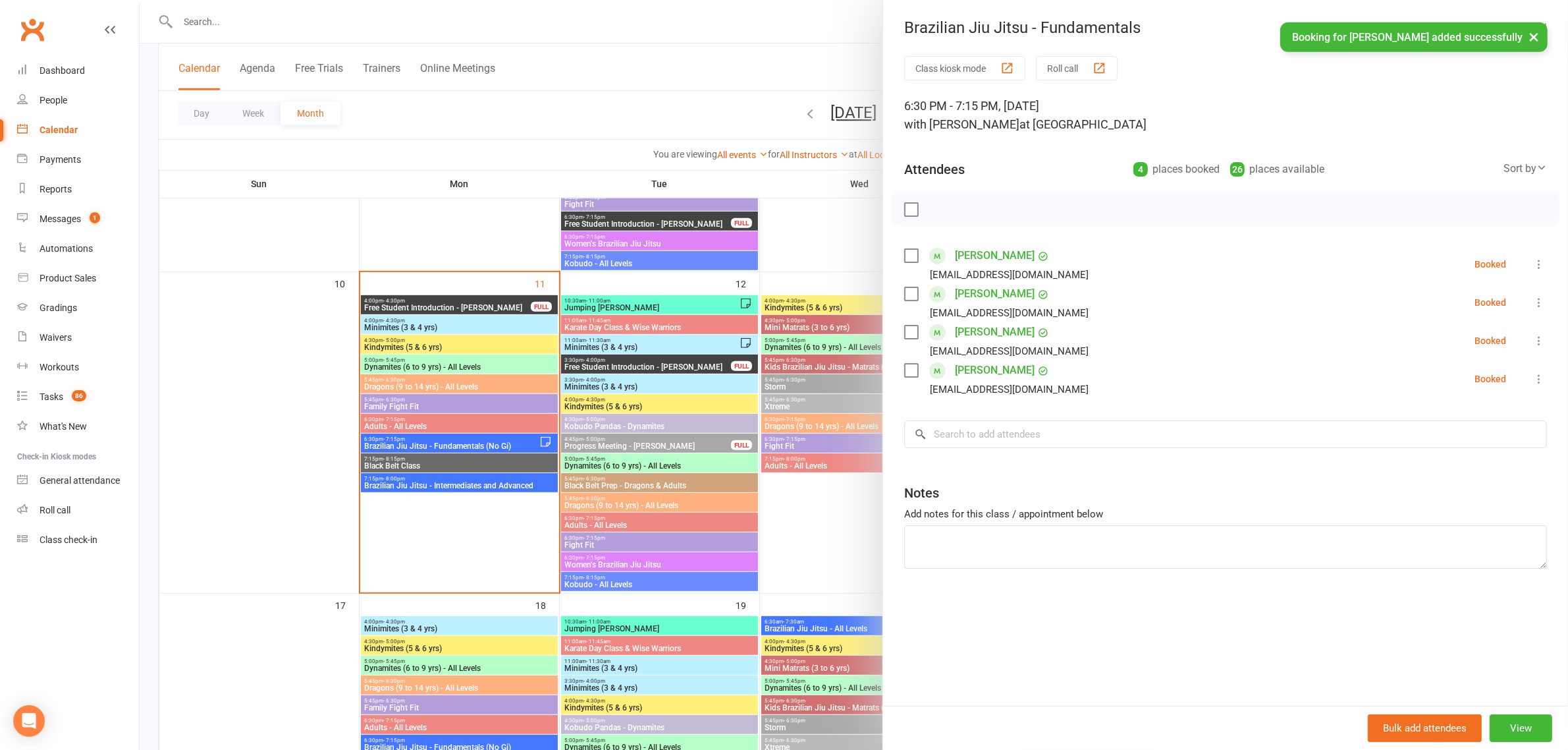
click at [1019, 452] on div "Class kiosk mode Roll call 6:30 PM - 7:15 PM, Thursday, August, 14, 2025 with K…" at bounding box center [1226, 381] width 685 height 650
click at [1021, 435] on input "search" at bounding box center [1225, 434] width 643 height 27
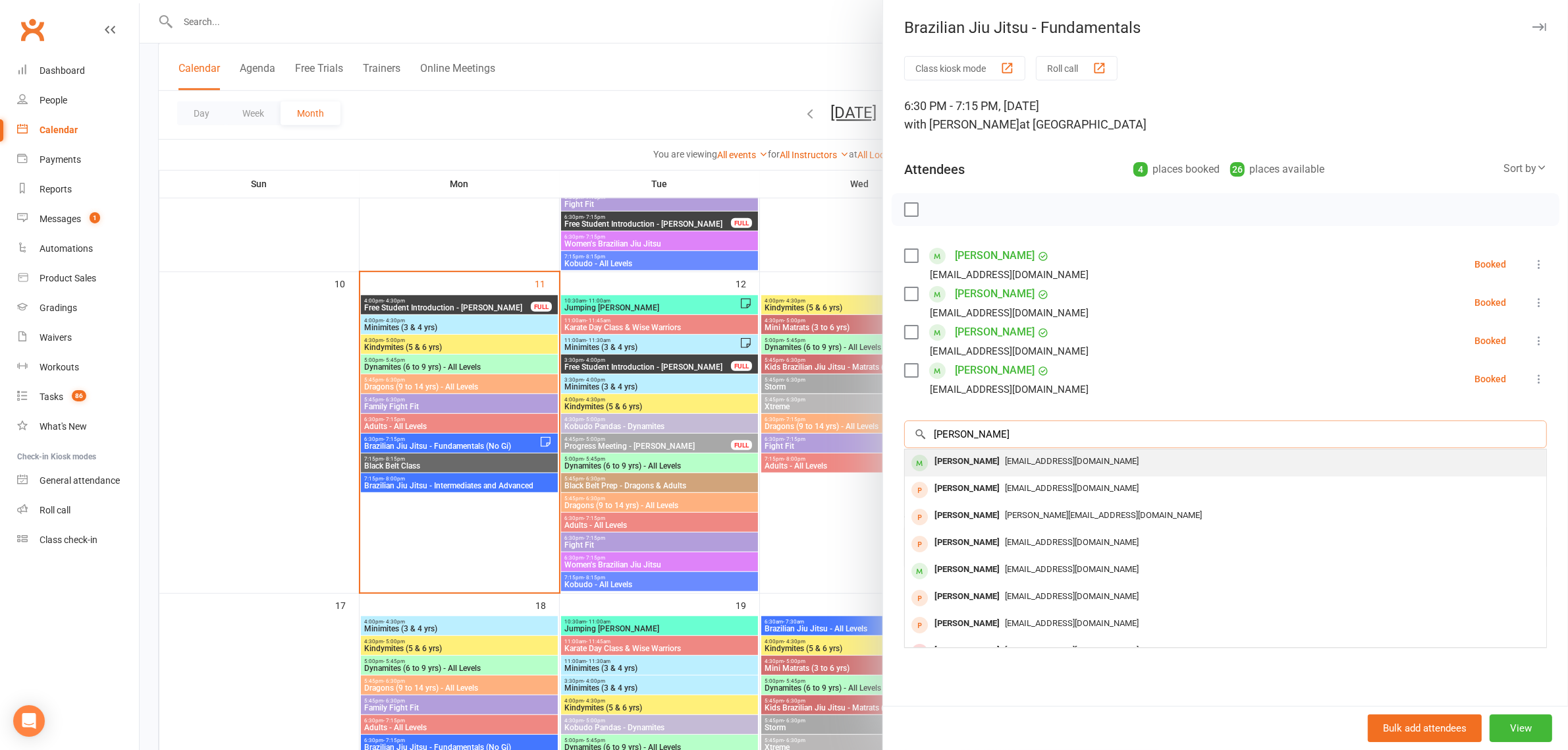
type input "thomas hendry"
click at [975, 464] on div "Thomas Hendy" at bounding box center [968, 462] width 76 height 19
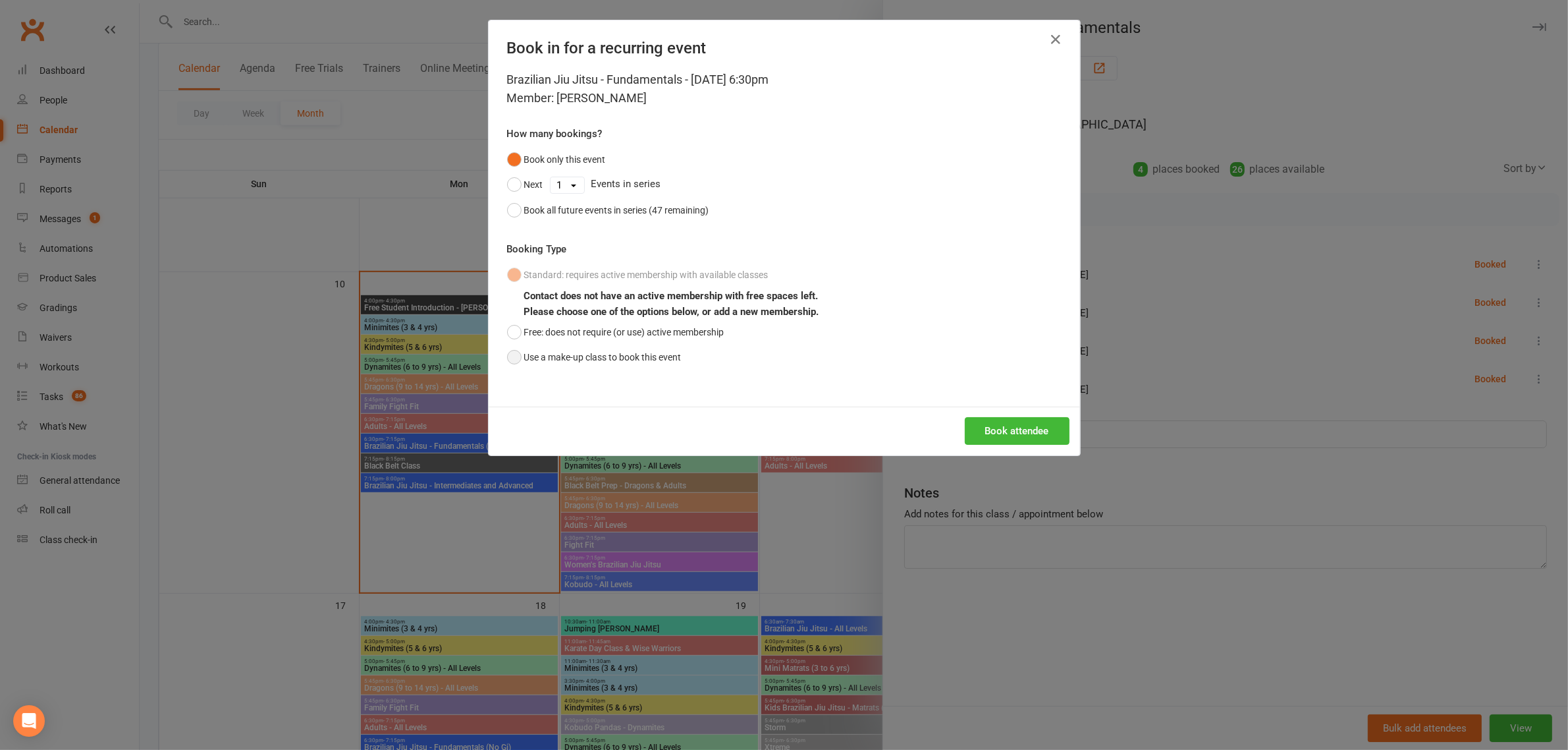
click at [507, 354] on button "Use a make-up class to book this event" at bounding box center [594, 357] width 175 height 26
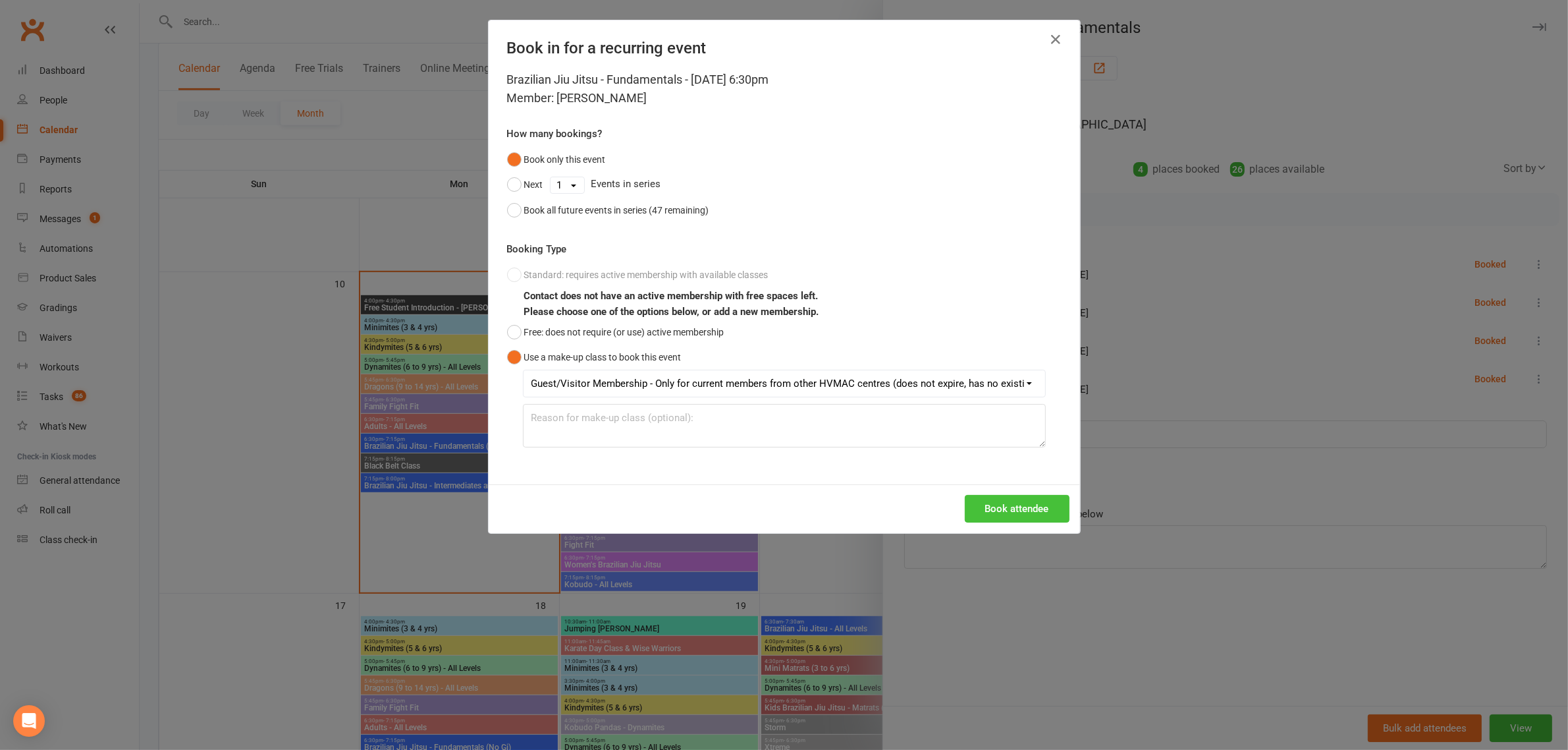
click at [986, 501] on button "Book attendee" at bounding box center [1017, 508] width 105 height 27
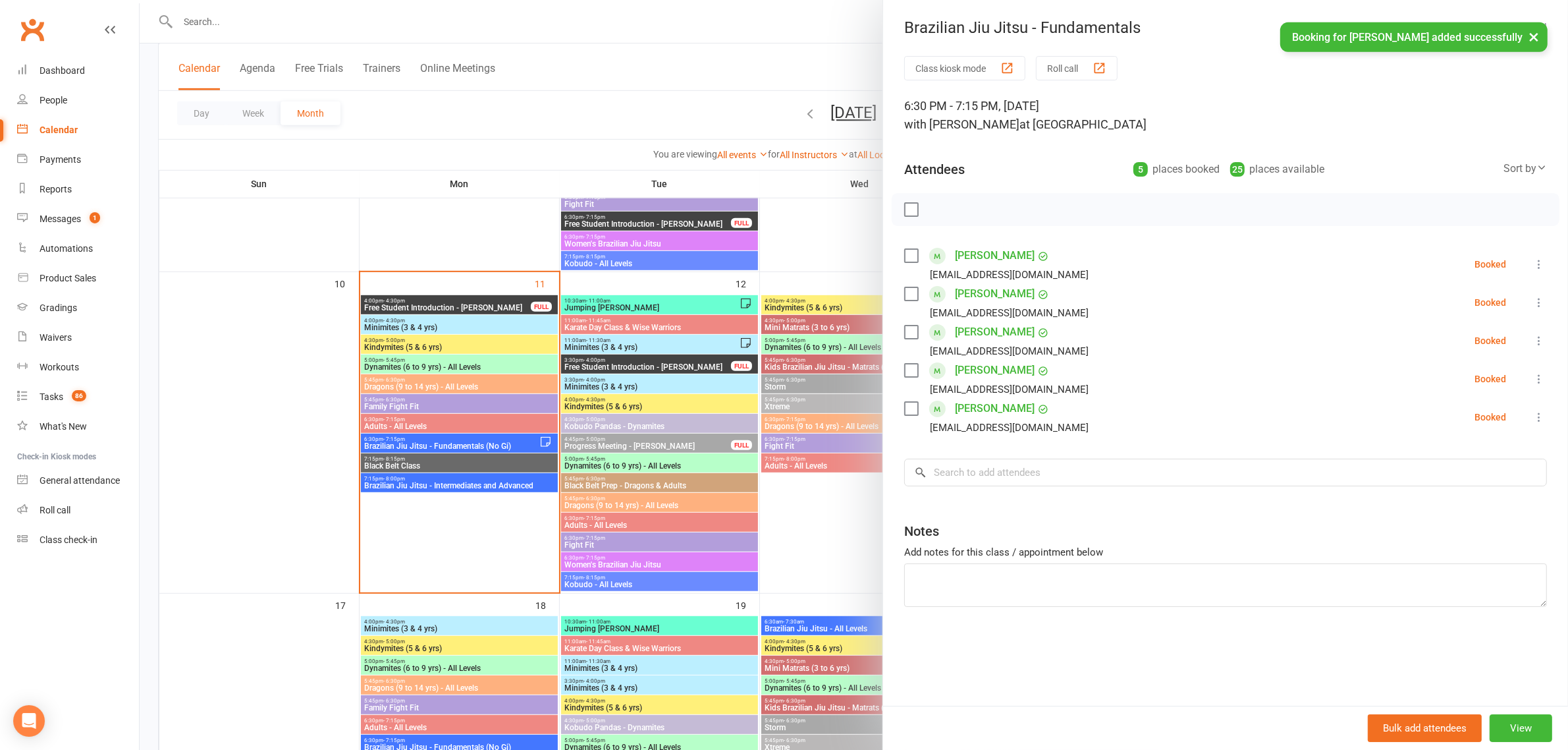
click at [820, 509] on div at bounding box center [853, 375] width 1428 height 750
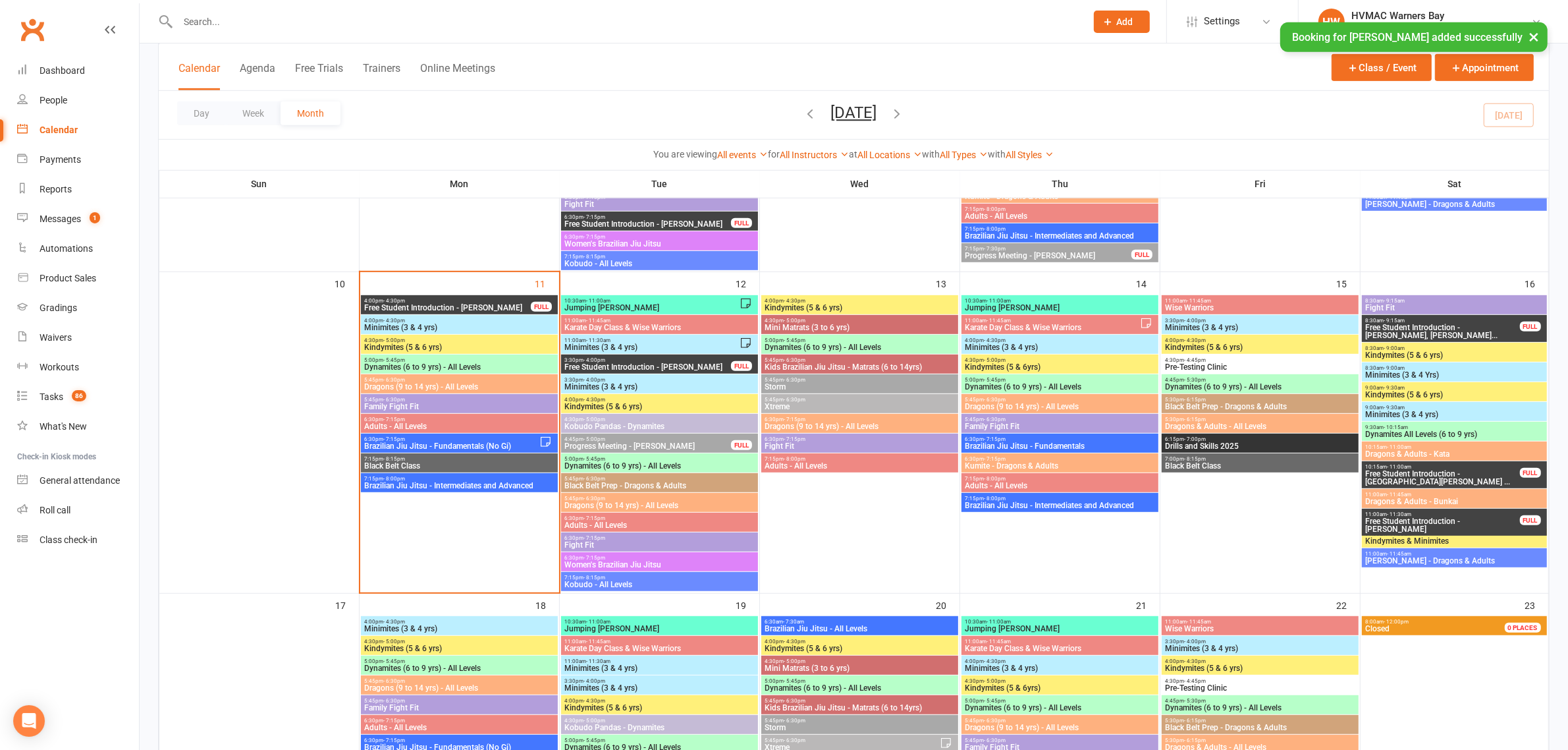
click at [1215, 465] on span "Black Belt Class" at bounding box center [1260, 466] width 192 height 8
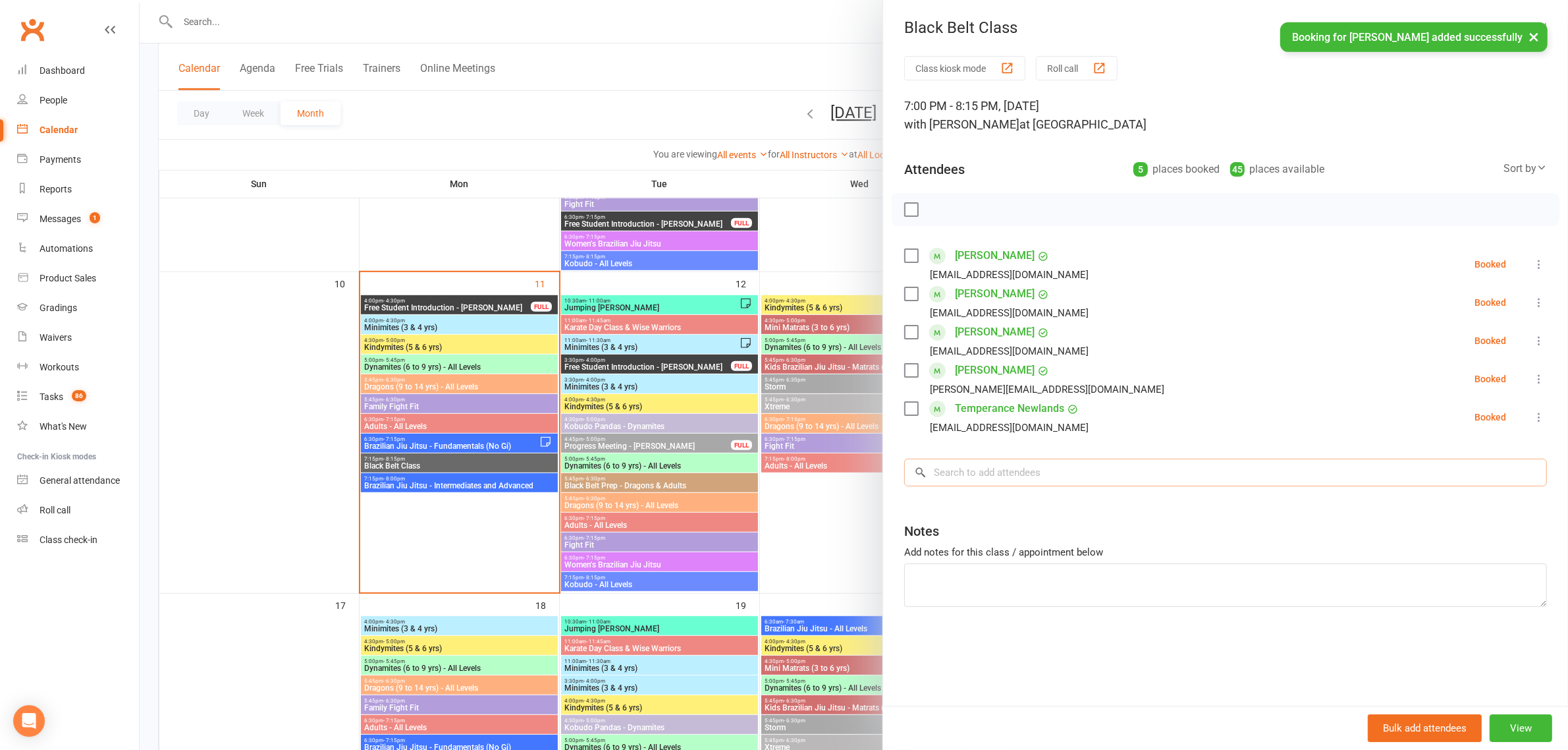
click at [1000, 469] on input "search" at bounding box center [1225, 472] width 643 height 27
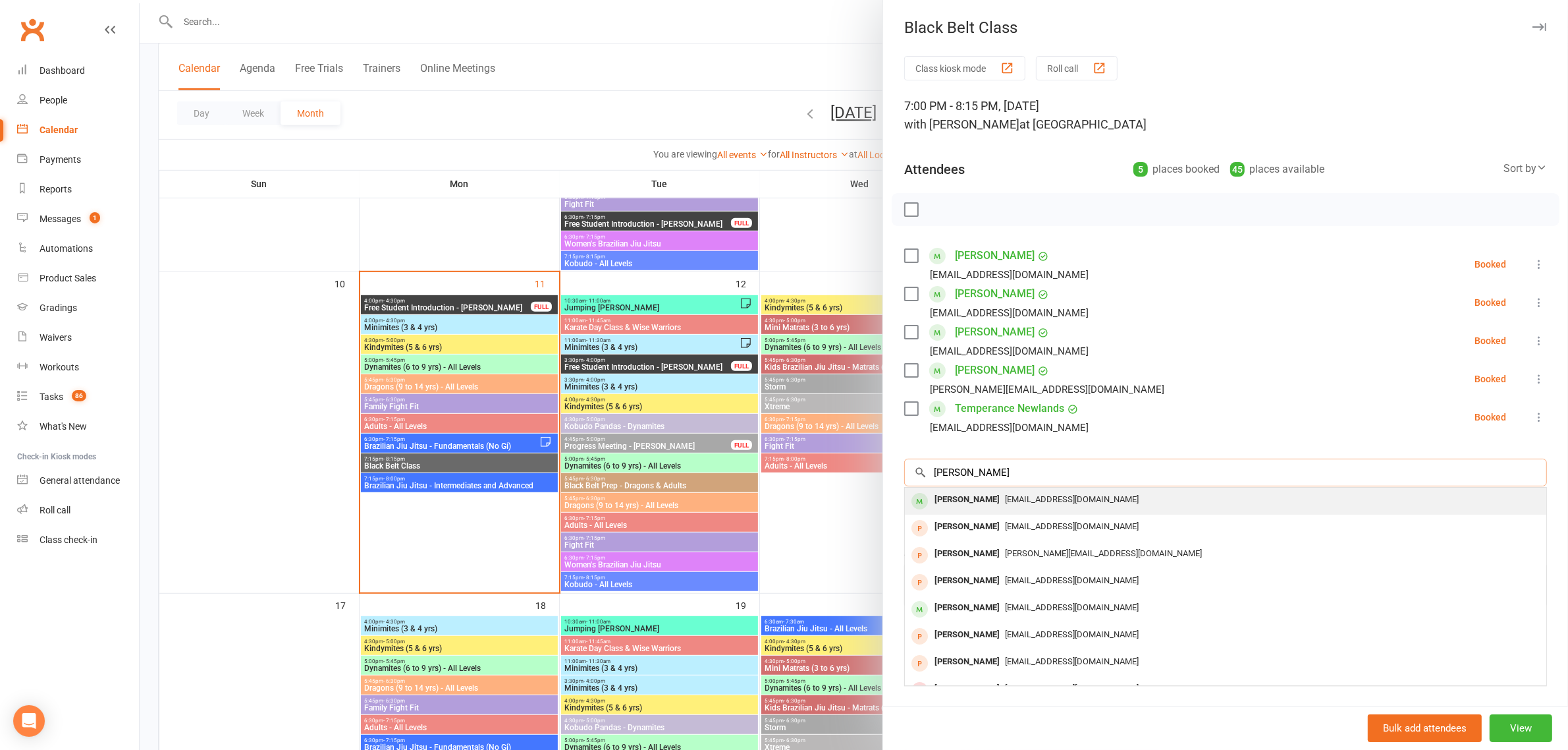
type input "thomas hendr"
click at [993, 491] on div "thomashendy01@gmail.com" at bounding box center [1225, 500] width 631 height 19
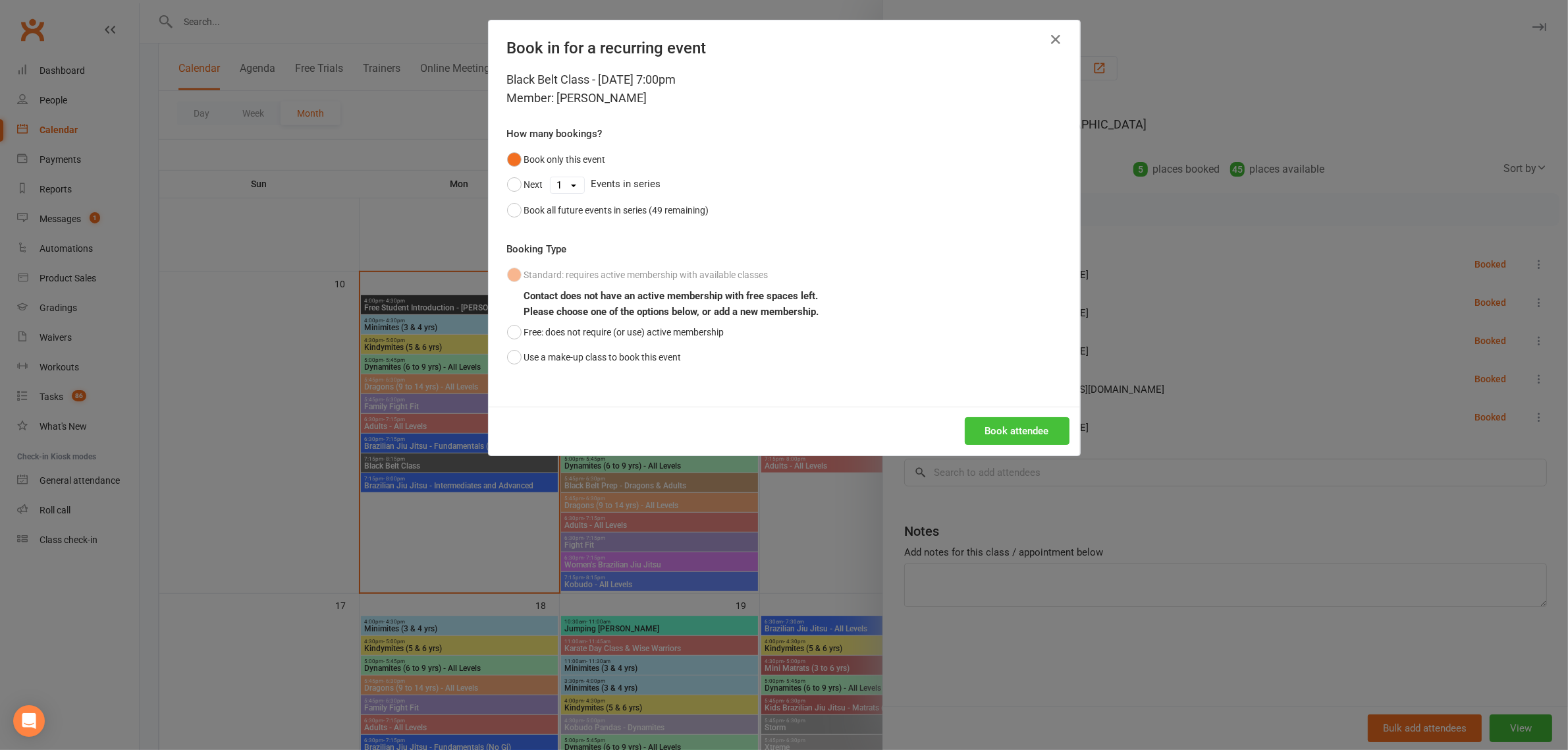
click at [998, 423] on button "Book attendee" at bounding box center [1017, 431] width 105 height 27
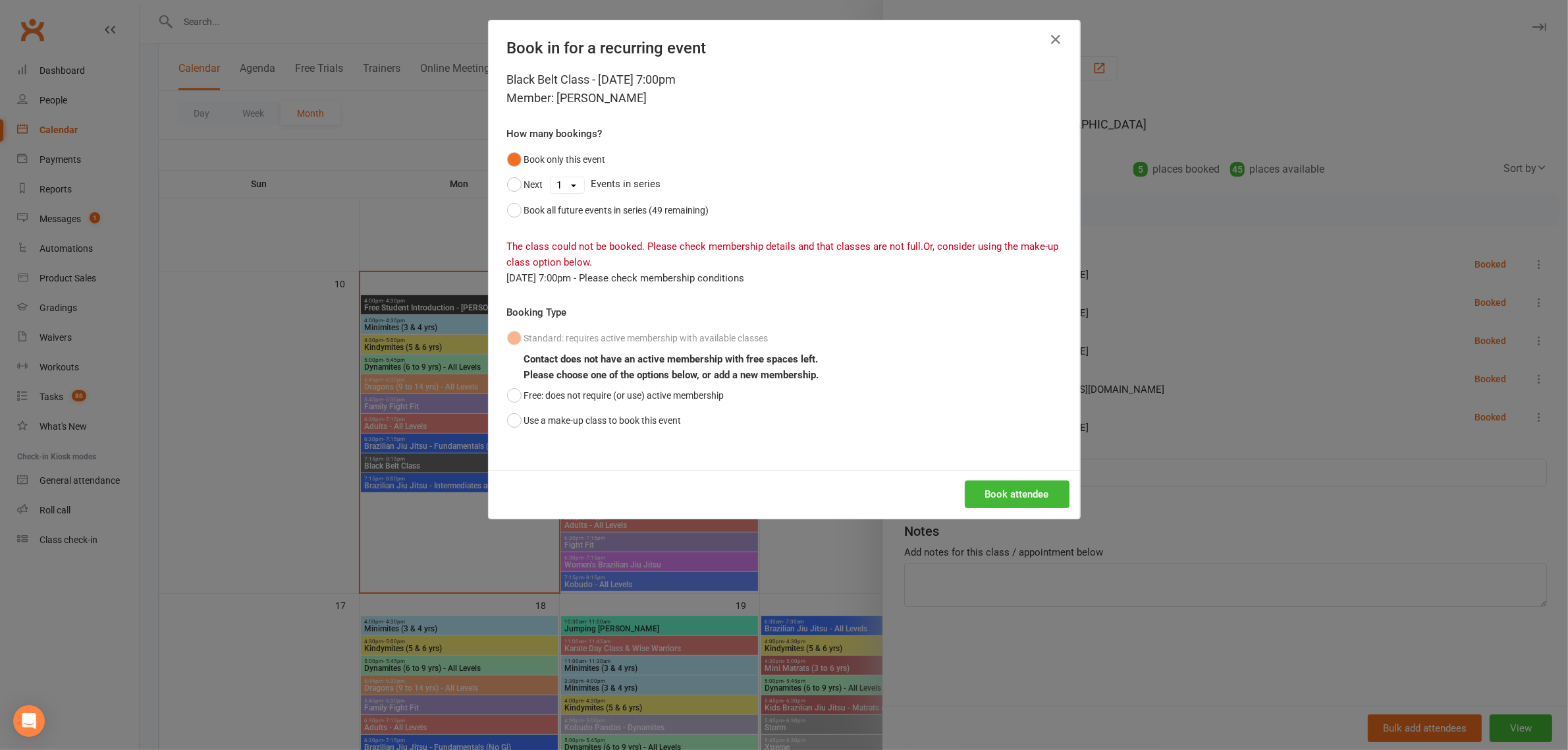
click at [496, 424] on div "Black Belt Class - Aug 15, 2025 7:00pm Member: Thomas Hendy How many bookings? …" at bounding box center [784, 270] width 592 height 400
click at [515, 416] on button "Use a make-up class to book this event" at bounding box center [594, 420] width 175 height 26
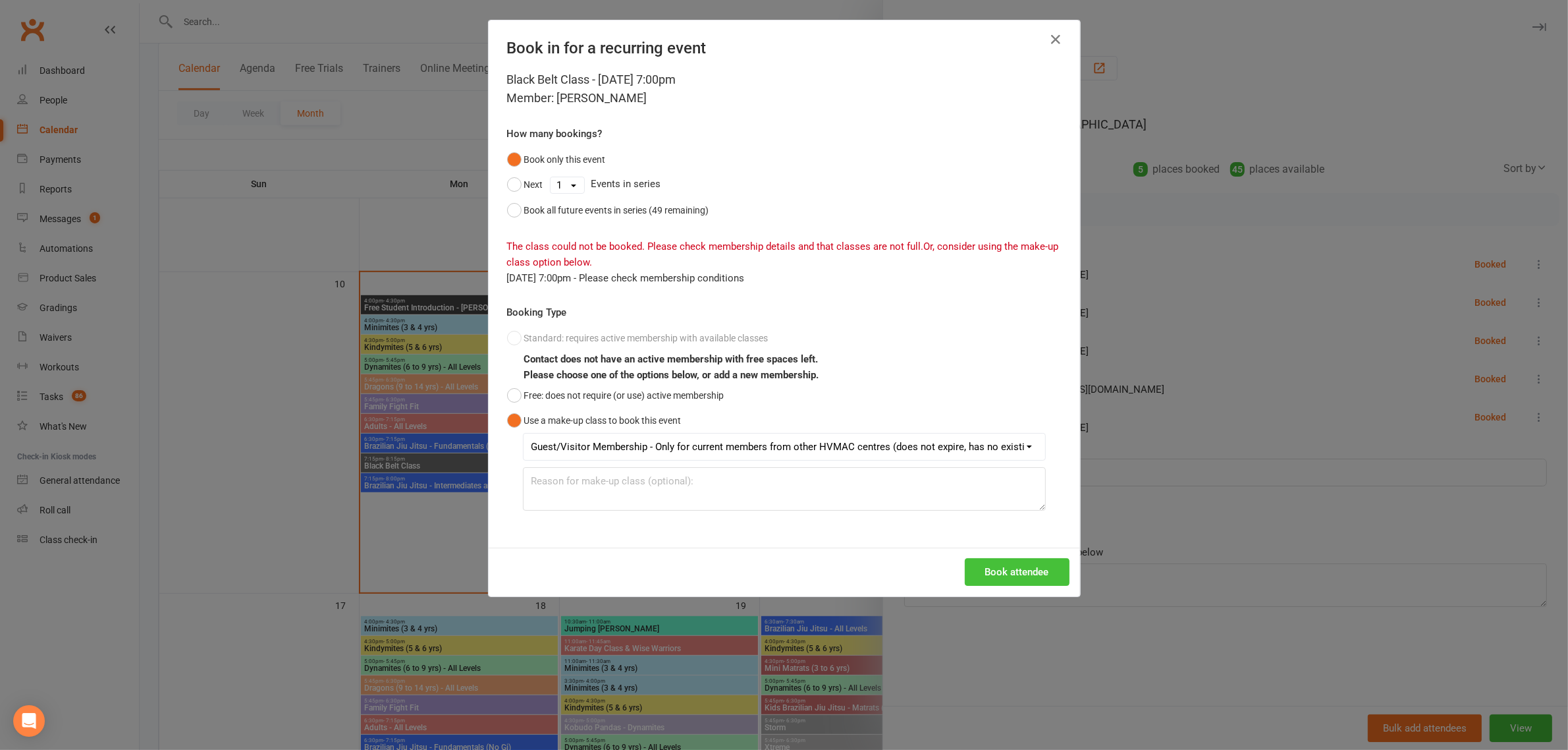
click at [986, 564] on button "Book attendee" at bounding box center [1017, 571] width 105 height 27
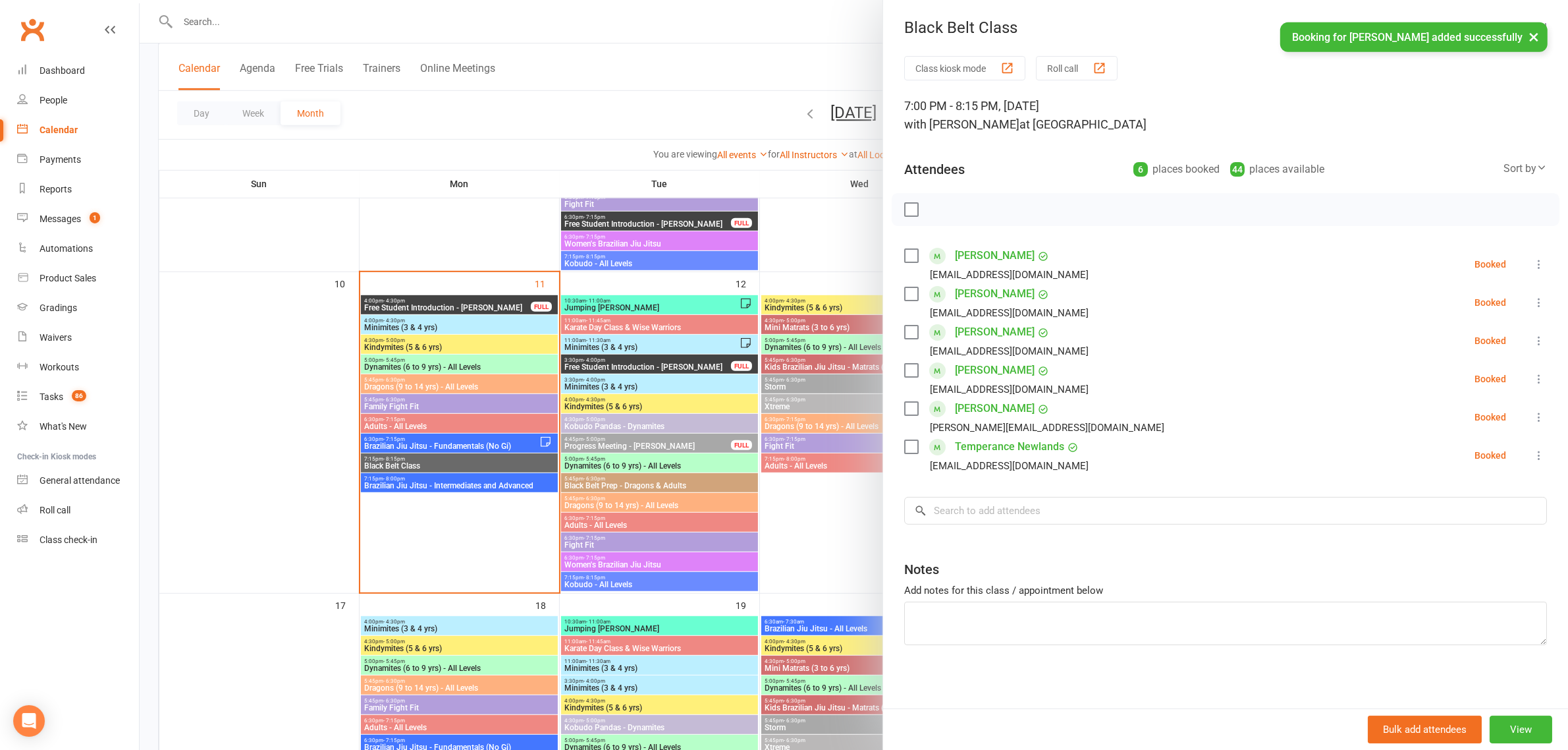
click at [649, 70] on div at bounding box center [853, 375] width 1428 height 750
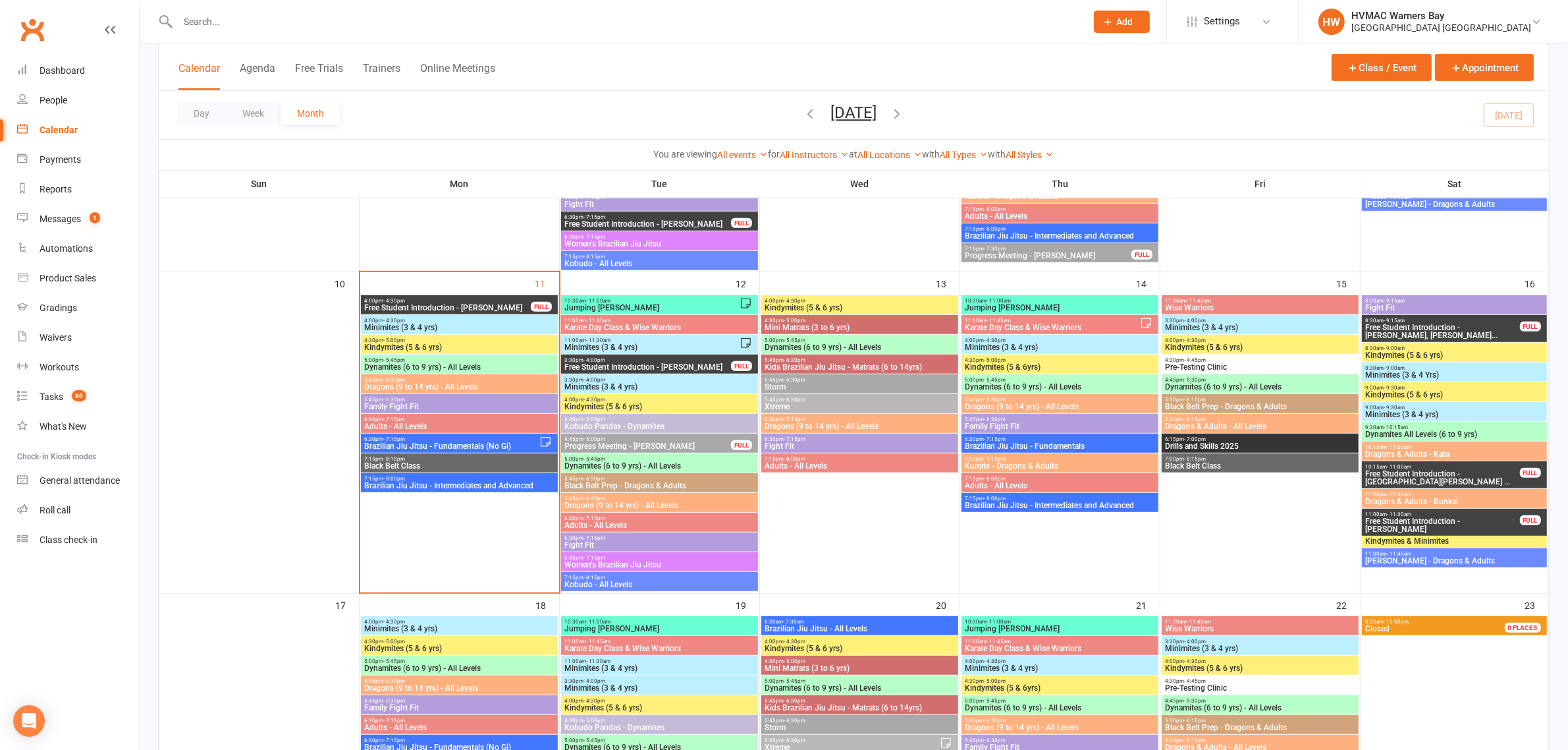
click at [514, 392] on div "5:45pm - 6:30pm Dragons (9 to 14 yrs) - All Levels" at bounding box center [459, 384] width 197 height 19
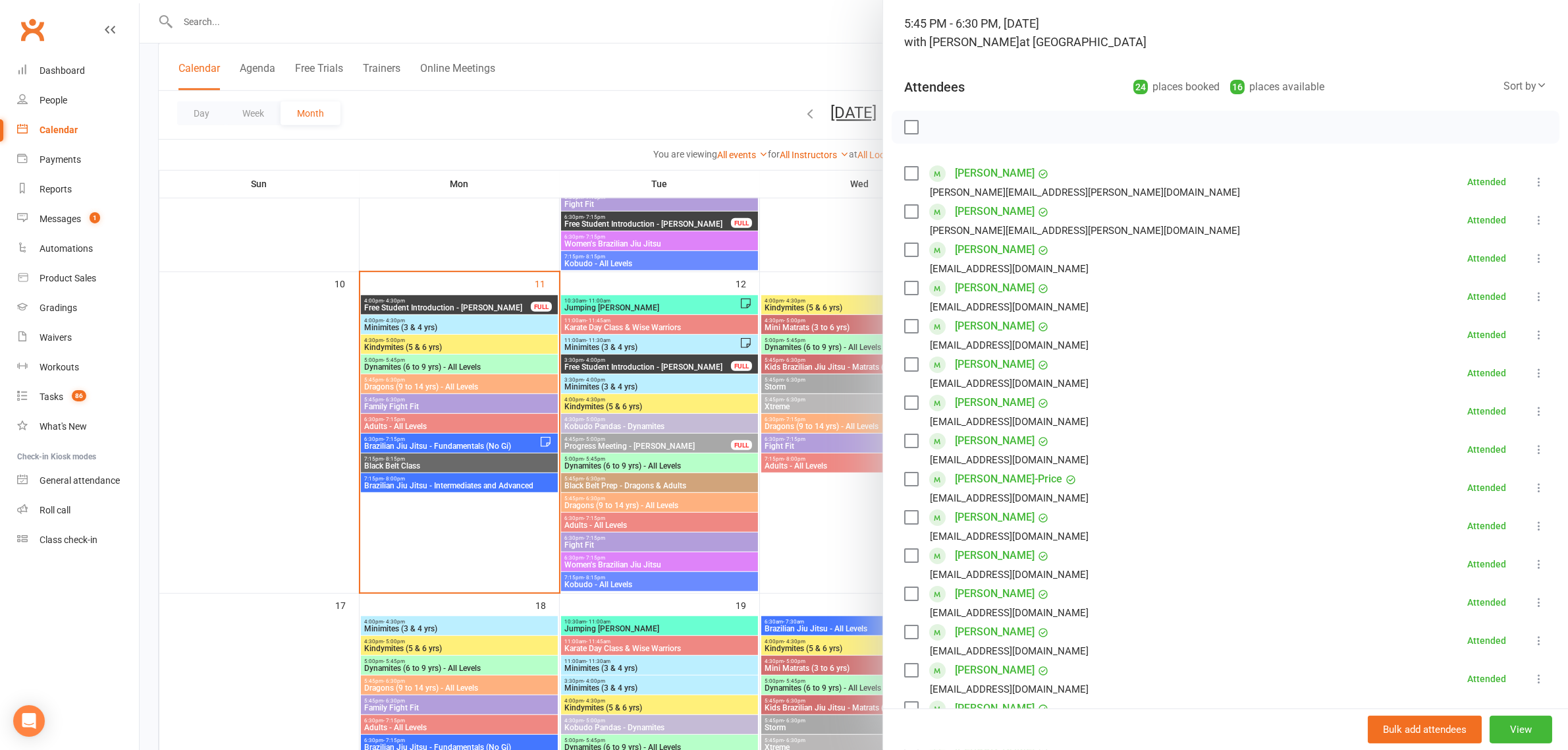
click at [430, 475] on div at bounding box center [853, 375] width 1428 height 750
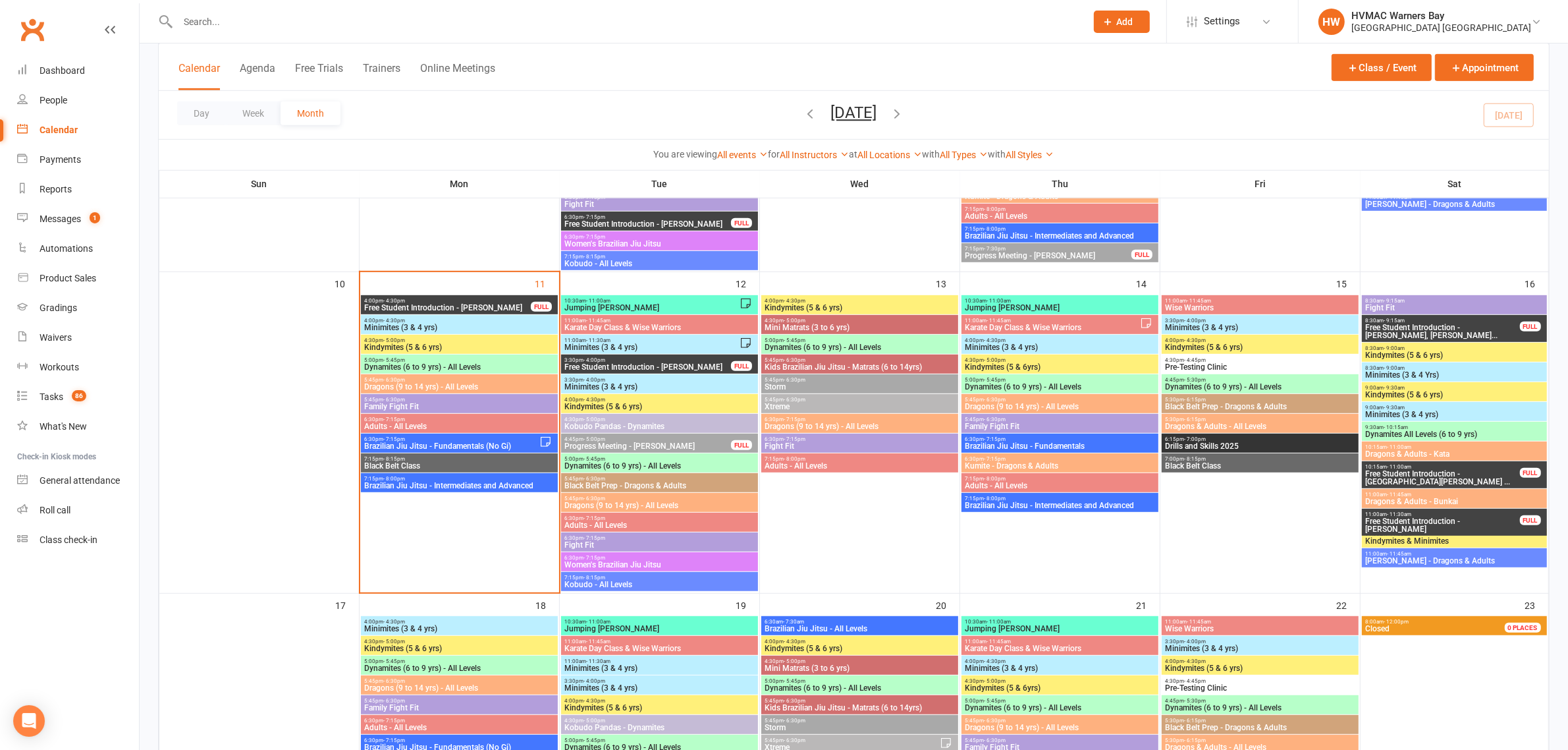
click at [439, 463] on span "Black Belt Class" at bounding box center [459, 466] width 192 height 8
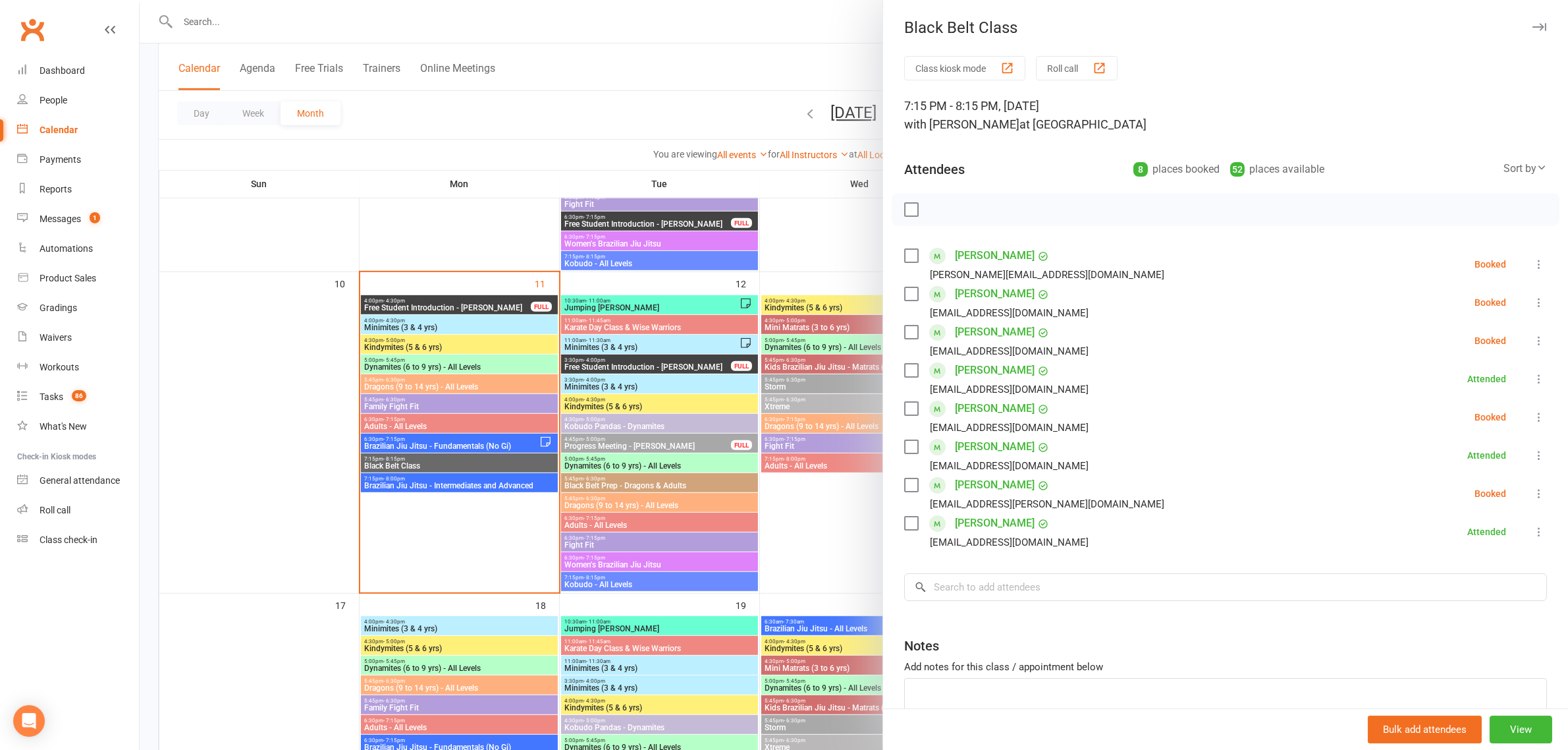
click at [458, 422] on div at bounding box center [853, 375] width 1428 height 750
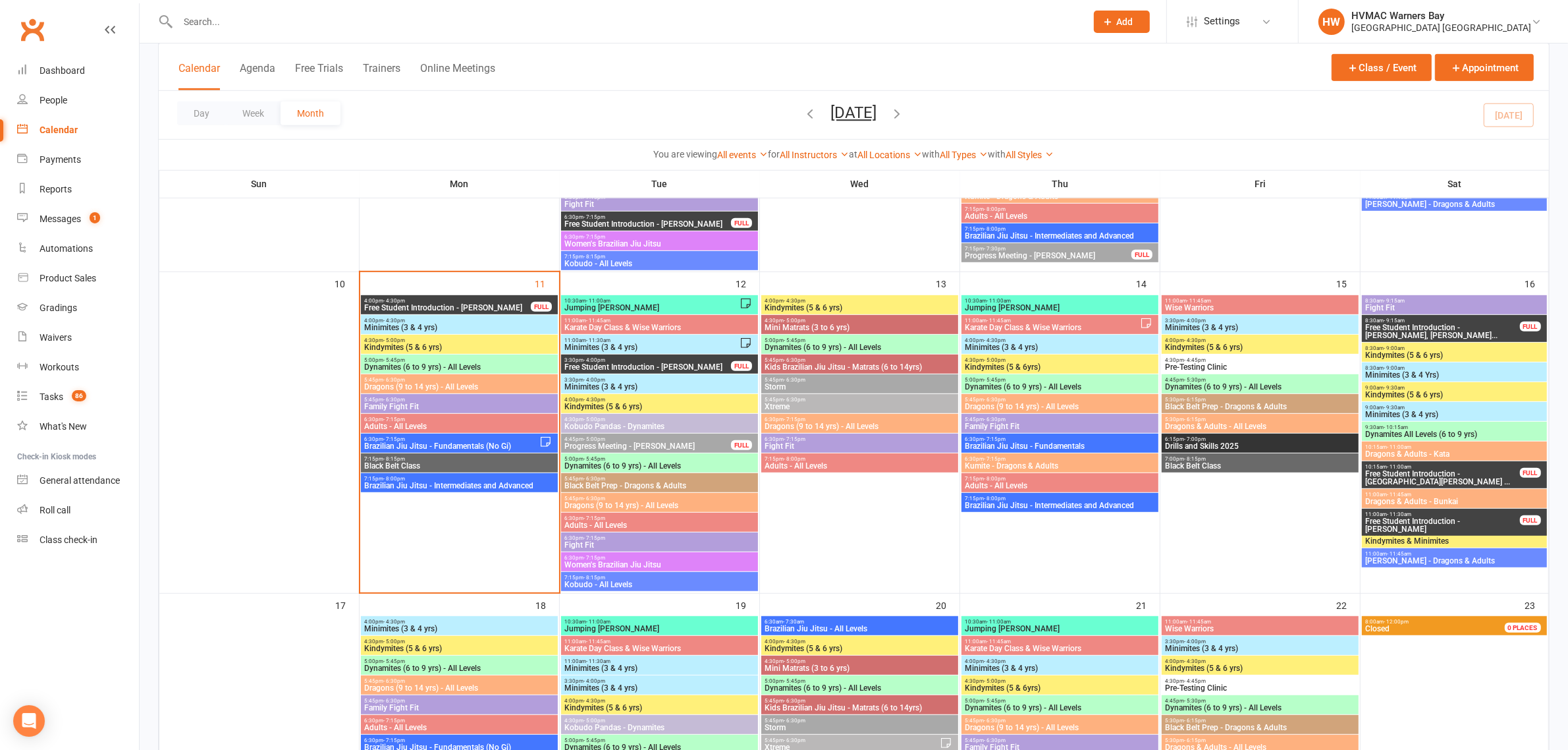
click at [458, 422] on div at bounding box center [853, 375] width 1428 height 750
click at [458, 422] on span "6:30pm - 7:15pm" at bounding box center [459, 419] width 192 height 6
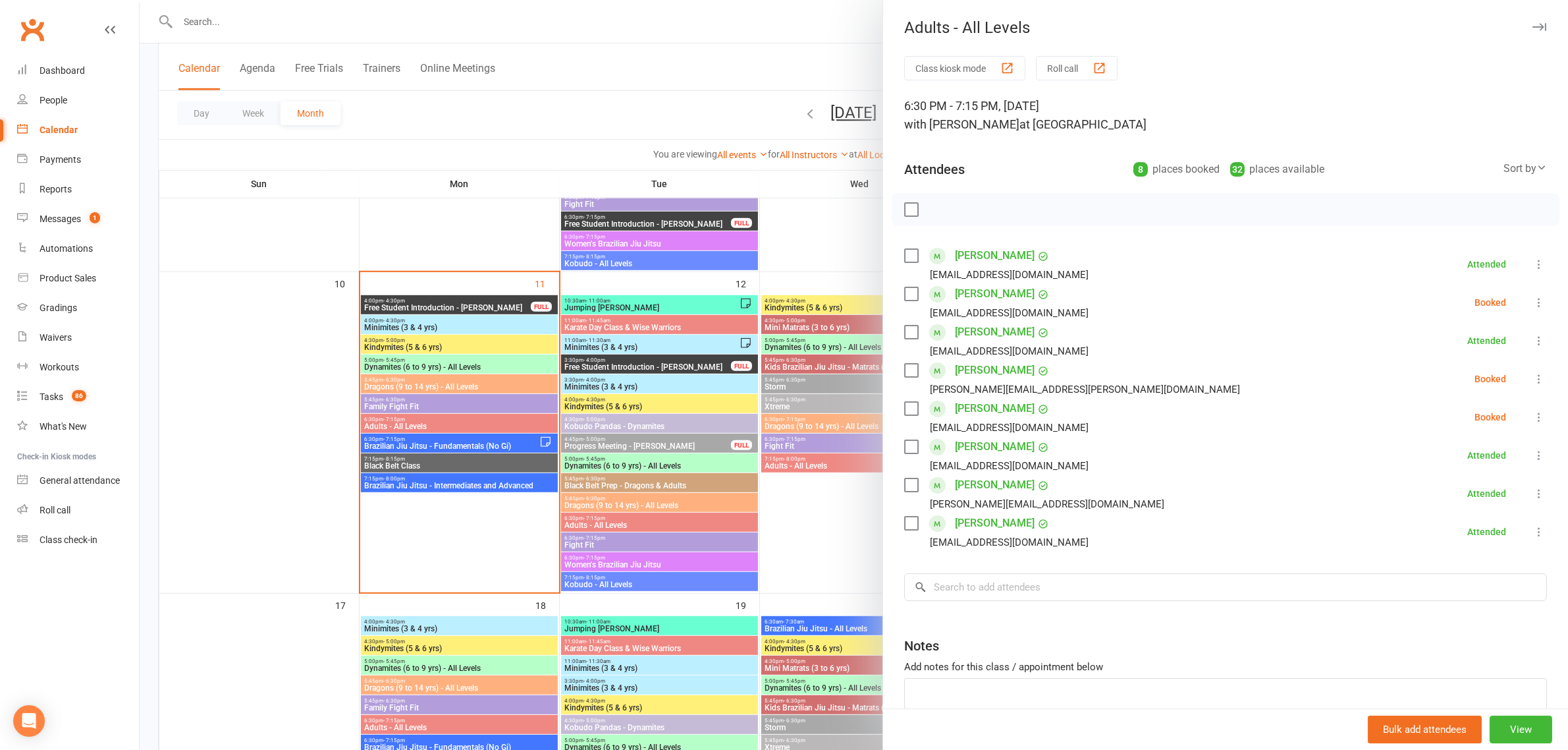
click at [664, 427] on div at bounding box center [853, 375] width 1428 height 750
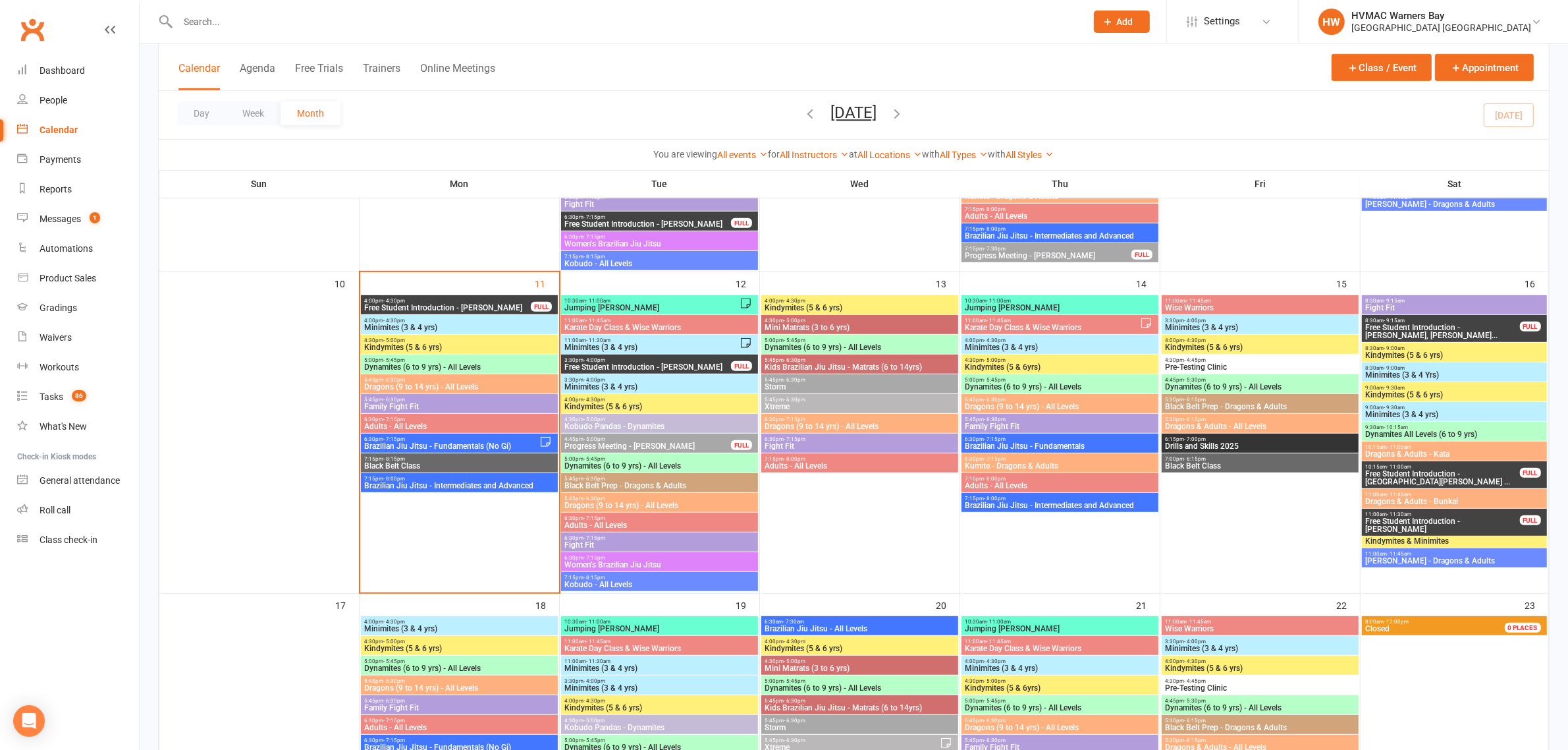
click at [403, 419] on span "- 7:15pm" at bounding box center [394, 419] width 22 height 6
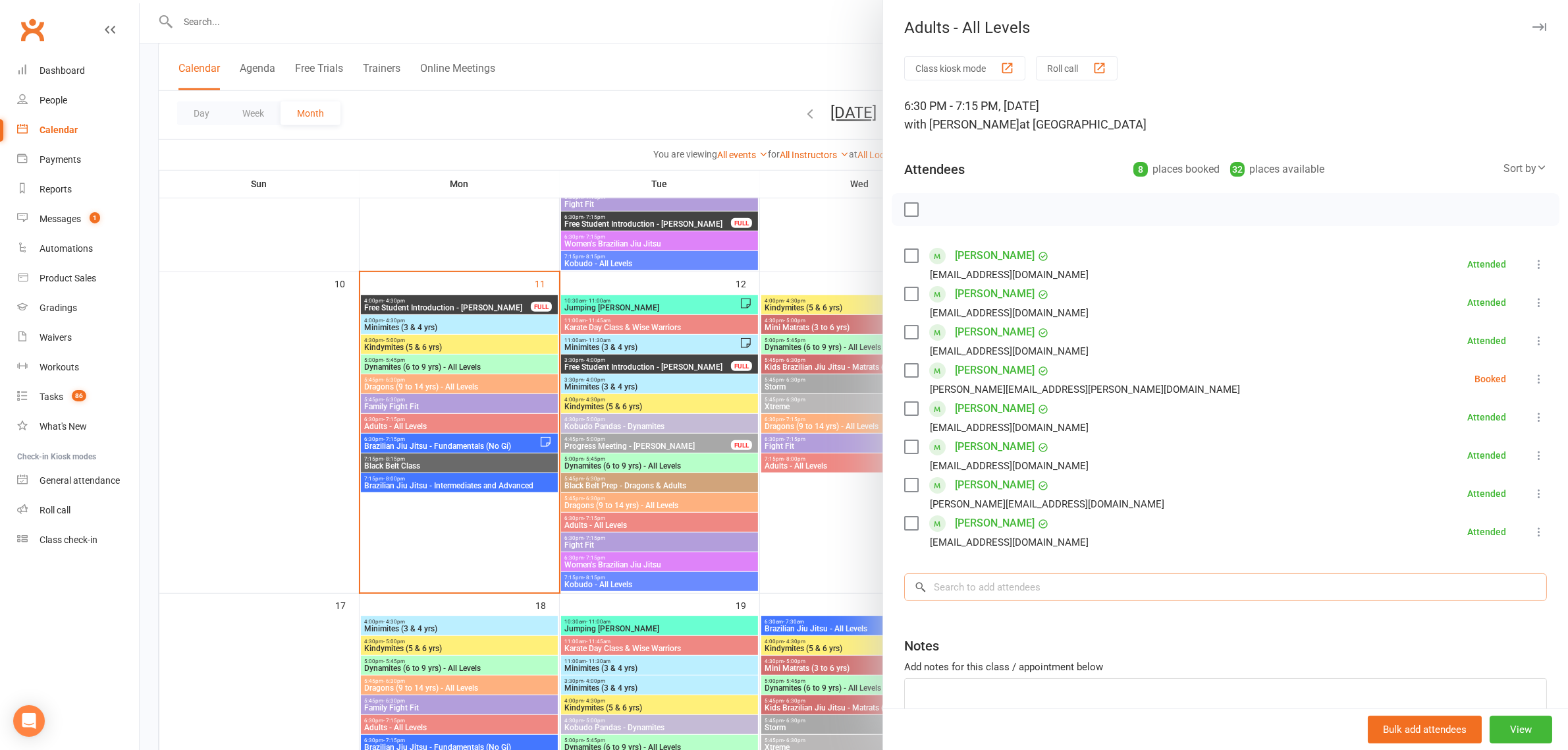
click at [1072, 590] on input "search" at bounding box center [1225, 587] width 643 height 27
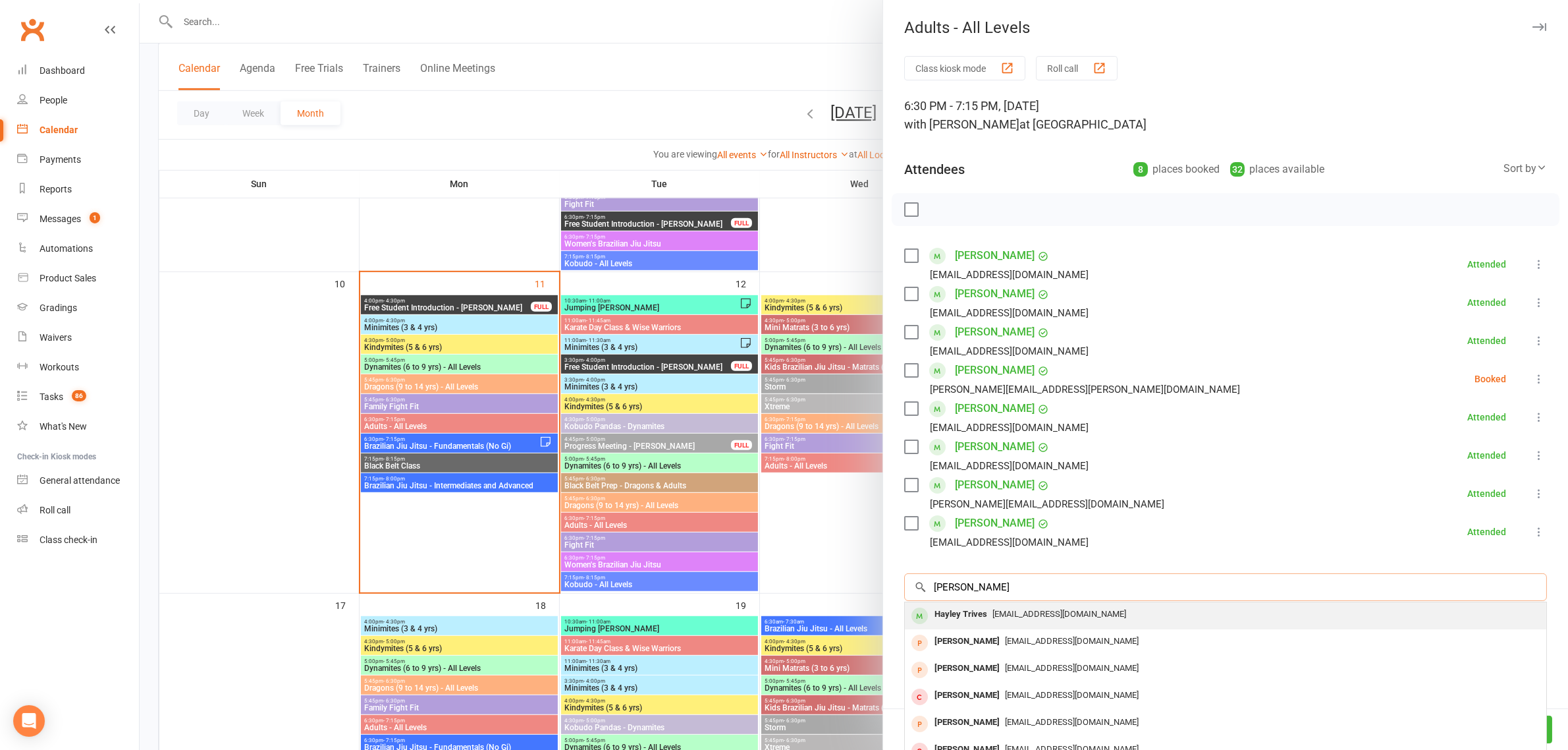
type input "hayley trives"
click at [969, 617] on div "Hayley Trives" at bounding box center [961, 615] width 63 height 19
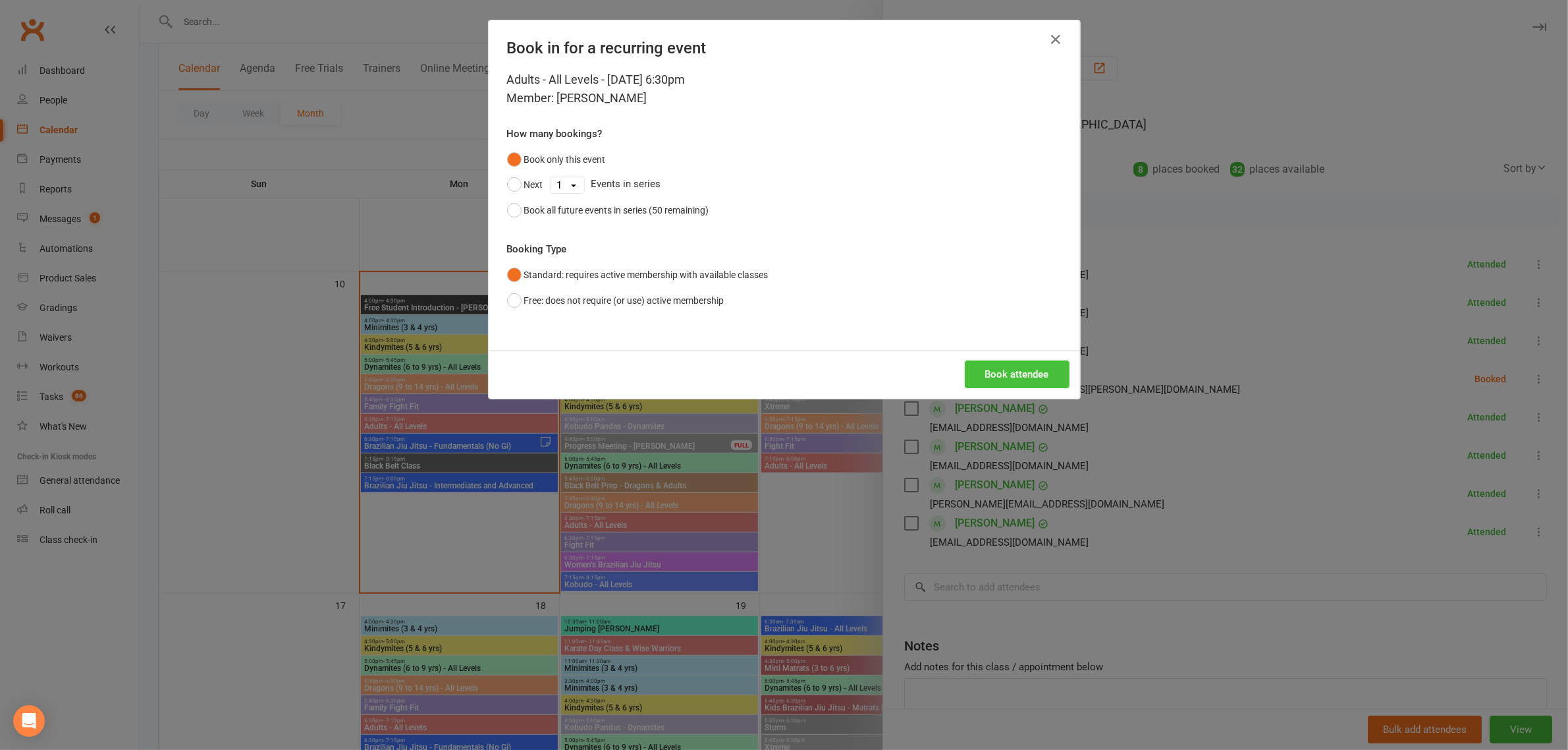
click at [1051, 369] on button "Book attendee" at bounding box center [1017, 374] width 105 height 27
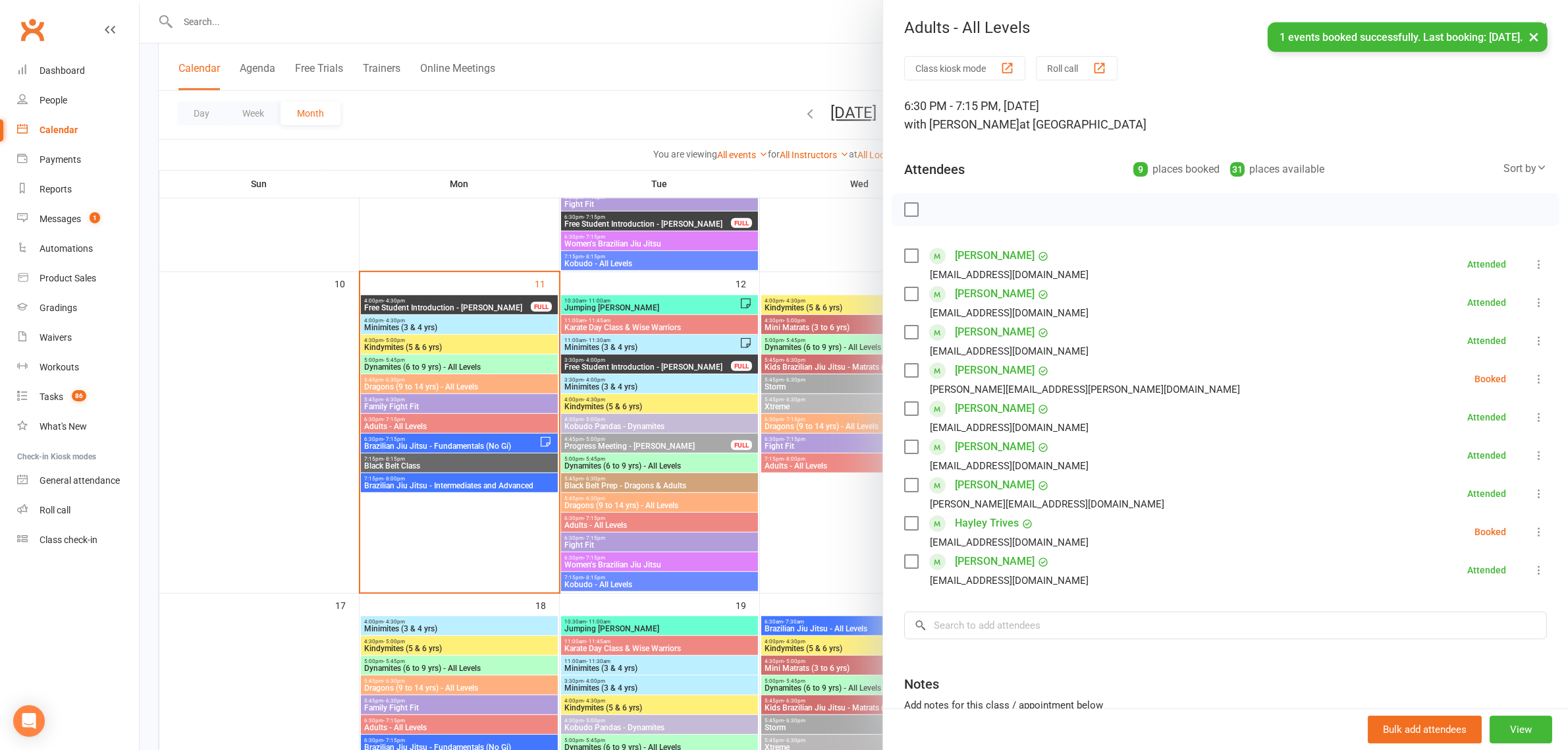
click at [1533, 529] on icon at bounding box center [1540, 532] width 13 height 13
click at [1450, 603] on link "Check in" at bounding box center [1475, 610] width 142 height 26
click at [582, 111] on div at bounding box center [853, 375] width 1428 height 750
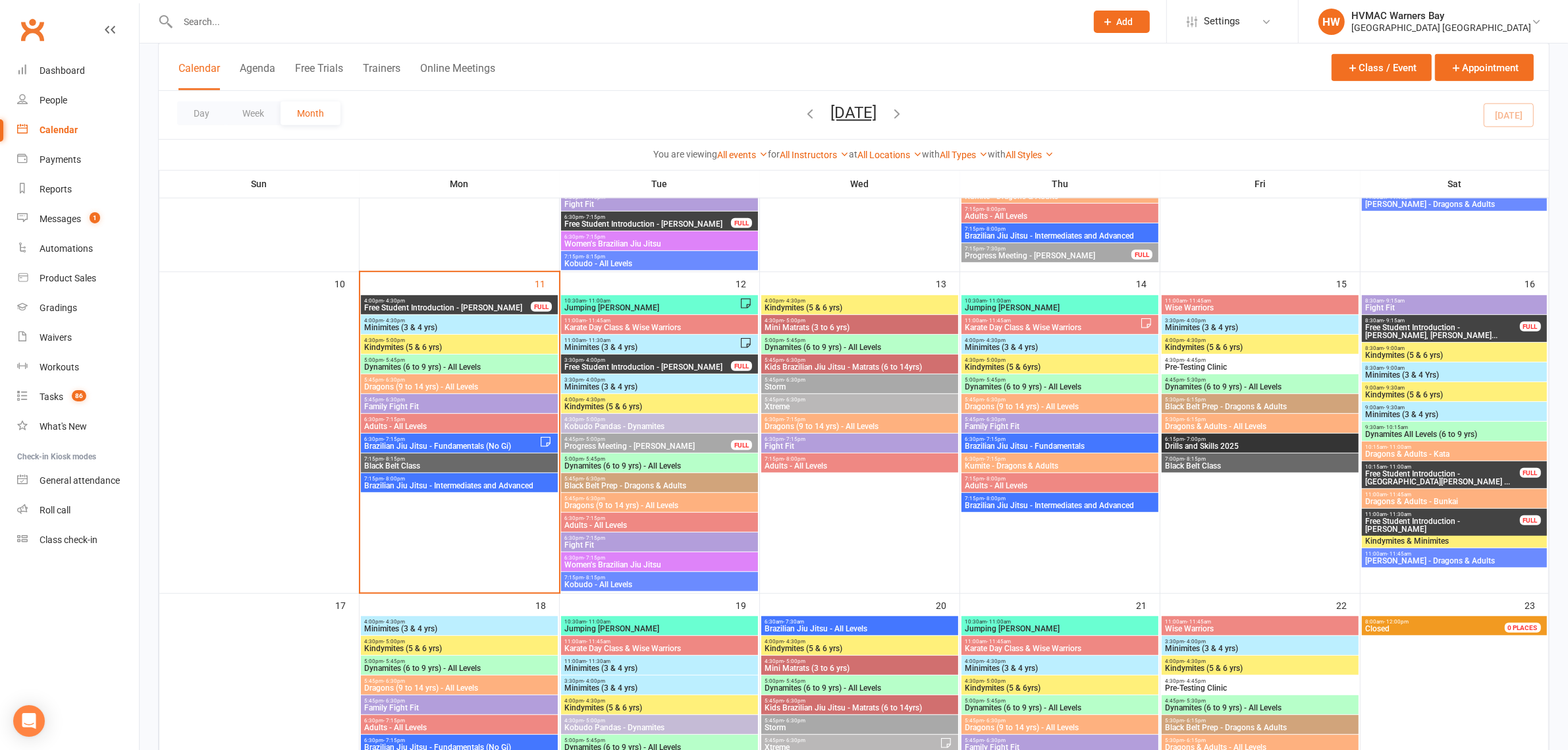
click at [298, 20] on input "text" at bounding box center [625, 22] width 903 height 19
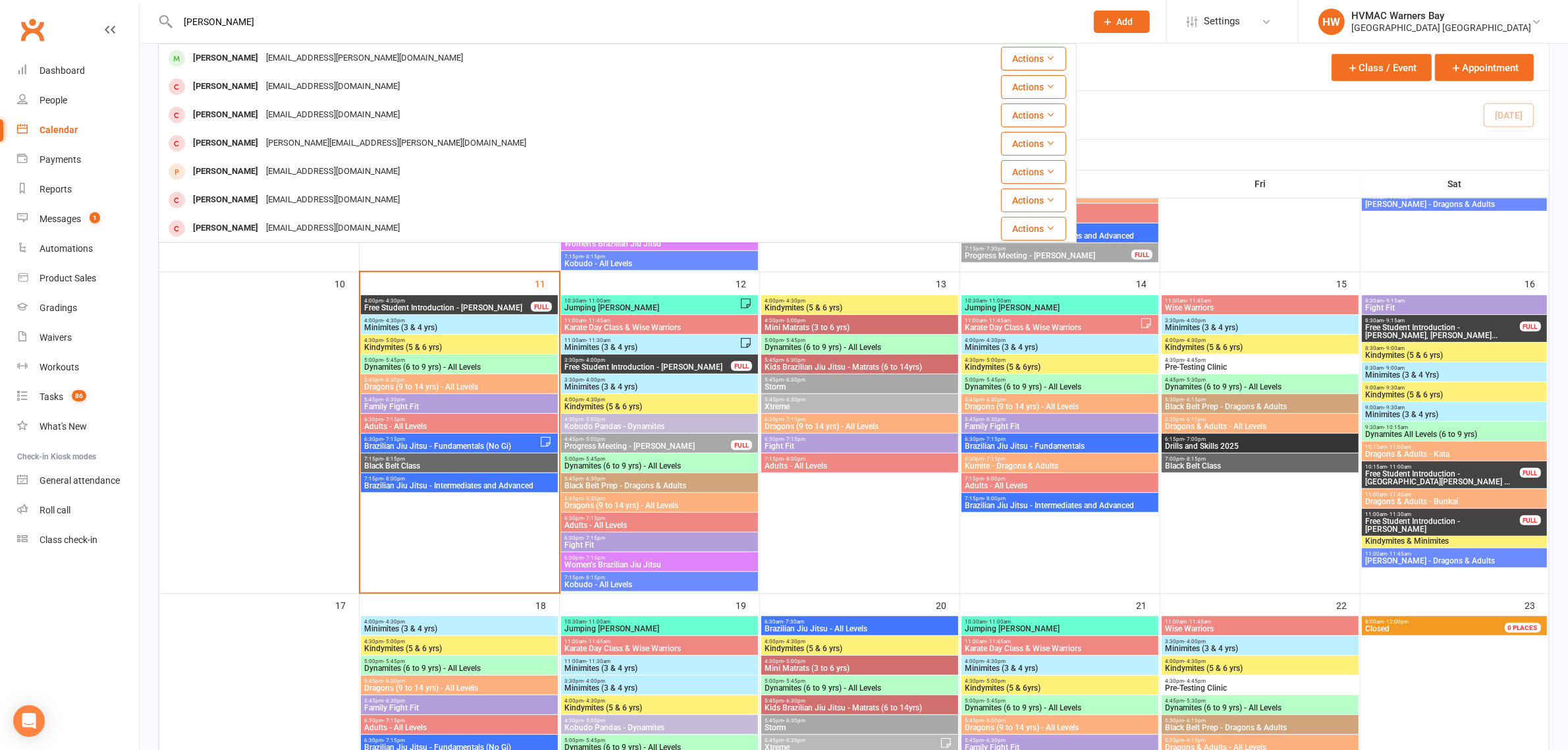
type input "isaac ring"
drag, startPoint x: 258, startPoint y: 26, endPoint x: 77, endPoint y: 31, distance: 181.1
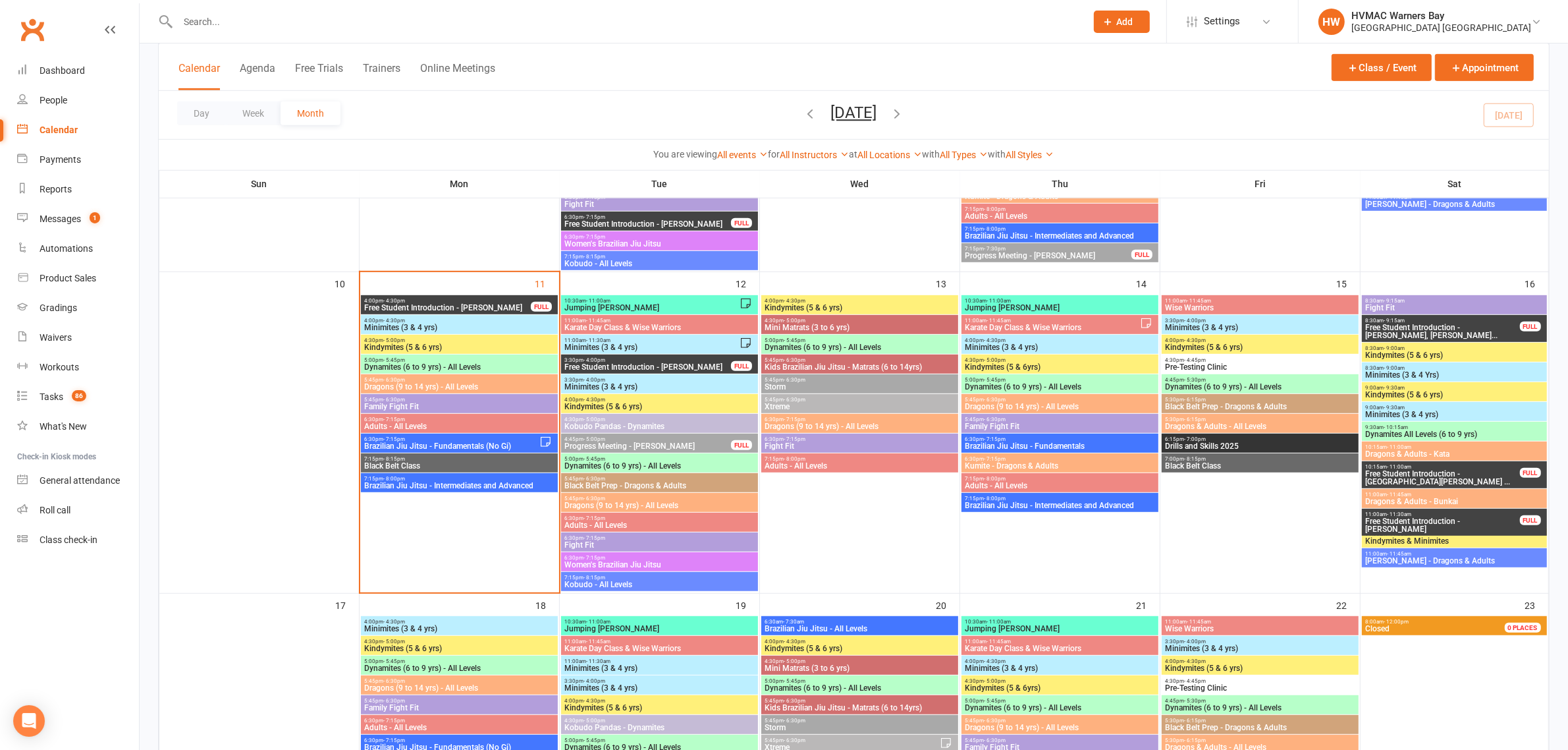
click at [433, 386] on span "Dragons (9 to 14 yrs) - All Levels" at bounding box center [459, 386] width 192 height 8
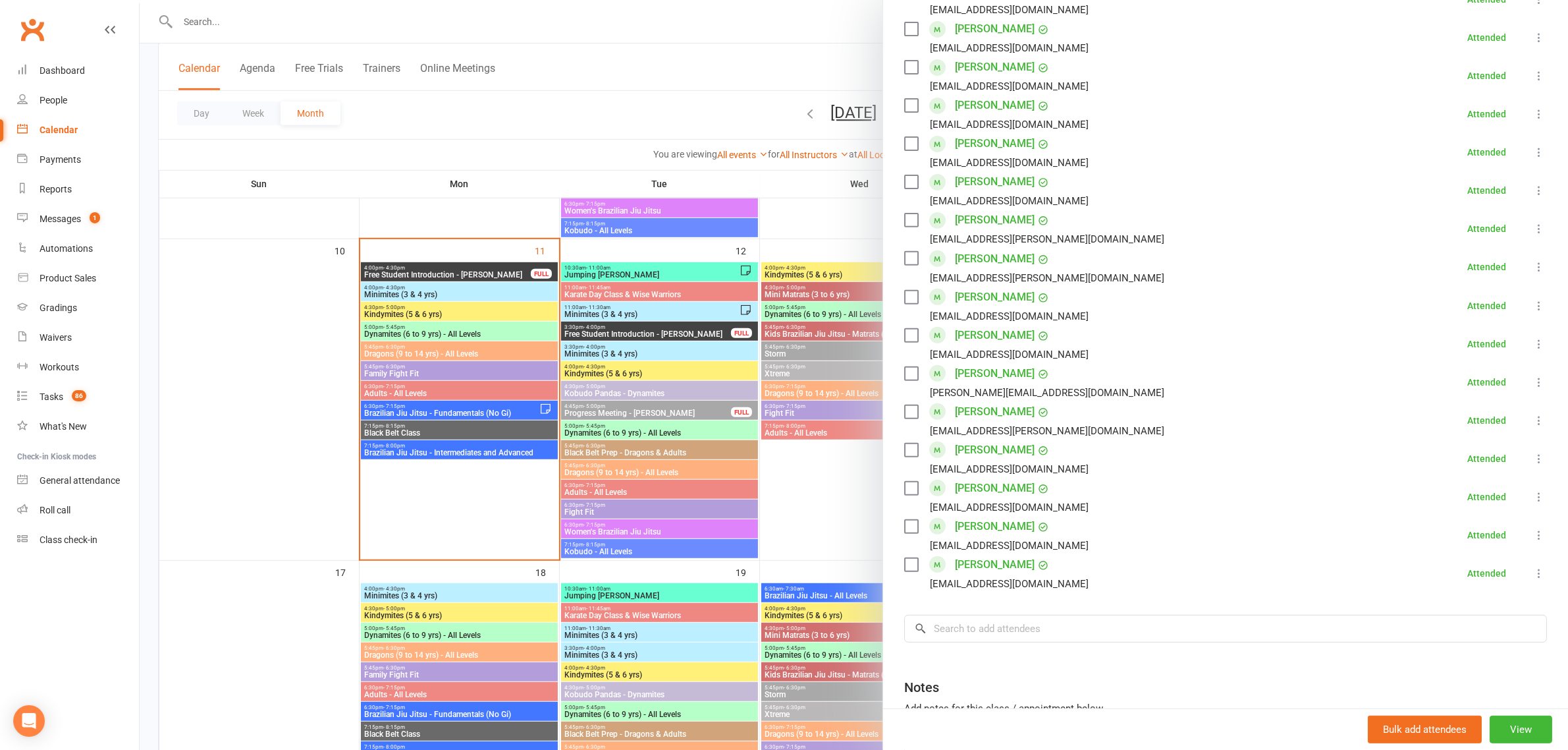
scroll to position [577, 0]
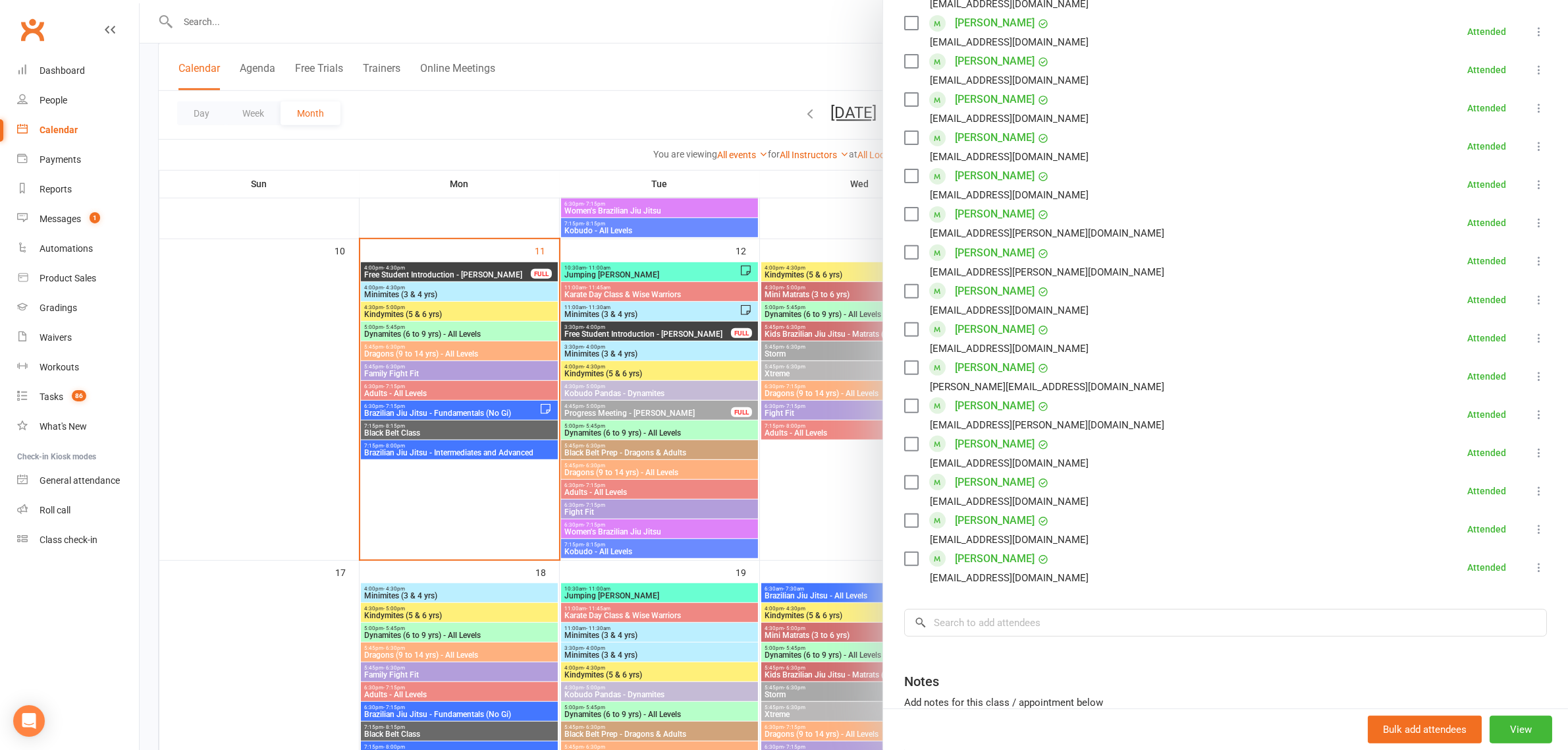
click at [416, 383] on div at bounding box center [853, 375] width 1428 height 750
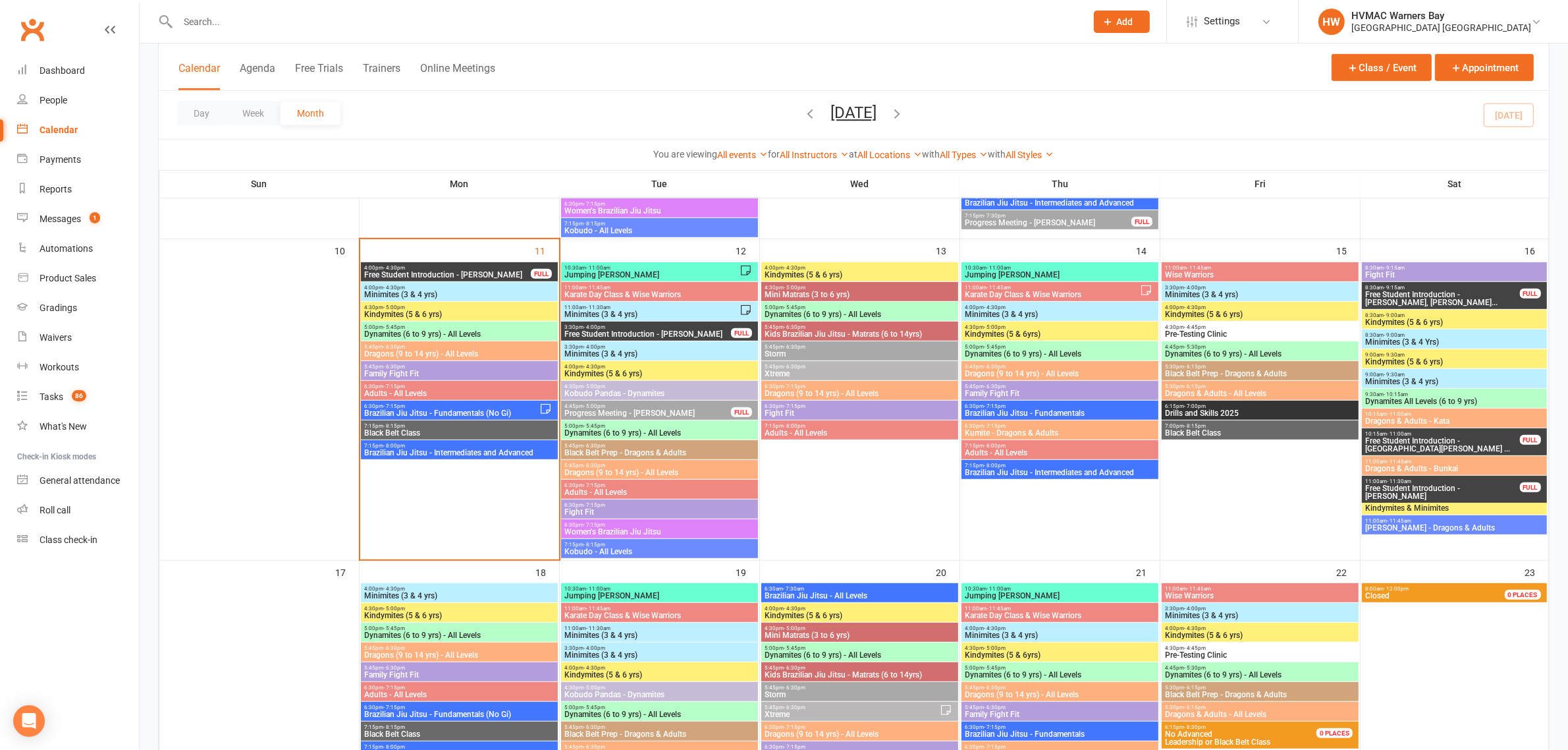
click at [427, 399] on div "6:30pm - 7:15pm Adults - All Levels" at bounding box center [459, 390] width 197 height 19
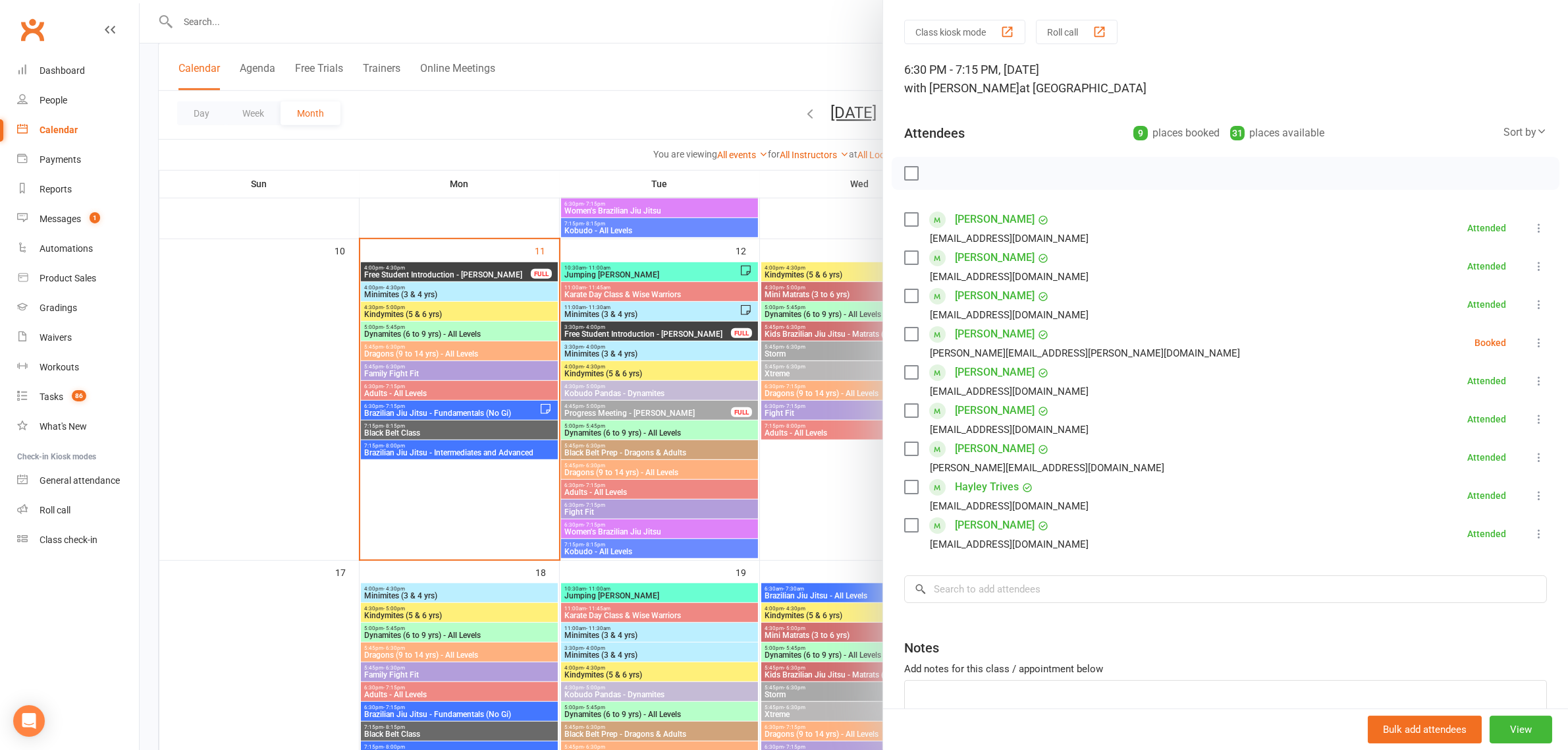
scroll to position [0, 0]
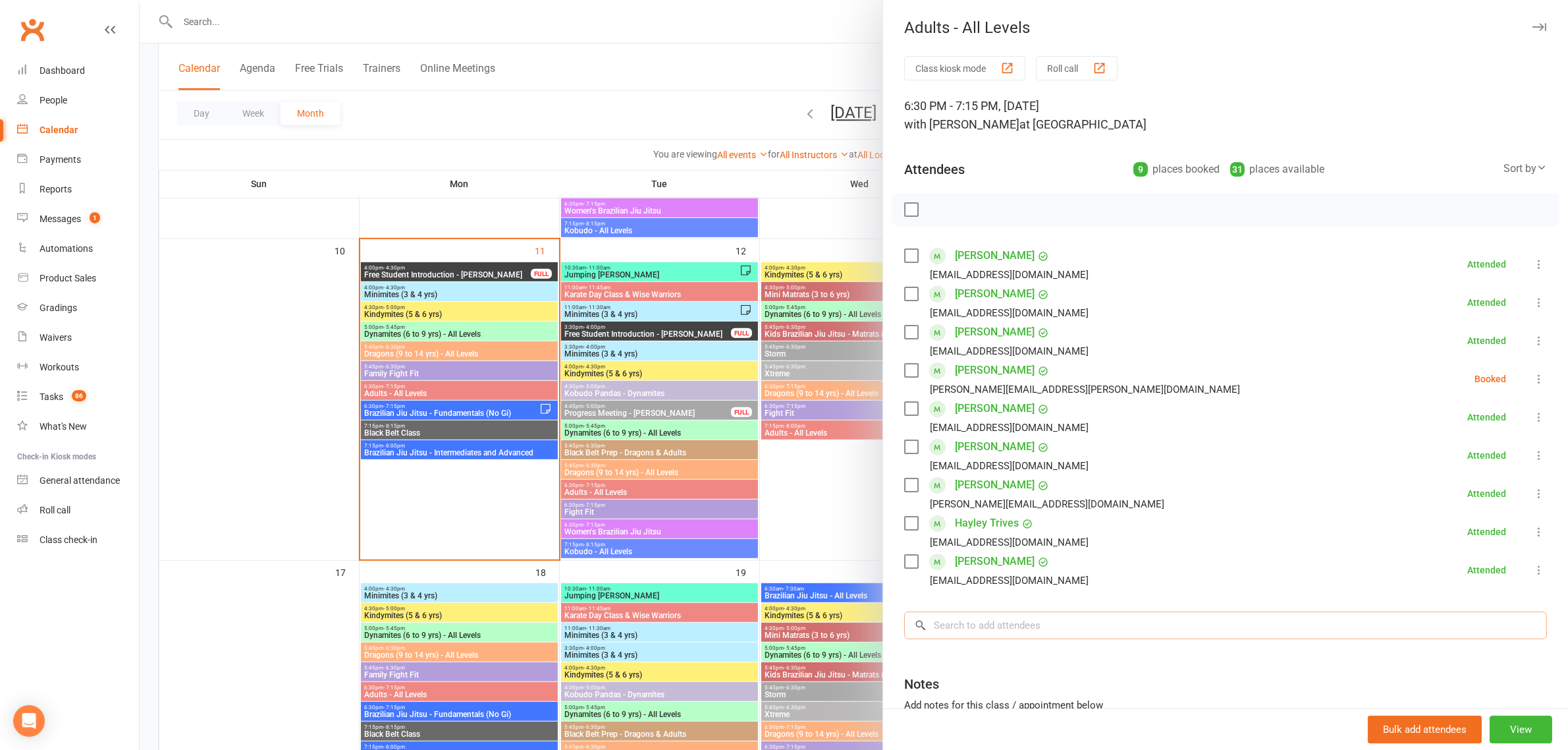
click at [1061, 631] on input "search" at bounding box center [1225, 625] width 643 height 27
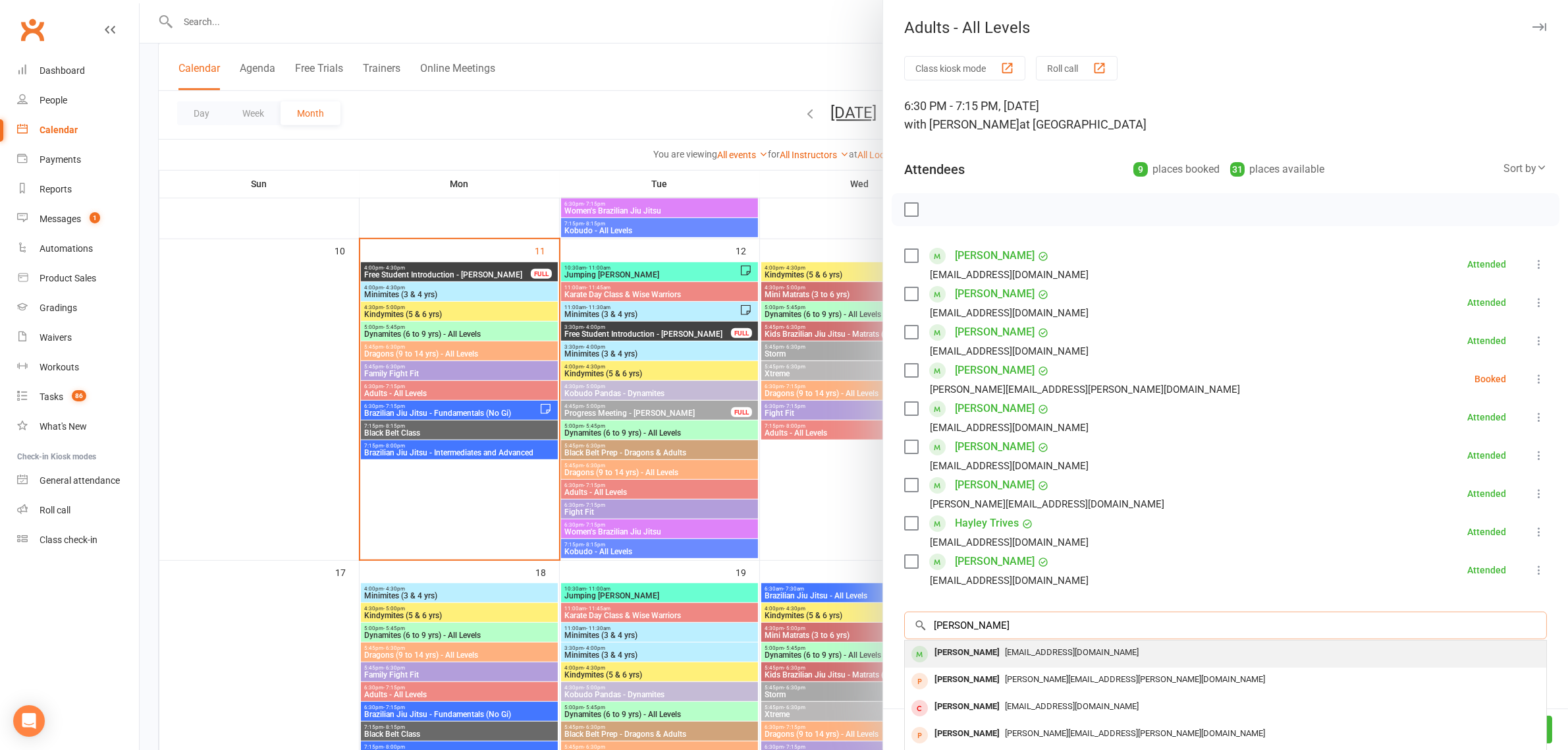
type input "brian phill"
click at [1005, 646] on div "sales@huntermartialarts.com.au" at bounding box center [1225, 653] width 631 height 19
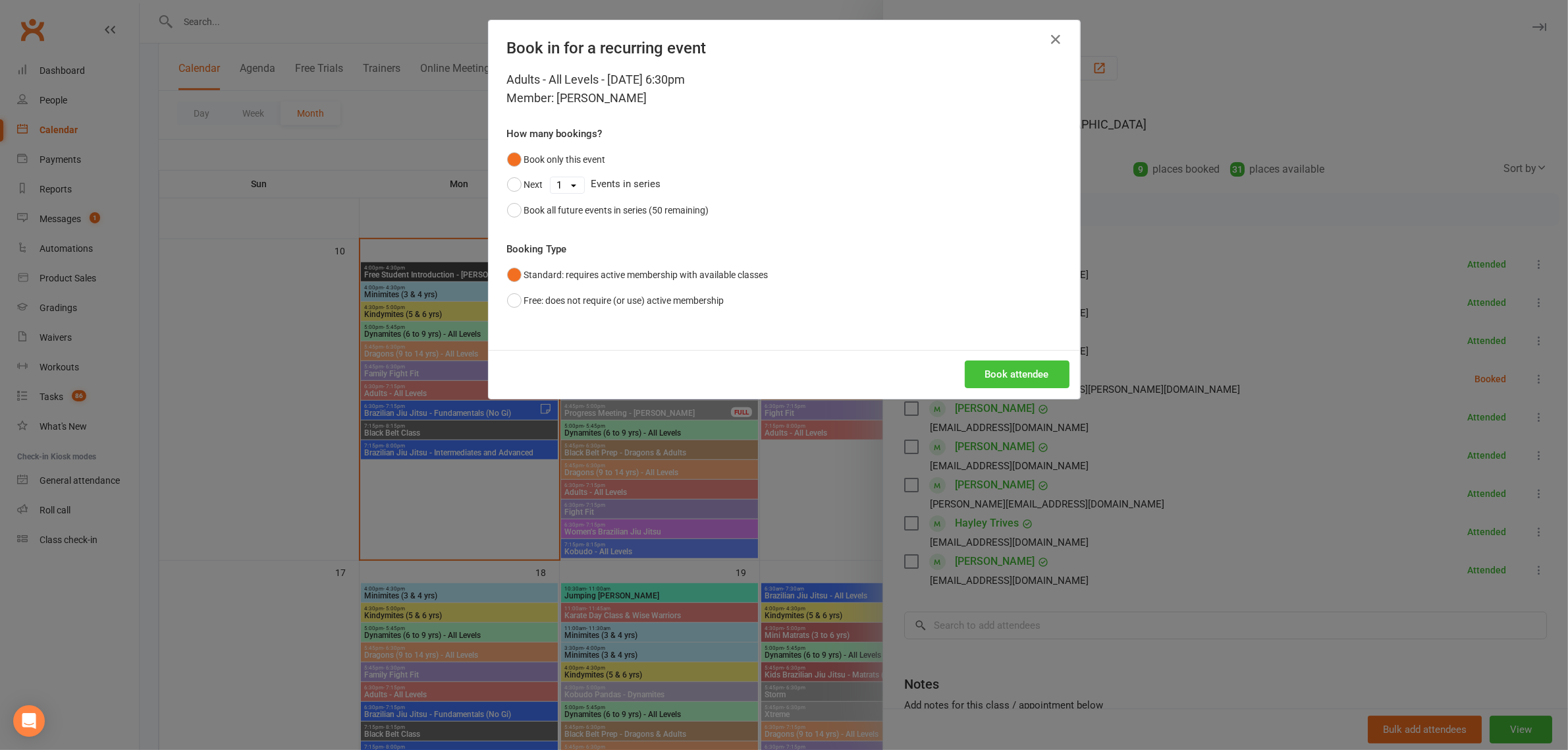
click at [1036, 379] on button "Book attendee" at bounding box center [1017, 374] width 105 height 27
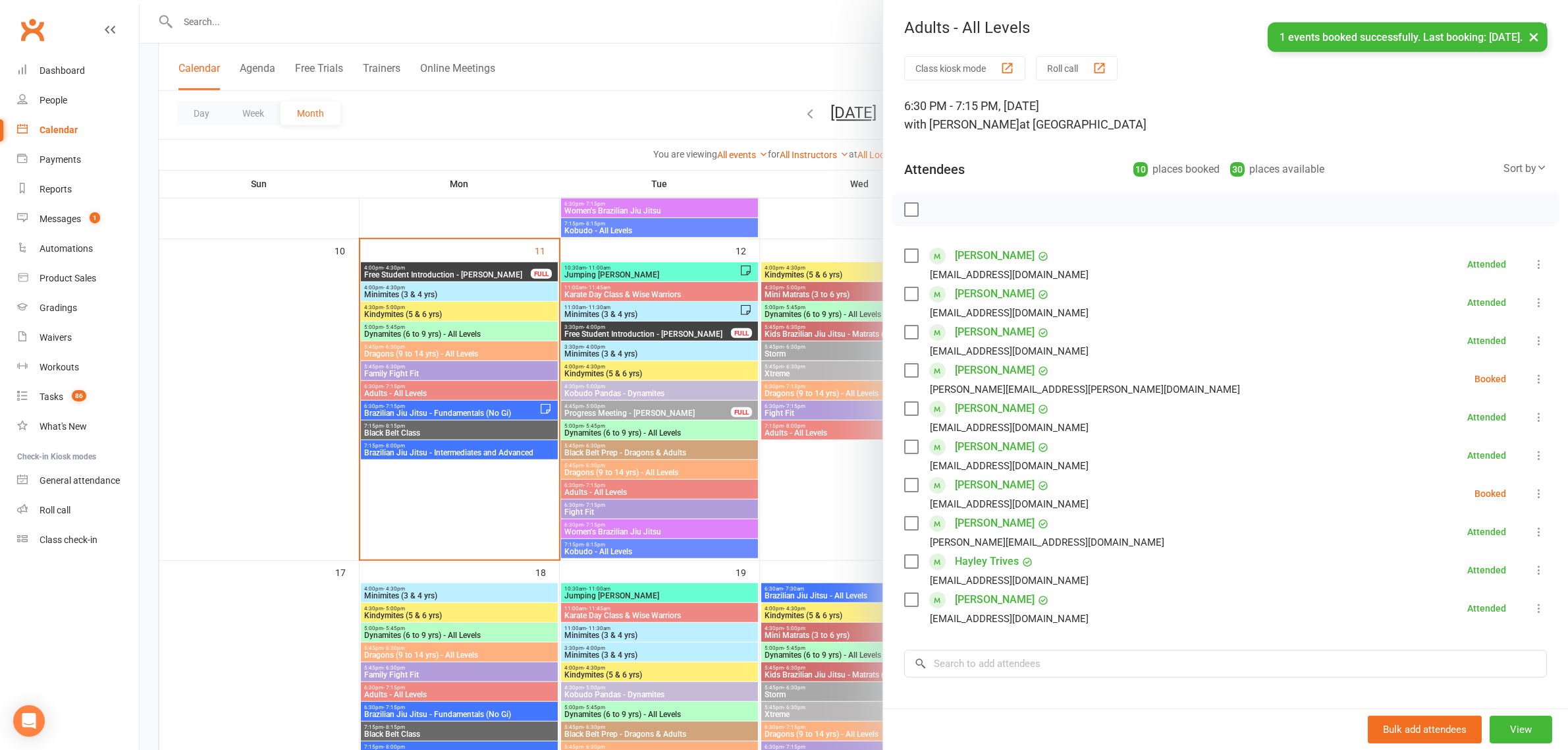
click at [1531, 498] on button at bounding box center [1539, 493] width 16 height 16
click at [1449, 571] on link "Check in" at bounding box center [1475, 572] width 142 height 26
click at [489, 433] on div at bounding box center [853, 375] width 1428 height 750
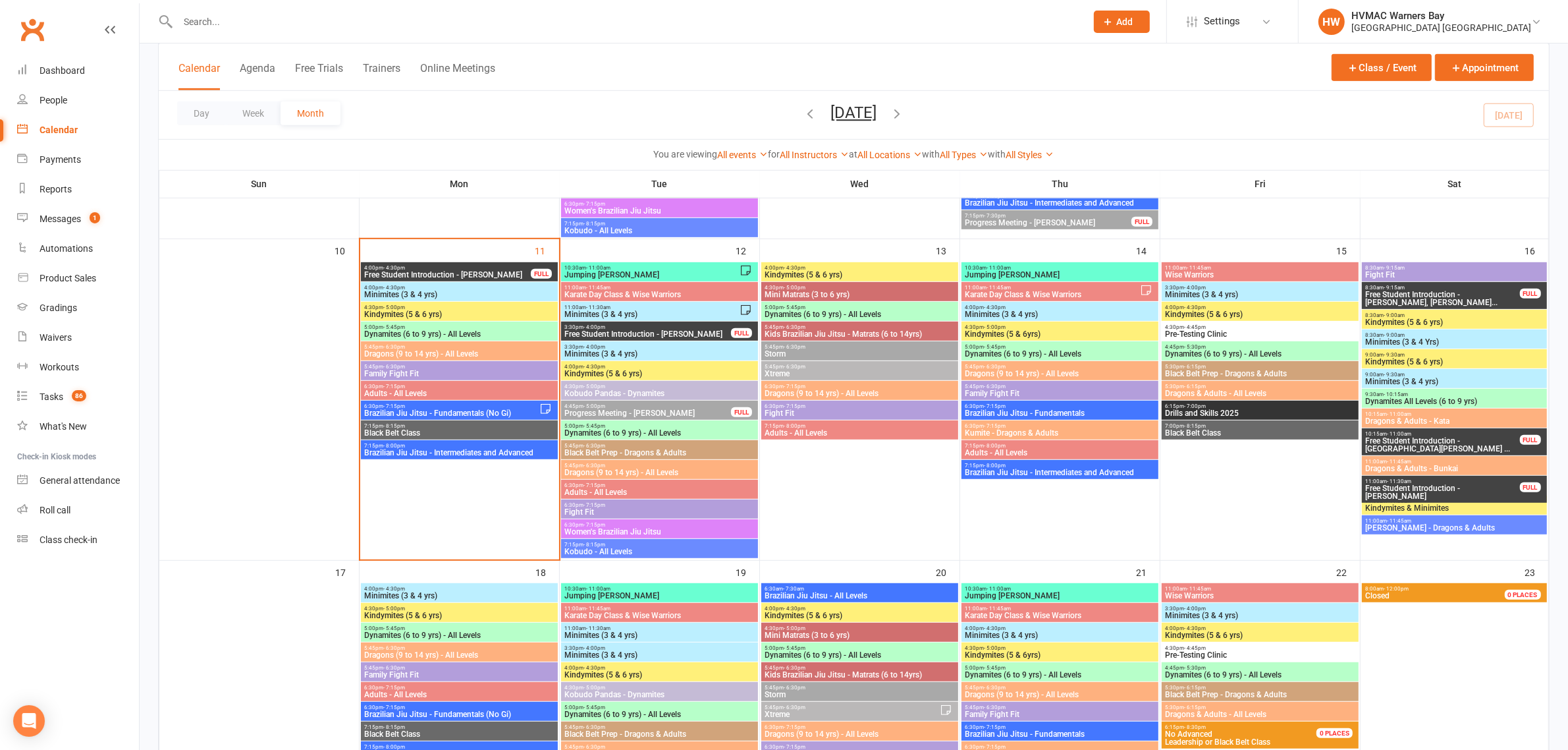
click at [491, 426] on span "7:15pm - 8:15pm" at bounding box center [459, 426] width 192 height 6
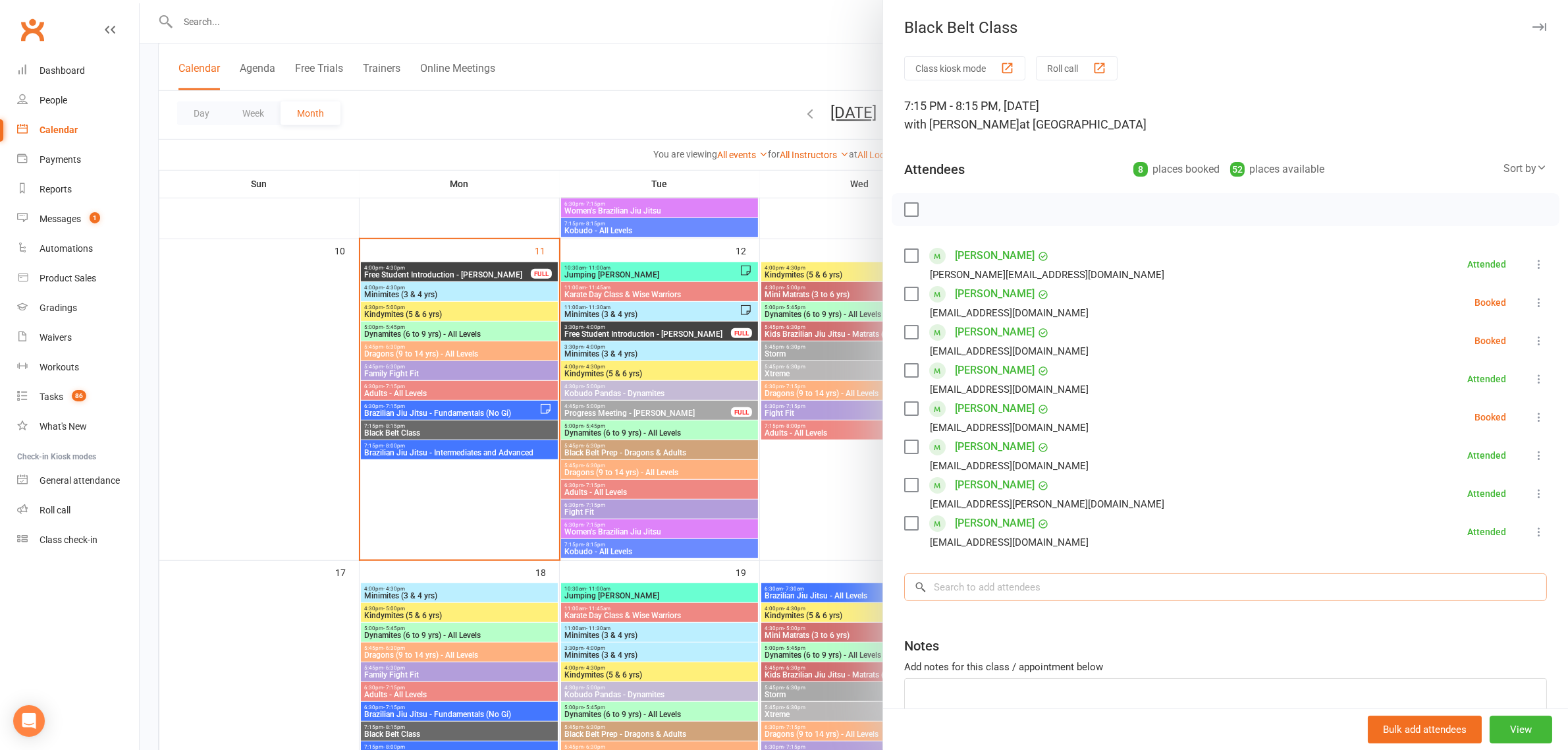
click at [995, 588] on input "search" at bounding box center [1225, 587] width 643 height 27
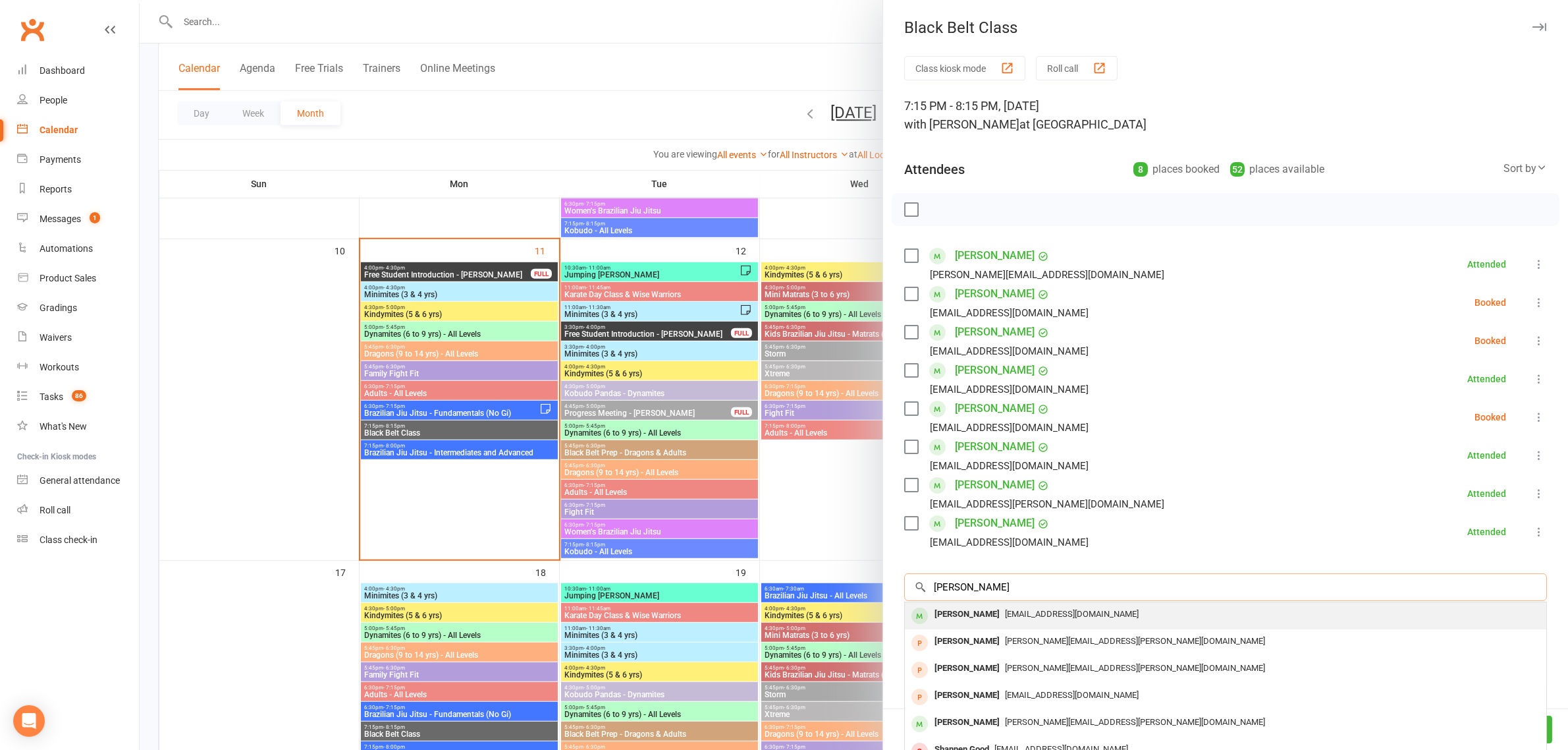
type input "brian phillip"
click at [1005, 609] on span "sales@huntermartialarts.com.au" at bounding box center [1072, 614] width 134 height 9
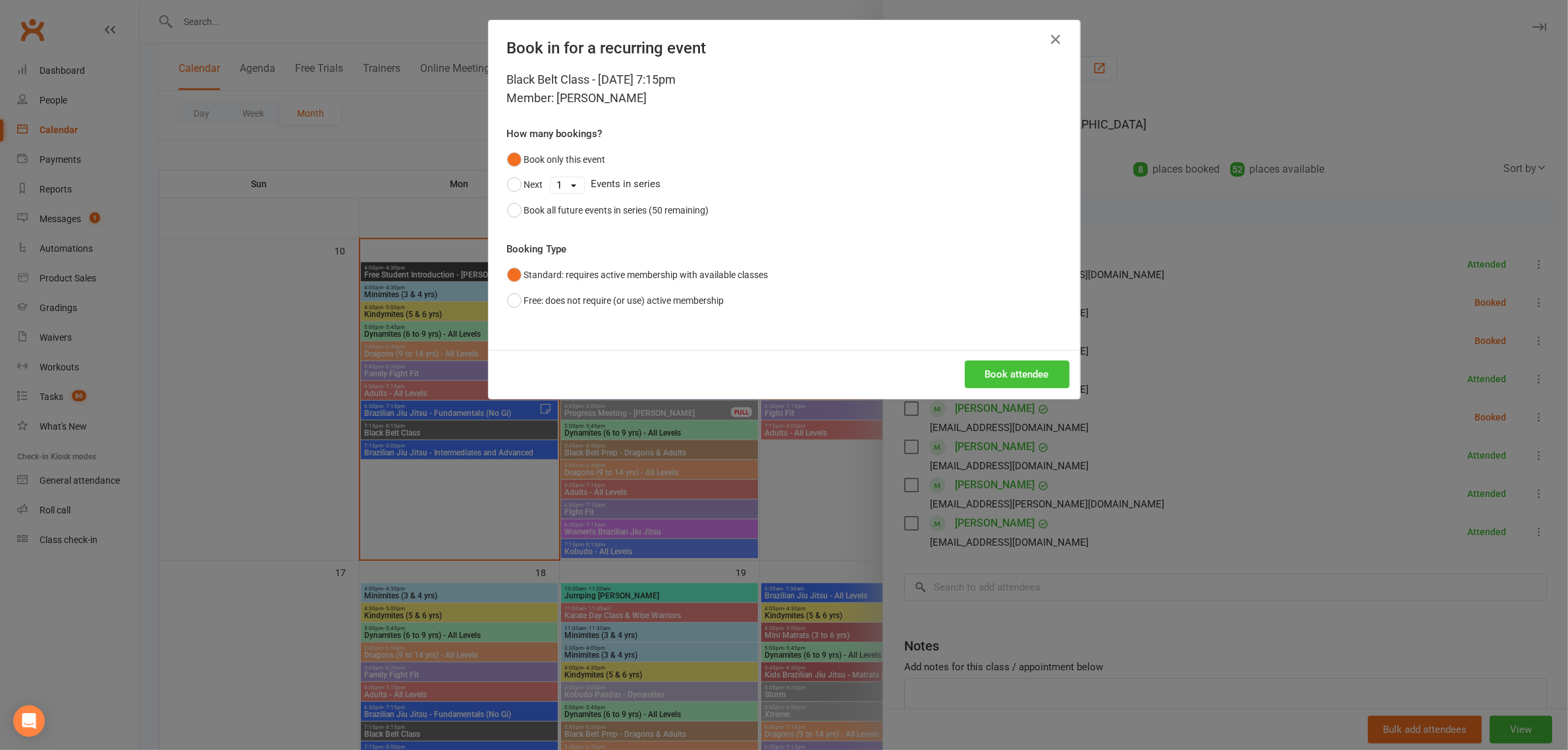
click at [1019, 370] on button "Book attendee" at bounding box center [1017, 374] width 105 height 27
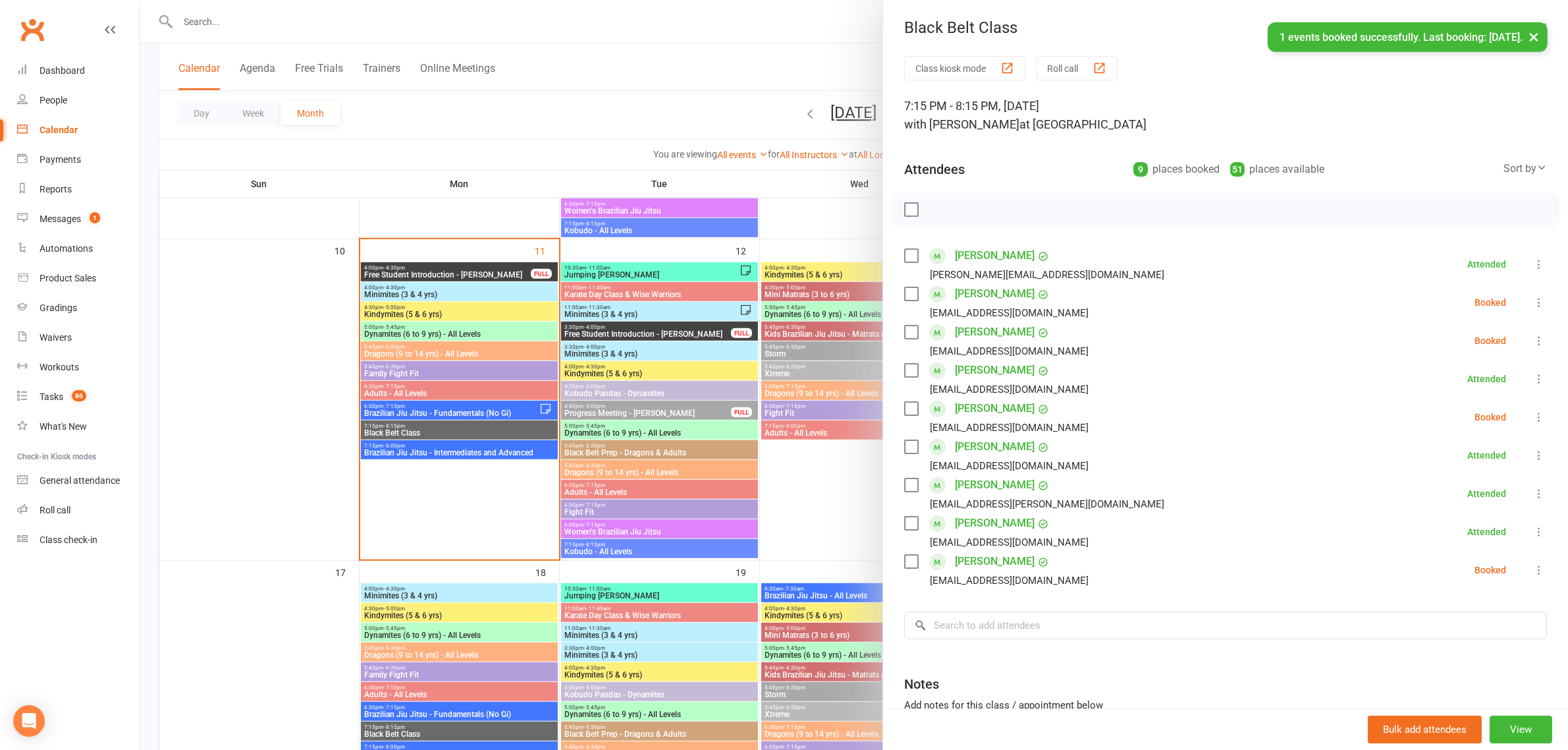
click at [1533, 575] on icon at bounding box center [1540, 571] width 13 height 13
click at [1440, 644] on link "Check in" at bounding box center [1475, 649] width 142 height 26
click at [712, 97] on div at bounding box center [853, 375] width 1428 height 750
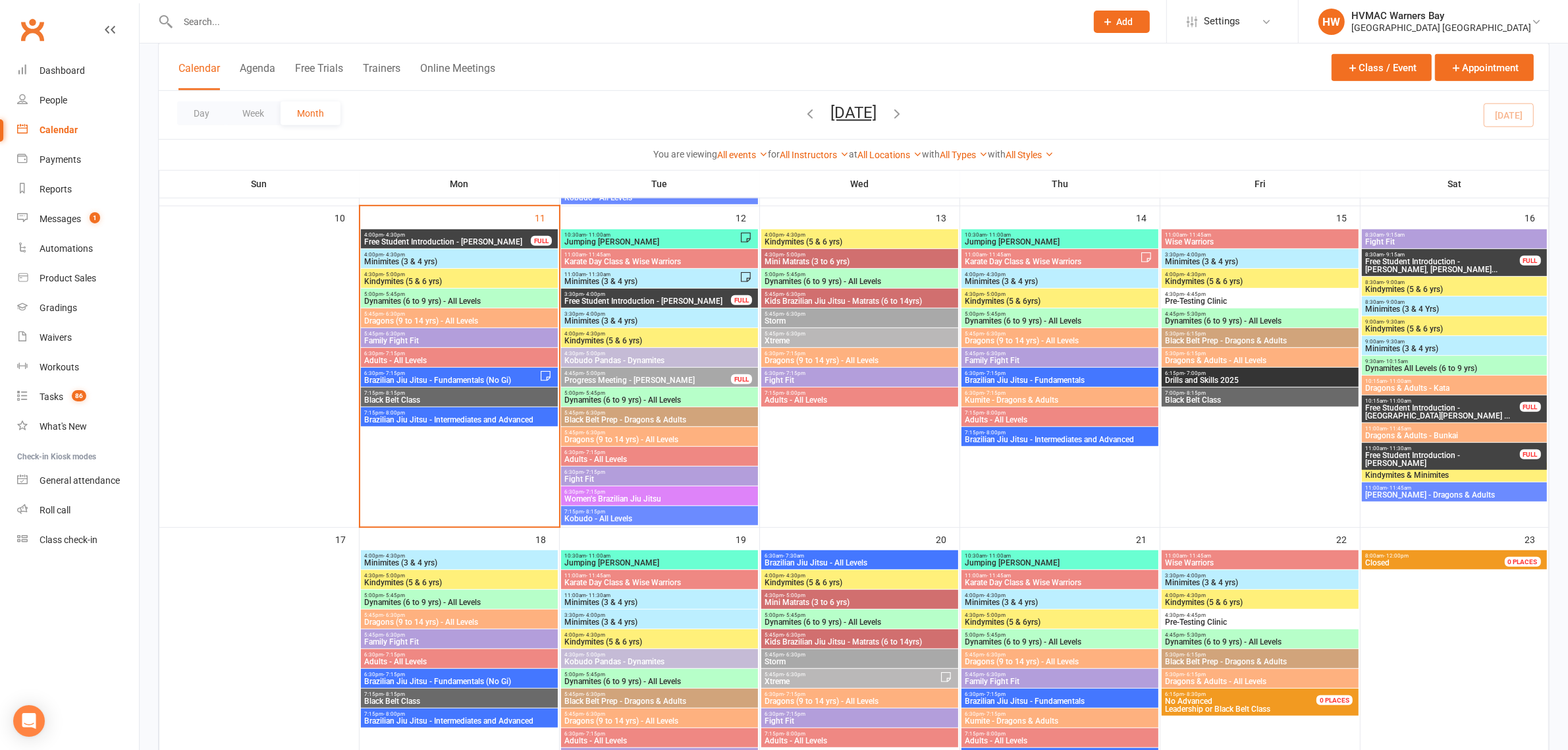
scroll to position [939, 0]
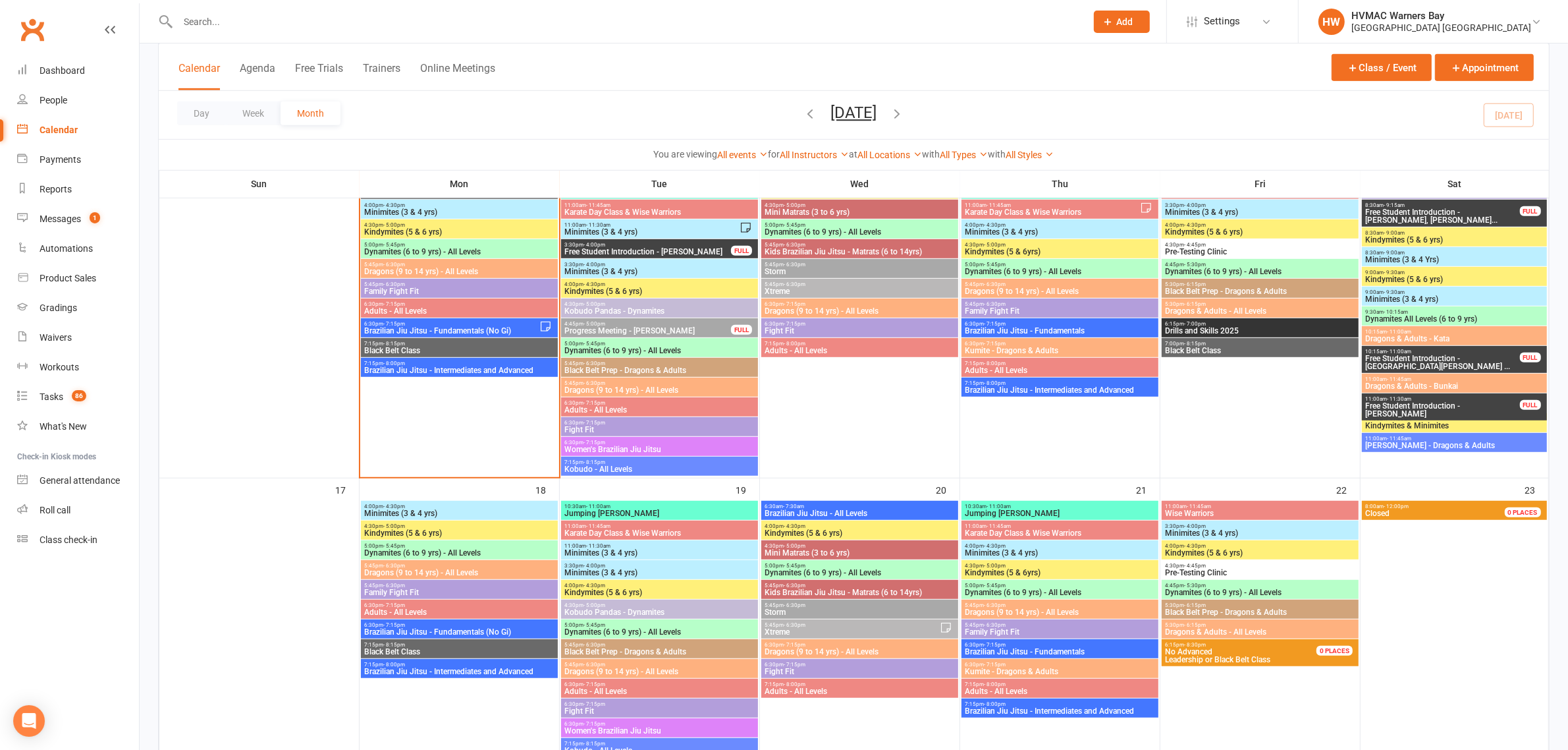
click at [489, 351] on span "Black Belt Class" at bounding box center [459, 350] width 192 height 8
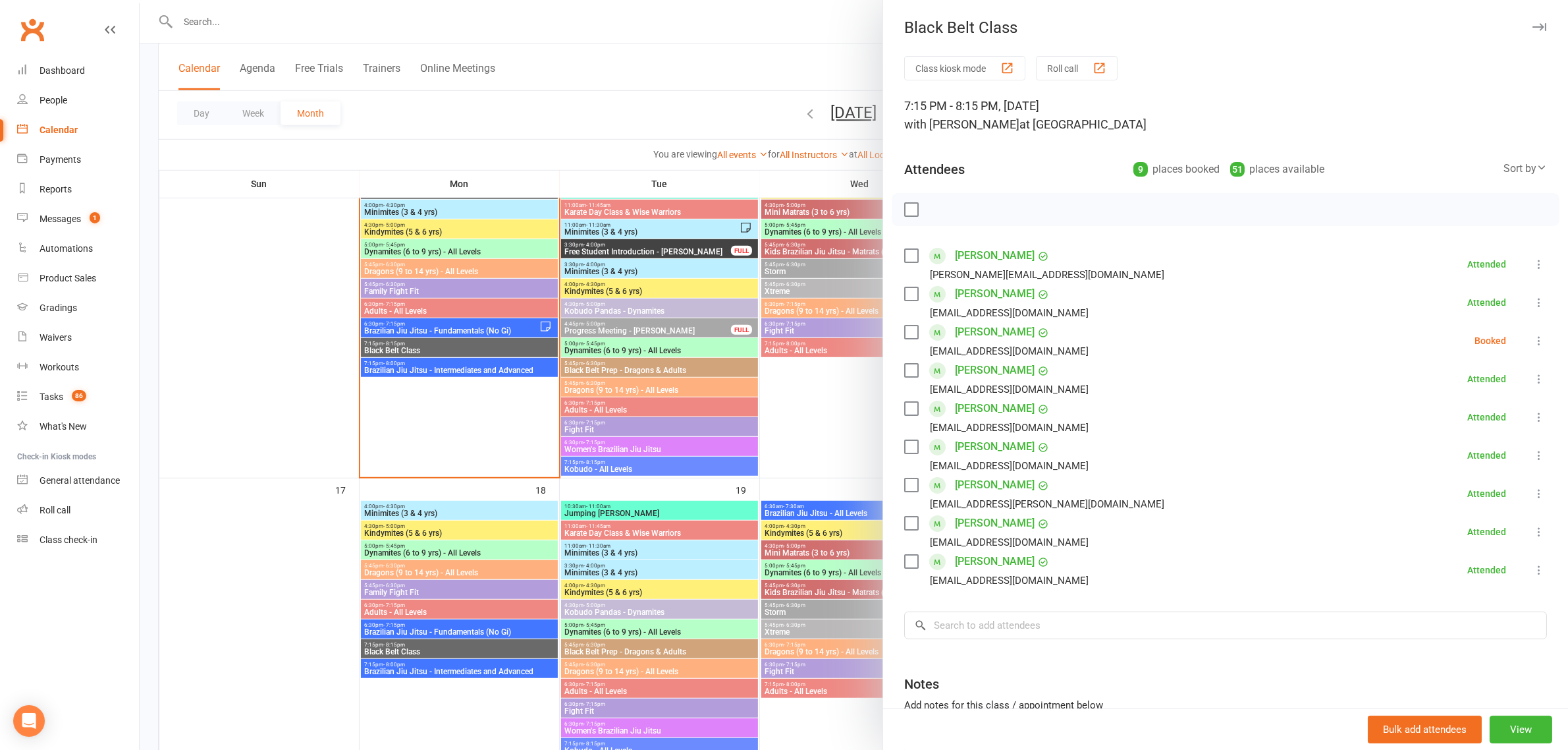
click at [1533, 334] on icon at bounding box center [1540, 341] width 13 height 13
click at [1458, 416] on link "Check in" at bounding box center [1475, 419] width 142 height 26
click at [400, 303] on div at bounding box center [853, 375] width 1428 height 750
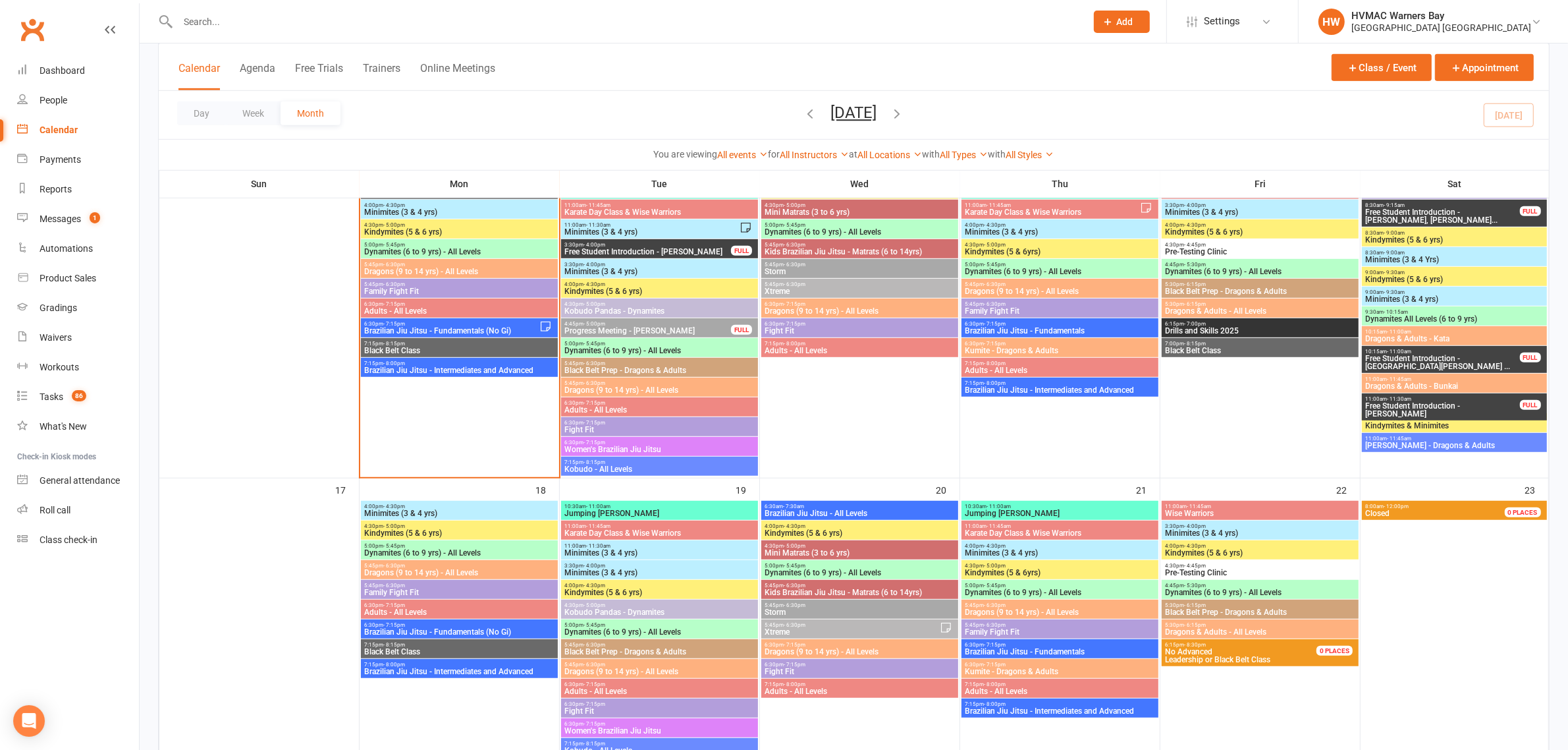
click at [409, 332] on span "Brazilian Jiu Jitsu - Fundamentals (No Gi)" at bounding box center [451, 331] width 176 height 8
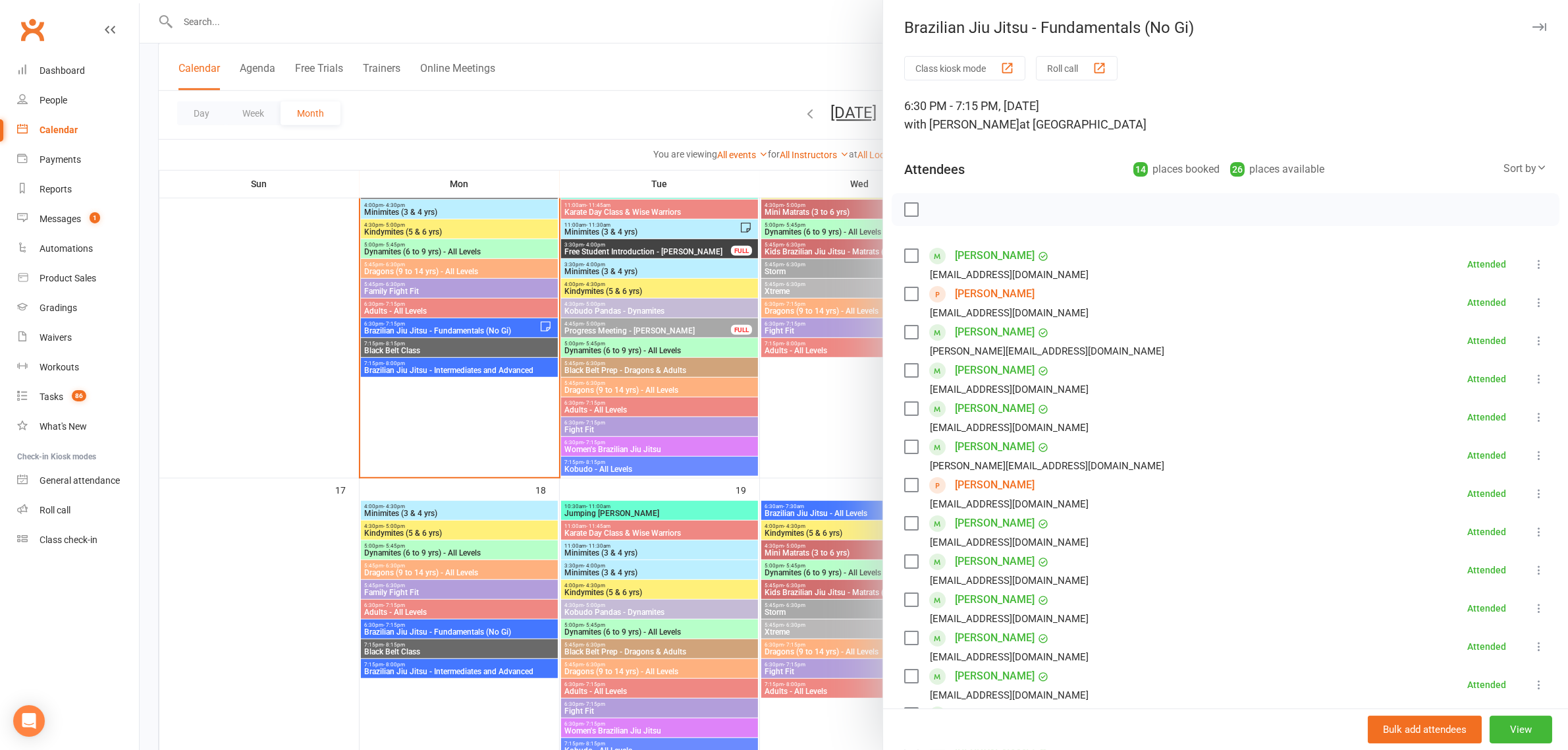
click at [436, 302] on div at bounding box center [853, 375] width 1428 height 750
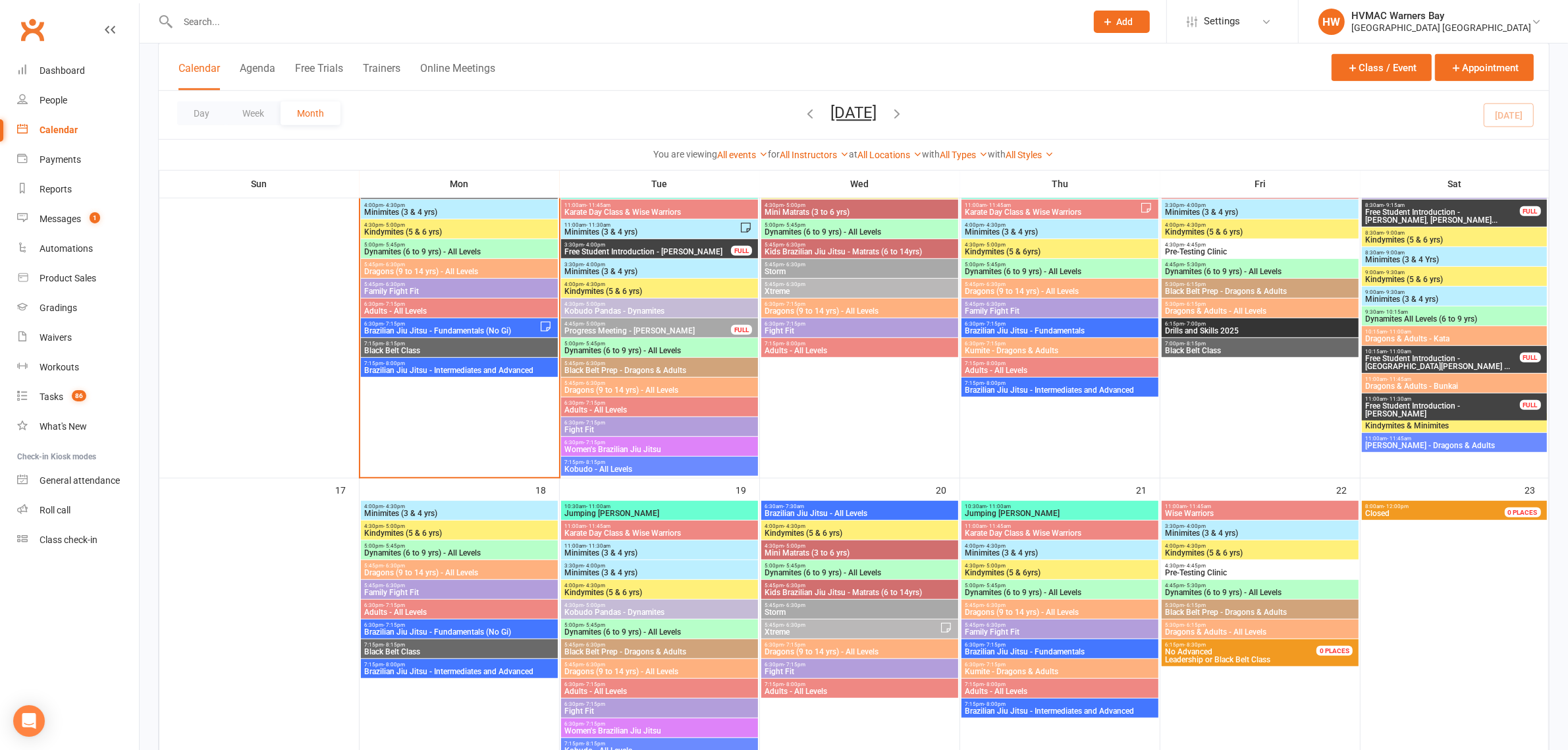
click at [418, 324] on span "6:30pm - 7:15pm" at bounding box center [451, 324] width 176 height 6
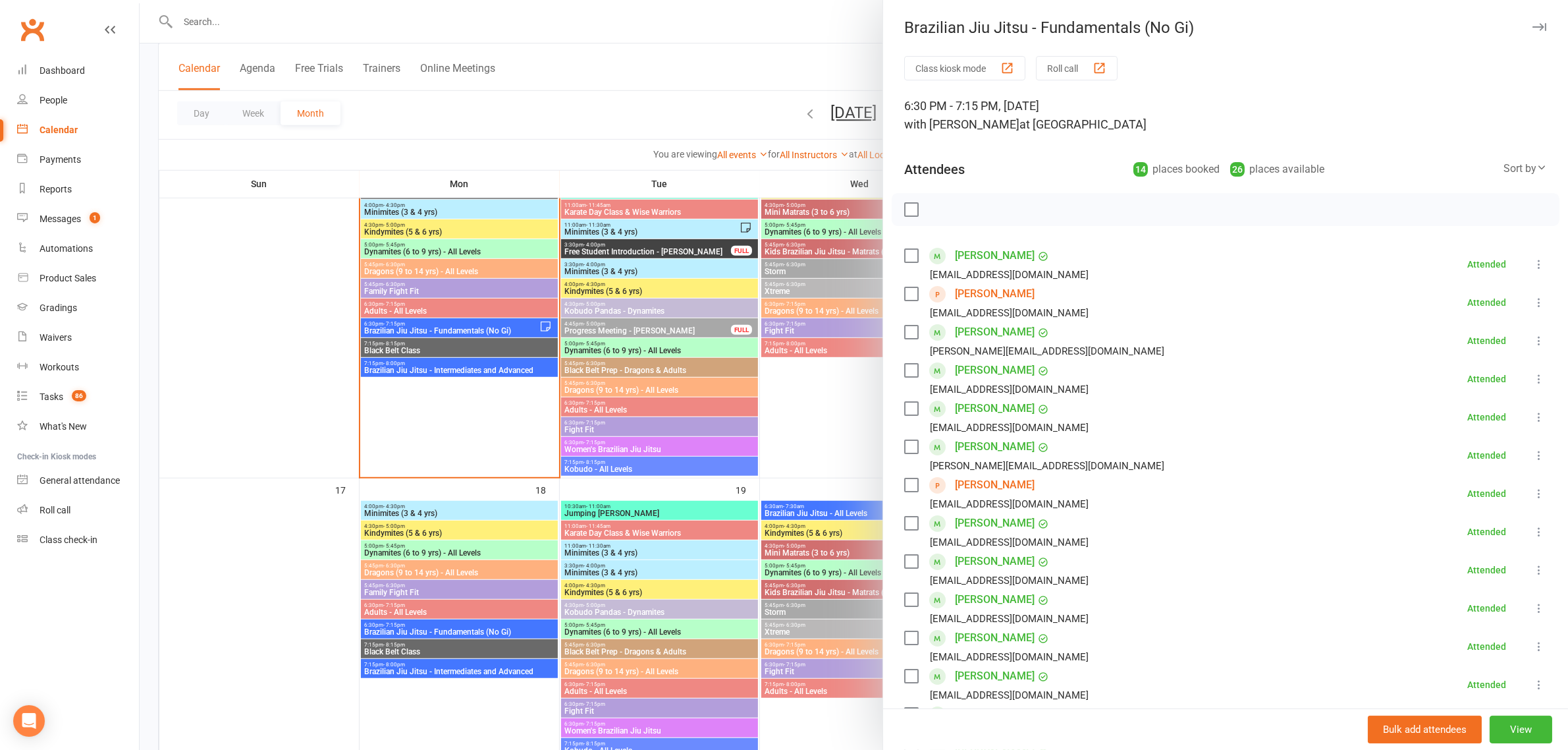
click at [464, 340] on div at bounding box center [853, 375] width 1428 height 750
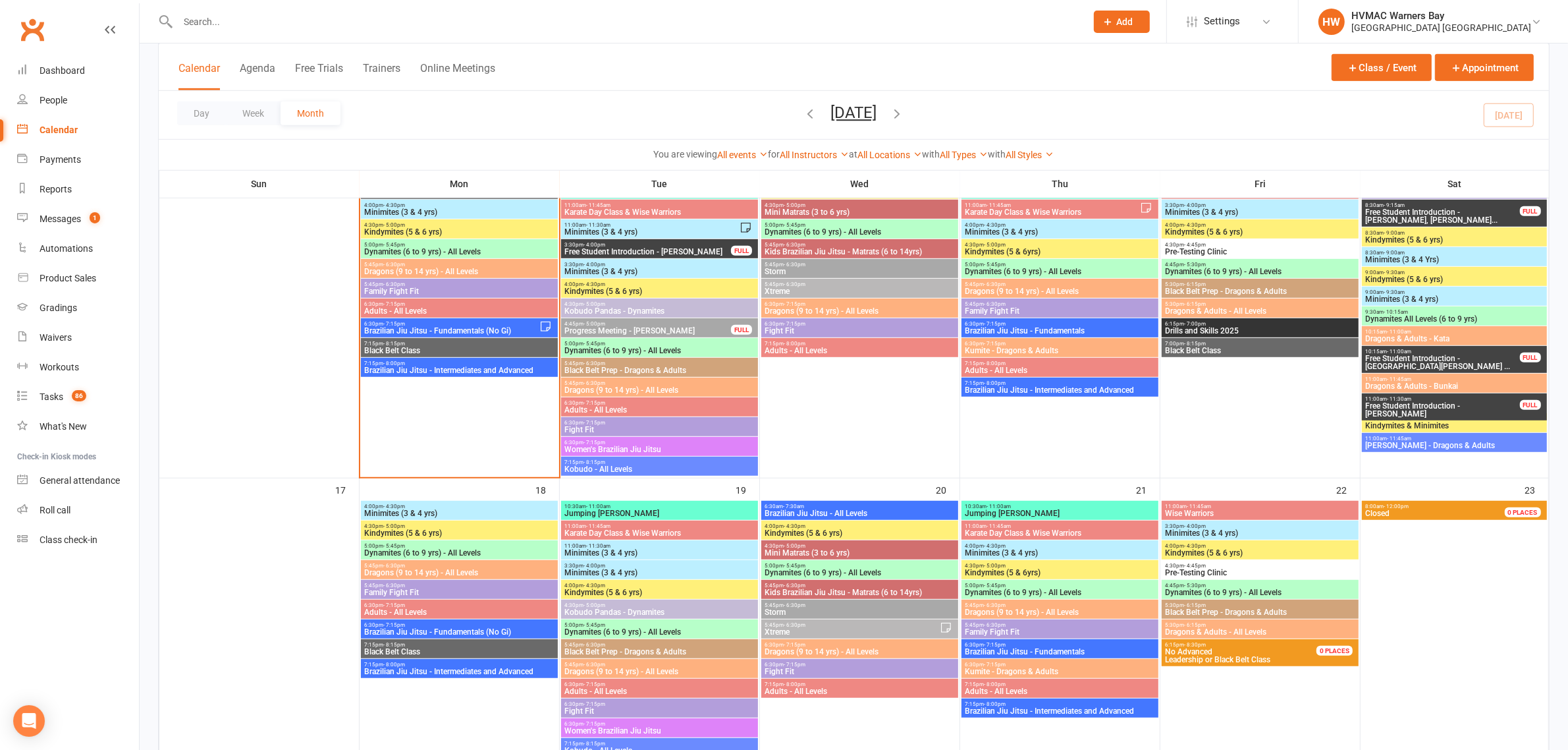
click at [452, 313] on span "Adults - All Levels" at bounding box center [459, 311] width 192 height 8
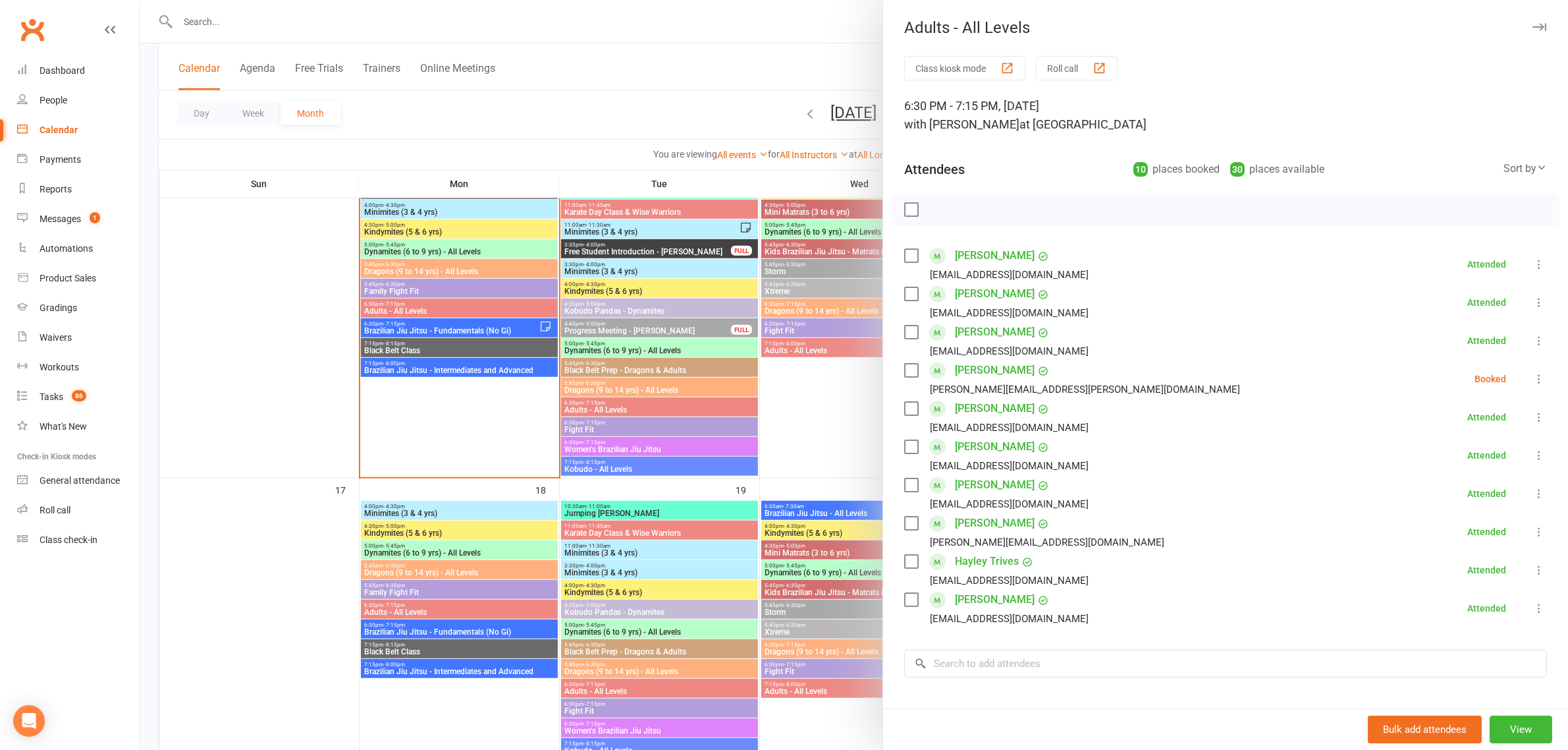
click at [595, 148] on div at bounding box center [853, 375] width 1428 height 750
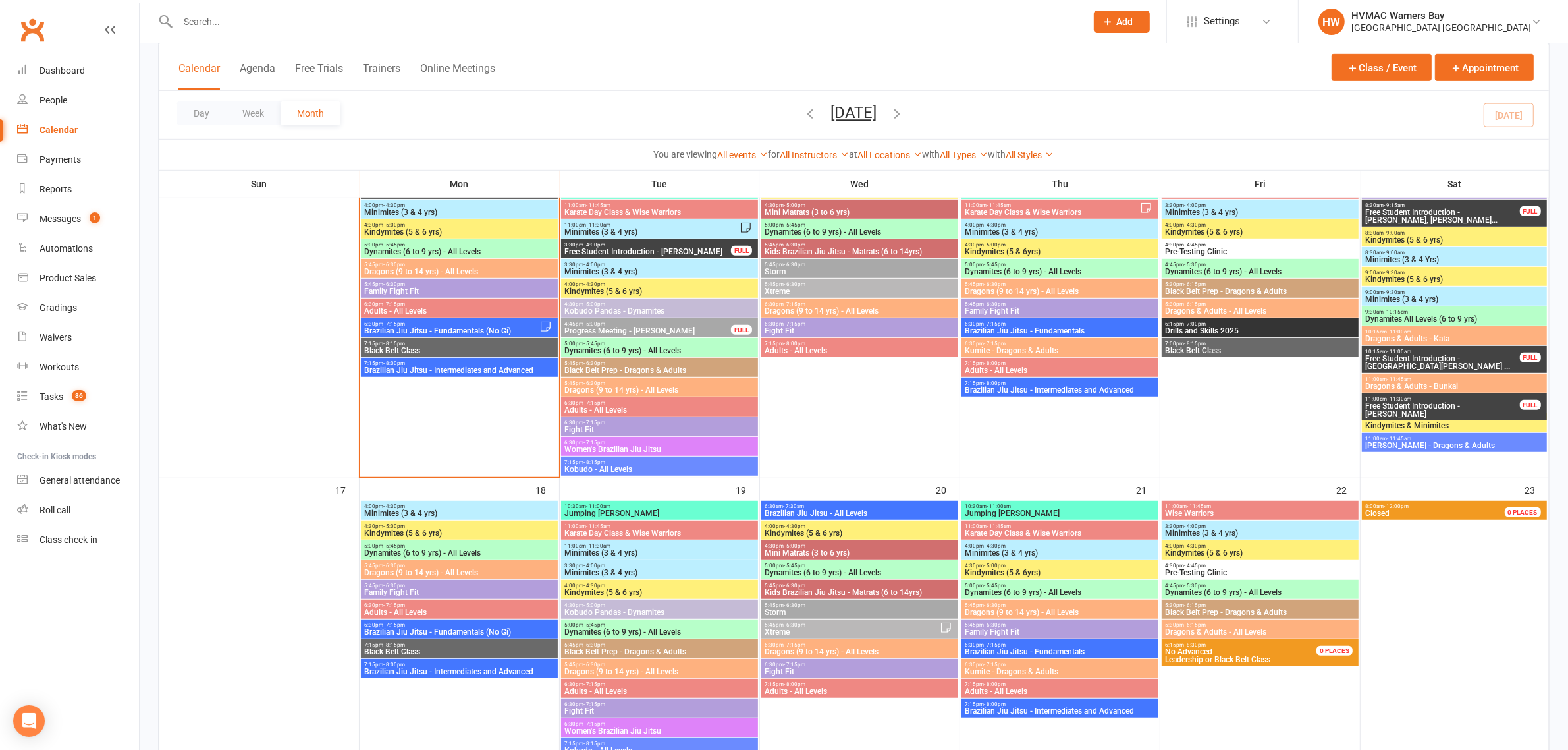
click at [436, 298] on div "5:45pm - 6:30pm Family Fight Fit" at bounding box center [459, 288] width 197 height 19
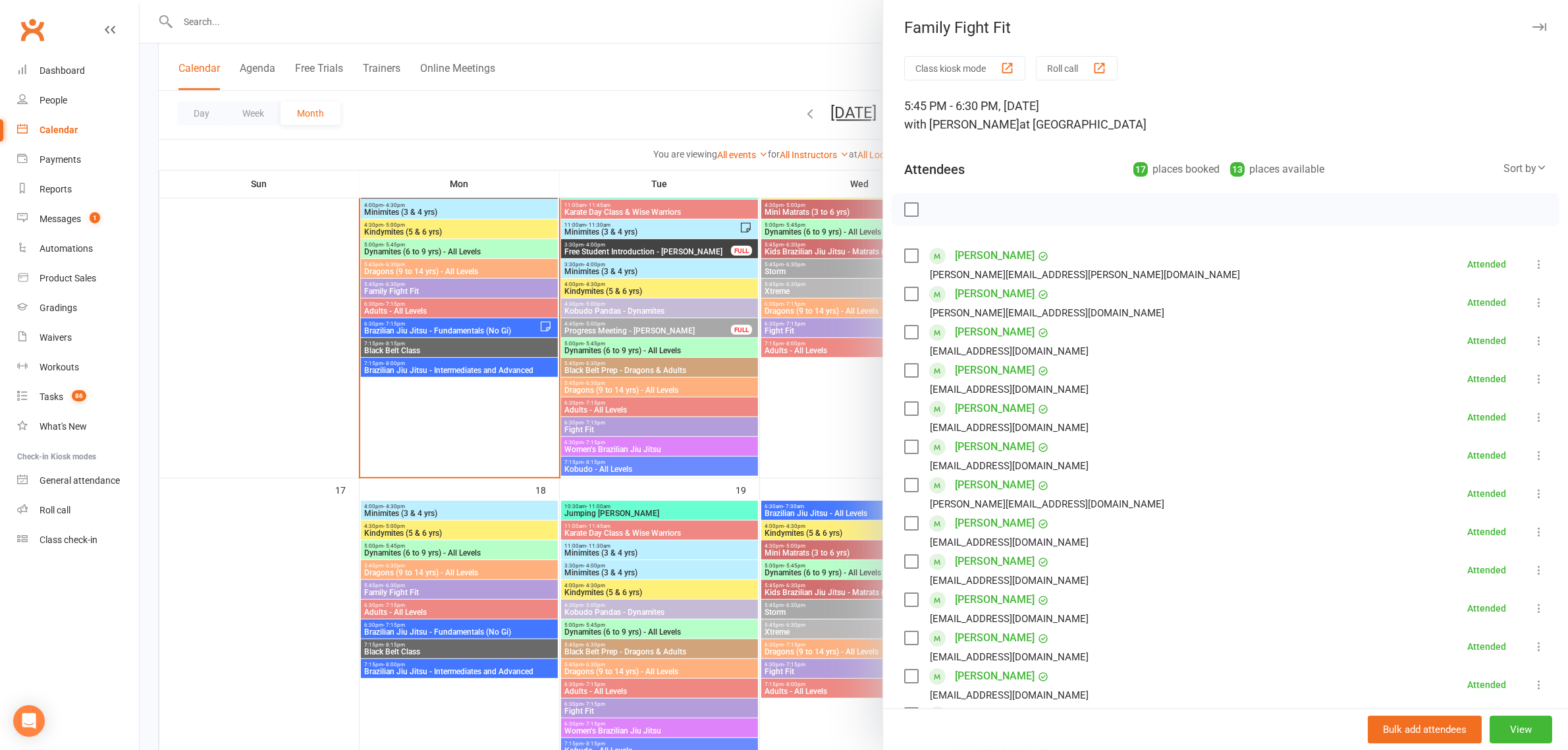
click at [429, 309] on div at bounding box center [853, 375] width 1428 height 750
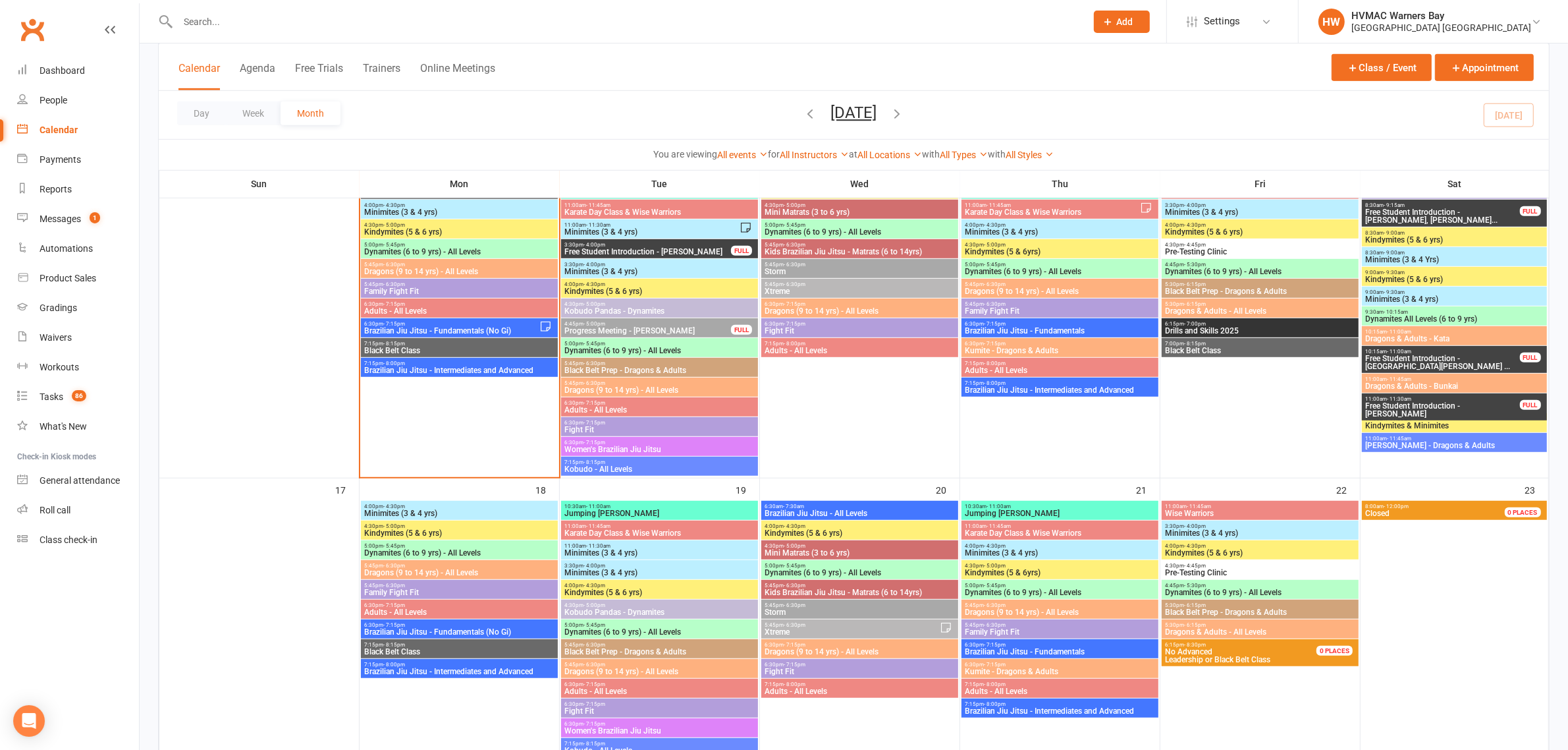
click at [429, 309] on span "Adults - All Levels" at bounding box center [459, 311] width 192 height 8
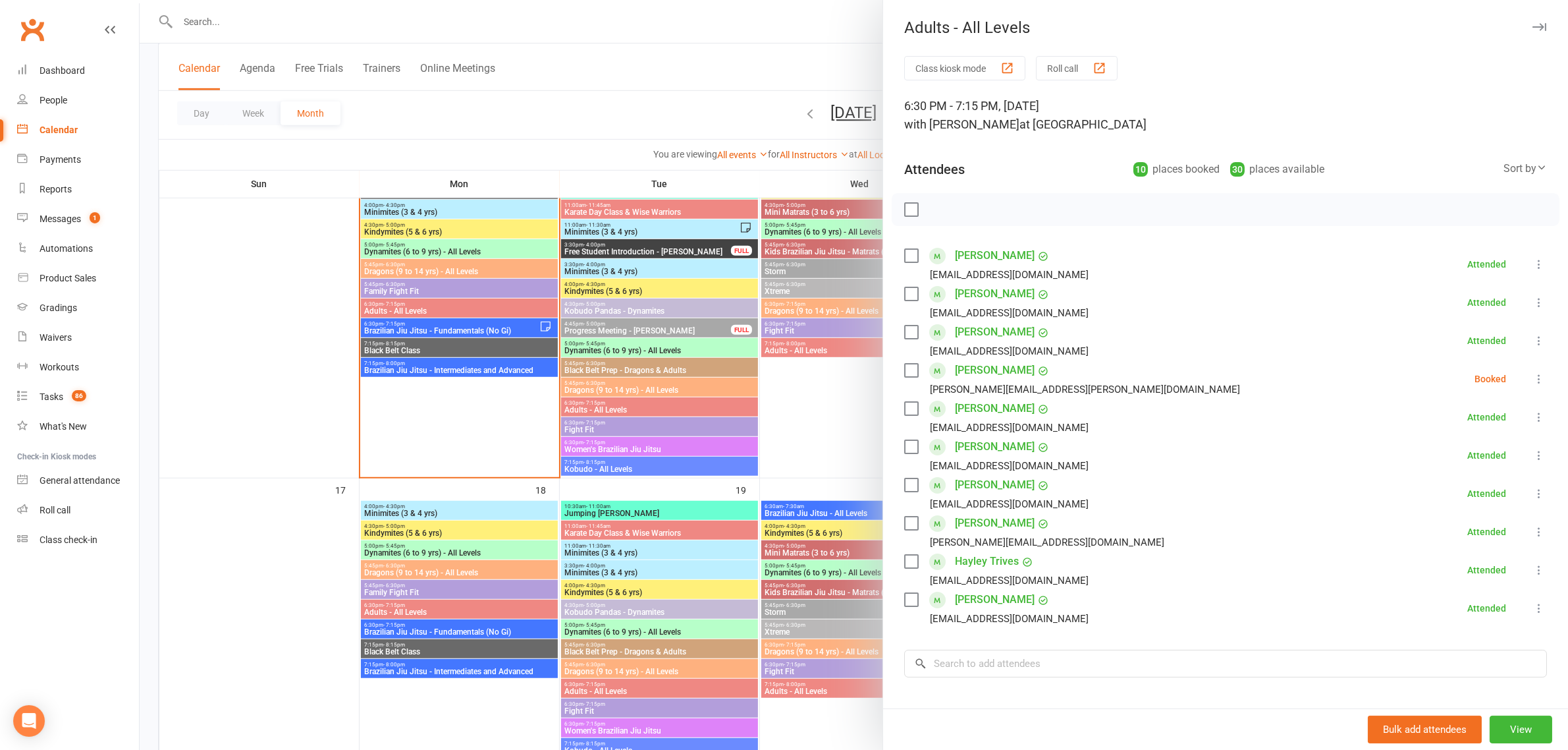
click at [1533, 383] on icon at bounding box center [1540, 379] width 13 height 13
click at [1438, 483] on link "Mark absent" at bounding box center [1475, 484] width 142 height 26
click at [588, 110] on div at bounding box center [853, 375] width 1428 height 750
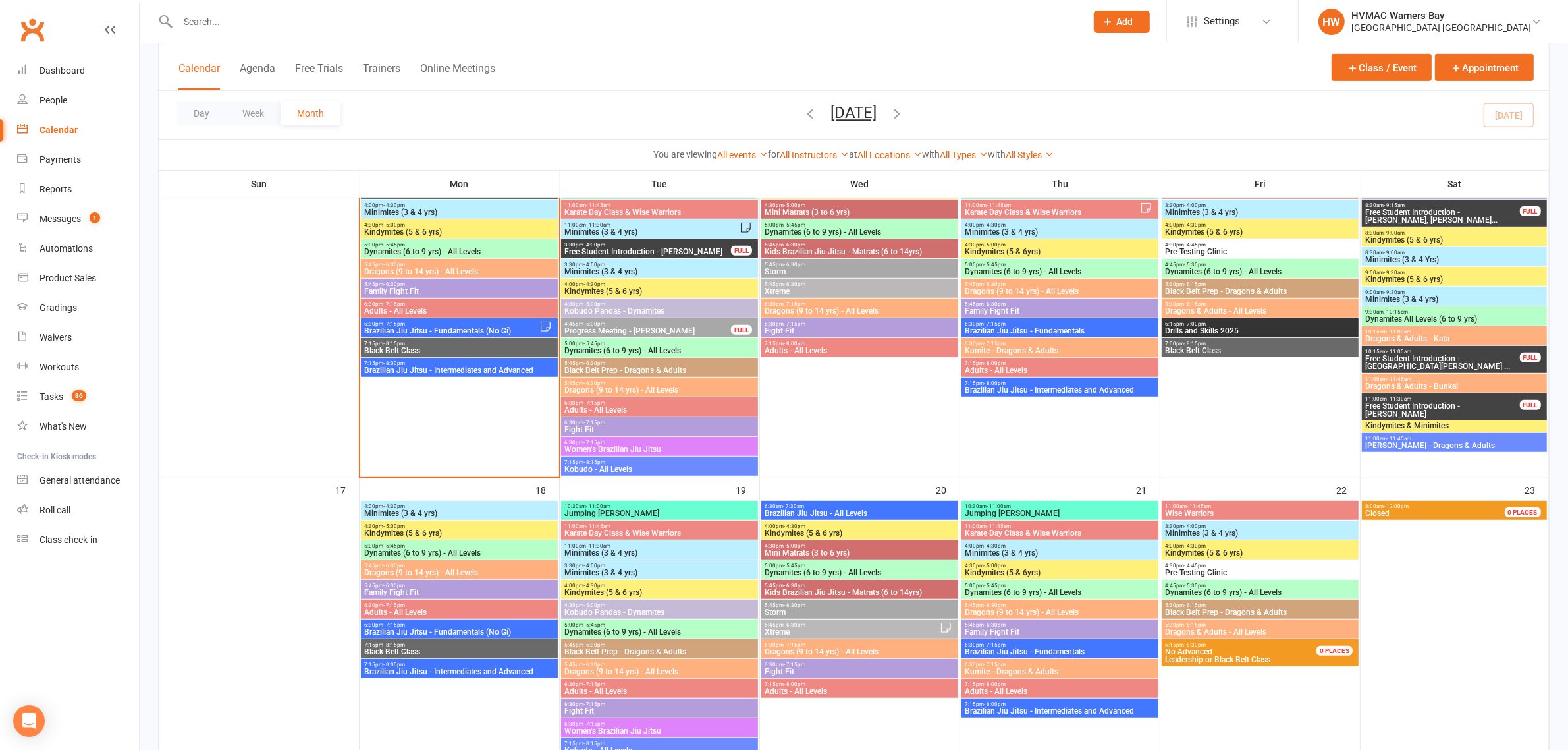
click at [430, 352] on span "Black Belt Class" at bounding box center [459, 350] width 192 height 8
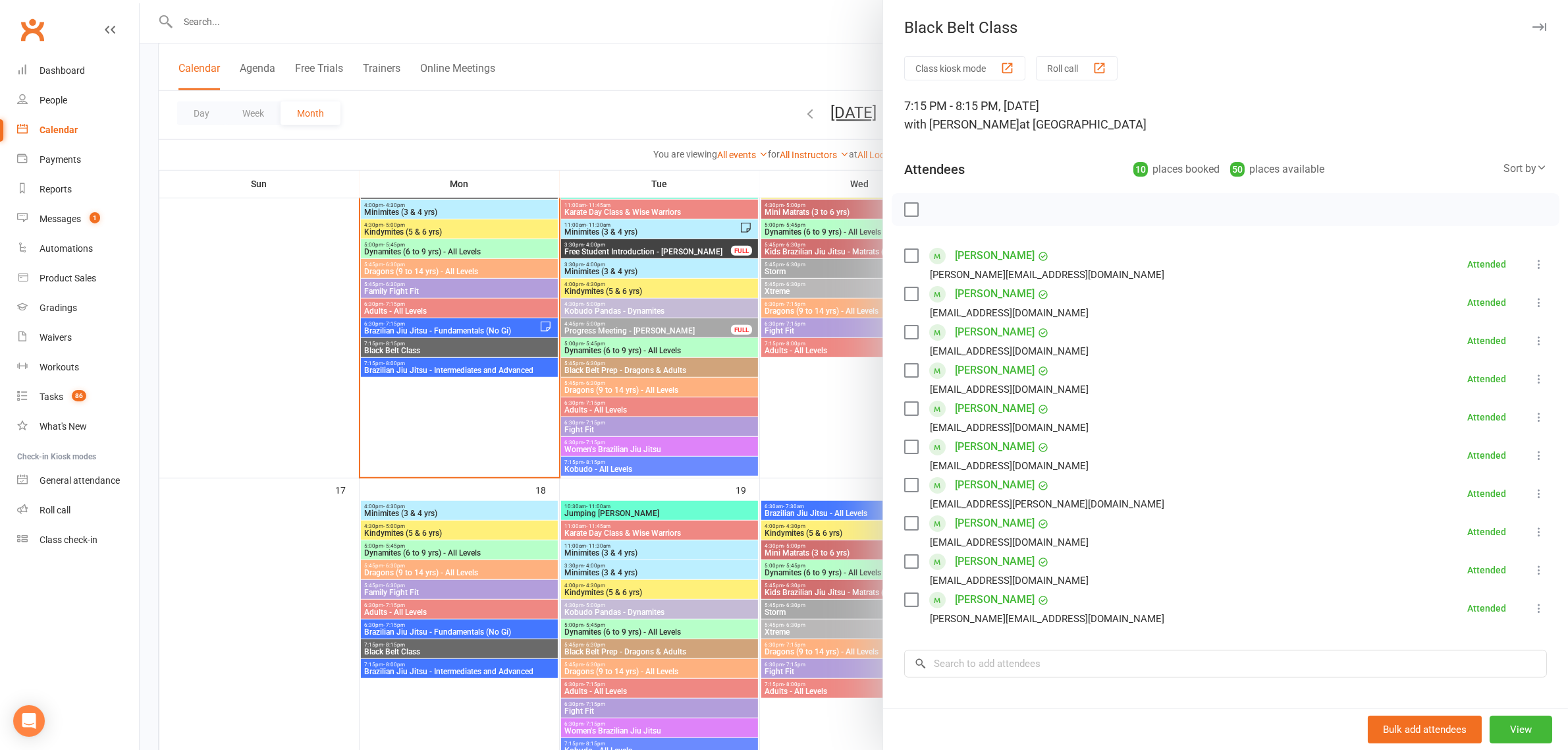
scroll to position [156, 0]
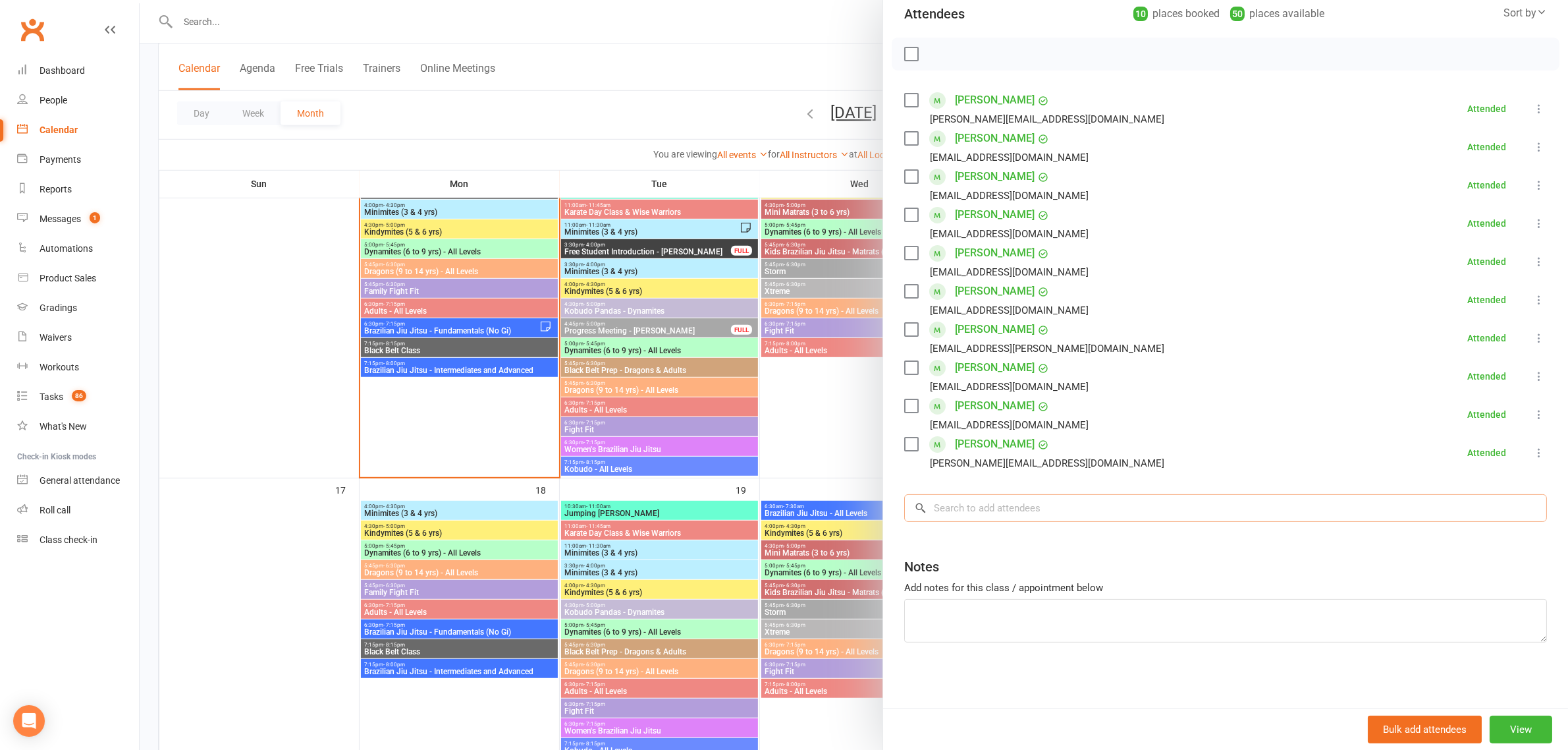
click at [986, 504] on input "search" at bounding box center [1225, 507] width 643 height 27
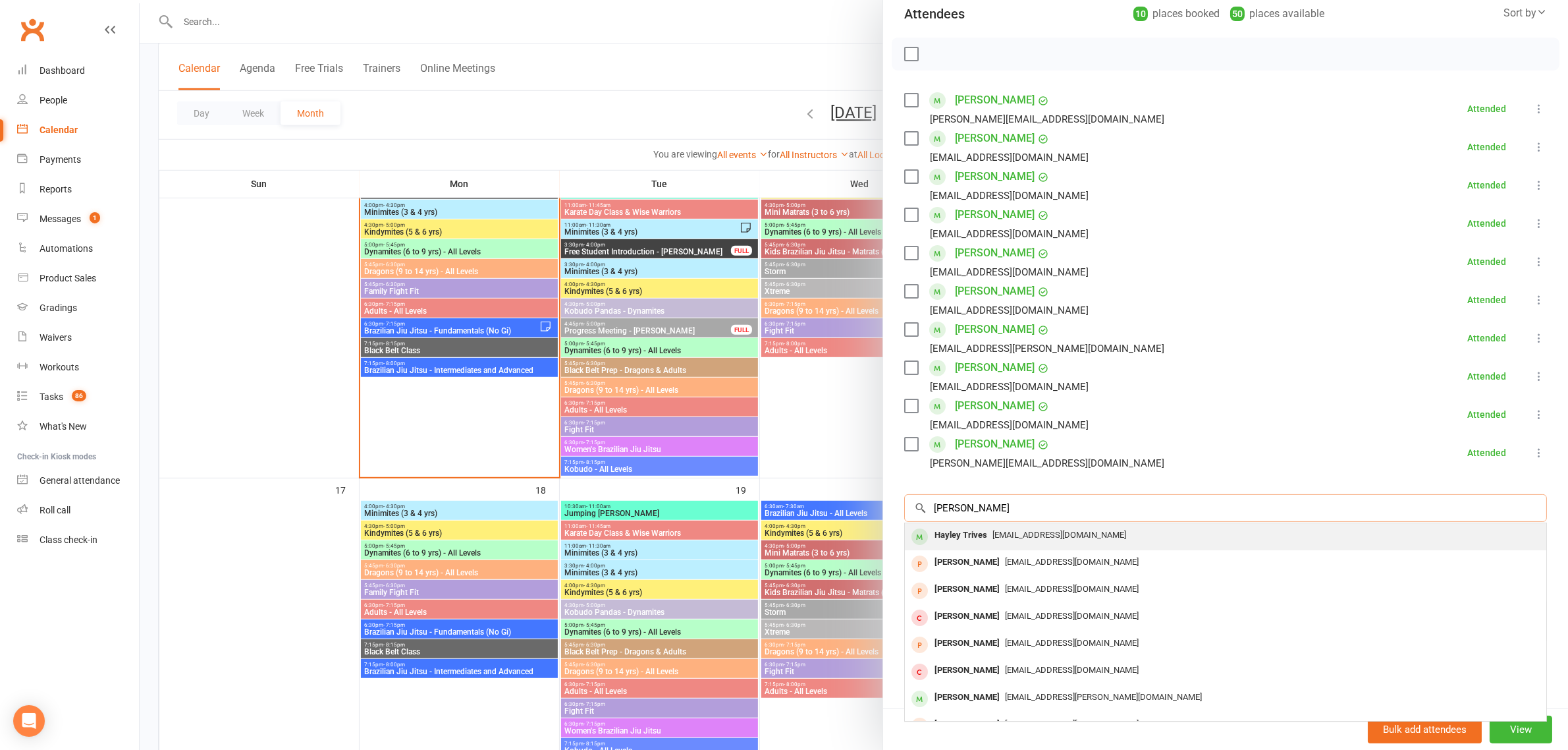
type input "hayley trives"
click at [965, 535] on div "Hayley Trives" at bounding box center [961, 536] width 63 height 19
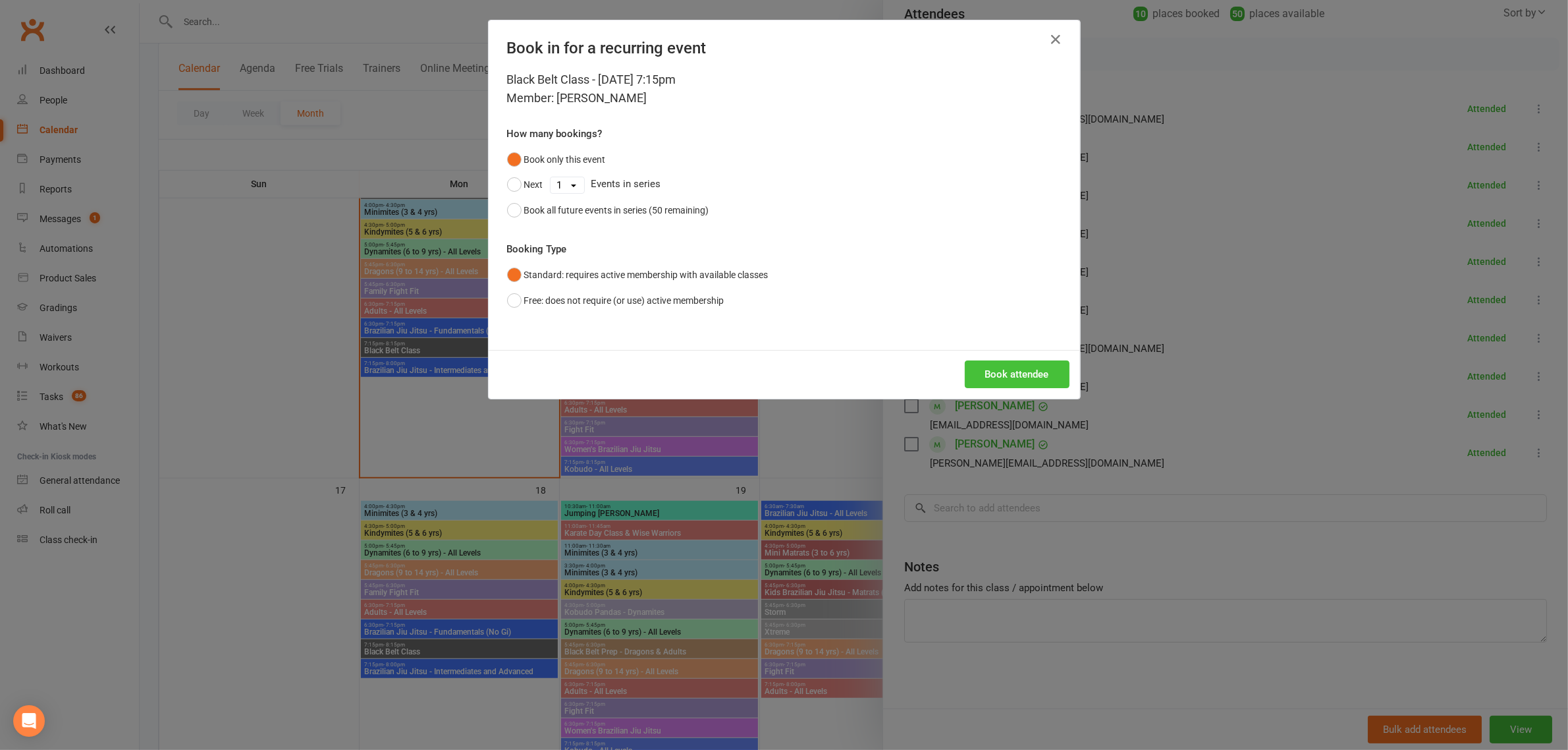
click at [1029, 371] on button "Book attendee" at bounding box center [1017, 374] width 105 height 27
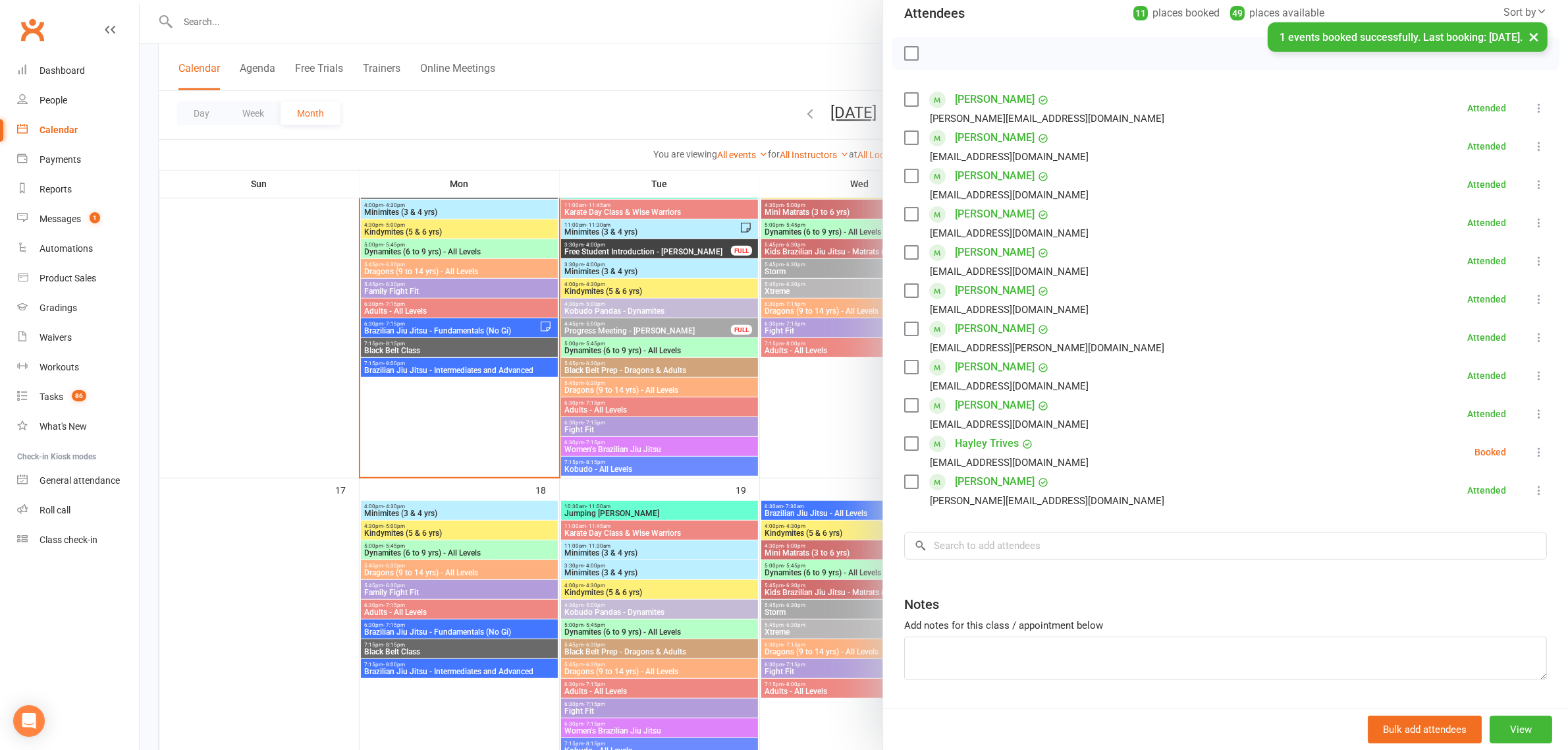
click at [1533, 454] on icon at bounding box center [1540, 452] width 13 height 13
click at [1442, 529] on link "Check in" at bounding box center [1475, 531] width 142 height 26
click at [535, 108] on div at bounding box center [853, 375] width 1428 height 750
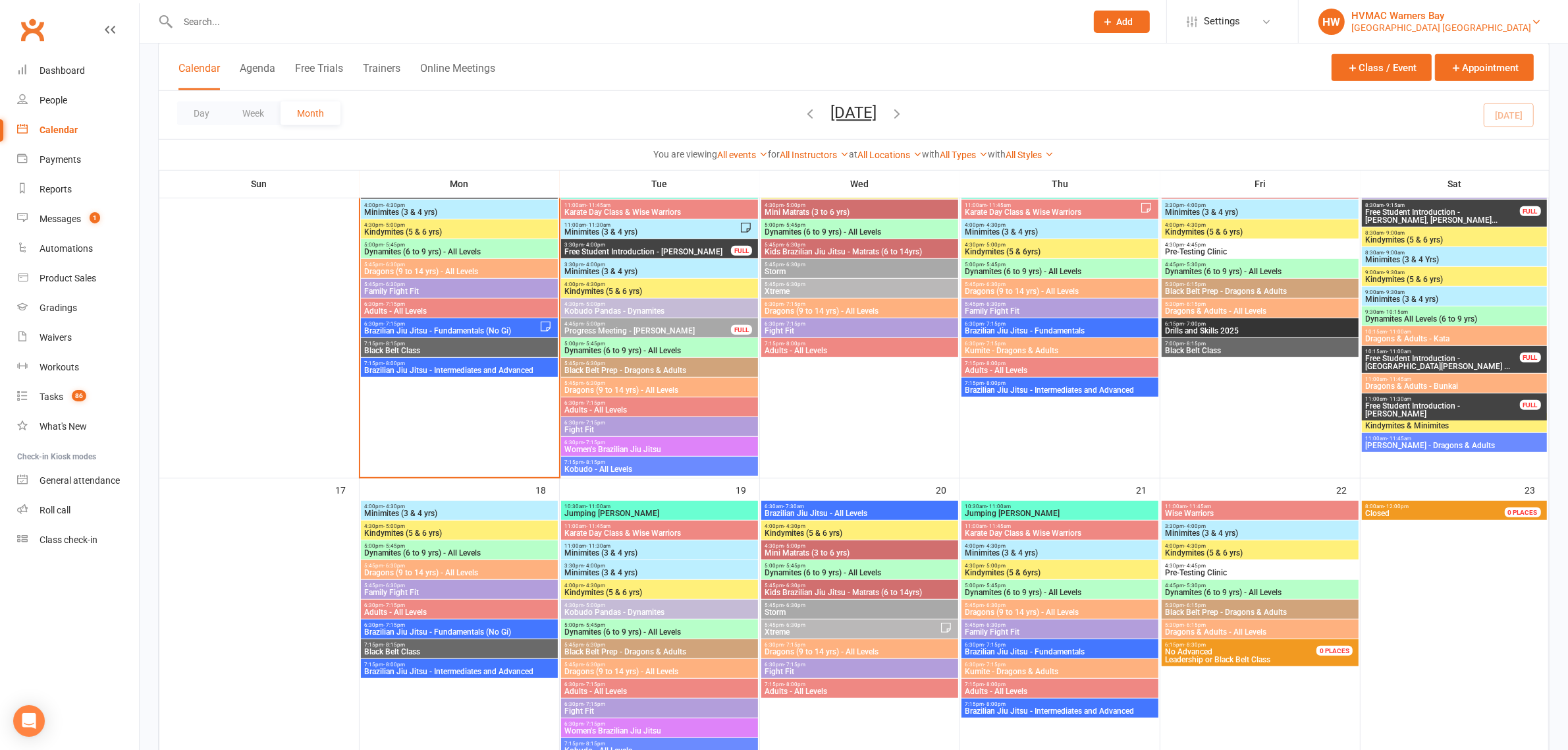
click at [1536, 30] on link "HW HVMAC Warners Bay Hunter Valley Martial Arts Centre Warners Bay" at bounding box center [1434, 22] width 230 height 26
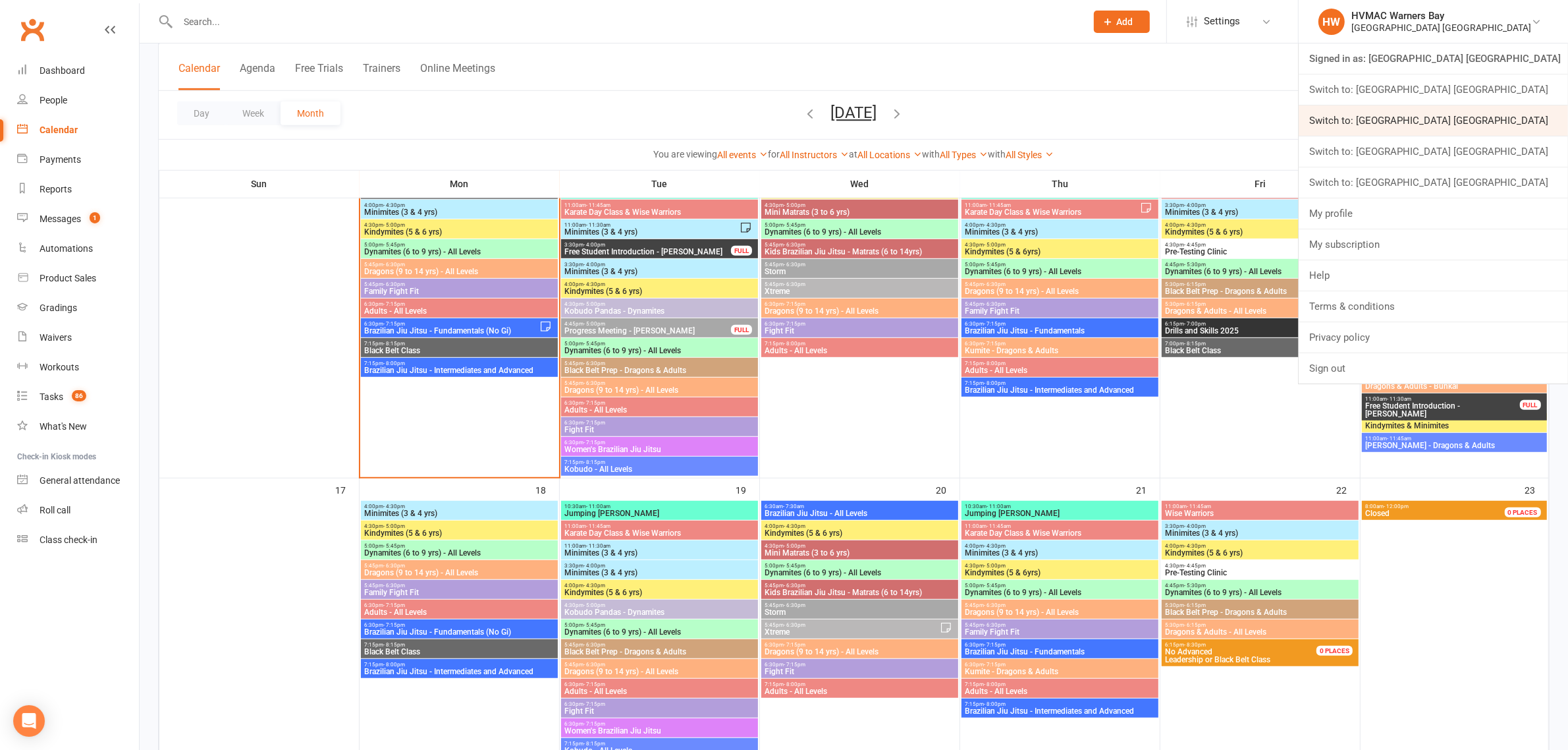
click at [1500, 122] on link "Switch to: [GEOGRAPHIC_DATA] [GEOGRAPHIC_DATA]" at bounding box center [1433, 121] width 269 height 30
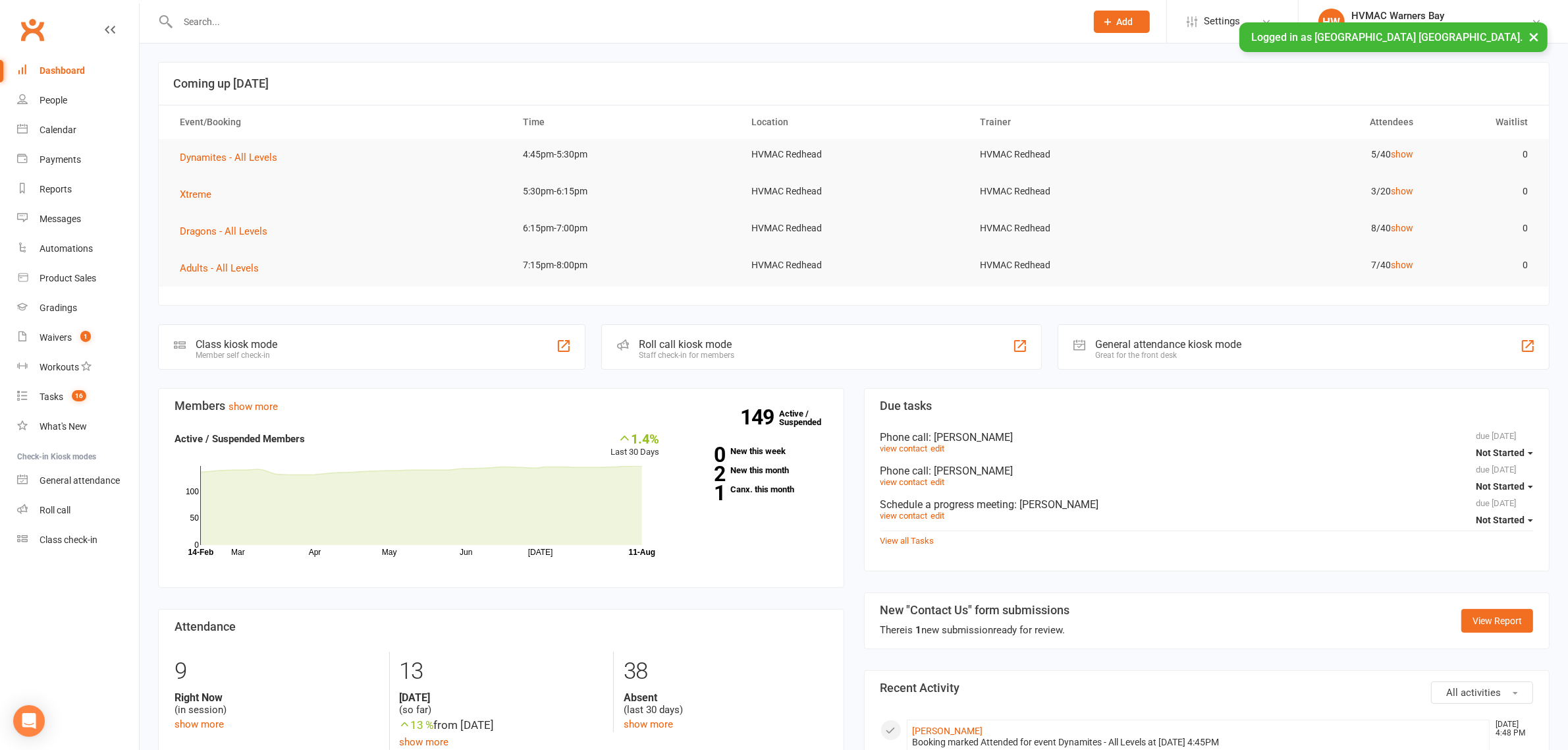
click at [199, 26] on input "text" at bounding box center [625, 22] width 903 height 19
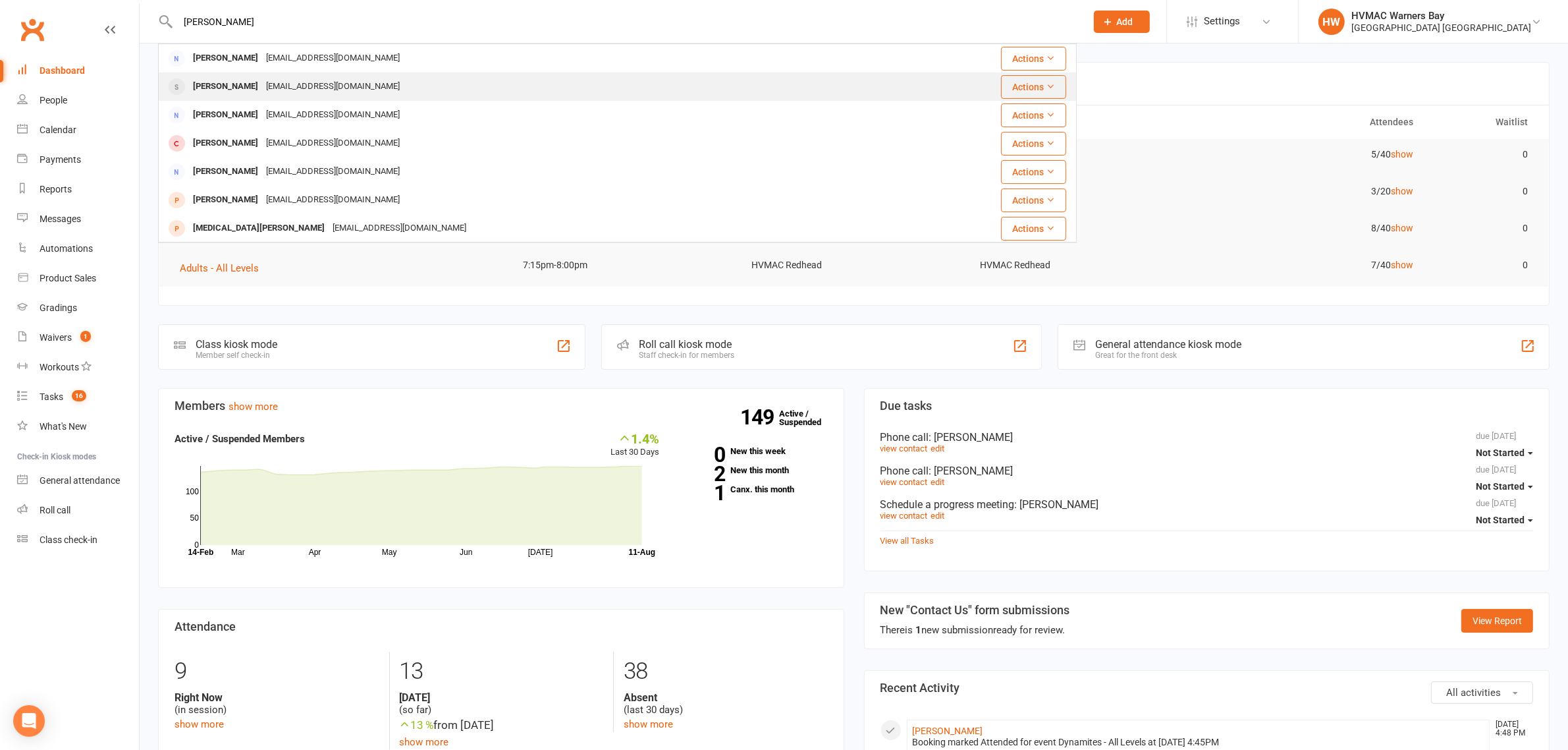
type input "brett"
click at [324, 77] on div "brettenglish1961@gmail.com" at bounding box center [333, 87] width 142 height 19
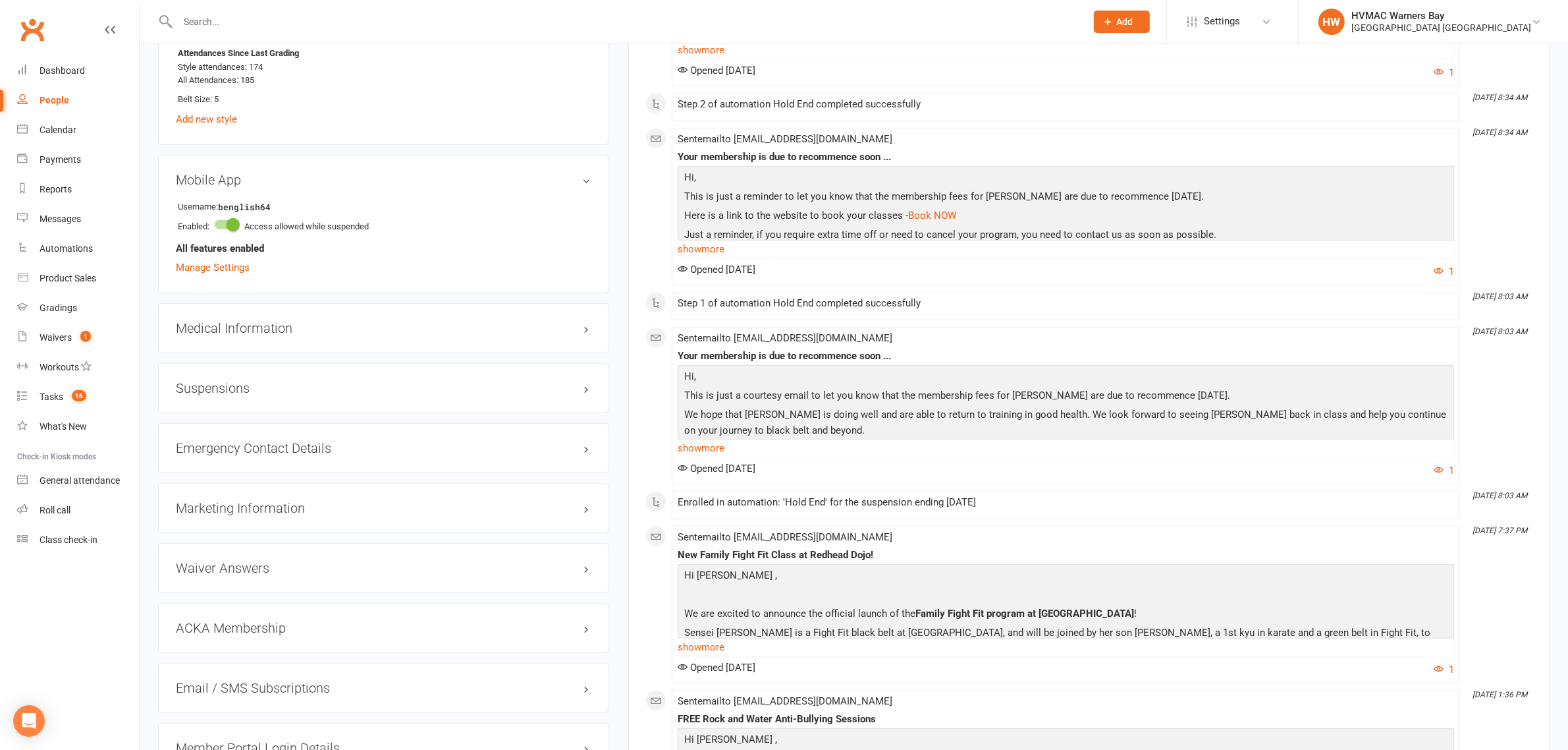
scroll to position [1153, 0]
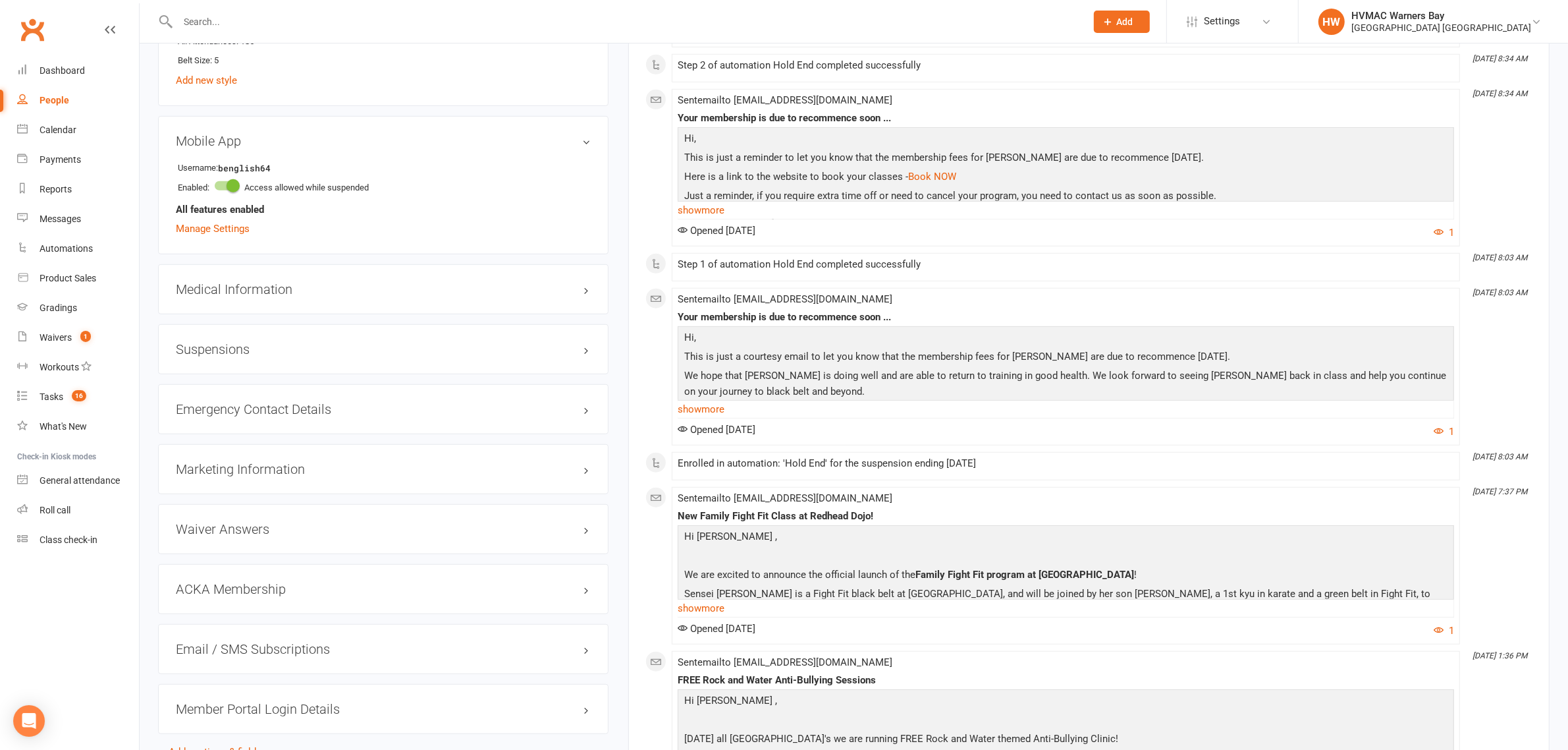
click at [456, 350] on h3 "Suspensions" at bounding box center [383, 349] width 415 height 14
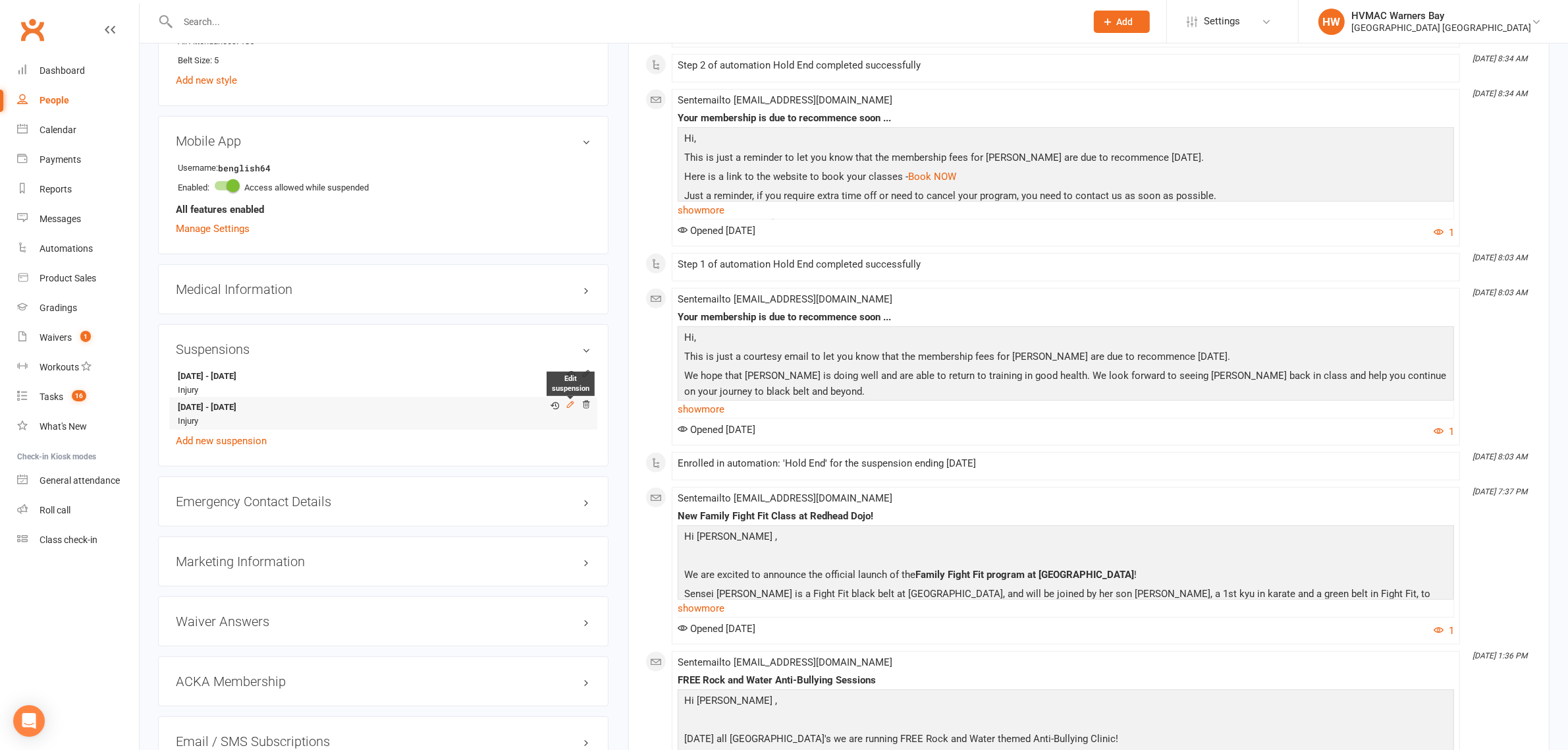
click at [573, 407] on icon at bounding box center [570, 405] width 9 height 9
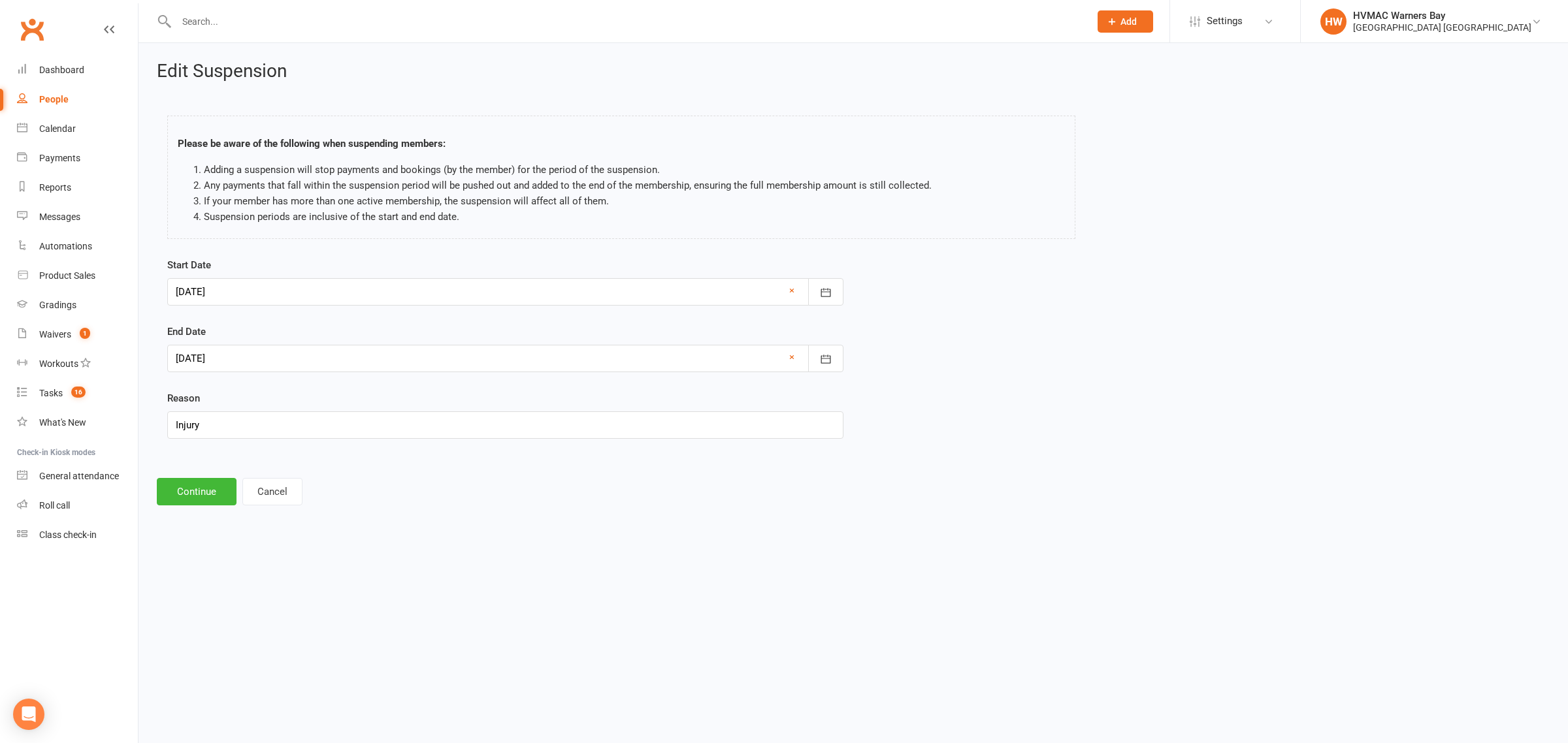
click at [211, 357] on div at bounding box center [506, 357] width 676 height 27
click at [397, 393] on button "button" at bounding box center [396, 391] width 28 height 23
click at [188, 386] on button "button" at bounding box center [188, 391] width 28 height 23
click at [395, 388] on button "button" at bounding box center [396, 391] width 28 height 23
click at [330, 486] on span "18" at bounding box center [334, 490] width 10 height 10
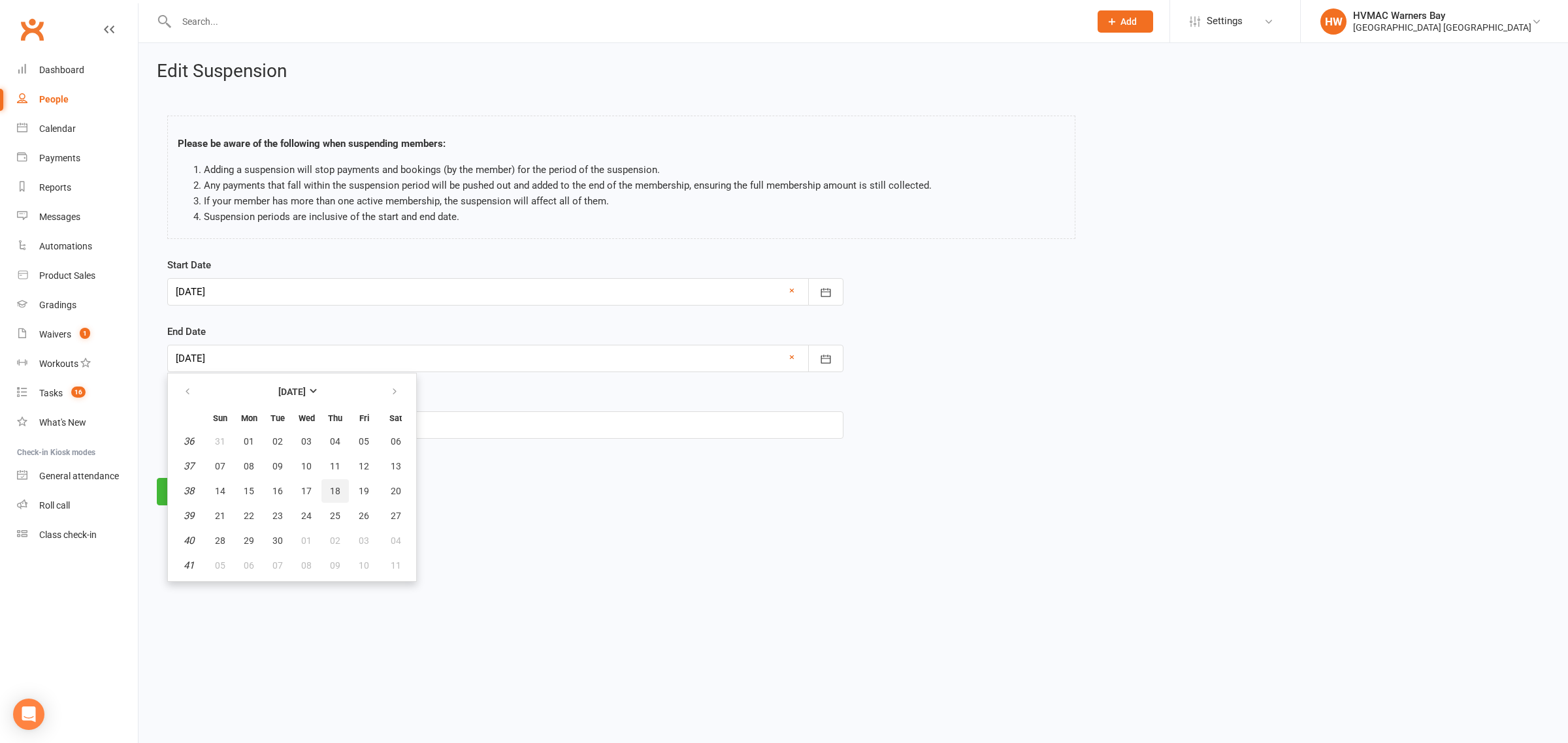
type input "18 Sep 2025"
click at [197, 500] on button "Continue" at bounding box center [196, 491] width 80 height 27
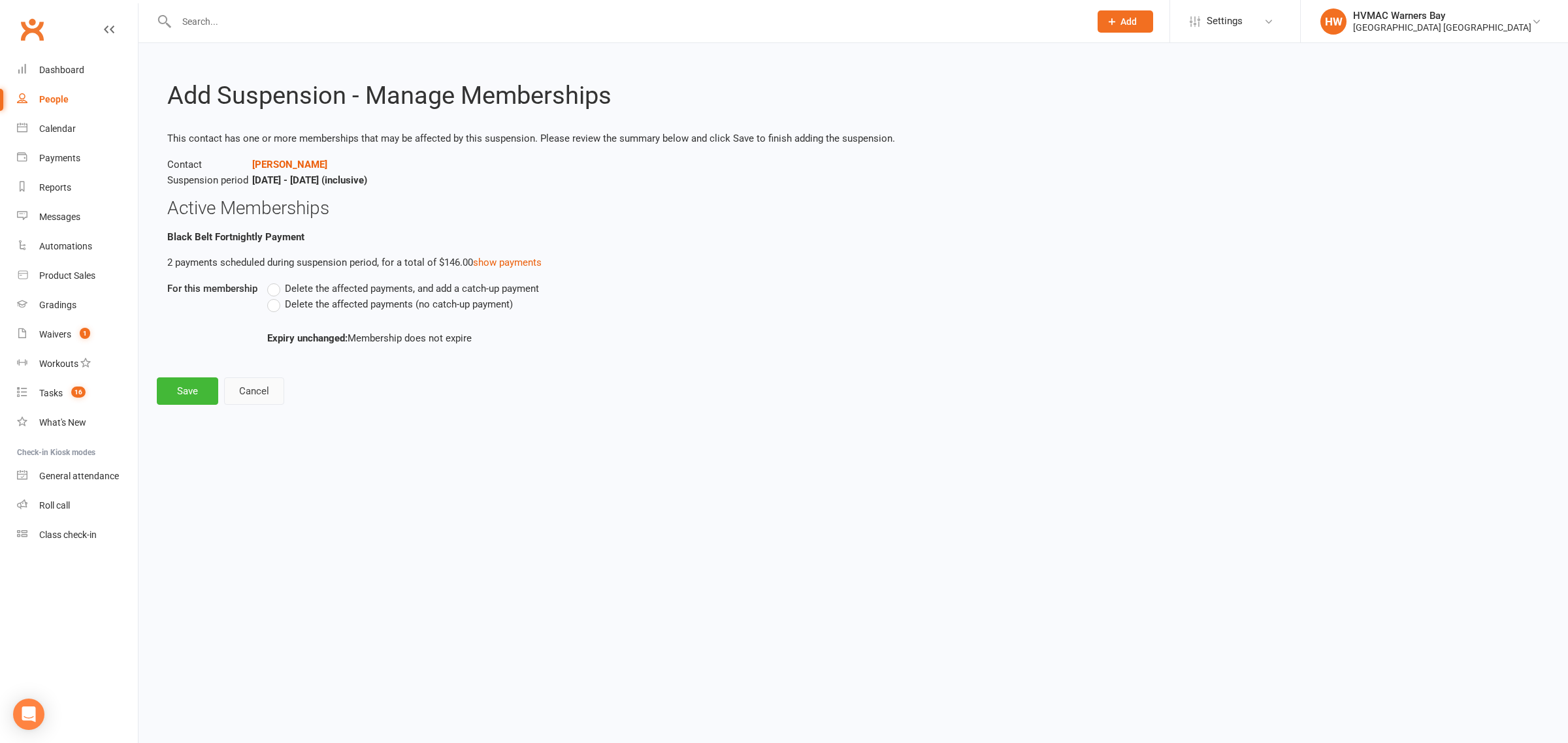
click at [263, 382] on button "Cancel" at bounding box center [254, 390] width 60 height 27
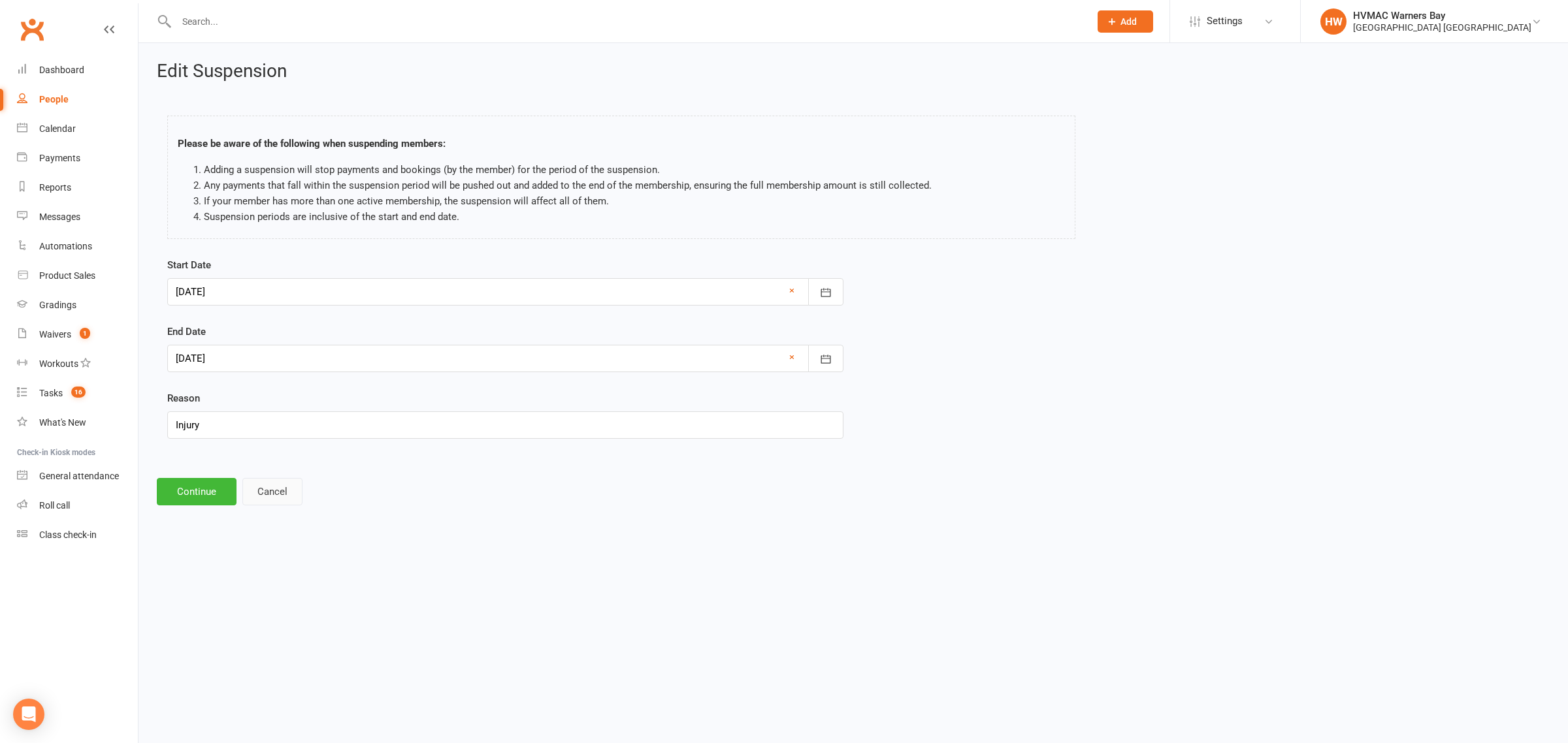
click at [285, 497] on button "Cancel" at bounding box center [272, 491] width 60 height 27
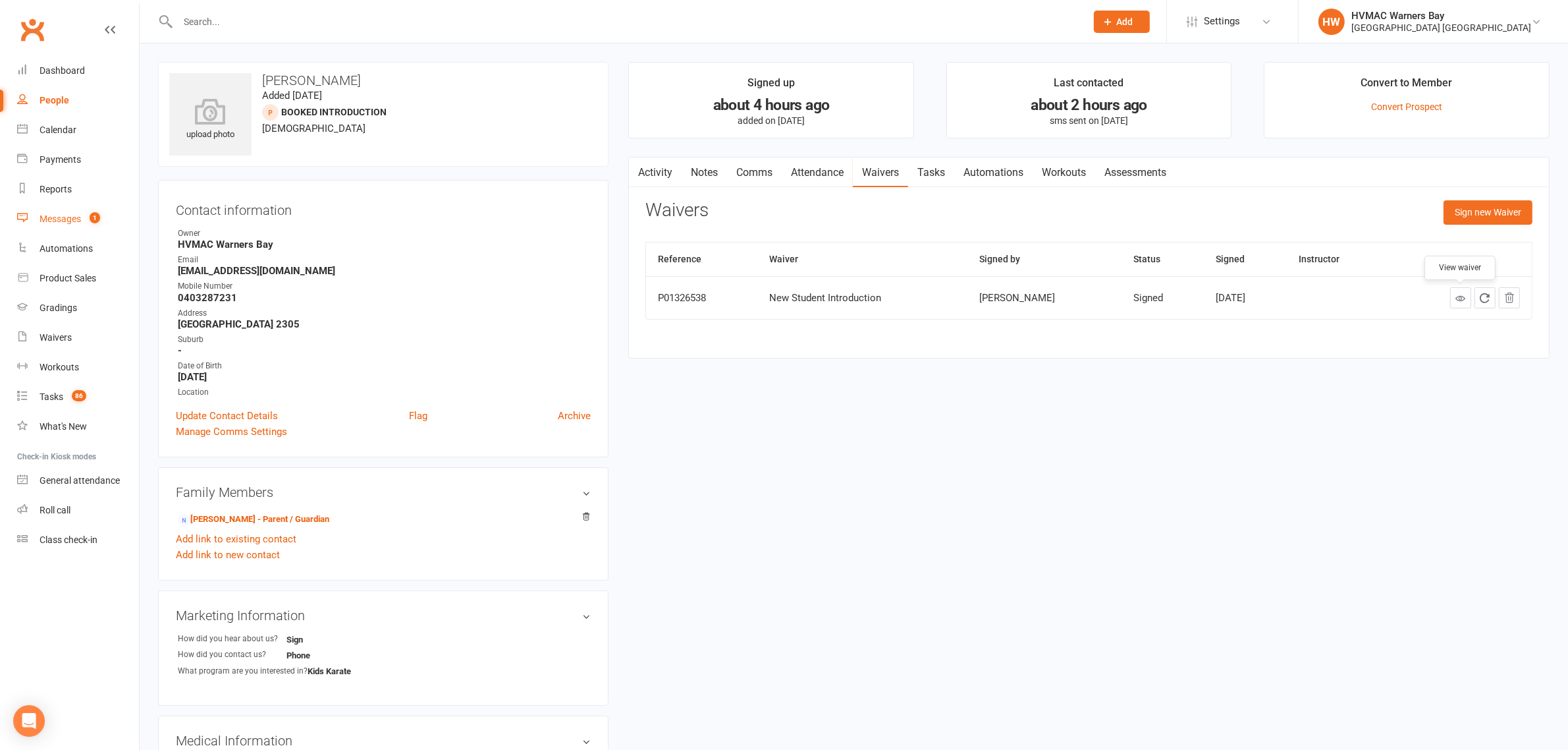
click at [74, 217] on div "Messages" at bounding box center [60, 218] width 42 height 10
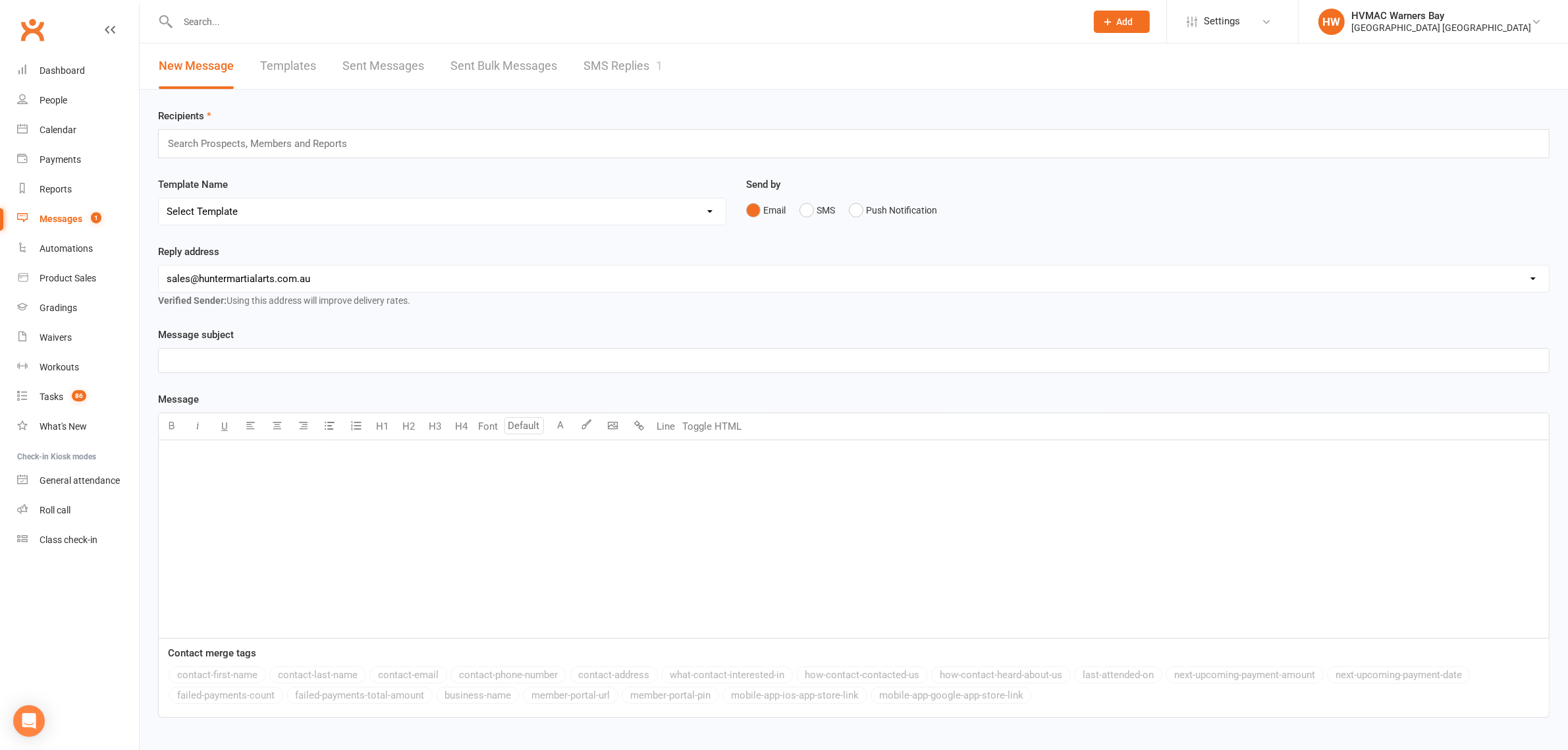
click at [614, 71] on link "SMS Replies 1" at bounding box center [623, 66] width 79 height 45
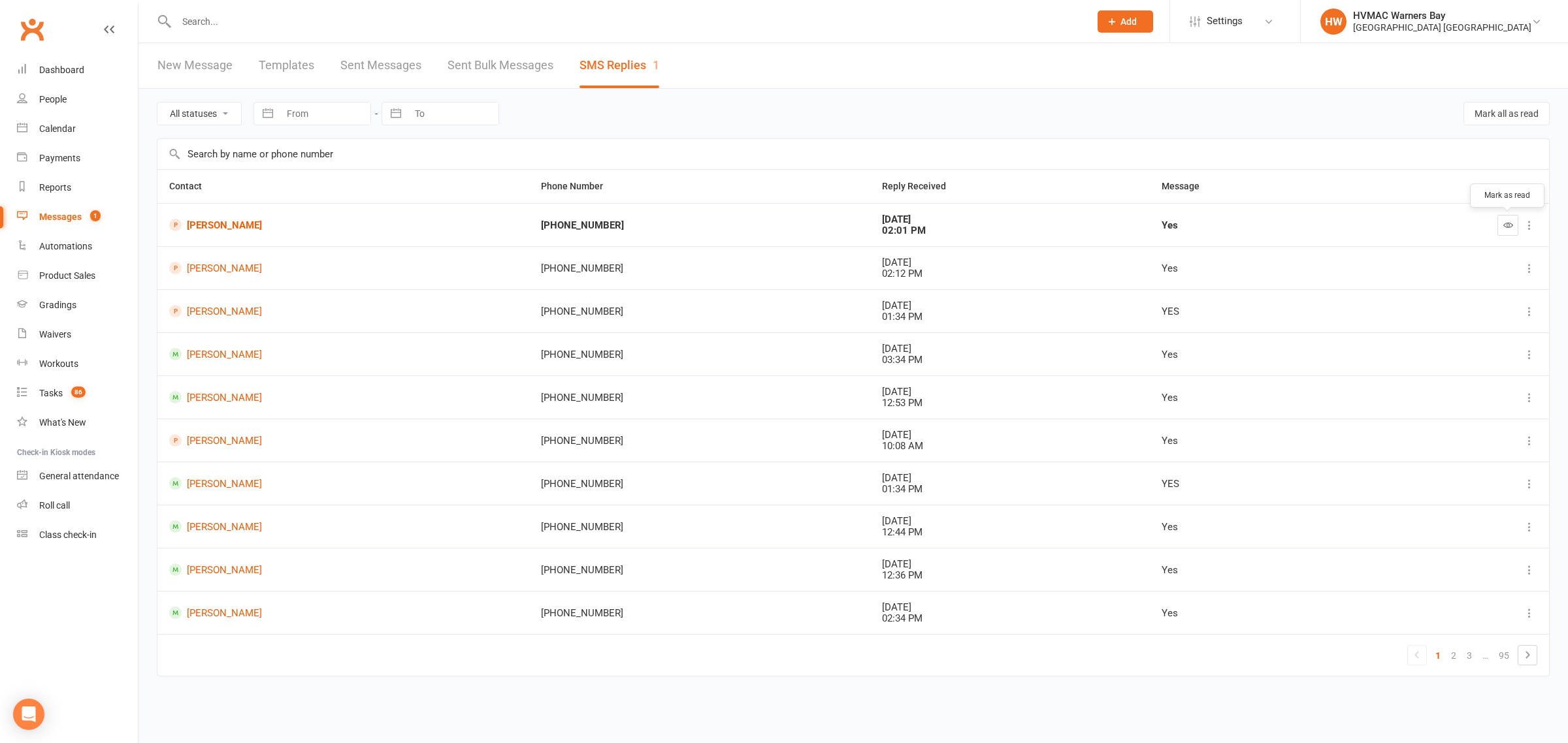
click at [1516, 224] on button "button" at bounding box center [1507, 226] width 21 height 21
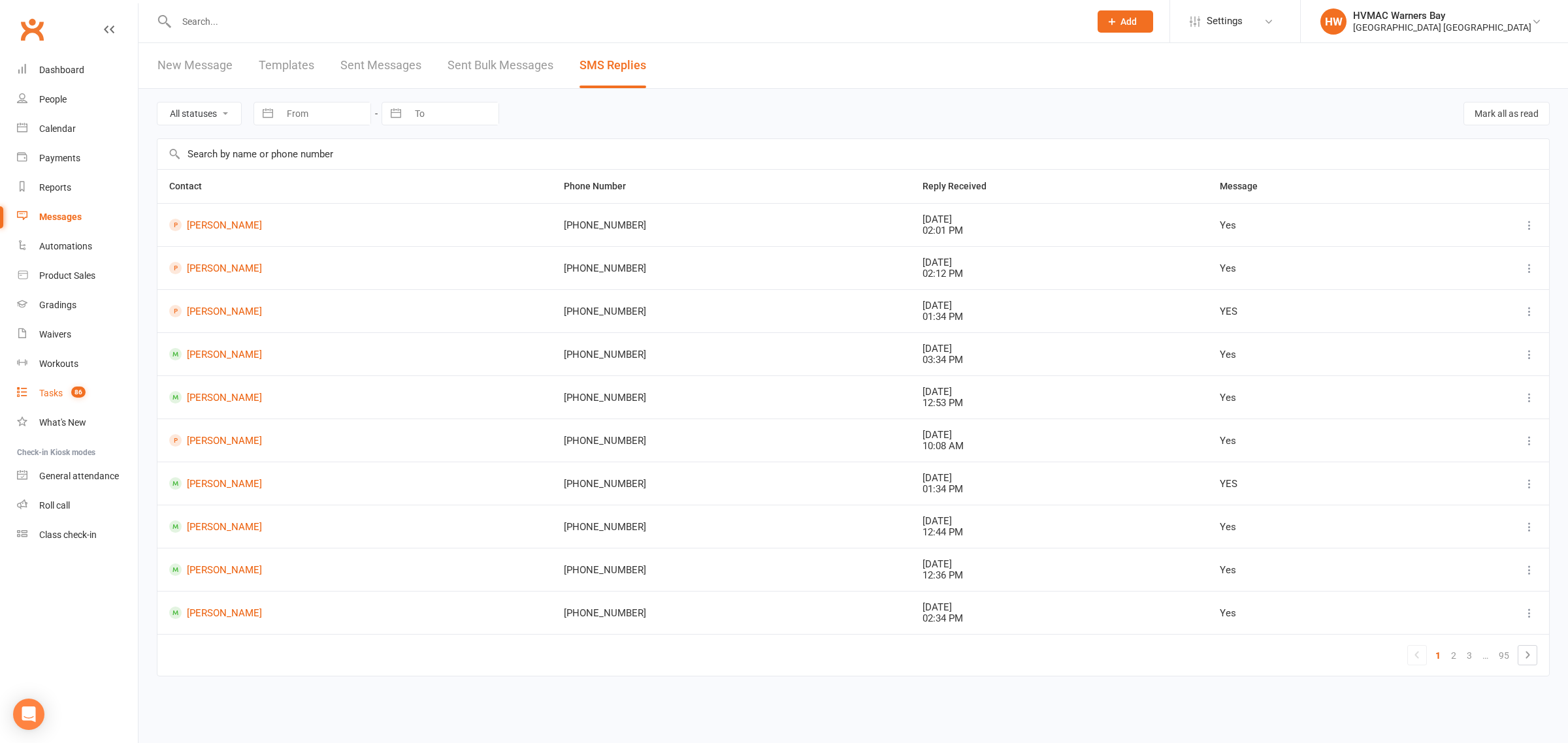
click at [55, 392] on div "Tasks" at bounding box center [51, 392] width 23 height 10
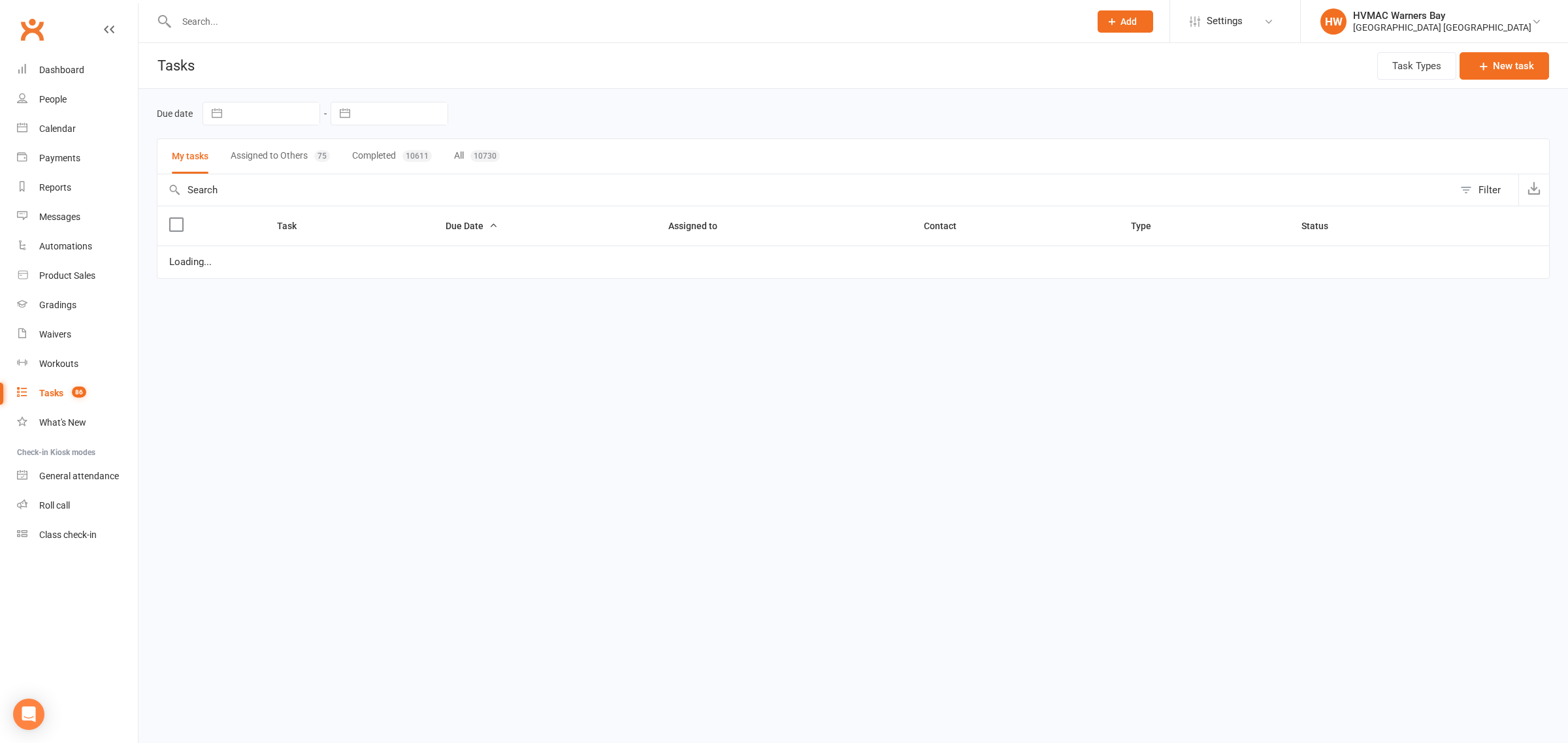
select select "started"
select select "waiting"
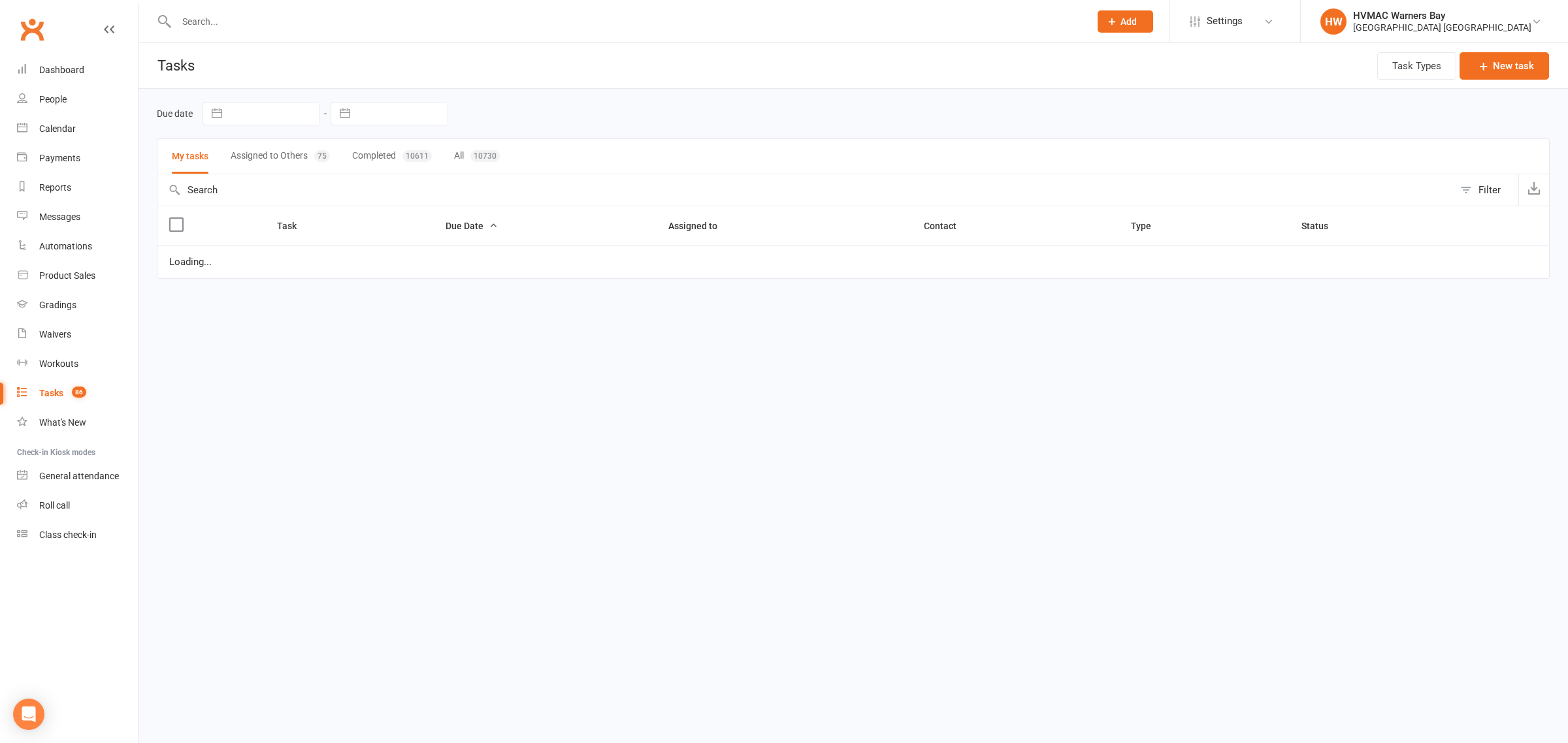
select select "started"
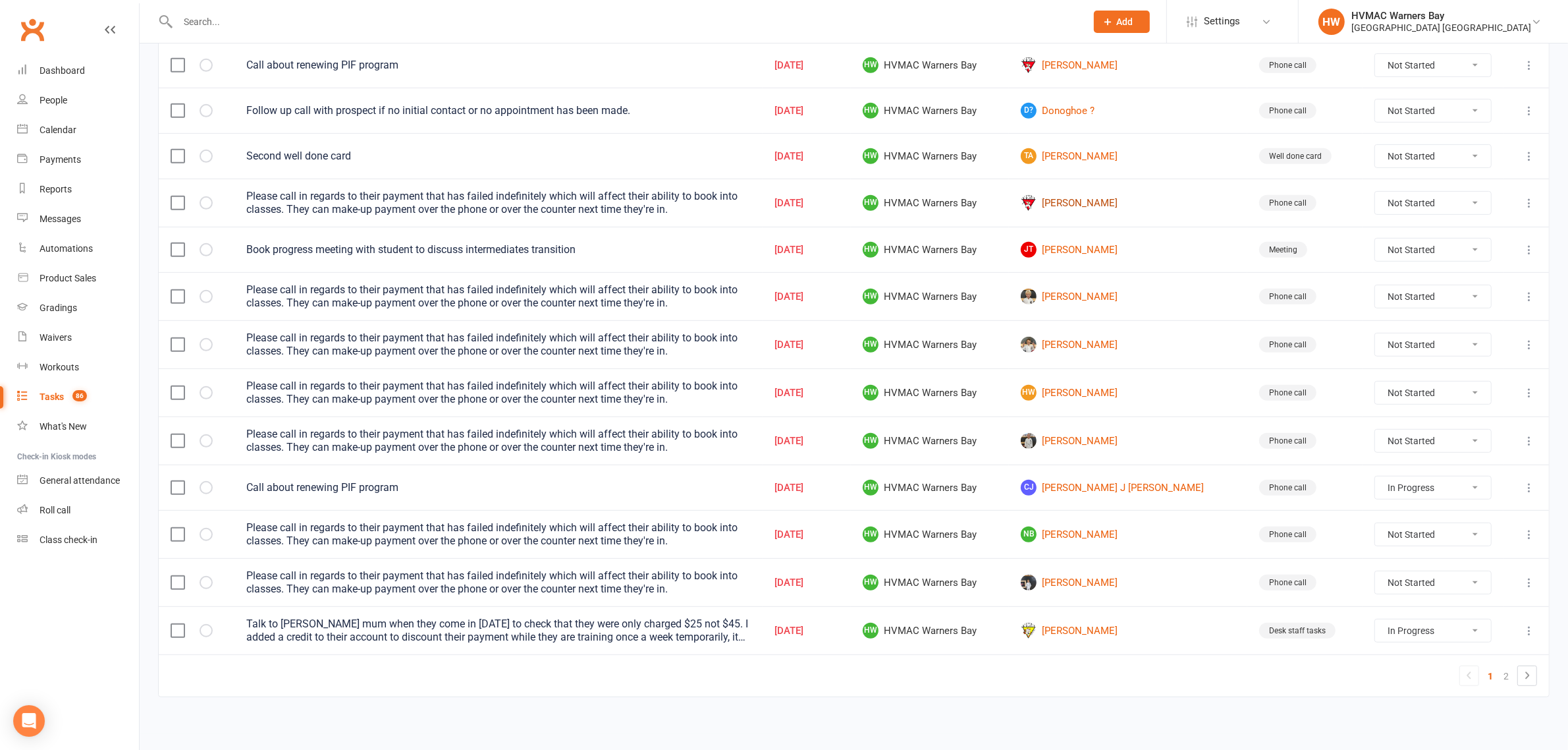
scroll to position [770, 0]
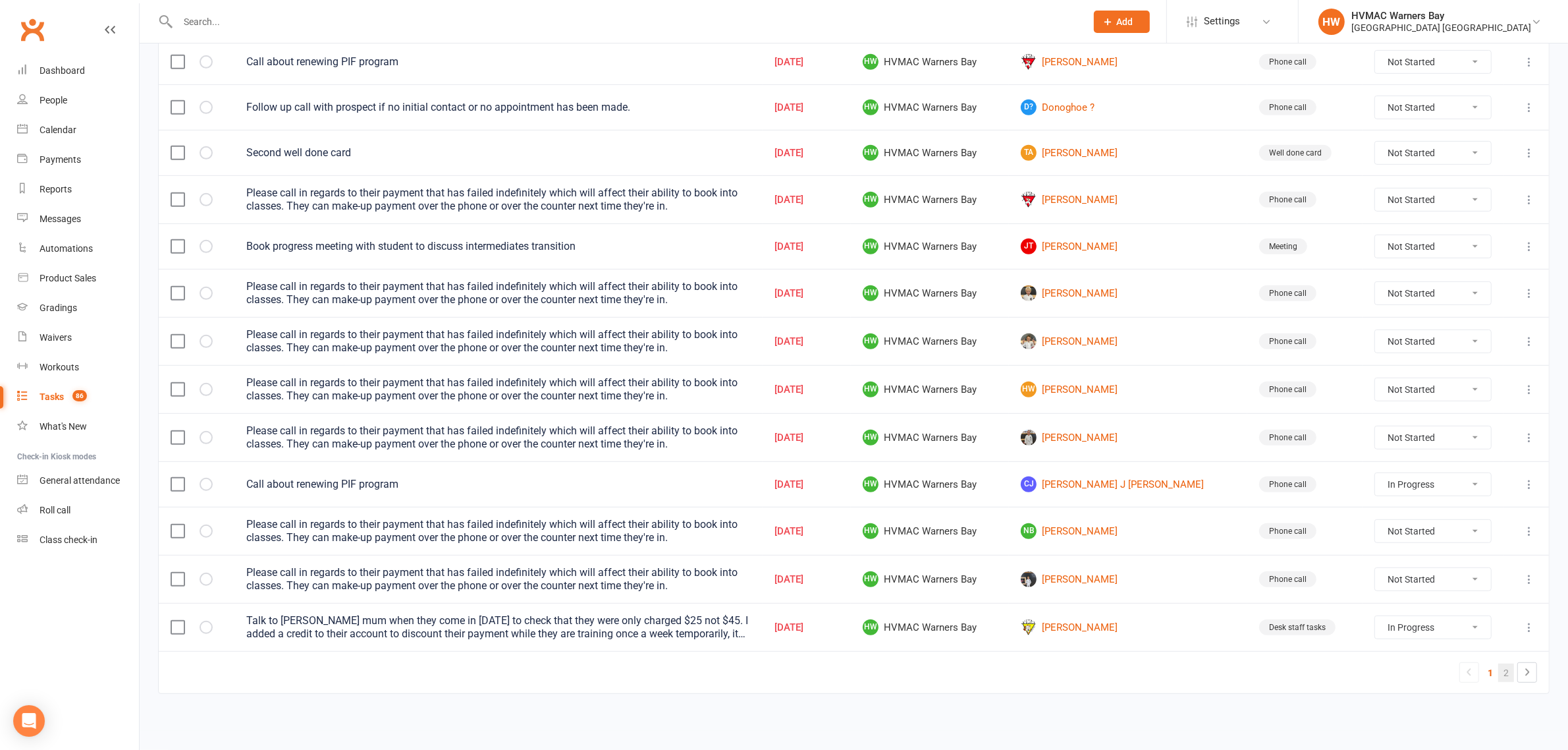
click at [1509, 676] on link "2" at bounding box center [1506, 673] width 16 height 19
select select "started"
select select "waiting"
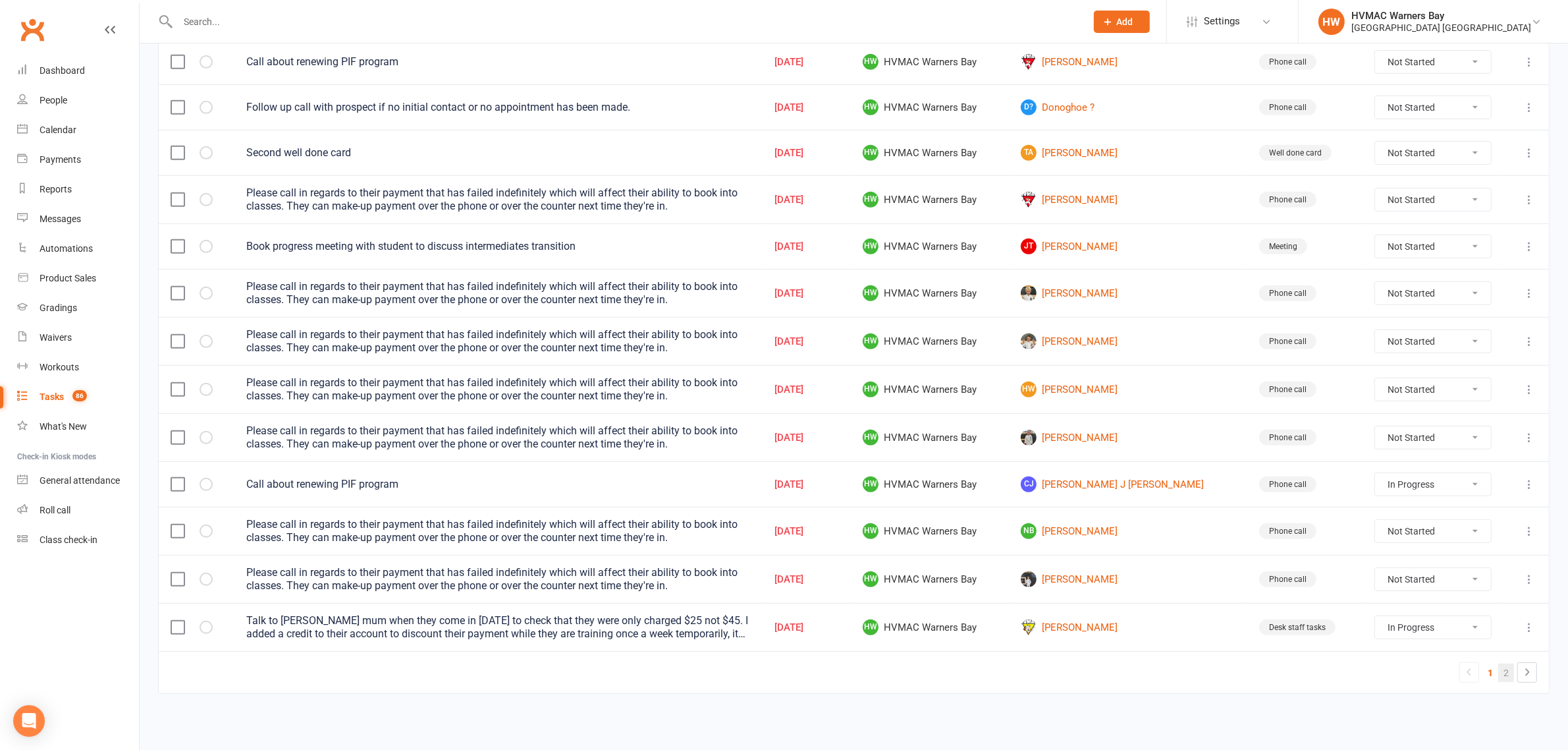
select select "waiting"
select select "started"
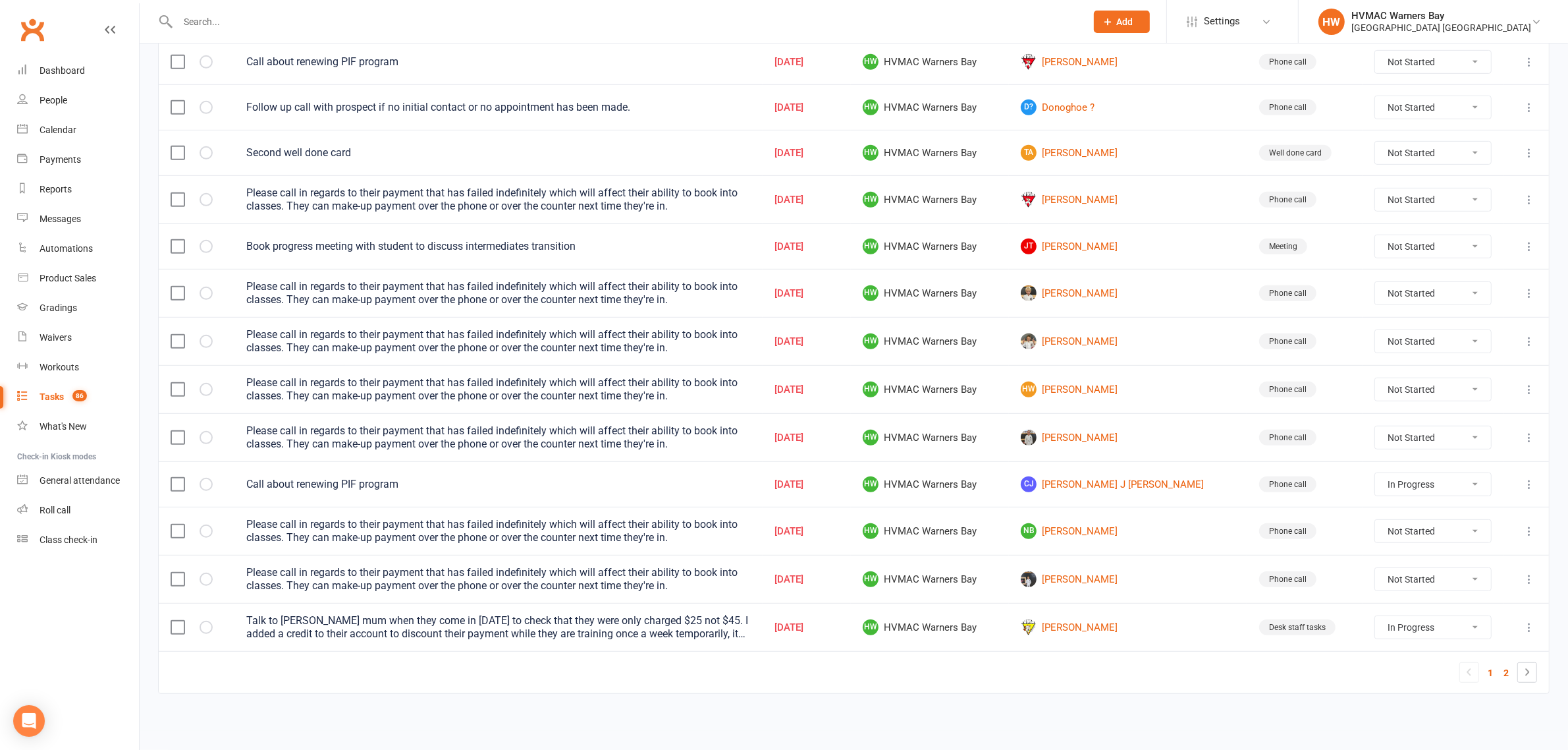
select select "started"
select select "waiting"
select select "started"
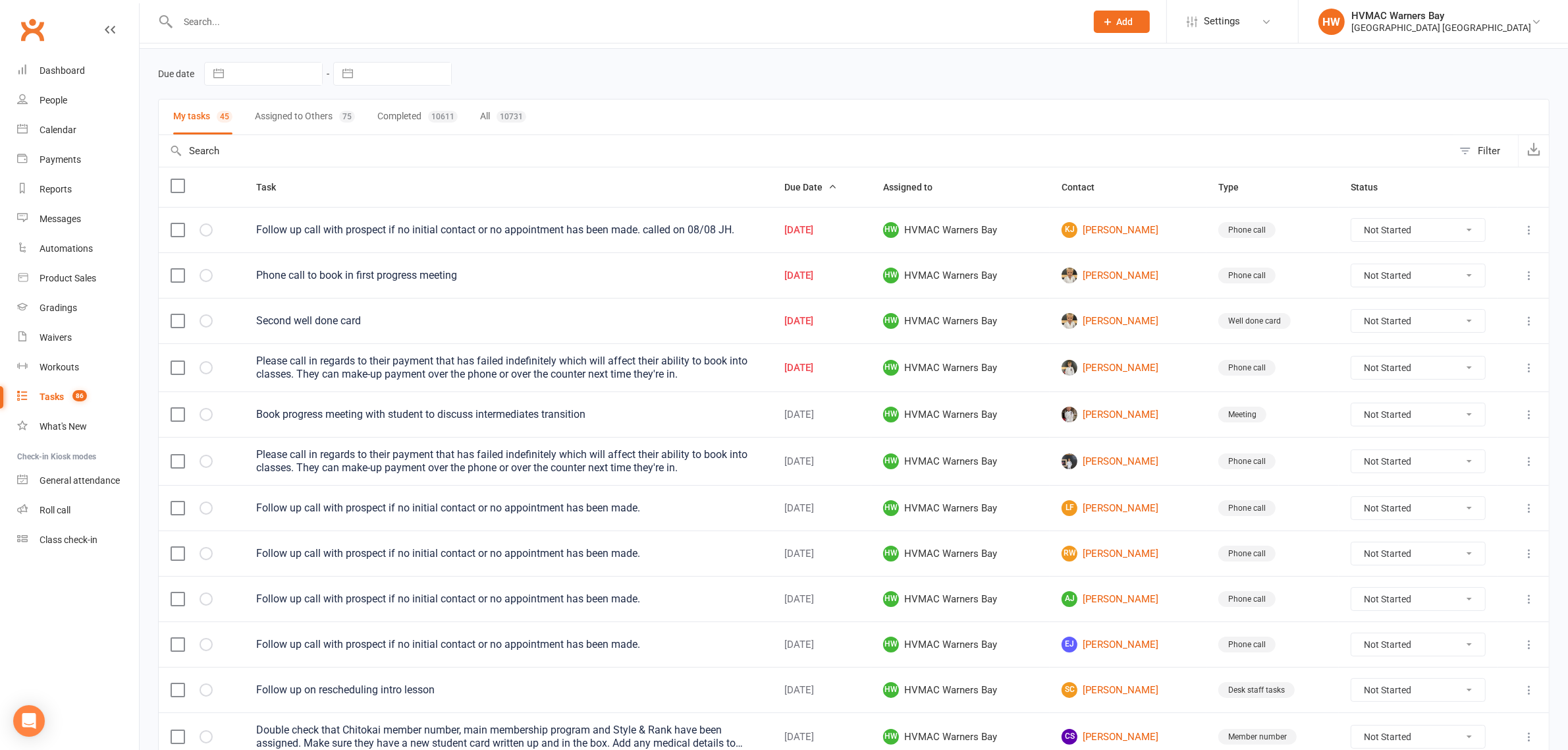
scroll to position [34, 0]
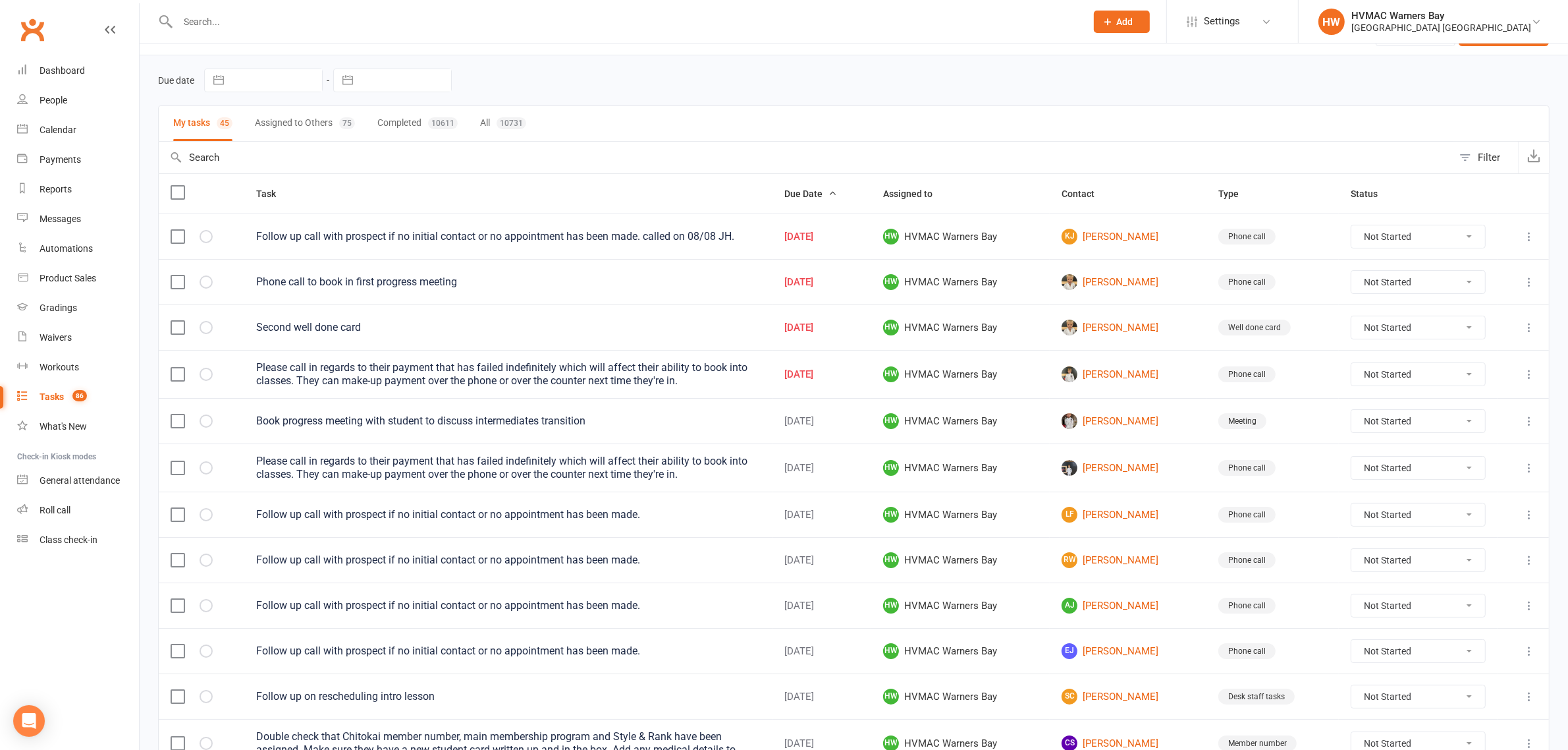
click at [693, 583] on td "Follow up call with prospect if no initial contact or no appointment has been m…" at bounding box center [509, 560] width 529 height 45
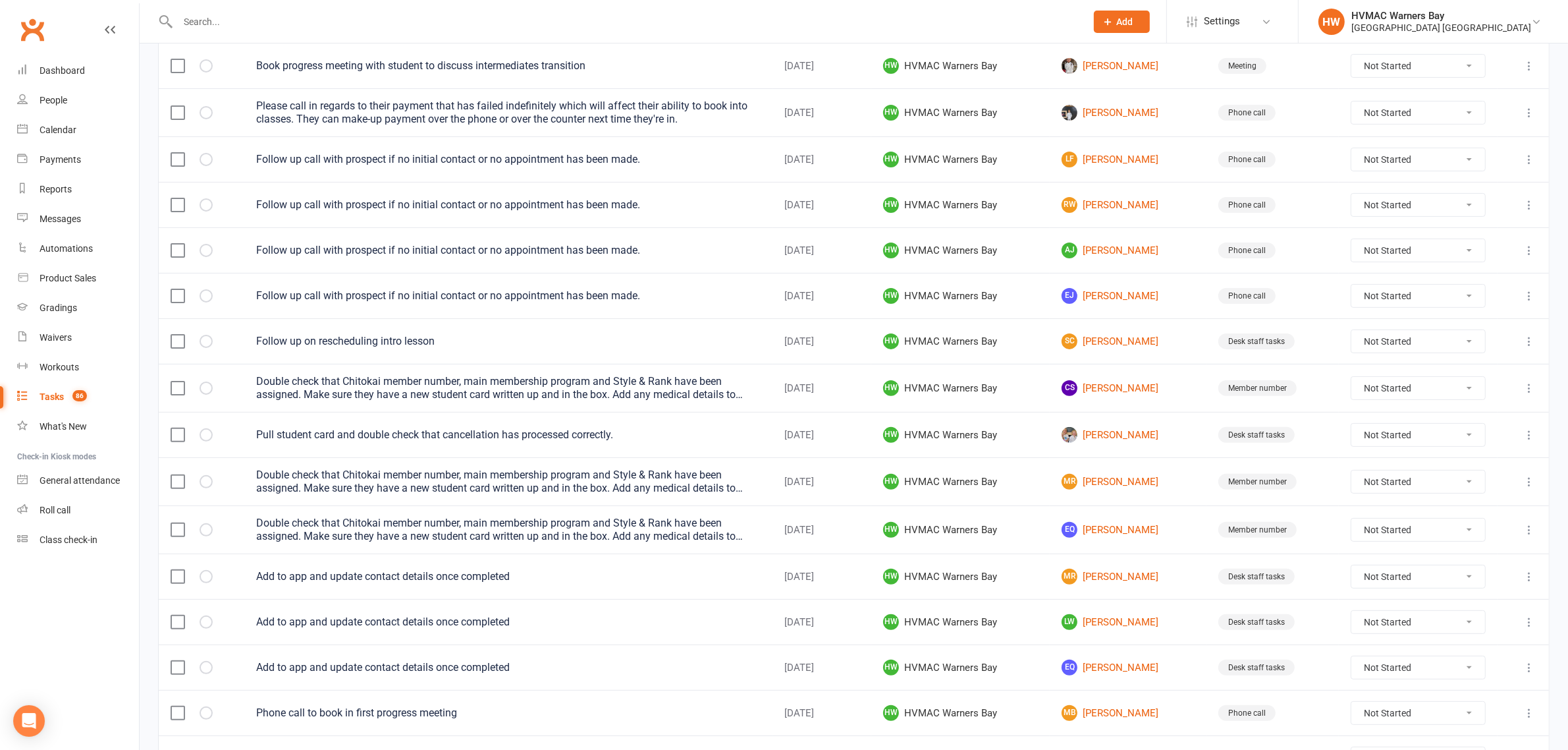
scroll to position [529, 0]
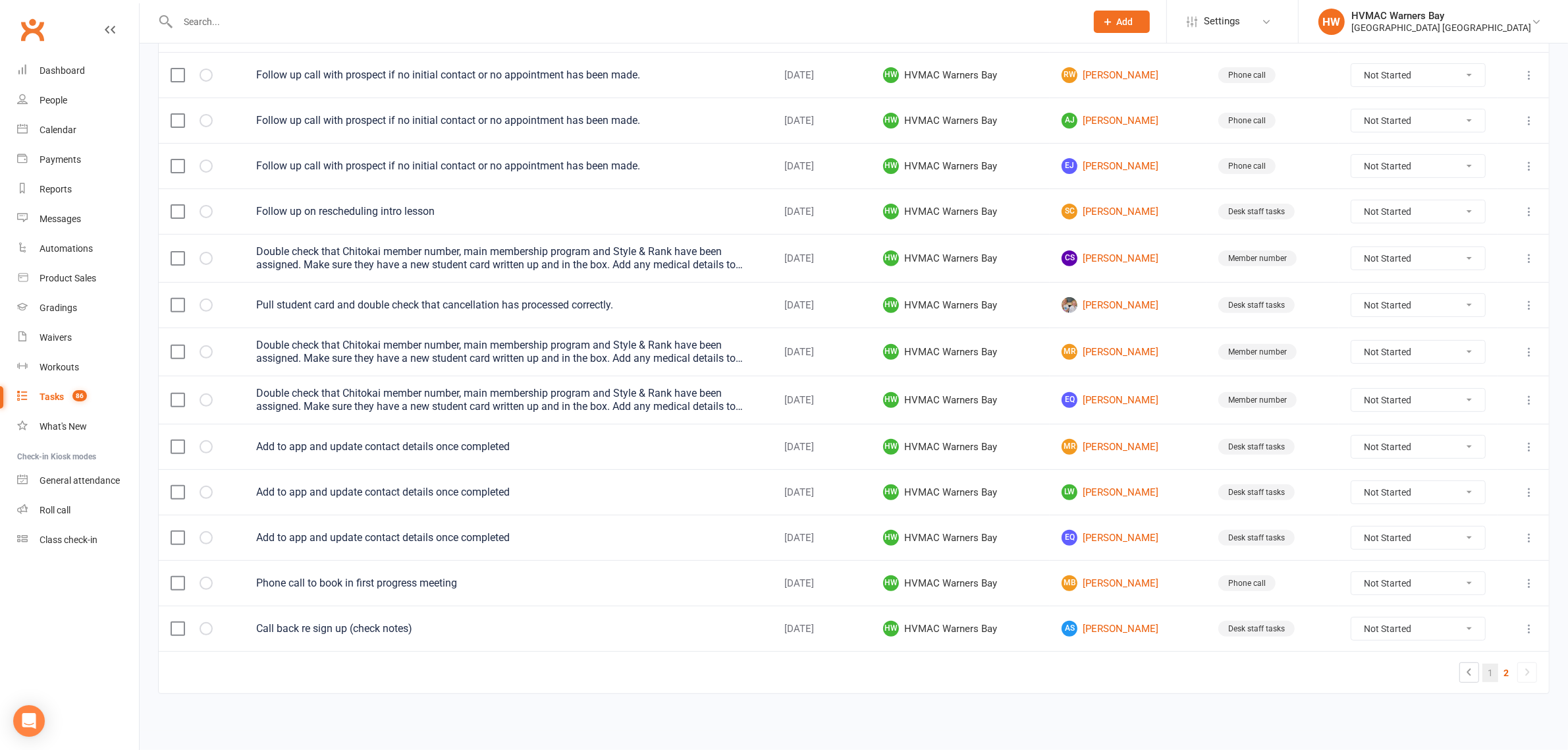
click at [1490, 673] on link "1" at bounding box center [1491, 673] width 16 height 19
select select "started"
select select "waiting"
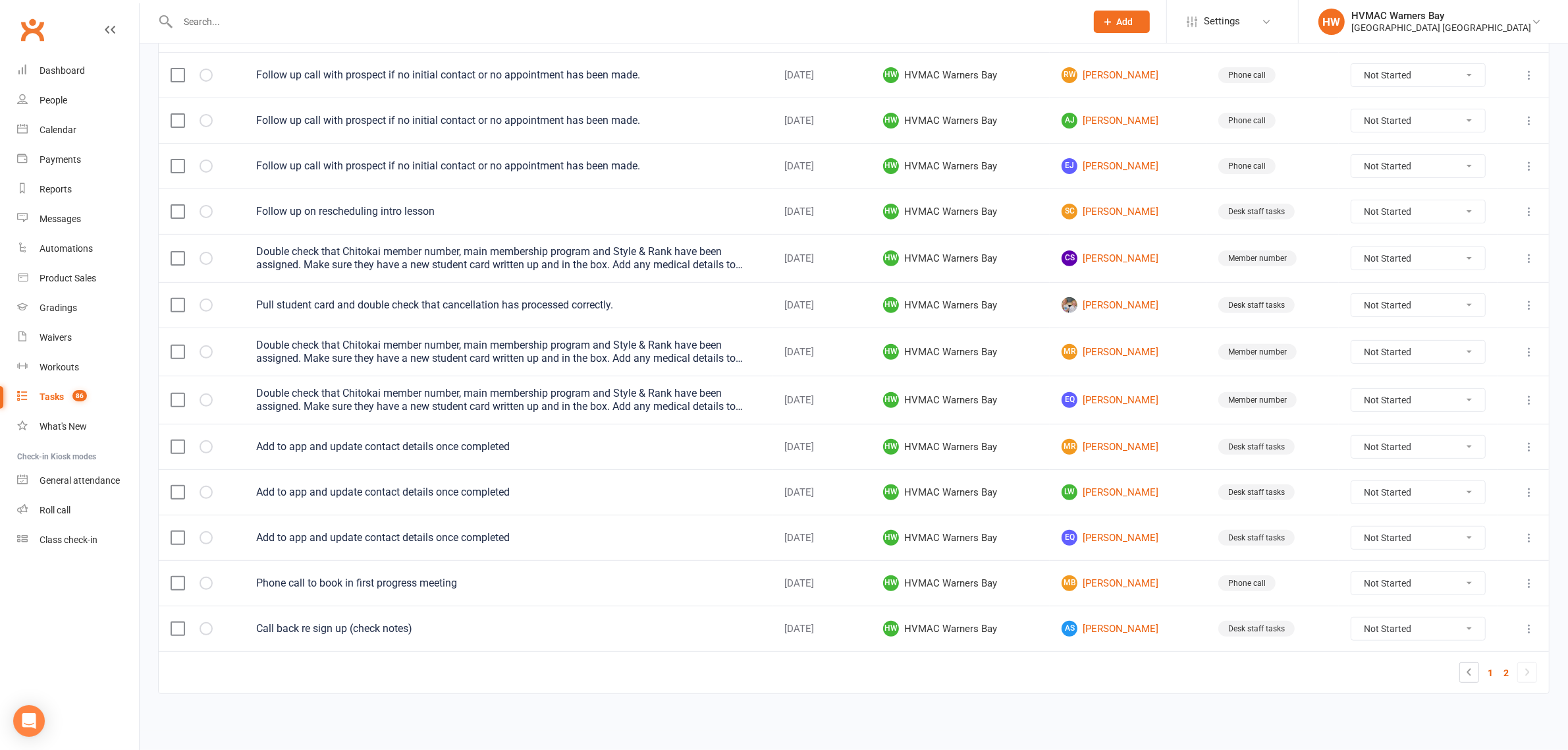
select select "waiting"
select select "started"
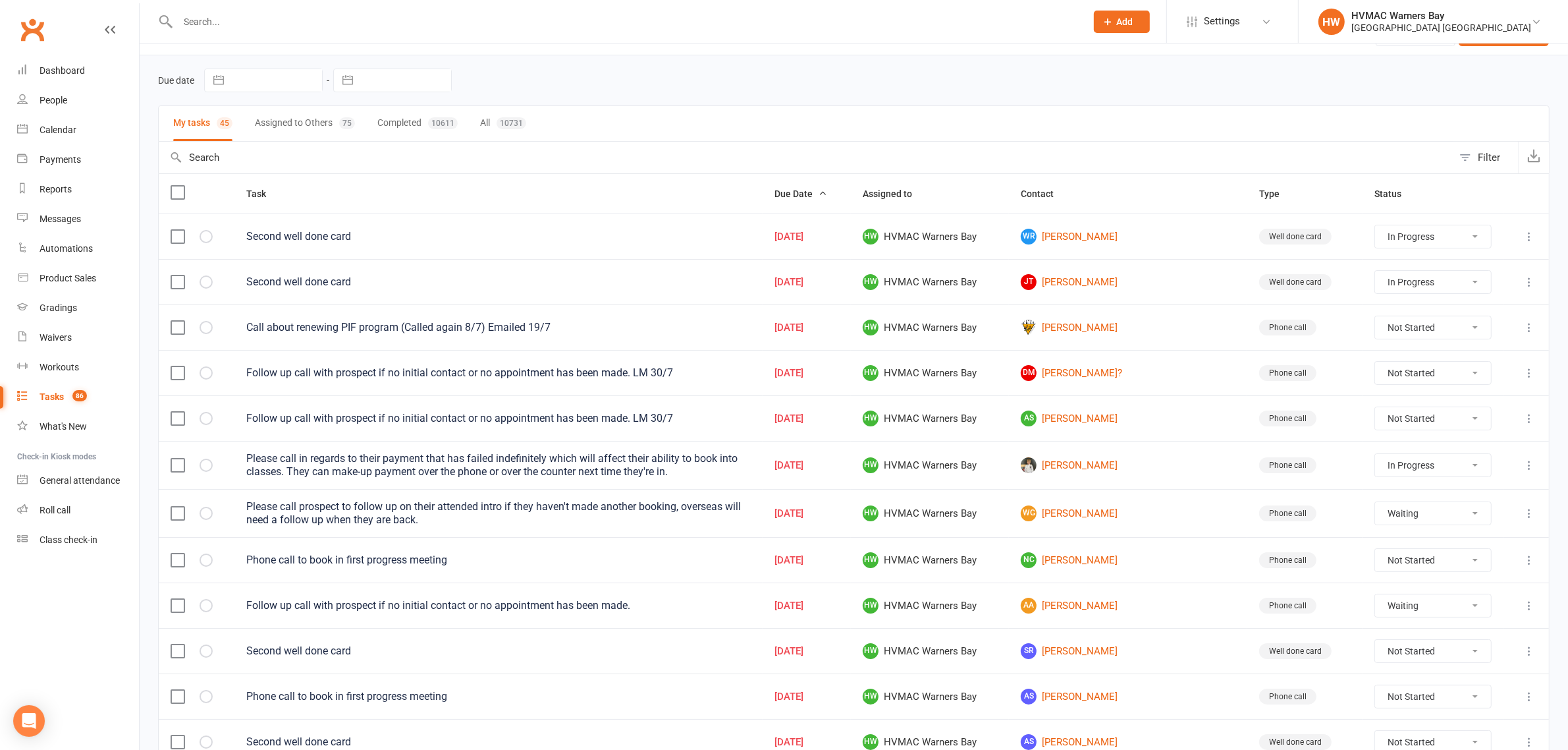
scroll to position [0, 0]
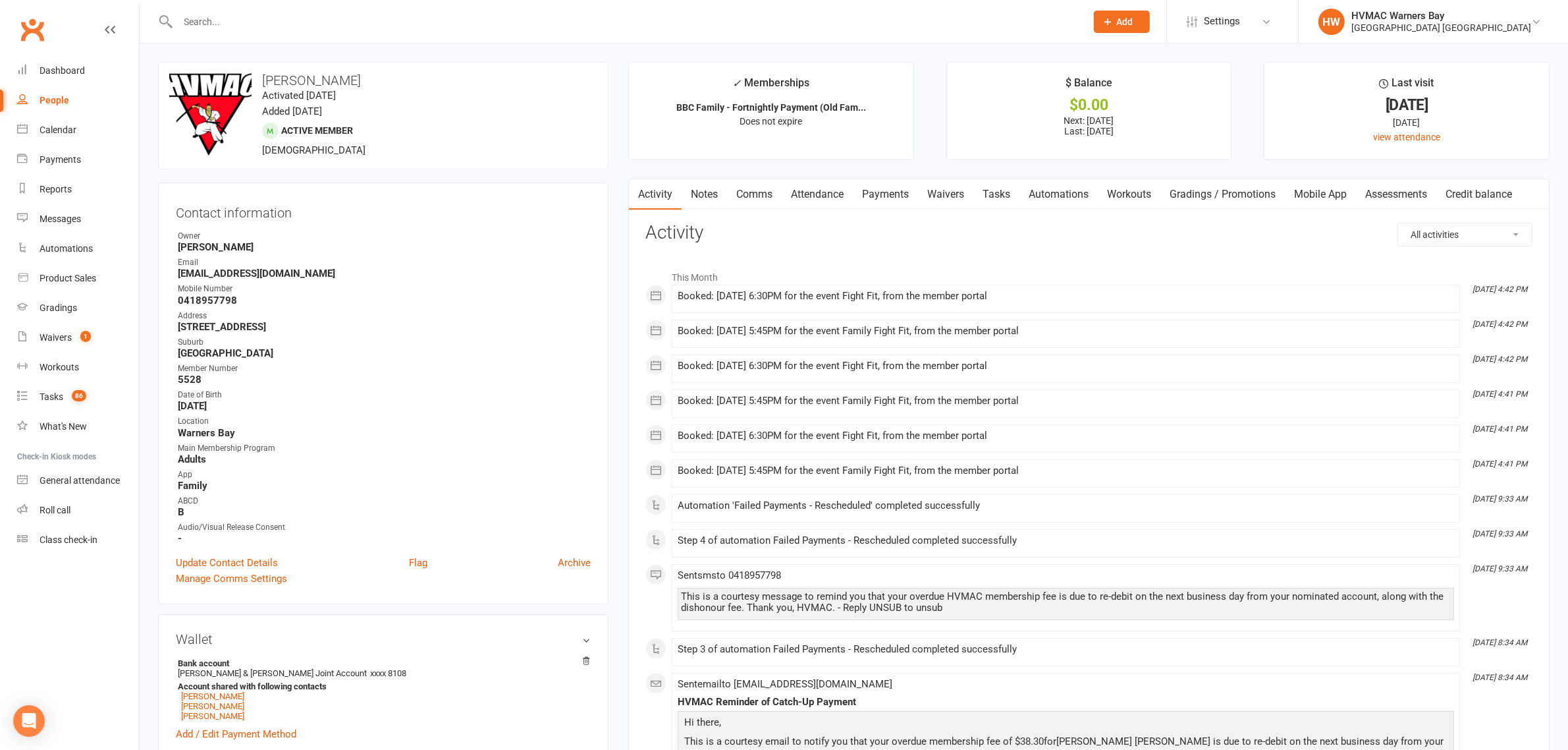
click at [910, 195] on link "Payments" at bounding box center [885, 195] width 65 height 30
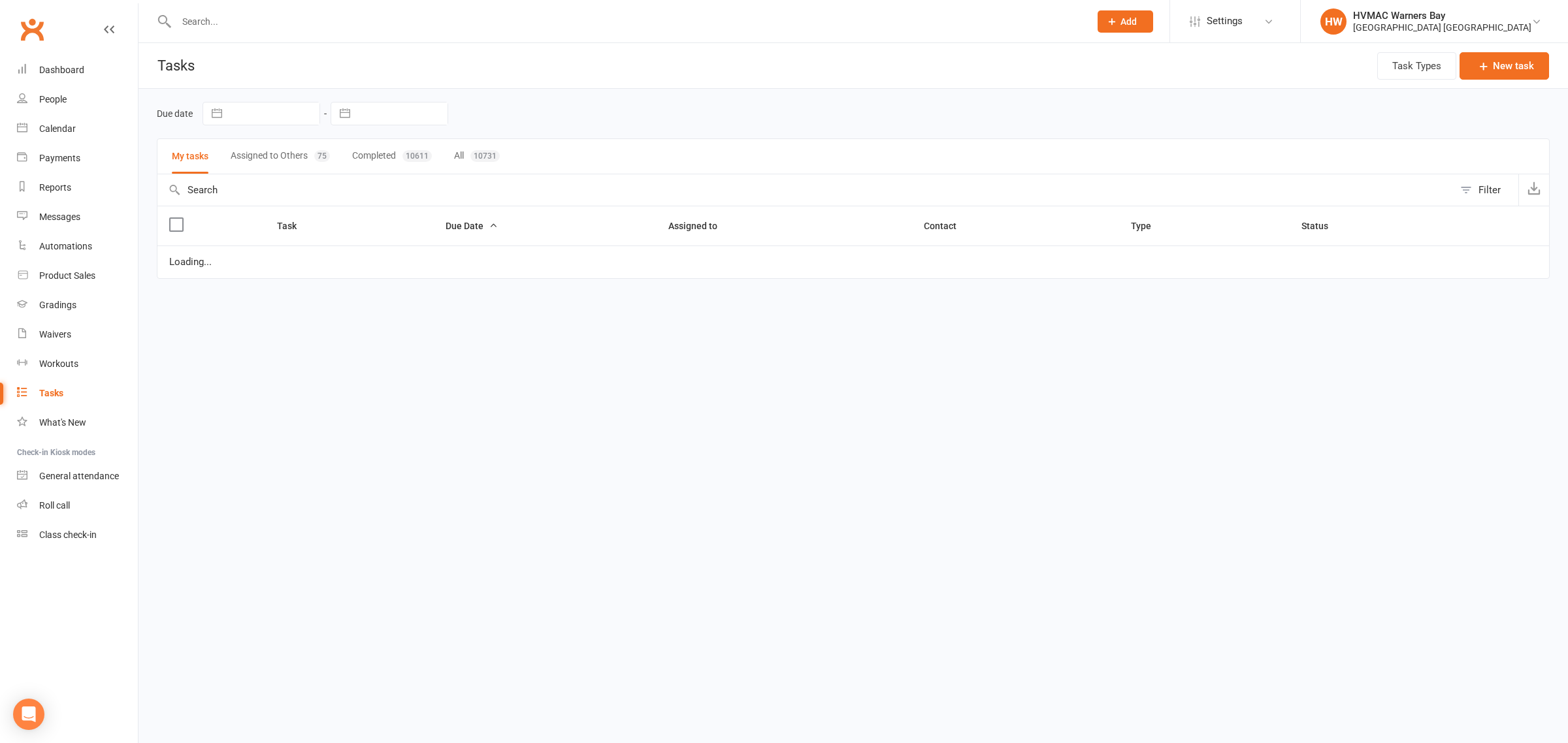
select select "started"
select select "waiting"
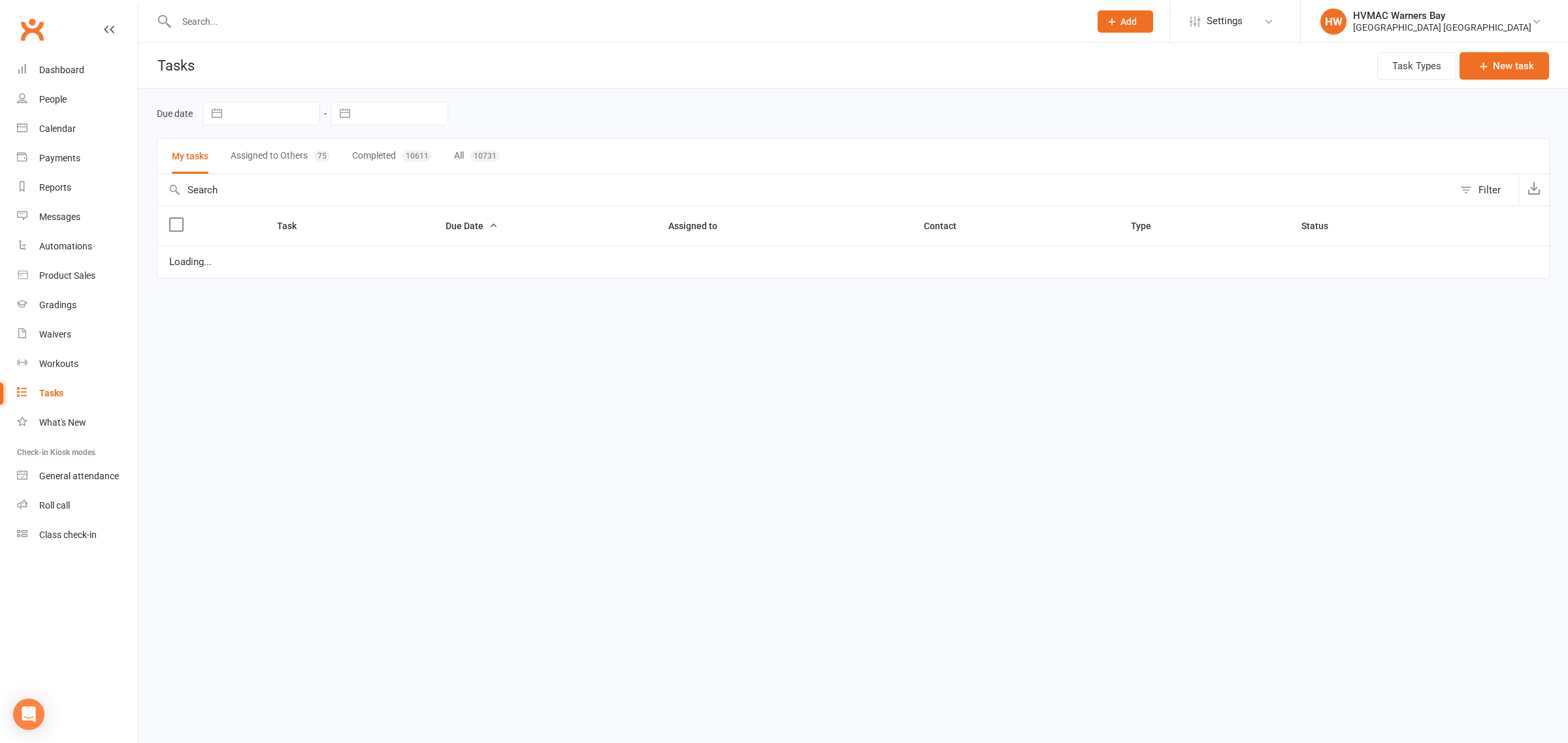
select select "started"
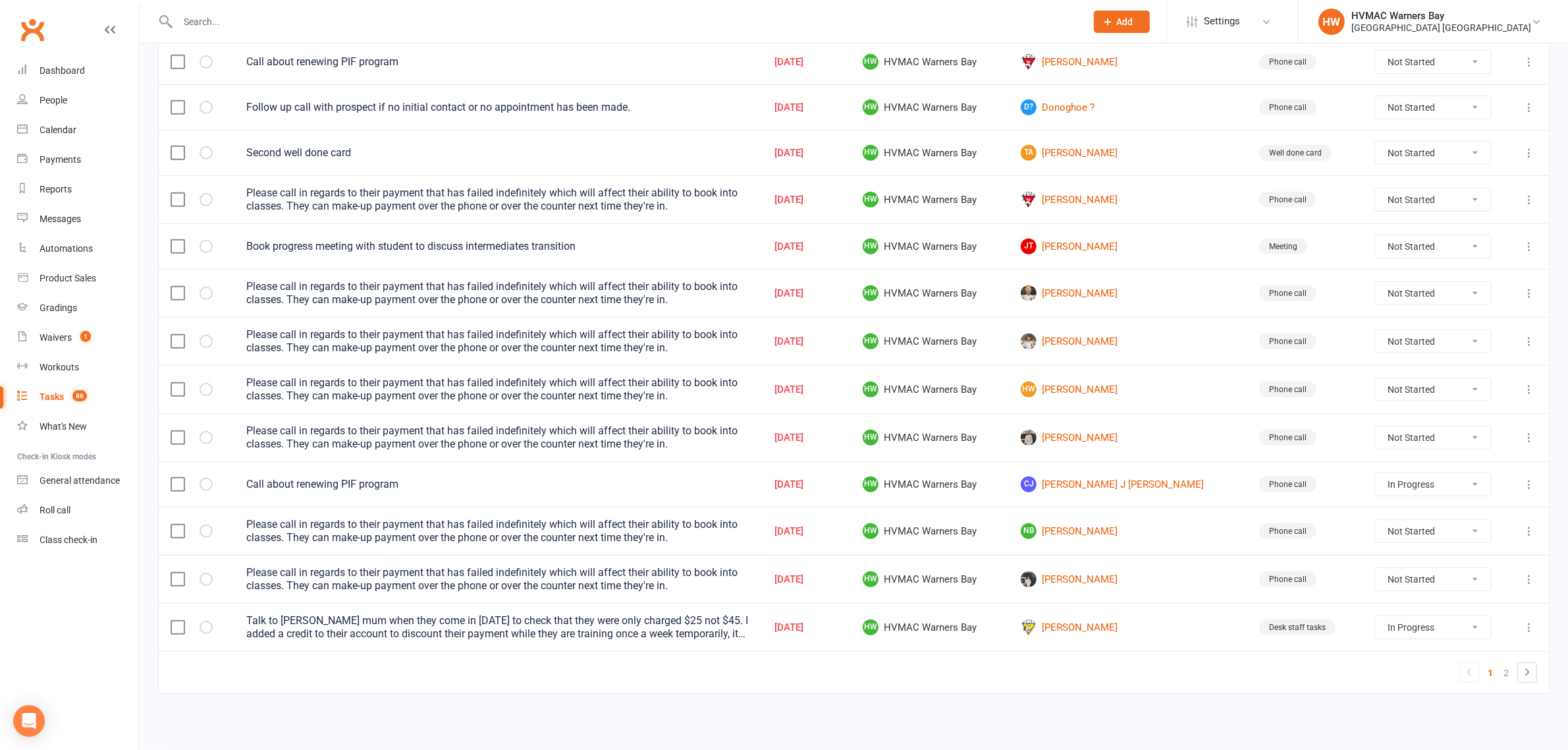
scroll to position [770, 0]
click at [1505, 673] on link "2" at bounding box center [1506, 673] width 16 height 19
select select "started"
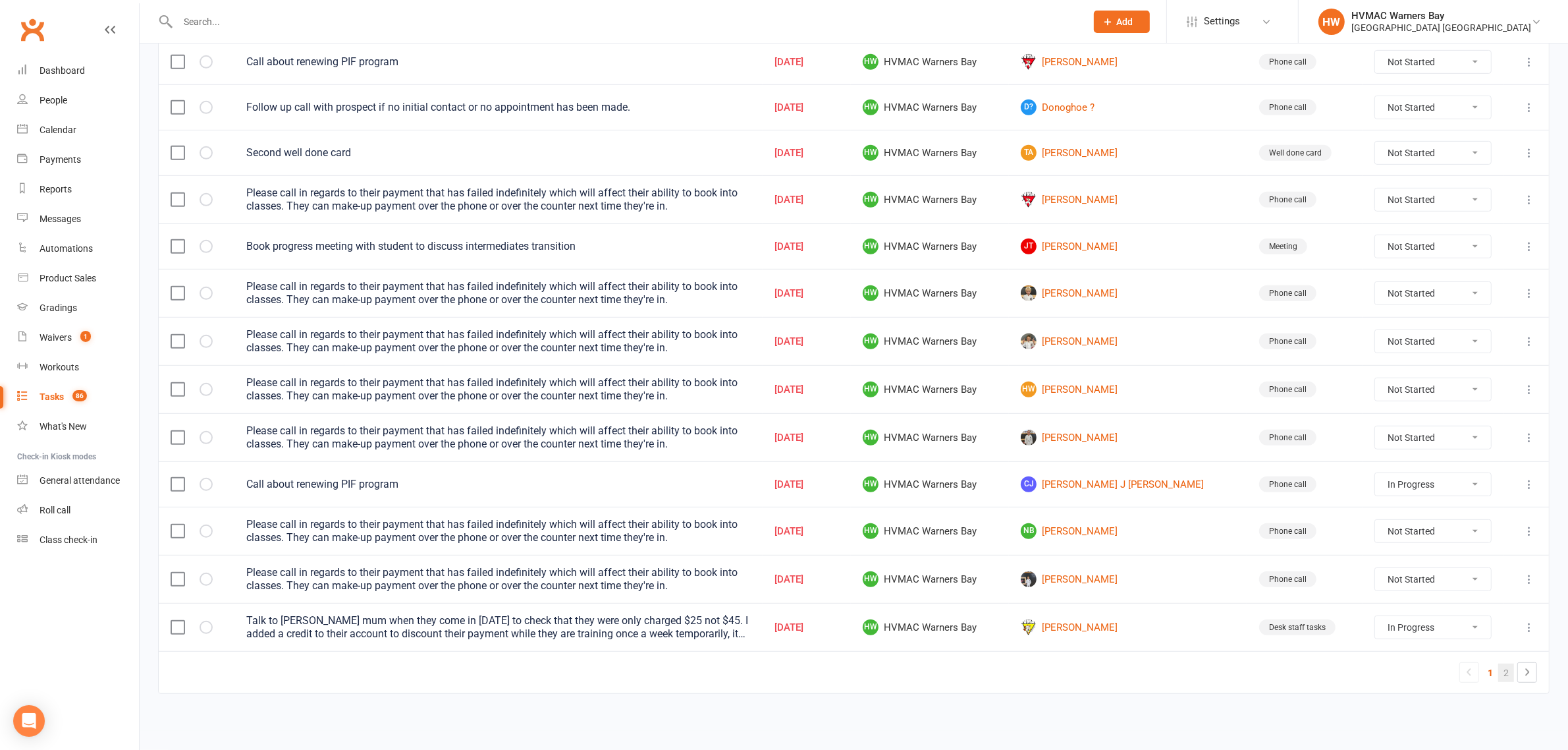
select select "waiting"
select select "started"
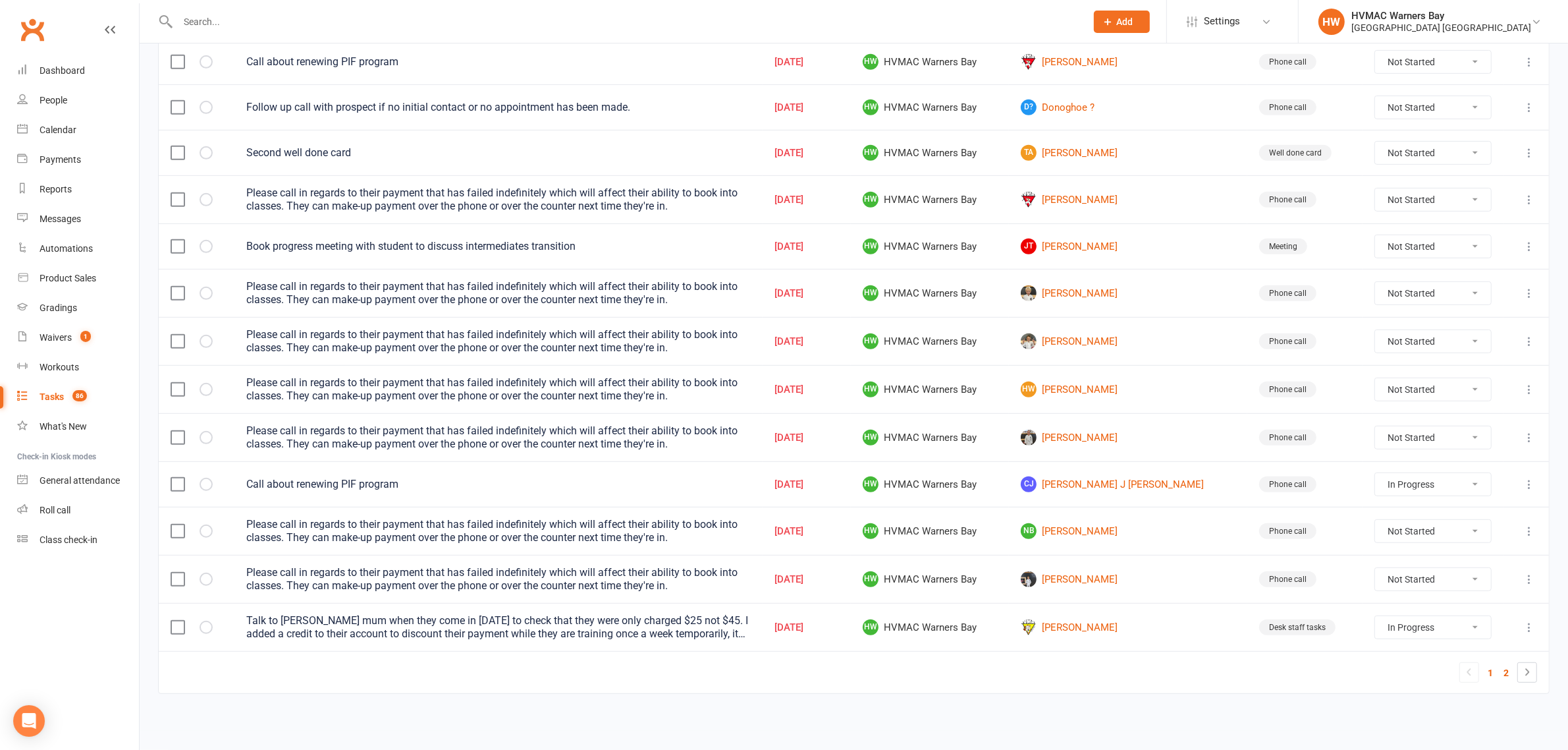
select select "started"
select select "waiting"
select select "started"
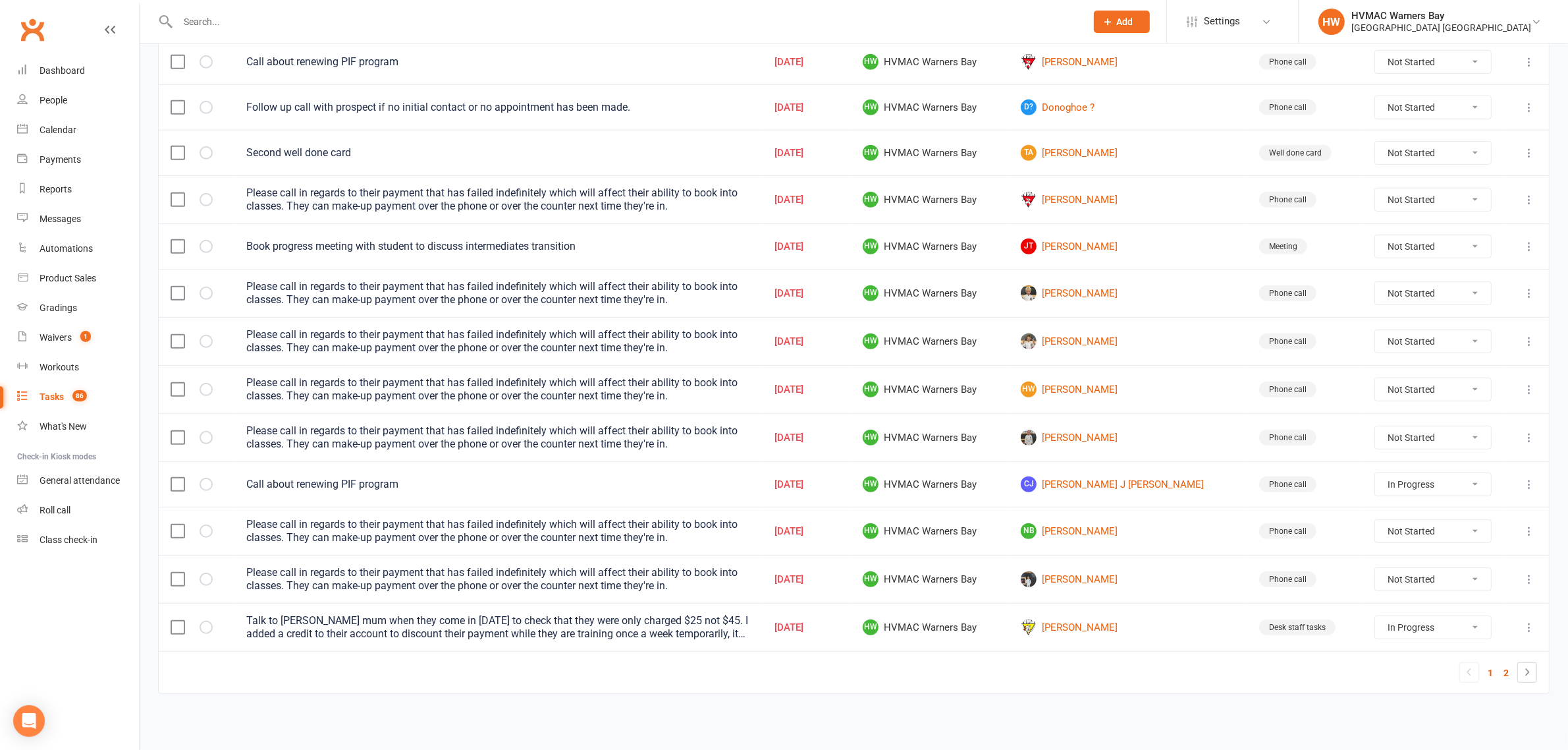
select select "started"
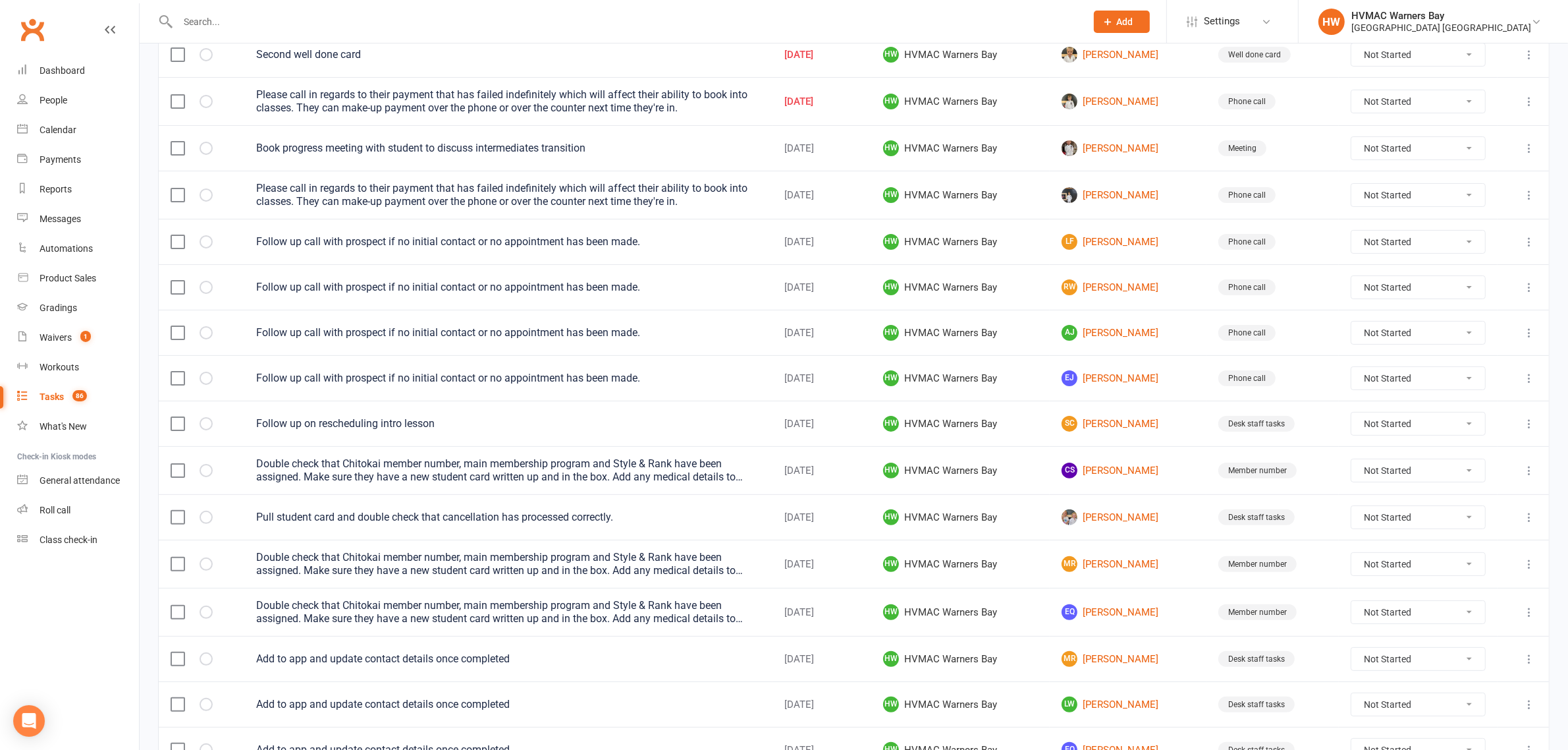
scroll to position [281, 0]
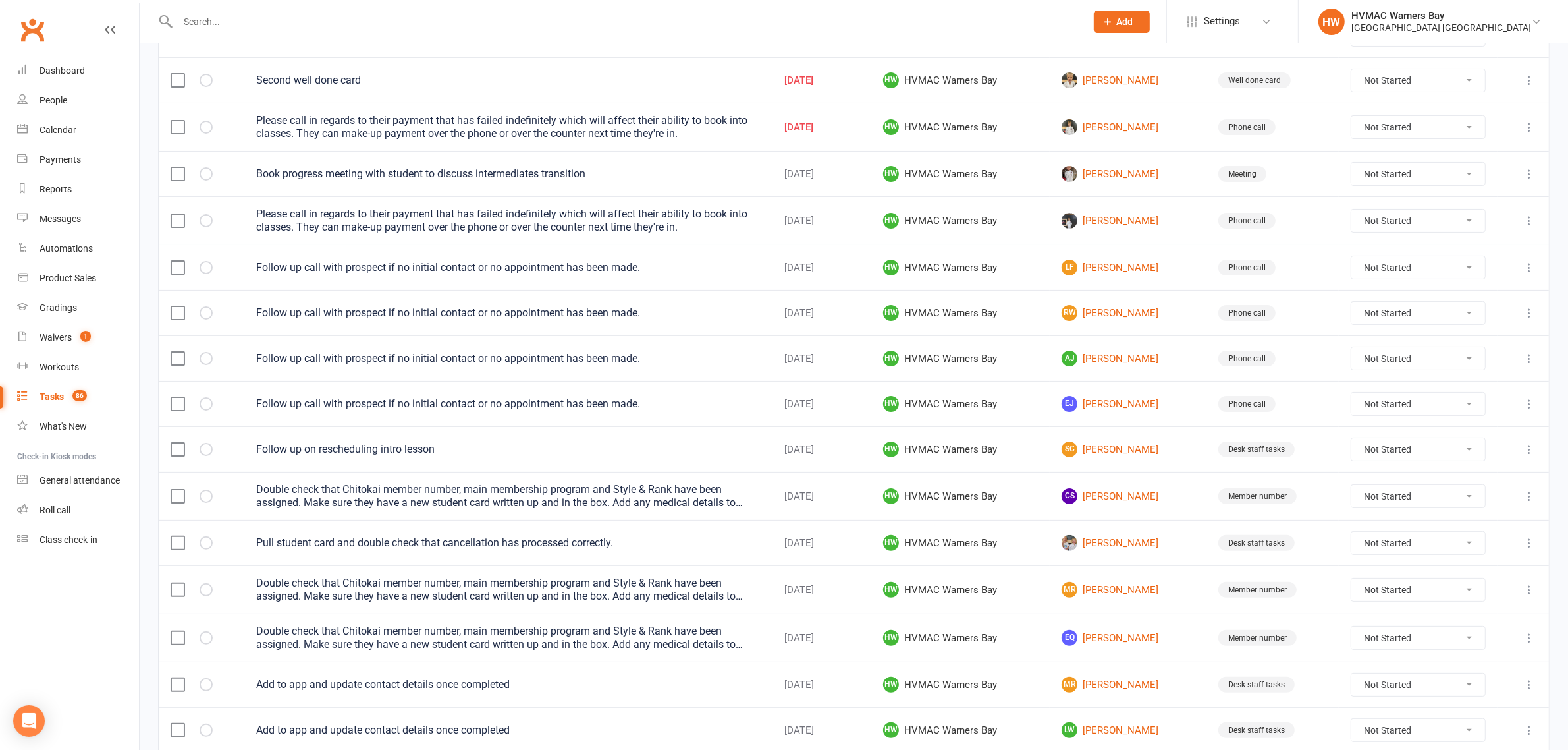
click at [1387, 409] on select "Not Started In Progress Waiting Complete" at bounding box center [1419, 404] width 134 height 23
click at [1361, 398] on select "Not Started In Progress Waiting Complete" at bounding box center [1419, 404] width 134 height 23
select select "unstarted"
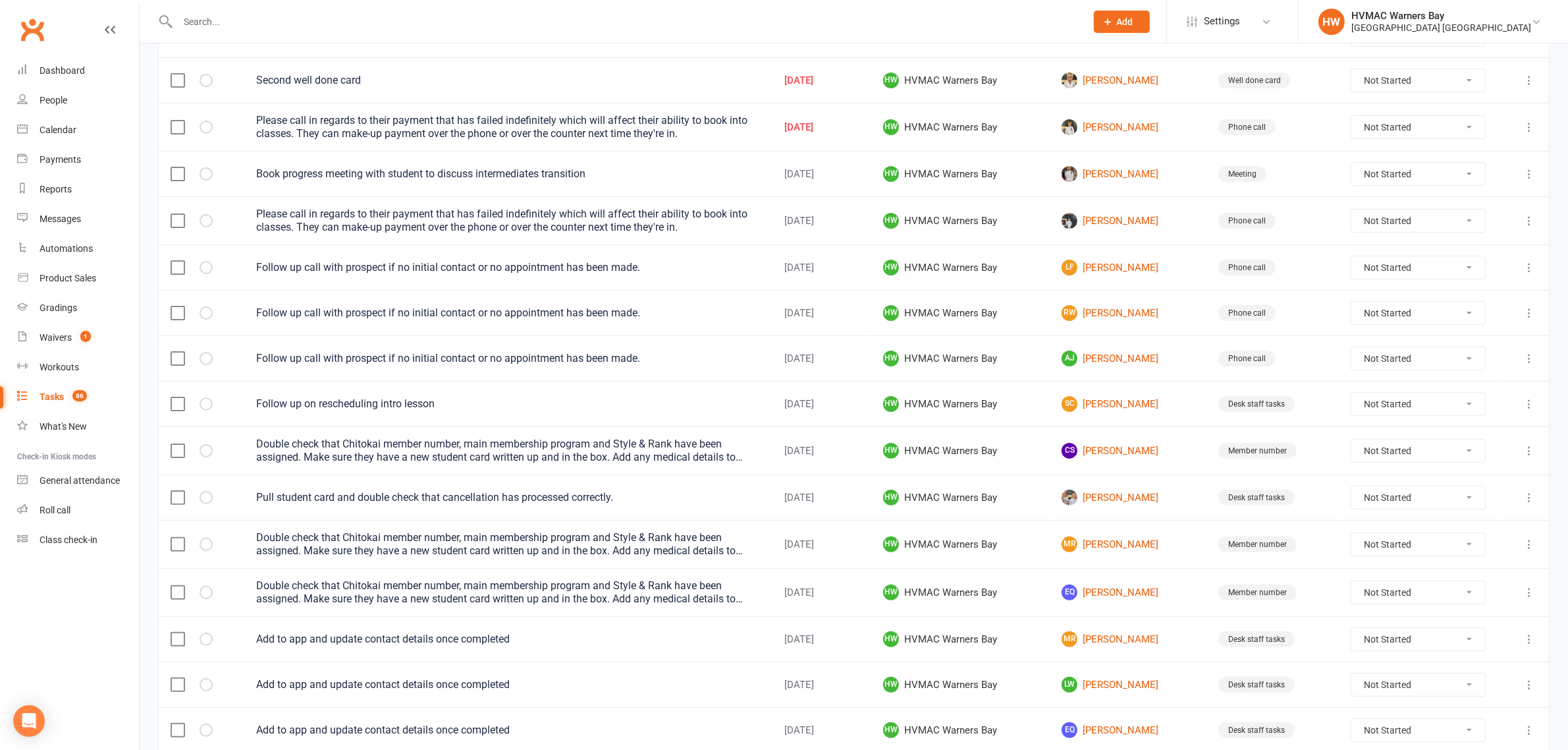
click at [1405, 369] on select "Not Started In Progress Waiting Complete" at bounding box center [1419, 359] width 134 height 23
click at [1361, 351] on select "Not Started In Progress Waiting Complete" at bounding box center [1419, 359] width 134 height 23
select select "unstarted"
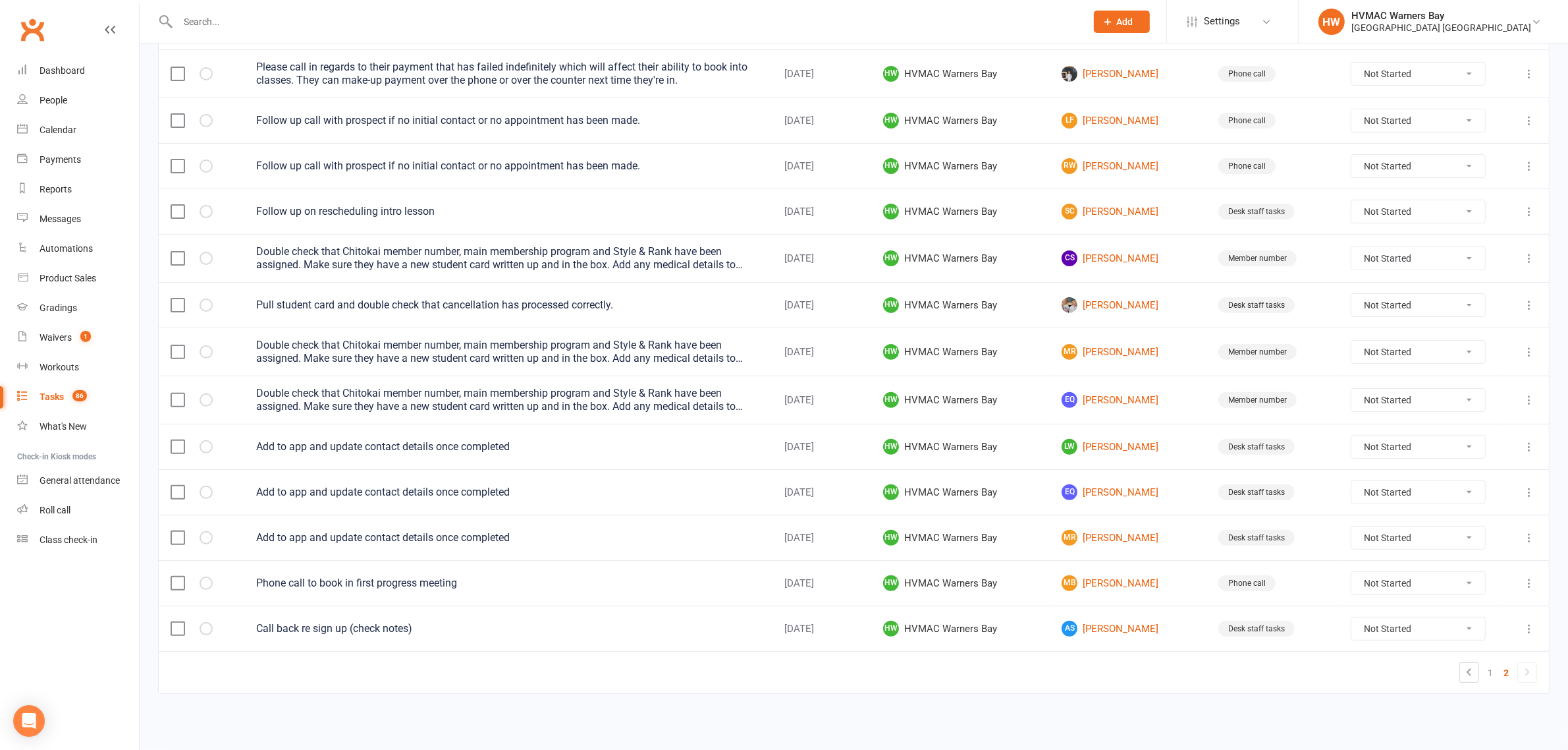
scroll to position [437, 0]
click at [1492, 673] on link "1" at bounding box center [1491, 673] width 16 height 19
select select "started"
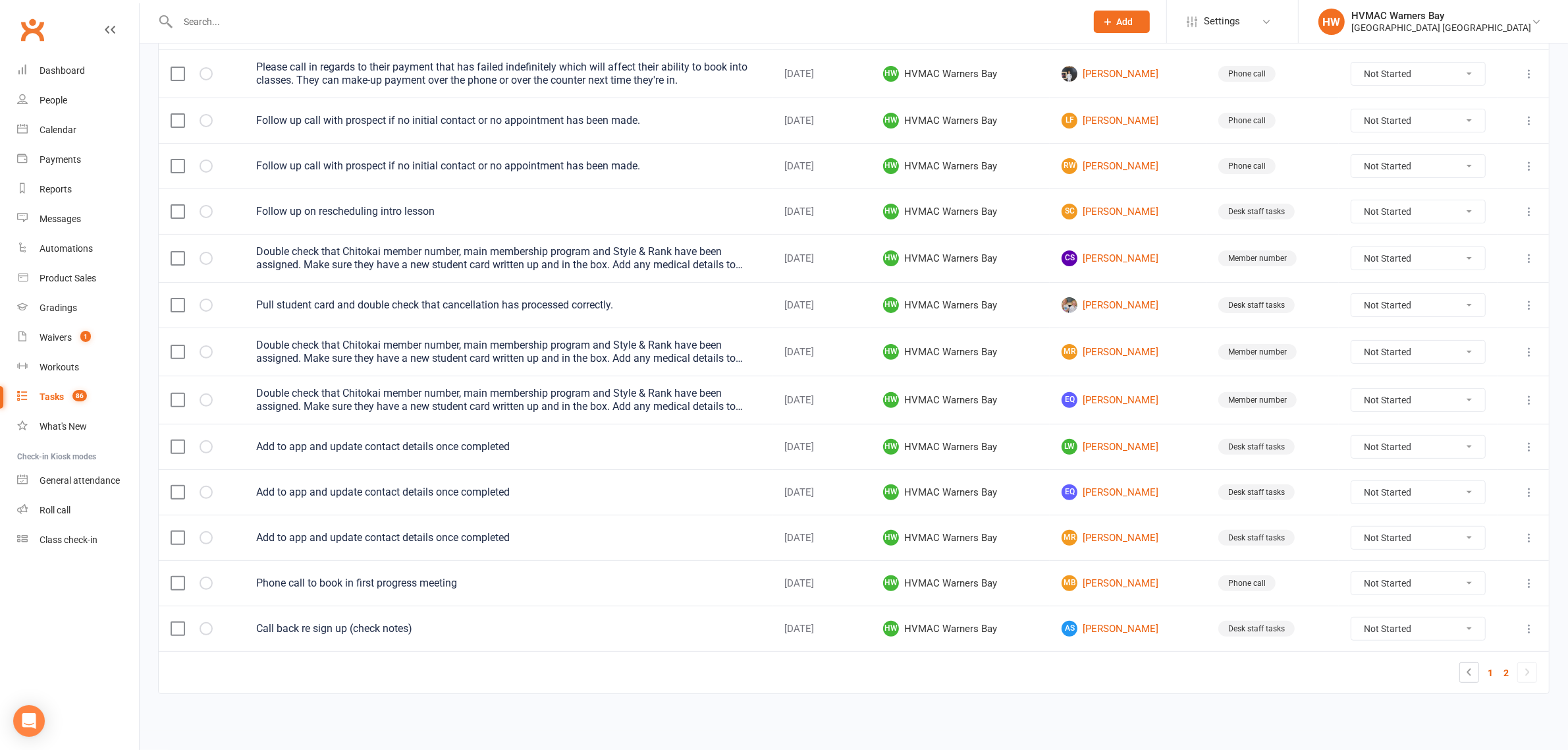
select select "waiting"
select select "started"
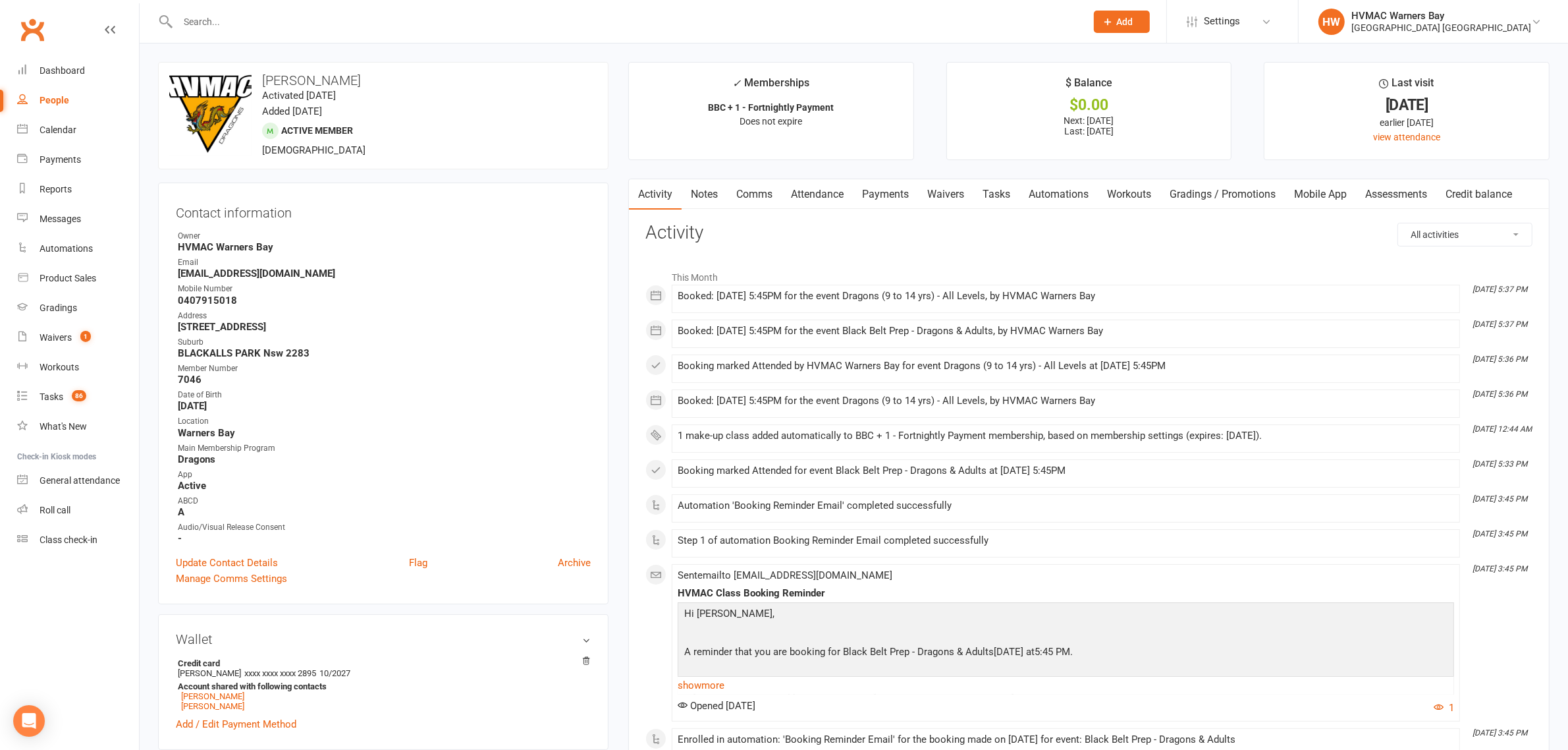
click at [1339, 193] on link "Mobile App" at bounding box center [1320, 195] width 71 height 30
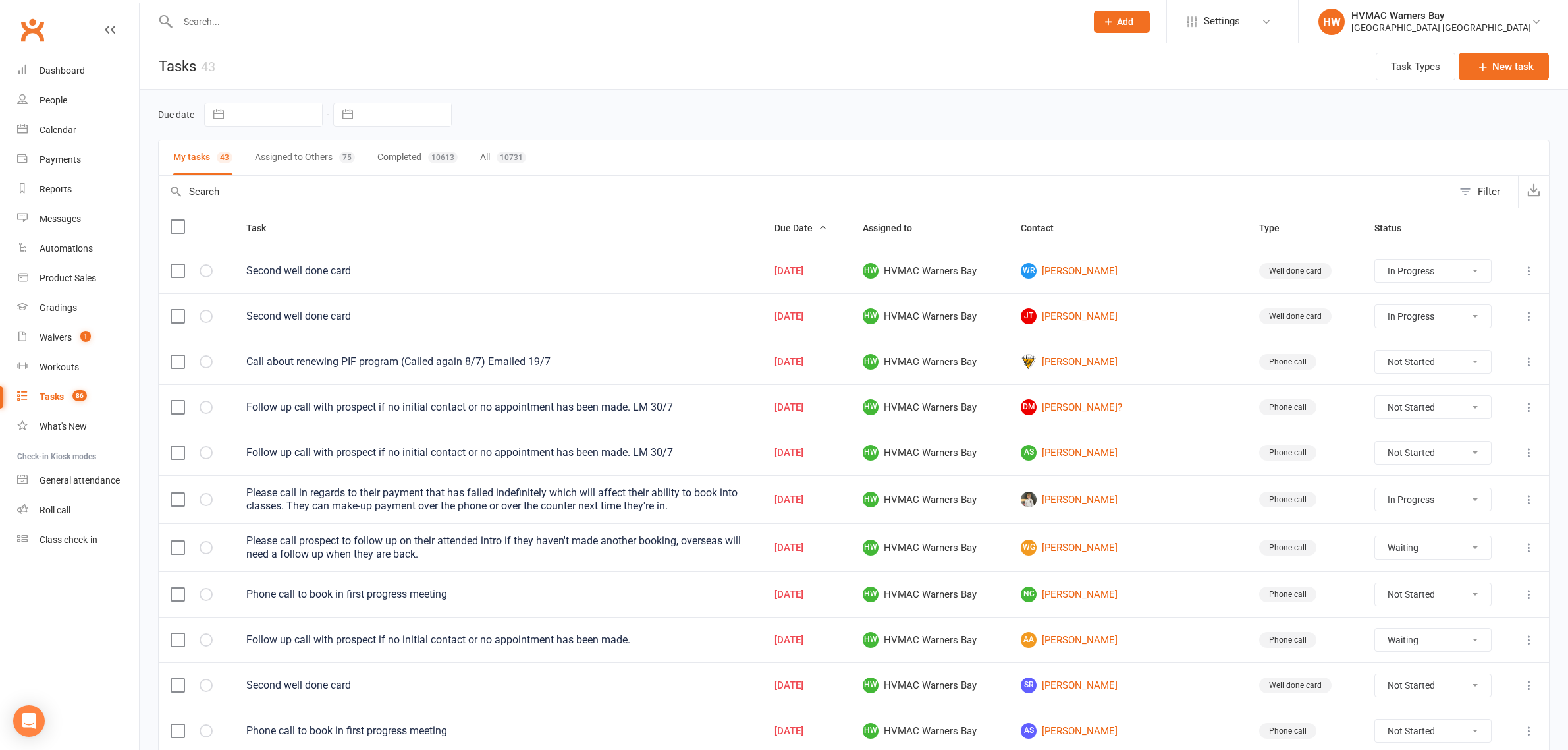
select select "started"
select select "waiting"
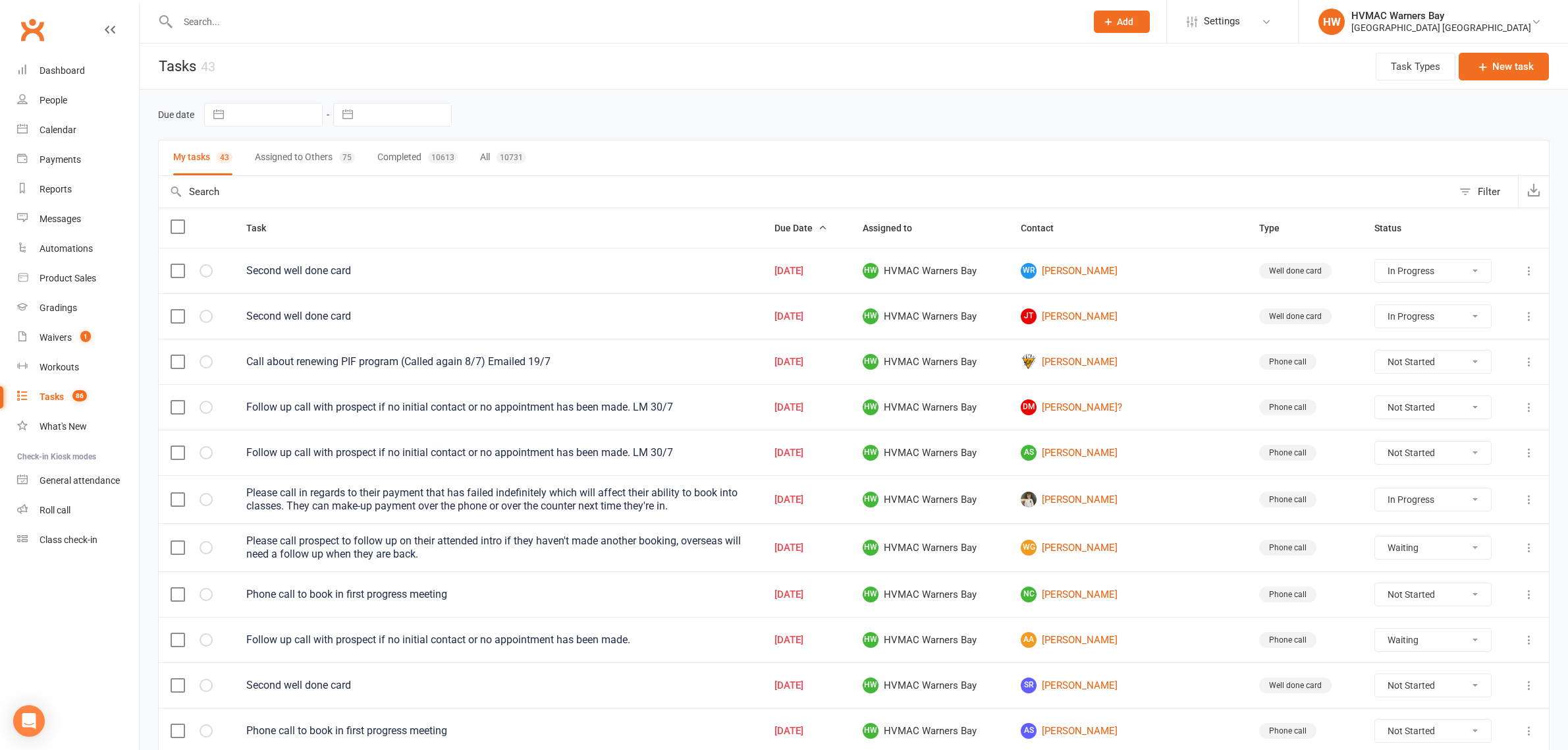
select select "started"
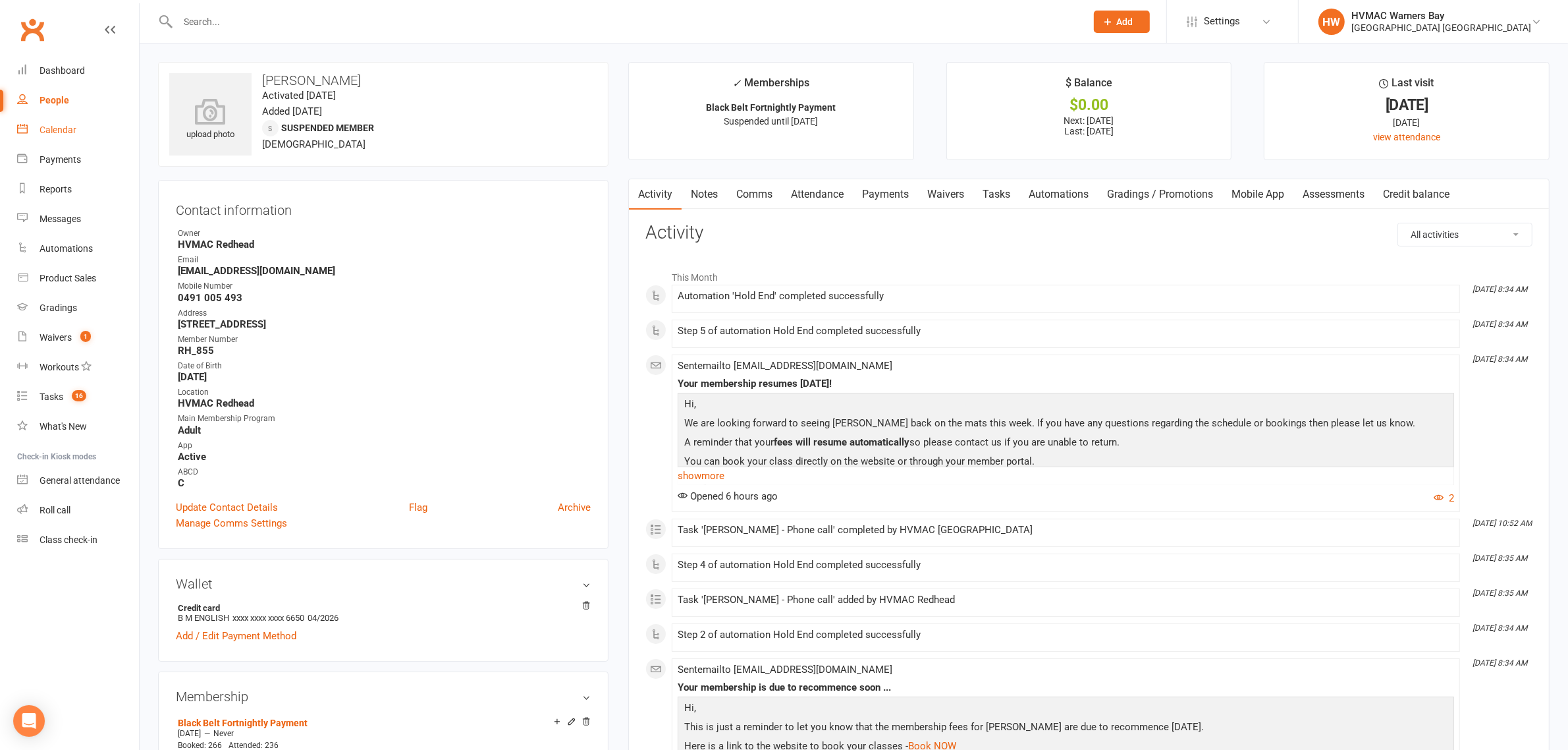
click at [54, 126] on div "Calendar" at bounding box center [58, 129] width 37 height 10
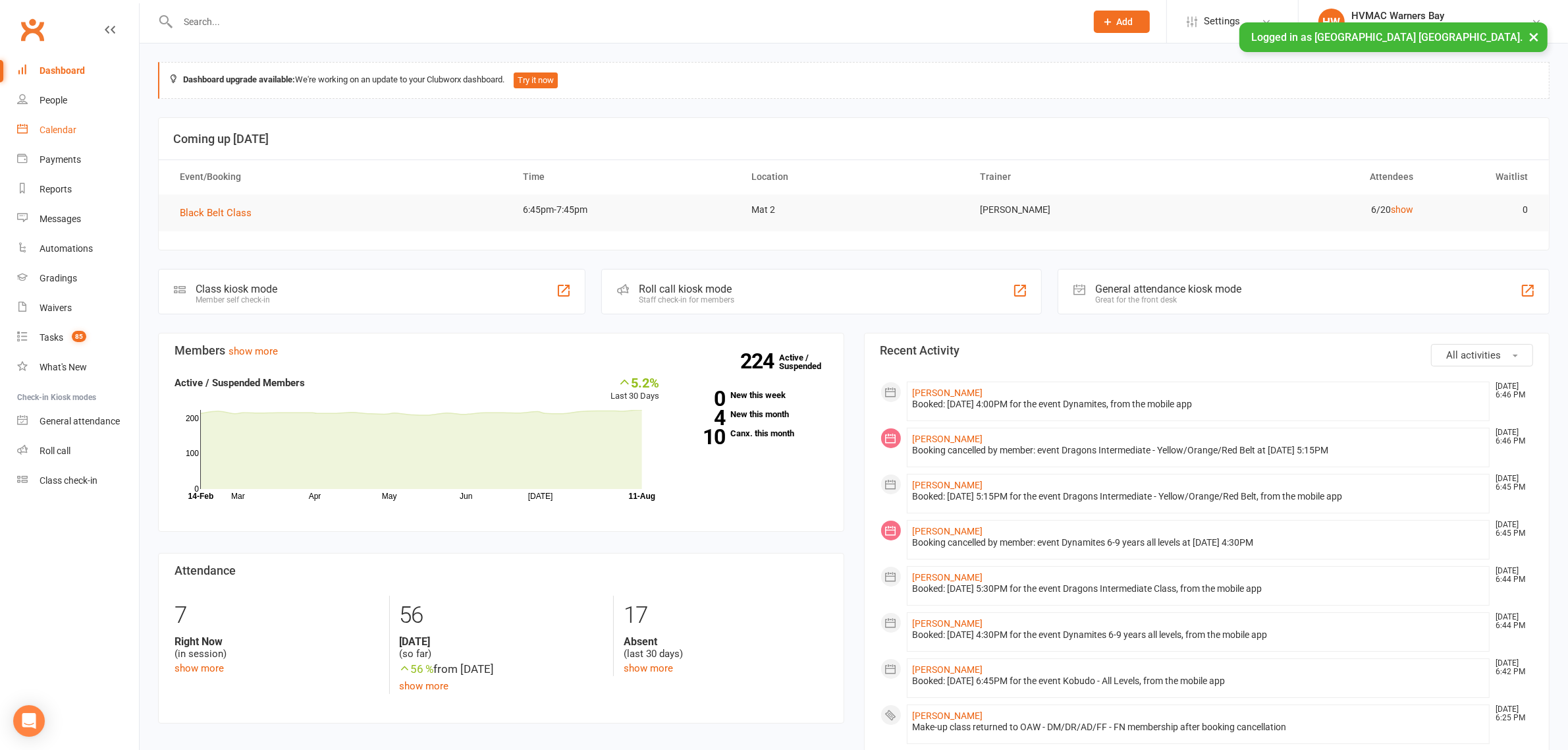
click at [77, 126] on link "Calendar" at bounding box center [77, 129] width 122 height 29
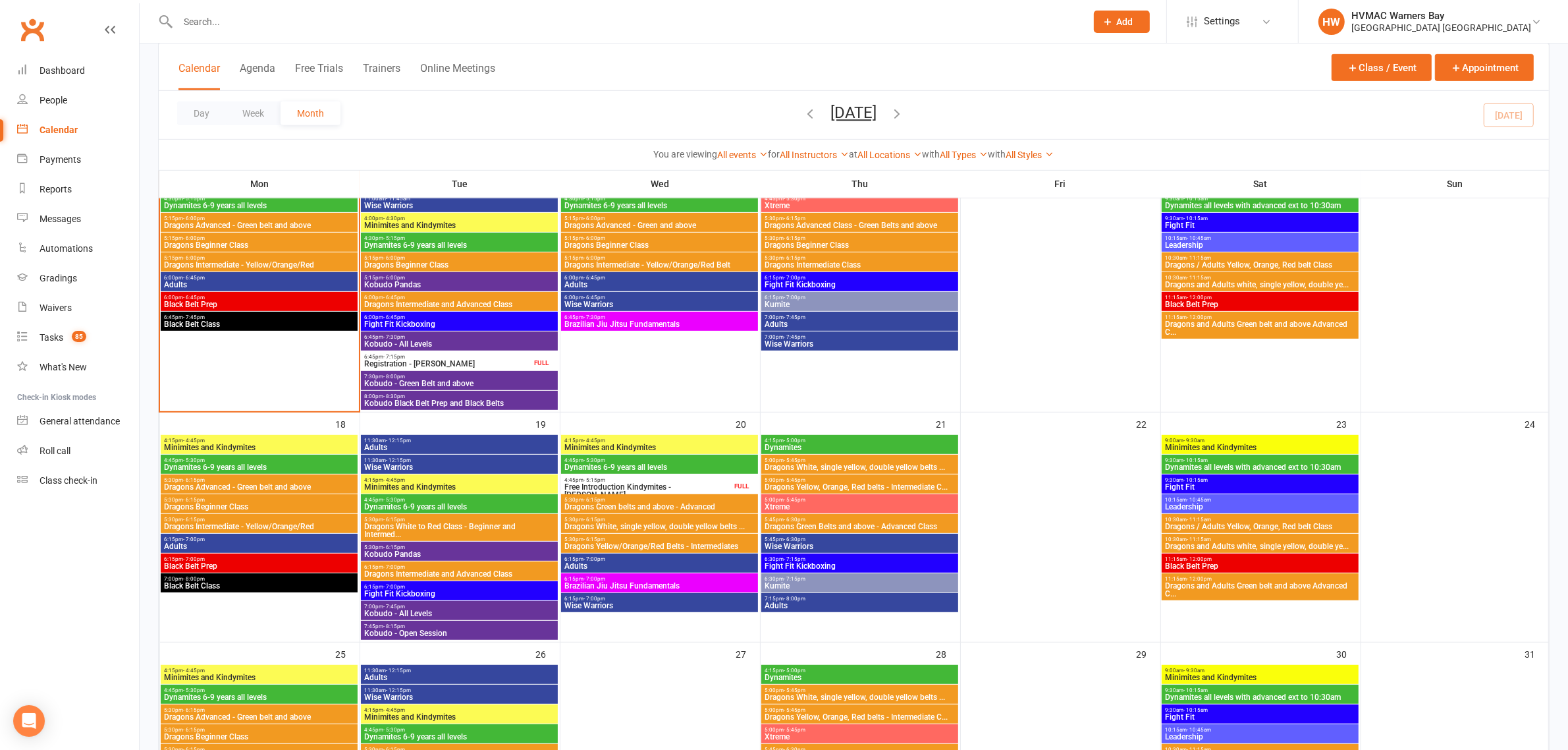
scroll to position [741, 0]
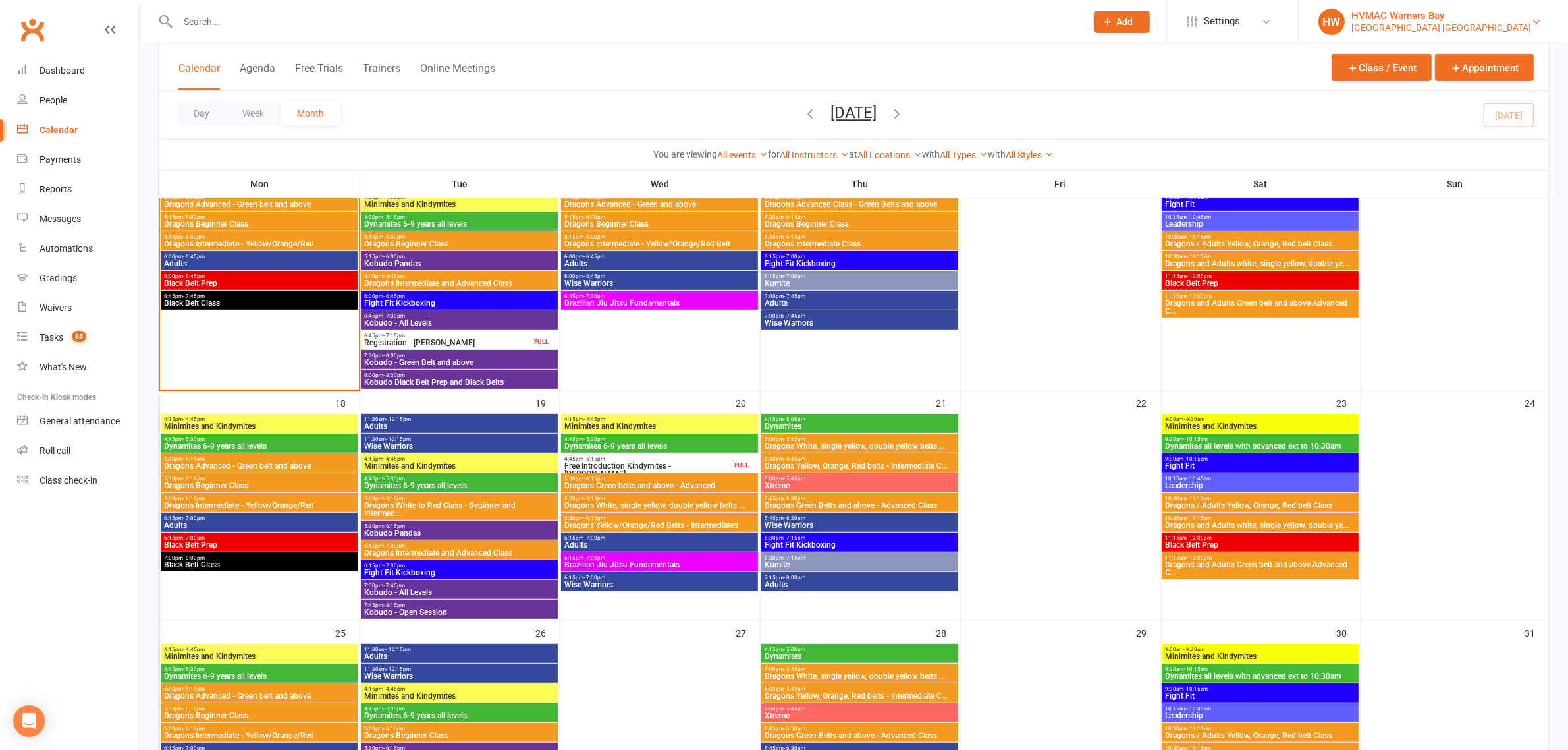
click at [1433, 25] on div "Hunter Valley Martial Arts Centre Morisset" at bounding box center [1442, 27] width 179 height 12
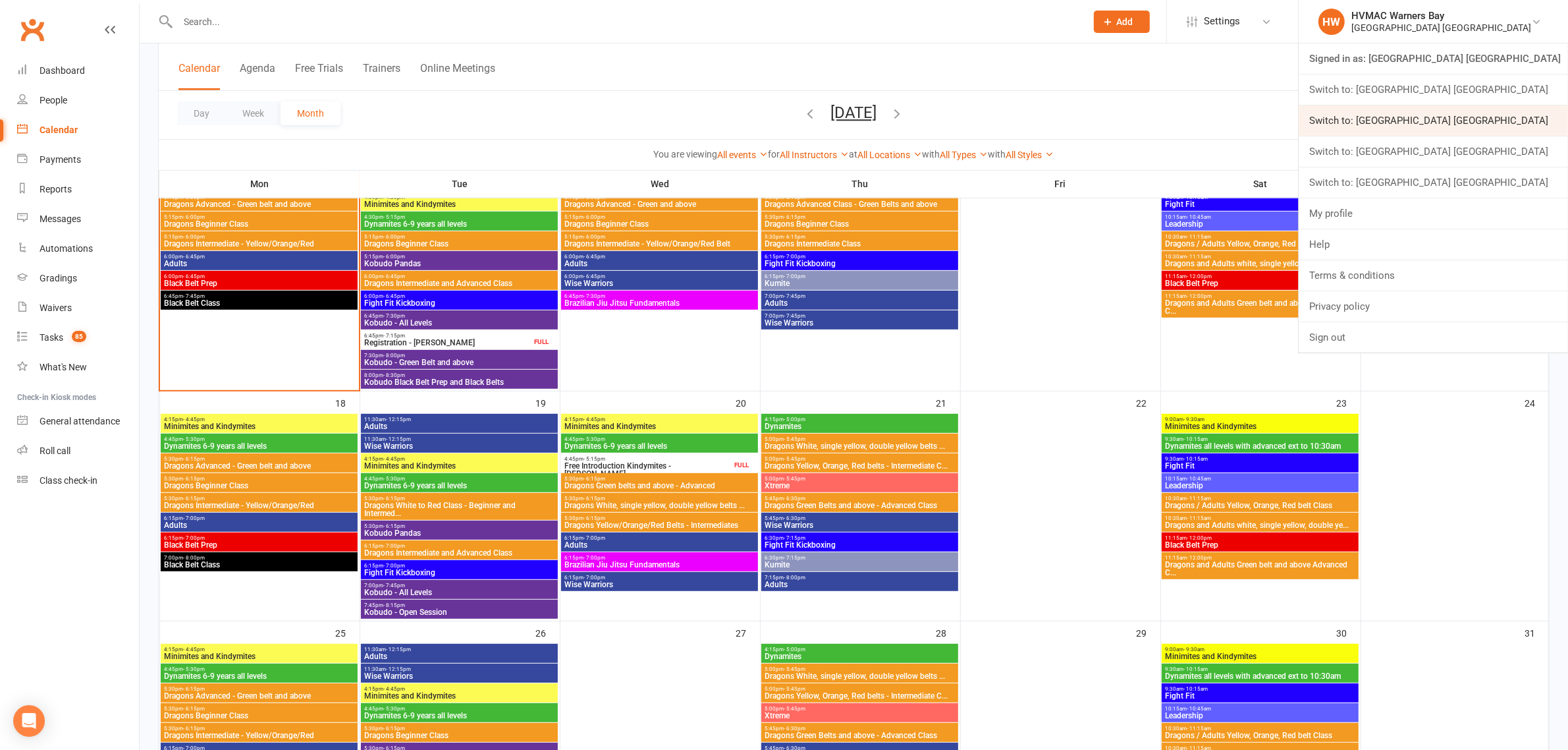
click at [1538, 117] on link "Switch to: Hunter Valley Martial Arts Centre Redhead" at bounding box center [1433, 121] width 269 height 30
